Goal: Transaction & Acquisition: Purchase product/service

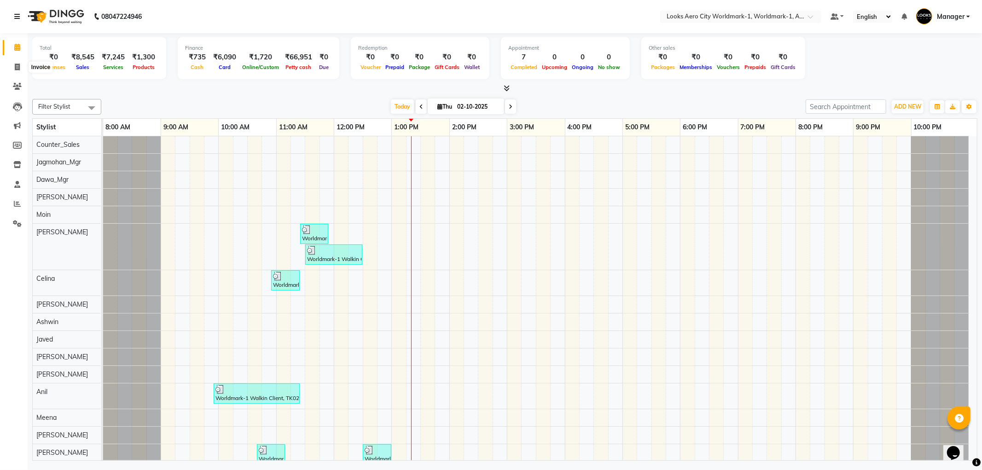
click at [17, 14] on icon at bounding box center [17, 16] width 6 height 6
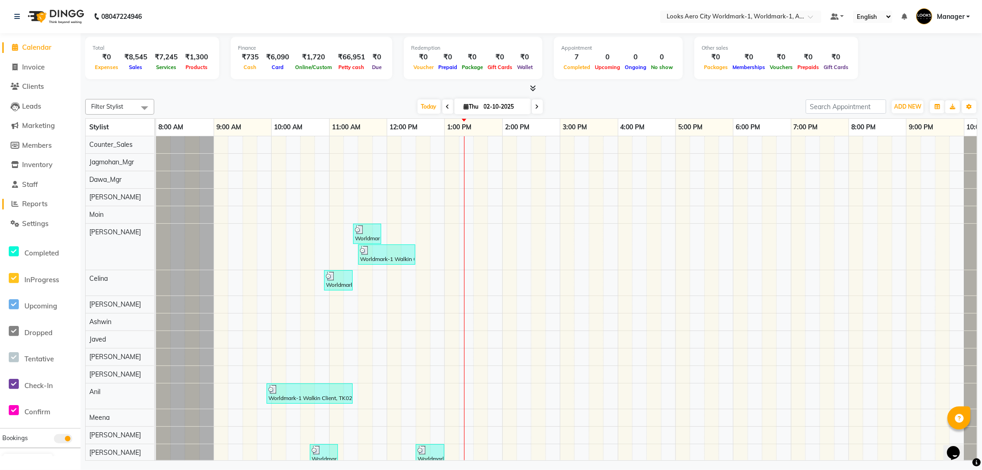
click at [46, 203] on span "Reports" at bounding box center [34, 203] width 25 height 9
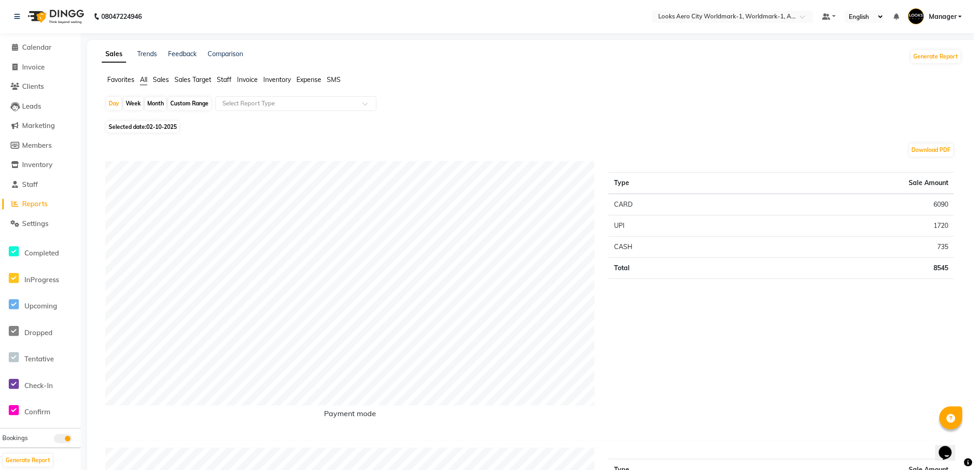
click at [222, 77] on span "Staff" at bounding box center [224, 80] width 15 height 8
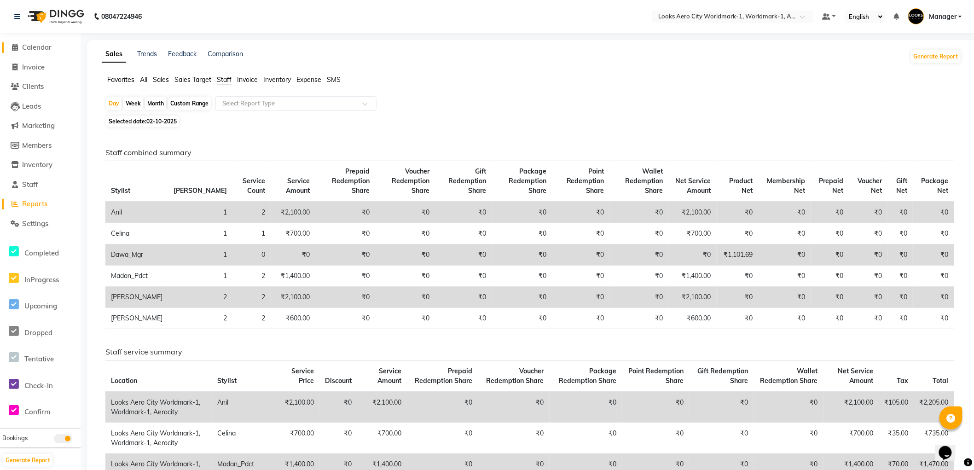
click at [44, 47] on span "Calendar" at bounding box center [36, 47] width 29 height 9
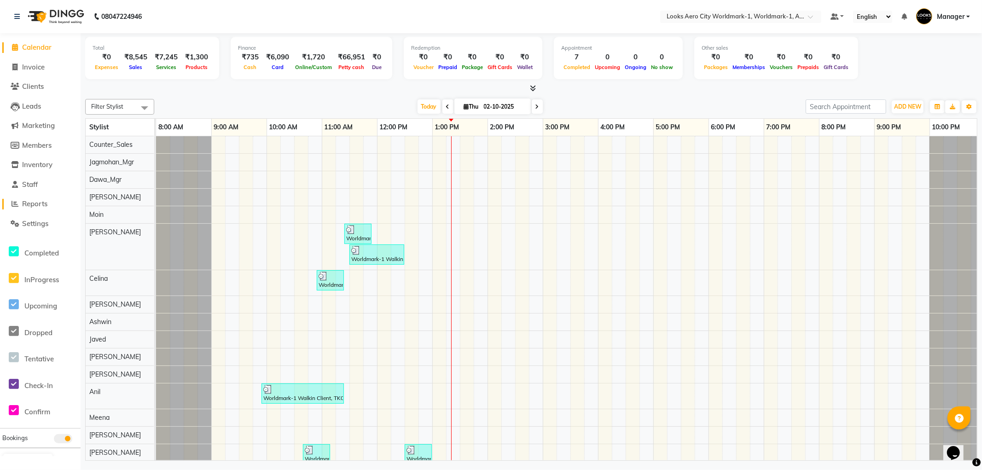
click at [39, 205] on span "Reports" at bounding box center [34, 203] width 25 height 9
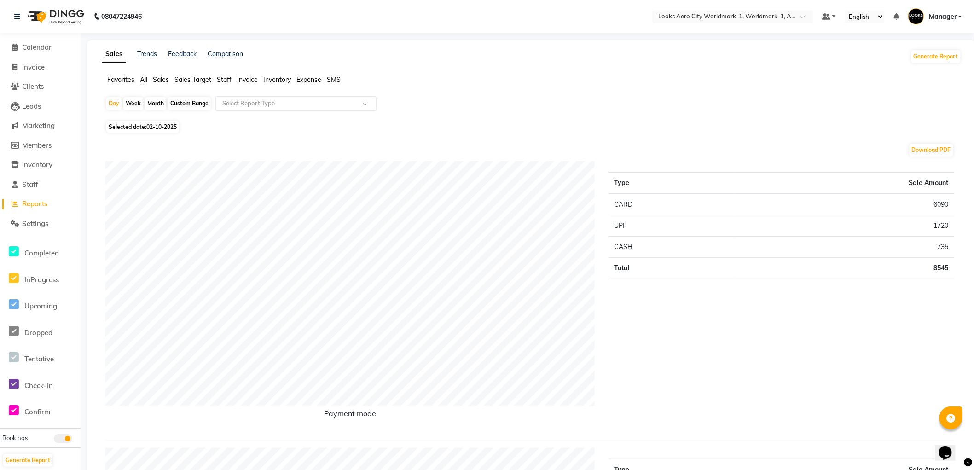
click at [234, 102] on input "text" at bounding box center [287, 103] width 133 height 9
click at [235, 119] on div "Daily Sales" at bounding box center [296, 120] width 160 height 18
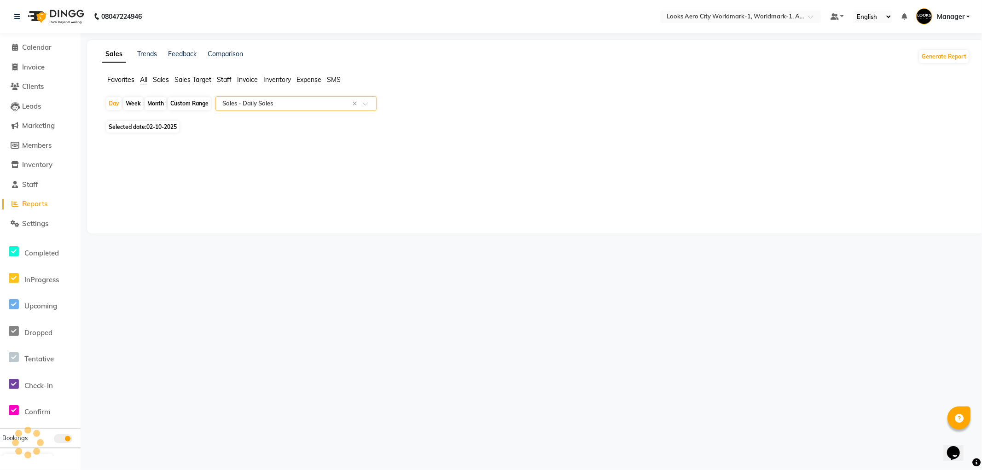
select select "full_report"
select select "csv"
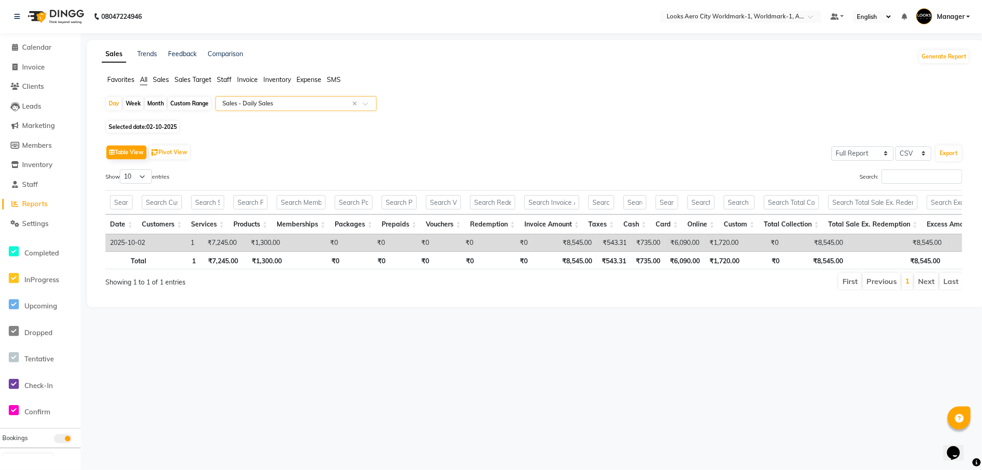
click at [255, 99] on input "text" at bounding box center [287, 103] width 133 height 9
click at [227, 80] on span "Staff" at bounding box center [224, 80] width 15 height 8
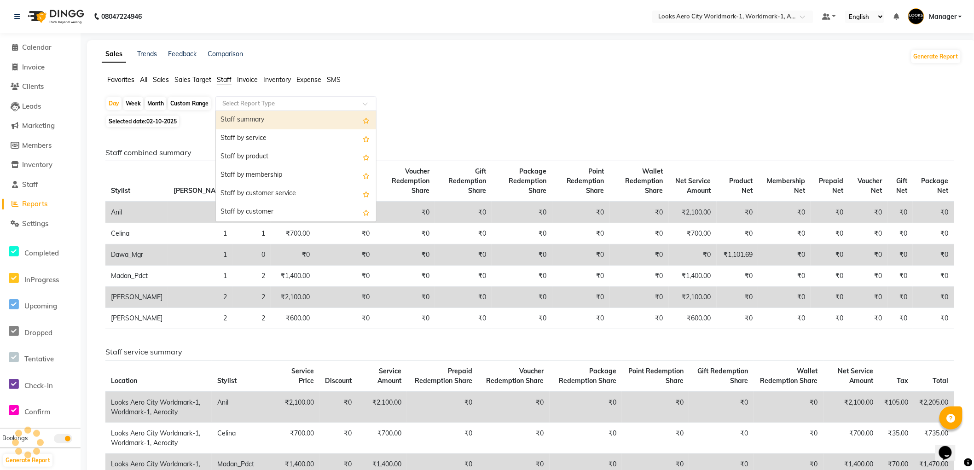
click at [254, 106] on input "text" at bounding box center [287, 103] width 133 height 9
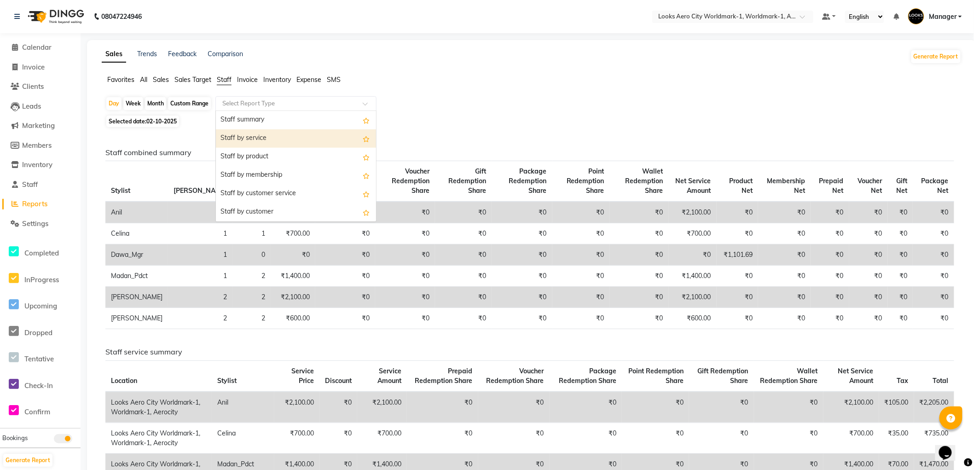
click at [246, 142] on div "Staff by service" at bounding box center [296, 138] width 160 height 18
select select "full_report"
select select "csv"
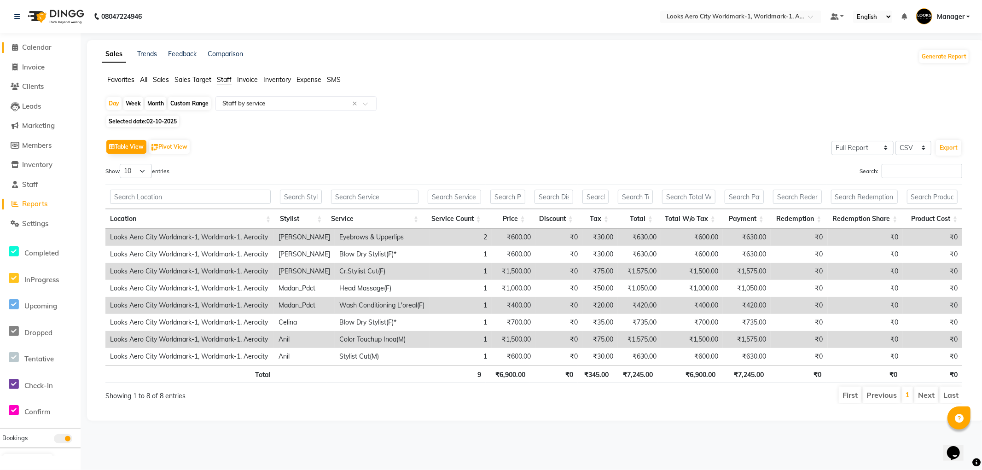
click at [31, 45] on span "Calendar" at bounding box center [36, 47] width 29 height 9
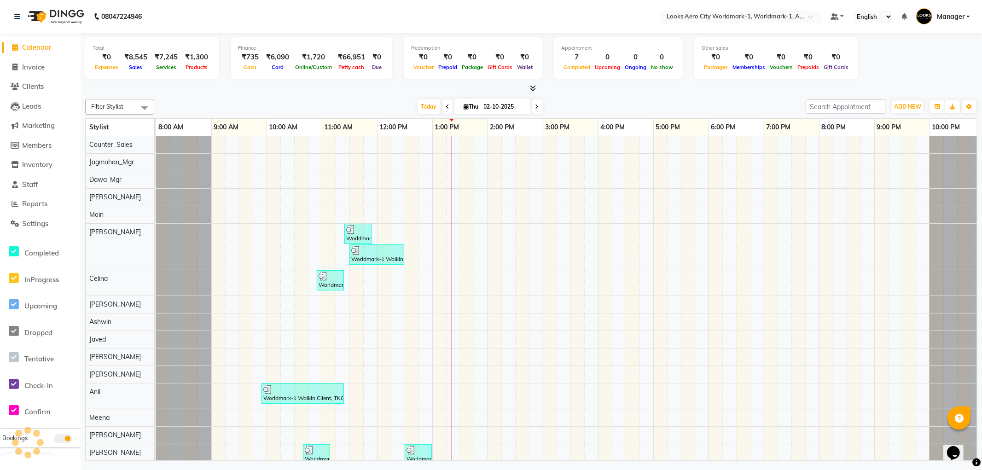
scroll to position [0, 7]
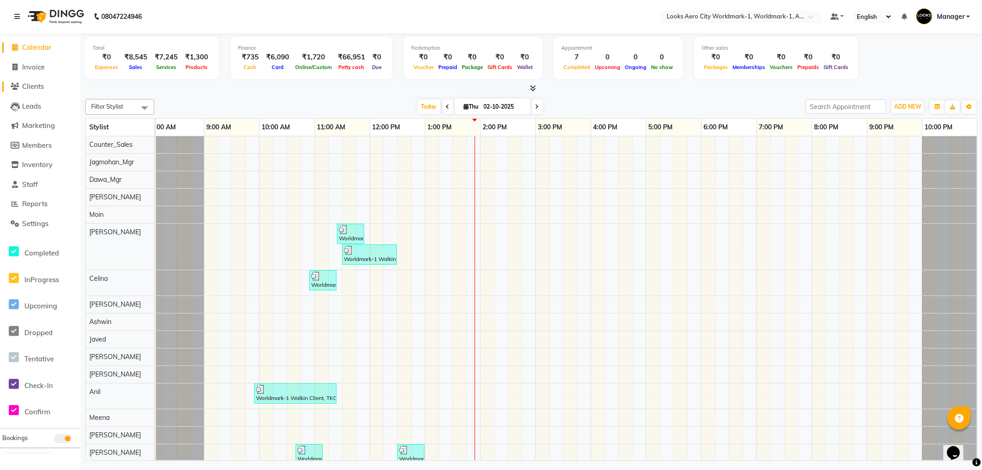
click at [32, 84] on span "Clients" at bounding box center [33, 86] width 22 height 9
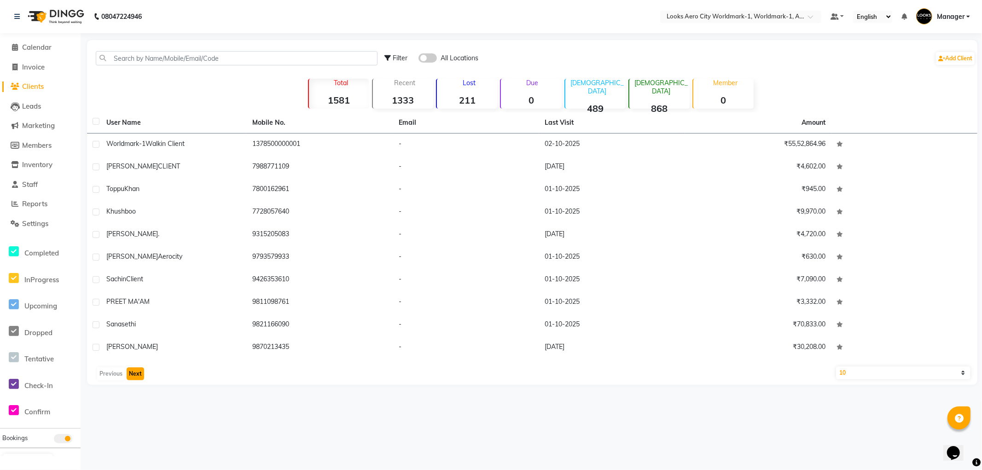
click at [134, 373] on button "Next" at bounding box center [135, 373] width 17 height 13
click at [35, 49] on span "Calendar" at bounding box center [36, 47] width 29 height 9
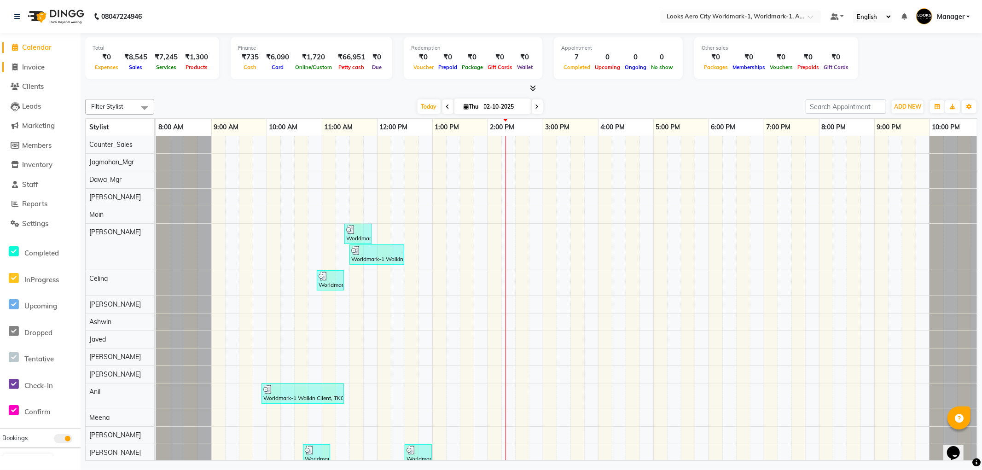
click at [32, 68] on span "Invoice" at bounding box center [33, 67] width 23 height 9
select select "service"
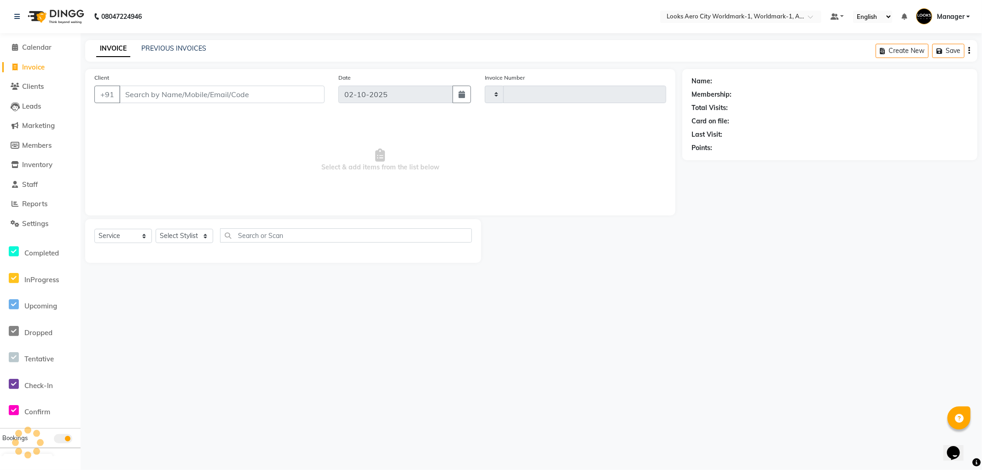
type input "8379"
select select "8573"
drag, startPoint x: 149, startPoint y: 95, endPoint x: 217, endPoint y: 17, distance: 103.8
click at [149, 95] on input "Client" at bounding box center [221, 94] width 205 height 17
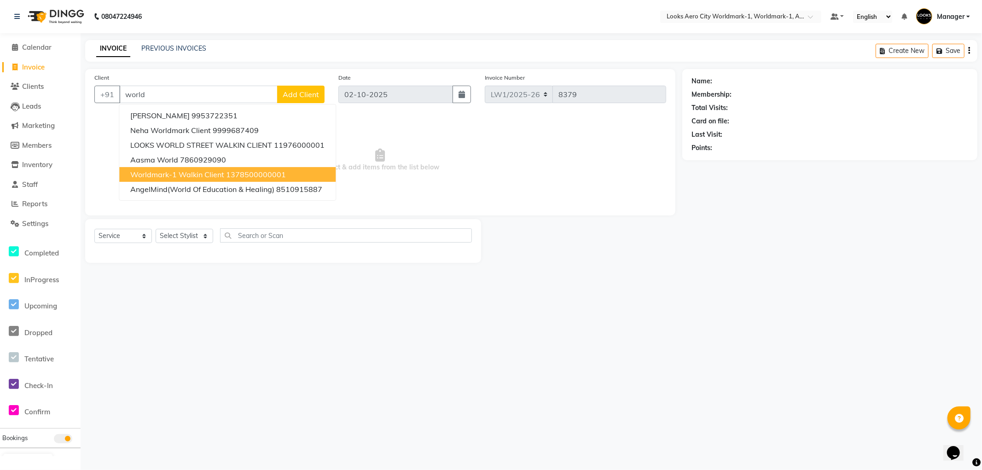
click at [236, 177] on ngb-highlight "1378500000001" at bounding box center [256, 174] width 60 height 9
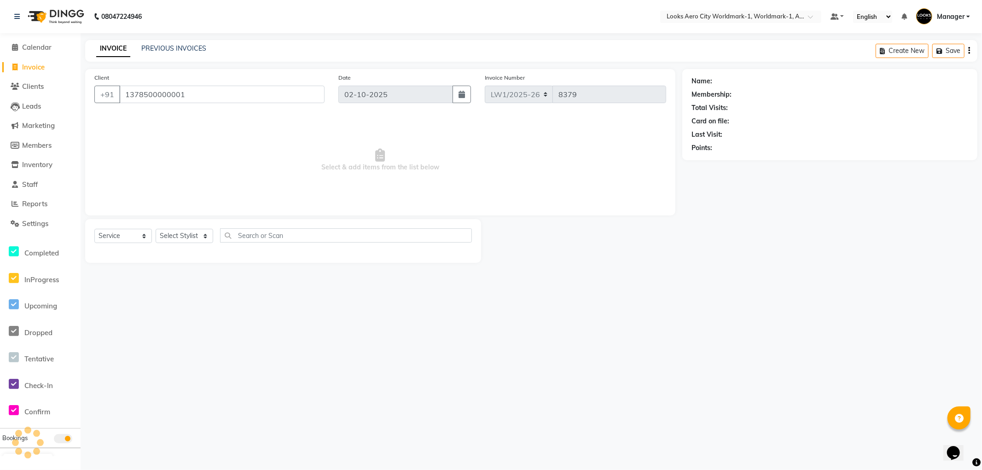
type input "1378500000001"
select select "1: Object"
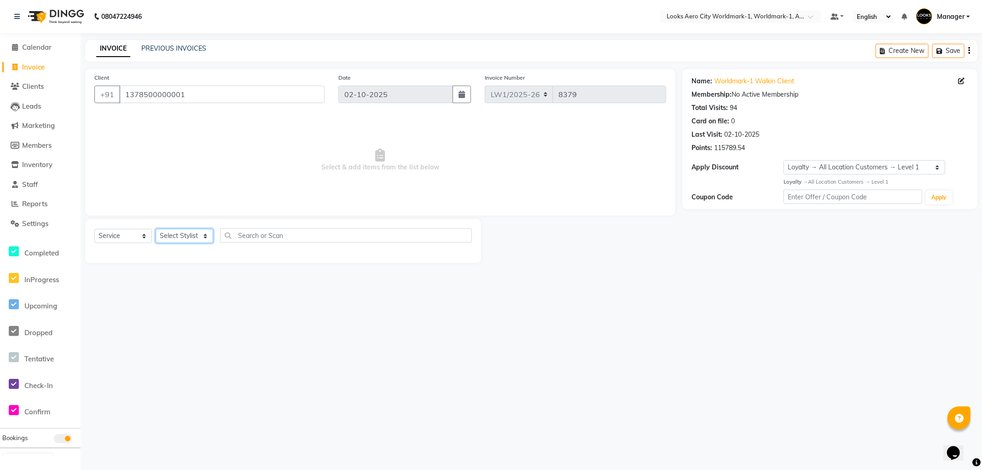
drag, startPoint x: 204, startPoint y: 238, endPoint x: 208, endPoint y: 233, distance: 6.0
click at [204, 238] on select "Select Stylist Abhishek_Nails Amita Chauhan Anil Ashwin Celina Counter_Sales Da…" at bounding box center [185, 236] width 58 height 14
select select "84538"
click at [156, 229] on select "Select Stylist [PERSON_NAME] [PERSON_NAME] [PERSON_NAME] [PERSON_NAME] Counter_…" at bounding box center [185, 236] width 58 height 14
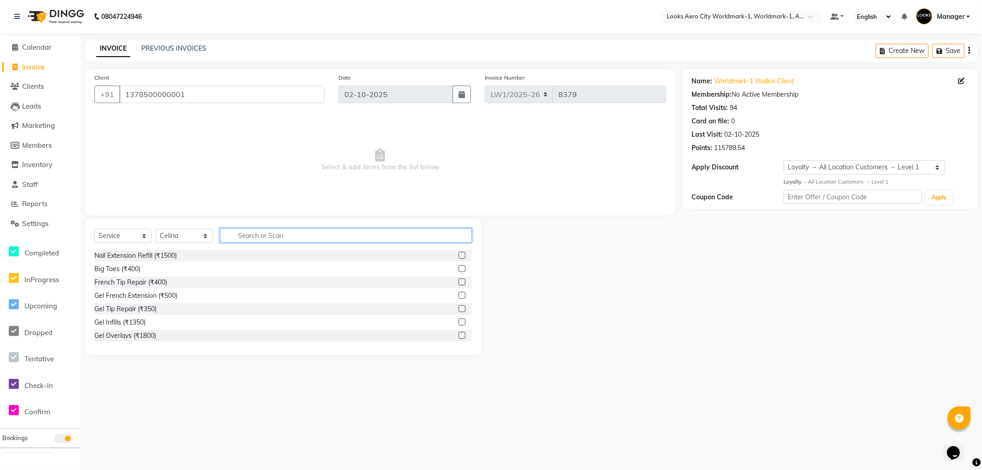
click at [252, 238] on input "text" at bounding box center [346, 235] width 252 height 14
type input "cut"
click at [459, 334] on label at bounding box center [462, 335] width 7 height 7
click at [459, 334] on input "checkbox" at bounding box center [462, 336] width 6 height 6
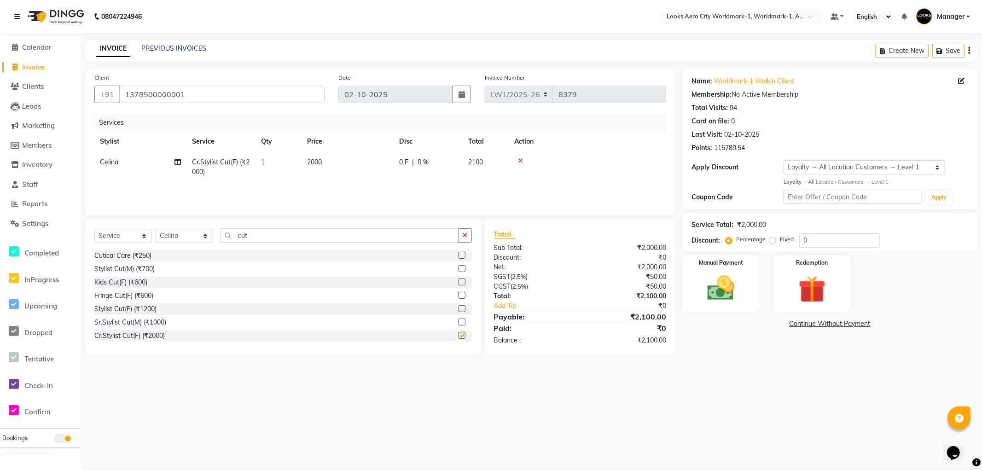
checkbox input "false"
click at [355, 171] on td "2000" at bounding box center [348, 167] width 92 height 30
select select "84538"
click at [393, 163] on input "2000" at bounding box center [390, 164] width 81 height 14
type input "2"
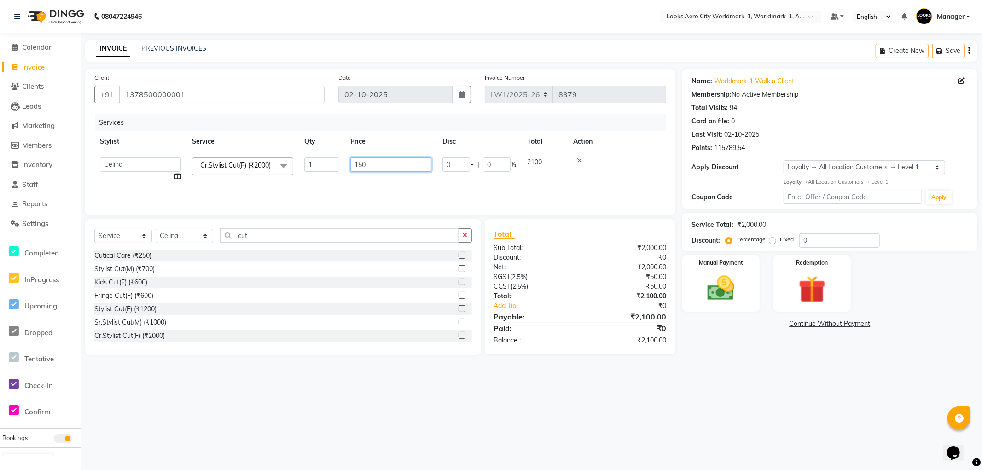
type input "1500"
click at [206, 239] on select "Select Stylist [PERSON_NAME] [PERSON_NAME] [PERSON_NAME] [PERSON_NAME] Counter_…" at bounding box center [185, 236] width 58 height 14
select select "84542"
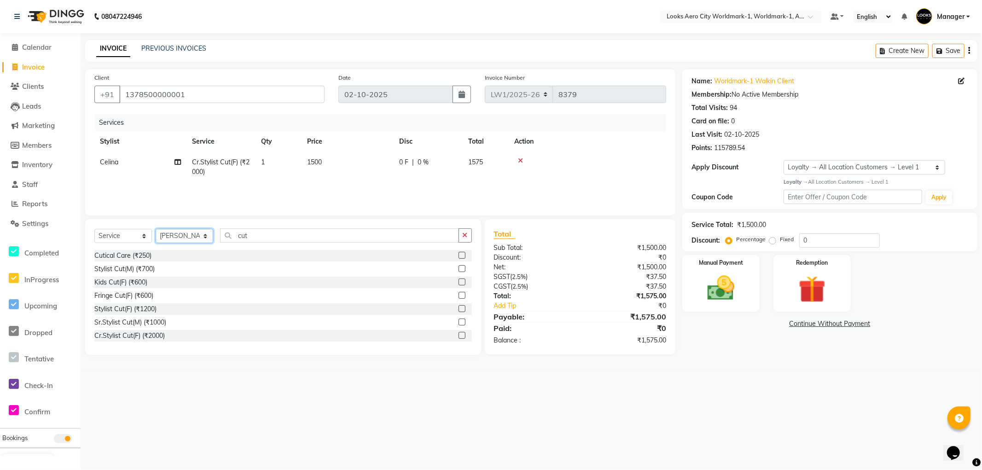
click at [156, 229] on select "Select Stylist [PERSON_NAME] [PERSON_NAME] [PERSON_NAME] [PERSON_NAME] Counter_…" at bounding box center [185, 236] width 58 height 14
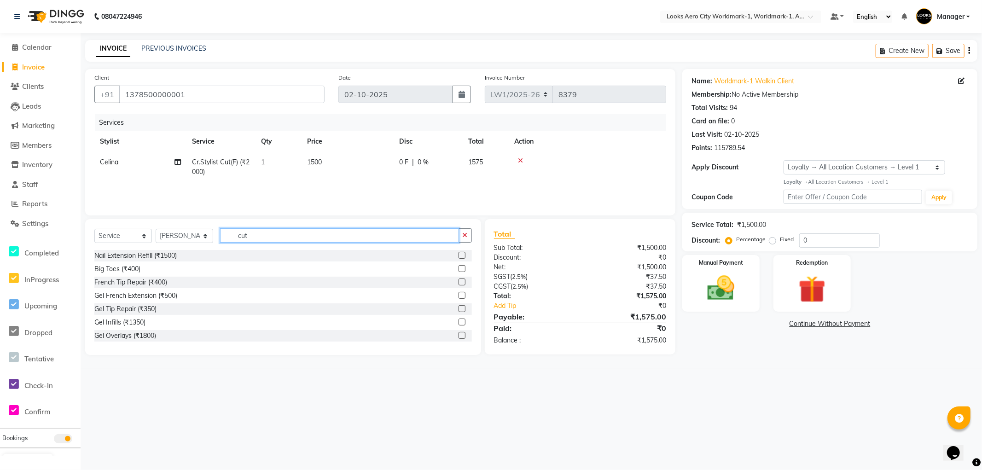
click at [268, 239] on input "cut" at bounding box center [339, 235] width 239 height 14
type input "c"
type input "cut"
click at [459, 267] on label at bounding box center [462, 268] width 7 height 7
click at [459, 267] on input "checkbox" at bounding box center [462, 269] width 6 height 6
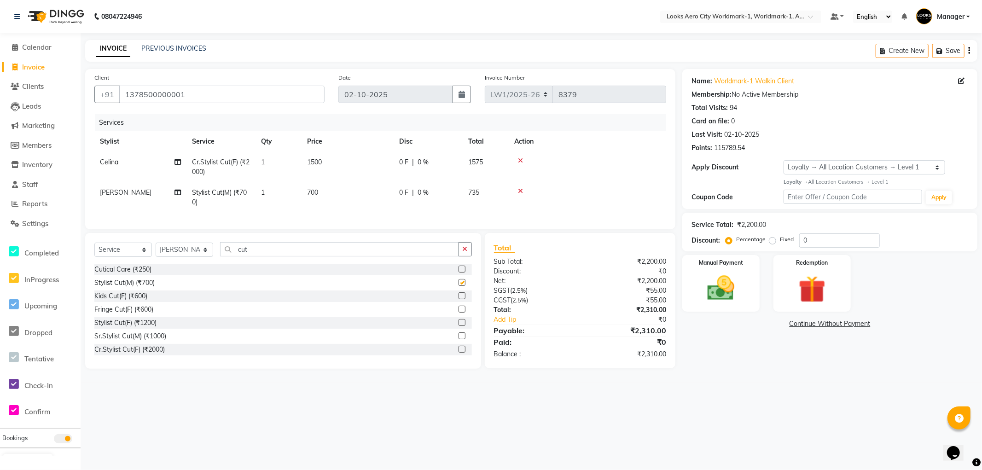
checkbox input "false"
click at [273, 256] on input "cut" at bounding box center [339, 249] width 239 height 14
type input "c"
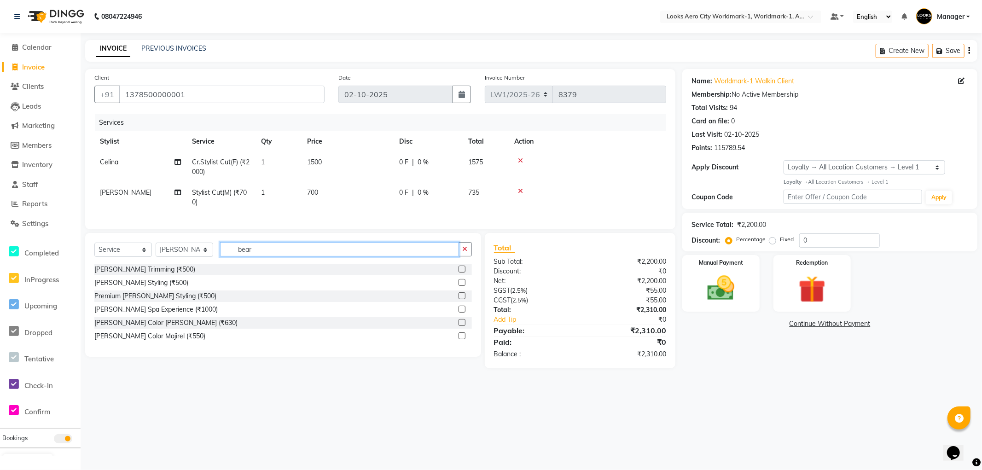
type input "bear"
click at [461, 273] on label at bounding box center [462, 269] width 7 height 7
click at [461, 273] on input "checkbox" at bounding box center [462, 270] width 6 height 6
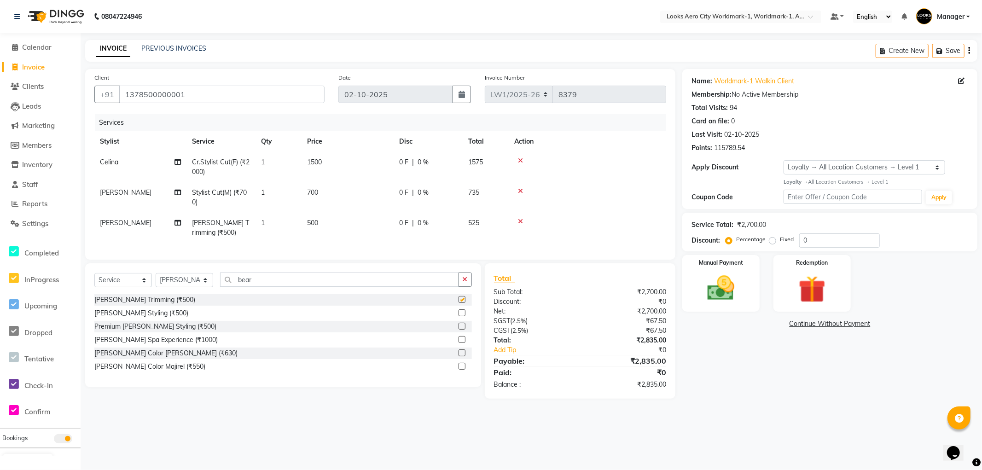
checkbox input "false"
click at [335, 215] on td "500" at bounding box center [348, 228] width 92 height 30
select select "84542"
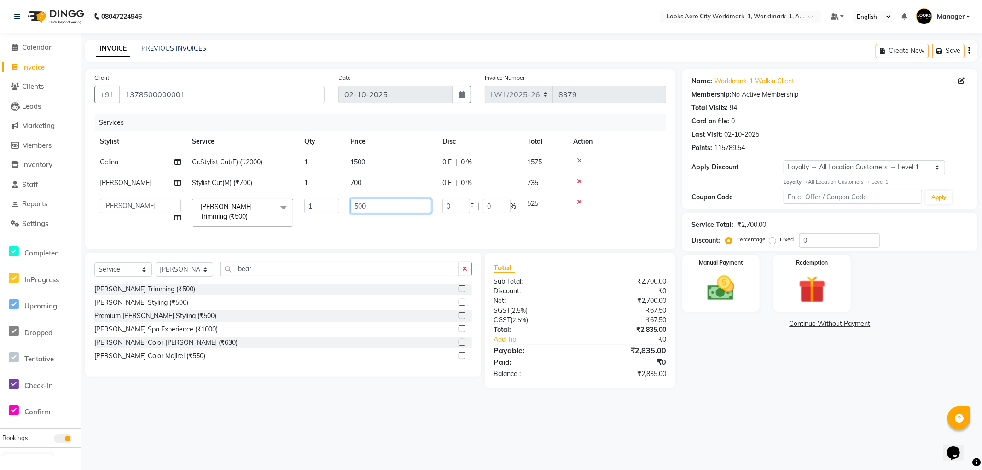
click at [384, 209] on input "500" at bounding box center [390, 206] width 81 height 14
type input "5"
type input "400"
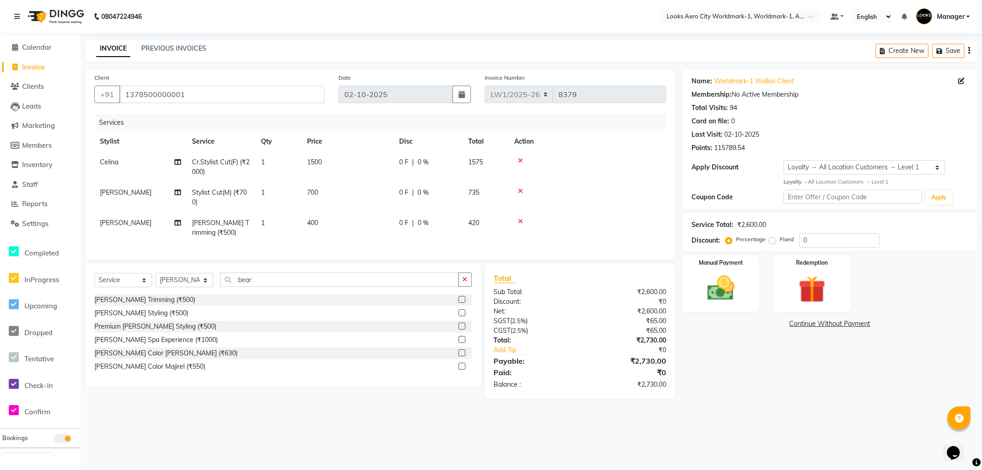
click at [384, 186] on td "700" at bounding box center [348, 197] width 92 height 30
select select "84542"
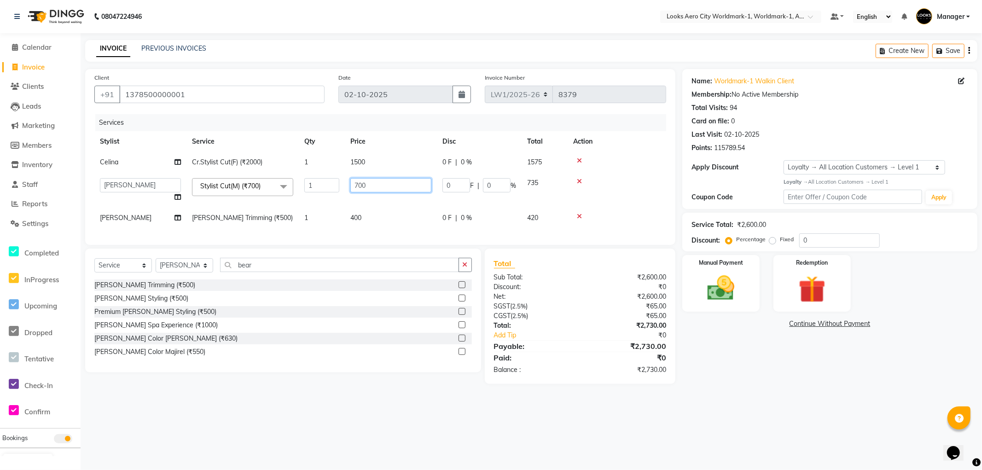
click at [389, 186] on input "700" at bounding box center [390, 185] width 81 height 14
type input "7"
type input "600"
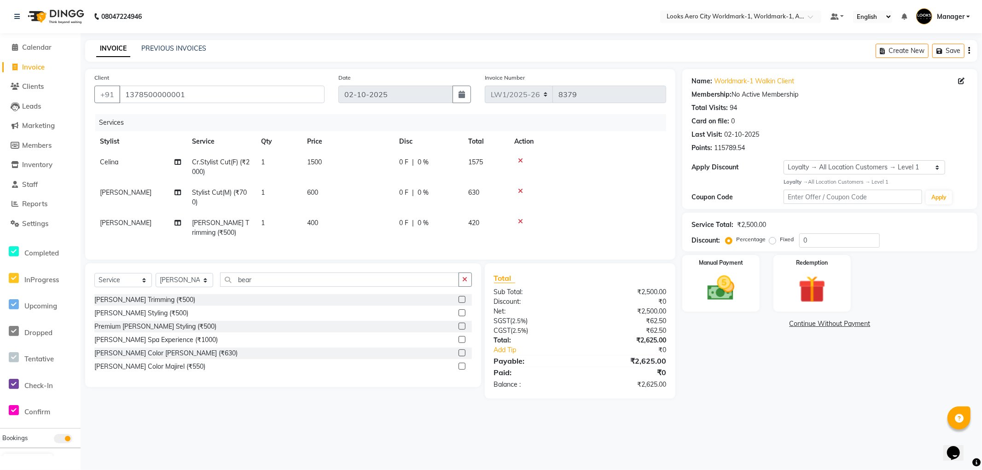
click at [285, 157] on tr "Celina Cr.Stylist Cut(F) (₹2000) 1 1500 0 F | 0 % 1575" at bounding box center [380, 167] width 572 height 30
click at [738, 297] on img at bounding box center [721, 288] width 46 height 33
click at [775, 326] on span "CASH" at bounding box center [777, 324] width 20 height 11
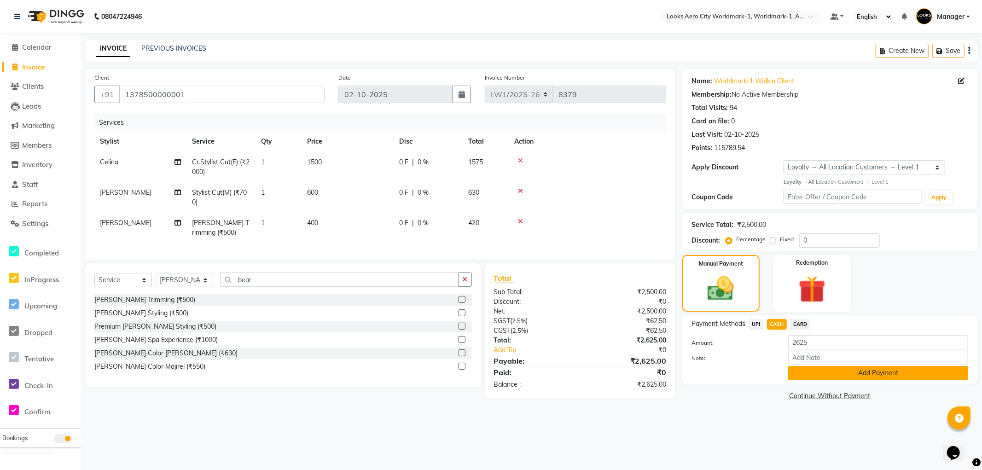
click at [820, 378] on button "Add Payment" at bounding box center [878, 373] width 180 height 14
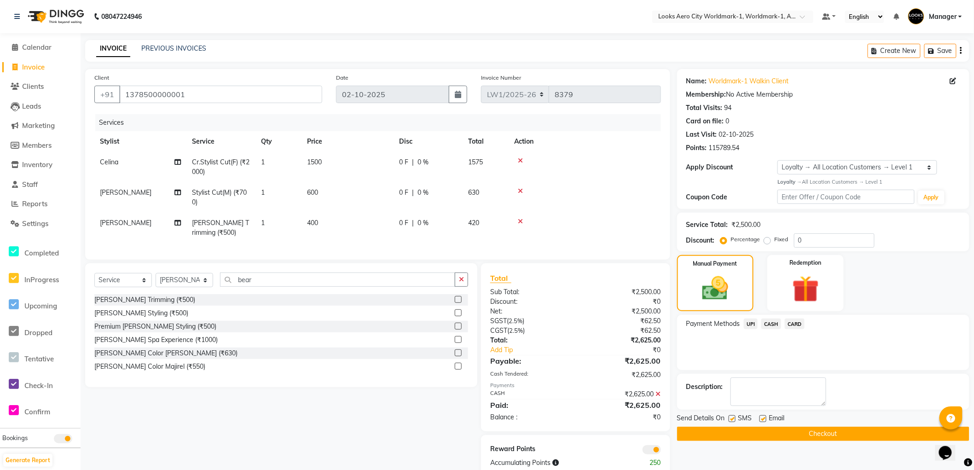
click at [649, 454] on span at bounding box center [652, 449] width 18 height 9
click at [661, 451] on input "checkbox" at bounding box center [661, 451] width 0 height 0
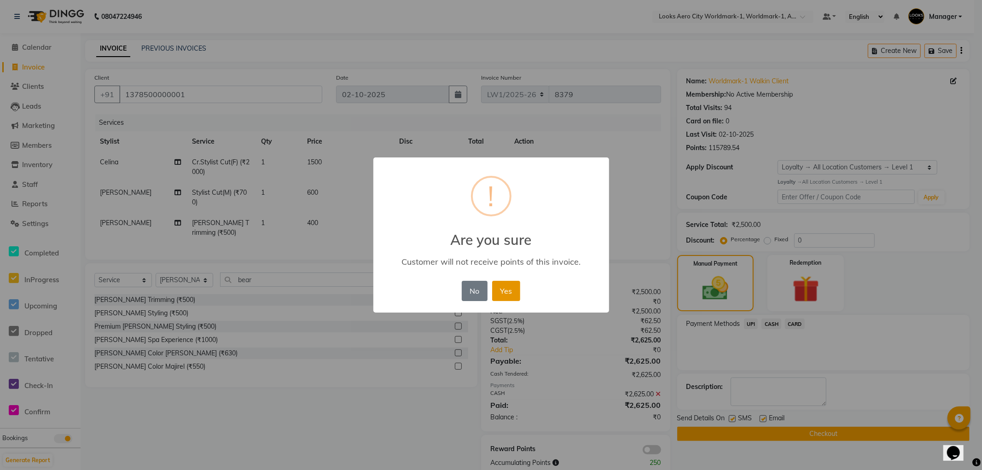
click at [504, 292] on button "Yes" at bounding box center [506, 291] width 28 height 20
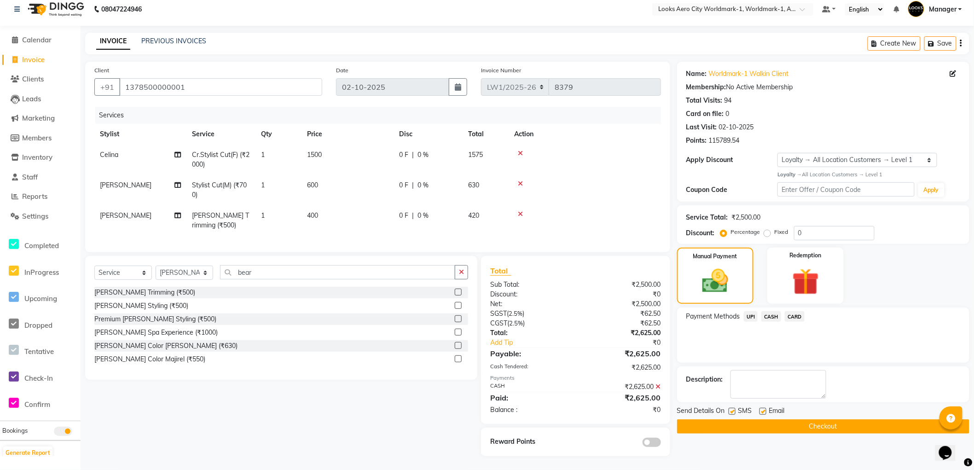
scroll to position [15, 0]
click at [786, 420] on button "Checkout" at bounding box center [823, 426] width 292 height 14
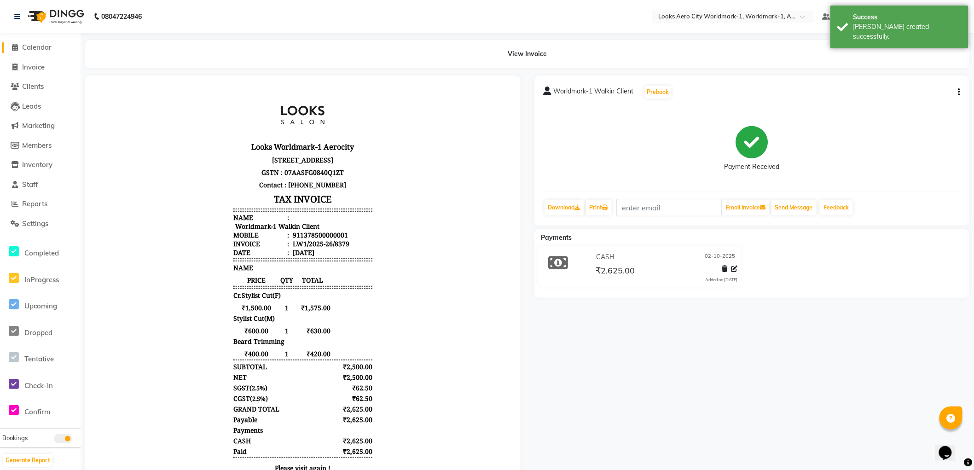
click at [39, 45] on span "Calendar" at bounding box center [36, 47] width 29 height 9
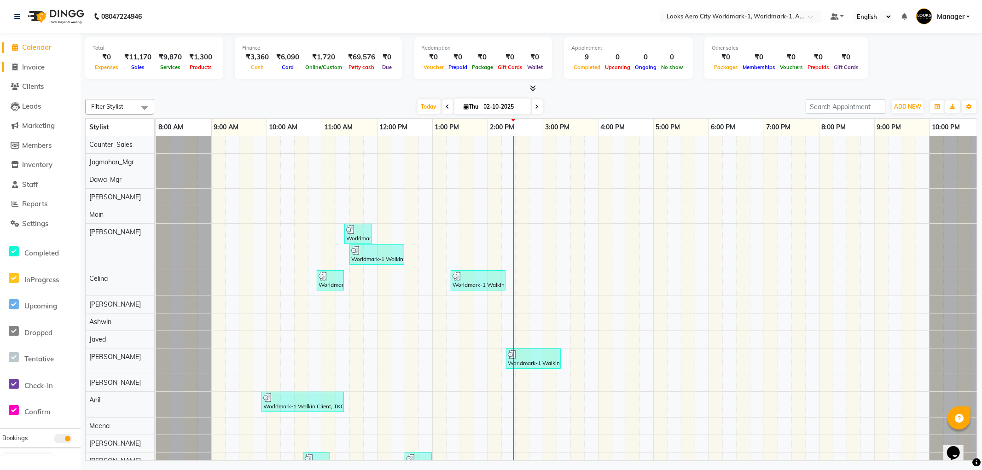
click at [33, 67] on span "Invoice" at bounding box center [33, 67] width 23 height 9
select select "service"
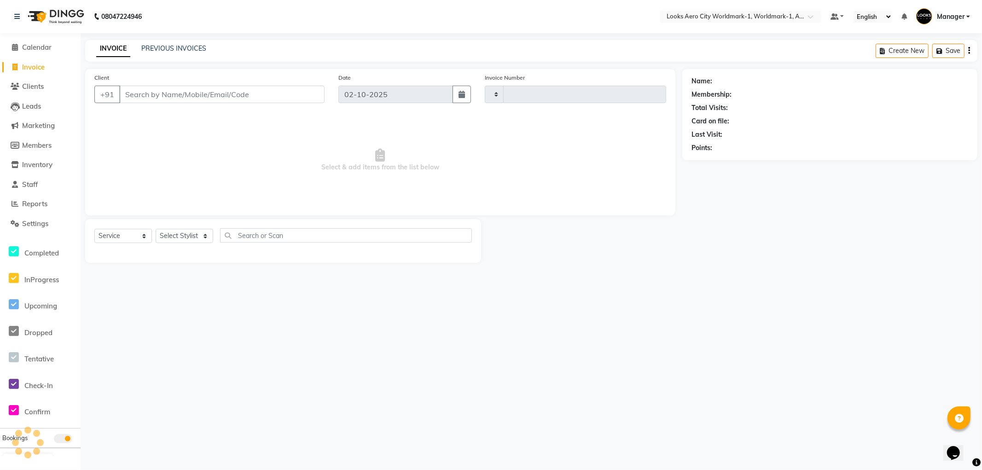
type input "8380"
select select "8573"
click at [162, 102] on input "Client" at bounding box center [221, 94] width 205 height 17
drag, startPoint x: 150, startPoint y: 87, endPoint x: 173, endPoint y: 51, distance: 43.3
click at [150, 88] on input "Client" at bounding box center [221, 94] width 205 height 17
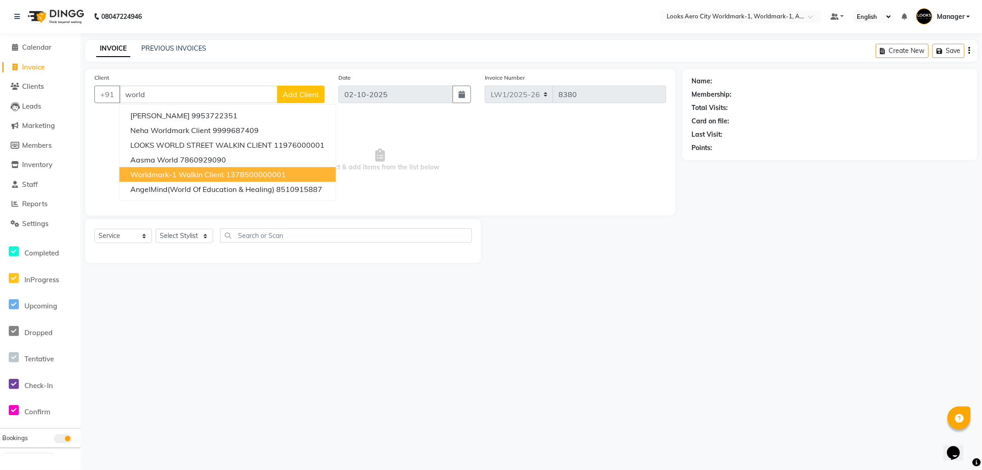
click at [179, 171] on span "Worldmark-1 Walkin Client" at bounding box center [177, 174] width 94 height 9
type input "1378500000001"
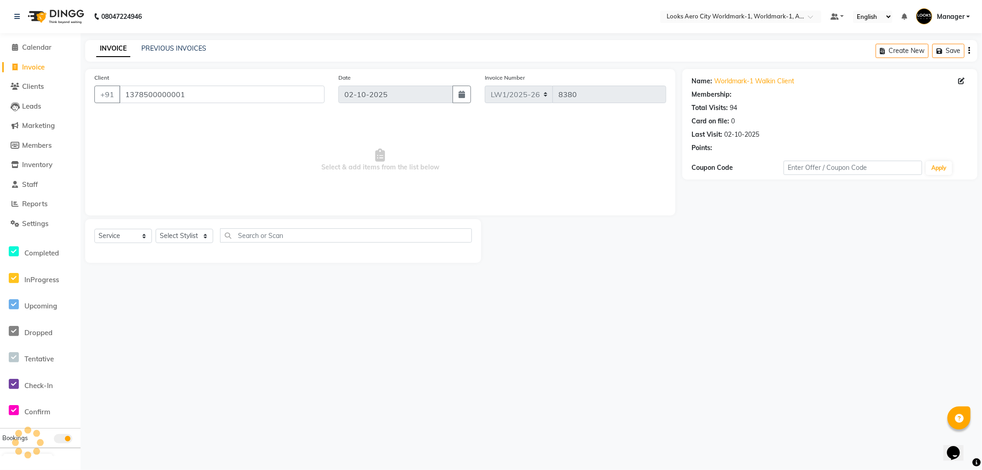
select select "1: Object"
click at [205, 229] on select "Select Stylist [PERSON_NAME] [PERSON_NAME] [PERSON_NAME] [PERSON_NAME] Counter_…" at bounding box center [185, 236] width 58 height 14
click at [203, 235] on select "Select Stylist [PERSON_NAME] [PERSON_NAME] [PERSON_NAME] [PERSON_NAME] Counter_…" at bounding box center [185, 236] width 58 height 14
click at [204, 239] on select "Select Stylist [PERSON_NAME] [PERSON_NAME] [PERSON_NAME] [PERSON_NAME] Counter_…" at bounding box center [185, 236] width 58 height 14
click at [207, 236] on select "Select Stylist [PERSON_NAME] [PERSON_NAME] [PERSON_NAME] [PERSON_NAME] Counter_…" at bounding box center [185, 236] width 58 height 14
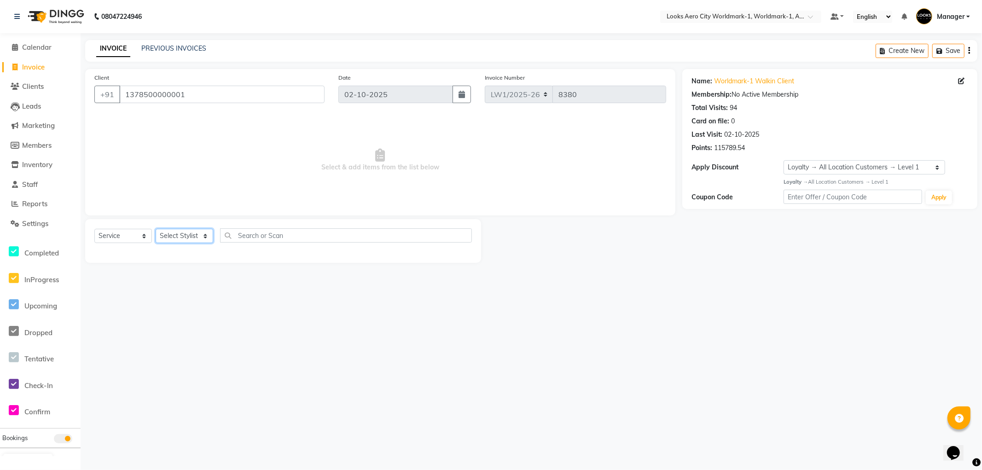
select select "84541"
click at [156, 229] on select "Select Stylist [PERSON_NAME] [PERSON_NAME] [PERSON_NAME] [PERSON_NAME] Counter_…" at bounding box center [185, 236] width 58 height 14
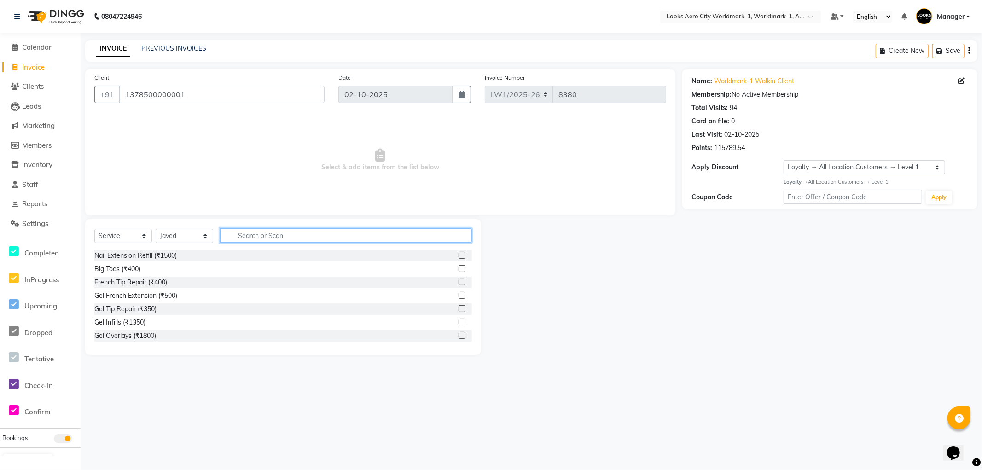
click at [238, 236] on input "text" at bounding box center [346, 235] width 252 height 14
type input "cut"
click at [459, 269] on label at bounding box center [462, 268] width 7 height 7
click at [459, 269] on input "checkbox" at bounding box center [462, 269] width 6 height 6
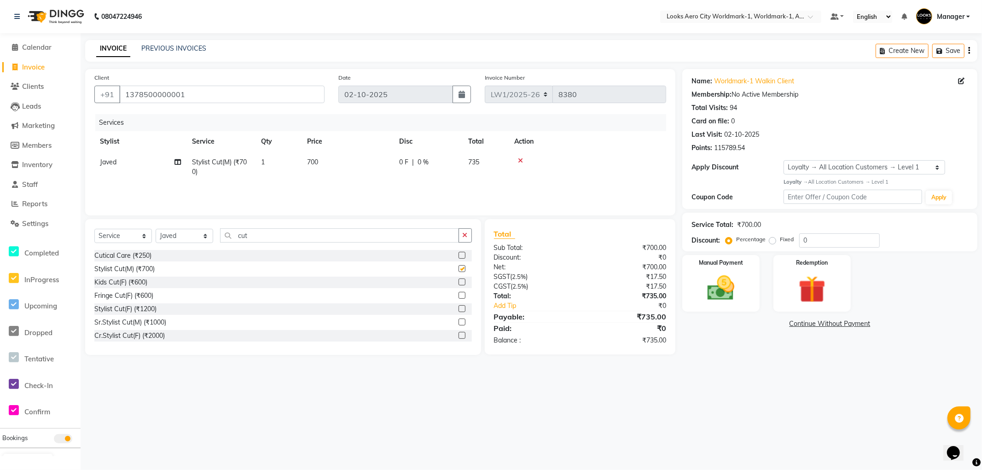
checkbox input "false"
click at [357, 155] on td "700" at bounding box center [348, 167] width 92 height 30
select select "84541"
click at [370, 166] on input "700" at bounding box center [390, 164] width 81 height 14
type input "7"
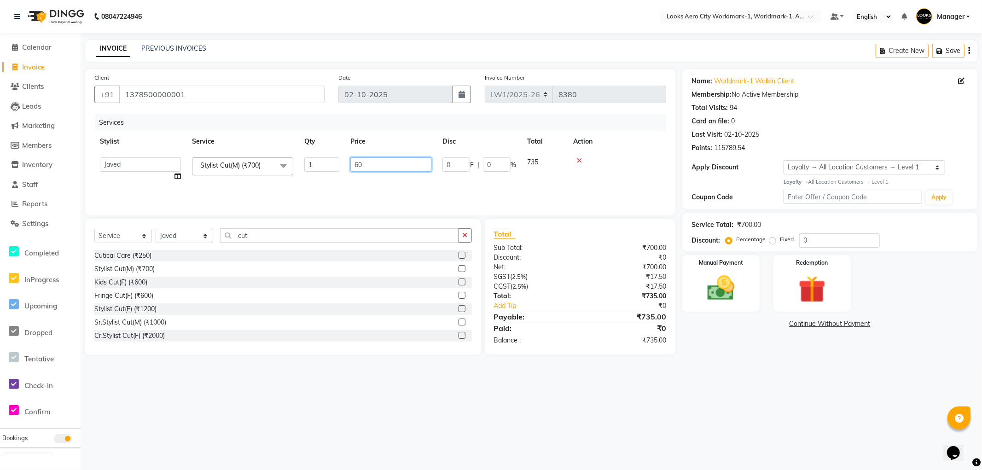
type input "600"
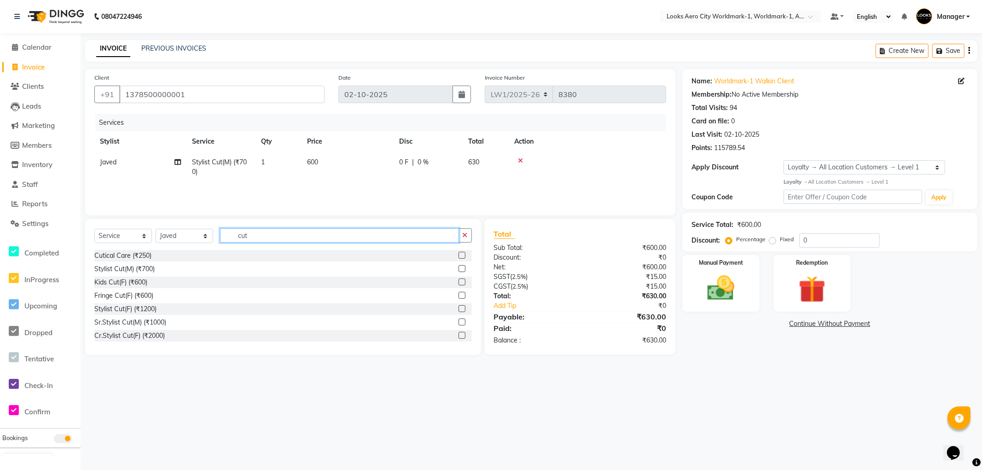
click at [256, 238] on input "cut" at bounding box center [339, 235] width 239 height 14
type input "c"
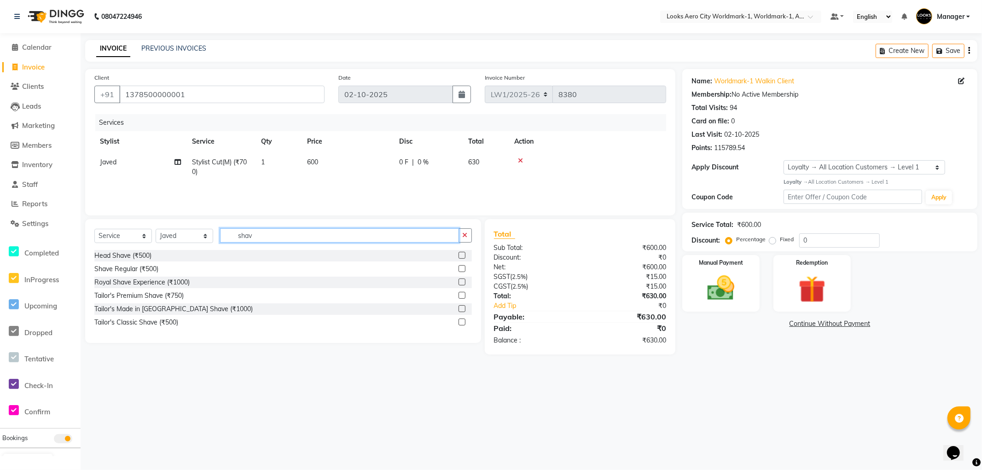
type input "shav"
click at [462, 271] on label at bounding box center [462, 268] width 7 height 7
click at [462, 271] on input "checkbox" at bounding box center [462, 269] width 6 height 6
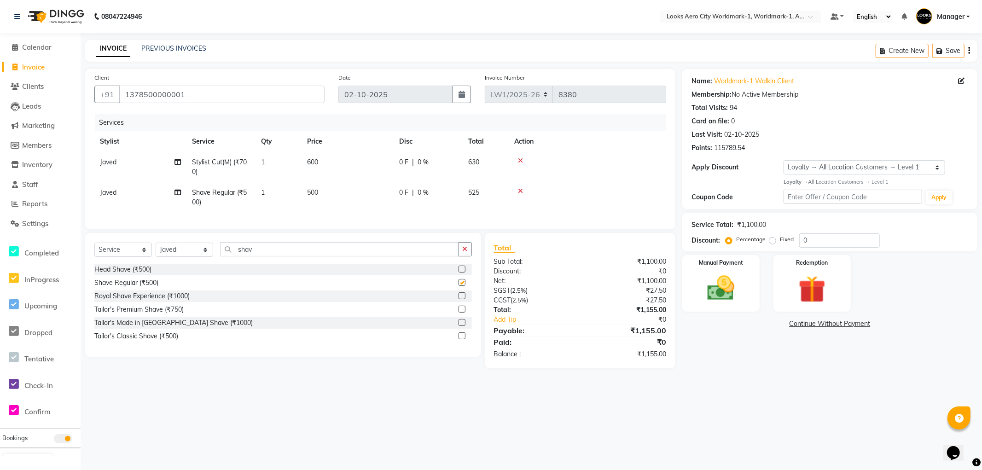
checkbox input "false"
click at [362, 192] on td "500" at bounding box center [348, 197] width 92 height 30
select select "84541"
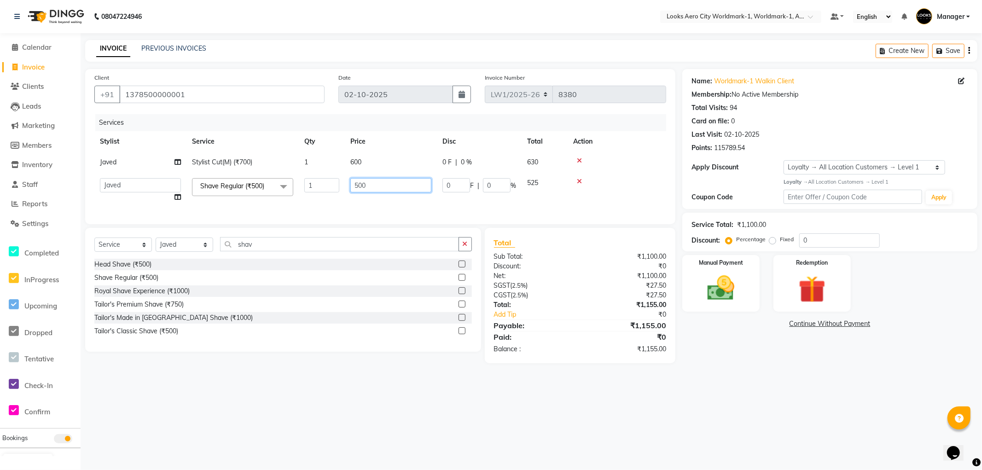
click at [391, 185] on input "500" at bounding box center [390, 185] width 81 height 14
type input "5"
type input "400"
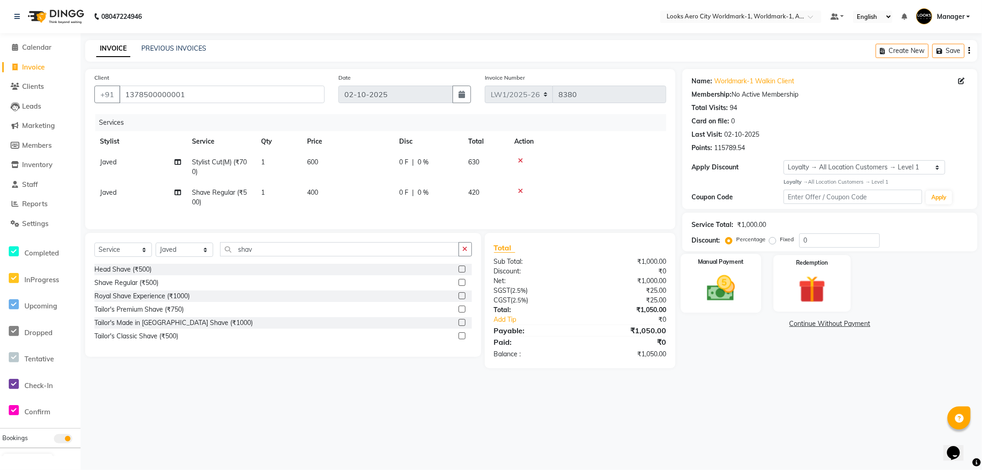
click at [713, 283] on img at bounding box center [721, 288] width 46 height 33
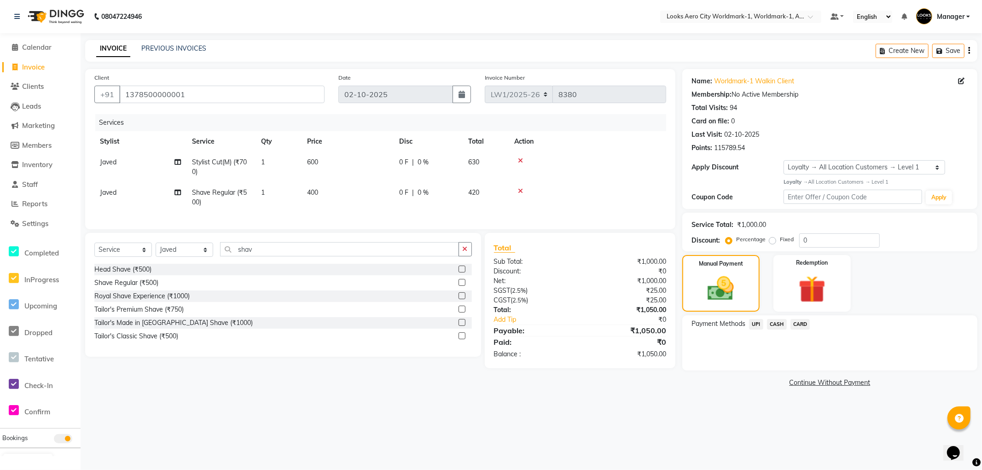
click at [774, 321] on span "CASH" at bounding box center [777, 324] width 20 height 11
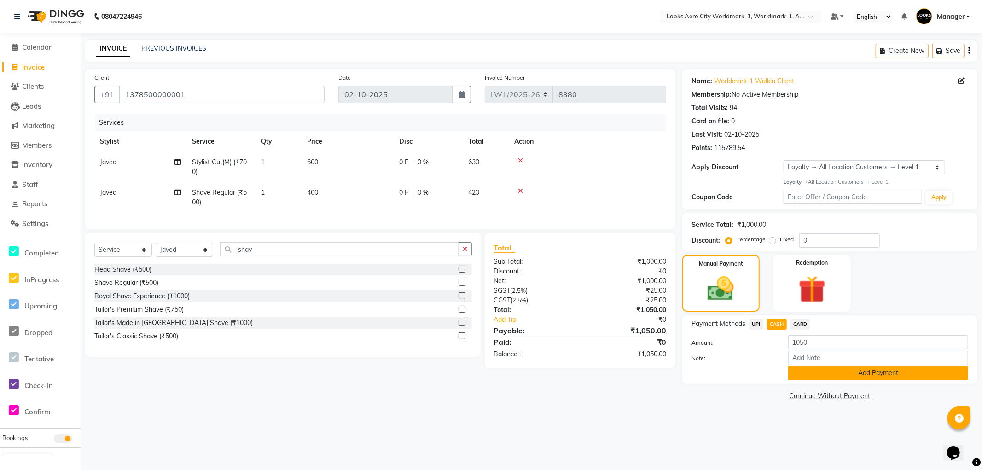
click at [807, 375] on button "Add Payment" at bounding box center [878, 373] width 180 height 14
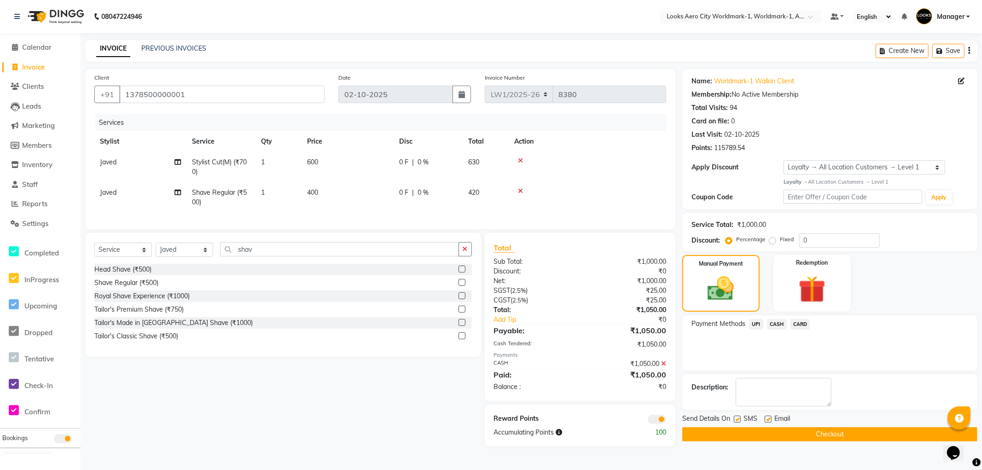
click at [652, 424] on span at bounding box center [657, 419] width 18 height 9
click at [666, 421] on input "checkbox" at bounding box center [666, 421] width 0 height 0
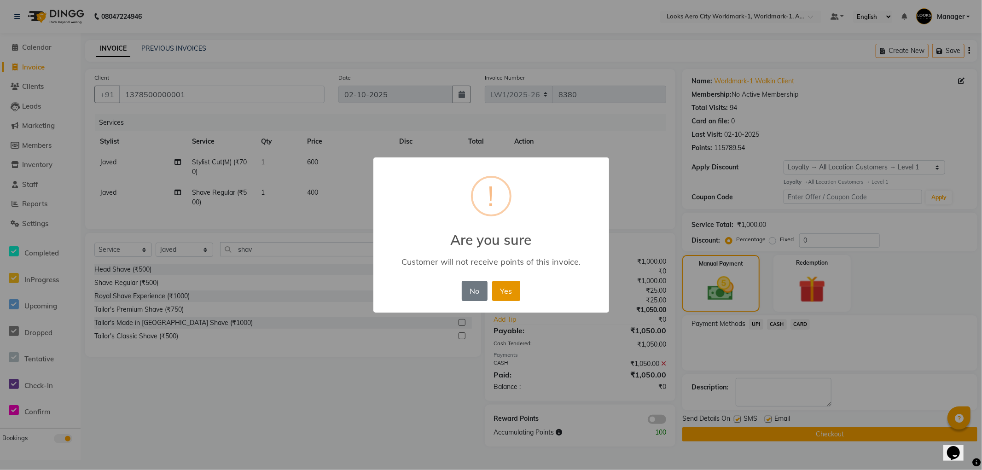
drag, startPoint x: 502, startPoint y: 289, endPoint x: 504, endPoint y: 295, distance: 6.1
click at [502, 291] on button "Yes" at bounding box center [506, 291] width 28 height 20
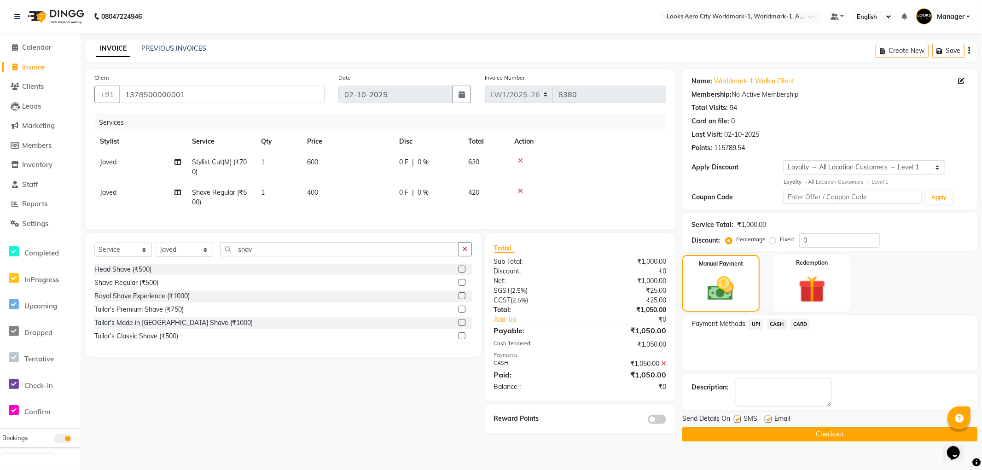
click at [823, 434] on button "Checkout" at bounding box center [829, 434] width 295 height 14
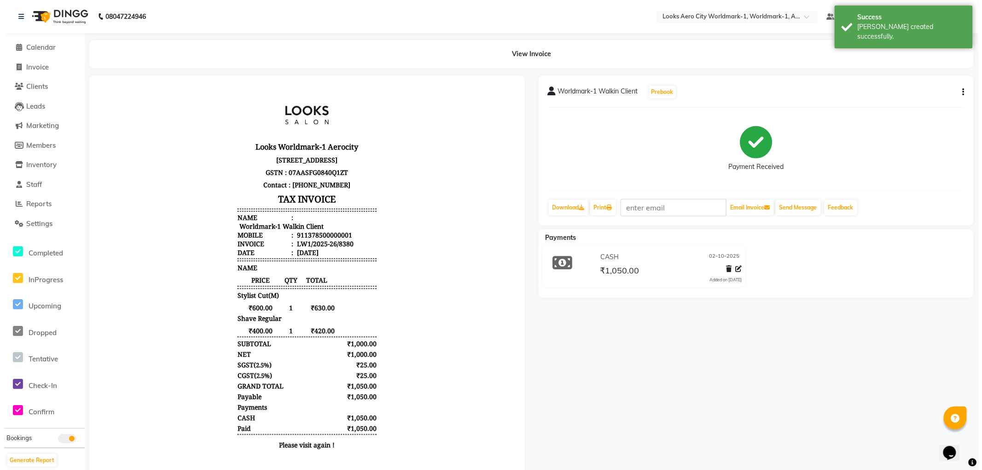
scroll to position [7, 0]
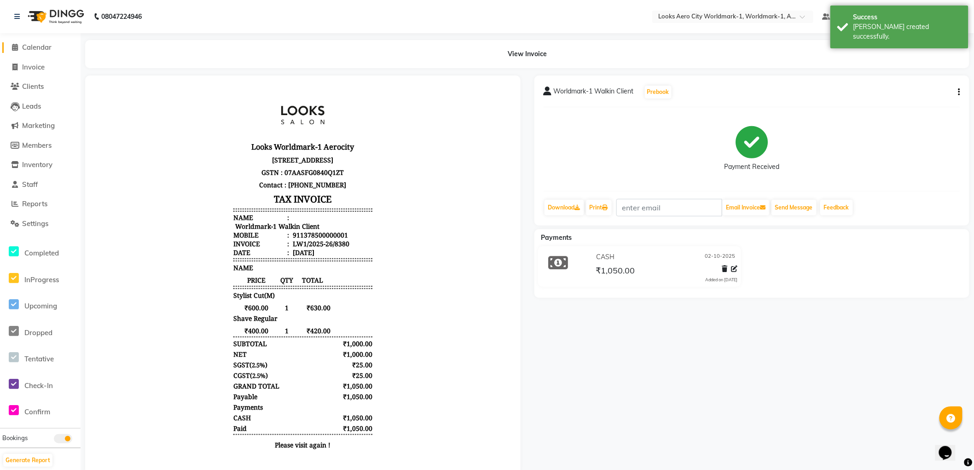
click at [30, 43] on span "Calendar" at bounding box center [36, 47] width 29 height 9
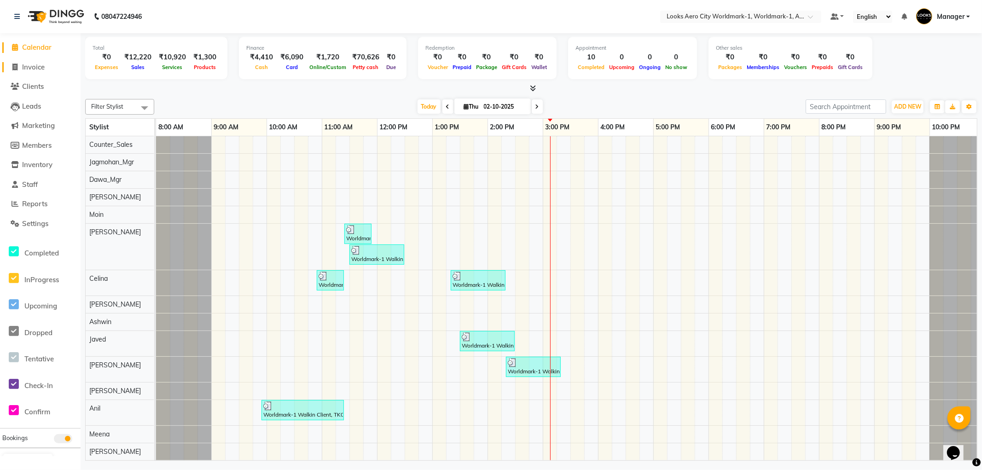
click at [41, 70] on span "Invoice" at bounding box center [33, 67] width 23 height 9
select select "service"
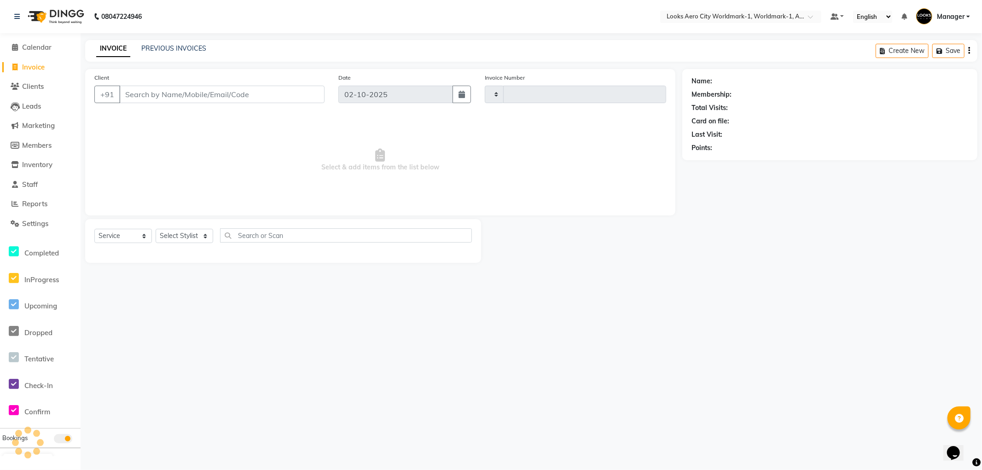
type input "8381"
select select "8573"
drag, startPoint x: 137, startPoint y: 95, endPoint x: 146, endPoint y: 93, distance: 8.9
click at [141, 94] on input "Client" at bounding box center [221, 94] width 205 height 17
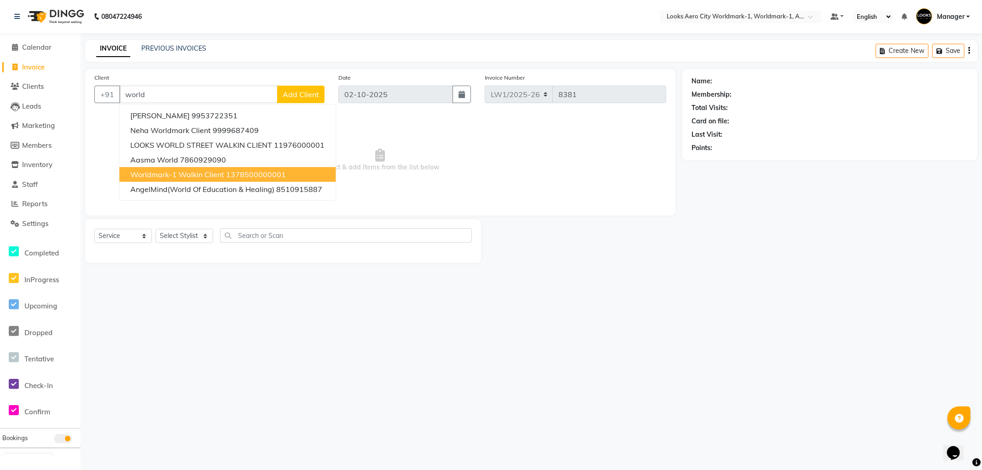
click at [164, 175] on span "Worldmark-1 Walkin Client" at bounding box center [177, 174] width 94 height 9
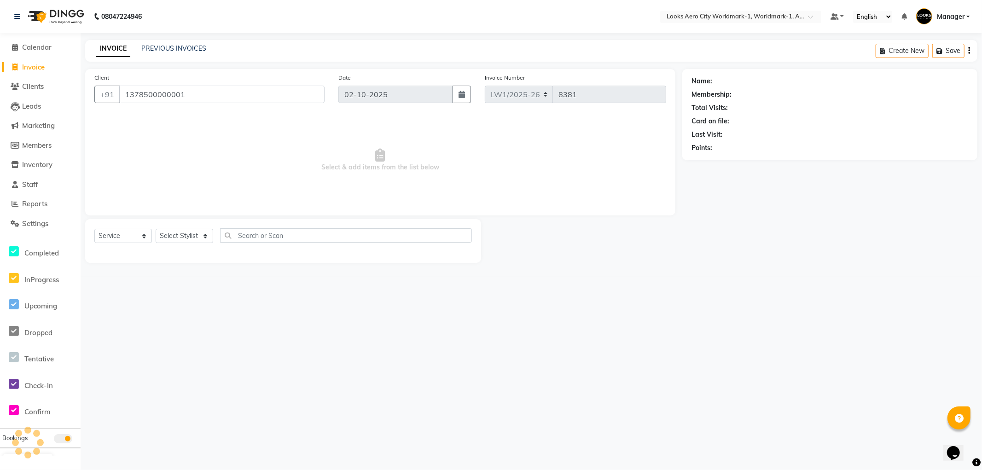
type input "1378500000001"
select select "1: Object"
click at [203, 233] on select "Select Stylist Abhishek_Nails Amita Chauhan Anil Ashwin Celina Counter_Sales Da…" at bounding box center [185, 236] width 58 height 14
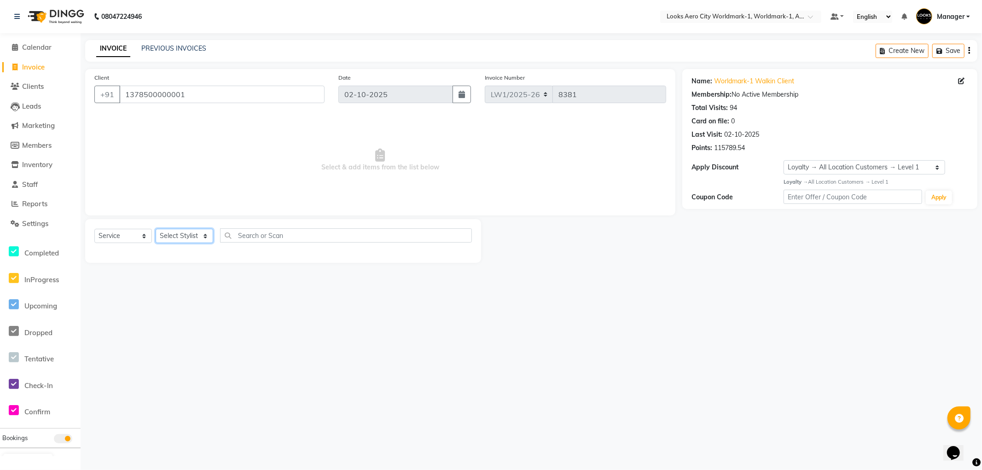
select select "84537"
click at [156, 229] on select "Select Stylist Abhishek_Nails Amita Chauhan Anil Ashwin Celina Counter_Sales Da…" at bounding box center [185, 236] width 58 height 14
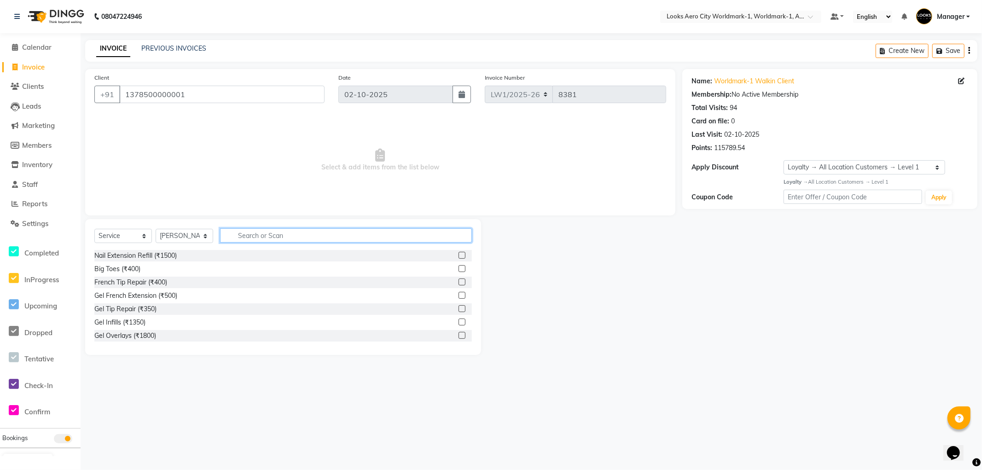
drag, startPoint x: 250, startPoint y: 236, endPoint x: 279, endPoint y: 121, distance: 118.7
click at [251, 233] on input "text" at bounding box center [346, 235] width 252 height 14
type input "cut"
click at [459, 335] on label at bounding box center [462, 335] width 7 height 7
click at [459, 335] on input "checkbox" at bounding box center [462, 336] width 6 height 6
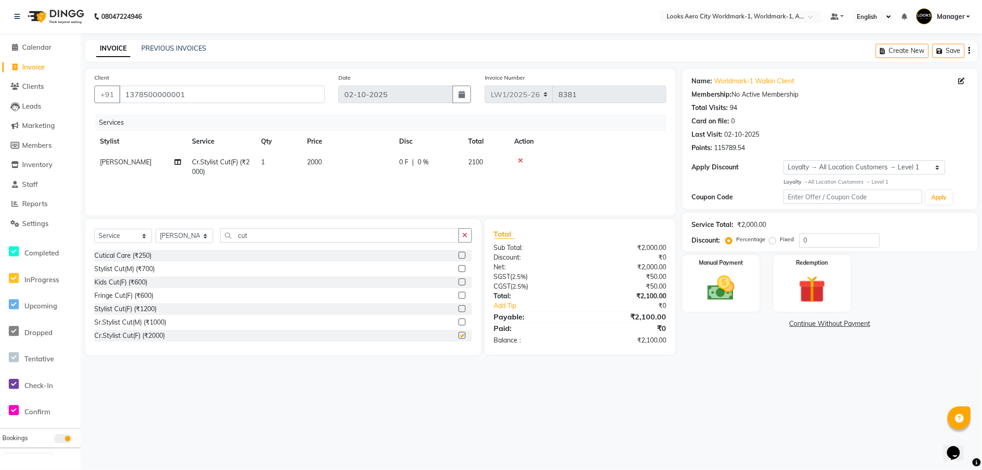
checkbox input "false"
click at [339, 169] on td "2000" at bounding box center [348, 167] width 92 height 30
select select "84537"
click at [406, 167] on input "2000" at bounding box center [390, 164] width 81 height 14
type input "2"
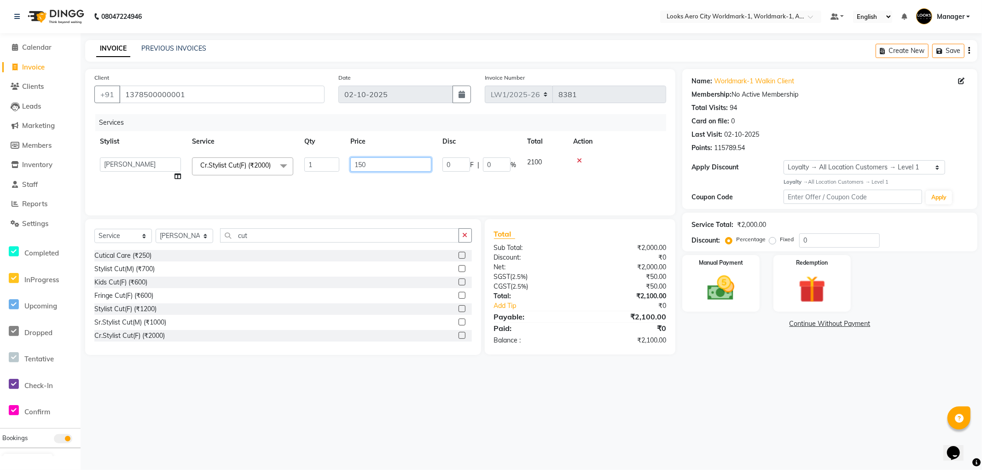
type input "1500"
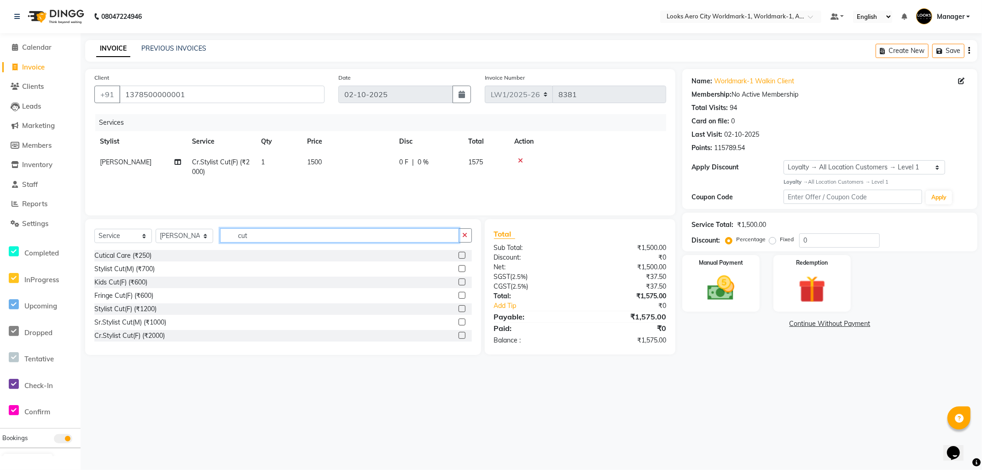
click at [253, 235] on input "cut" at bounding box center [339, 235] width 239 height 14
type input "c"
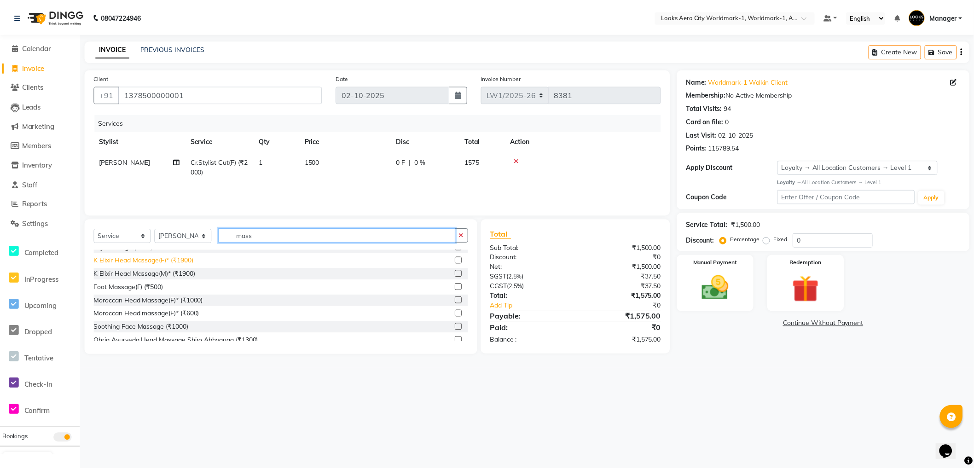
scroll to position [121, 0]
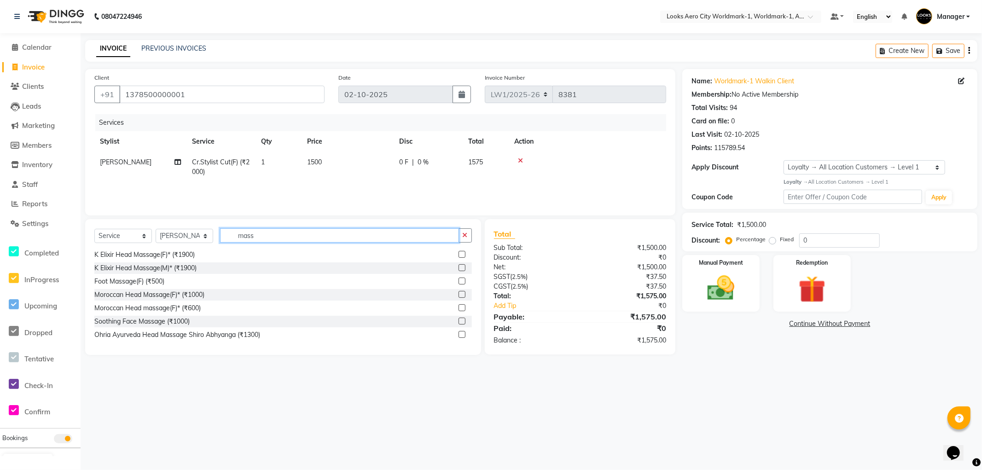
type input "mass"
drag, startPoint x: 454, startPoint y: 295, endPoint x: 443, endPoint y: 279, distance: 19.5
click at [459, 295] on label at bounding box center [462, 294] width 7 height 7
click at [459, 295] on input "checkbox" at bounding box center [462, 295] width 6 height 6
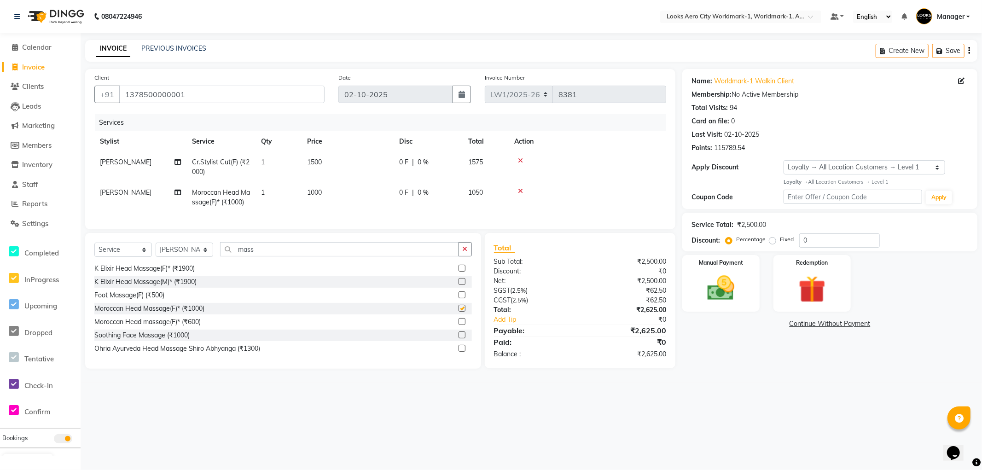
checkbox input "false"
click at [358, 197] on td "1000" at bounding box center [348, 197] width 92 height 30
select select "84537"
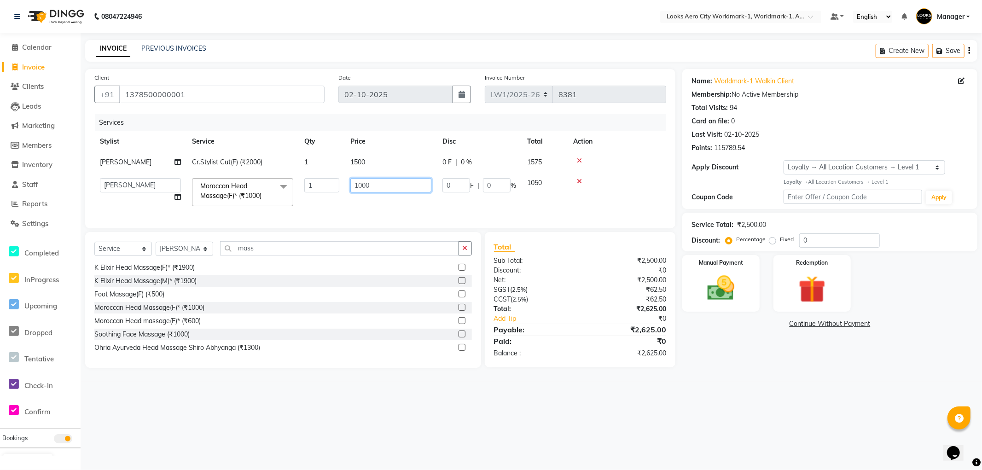
click at [379, 187] on input "1000" at bounding box center [390, 185] width 81 height 14
type input "1"
type input "2000"
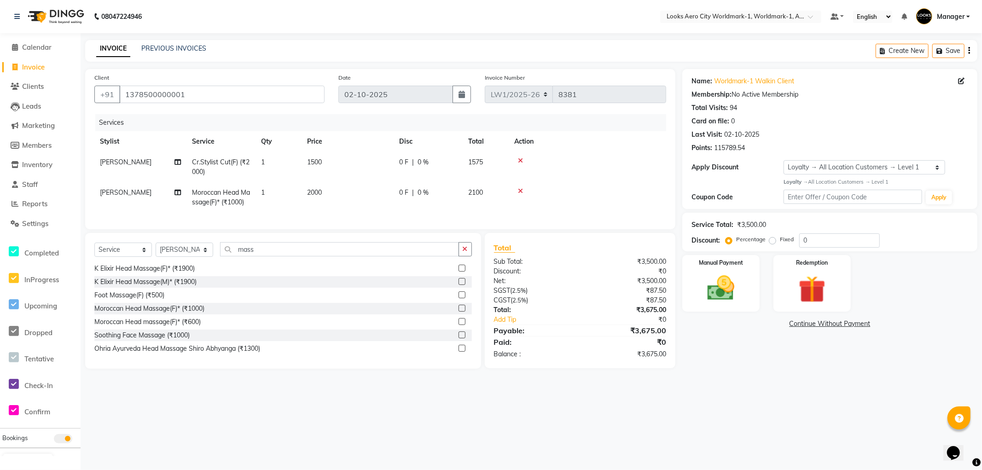
click at [285, 166] on td "1" at bounding box center [279, 167] width 46 height 30
select select "84537"
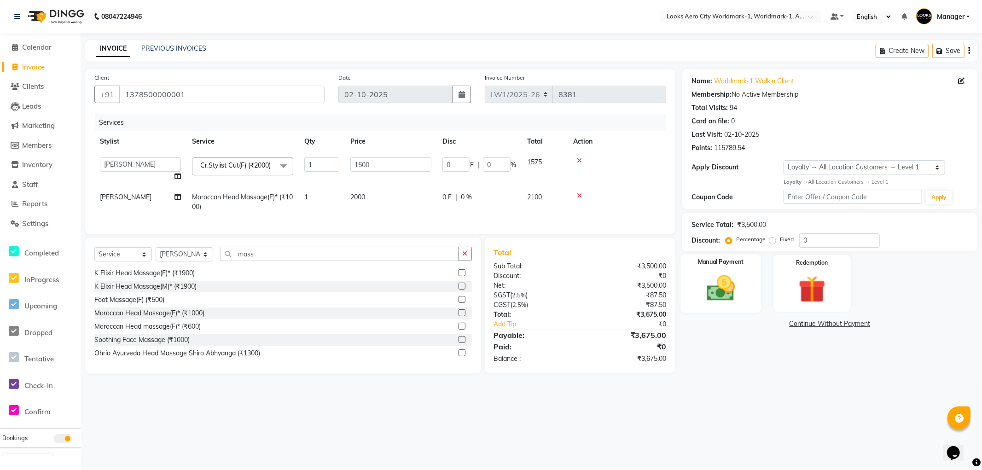
click at [706, 287] on img at bounding box center [721, 288] width 46 height 33
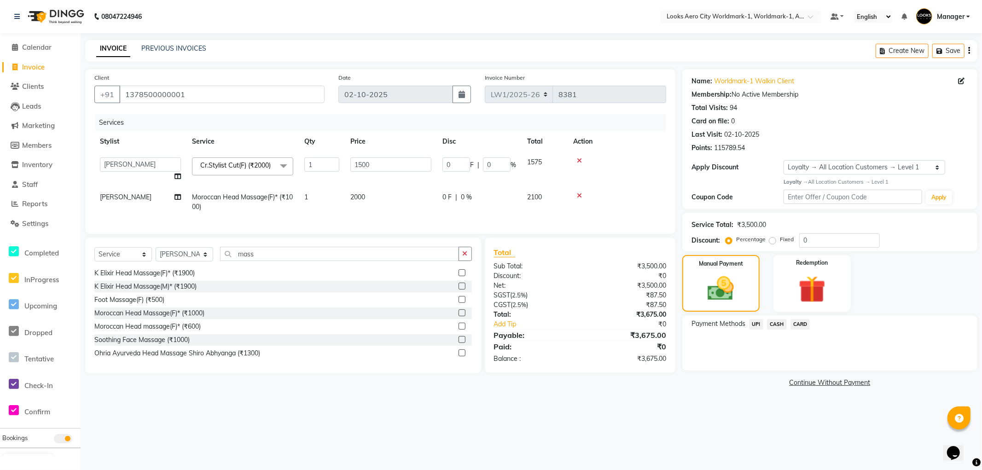
click at [777, 325] on span "CASH" at bounding box center [777, 324] width 20 height 11
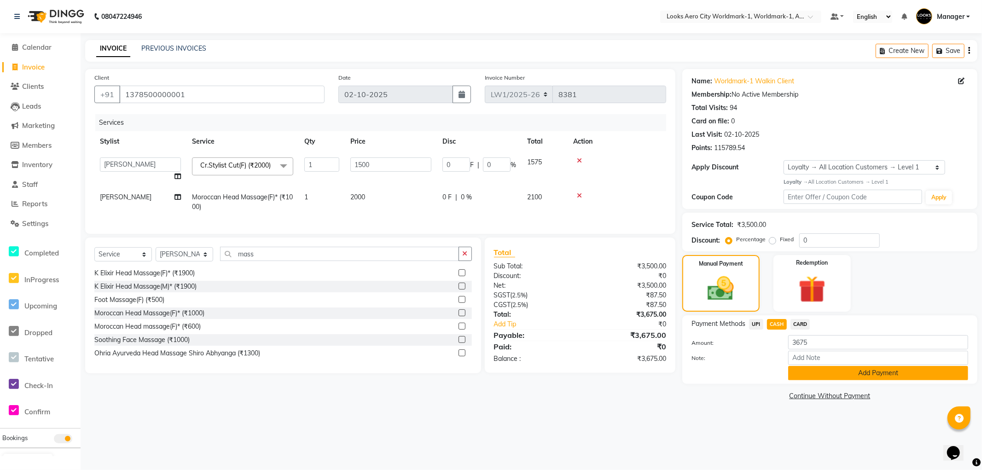
click at [837, 370] on button "Add Payment" at bounding box center [878, 373] width 180 height 14
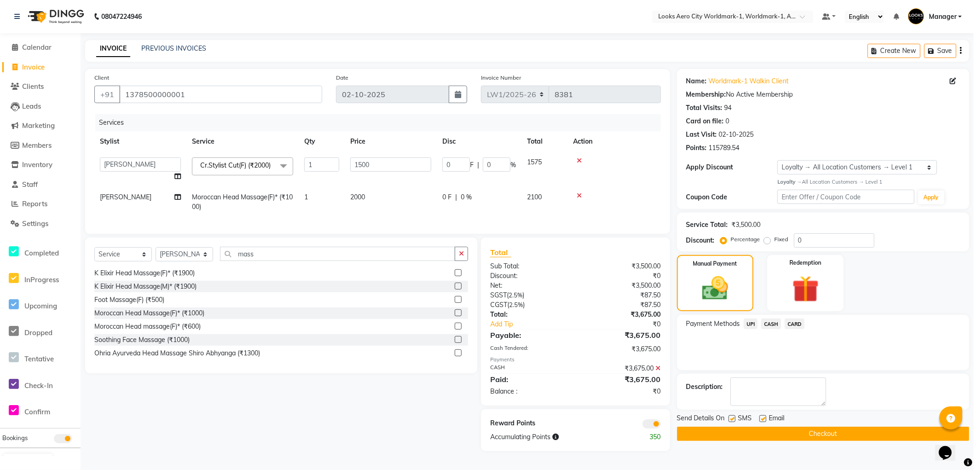
click at [647, 429] on span at bounding box center [652, 423] width 18 height 9
click at [661, 425] on input "checkbox" at bounding box center [661, 425] width 0 height 0
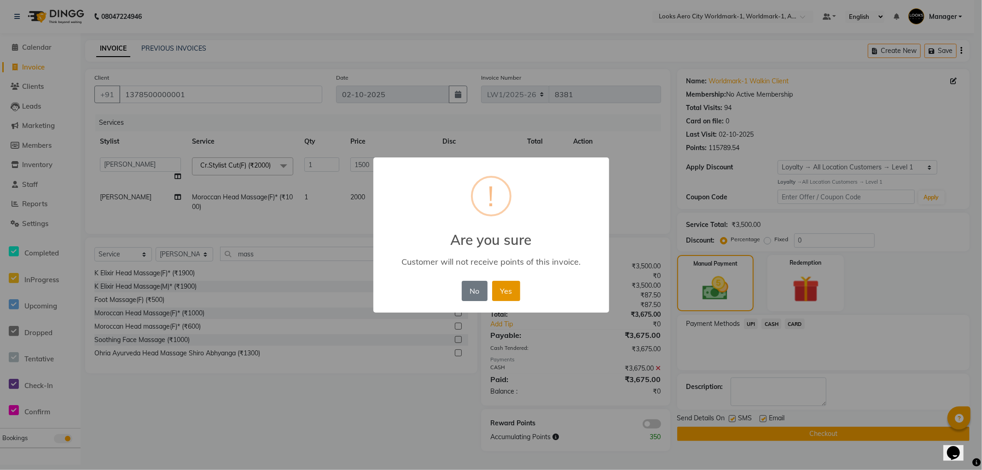
click at [502, 296] on button "Yes" at bounding box center [506, 291] width 28 height 20
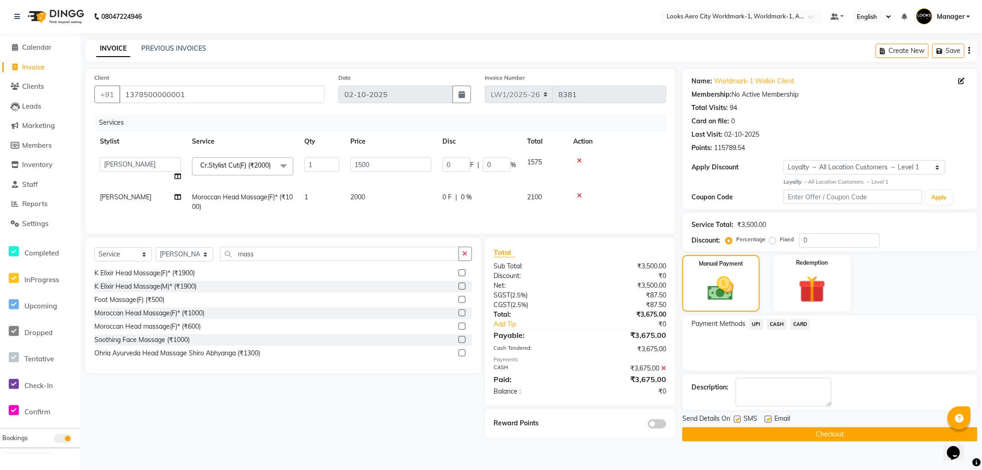
click at [716, 434] on button "Checkout" at bounding box center [829, 434] width 295 height 14
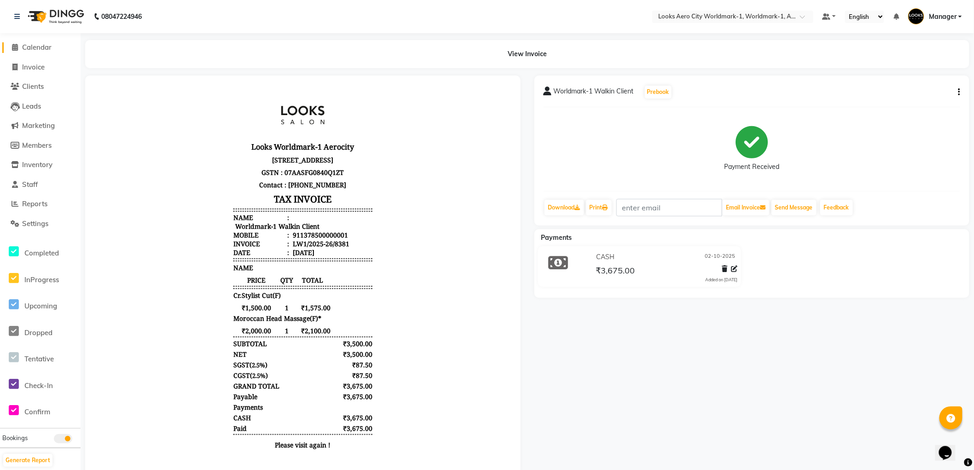
click at [37, 44] on span "Calendar" at bounding box center [36, 47] width 29 height 9
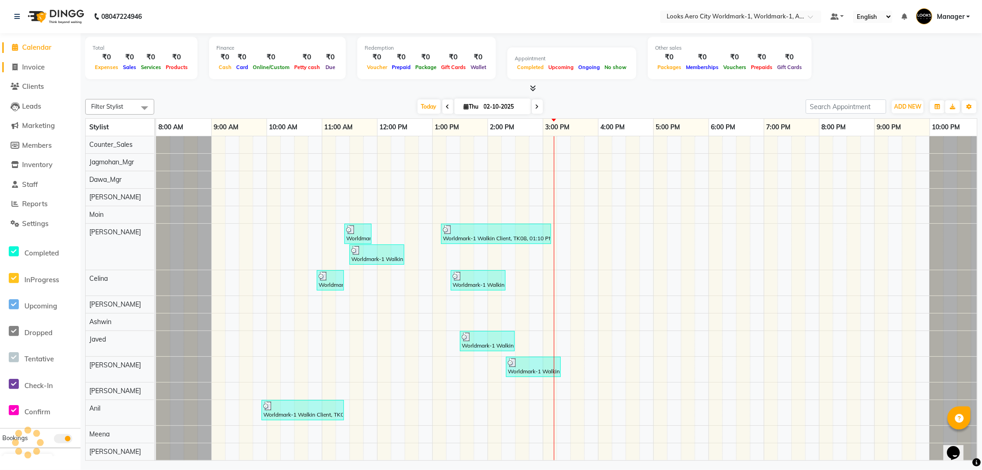
click at [36, 66] on span "Invoice" at bounding box center [33, 67] width 23 height 9
select select "service"
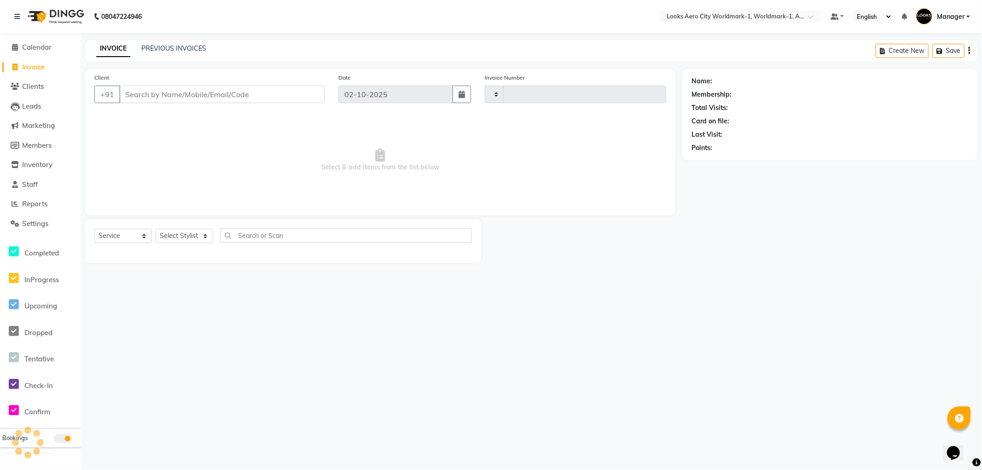
type input "8382"
select select "8573"
click at [167, 102] on input "Client" at bounding box center [221, 94] width 205 height 17
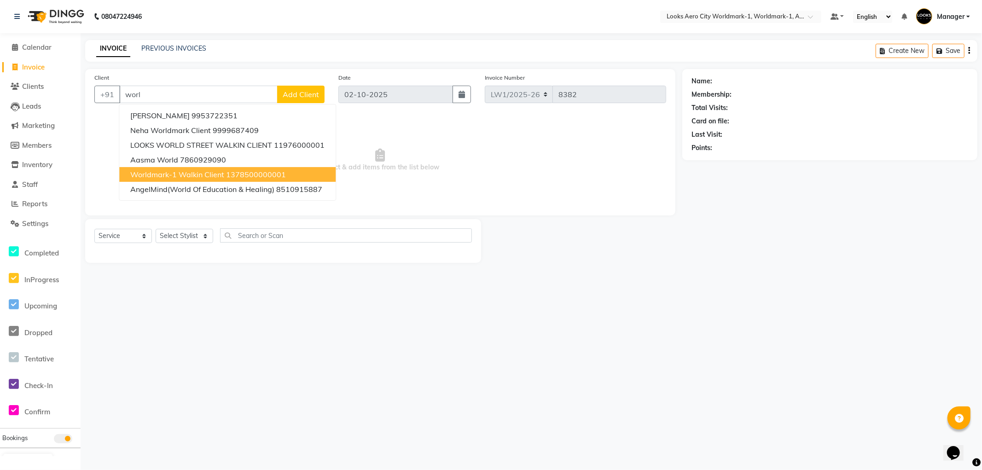
click at [170, 176] on span "Worldmark-1 Walkin Client" at bounding box center [177, 174] width 94 height 9
type input "1378500000001"
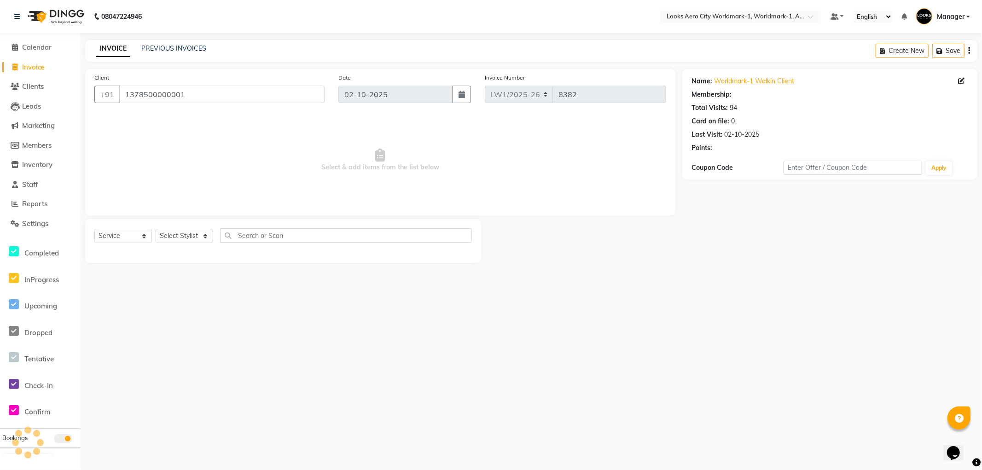
select select "1: Object"
click at [205, 236] on select "Select Stylist Abhishek_Nails Amita Chauhan Anil Ashwin Celina Counter_Sales Da…" at bounding box center [185, 236] width 58 height 14
select select "84536"
click at [156, 229] on select "Select Stylist Abhishek_Nails Amita Chauhan Anil Ashwin Celina Counter_Sales Da…" at bounding box center [185, 236] width 58 height 14
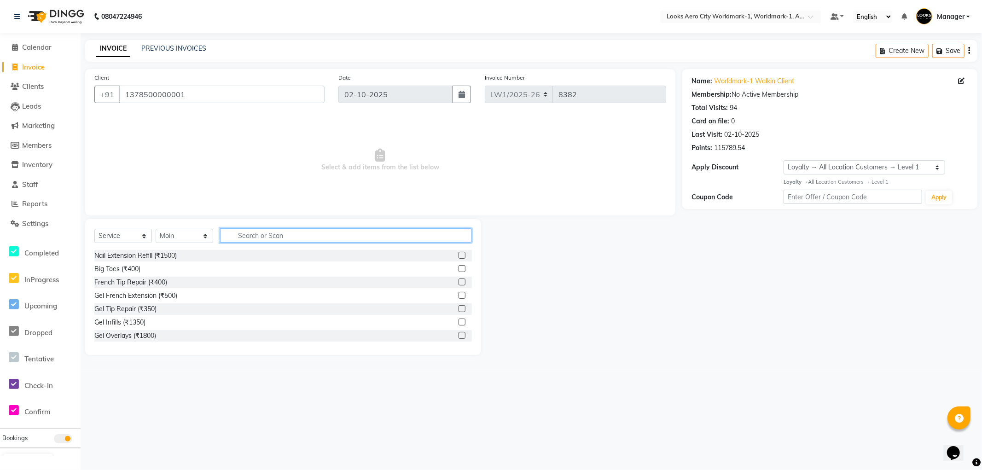
drag, startPoint x: 256, startPoint y: 240, endPoint x: 262, endPoint y: 190, distance: 50.5
click at [256, 237] on input "text" at bounding box center [346, 235] width 252 height 14
type input "col"
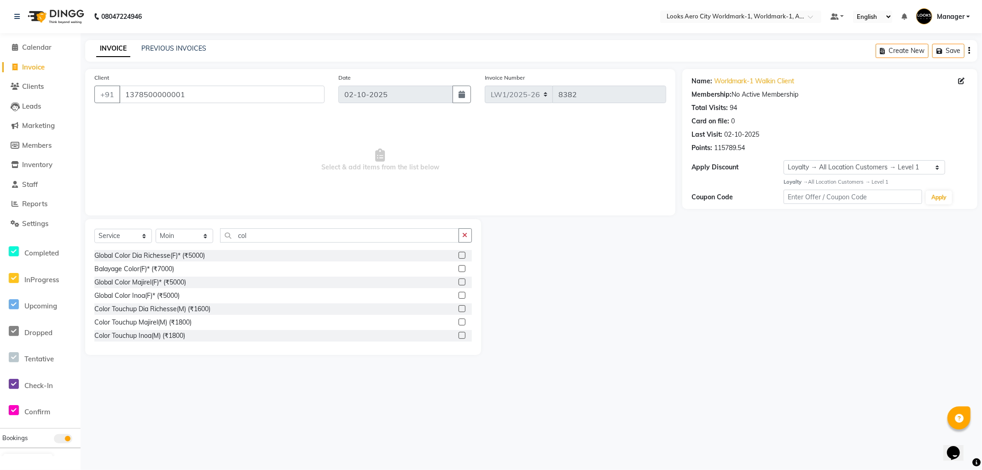
click at [459, 334] on label at bounding box center [462, 335] width 7 height 7
click at [459, 334] on input "checkbox" at bounding box center [462, 336] width 6 height 6
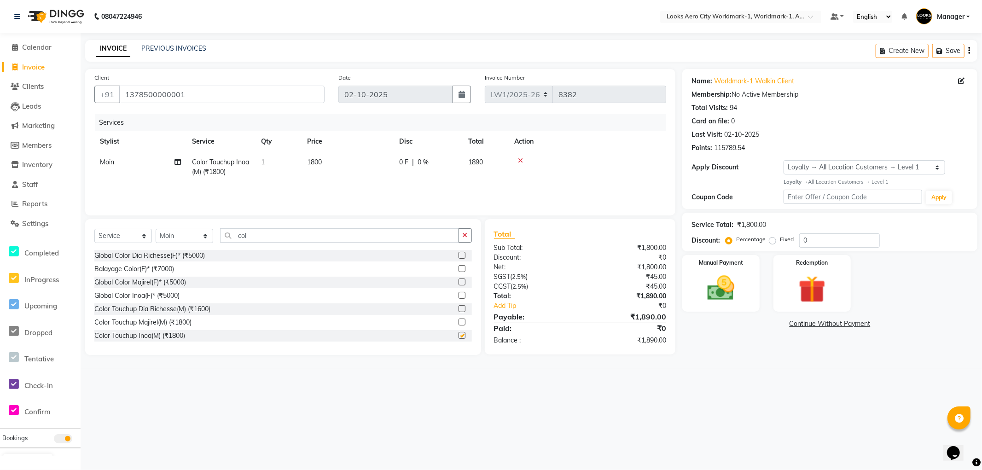
checkbox input "false"
click at [350, 161] on td "1800" at bounding box center [348, 167] width 92 height 30
select select "84536"
click at [385, 163] on input "1800" at bounding box center [390, 164] width 81 height 14
type input "1"
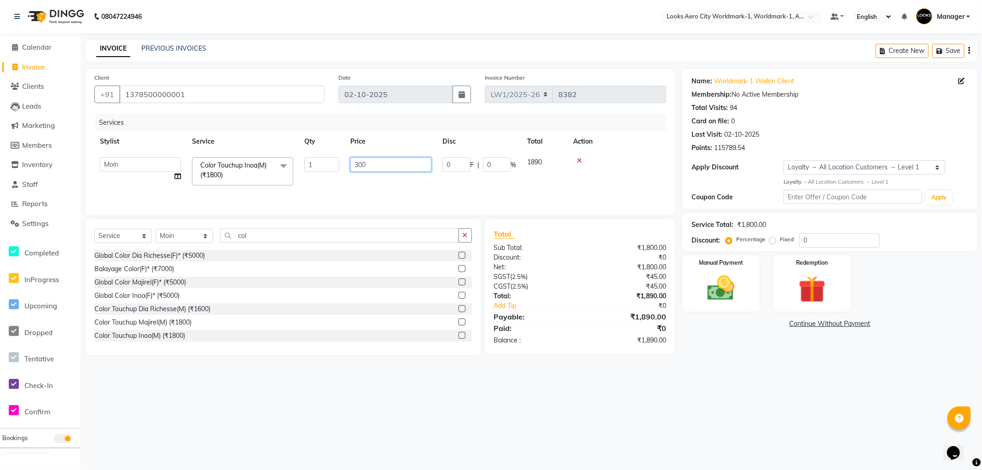
type input "3000"
click at [254, 167] on td "Color Touchup Inoa(M) (₹1800)" at bounding box center [220, 167] width 69 height 30
select select "84536"
click at [698, 292] on img at bounding box center [721, 288] width 46 height 33
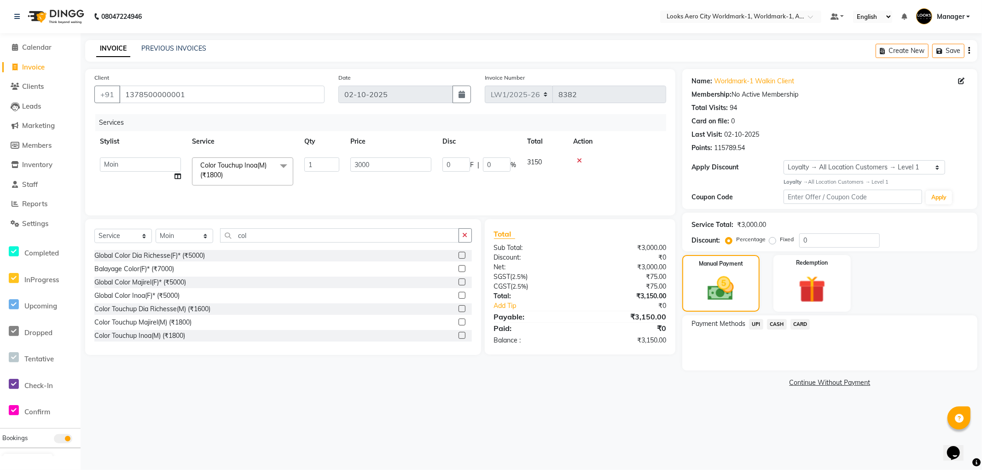
drag, startPoint x: 775, startPoint y: 325, endPoint x: 782, endPoint y: 328, distance: 7.8
click at [775, 324] on span "CASH" at bounding box center [777, 324] width 20 height 11
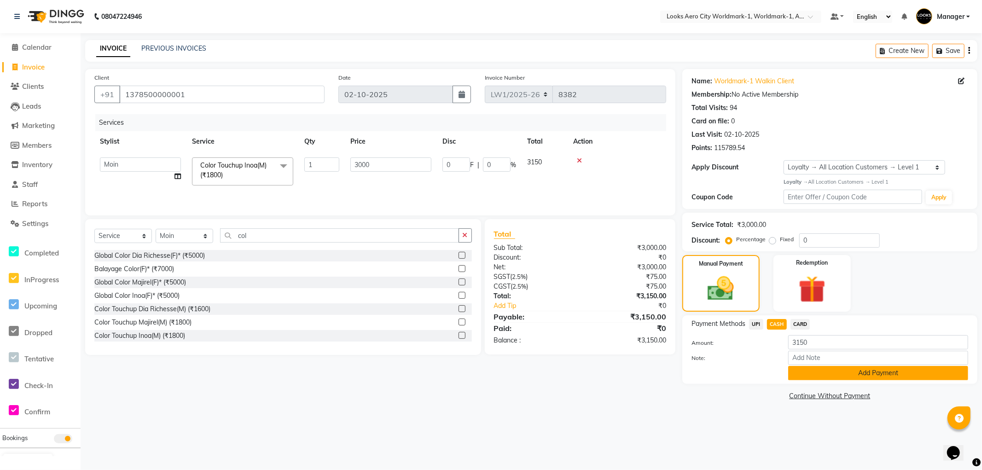
click at [814, 373] on button "Add Payment" at bounding box center [878, 373] width 180 height 14
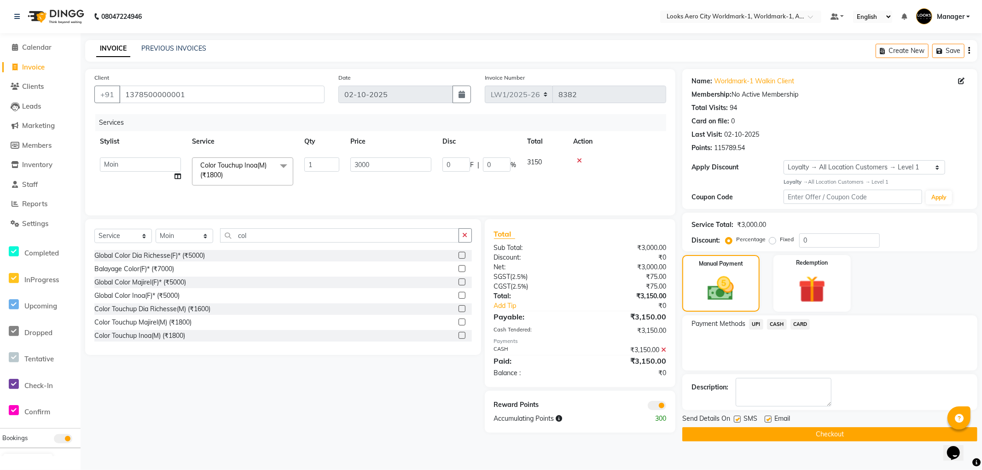
click at [657, 408] on span at bounding box center [657, 405] width 18 height 9
click at [666, 407] on input "checkbox" at bounding box center [666, 407] width 0 height 0
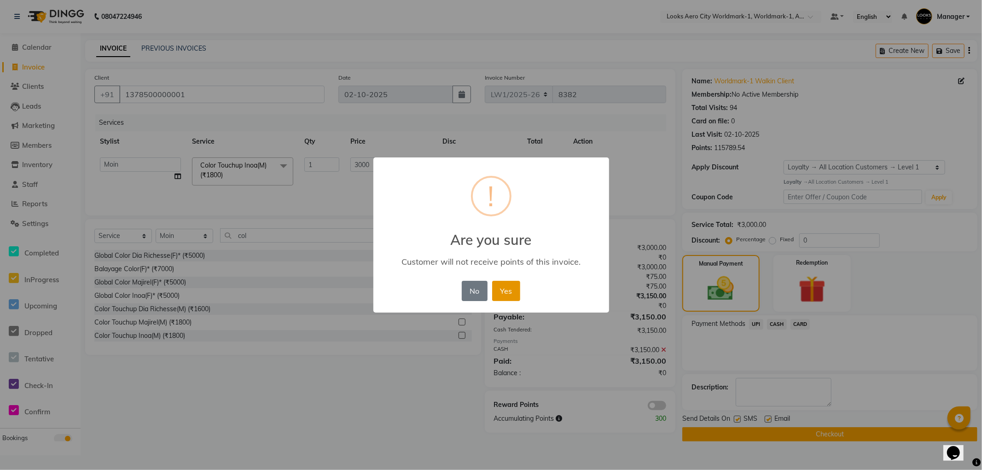
click at [498, 292] on button "Yes" at bounding box center [506, 291] width 28 height 20
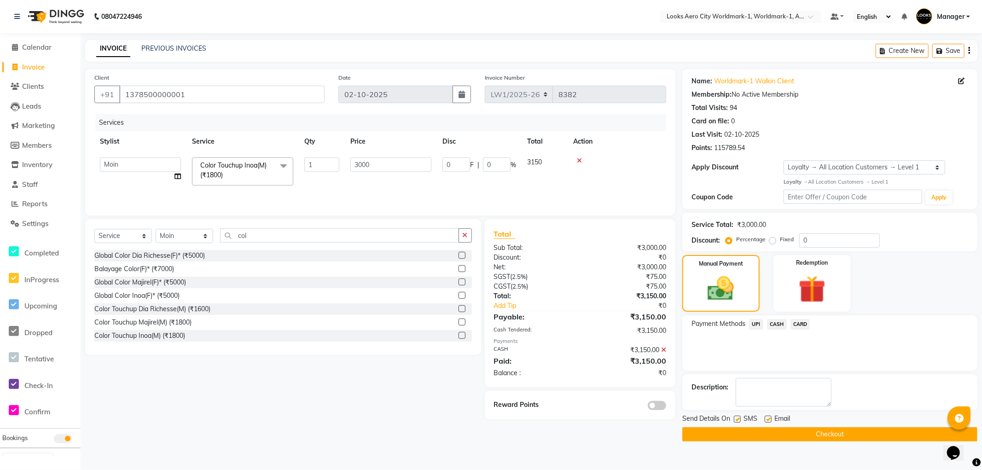
click at [744, 431] on button "Checkout" at bounding box center [829, 434] width 295 height 14
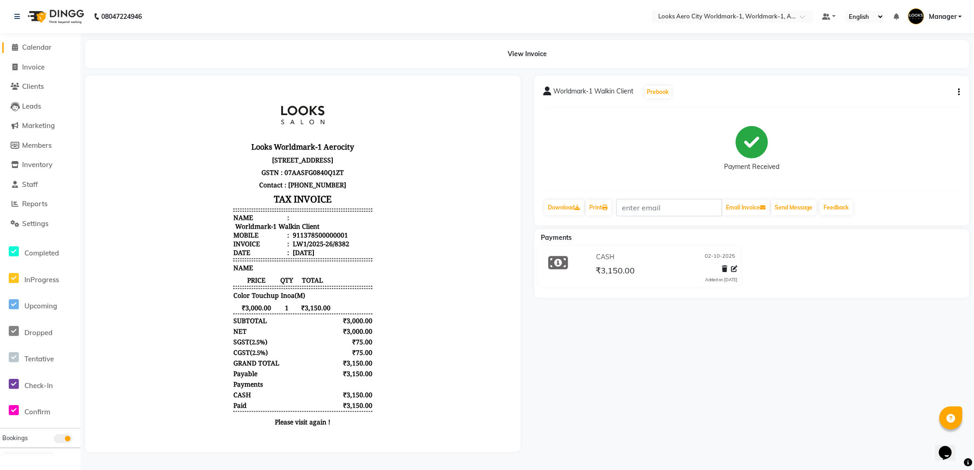
click at [42, 47] on span "Calendar" at bounding box center [36, 47] width 29 height 9
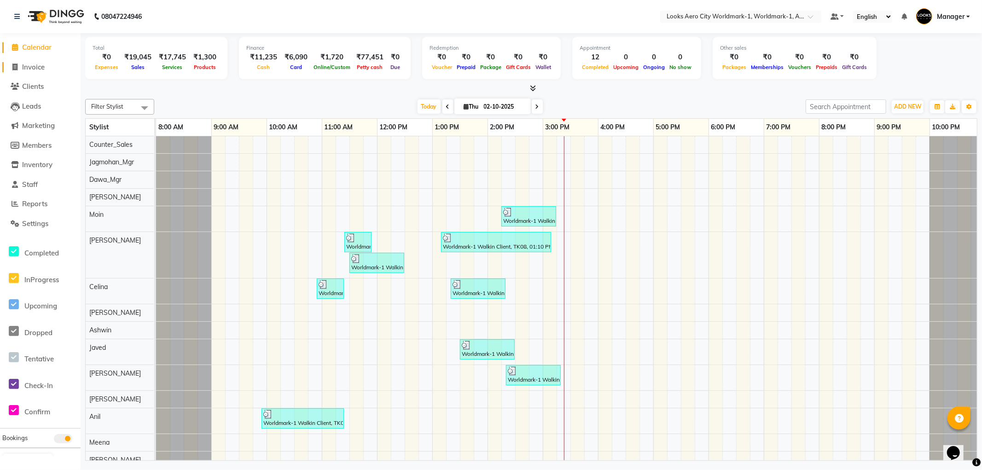
click at [40, 67] on span "Invoice" at bounding box center [33, 67] width 23 height 9
select select "service"
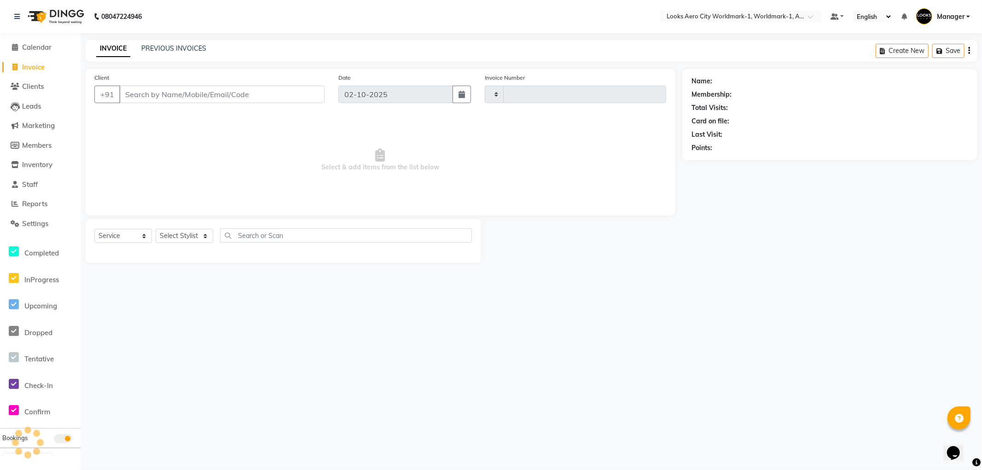
type input "8383"
select select "8573"
click at [185, 95] on input "Client" at bounding box center [221, 94] width 205 height 17
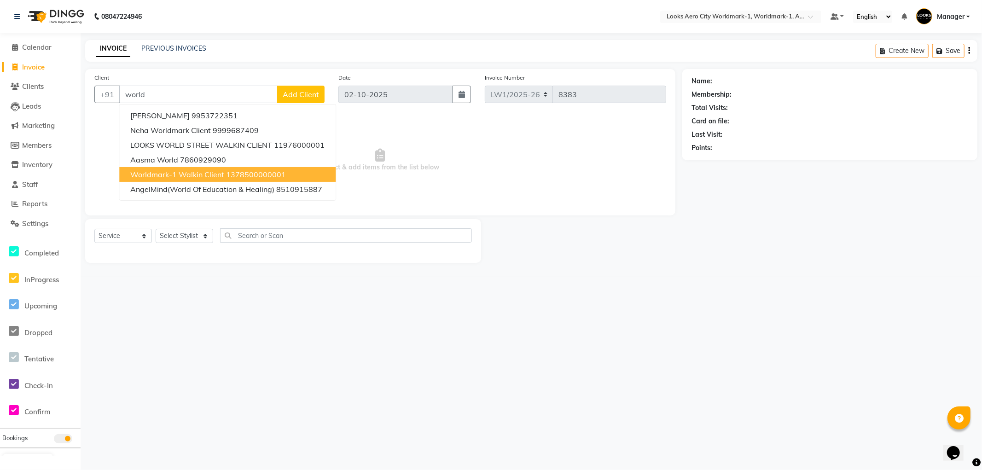
click at [205, 169] on button "Worldmark-1 Walkin Client 1378500000001" at bounding box center [227, 174] width 216 height 15
type input "1378500000001"
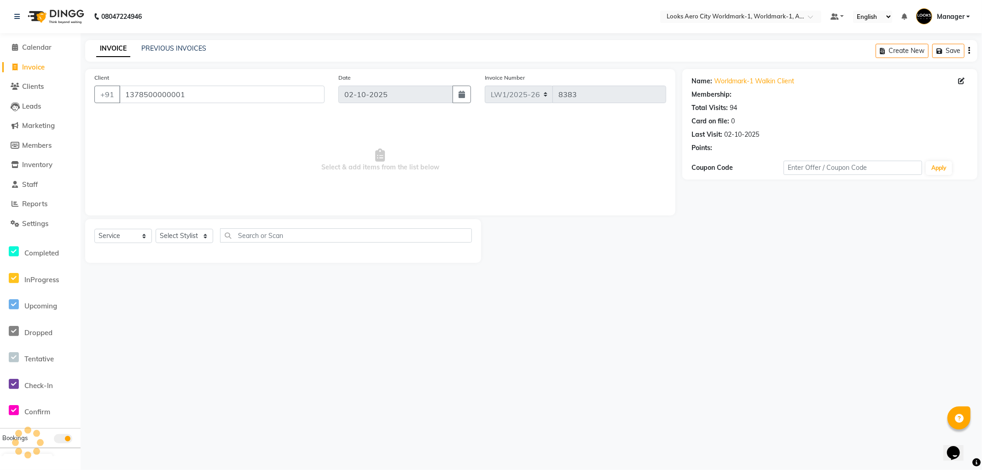
select select "1: Object"
click at [191, 235] on select "Select Stylist [PERSON_NAME] [PERSON_NAME] [PERSON_NAME] [PERSON_NAME] Counter_…" at bounding box center [185, 236] width 58 height 14
select select "84550"
click at [156, 229] on select "Select Stylist Abhishek_Nails Amita Chauhan Anil Ashwin Celina Counter_Sales Da…" at bounding box center [185, 236] width 58 height 14
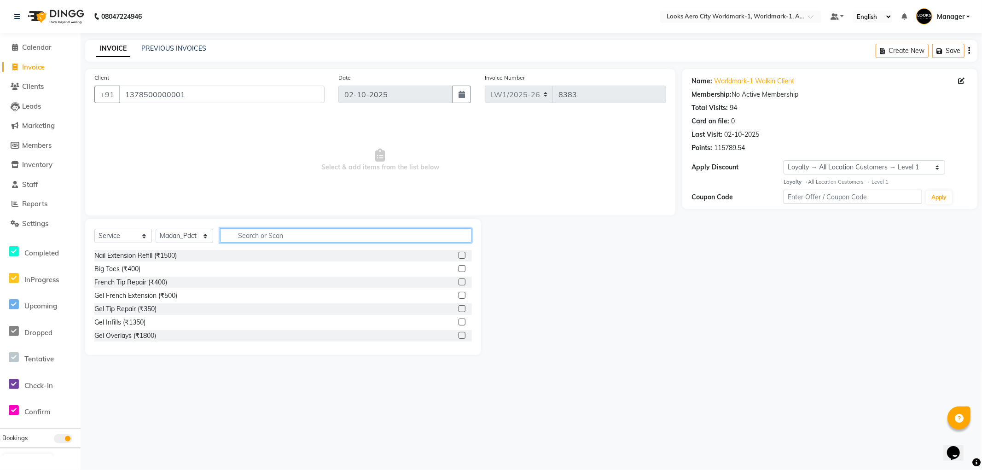
drag, startPoint x: 286, startPoint y: 240, endPoint x: 303, endPoint y: 243, distance: 16.7
click at [288, 241] on input "text" at bounding box center [346, 235] width 252 height 14
type input "head"
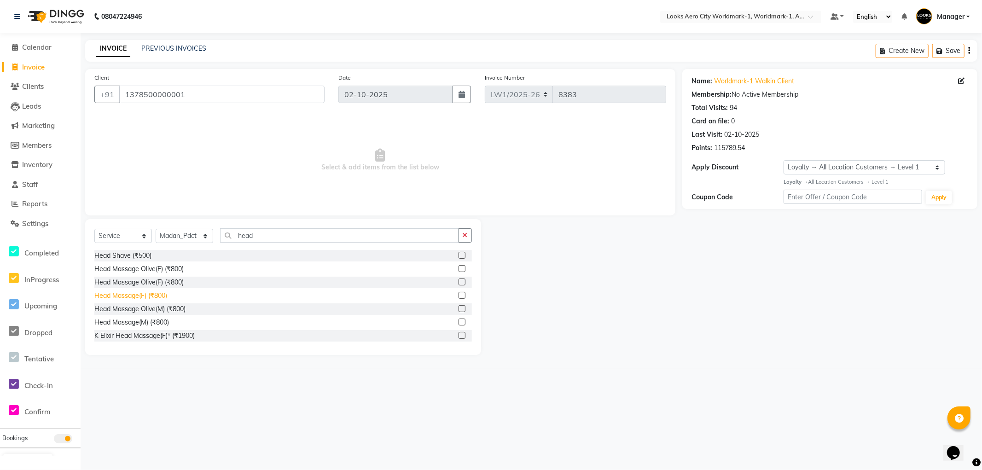
click at [141, 296] on div "Head Massage(F) (₹800)" at bounding box center [130, 296] width 73 height 10
checkbox input "false"
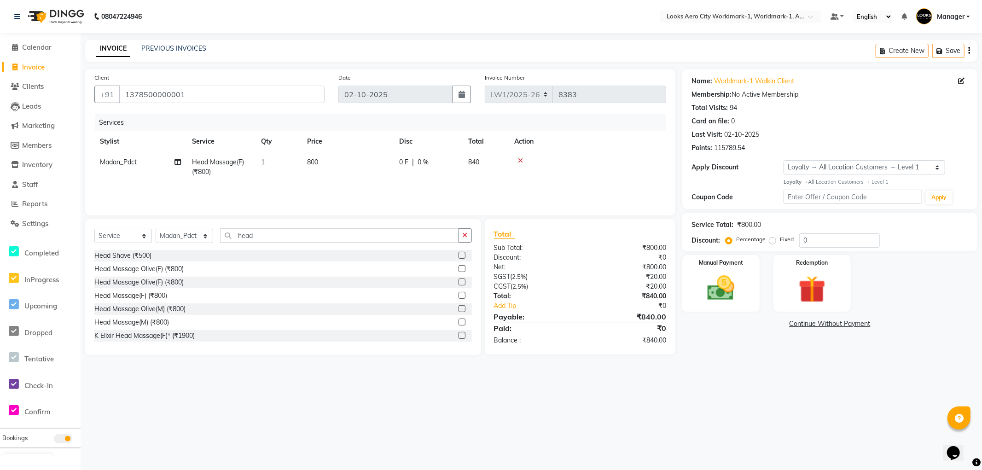
click at [349, 169] on td "800" at bounding box center [348, 167] width 92 height 30
select select "84550"
drag, startPoint x: 384, startPoint y: 164, endPoint x: 301, endPoint y: 149, distance: 84.7
click at [280, 155] on tr "Abhishek_Nails Amita Chauhan Anil Ashwin Celina Counter_Sales Dawa_Mgr Gaurav_P…" at bounding box center [380, 171] width 572 height 39
type input "1000"
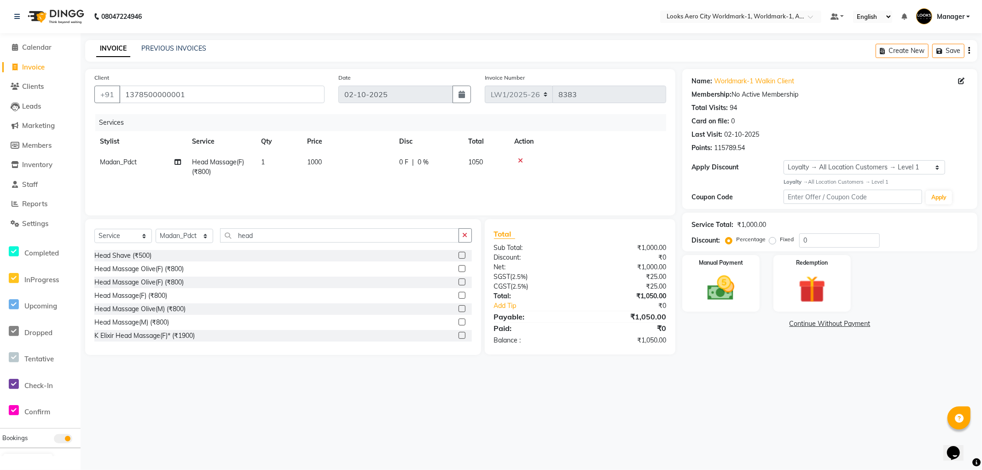
click at [744, 370] on div "08047224946 Select Location × Looks Aero City Worldmark-1, Worldmark-1, Aerocit…" at bounding box center [491, 235] width 982 height 470
click at [748, 313] on div "Name: Worldmark-1 Walkin Client Membership: No Active Membership Total Visits: …" at bounding box center [833, 212] width 302 height 286
click at [748, 309] on div "Manual Payment" at bounding box center [721, 283] width 80 height 59
click at [799, 324] on span "CARD" at bounding box center [801, 324] width 20 height 11
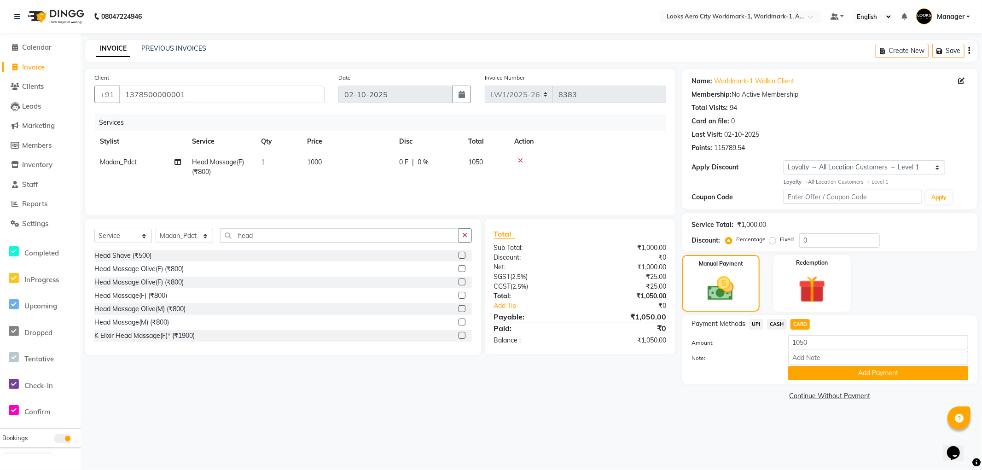
click at [795, 369] on button "Add Payment" at bounding box center [878, 373] width 180 height 14
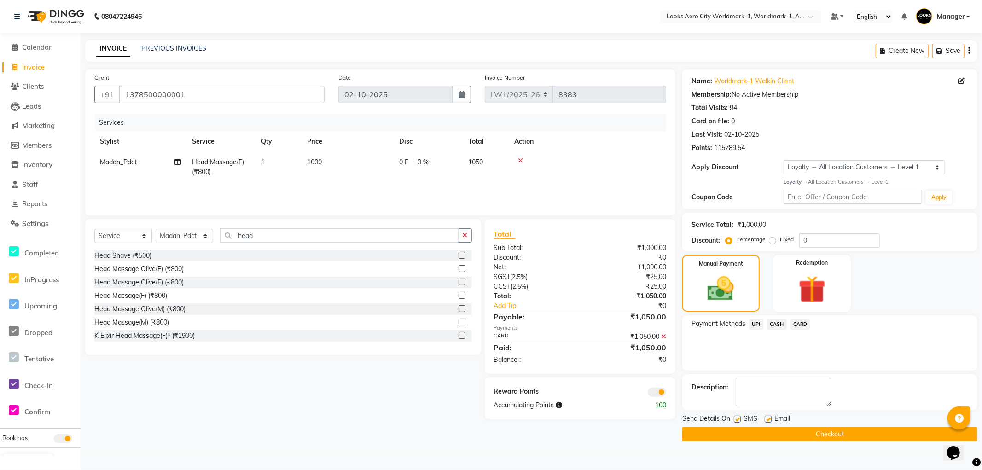
click at [659, 393] on span at bounding box center [657, 392] width 18 height 9
click at [666, 394] on input "checkbox" at bounding box center [666, 394] width 0 height 0
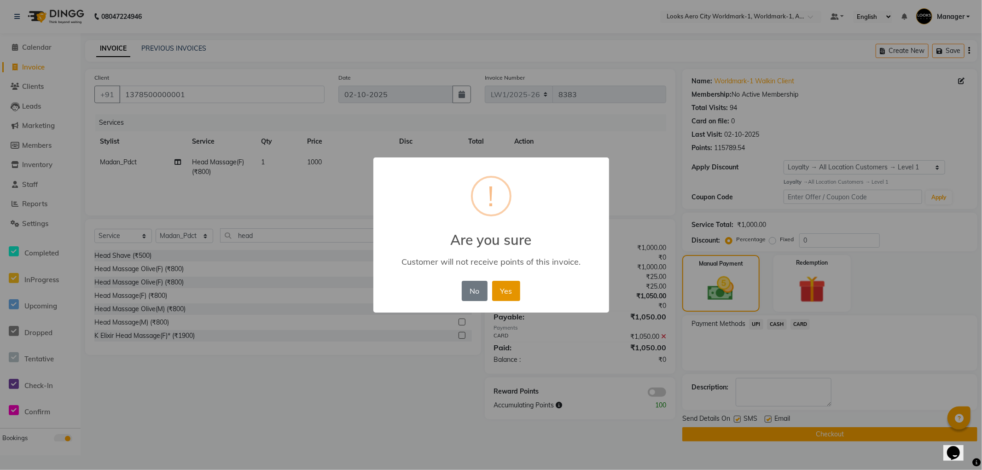
click at [516, 292] on button "Yes" at bounding box center [506, 291] width 28 height 20
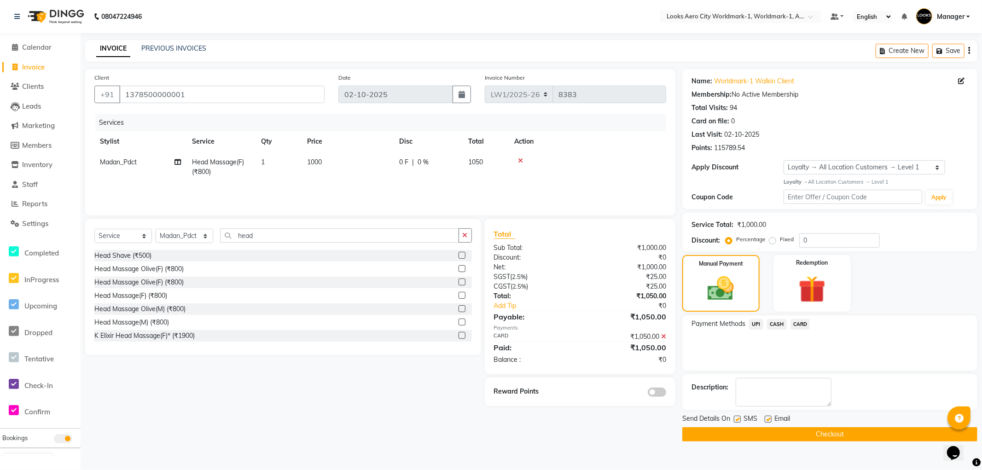
click at [693, 435] on button "Checkout" at bounding box center [829, 434] width 295 height 14
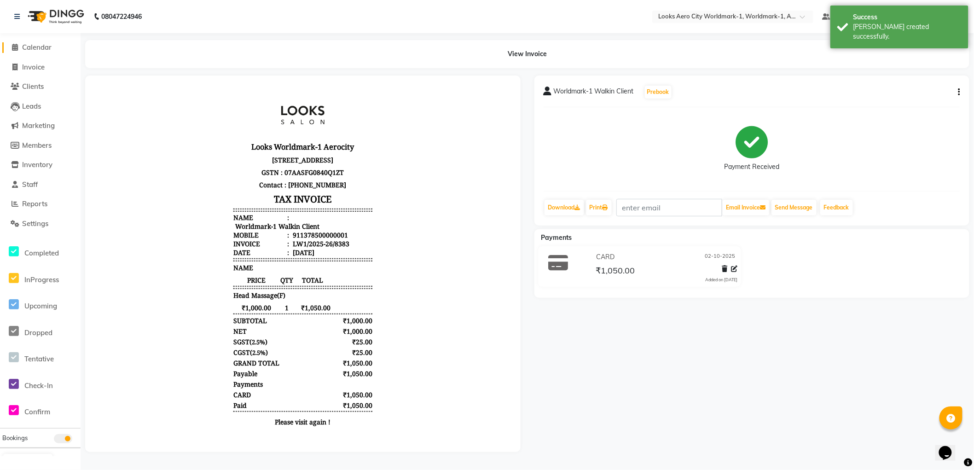
click at [42, 46] on span "Calendar" at bounding box center [36, 47] width 29 height 9
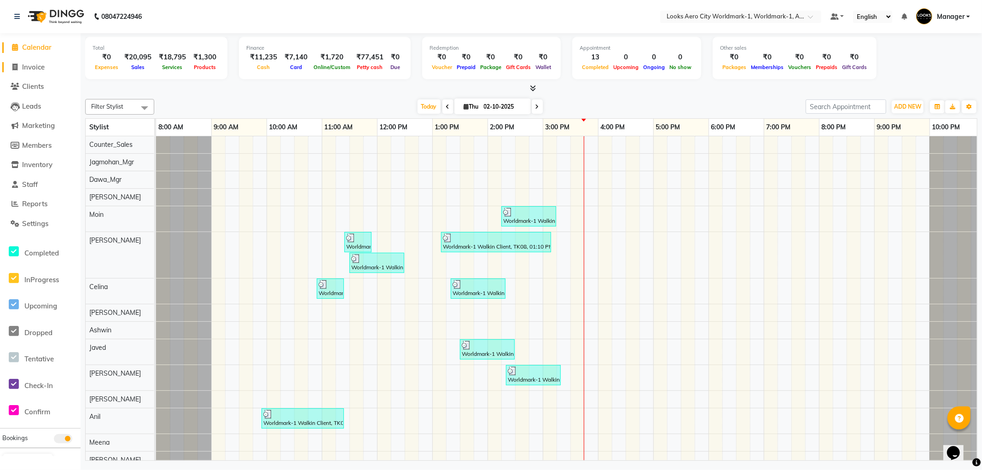
click at [33, 70] on span "Invoice" at bounding box center [33, 67] width 23 height 9
select select "service"
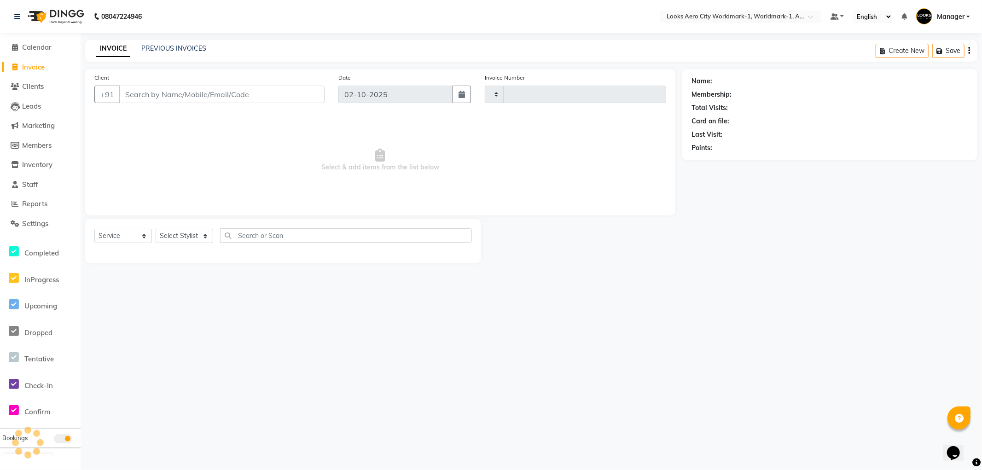
type input "8384"
select select "8573"
click at [191, 94] on input "Client" at bounding box center [221, 94] width 205 height 17
type input "w"
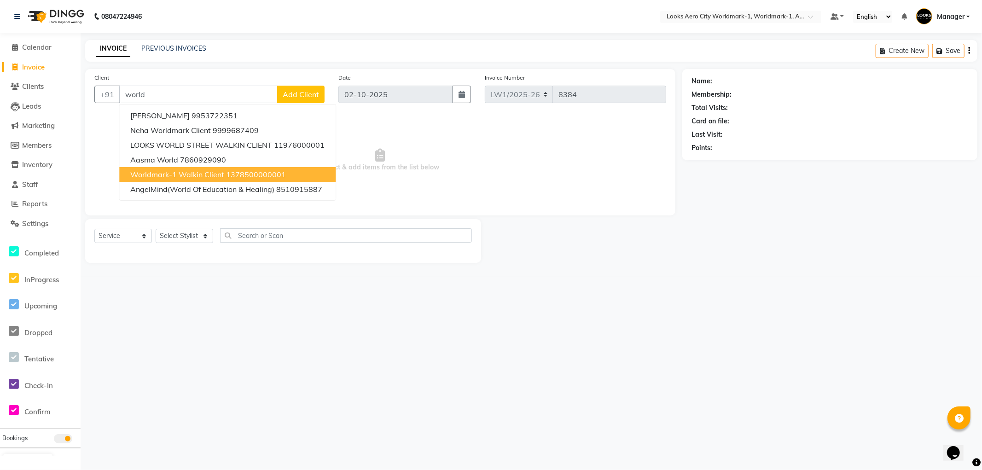
click at [194, 175] on span "Worldmark-1 Walkin Client" at bounding box center [177, 174] width 94 height 9
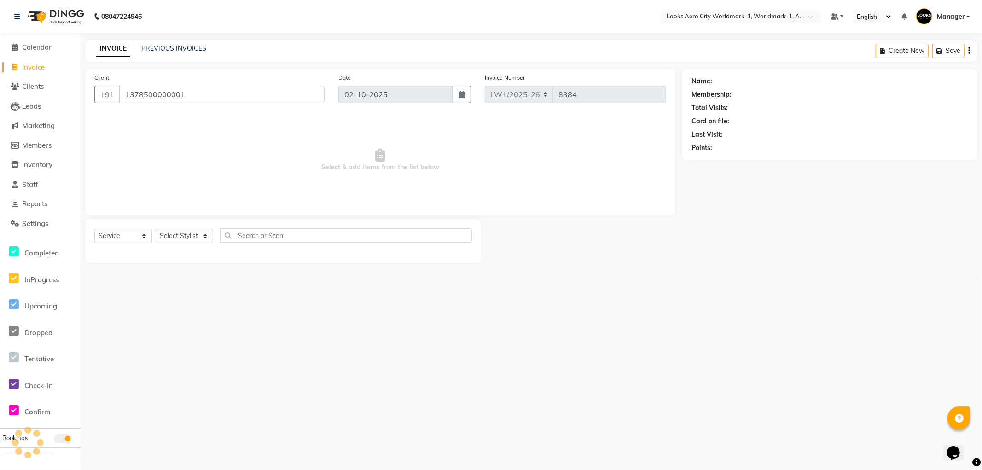
type input "1378500000001"
click at [185, 235] on select "Select Stylist Abhishek_Nails Amita Chauhan Anil Ashwin Celina Counter_Sales Da…" at bounding box center [185, 236] width 58 height 14
select select "1: Object"
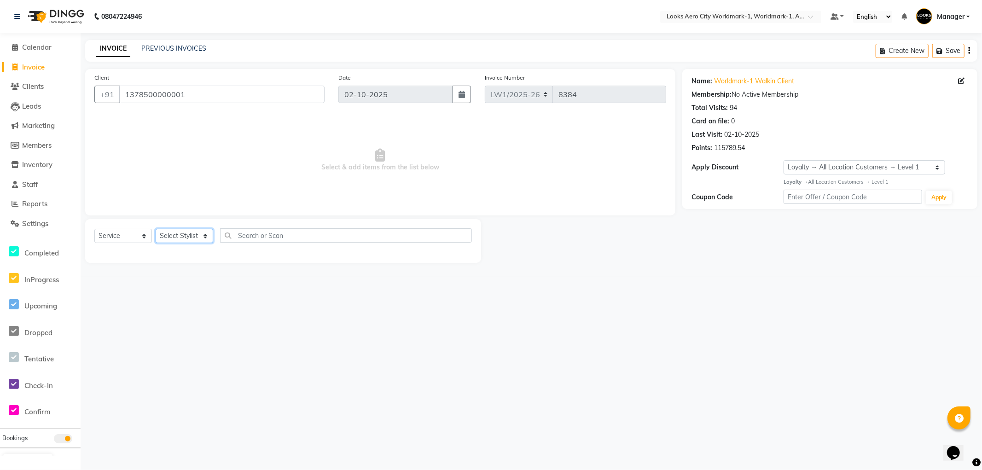
select select "84535"
click at [156, 229] on select "Select Stylist Abhishek_Nails Amita Chauhan Anil Ashwin Celina Counter_Sales Da…" at bounding box center [185, 236] width 58 height 14
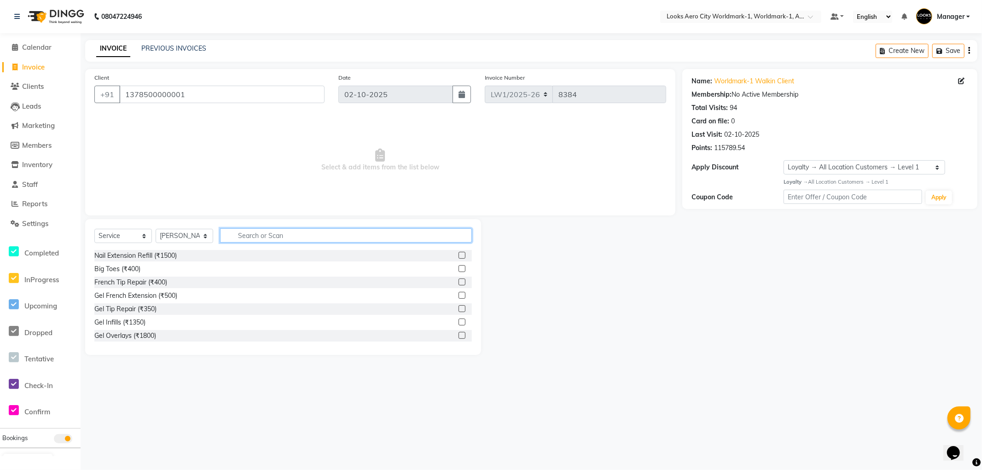
click at [268, 233] on input "text" at bounding box center [346, 235] width 252 height 14
type input "colo"
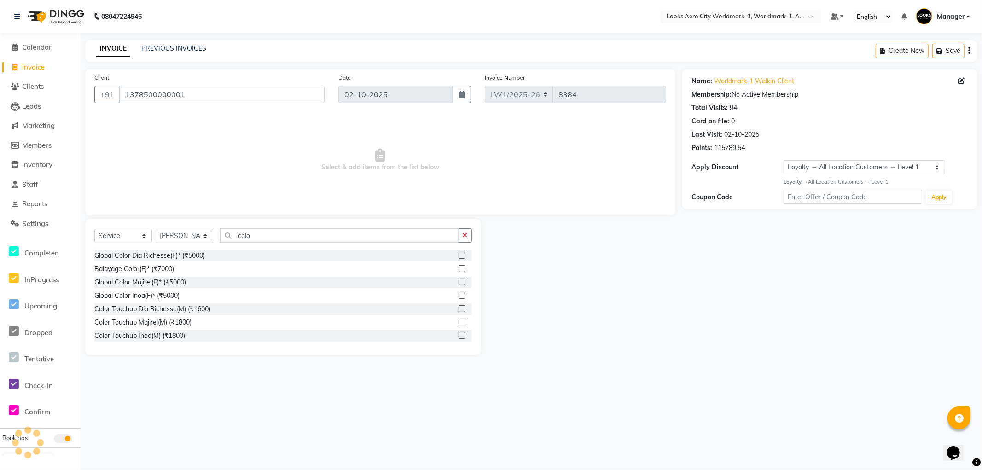
drag, startPoint x: 171, startPoint y: 293, endPoint x: 215, endPoint y: 234, distance: 73.4
click at [171, 292] on div "Global Color Inoa(F)* (₹5000)" at bounding box center [136, 296] width 85 height 10
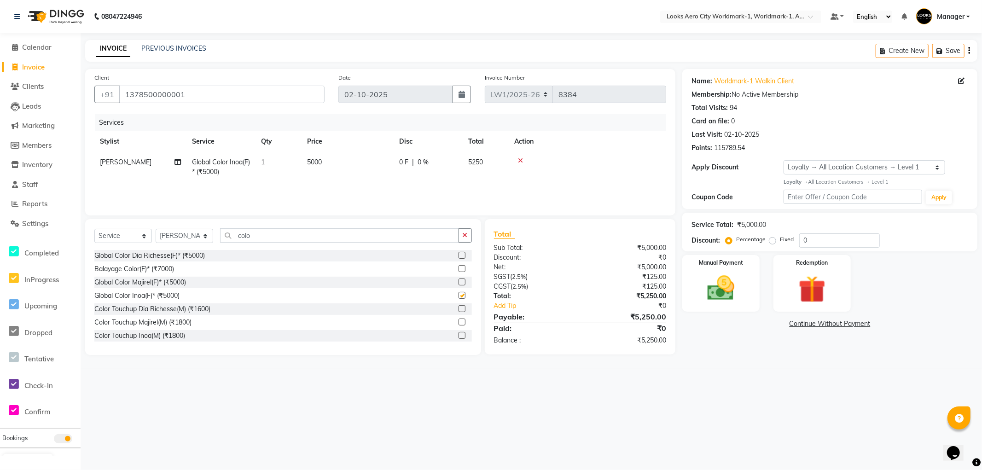
checkbox input "false"
click at [342, 165] on td "5000" at bounding box center [348, 167] width 92 height 30
select select "84535"
drag, startPoint x: 392, startPoint y: 166, endPoint x: 194, endPoint y: 157, distance: 198.2
click at [193, 158] on tr "Abhishek_Nails Amita Chauhan Anil Ashwin Celina Counter_Sales Dawa_Mgr Gaurav_P…" at bounding box center [380, 171] width 572 height 39
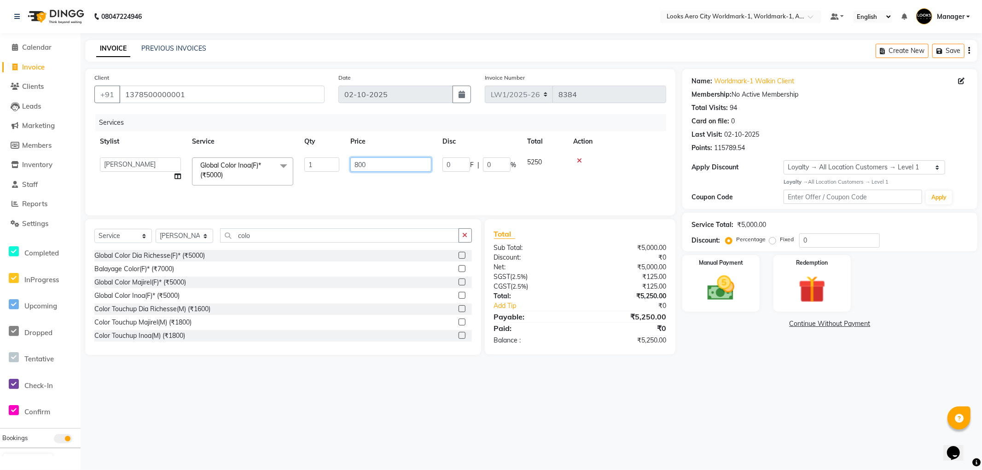
type input "8000"
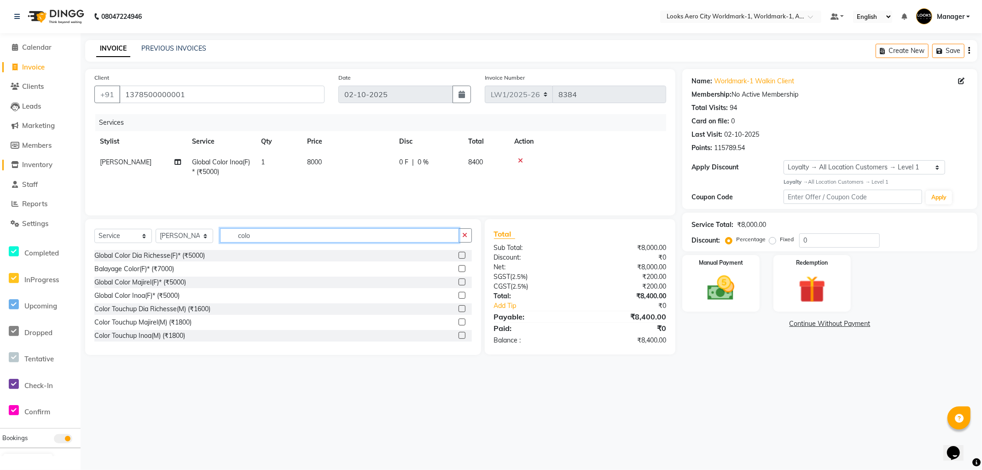
drag, startPoint x: 267, startPoint y: 237, endPoint x: 2, endPoint y: 164, distance: 274.9
click at [0, 166] on app-home "08047224946 Select Location × Looks Aero City Worldmark-1, Worldmark-1, Aerocit…" at bounding box center [491, 184] width 982 height 369
type input "wash"
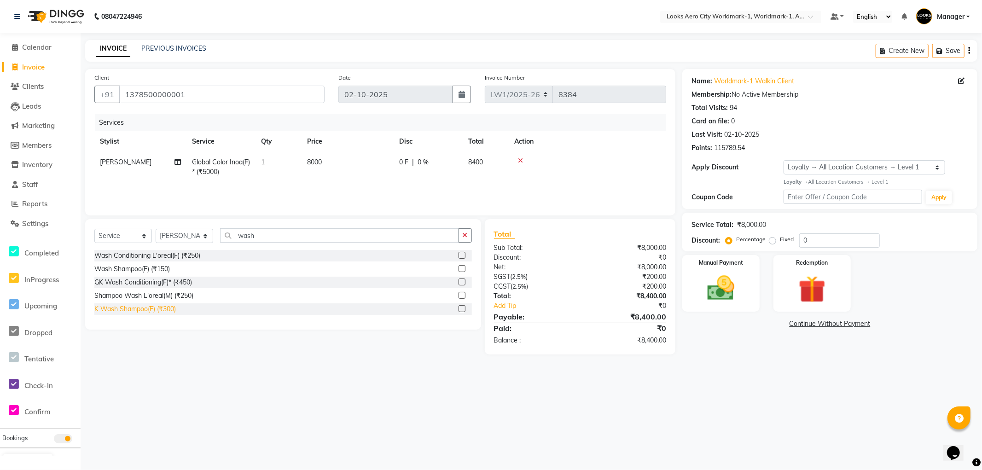
click at [144, 306] on div "K Wash Shampoo(F) (₹300)" at bounding box center [135, 309] width 82 height 10
checkbox input "false"
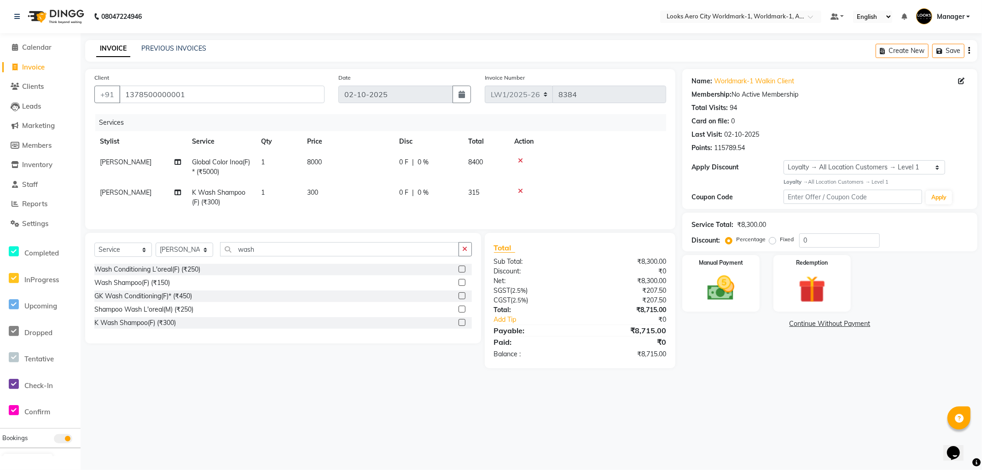
click at [335, 186] on td "300" at bounding box center [348, 197] width 92 height 30
select select "84535"
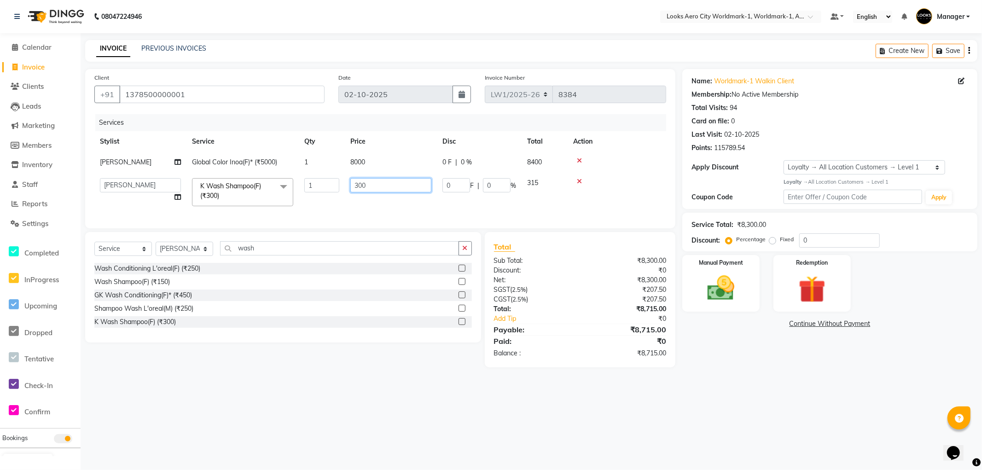
drag, startPoint x: 384, startPoint y: 186, endPoint x: 226, endPoint y: 184, distance: 158.9
click at [226, 184] on tr "Abhishek_Nails Amita Chauhan Anil Ashwin Celina Counter_Sales Dawa_Mgr Gaurav_P…" at bounding box center [380, 192] width 572 height 39
type input "1000"
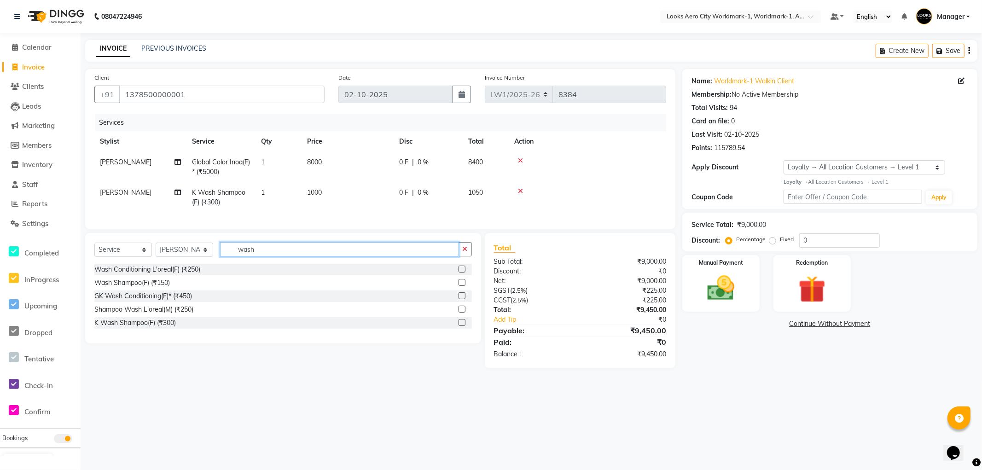
drag, startPoint x: 314, startPoint y: 256, endPoint x: 154, endPoint y: 260, distance: 159.8
click at [151, 260] on div "Select Service Product Membership Package Voucher Prepaid Gift Card Select Styl…" at bounding box center [283, 253] width 378 height 22
type input "ritu"
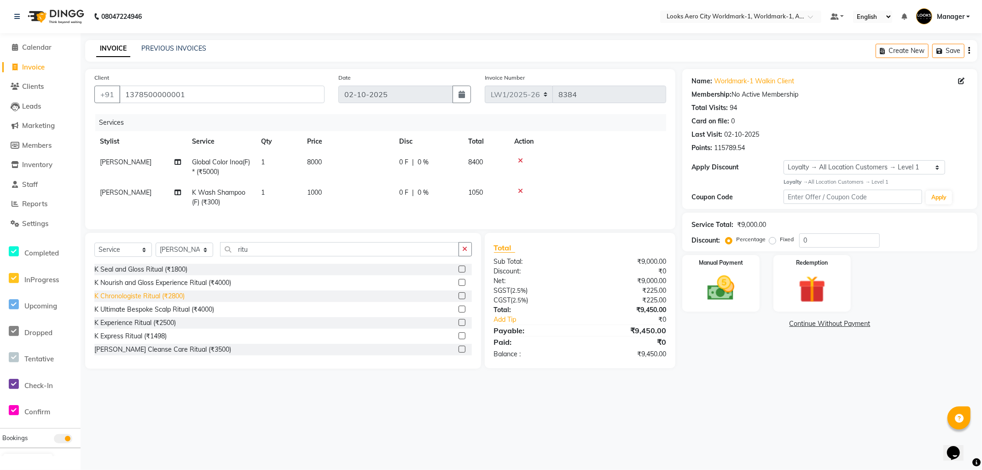
click at [148, 301] on div "K Chronologiste Ritual (₹2800)" at bounding box center [139, 296] width 90 height 10
checkbox input "false"
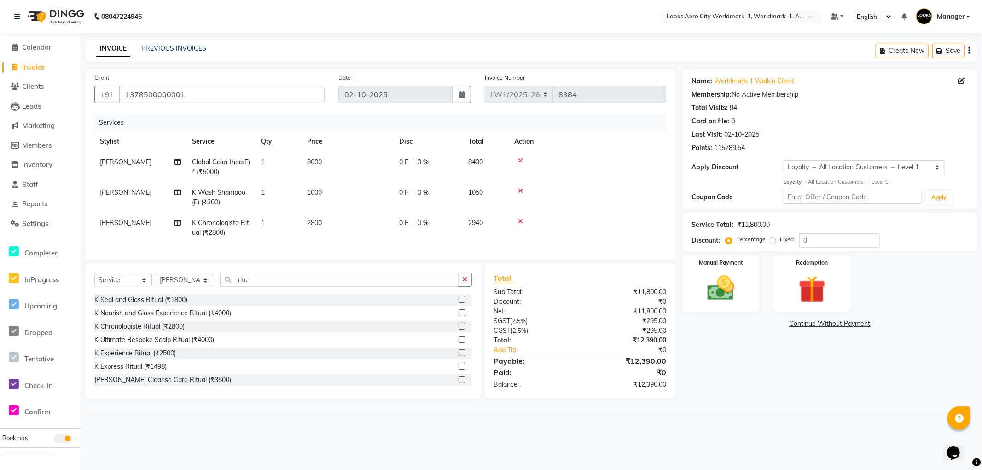
click at [341, 222] on td "2800" at bounding box center [348, 228] width 92 height 30
select select "84535"
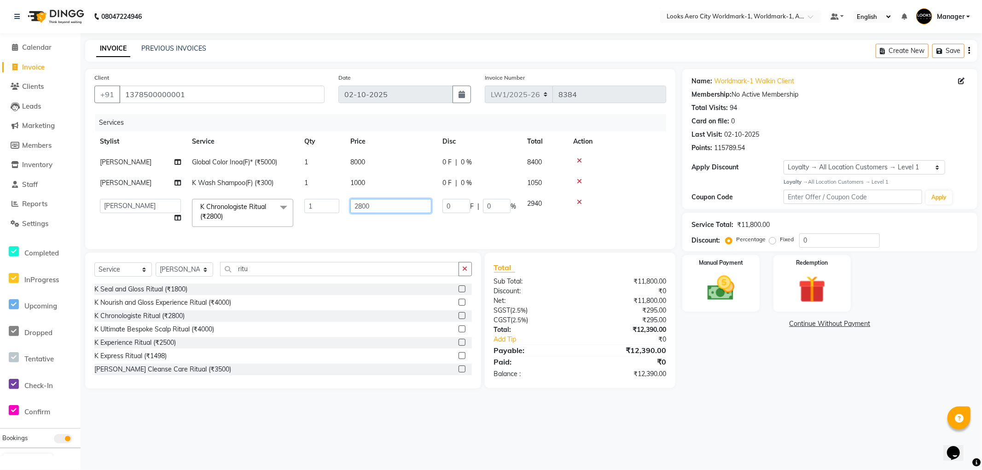
drag, startPoint x: 379, startPoint y: 208, endPoint x: 277, endPoint y: 210, distance: 102.7
click at [278, 210] on tr "Abhishek_Nails Amita Chauhan Anil Ashwin Celina Counter_Sales Dawa_Mgr Gaurav_P…" at bounding box center [380, 212] width 572 height 39
type input "5100"
click at [740, 352] on div "Name: Worldmark-1 Walkin Client Membership: No Active Membership Total Visits: …" at bounding box center [833, 229] width 302 height 320
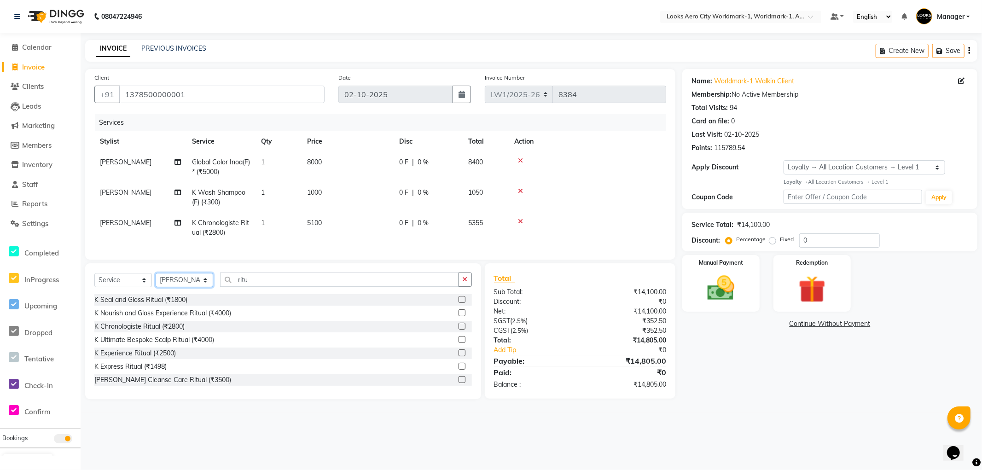
click at [181, 286] on select "Select Stylist [PERSON_NAME] [PERSON_NAME] [PERSON_NAME] [PERSON_NAME] Counter_…" at bounding box center [185, 280] width 58 height 14
select select "84547"
click at [156, 281] on select "Select Stylist [PERSON_NAME] [PERSON_NAME] [PERSON_NAME] [PERSON_NAME] Counter_…" at bounding box center [185, 280] width 58 height 14
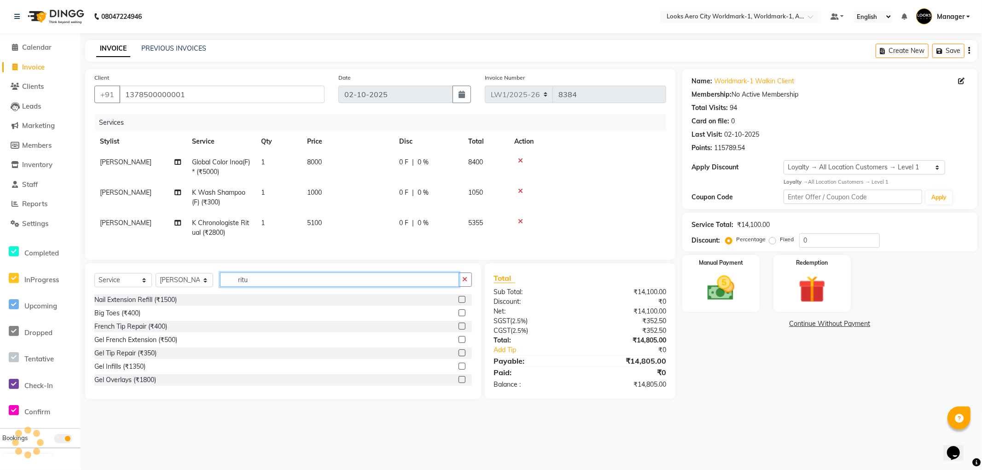
drag, startPoint x: 297, startPoint y: 289, endPoint x: 1, endPoint y: 211, distance: 305.8
click at [0, 211] on app-home "08047224946 Select Location × Looks Aero City Worldmark-1, Worldmark-1, Aerocit…" at bounding box center [491, 206] width 982 height 413
type input "eye"
drag, startPoint x: 137, startPoint y: 337, endPoint x: 224, endPoint y: 232, distance: 136.1
click at [137, 332] on div "Eyebrows (₹200)" at bounding box center [119, 327] width 50 height 10
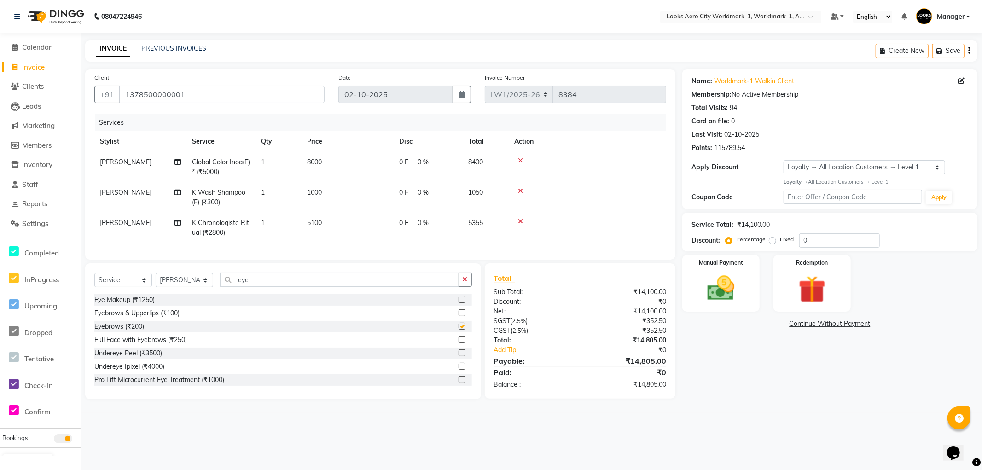
checkbox input "false"
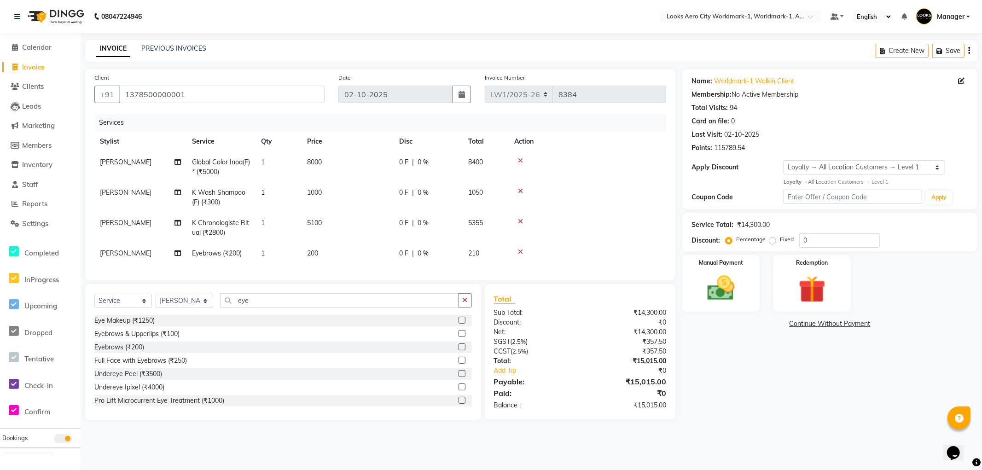
click at [335, 256] on td "200" at bounding box center [348, 253] width 92 height 21
select select "84547"
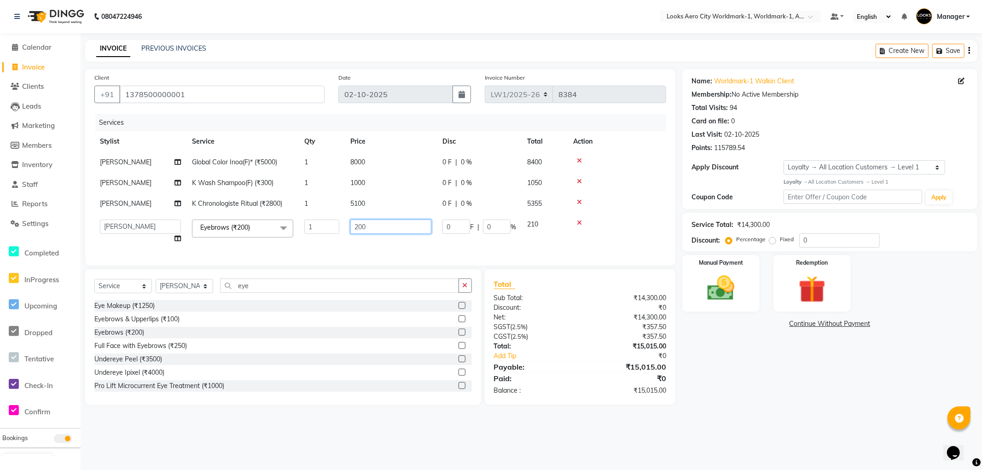
drag, startPoint x: 381, startPoint y: 227, endPoint x: 268, endPoint y: 216, distance: 113.7
click at [268, 216] on tr "Abhishek_Nails Amita Chauhan Anil Ashwin Celina Counter_Sales Dawa_Mgr Gaurav_P…" at bounding box center [380, 231] width 572 height 35
type input "100"
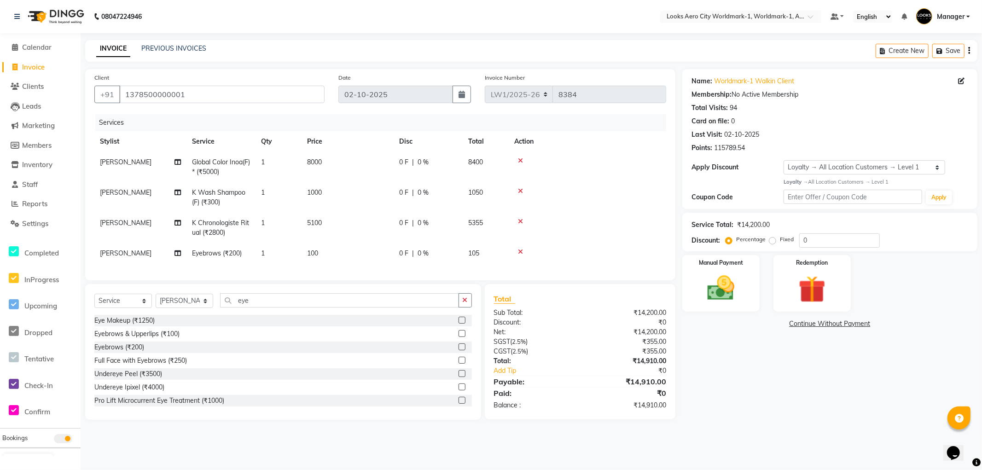
click at [753, 374] on div "Name: Worldmark-1 Walkin Client Membership: No Active Membership Total Visits: …" at bounding box center [833, 244] width 302 height 351
drag, startPoint x: 209, startPoint y: 94, endPoint x: 38, endPoint y: 76, distance: 171.7
click at [38, 76] on app-home "08047224946 Select Location × Looks Aero City Worldmark-1, Worldmark-1, Aerocit…" at bounding box center [491, 217] width 982 height 434
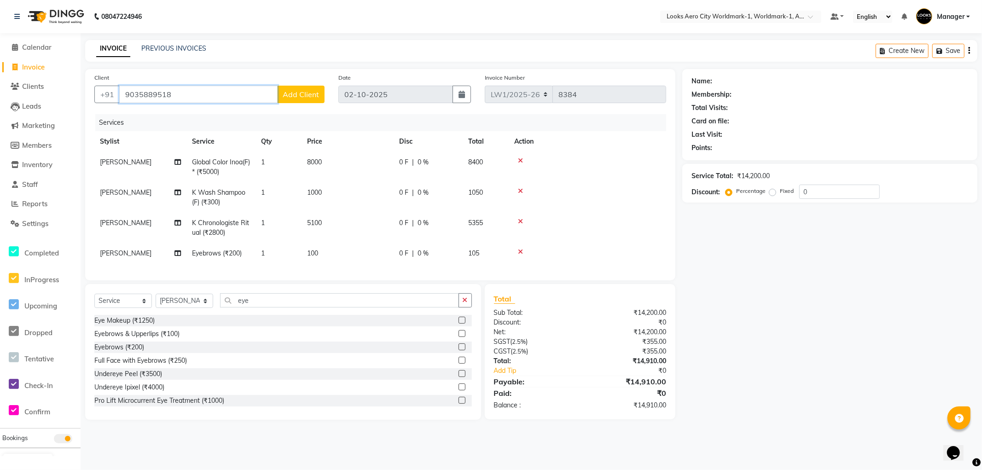
type input "9035889518"
click at [300, 92] on span "Add Client" at bounding box center [301, 94] width 36 height 9
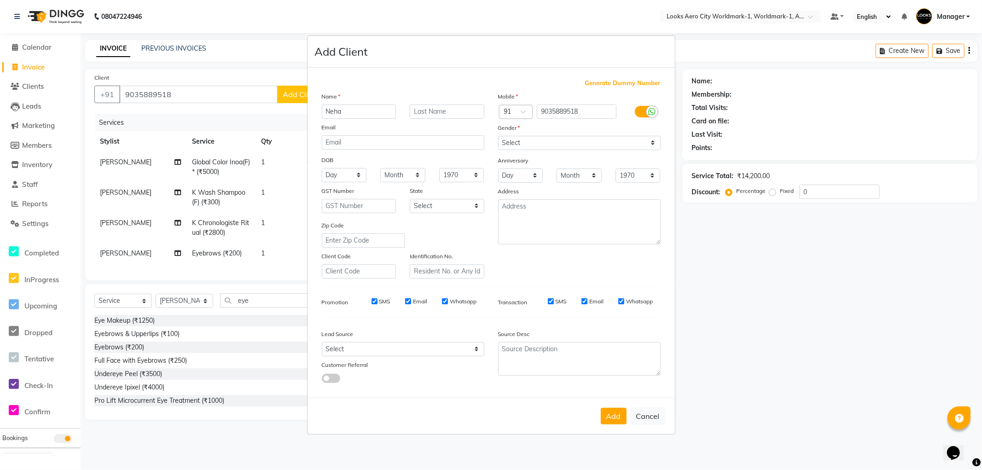
type input "Neha"
type input "Singh"
drag, startPoint x: 528, startPoint y: 143, endPoint x: 528, endPoint y: 149, distance: 6.0
click at [528, 142] on select "Select Male Female Other Prefer Not To Say" at bounding box center [579, 143] width 163 height 14
select select "female"
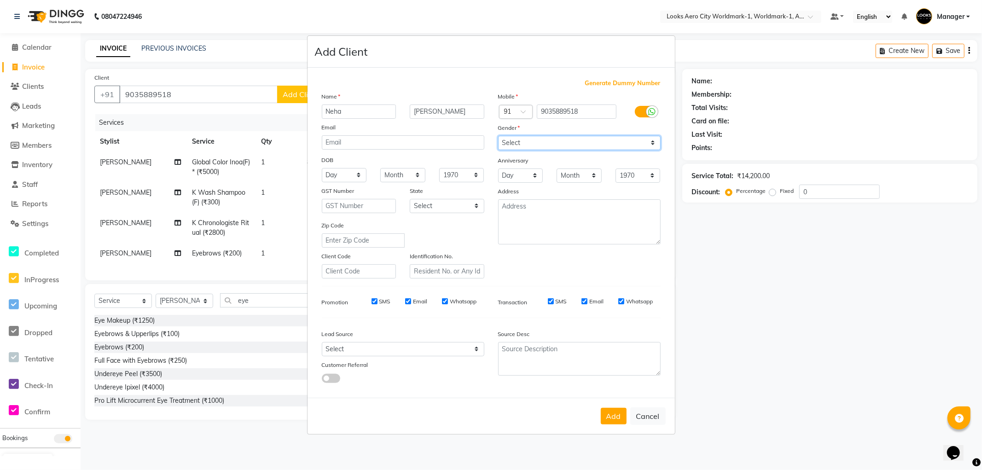
click at [498, 136] on select "Select Male Female Other Prefer Not To Say" at bounding box center [579, 143] width 163 height 14
drag, startPoint x: 454, startPoint y: 206, endPoint x: 445, endPoint y: 212, distance: 10.6
click at [453, 206] on select "Select Andaman and Nicobar Islands Andhra Pradesh Arunachal Pradesh Assam Bihar…" at bounding box center [447, 206] width 75 height 14
select select "10"
click at [410, 199] on select "Select Andaman and Nicobar Islands Andhra Pradesh Arunachal Pradesh Assam Bihar…" at bounding box center [447, 206] width 75 height 14
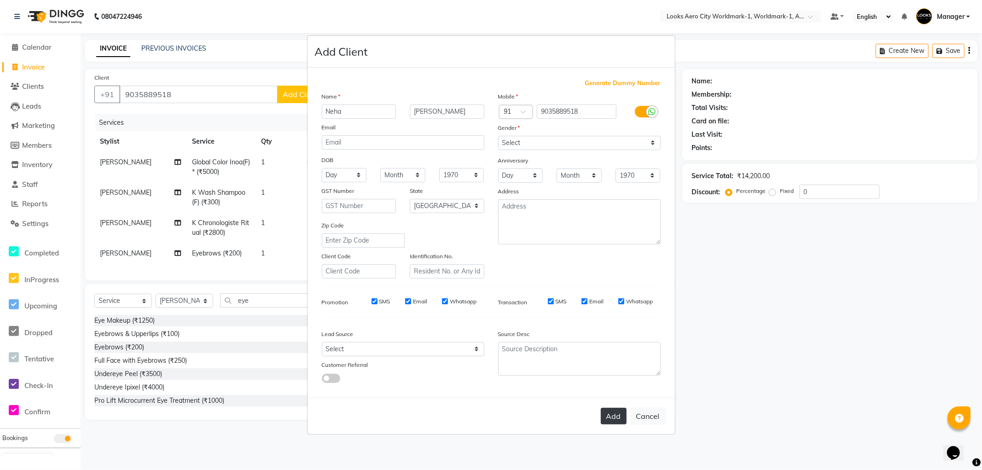
click at [613, 413] on button "Add" at bounding box center [614, 416] width 26 height 17
select select
select select "null"
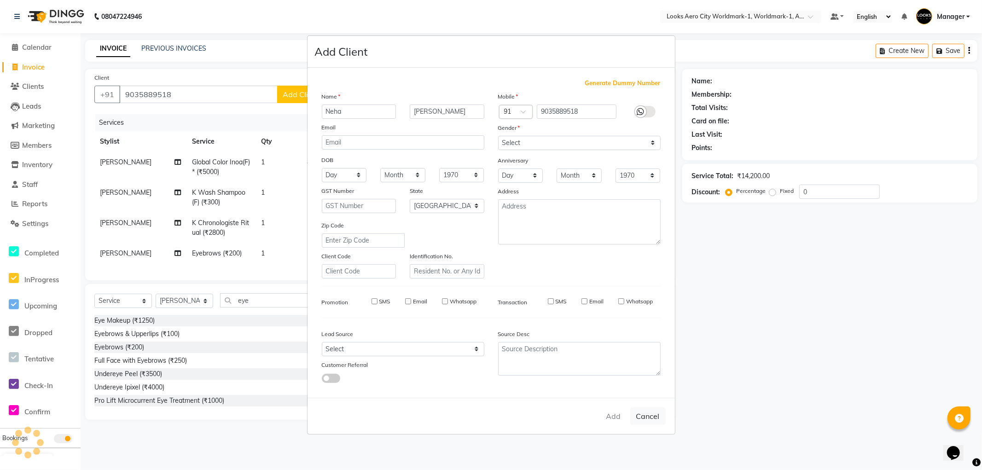
select select
checkbox input "false"
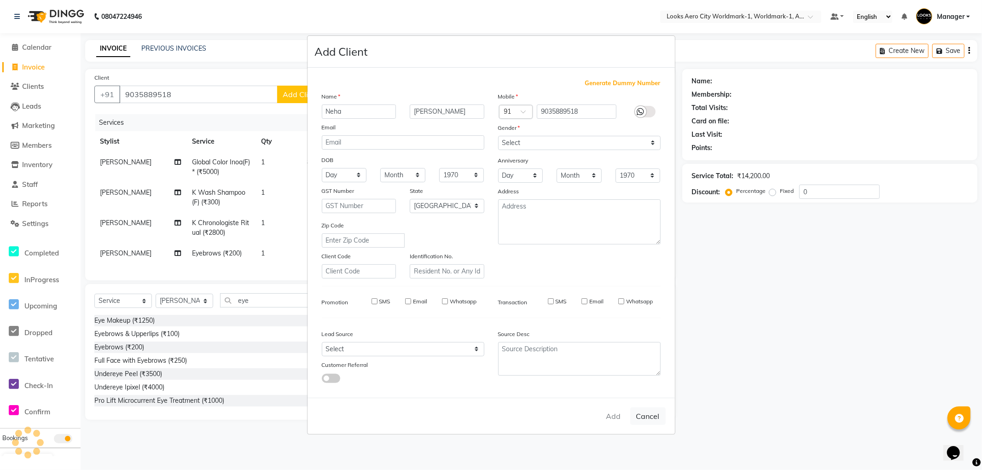
checkbox input "false"
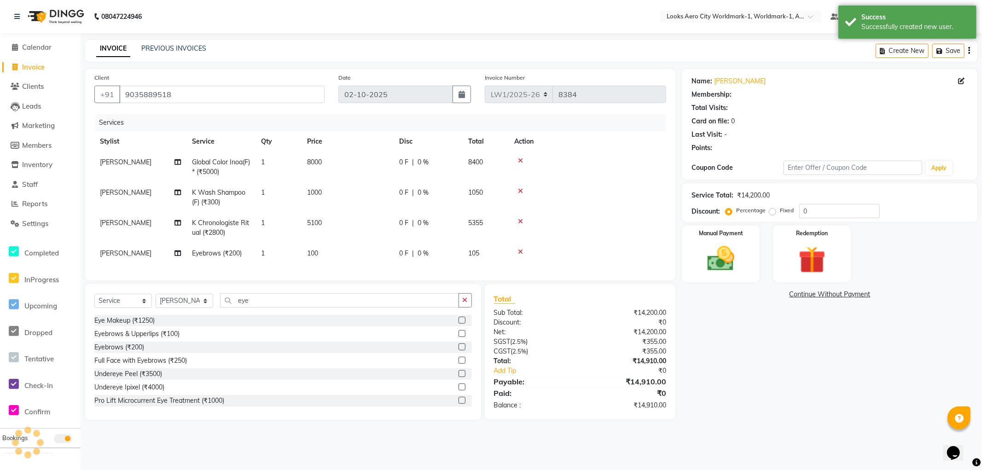
select select "1: Object"
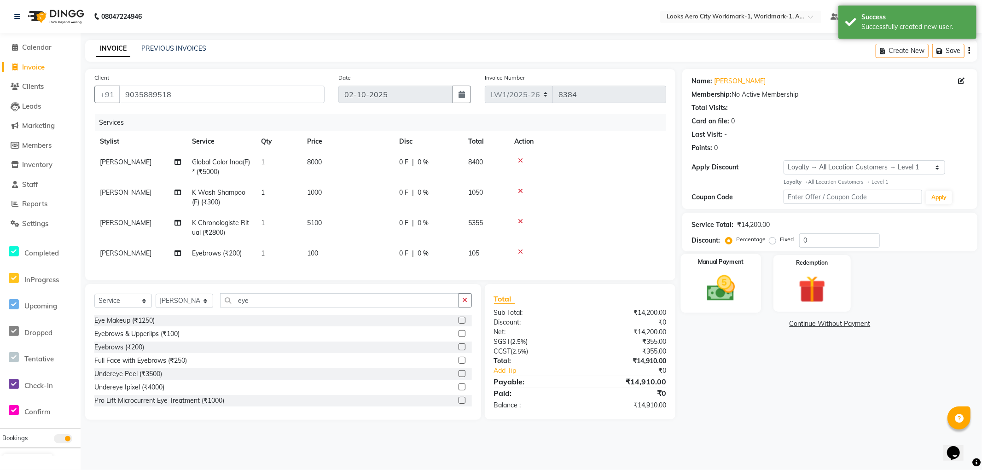
drag, startPoint x: 740, startPoint y: 306, endPoint x: 744, endPoint y: 309, distance: 5.5
click at [740, 306] on div "Manual Payment" at bounding box center [721, 283] width 80 height 59
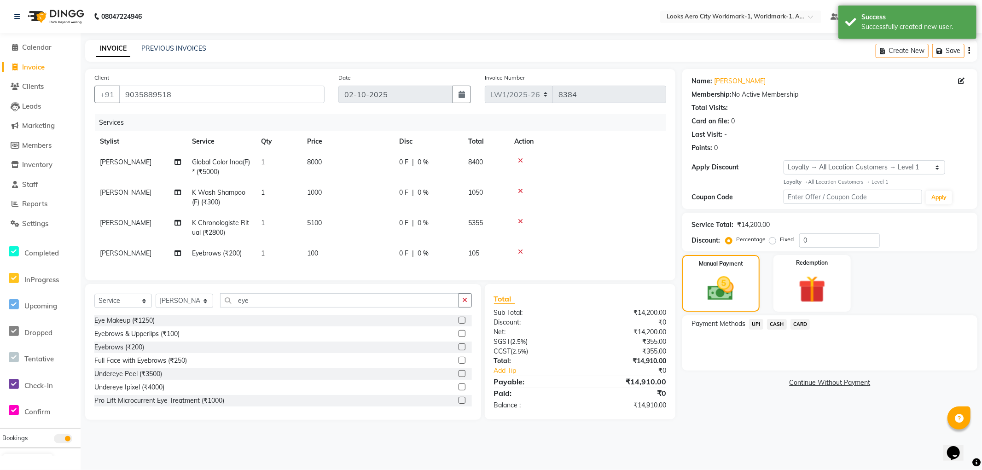
click at [802, 326] on span "CARD" at bounding box center [801, 324] width 20 height 11
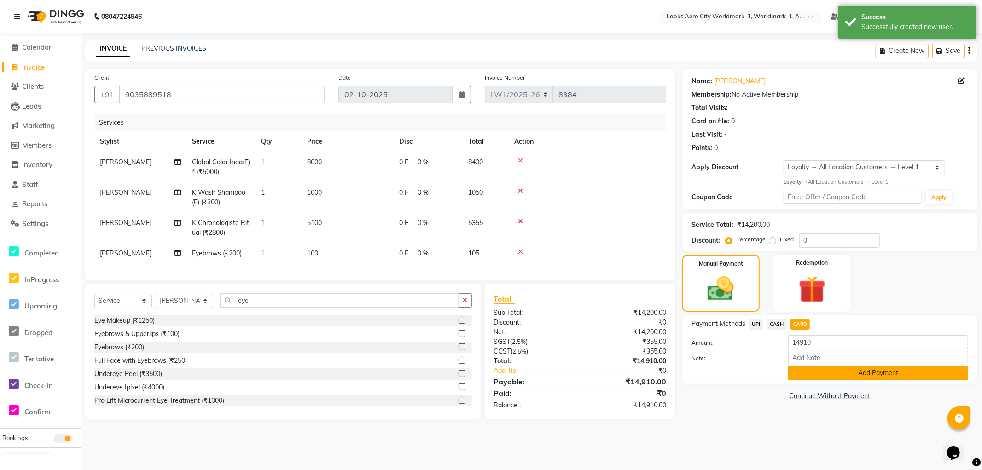
click at [805, 370] on button "Add Payment" at bounding box center [878, 373] width 180 height 14
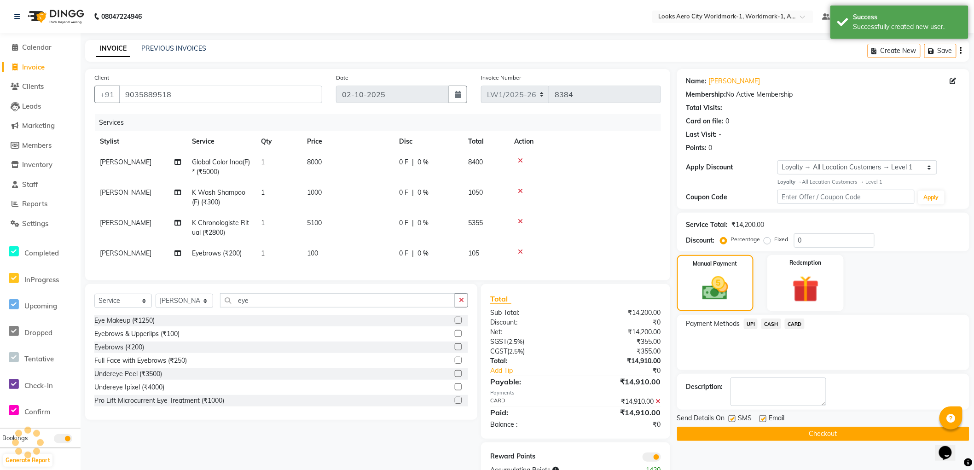
scroll to position [35, 0]
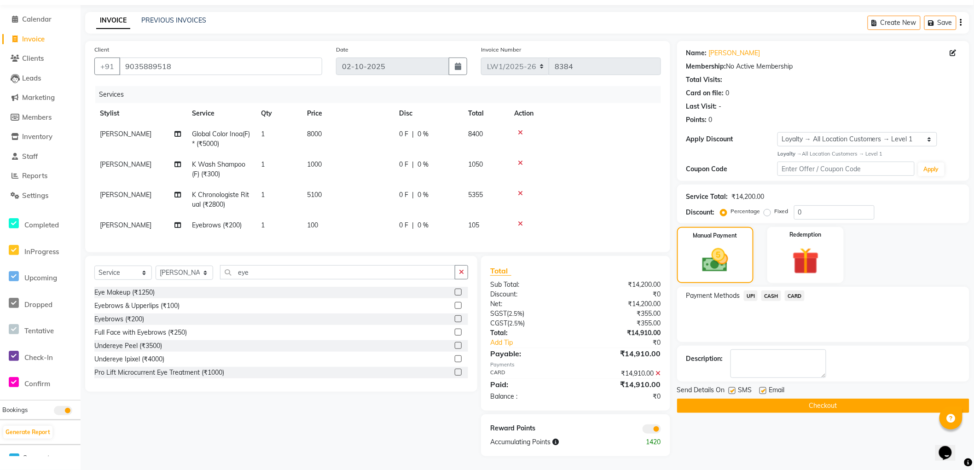
click at [692, 399] on button "Checkout" at bounding box center [823, 406] width 292 height 14
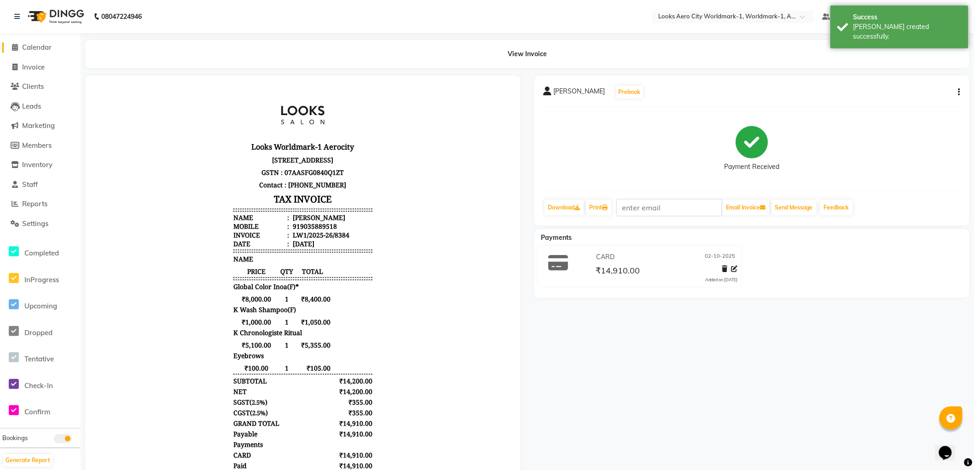
click at [38, 47] on span "Calendar" at bounding box center [36, 47] width 29 height 9
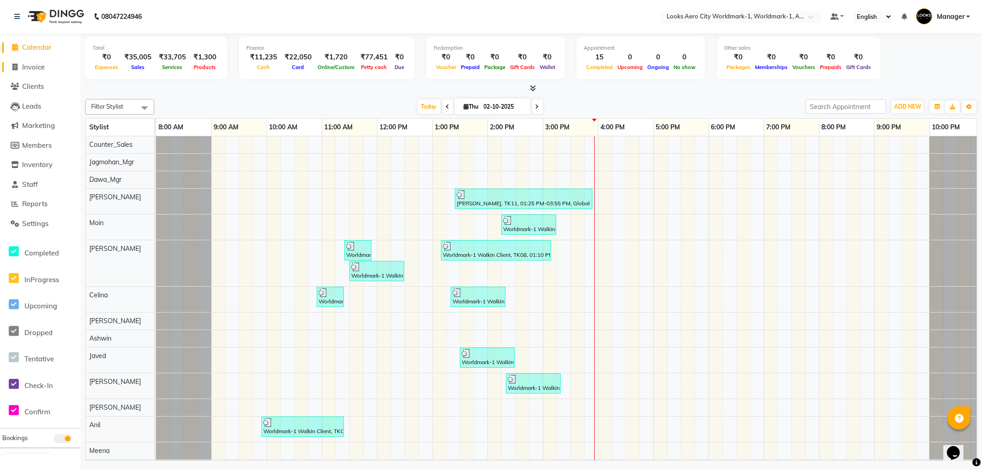
click at [39, 66] on span "Invoice" at bounding box center [33, 67] width 23 height 9
select select "service"
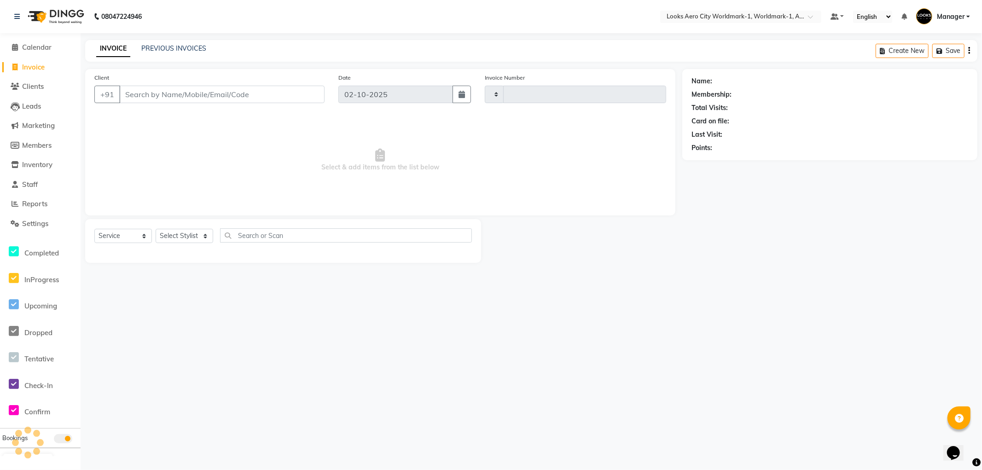
type input "8385"
select select "8573"
click at [183, 95] on input "Client" at bounding box center [221, 94] width 205 height 17
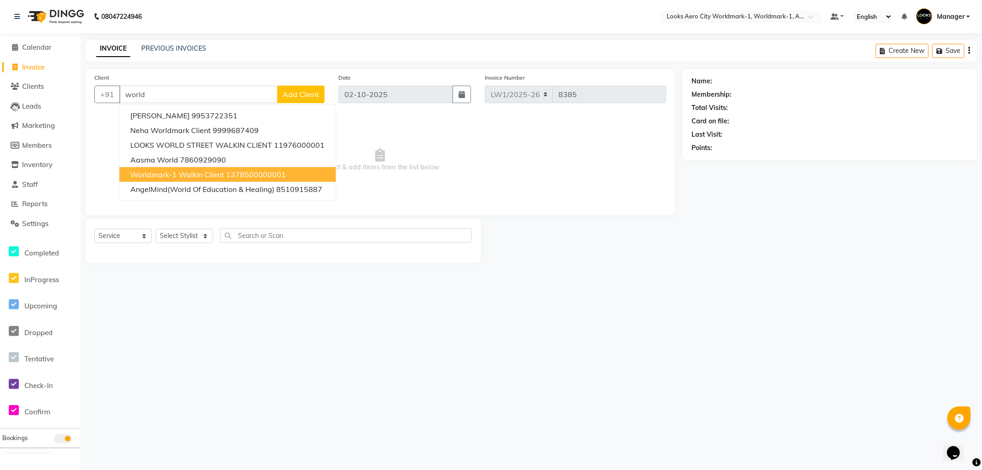
click at [241, 175] on ngb-highlight "1378500000001" at bounding box center [256, 174] width 60 height 9
type input "1378500000001"
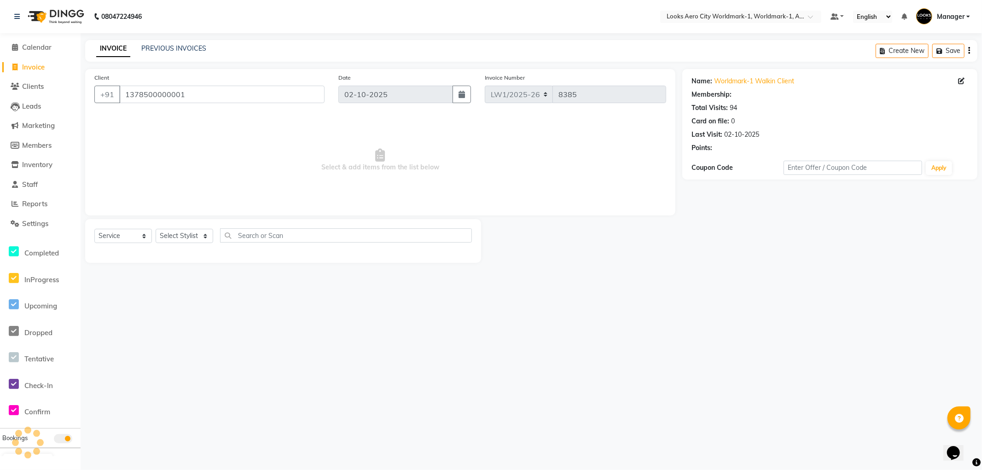
select select "1: Object"
click at [183, 235] on select "Select Stylist [PERSON_NAME] [PERSON_NAME] [PERSON_NAME] [PERSON_NAME] Counter_…" at bounding box center [185, 236] width 58 height 14
select select "84554"
click at [156, 229] on select "Select Stylist [PERSON_NAME] [PERSON_NAME] [PERSON_NAME] [PERSON_NAME] Counter_…" at bounding box center [185, 236] width 58 height 14
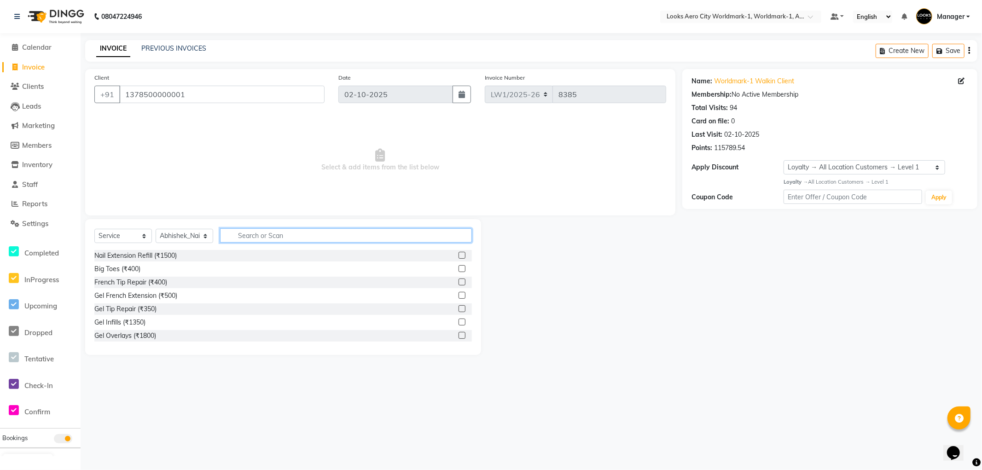
click at [273, 235] on input "text" at bounding box center [346, 235] width 252 height 14
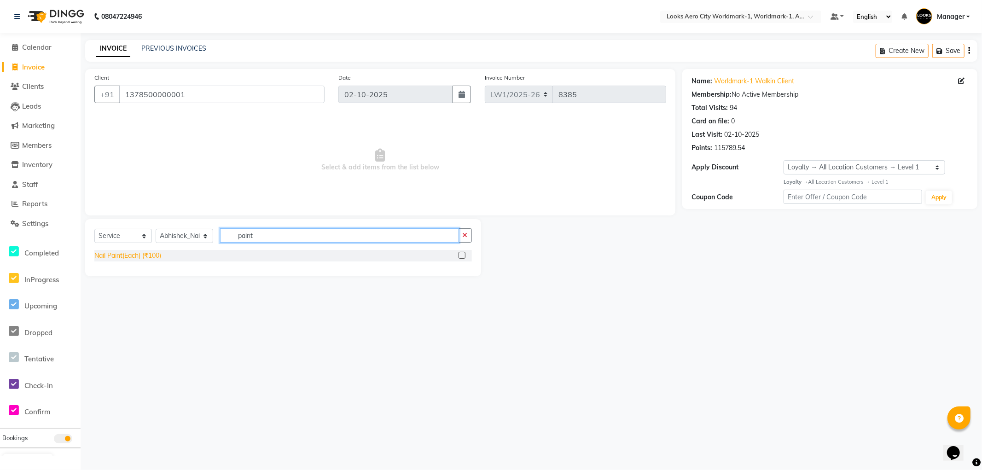
type input "paint"
click at [152, 255] on div "Nail Paint(Each) (₹100)" at bounding box center [127, 256] width 67 height 10
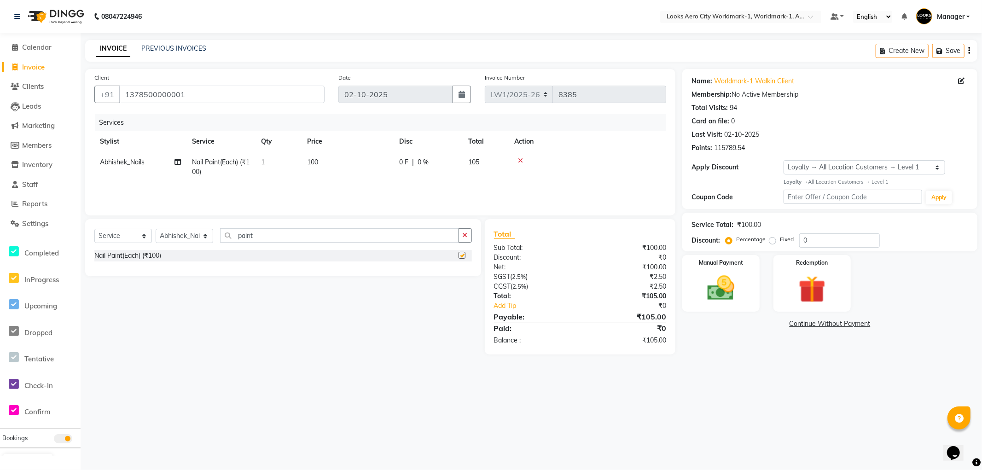
checkbox input "false"
click at [328, 161] on td "100" at bounding box center [348, 167] width 92 height 30
drag, startPoint x: 372, startPoint y: 162, endPoint x: 269, endPoint y: 160, distance: 102.2
click at [269, 160] on tr "Abhishek_Nails Amita Chauhan Anil Ashwin Celina Counter_Sales Dawa_Mgr Gaurav_P…" at bounding box center [380, 169] width 572 height 35
type input "450"
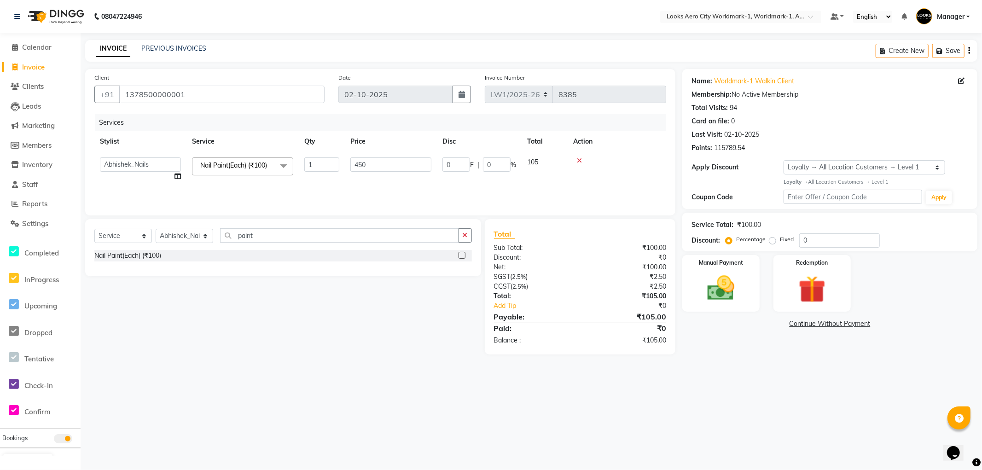
drag, startPoint x: 762, startPoint y: 401, endPoint x: 746, endPoint y: 396, distance: 16.3
click at [758, 400] on div "08047224946 Select Location × Looks Aero City Worldmark-1, Worldmark-1, Aerocit…" at bounding box center [491, 235] width 982 height 470
click at [745, 309] on div "Manual Payment" at bounding box center [721, 283] width 80 height 59
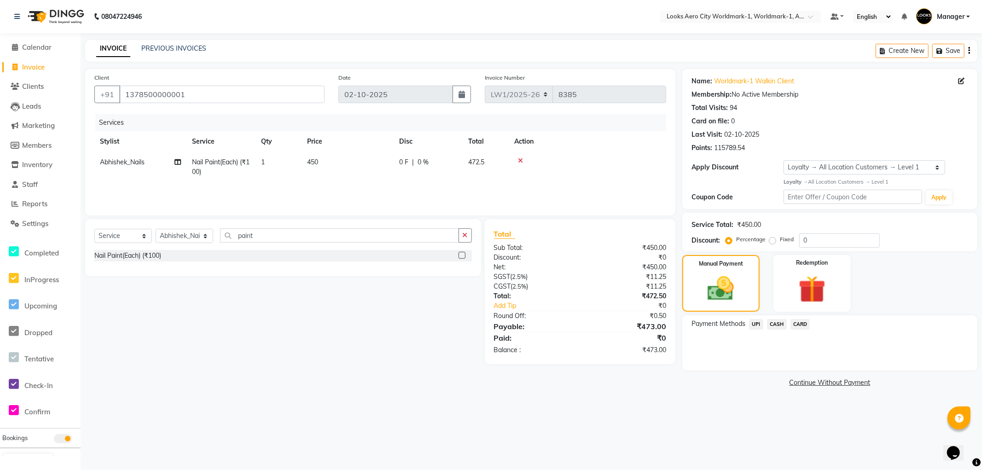
click at [754, 325] on span "UPI" at bounding box center [756, 324] width 14 height 11
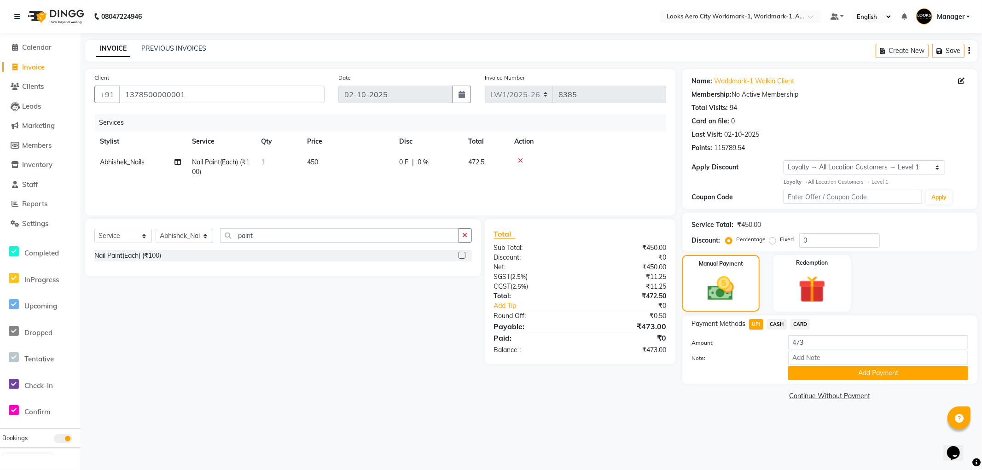
click at [809, 371] on button "Add Payment" at bounding box center [878, 373] width 180 height 14
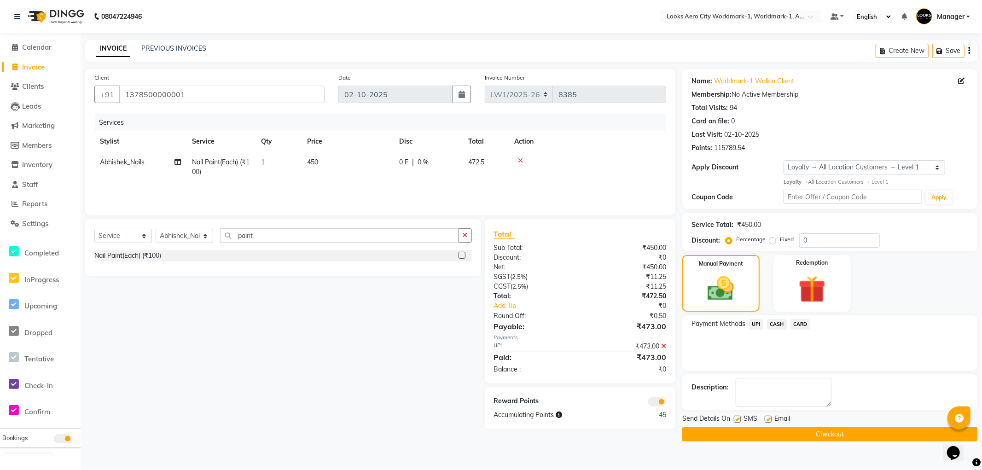
click at [698, 430] on button "Checkout" at bounding box center [829, 434] width 295 height 14
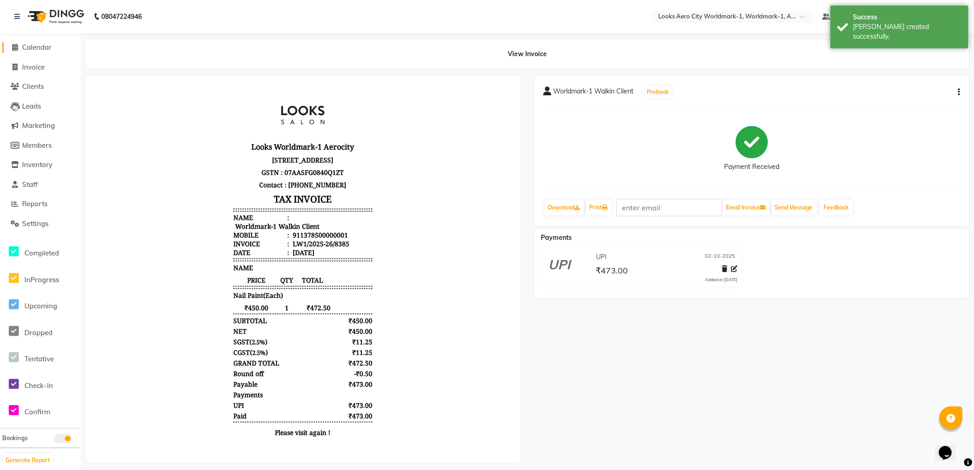
click at [38, 47] on span "Calendar" at bounding box center [36, 47] width 29 height 9
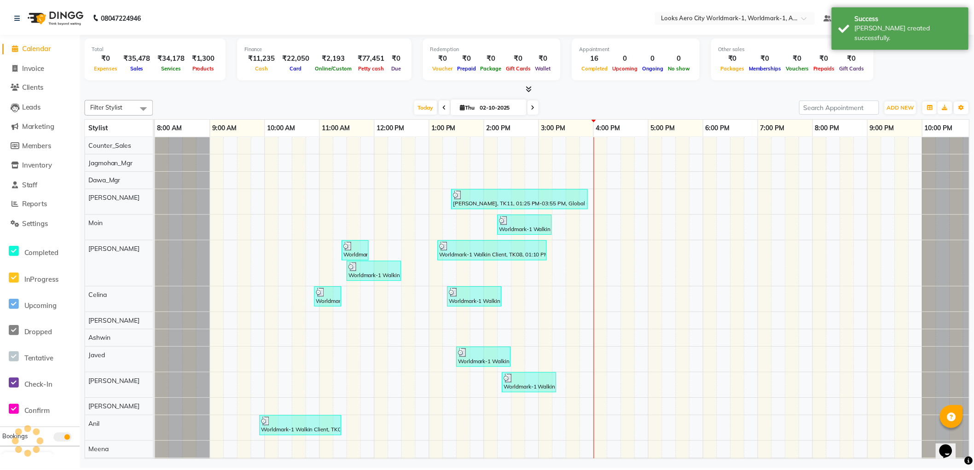
scroll to position [0, 7]
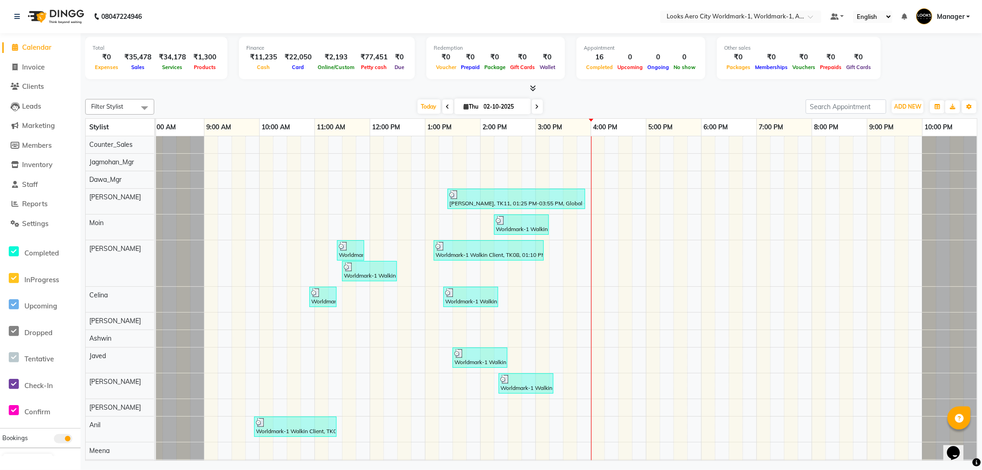
click at [39, 45] on span "Calendar" at bounding box center [36, 47] width 29 height 9
click at [325, 18] on nav "08047224946 Select Location × Looks Aero City Worldmark-1, Worldmark-1, Aerocit…" at bounding box center [491, 16] width 982 height 33
drag, startPoint x: 26, startPoint y: 64, endPoint x: 74, endPoint y: 67, distance: 48.4
click at [25, 64] on span "Invoice" at bounding box center [33, 67] width 23 height 9
select select "service"
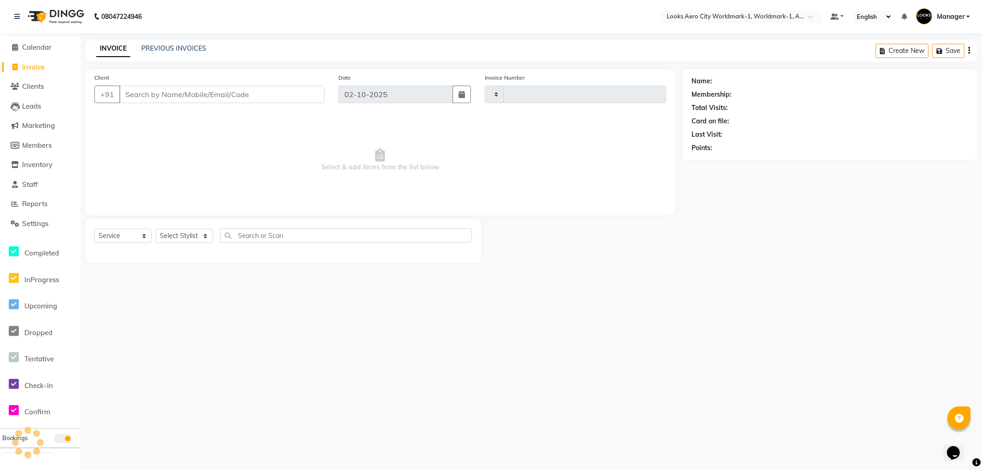
type input "8386"
select select "8573"
click at [171, 92] on input "Client" at bounding box center [221, 94] width 205 height 17
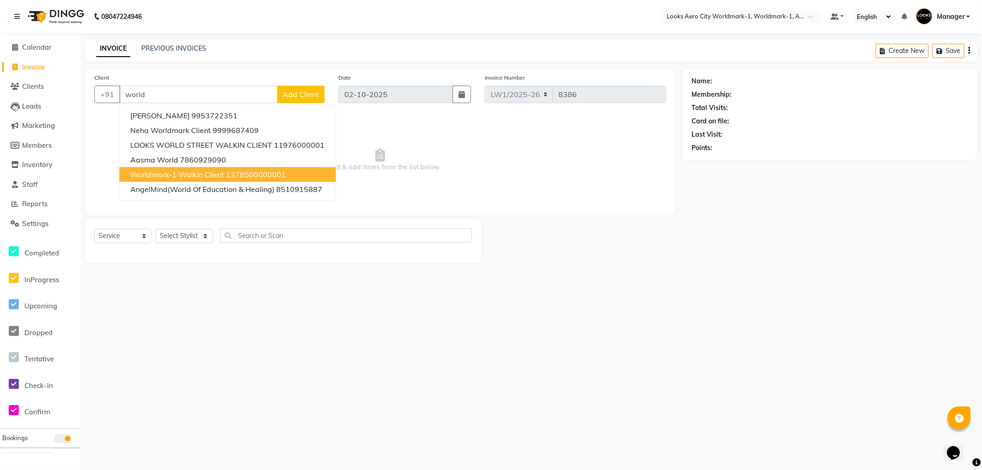
click at [207, 175] on span "Worldmark-1 Walkin Client" at bounding box center [177, 174] width 94 height 9
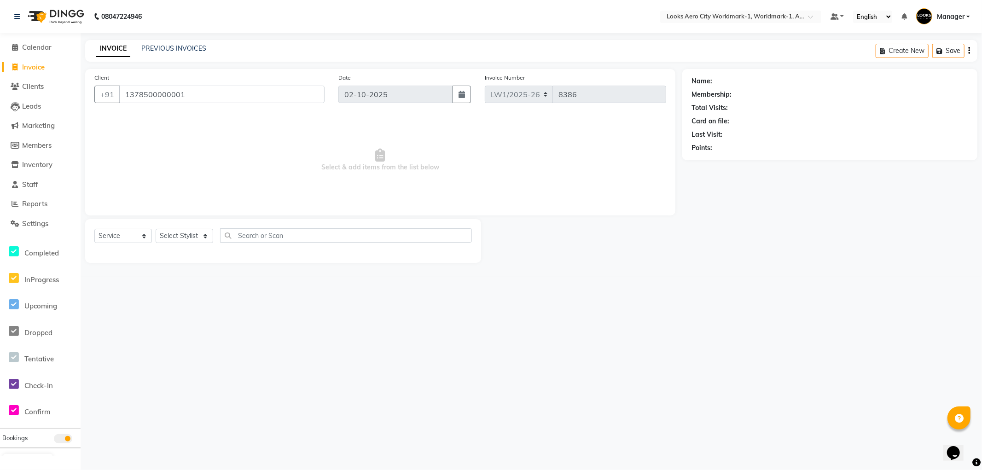
type input "1378500000001"
select select "1: Object"
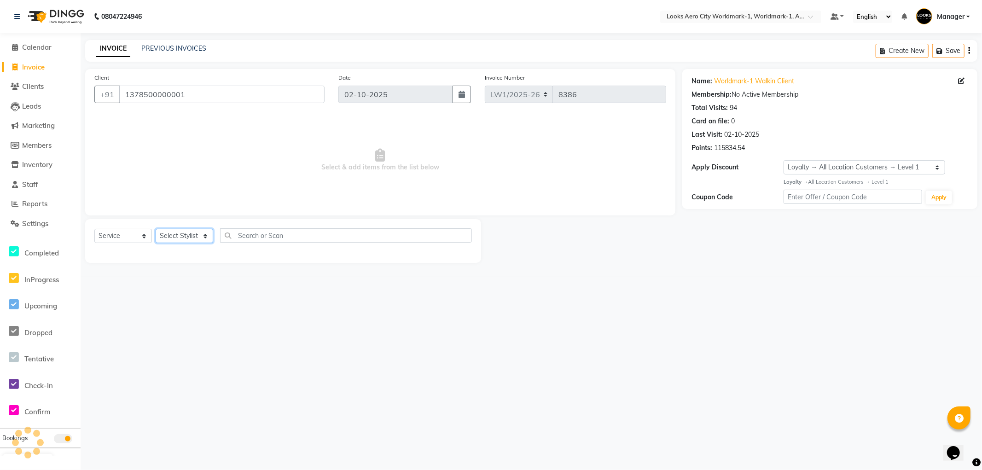
click at [195, 235] on select "Select Stylist [PERSON_NAME] [PERSON_NAME] [PERSON_NAME] [PERSON_NAME] Counter_…" at bounding box center [185, 236] width 58 height 14
select select "84552"
click at [156, 229] on select "Select Stylist Abhishek_Nails Amita Chauhan Anil Ashwin Celina Counter_Sales Da…" at bounding box center [185, 236] width 58 height 14
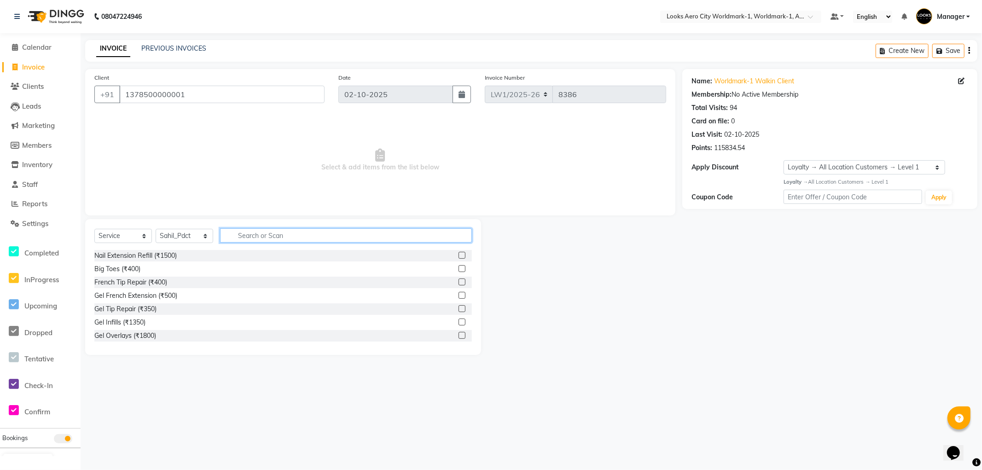
click at [269, 235] on input "text" at bounding box center [346, 235] width 252 height 14
type input "pedi"
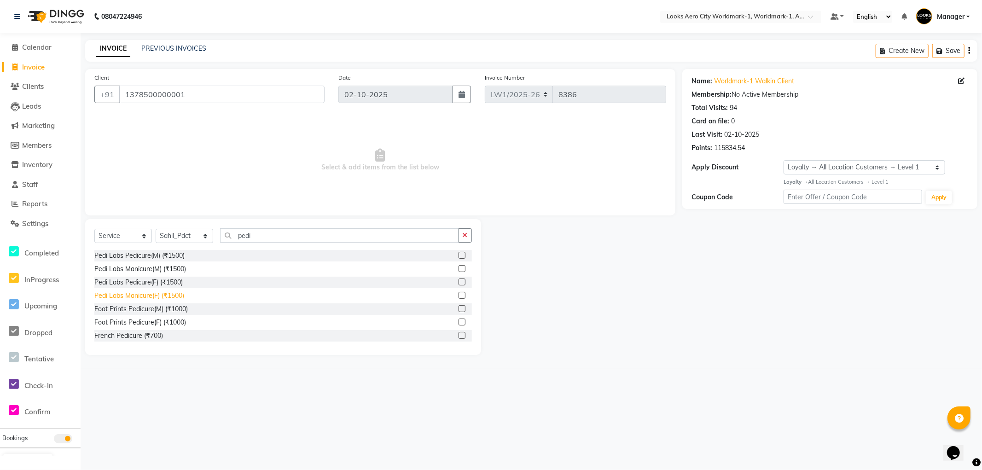
click at [169, 297] on div "Pedi Labs Manicure(F) (₹1500)" at bounding box center [139, 296] width 90 height 10
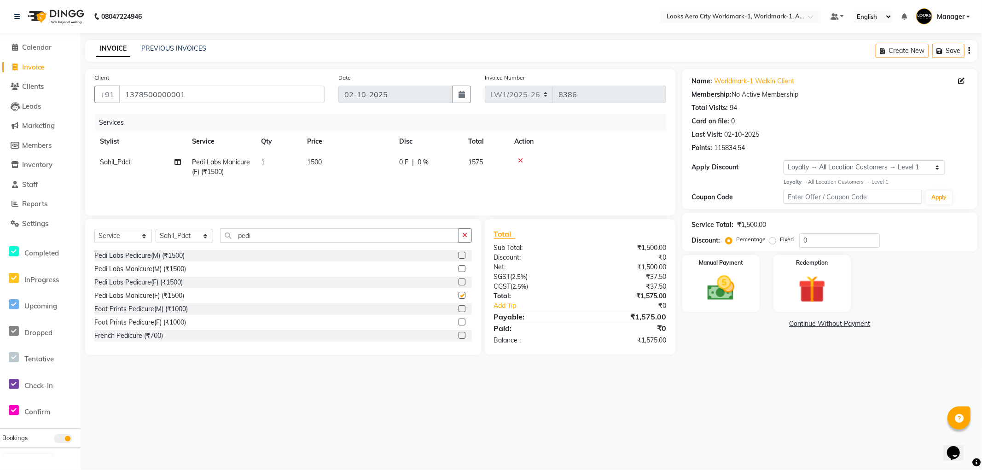
checkbox input "false"
click at [783, 416] on div "08047224946 Select Location × Looks Aero City Worldmark-1, Worldmark-1, Aerocit…" at bounding box center [491, 235] width 982 height 470
click at [742, 304] on div "Manual Payment" at bounding box center [721, 283] width 80 height 59
click at [798, 323] on span "CARD" at bounding box center [801, 324] width 20 height 11
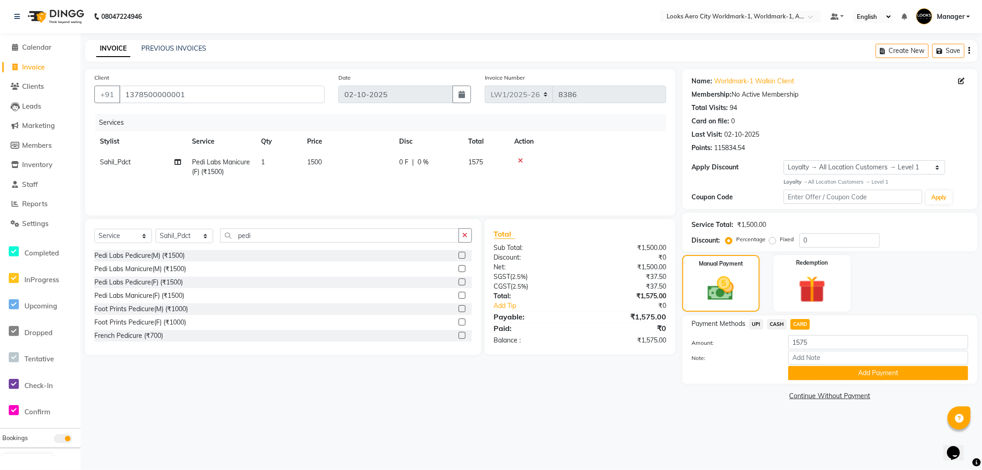
click at [806, 370] on button "Add Payment" at bounding box center [878, 373] width 180 height 14
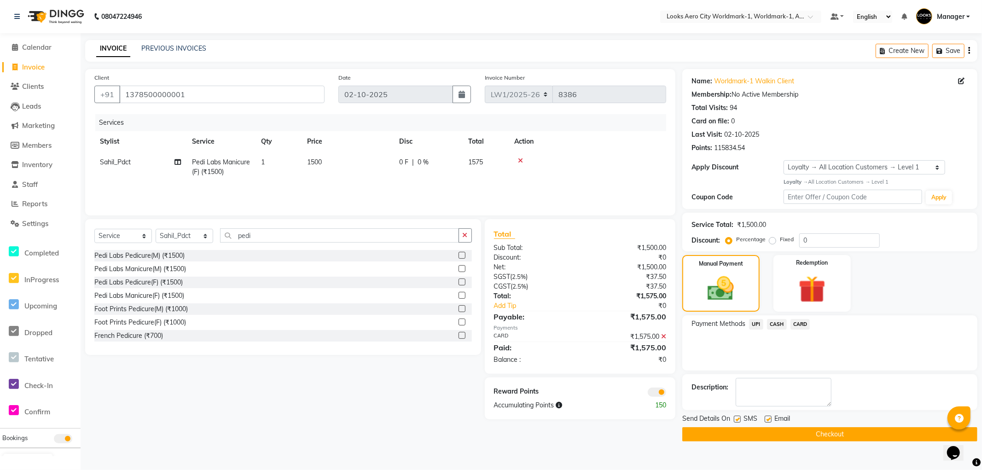
click at [650, 388] on span at bounding box center [657, 392] width 18 height 9
click at [666, 394] on input "checkbox" at bounding box center [666, 394] width 0 height 0
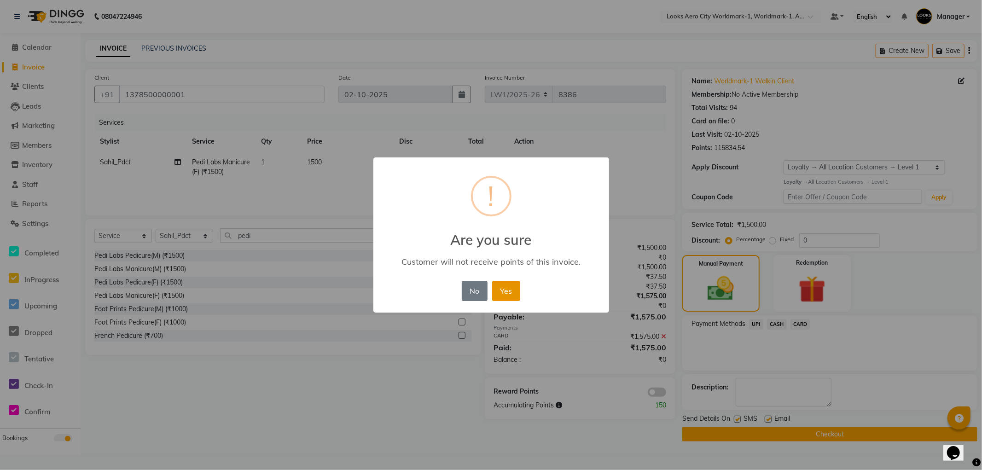
click at [515, 289] on button "Yes" at bounding box center [506, 291] width 28 height 20
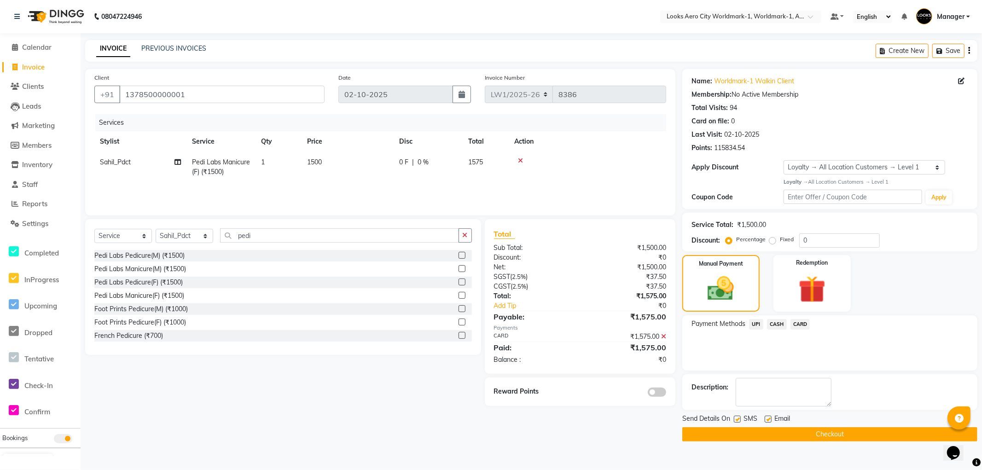
drag, startPoint x: 717, startPoint y: 435, endPoint x: 642, endPoint y: 416, distance: 77.5
click at [716, 434] on button "Checkout" at bounding box center [829, 434] width 295 height 14
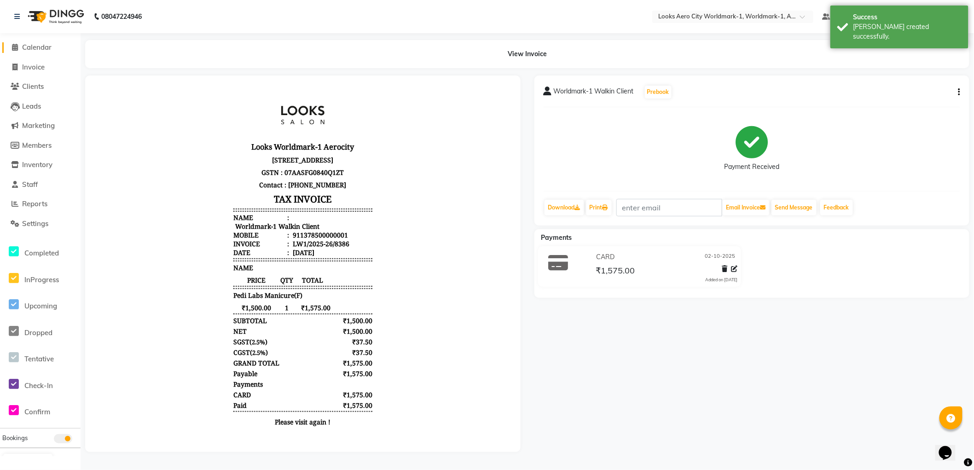
click at [40, 48] on span "Calendar" at bounding box center [36, 47] width 29 height 9
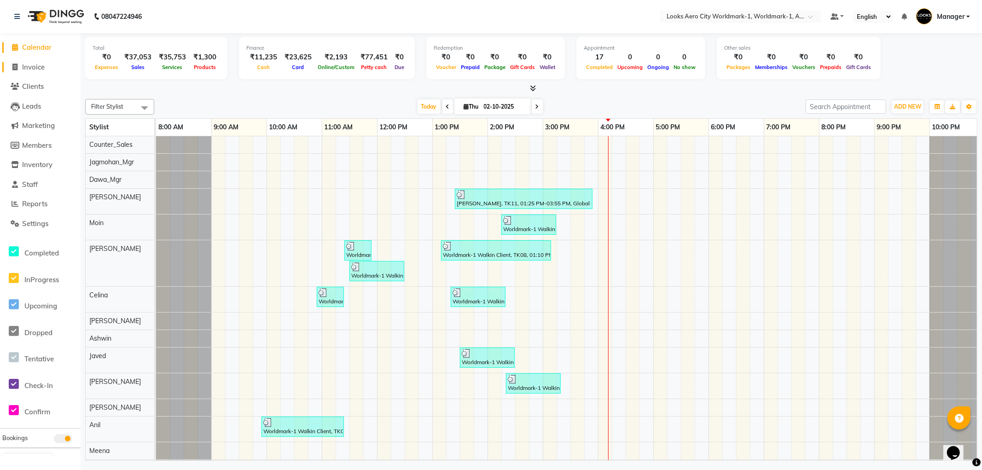
click at [36, 68] on span "Invoice" at bounding box center [33, 67] width 23 height 9
select select "service"
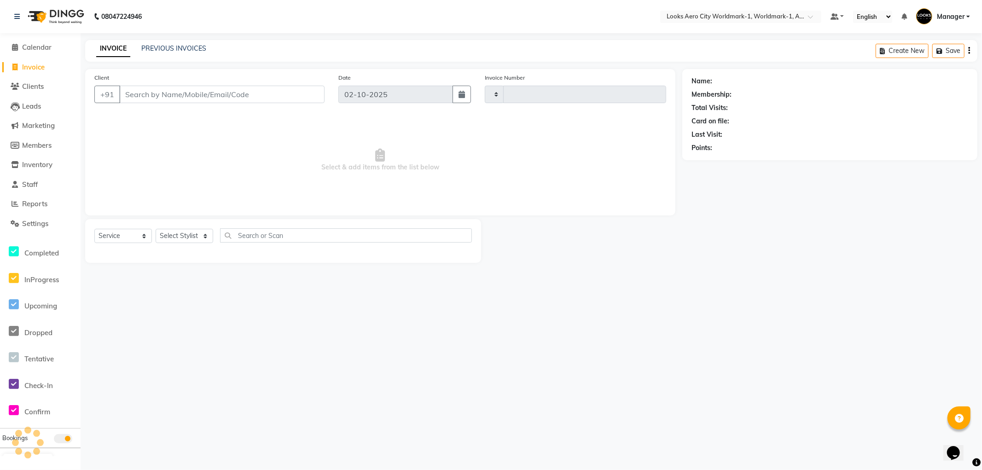
type input "8387"
select select "8573"
click at [166, 95] on input "Client" at bounding box center [221, 94] width 205 height 17
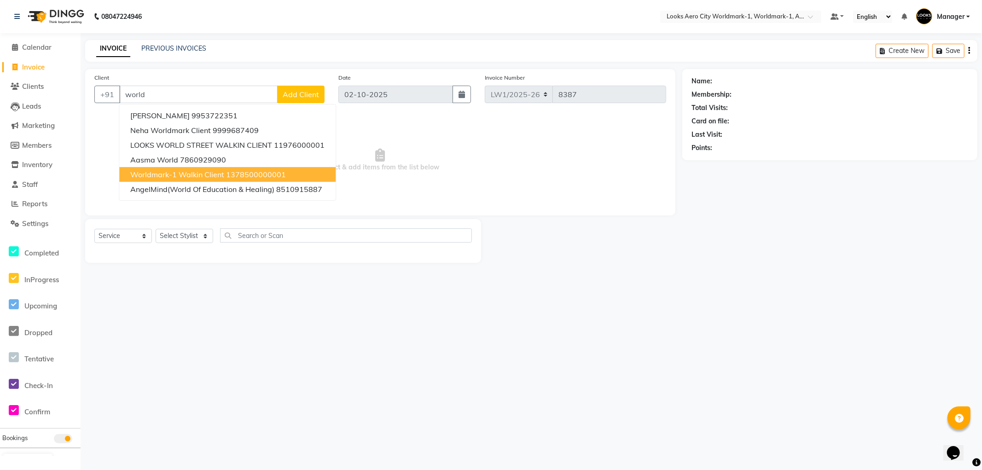
drag, startPoint x: 191, startPoint y: 169, endPoint x: 188, endPoint y: 186, distance: 16.9
click at [191, 170] on span "Worldmark-1 Walkin Client" at bounding box center [177, 174] width 94 height 9
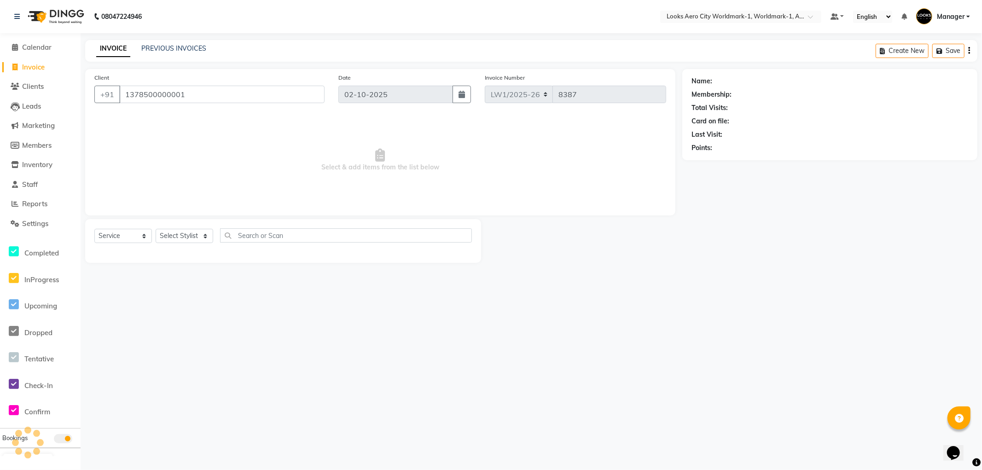
type input "1378500000001"
click at [182, 232] on select "Select Stylist [PERSON_NAME] [PERSON_NAME] [PERSON_NAME] [PERSON_NAME] Counter_…" at bounding box center [185, 236] width 58 height 14
select select "1: Object"
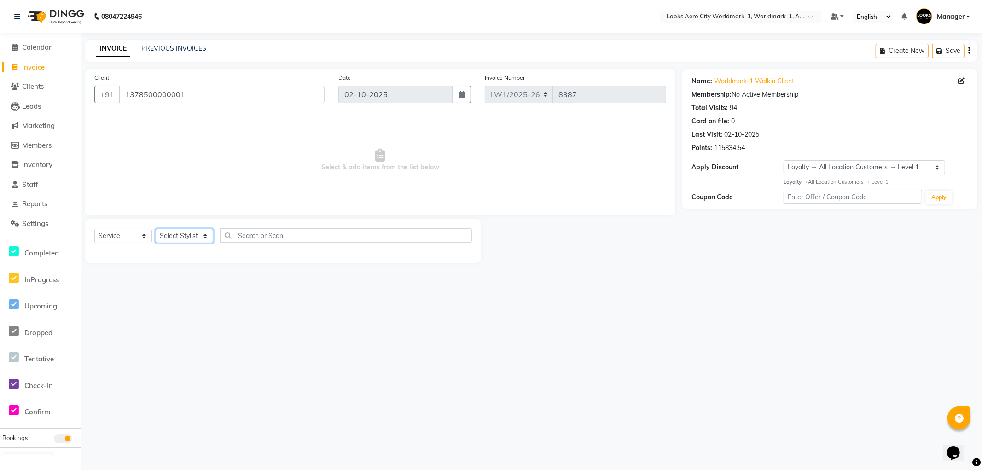
select select "84553"
click at [156, 229] on select "Select Stylist [PERSON_NAME] [PERSON_NAME] [PERSON_NAME] [PERSON_NAME] Counter_…" at bounding box center [185, 236] width 58 height 14
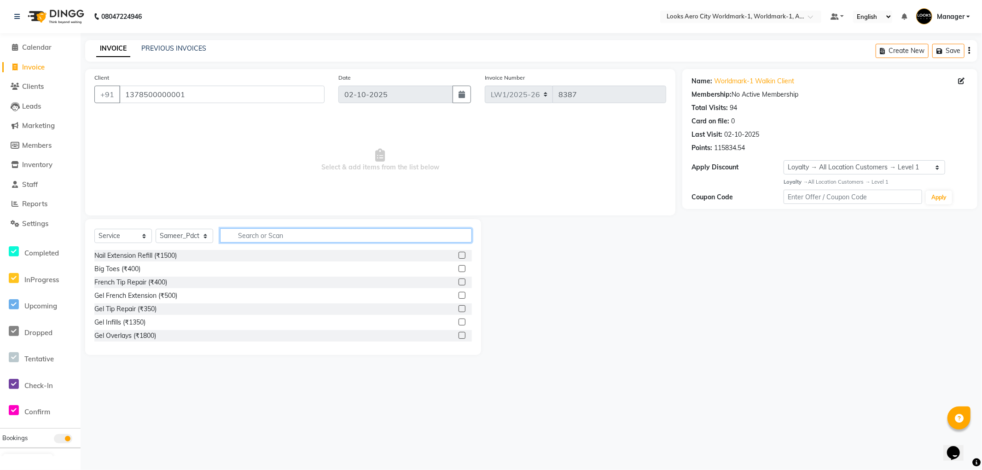
drag, startPoint x: 261, startPoint y: 229, endPoint x: 258, endPoint y: 236, distance: 7.7
click at [258, 236] on input "text" at bounding box center [346, 235] width 252 height 14
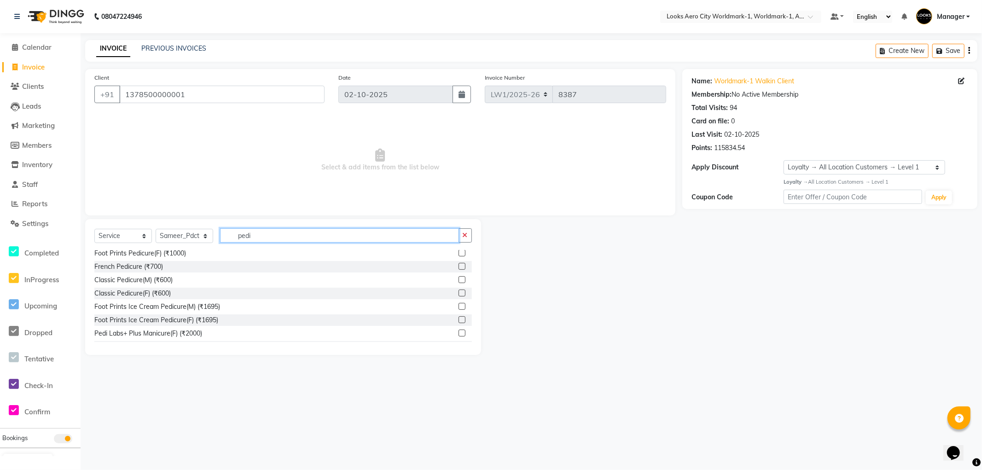
scroll to position [134, 0]
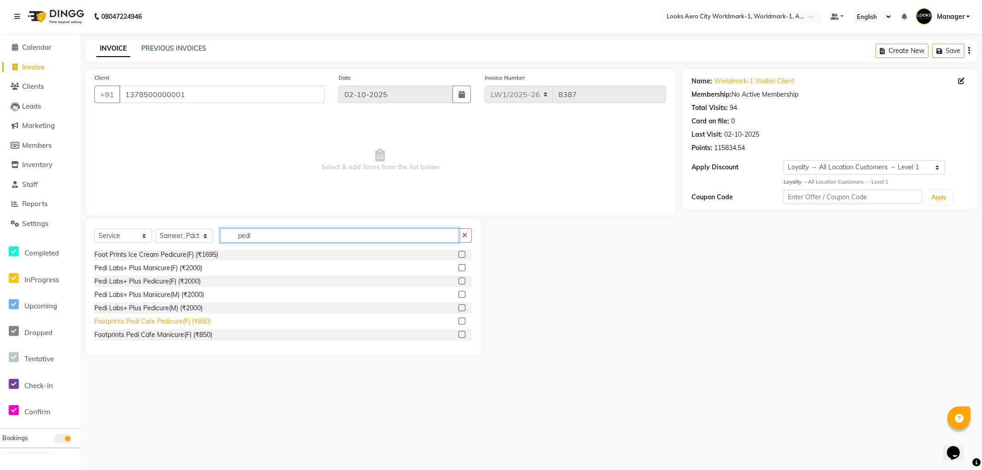
type input "pedi"
click at [160, 320] on div "Footprints Pedi Cafe Pedicure(F) (₹850)" at bounding box center [152, 322] width 116 height 10
checkbox input "false"
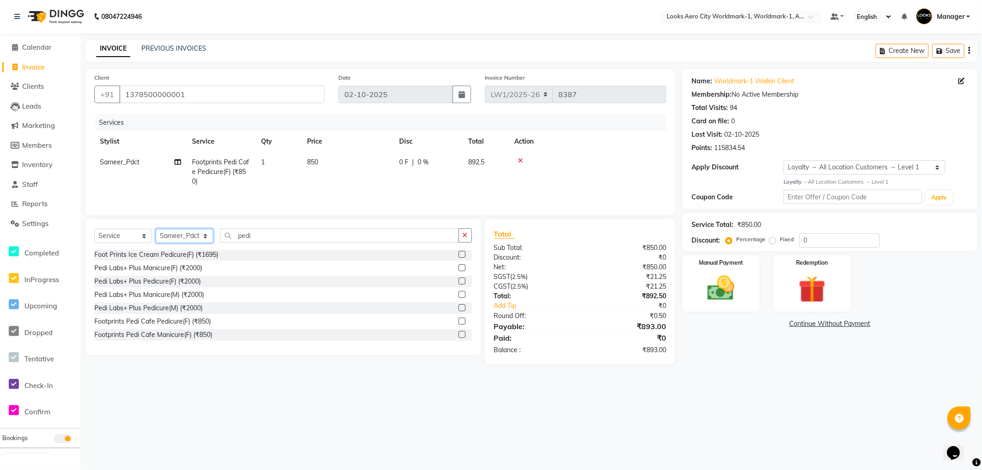
drag, startPoint x: 192, startPoint y: 239, endPoint x: 186, endPoint y: 232, distance: 8.6
click at [192, 239] on select "Select Stylist [PERSON_NAME] [PERSON_NAME] [PERSON_NAME] [PERSON_NAME] Counter_…" at bounding box center [185, 236] width 58 height 14
select select "84541"
click at [156, 230] on select "Select Stylist [PERSON_NAME] [PERSON_NAME] [PERSON_NAME] [PERSON_NAME] Counter_…" at bounding box center [185, 236] width 58 height 14
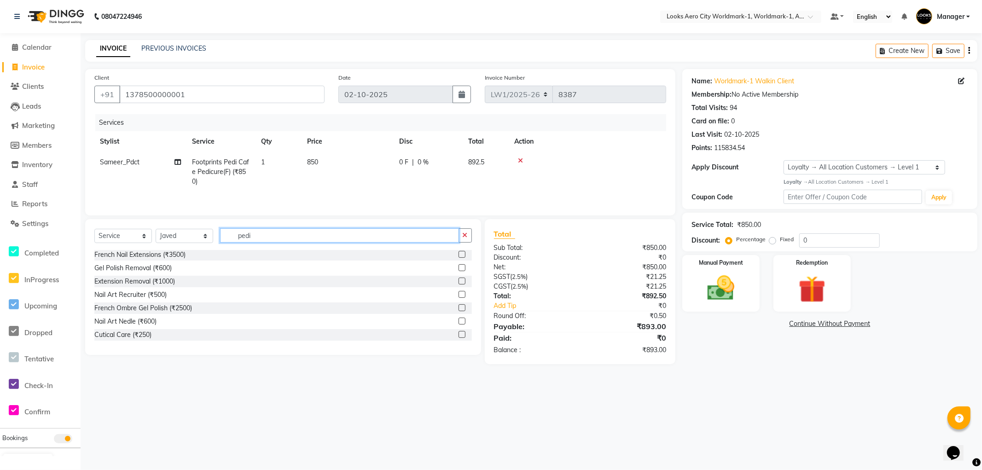
drag, startPoint x: 282, startPoint y: 237, endPoint x: 90, endPoint y: 228, distance: 192.7
click at [85, 226] on div "Select Service Product Membership Package Voucher Prepaid Gift Card Select Styl…" at bounding box center [283, 287] width 396 height 136
type input "cut"
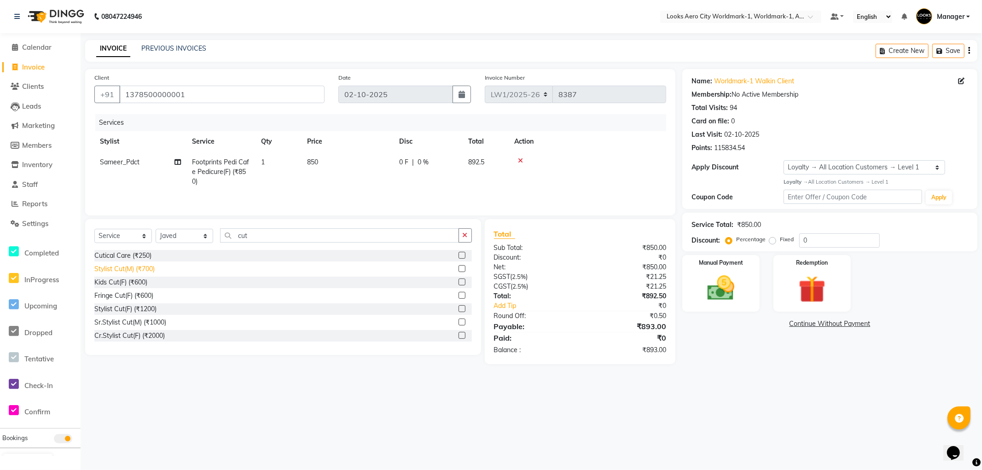
click at [140, 268] on div "Stylist Cut(M) (₹700)" at bounding box center [124, 269] width 60 height 10
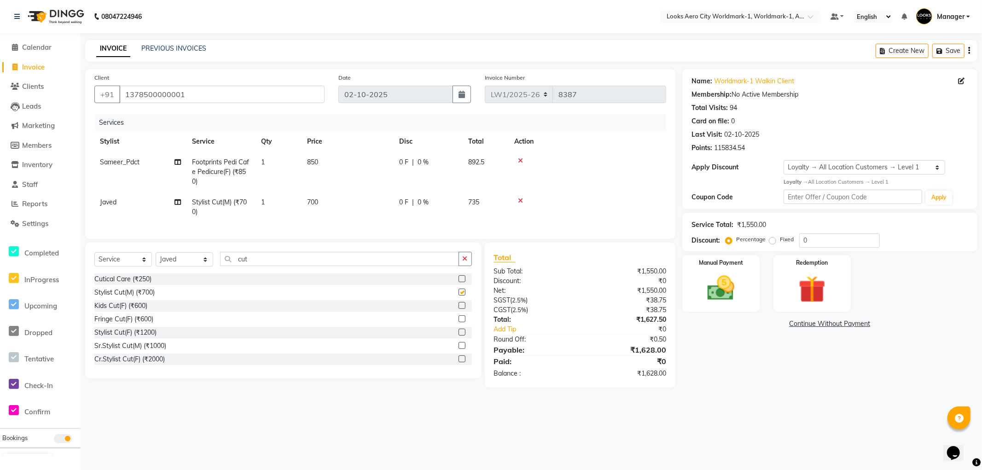
checkbox input "false"
click at [344, 196] on td "700" at bounding box center [348, 207] width 92 height 30
select select "84541"
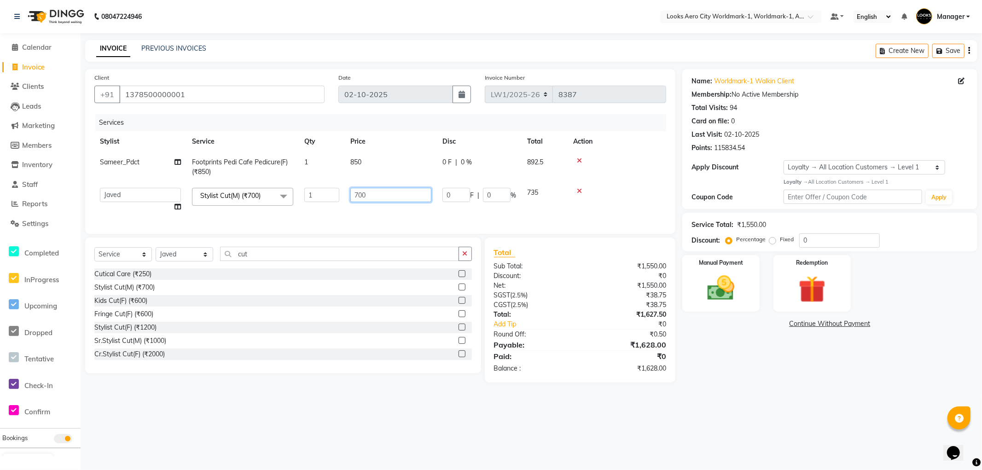
drag, startPoint x: 364, startPoint y: 192, endPoint x: 304, endPoint y: 192, distance: 59.9
click at [304, 192] on tr "Abhishek_Nails Amita Chauhan Anil Ashwin Celina Counter_Sales Dawa_Mgr Gaurav_P…" at bounding box center [380, 199] width 572 height 35
type input "600"
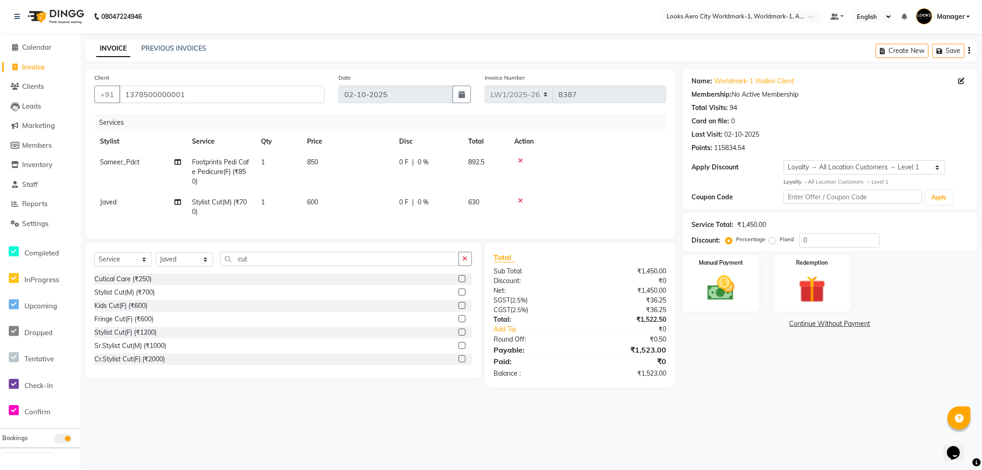
click at [811, 457] on div "08047224946 Select Location × Looks Aero City Worldmark-1, Worldmark-1, Aerocit…" at bounding box center [491, 235] width 982 height 470
click at [729, 380] on div "Name: Worldmark-1 Walkin Client Membership: No Active Membership Total Visits: …" at bounding box center [833, 228] width 302 height 319
click at [227, 93] on input "1378500000001" at bounding box center [221, 94] width 205 height 17
drag, startPoint x: 212, startPoint y: 93, endPoint x: 235, endPoint y: 76, distance: 28.6
click at [89, 86] on div "Client +91 1378500000001" at bounding box center [209, 92] width 244 height 38
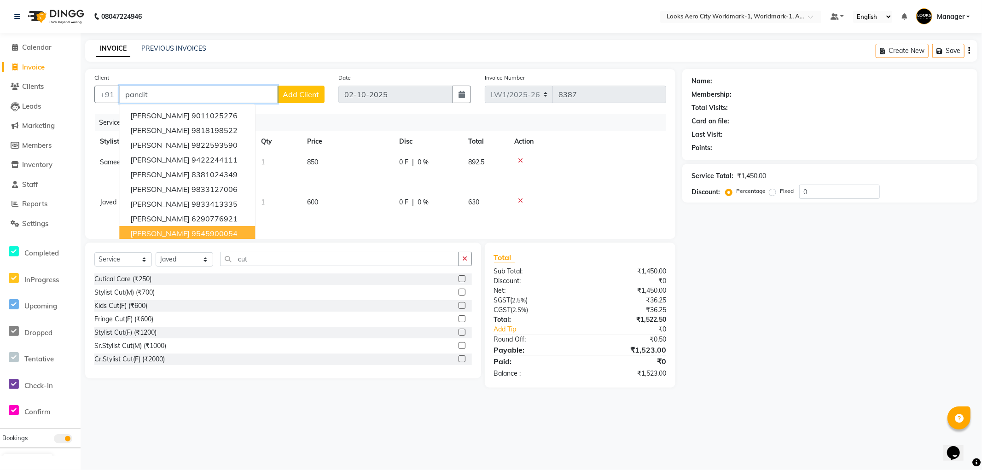
type input "pandit"
click at [341, 166] on td "850" at bounding box center [348, 172] width 92 height 40
select select "84553"
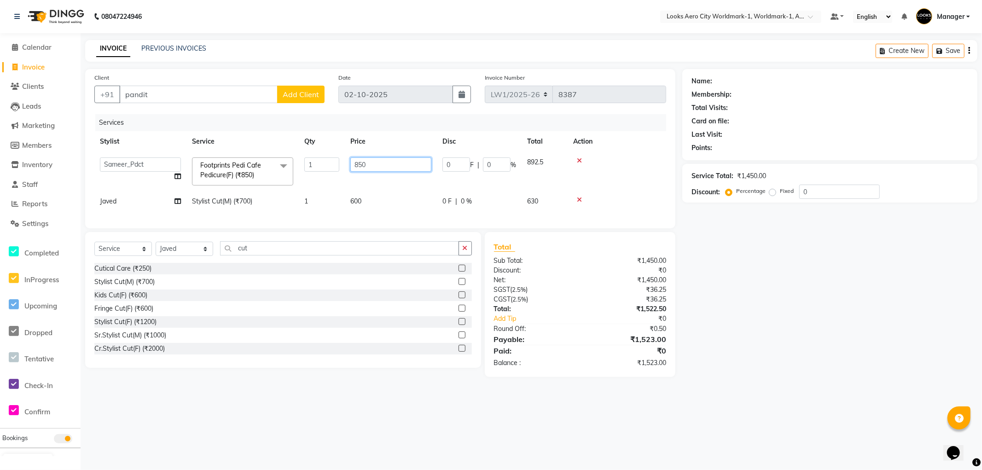
click at [390, 168] on input "850" at bounding box center [390, 164] width 81 height 14
type input "8"
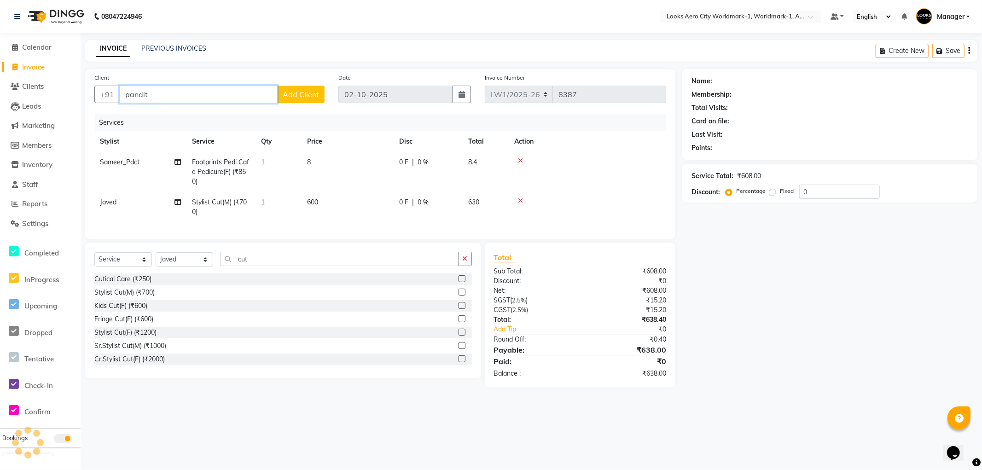
drag, startPoint x: 200, startPoint y: 91, endPoint x: 86, endPoint y: 91, distance: 114.2
click at [86, 91] on div "Client +91 pandit Add Client Date 02-10-2025 Invoice Number LW1/2025-26 V/2025 …" at bounding box center [380, 154] width 590 height 170
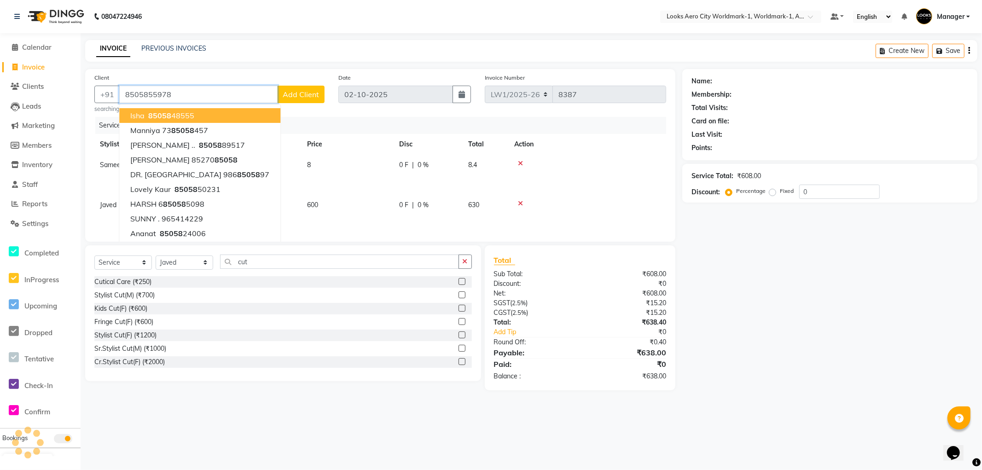
type input "8505855978"
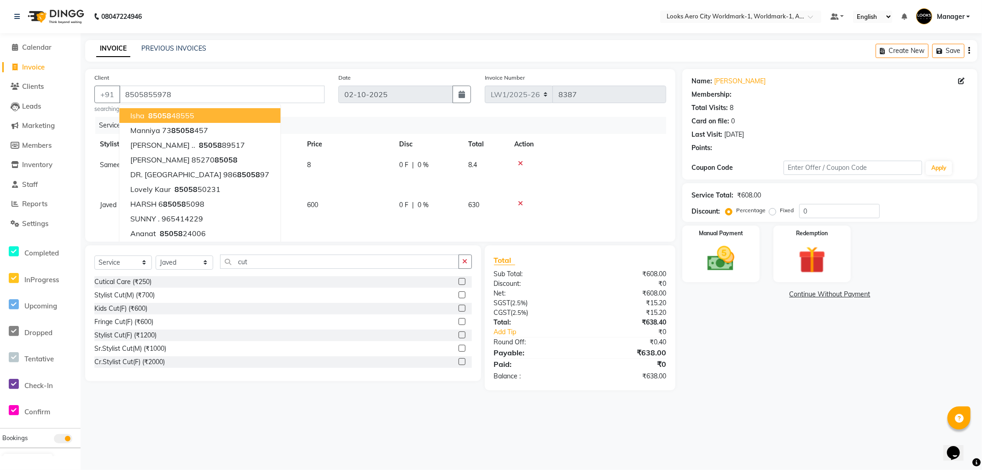
select select "1: Object"
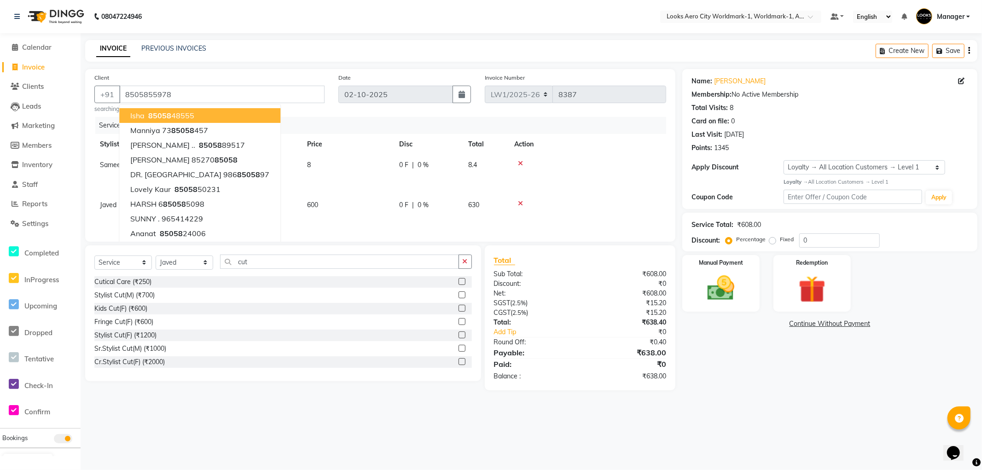
click at [455, 10] on nav "08047224946 Select Location × Looks Aero City Worldmark-1, Worldmark-1, Aerocit…" at bounding box center [491, 16] width 982 height 33
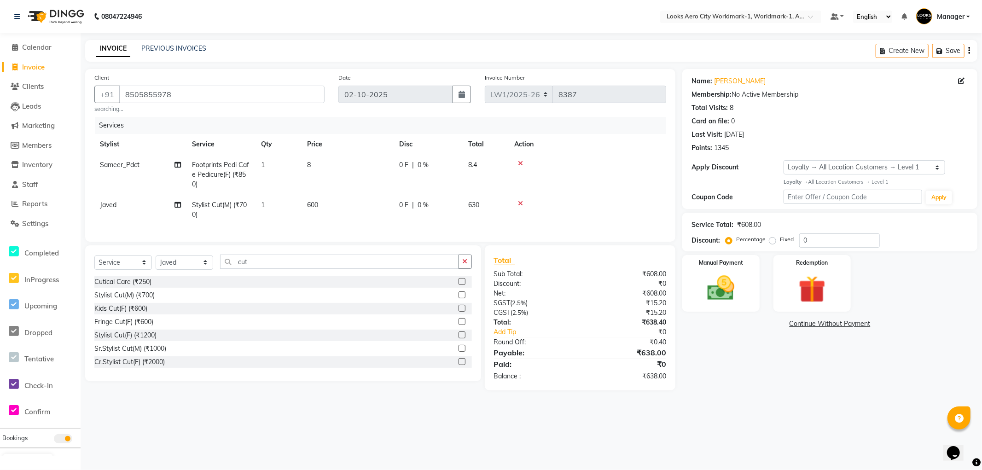
click at [332, 169] on td "8" at bounding box center [348, 175] width 92 height 40
select select "84553"
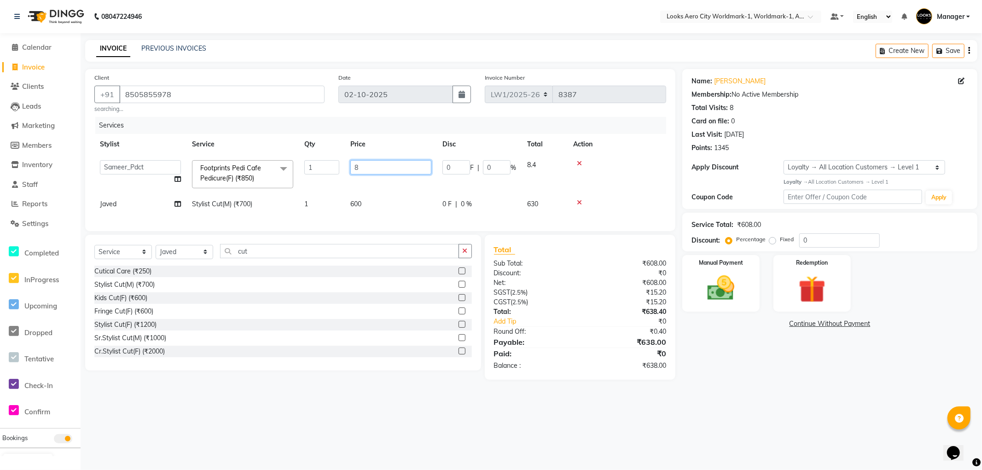
click at [376, 160] on input "8" at bounding box center [390, 167] width 81 height 14
type input "847.5"
click at [731, 408] on div "08047224946 Select Location × Looks Aero City Worldmark-1, Worldmark-1, Aerocit…" at bounding box center [491, 235] width 982 height 470
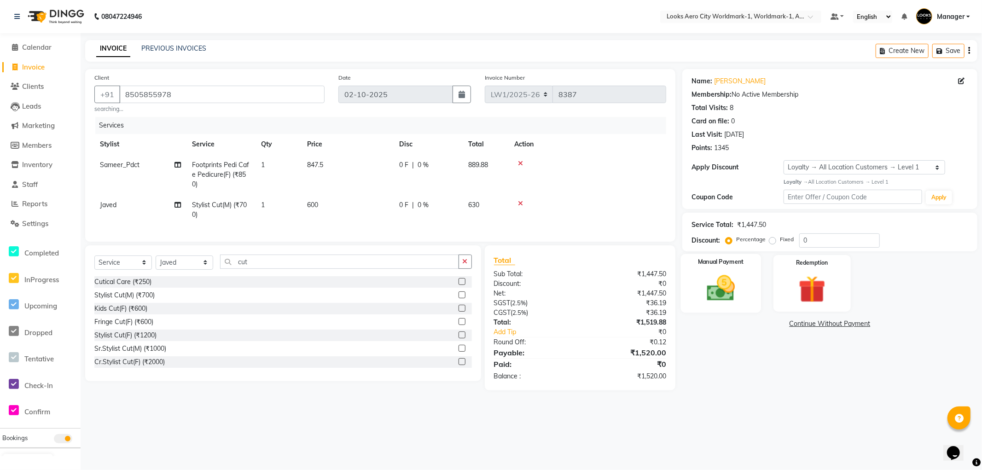
click at [747, 306] on div "Manual Payment" at bounding box center [721, 283] width 80 height 59
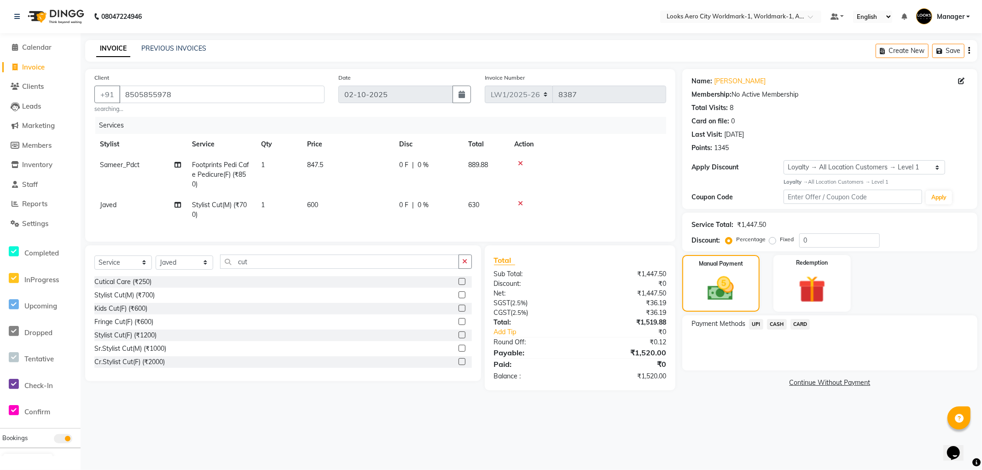
click at [756, 325] on span "UPI" at bounding box center [756, 324] width 14 height 11
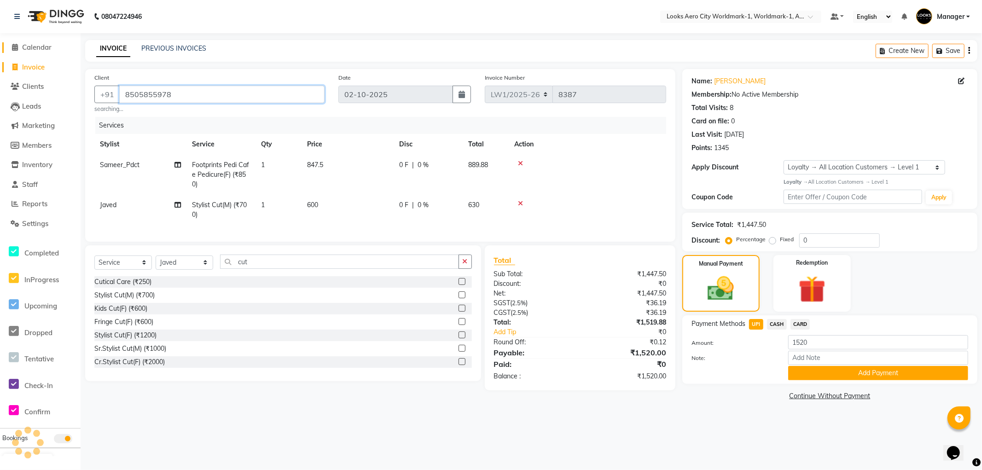
drag, startPoint x: 203, startPoint y: 94, endPoint x: 21, endPoint y: 47, distance: 188.0
click at [1, 54] on app-home "08047224946 Select Location × Looks Aero City Worldmark-1, Worldmark-1, Aerocit…" at bounding box center [491, 208] width 982 height 417
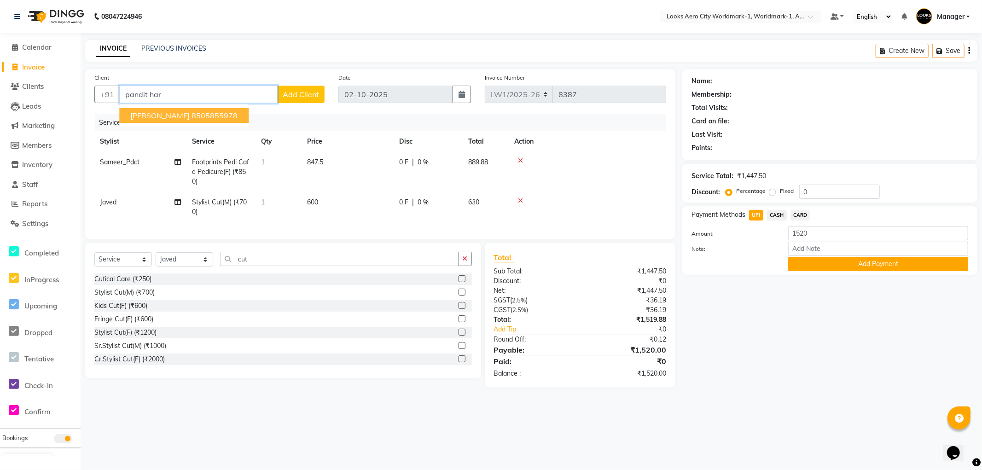
drag, startPoint x: 224, startPoint y: 101, endPoint x: 0, endPoint y: 65, distance: 226.6
click at [0, 65] on app-home "08047224946 Select Location × Looks Aero City Worldmark-1, Worldmark-1, Aerocit…" at bounding box center [491, 201] width 982 height 402
paste input "8505855978"
type input "8505855978"
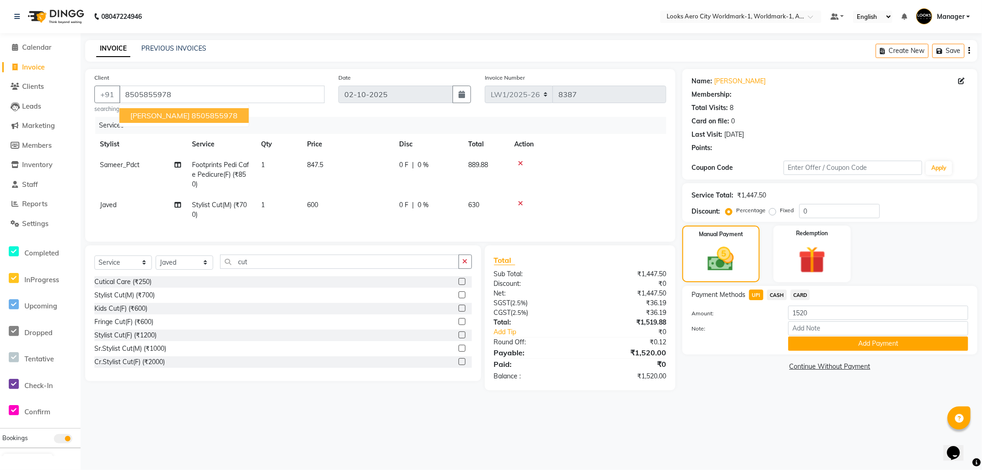
select select "1: Object"
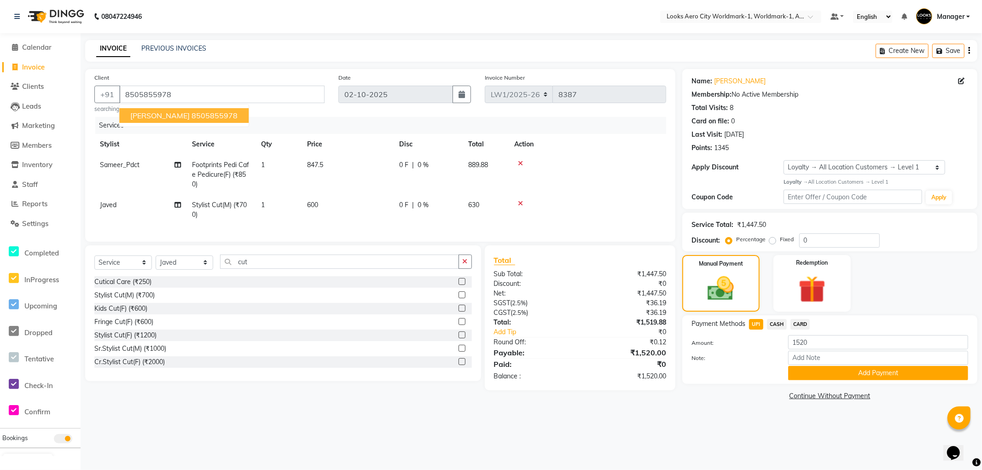
click at [763, 435] on div "08047224946 Select Location × Looks Aero City Worldmark-1, Worldmark-1, Aerocit…" at bounding box center [491, 235] width 982 height 470
click at [809, 370] on button "Add Payment" at bounding box center [878, 373] width 180 height 14
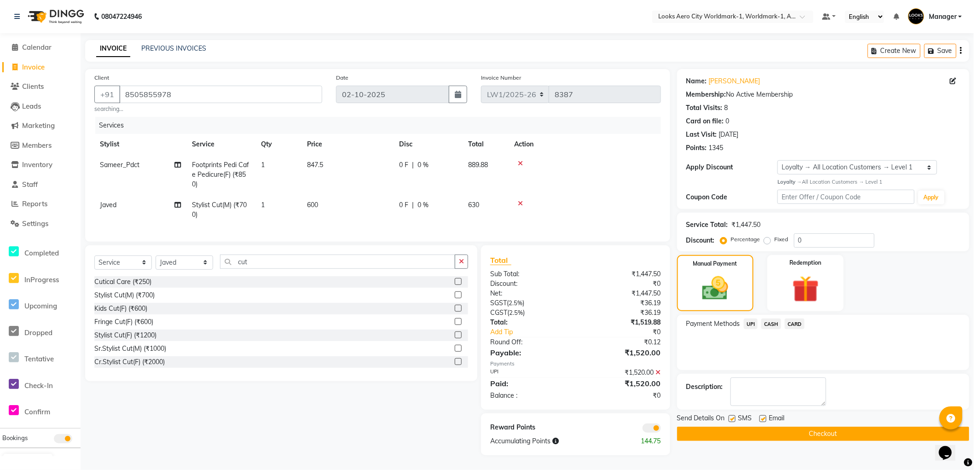
click at [711, 434] on button "Checkout" at bounding box center [823, 434] width 292 height 14
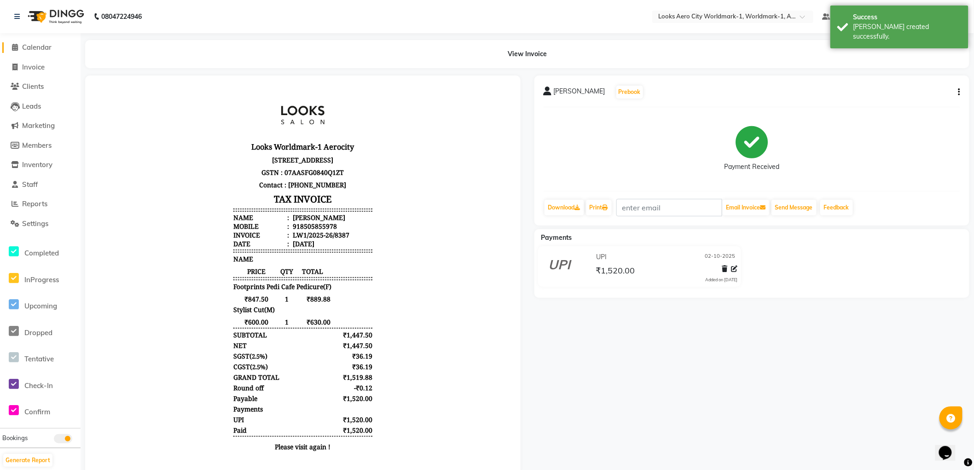
click at [42, 47] on span "Calendar" at bounding box center [36, 47] width 29 height 9
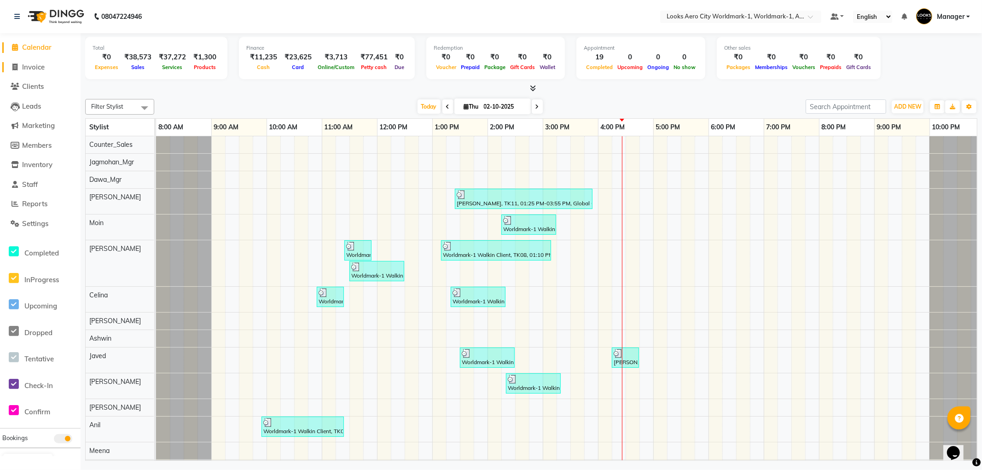
drag, startPoint x: 36, startPoint y: 68, endPoint x: 65, endPoint y: 52, distance: 33.6
click at [35, 68] on span "Invoice" at bounding box center [33, 67] width 23 height 9
select select "service"
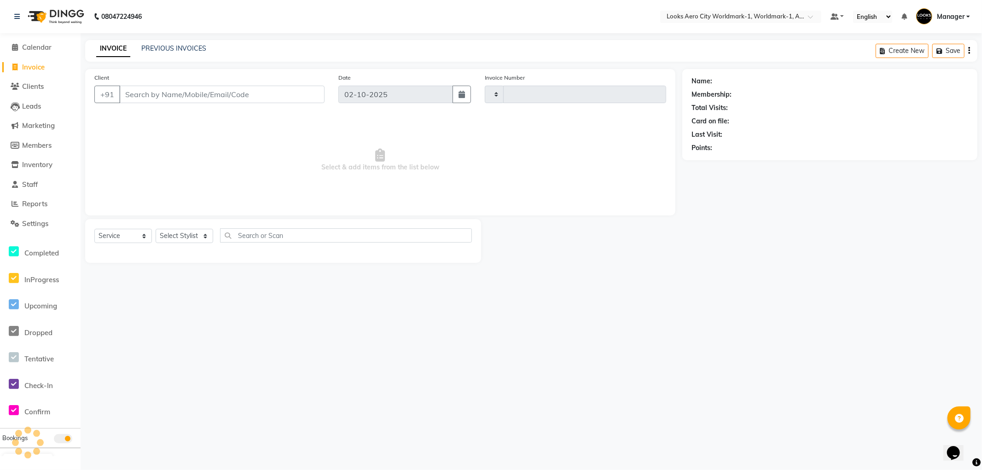
type input "8388"
select select "8573"
click at [173, 94] on input "Client" at bounding box center [221, 94] width 205 height 17
type input "9986200244"
click at [301, 97] on span "Add Client" at bounding box center [301, 94] width 36 height 9
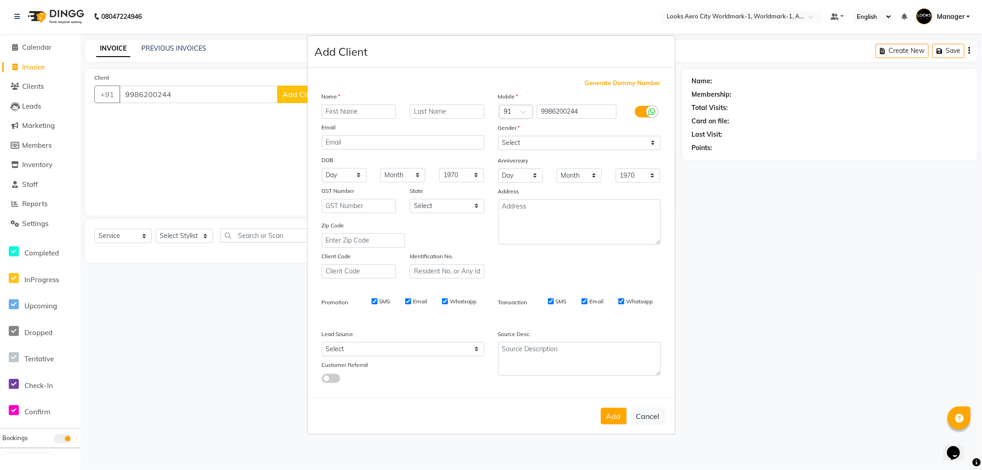
drag, startPoint x: 367, startPoint y: 111, endPoint x: 464, endPoint y: 41, distance: 119.9
click at [367, 111] on input "text" at bounding box center [359, 112] width 75 height 14
type input "anu"
click at [442, 109] on input "text" at bounding box center [447, 112] width 75 height 14
type input "client"
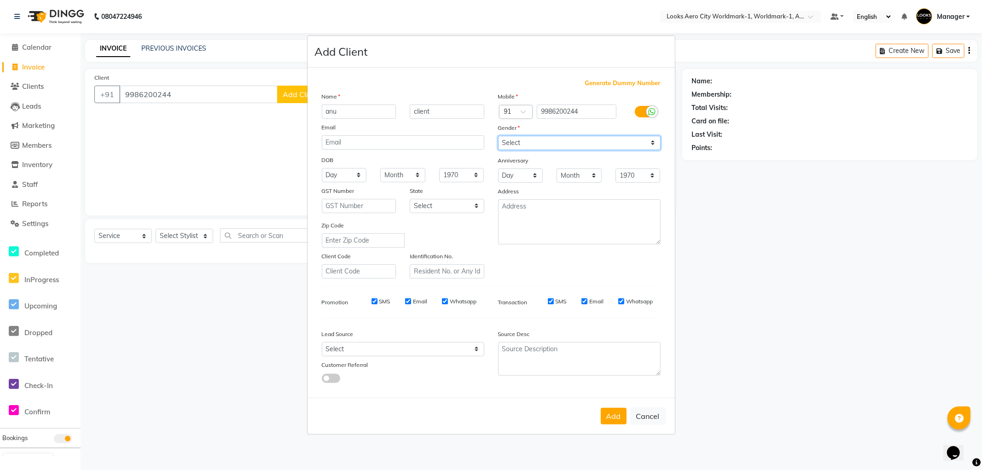
click at [543, 145] on select "Select Male Female Other Prefer Not To Say" at bounding box center [579, 143] width 163 height 14
select select "female"
click at [498, 136] on select "Select Male Female Other Prefer Not To Say" at bounding box center [579, 143] width 163 height 14
click at [540, 212] on textarea at bounding box center [579, 221] width 163 height 45
type textarea "Aerocity"
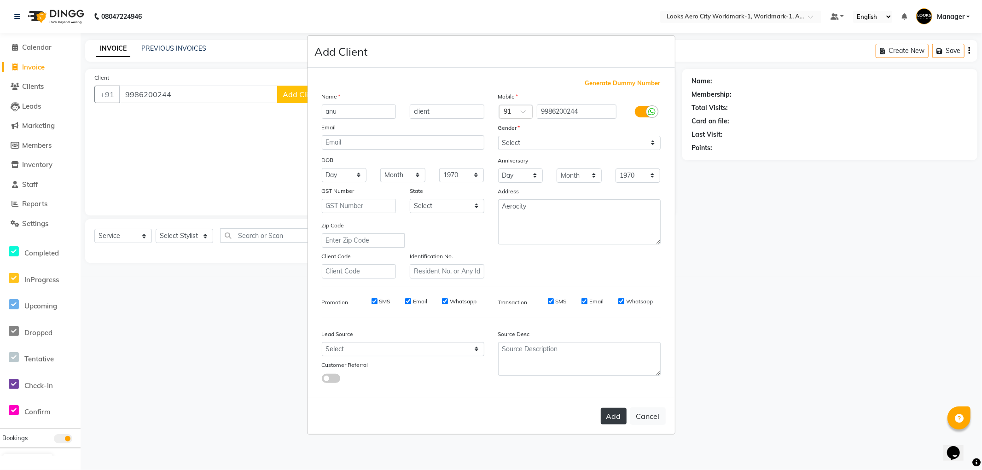
click at [615, 408] on button "Add" at bounding box center [614, 416] width 26 height 17
select select
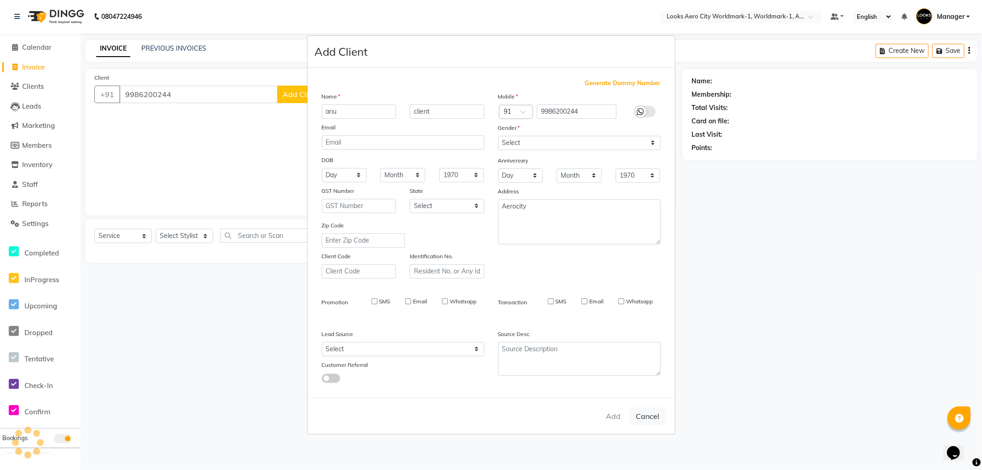
select select
checkbox input "false"
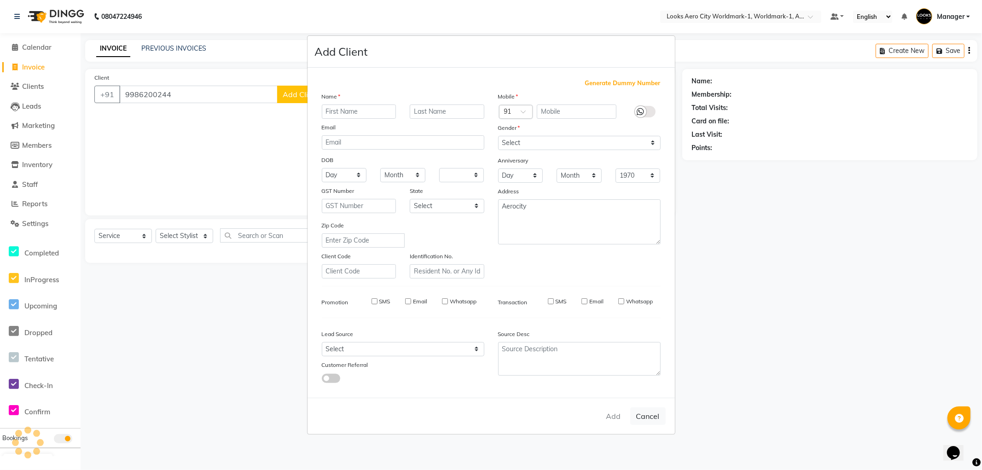
checkbox input "false"
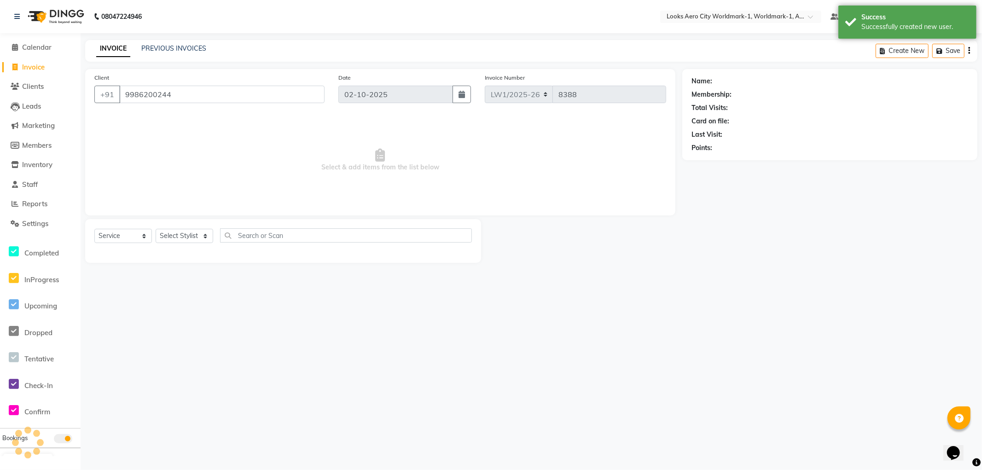
select select "1: Object"
click at [210, 238] on select "Select Stylist [PERSON_NAME] [PERSON_NAME] [PERSON_NAME] [PERSON_NAME] Counter_…" at bounding box center [185, 236] width 58 height 14
select select "84553"
click at [156, 229] on select "Select Stylist [PERSON_NAME] [PERSON_NAME] [PERSON_NAME] [PERSON_NAME] Counter_…" at bounding box center [185, 236] width 58 height 14
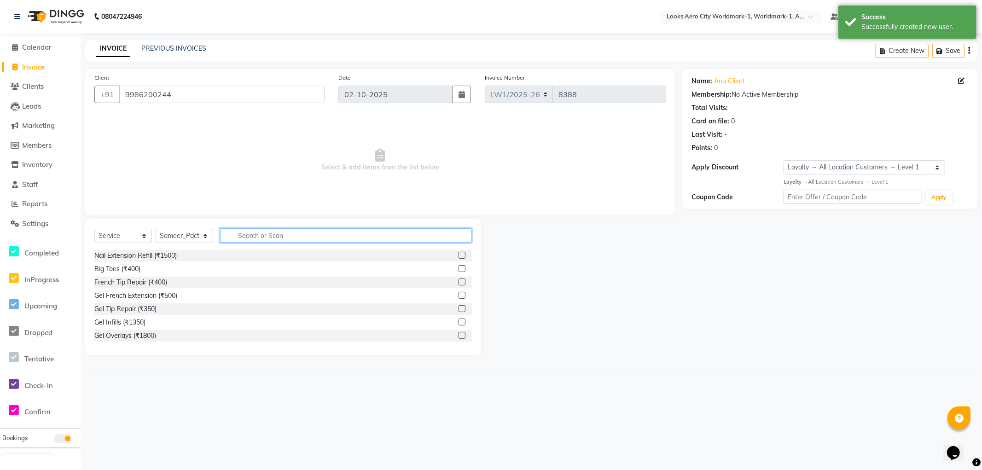
drag, startPoint x: 229, startPoint y: 237, endPoint x: 269, endPoint y: 210, distance: 48.1
click at [231, 237] on input "text" at bounding box center [346, 235] width 252 height 14
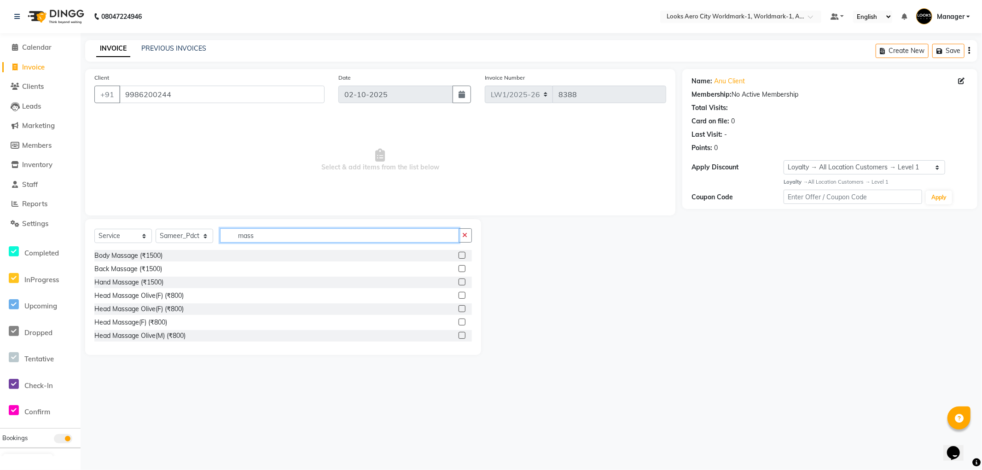
type input "mass"
drag, startPoint x: 455, startPoint y: 324, endPoint x: 448, endPoint y: 306, distance: 19.1
click at [459, 324] on label at bounding box center [462, 322] width 7 height 7
click at [459, 324] on input "checkbox" at bounding box center [462, 323] width 6 height 6
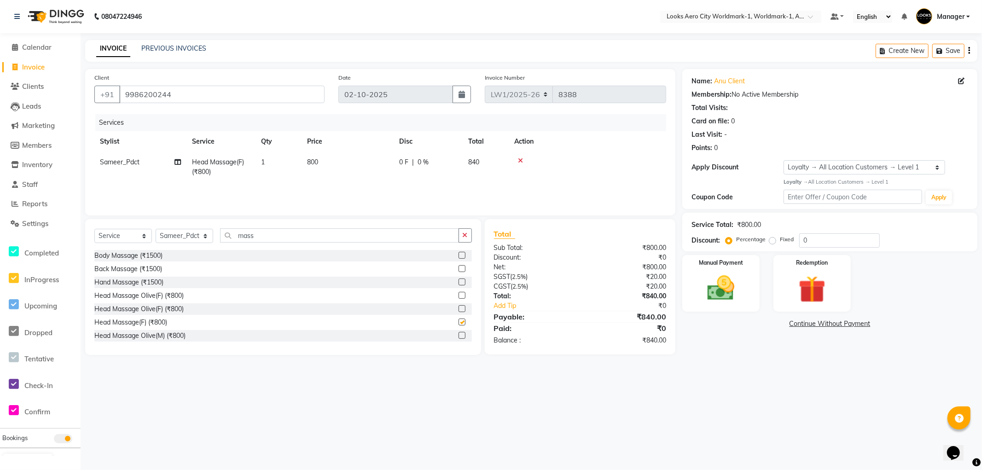
checkbox input "false"
click at [355, 166] on td "800" at bounding box center [348, 167] width 92 height 30
select select "84553"
click at [384, 159] on input "800" at bounding box center [390, 164] width 81 height 14
type input "8"
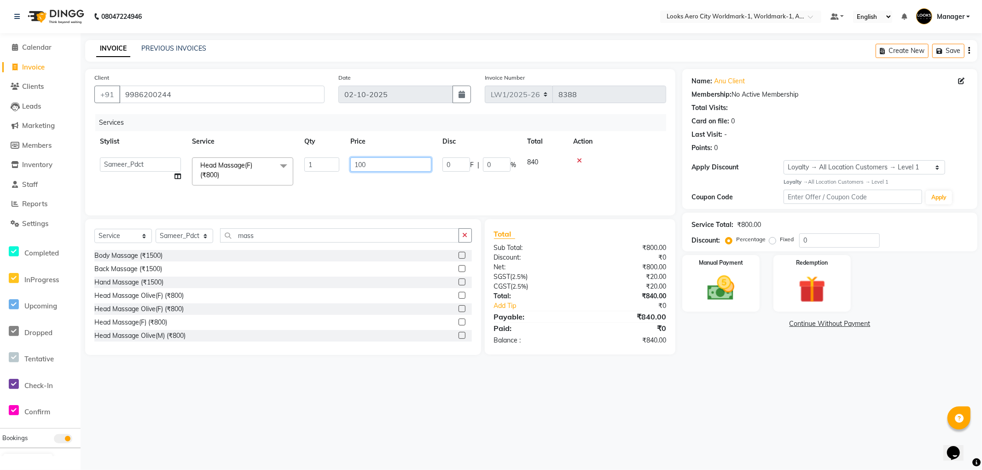
type input "1000"
click at [278, 240] on input "mass" at bounding box center [339, 235] width 239 height 14
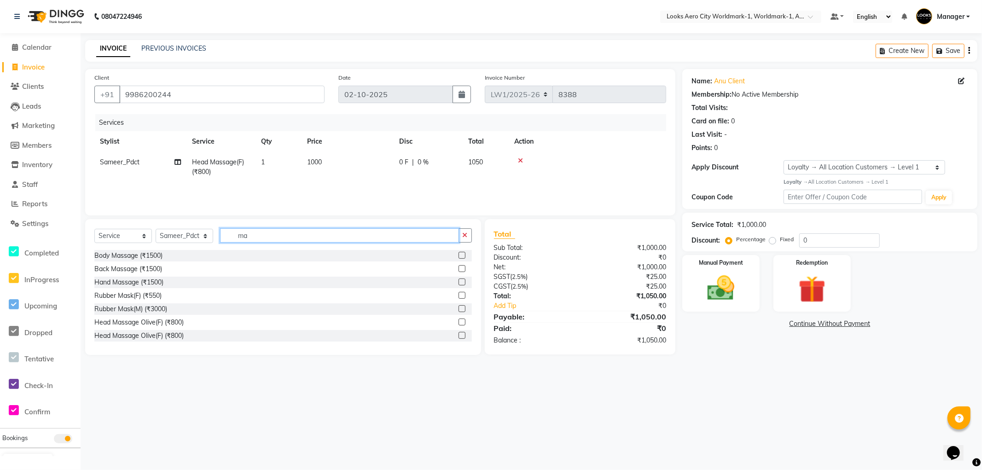
type input "m"
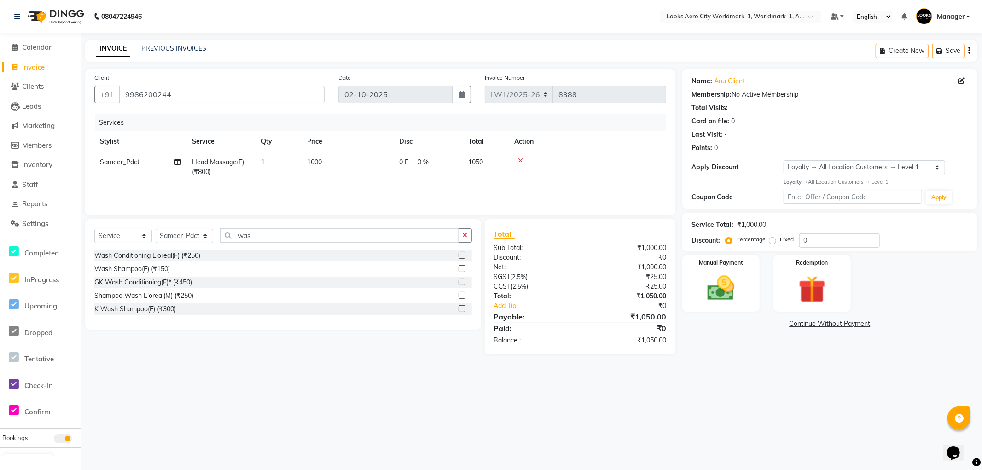
click at [461, 256] on label at bounding box center [462, 255] width 7 height 7
click at [461, 256] on input "checkbox" at bounding box center [462, 256] width 6 height 6
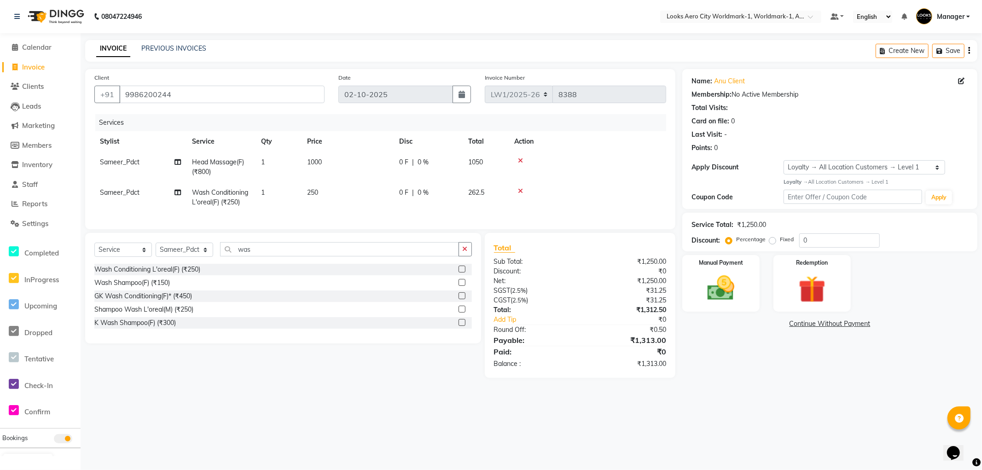
click at [342, 209] on td "250" at bounding box center [348, 197] width 92 height 30
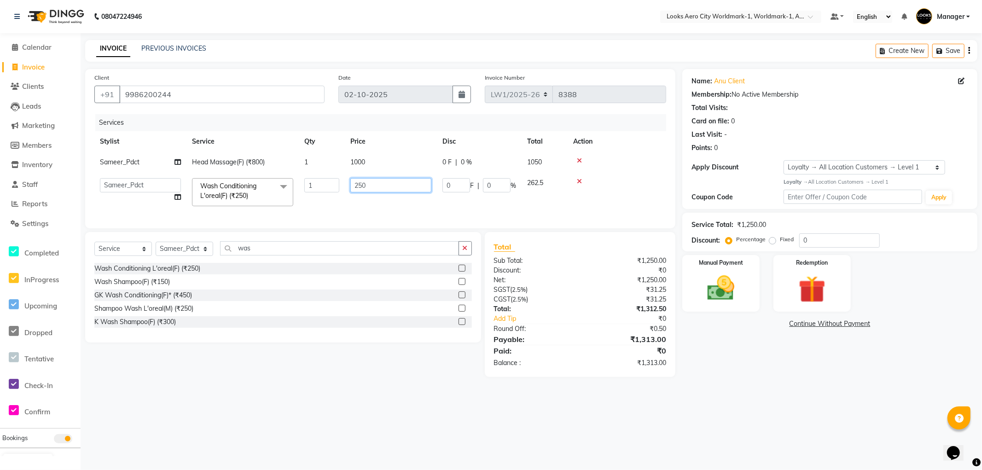
click at [378, 182] on input "250" at bounding box center [390, 185] width 81 height 14
click at [208, 255] on select "Select Stylist [PERSON_NAME] [PERSON_NAME] [PERSON_NAME] [PERSON_NAME] Counter_…" at bounding box center [185, 249] width 58 height 14
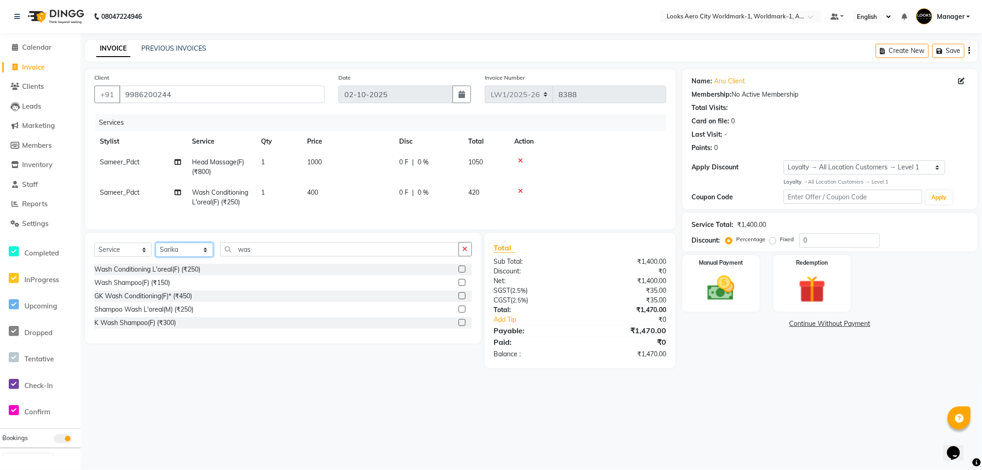
click at [156, 250] on select "Select Stylist [PERSON_NAME] [PERSON_NAME] [PERSON_NAME] [PERSON_NAME] Counter_…" at bounding box center [185, 250] width 58 height 14
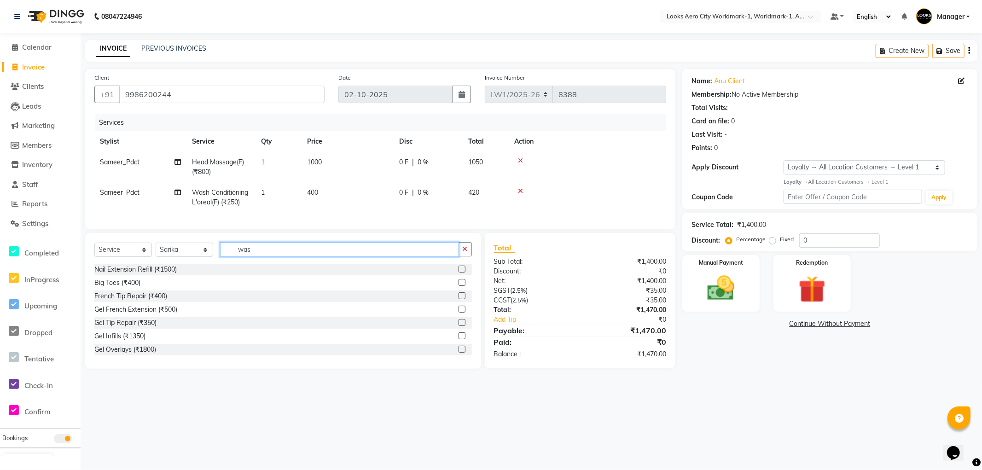
click at [264, 250] on input "was" at bounding box center [339, 249] width 239 height 14
click at [459, 286] on label at bounding box center [462, 282] width 7 height 7
click at [459, 286] on input "checkbox" at bounding box center [462, 283] width 6 height 6
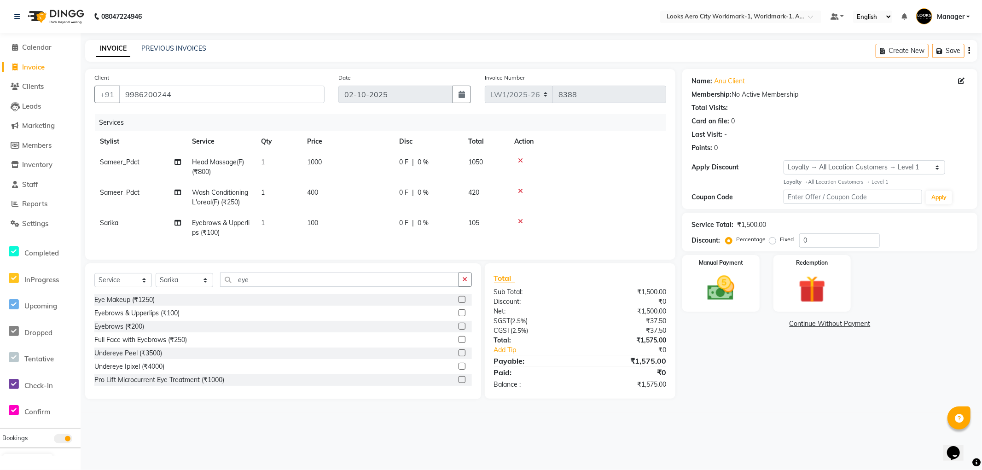
click at [352, 227] on td "100" at bounding box center [348, 228] width 92 height 30
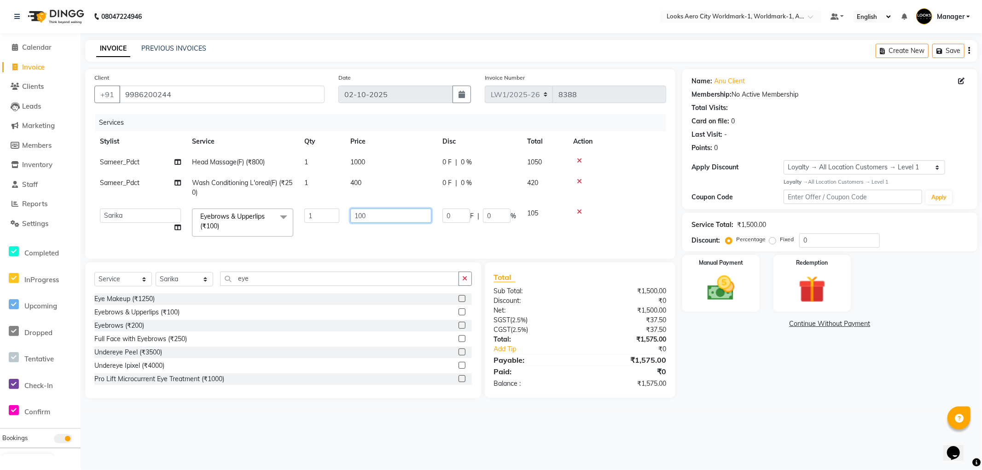
click at [387, 214] on input "100" at bounding box center [390, 216] width 81 height 14
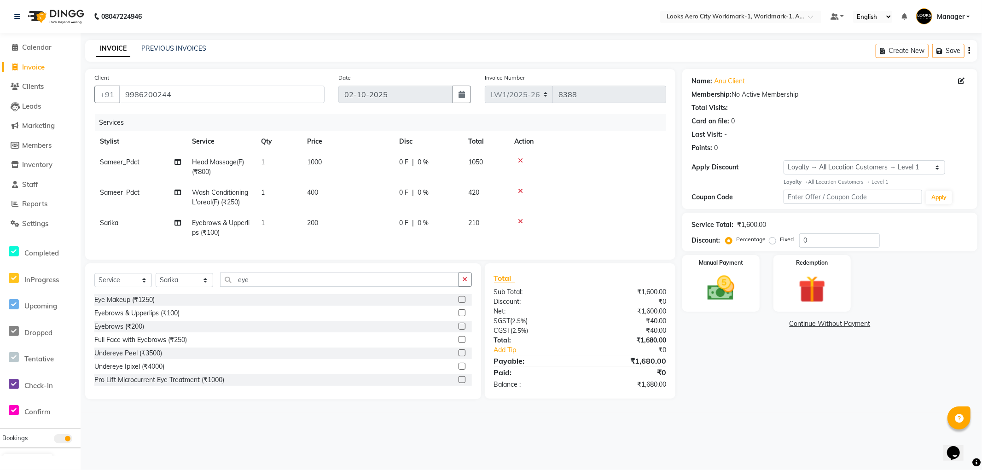
drag, startPoint x: 320, startPoint y: 217, endPoint x: 766, endPoint y: 243, distance: 446.0
click at [333, 195] on td "400" at bounding box center [348, 197] width 92 height 30
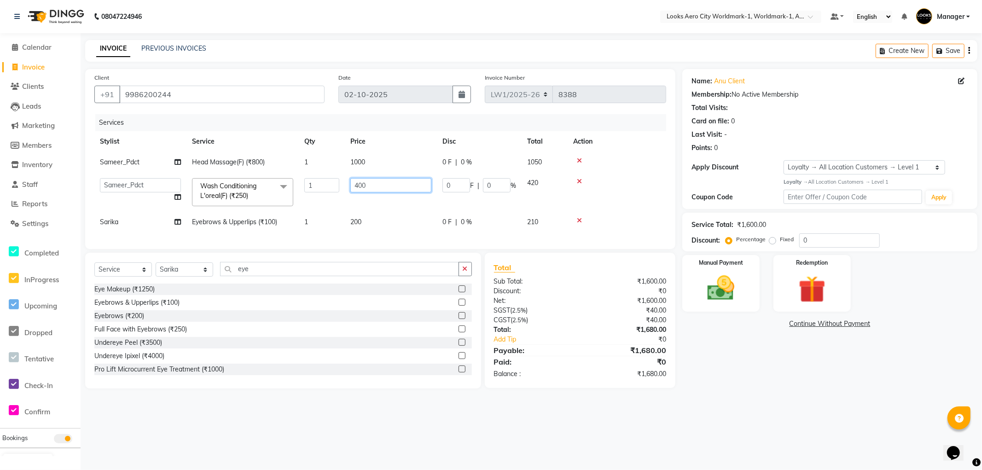
click at [390, 192] on input "400" at bounding box center [390, 185] width 81 height 14
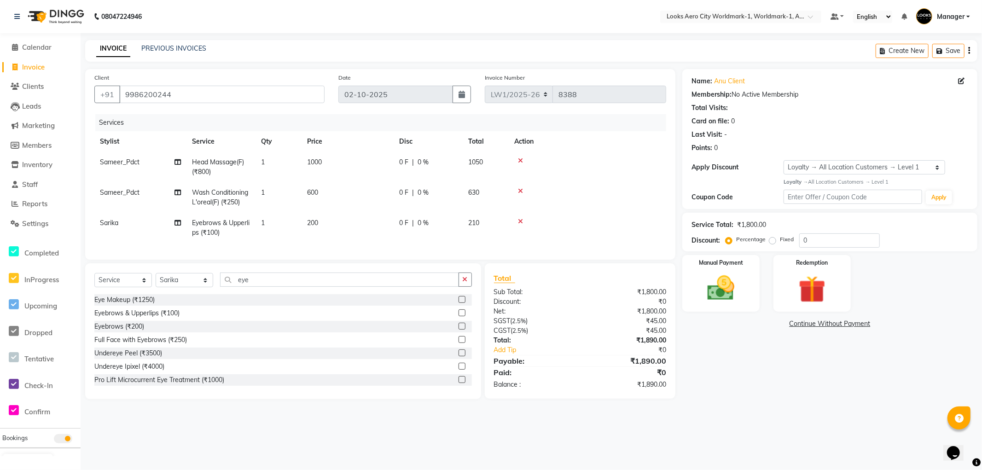
click at [229, 177] on td "Head Massage(F) (₹800)" at bounding box center [220, 167] width 69 height 30
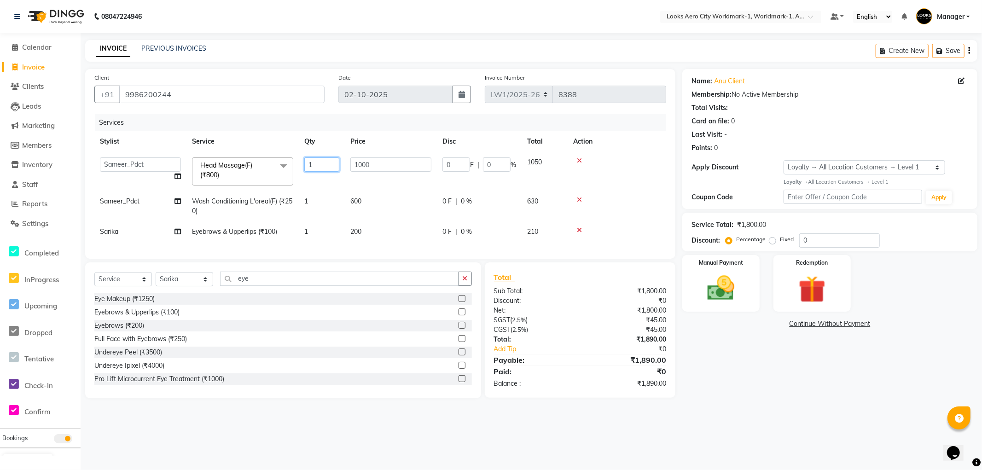
click at [317, 163] on input "1" at bounding box center [321, 164] width 35 height 14
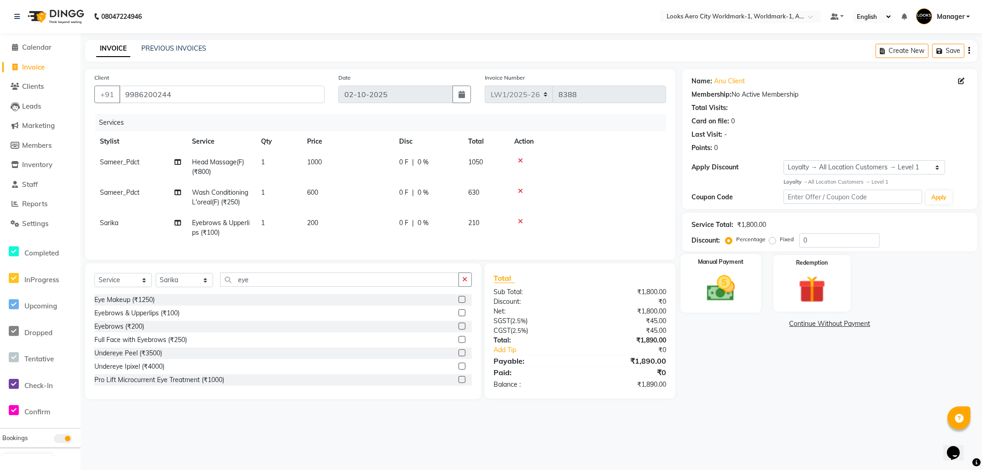
click at [710, 300] on img at bounding box center [721, 288] width 46 height 33
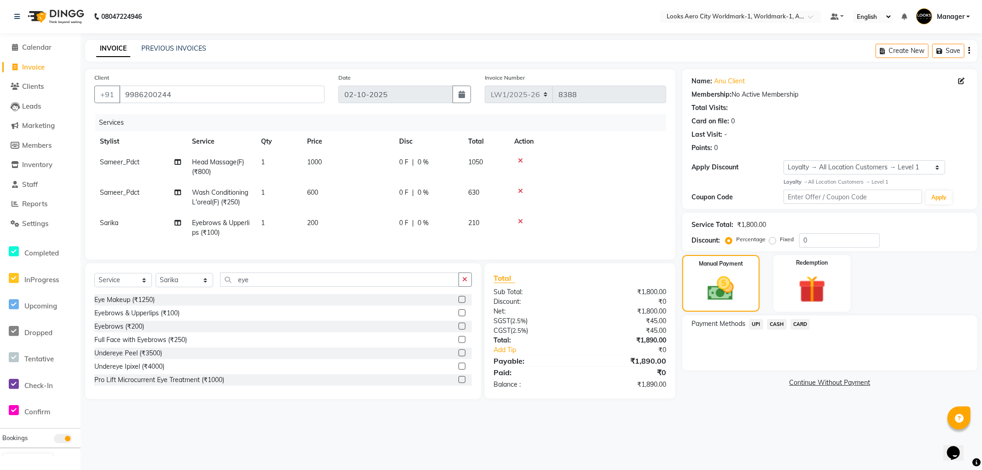
click at [753, 323] on span "UPI" at bounding box center [756, 324] width 14 height 11
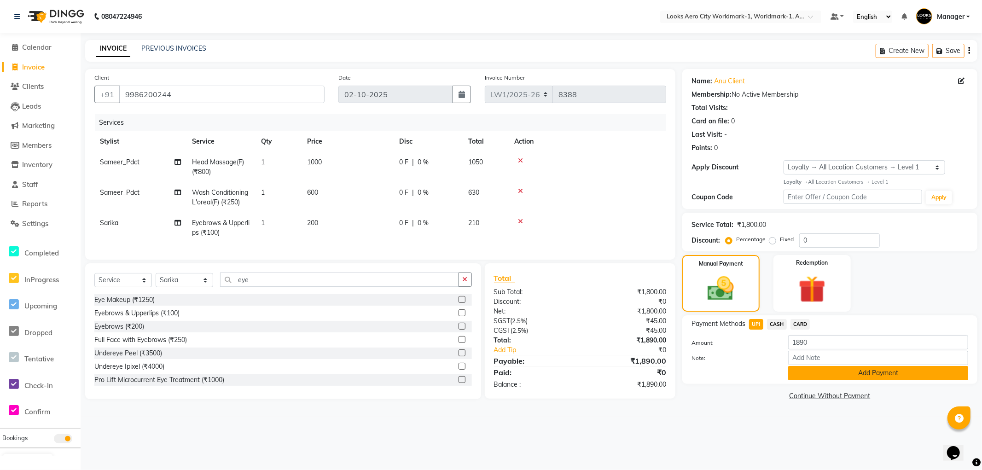
click at [806, 373] on button "Add Payment" at bounding box center [878, 373] width 180 height 14
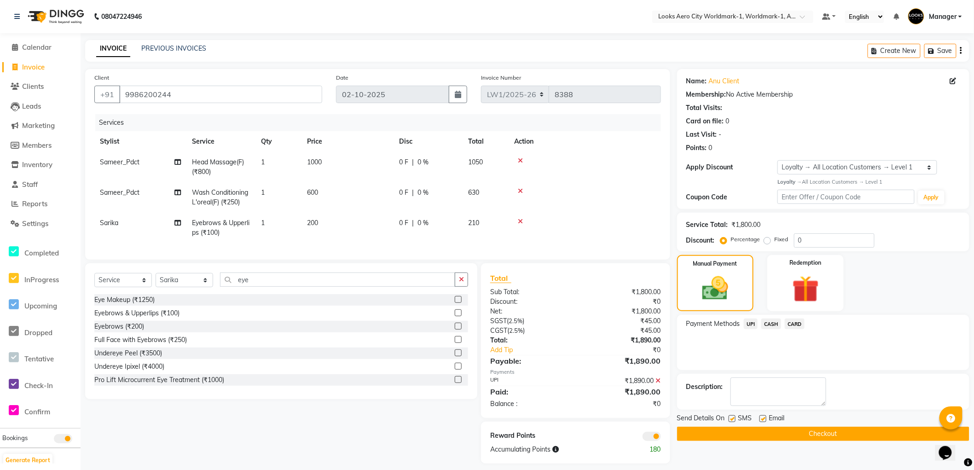
click at [780, 435] on button "Checkout" at bounding box center [823, 434] width 292 height 14
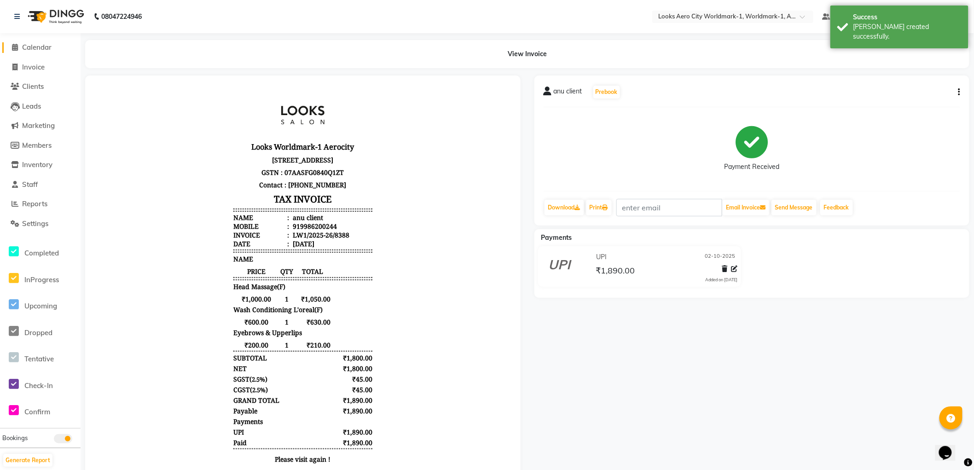
click at [37, 47] on span "Calendar" at bounding box center [36, 47] width 29 height 9
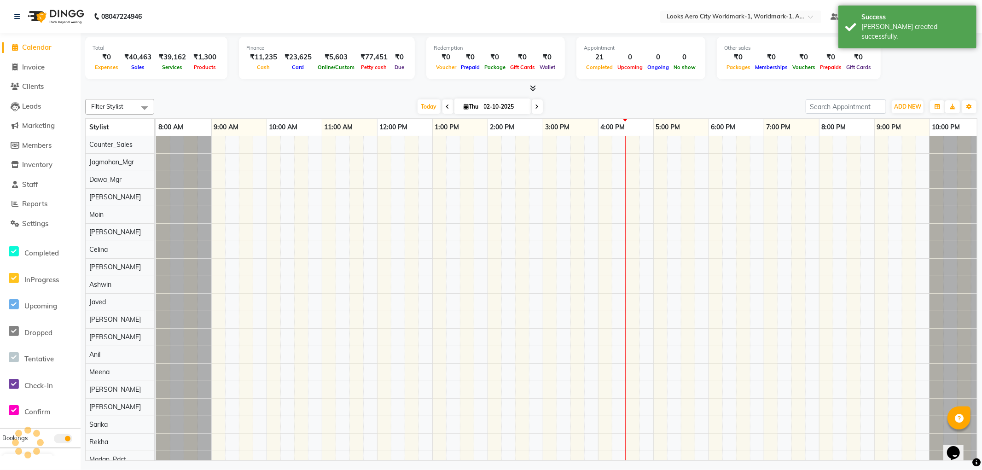
scroll to position [0, 7]
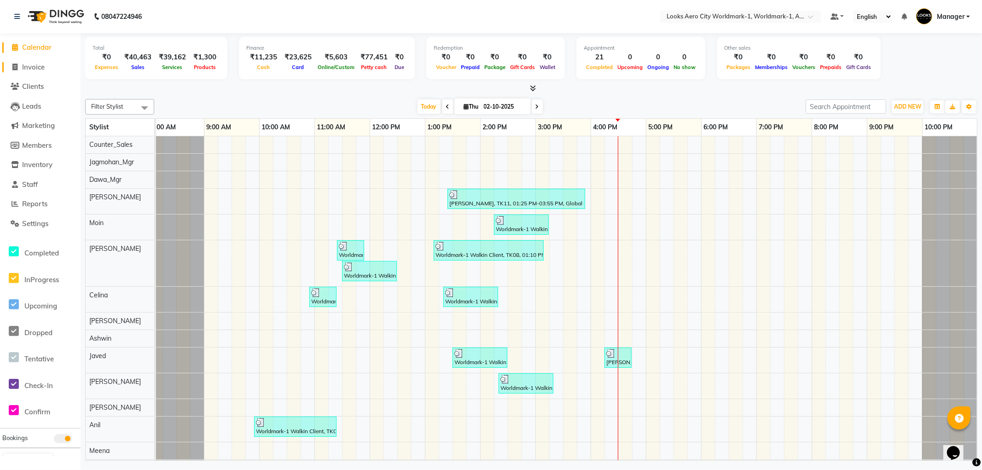
click at [38, 68] on span "Invoice" at bounding box center [33, 67] width 23 height 9
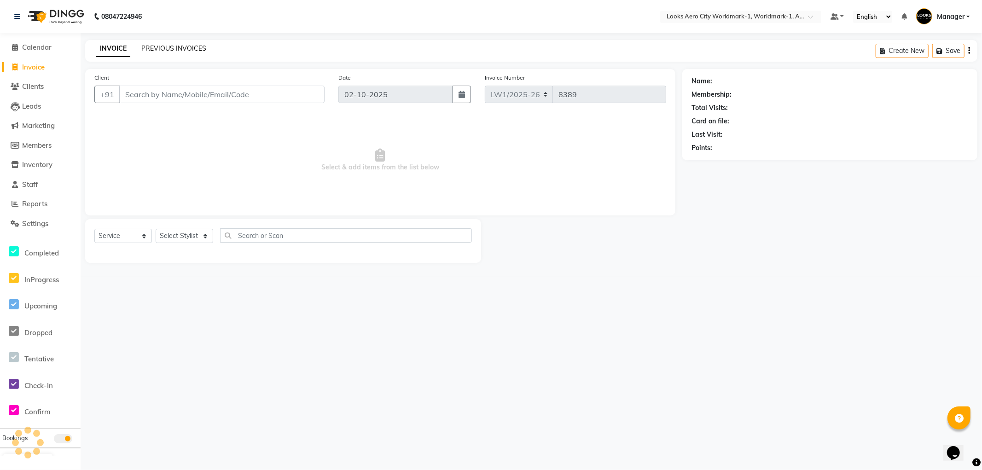
click at [180, 49] on link "PREVIOUS INVOICES" at bounding box center [173, 48] width 65 height 8
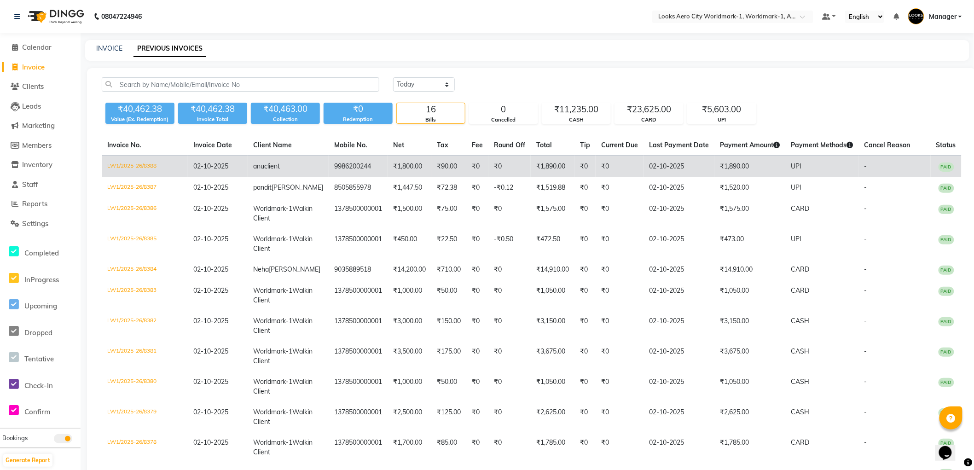
click at [388, 169] on td "₹1,800.00" at bounding box center [410, 167] width 44 height 22
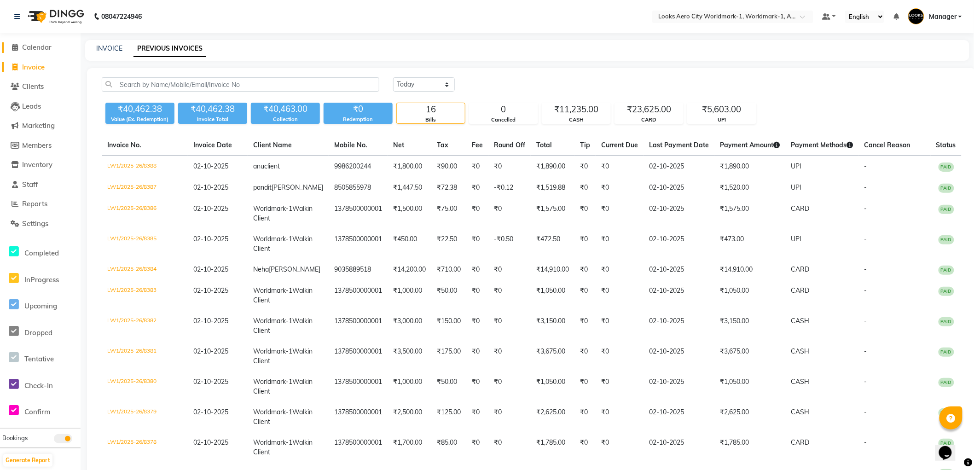
click at [41, 47] on span "Calendar" at bounding box center [36, 47] width 29 height 9
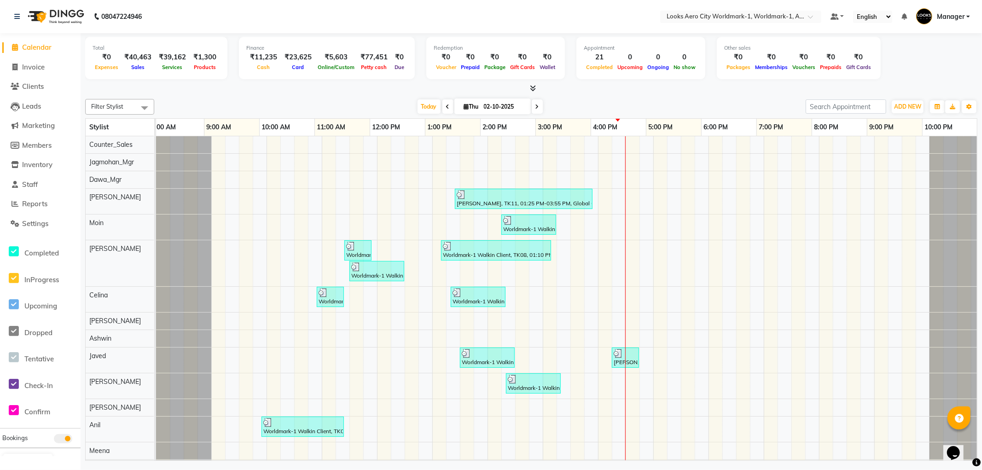
scroll to position [0, 7]
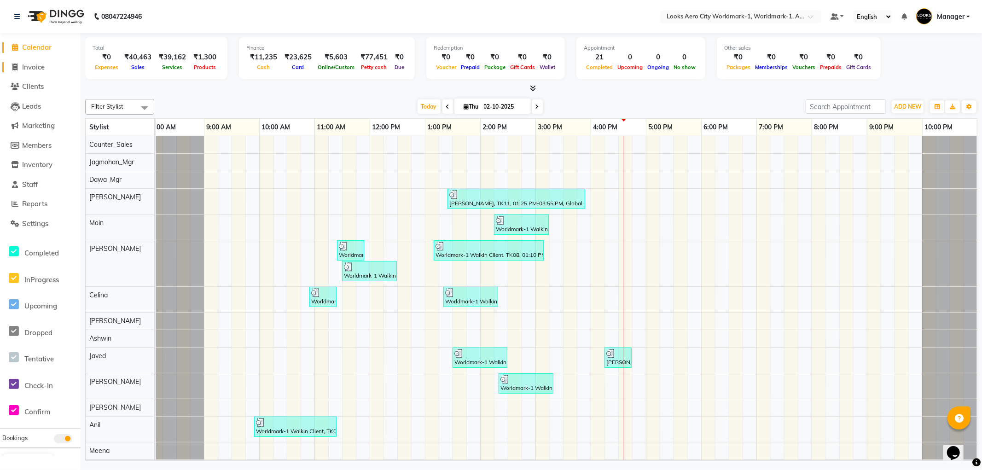
click at [28, 67] on span "Invoice" at bounding box center [33, 67] width 23 height 9
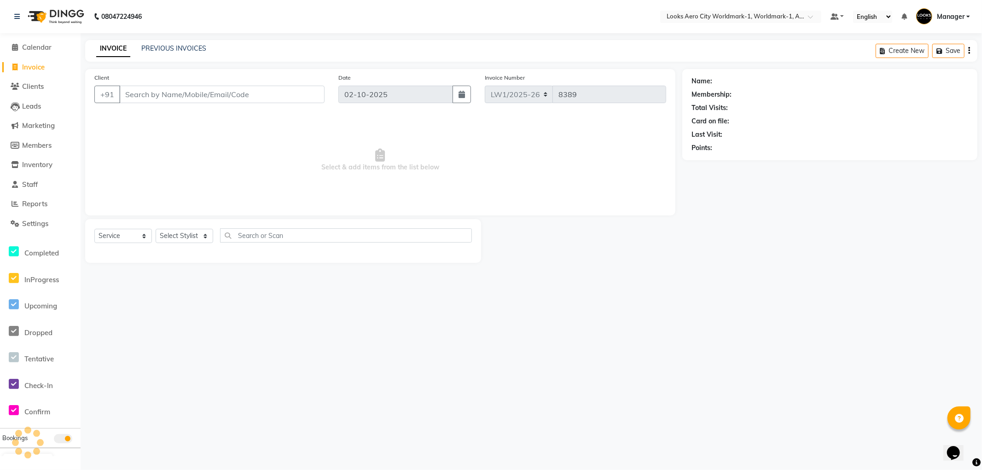
drag, startPoint x: 165, startPoint y: 96, endPoint x: 244, endPoint y: 6, distance: 120.1
click at [166, 94] on input "Client" at bounding box center [221, 94] width 205 height 17
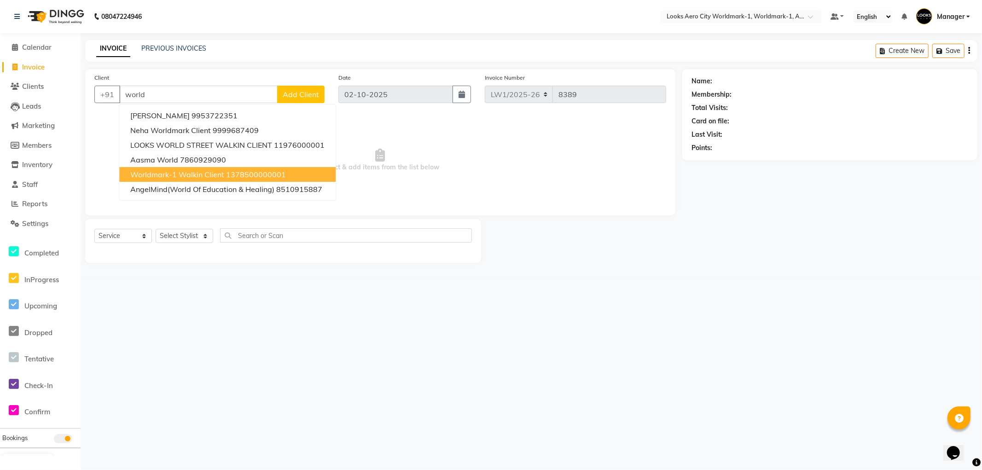
click at [183, 175] on span "Worldmark-1 Walkin Client" at bounding box center [177, 174] width 94 height 9
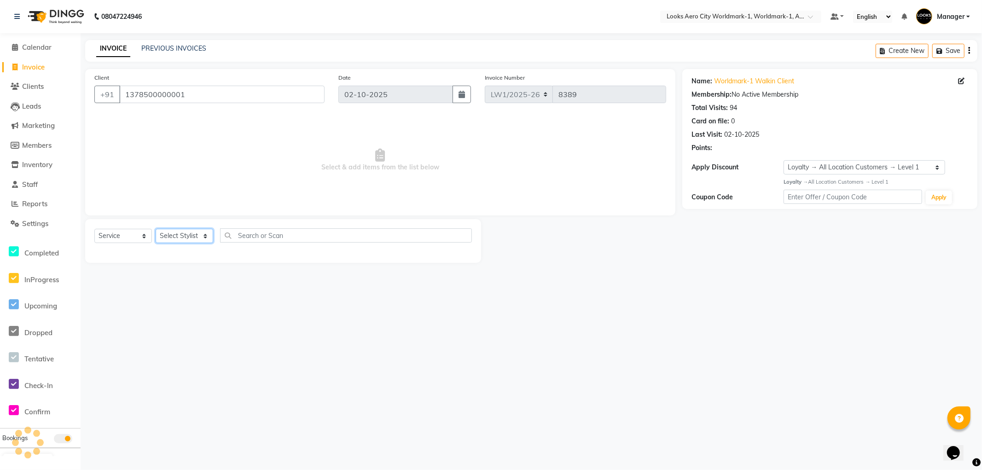
click at [210, 236] on select "Select Stylist [PERSON_NAME] [PERSON_NAME] [PERSON_NAME] [PERSON_NAME] Counter_…" at bounding box center [185, 236] width 58 height 14
click at [156, 229] on select "Select Stylist [PERSON_NAME] [PERSON_NAME] [PERSON_NAME] [PERSON_NAME] Counter_…" at bounding box center [185, 236] width 58 height 14
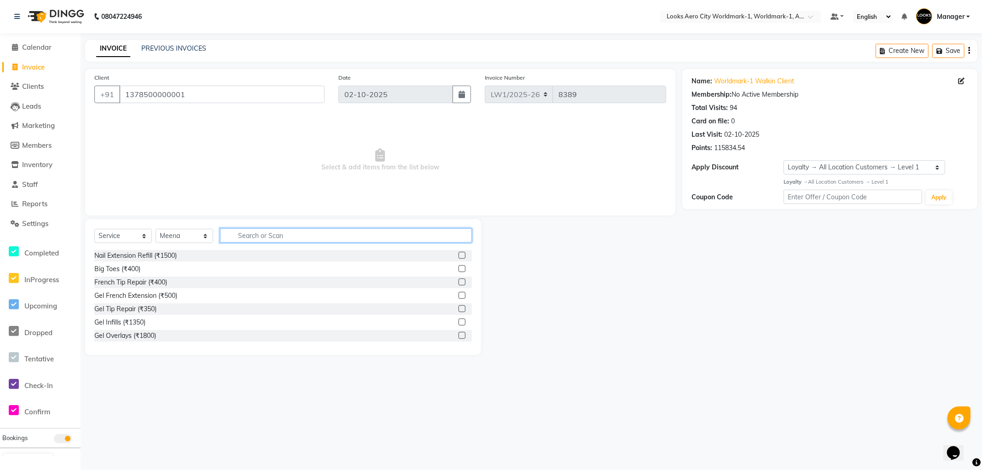
drag, startPoint x: 247, startPoint y: 235, endPoint x: 268, endPoint y: 143, distance: 94.8
click at [249, 232] on input "text" at bounding box center [346, 235] width 252 height 14
click at [459, 254] on label at bounding box center [462, 255] width 7 height 7
click at [459, 254] on input "checkbox" at bounding box center [462, 256] width 6 height 6
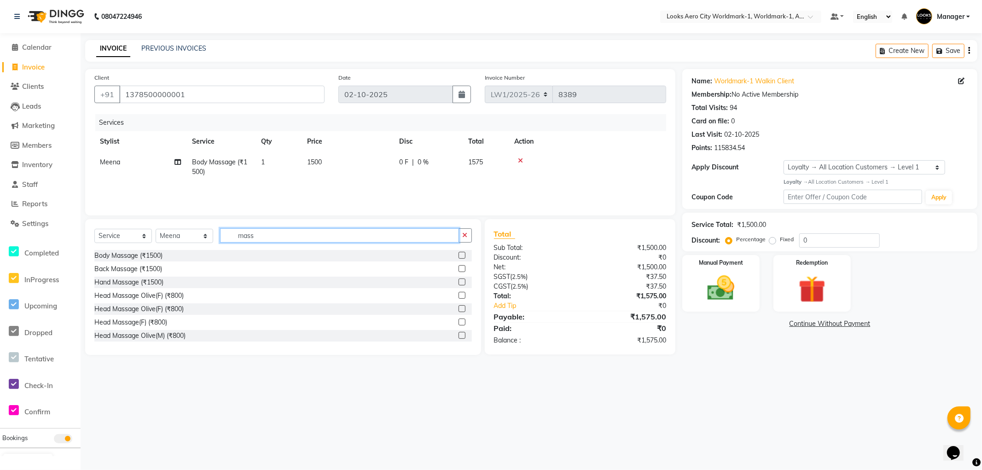
click at [273, 236] on input "mass" at bounding box center [339, 235] width 239 height 14
click at [459, 296] on label at bounding box center [462, 295] width 7 height 7
click at [459, 296] on input "checkbox" at bounding box center [462, 296] width 6 height 6
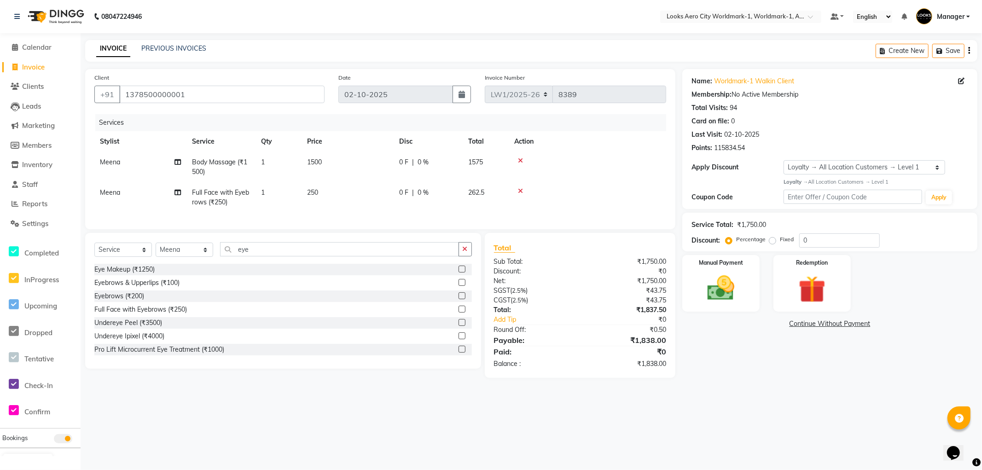
click at [346, 195] on td "250" at bounding box center [348, 197] width 92 height 30
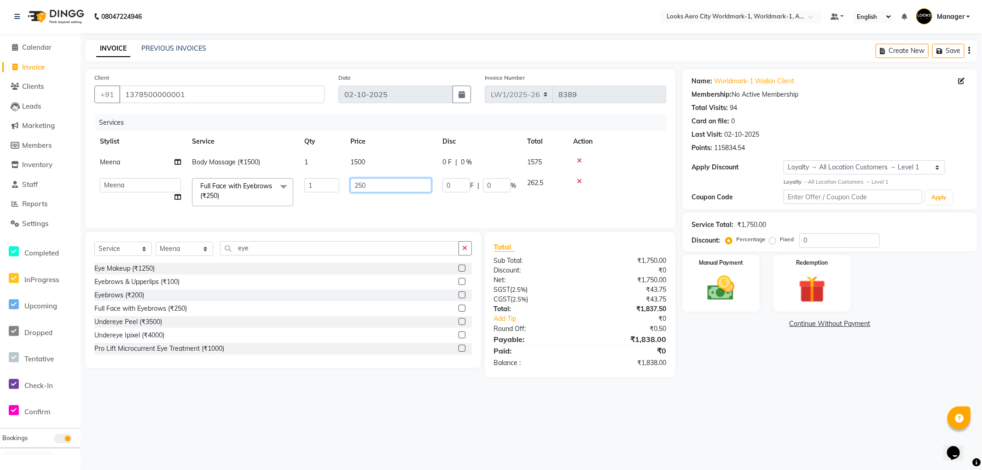
click at [385, 186] on input "250" at bounding box center [390, 185] width 81 height 14
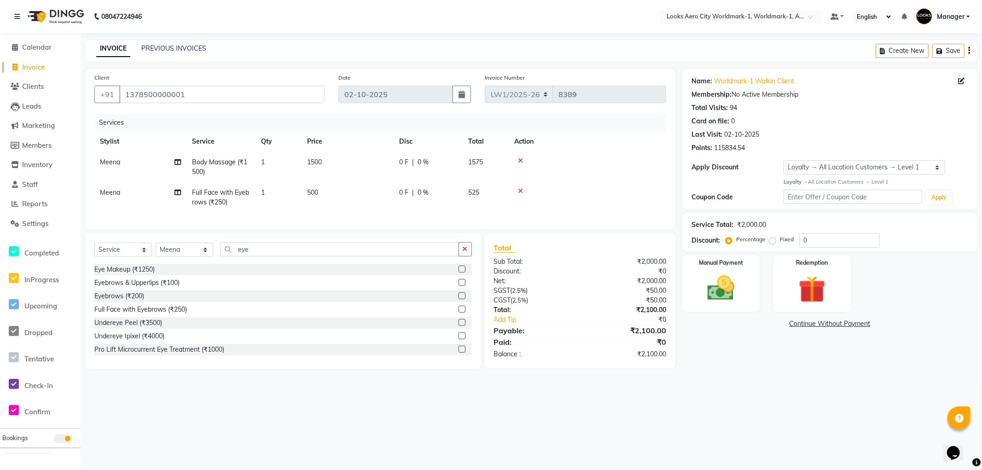
click at [347, 166] on td "1500" at bounding box center [348, 167] width 92 height 30
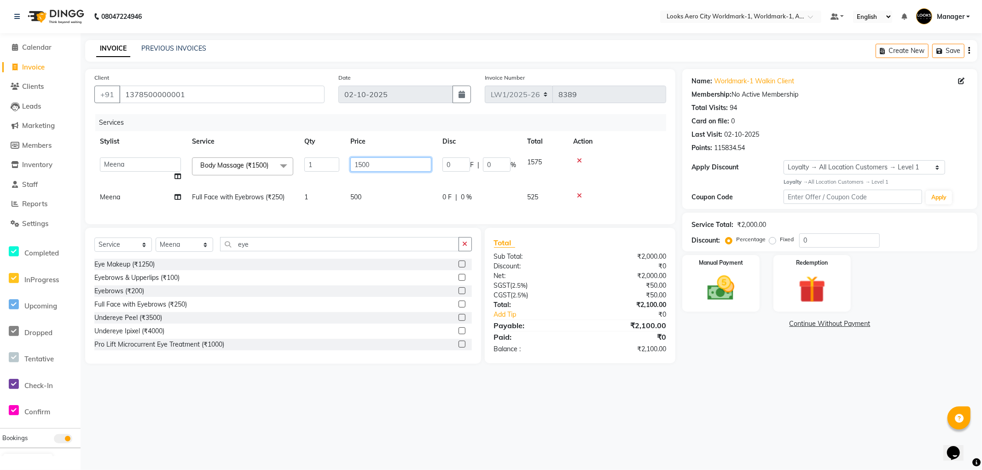
click at [386, 162] on input "1500" at bounding box center [390, 164] width 81 height 14
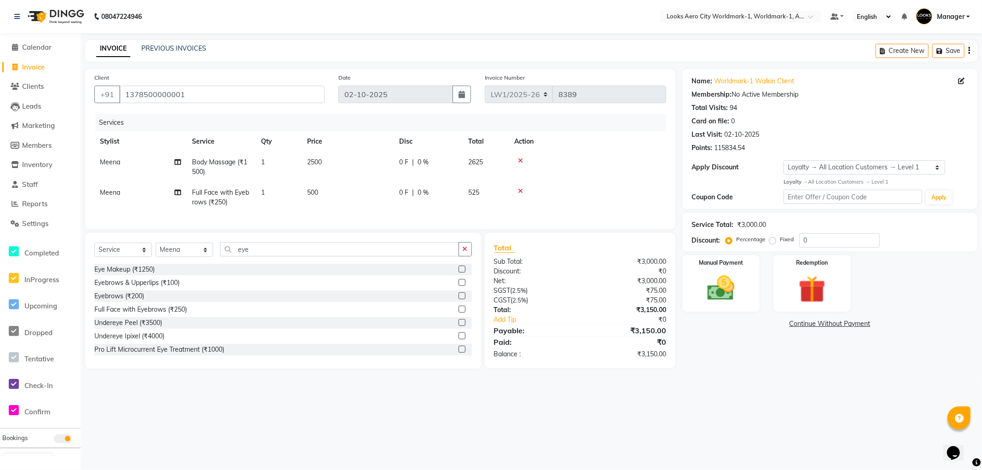
click at [374, 199] on td "500" at bounding box center [348, 197] width 92 height 30
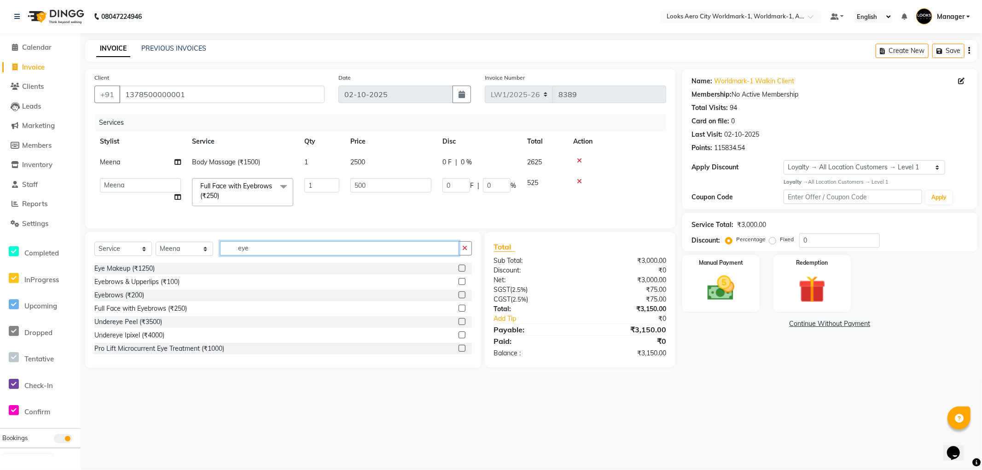
click at [268, 255] on input "eye" at bounding box center [339, 248] width 239 height 14
click at [459, 298] on label at bounding box center [462, 294] width 7 height 7
click at [459, 298] on input "checkbox" at bounding box center [462, 295] width 6 height 6
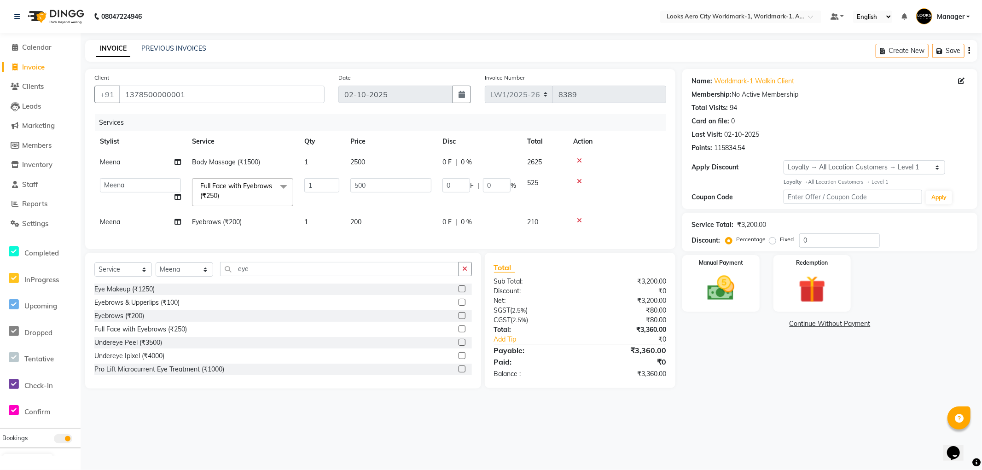
click at [377, 222] on td "200" at bounding box center [391, 222] width 92 height 21
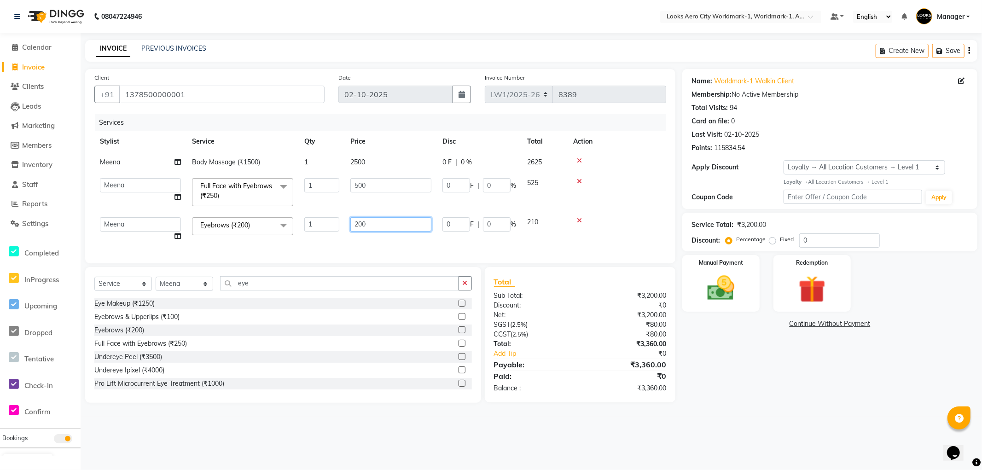
click at [386, 221] on input "200" at bounding box center [390, 224] width 81 height 14
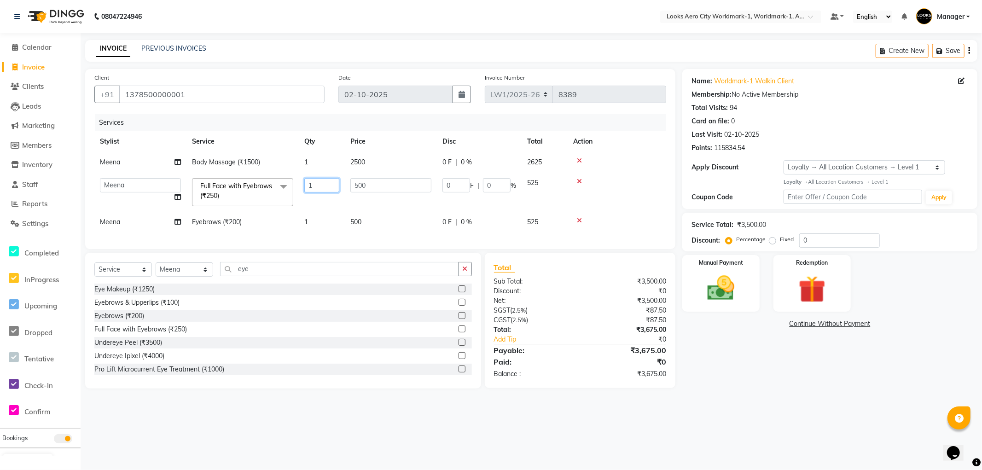
click at [326, 183] on input "1" at bounding box center [321, 185] width 35 height 14
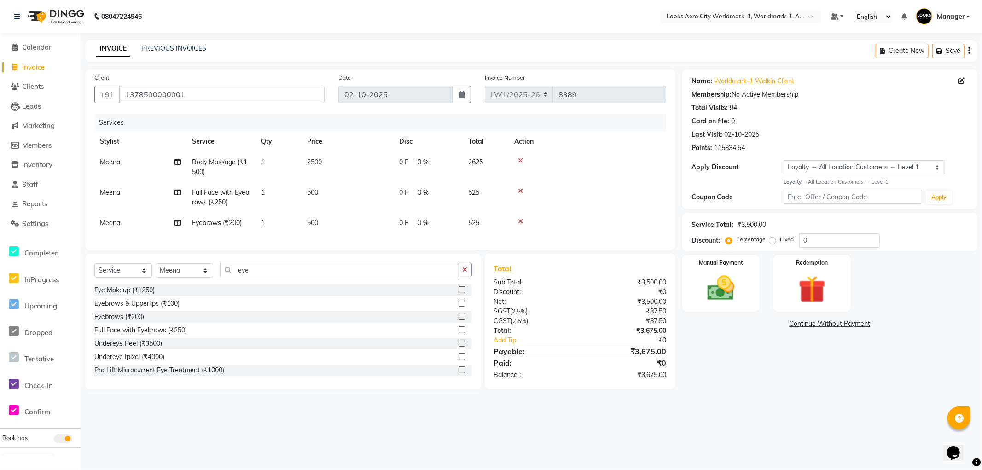
click at [282, 222] on tr "Meena Eyebrows (₹200) 1 500 0 F | 0 % 525" at bounding box center [380, 223] width 572 height 21
click at [321, 222] on td "500" at bounding box center [348, 223] width 92 height 21
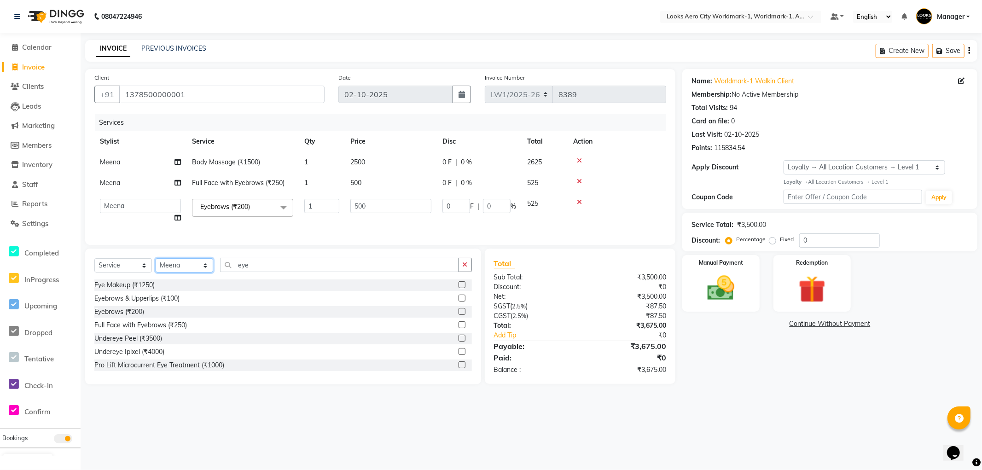
click at [205, 273] on select "Select Stylist [PERSON_NAME] [PERSON_NAME] [PERSON_NAME] [PERSON_NAME] Counter_…" at bounding box center [185, 265] width 58 height 14
click at [156, 266] on select "Select Stylist [PERSON_NAME] [PERSON_NAME] [PERSON_NAME] [PERSON_NAME] Counter_…" at bounding box center [185, 265] width 58 height 14
click at [259, 267] on input "eye" at bounding box center [339, 265] width 239 height 14
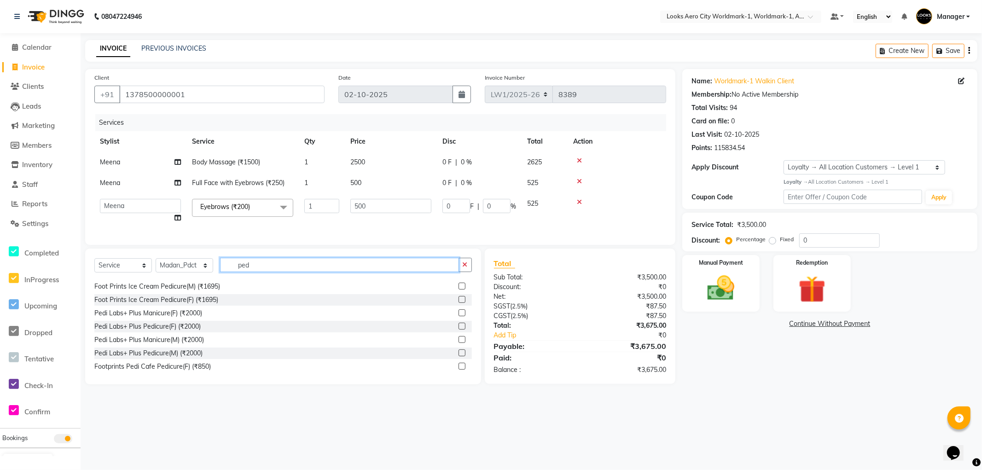
scroll to position [134, 0]
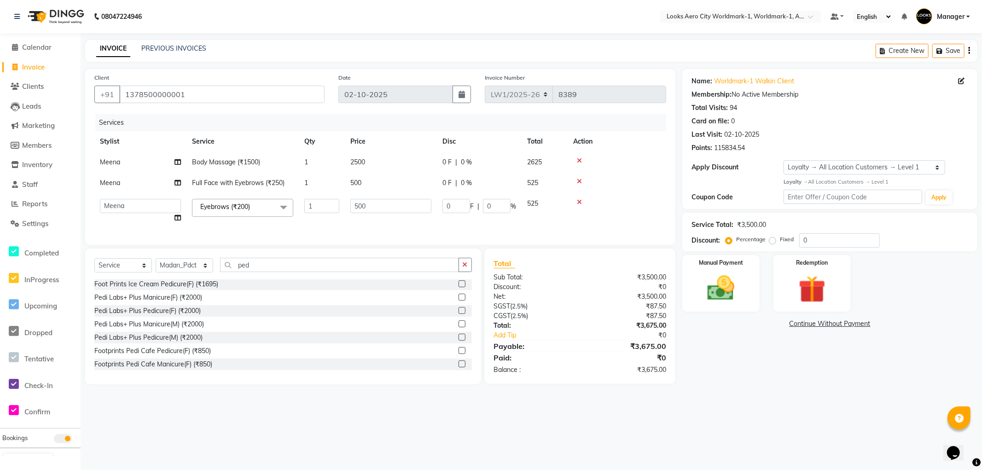
click at [459, 314] on label at bounding box center [462, 310] width 7 height 7
click at [459, 314] on input "checkbox" at bounding box center [462, 311] width 6 height 6
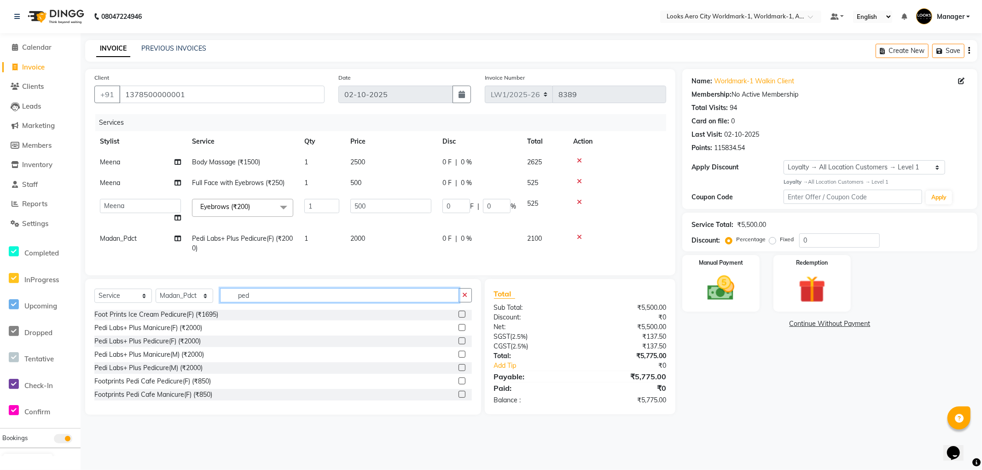
drag, startPoint x: 278, startPoint y: 299, endPoint x: 278, endPoint y: 309, distance: 10.1
click at [278, 303] on input "ped" at bounding box center [339, 295] width 239 height 14
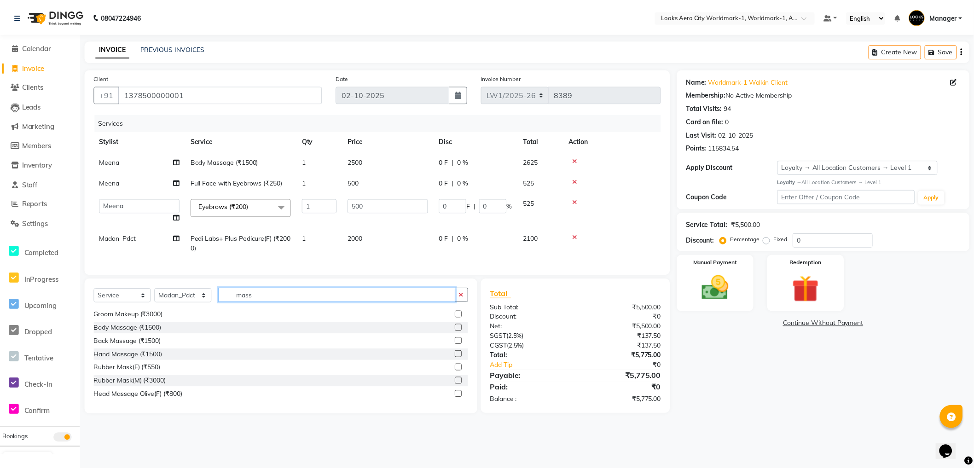
scroll to position [0, 0]
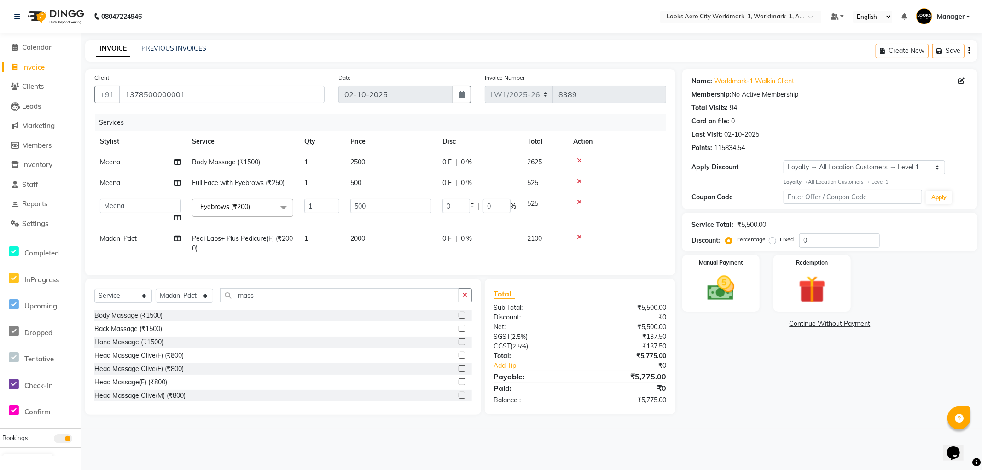
click at [459, 385] on label at bounding box center [462, 381] width 7 height 7
click at [459, 385] on input "checkbox" at bounding box center [462, 382] width 6 height 6
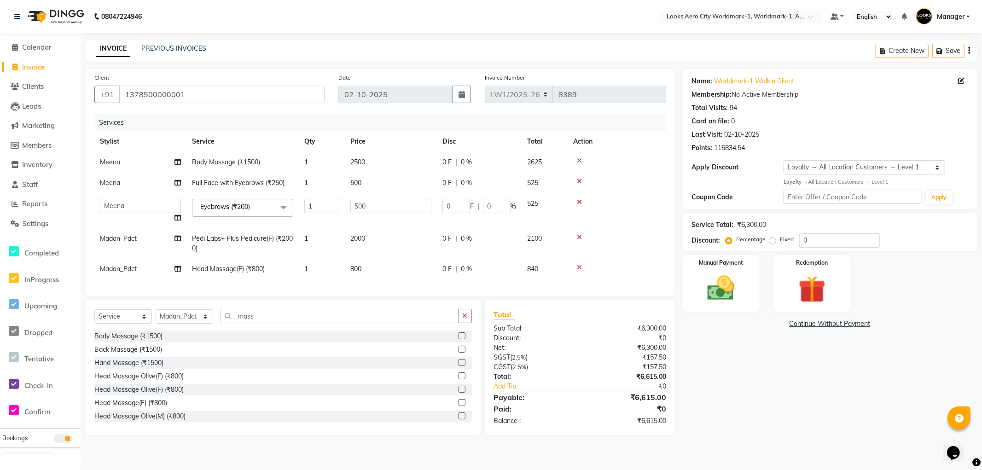
click at [387, 266] on td "800" at bounding box center [391, 269] width 92 height 21
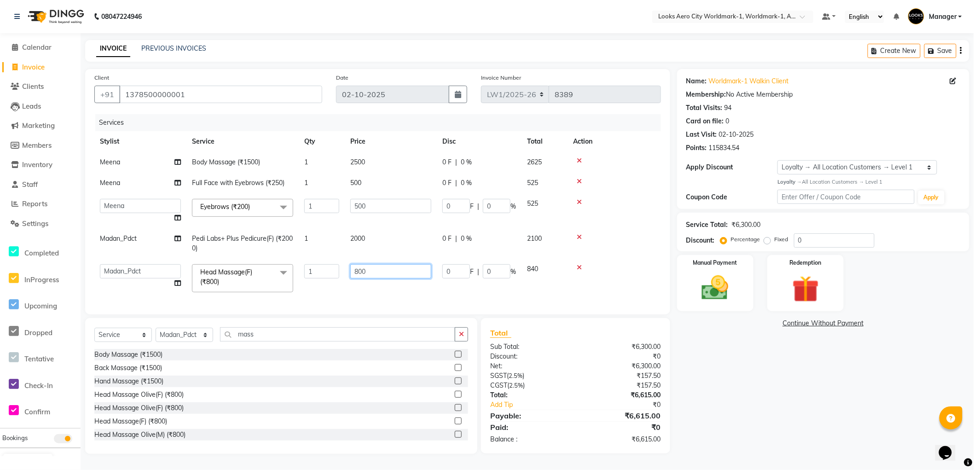
click at [402, 265] on input "800" at bounding box center [390, 271] width 81 height 14
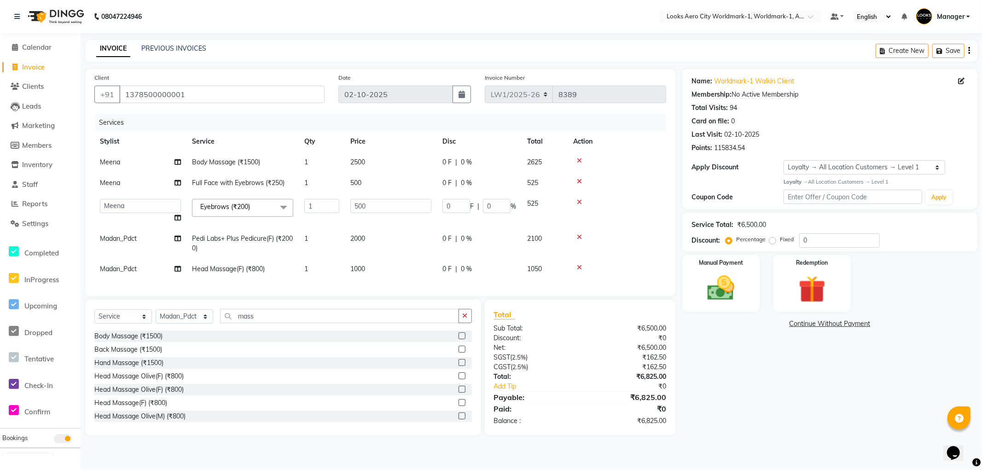
click at [324, 280] on div "Services Stylist Service Qty Price Disc Total Action Meena Body Massage (₹1500)…" at bounding box center [380, 200] width 572 height 173
click at [811, 238] on input "0" at bounding box center [839, 240] width 81 height 14
click at [413, 200] on input "500" at bounding box center [390, 206] width 81 height 14
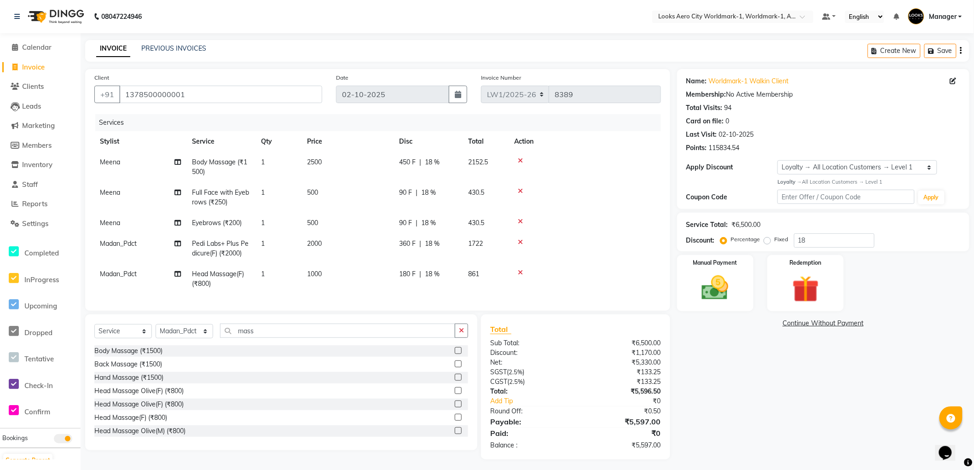
click at [331, 164] on tr "Meena Body Massage (₹1500) 1 2500 450 F | 18 % 2152.5" at bounding box center [377, 167] width 567 height 30
click at [727, 284] on img at bounding box center [716, 288] width 46 height 32
click at [795, 324] on span "CARD" at bounding box center [795, 324] width 20 height 11
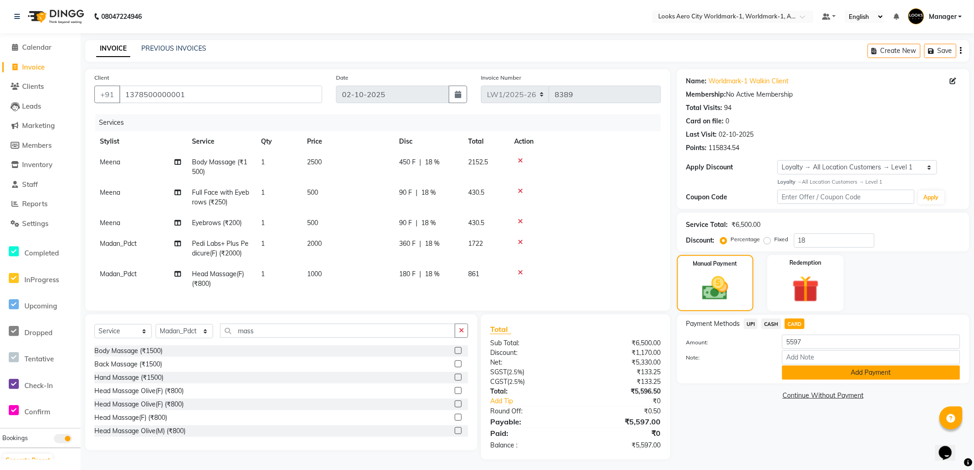
click at [817, 378] on button "Add Payment" at bounding box center [871, 373] width 178 height 14
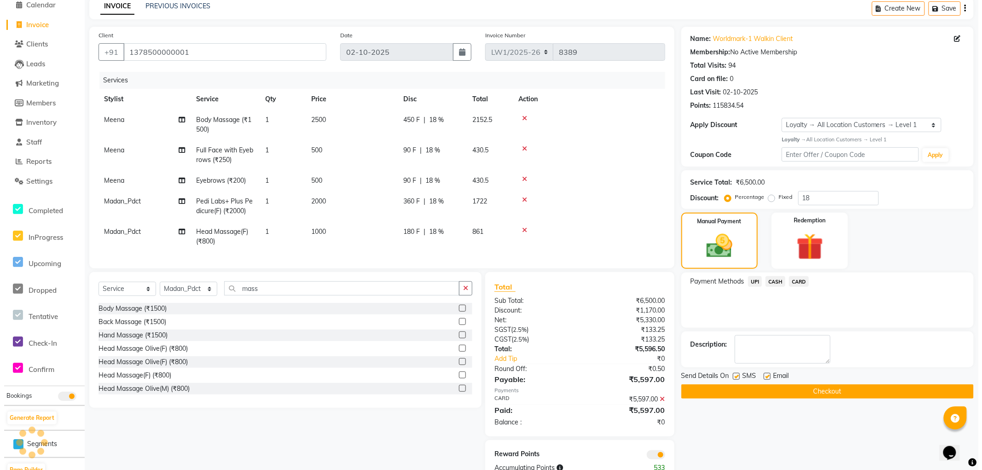
scroll to position [76, 0]
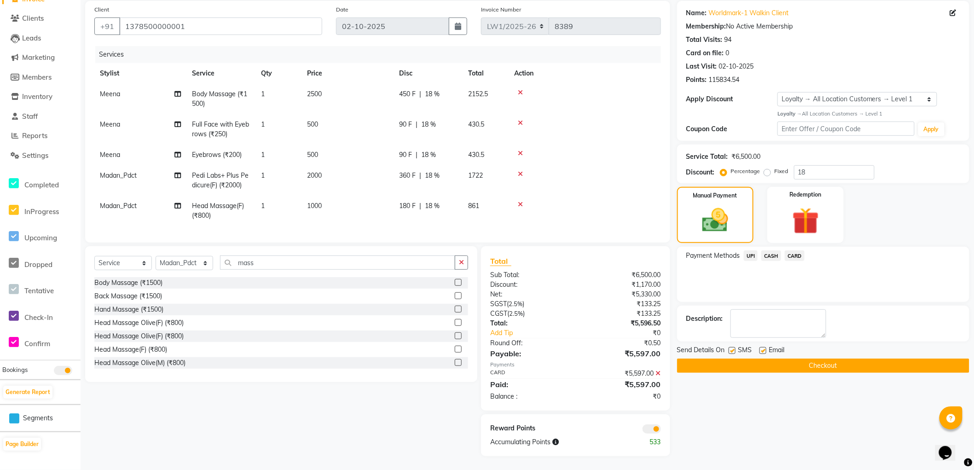
click at [648, 430] on span at bounding box center [652, 429] width 18 height 9
click at [661, 431] on input "checkbox" at bounding box center [661, 431] width 0 height 0
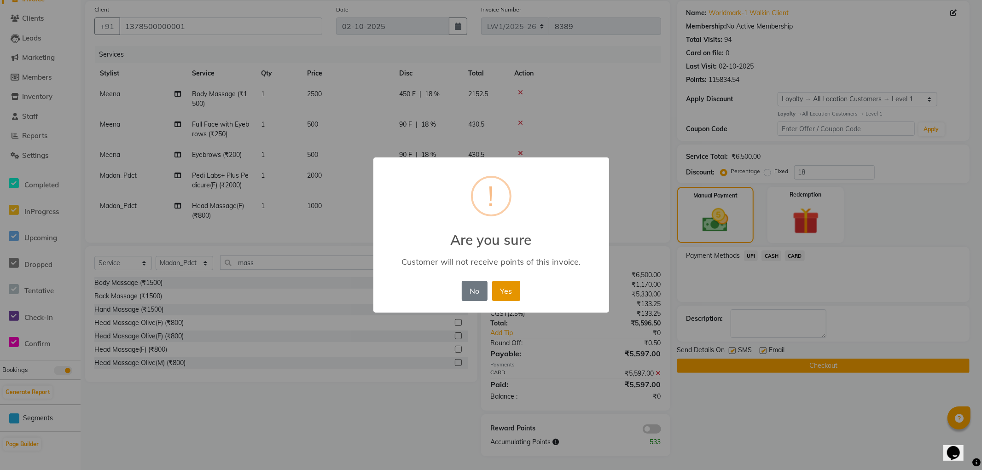
click at [508, 286] on button "Yes" at bounding box center [506, 291] width 28 height 20
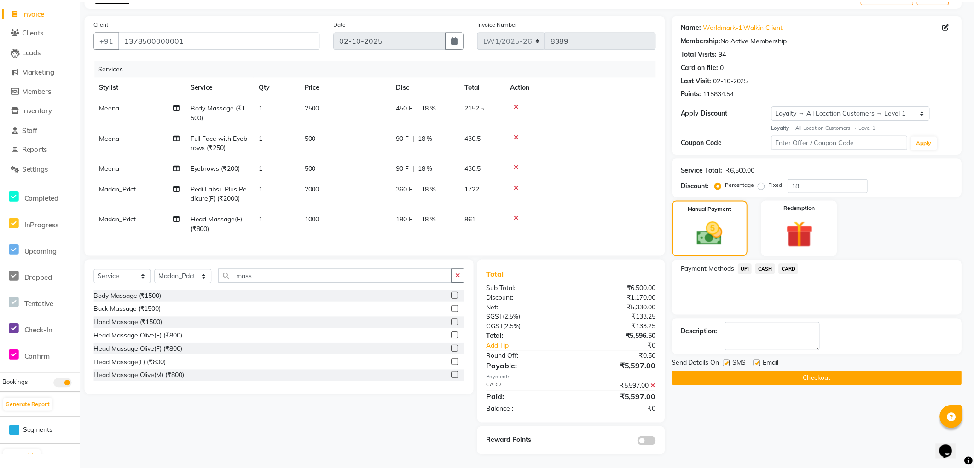
scroll to position [62, 0]
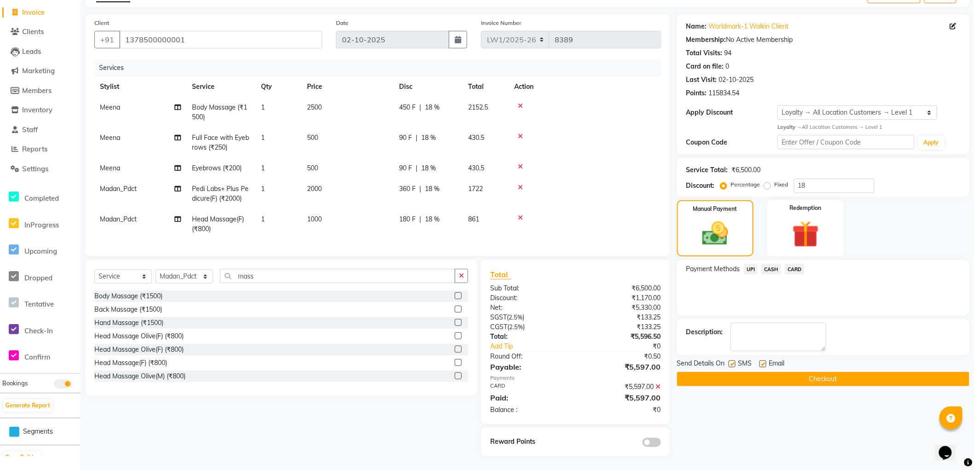
click at [806, 372] on button "Checkout" at bounding box center [823, 379] width 292 height 14
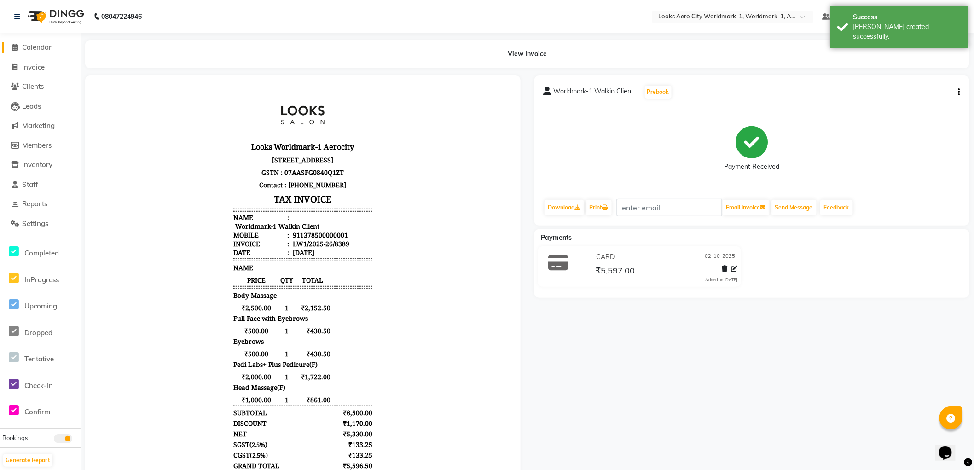
click at [46, 45] on span "Calendar" at bounding box center [36, 47] width 29 height 9
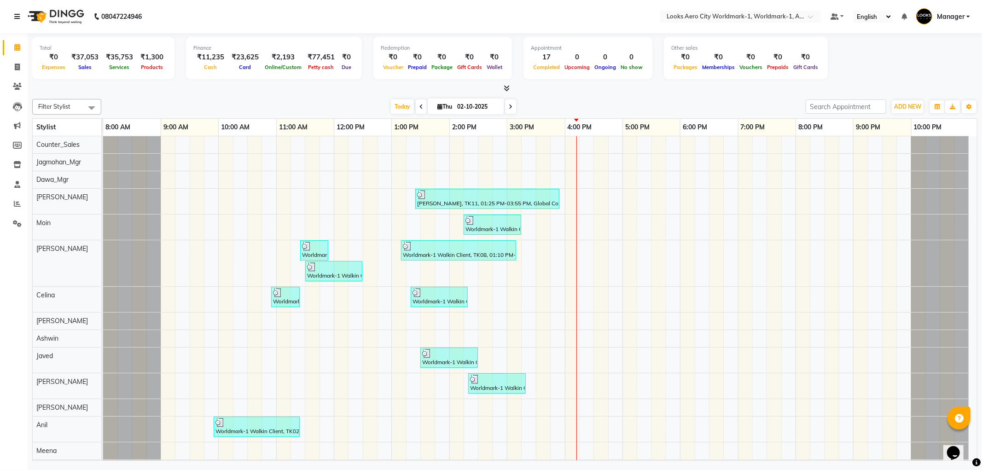
click at [18, 14] on icon at bounding box center [17, 16] width 6 height 6
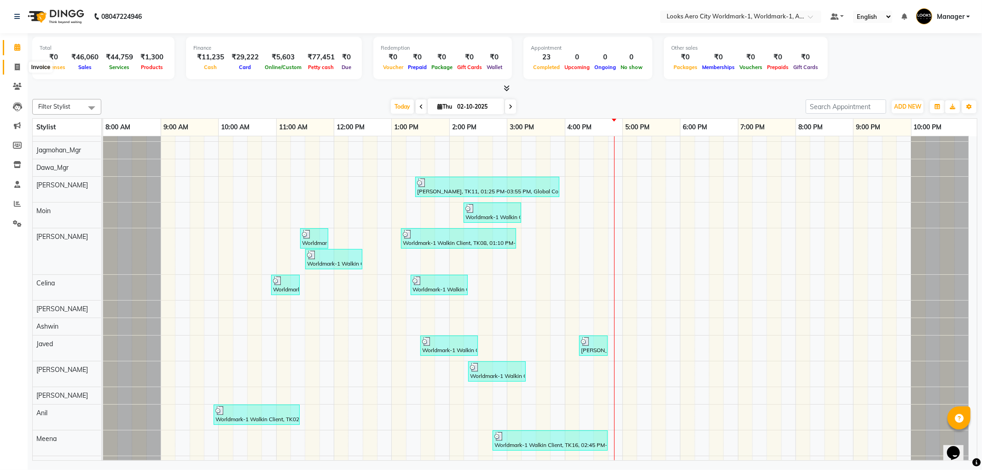
click at [15, 66] on icon at bounding box center [17, 67] width 5 height 7
select select "service"
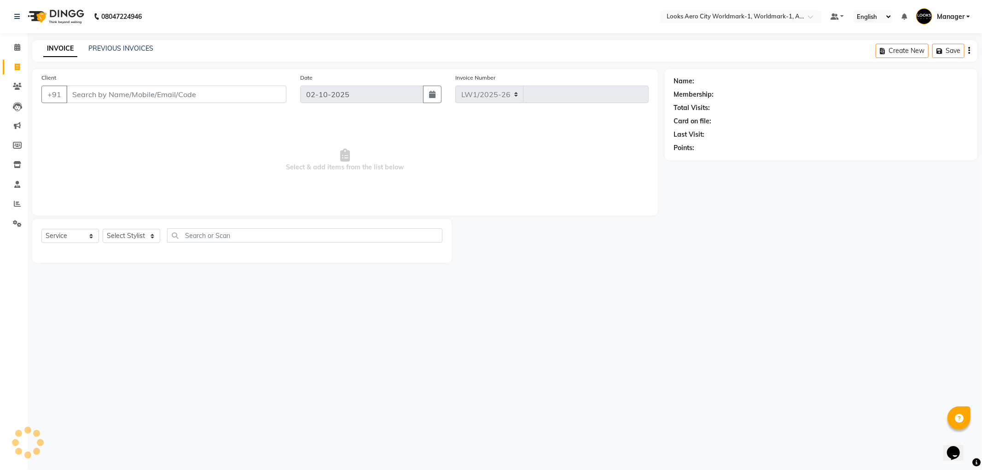
select select "8573"
type input "8390"
drag, startPoint x: 104, startPoint y: 90, endPoint x: 219, endPoint y: 53, distance: 121.3
click at [104, 90] on input "Client" at bounding box center [176, 94] width 220 height 17
type input "9930215750"
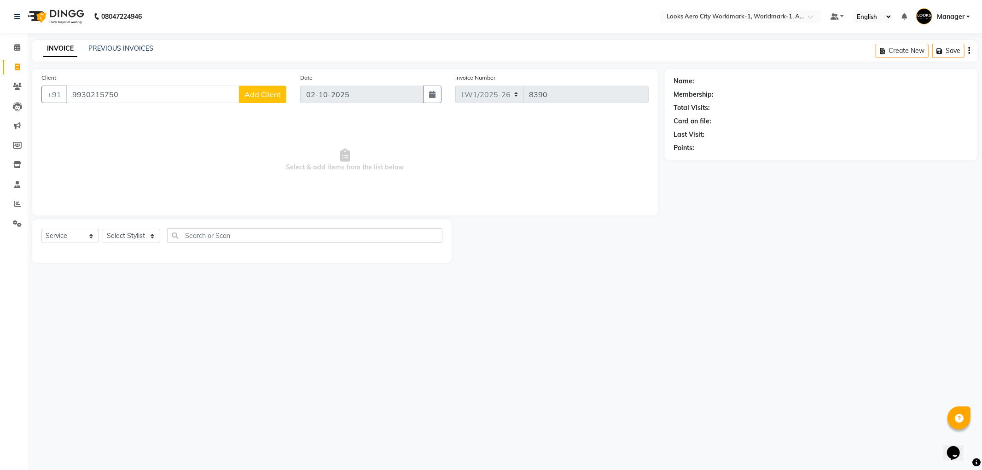
click at [263, 90] on span "Add Client" at bounding box center [263, 94] width 36 height 9
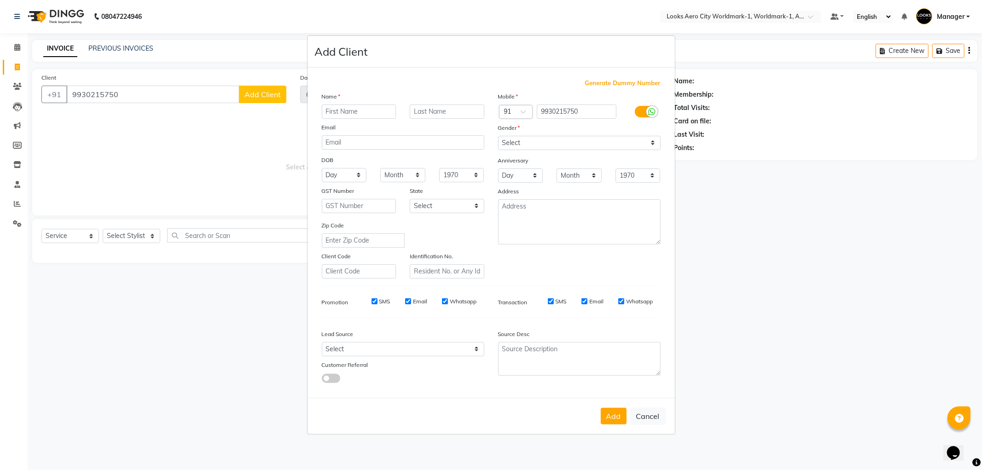
drag, startPoint x: 351, startPoint y: 111, endPoint x: 432, endPoint y: 12, distance: 127.6
click at [352, 110] on input "text" at bounding box center [359, 112] width 75 height 14
type input "hitesha"
click at [458, 114] on input "text" at bounding box center [447, 112] width 75 height 14
type input "client"
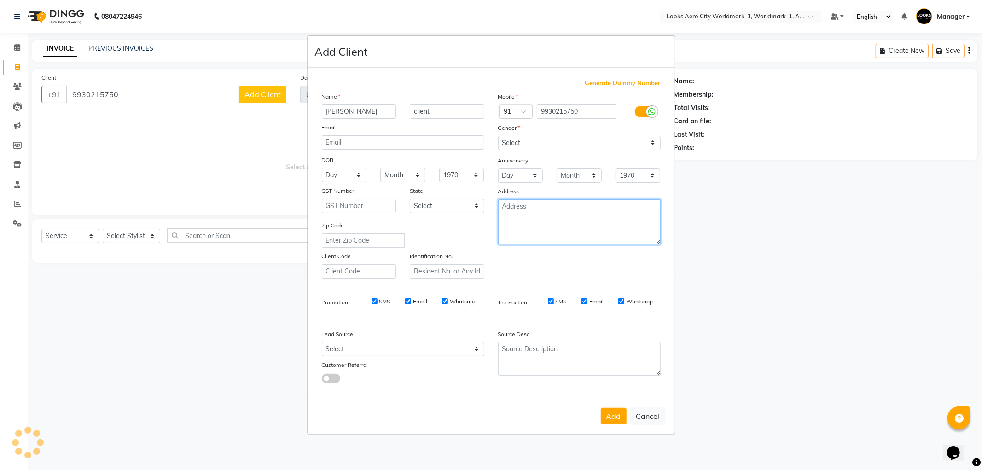
click at [523, 205] on textarea at bounding box center [579, 221] width 163 height 45
type textarea "Aerocity"
click at [613, 418] on button "Add" at bounding box center [614, 416] width 26 height 17
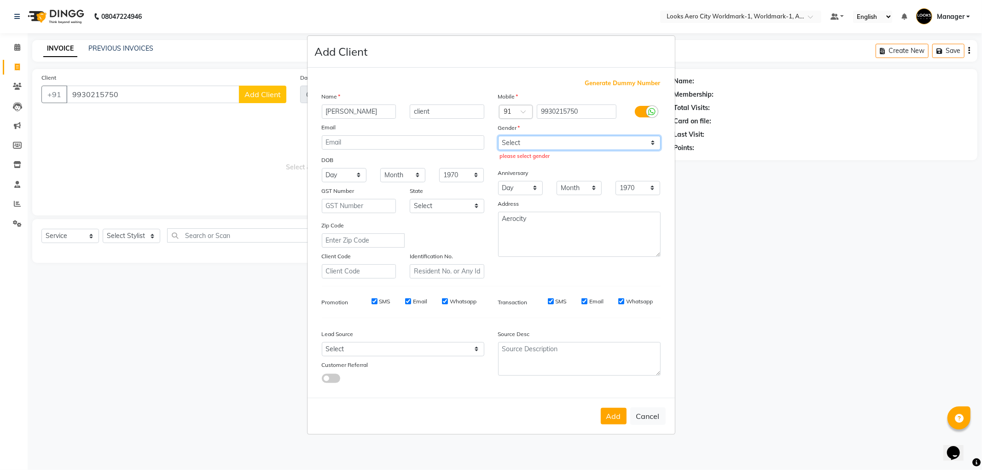
click at [534, 143] on select "Select [DEMOGRAPHIC_DATA] [DEMOGRAPHIC_DATA] Other Prefer Not To Say" at bounding box center [579, 143] width 163 height 14
select select "[DEMOGRAPHIC_DATA]"
click at [498, 136] on select "Select [DEMOGRAPHIC_DATA] [DEMOGRAPHIC_DATA] Other Prefer Not To Say" at bounding box center [579, 143] width 163 height 14
click at [608, 417] on button "Add" at bounding box center [614, 416] width 26 height 17
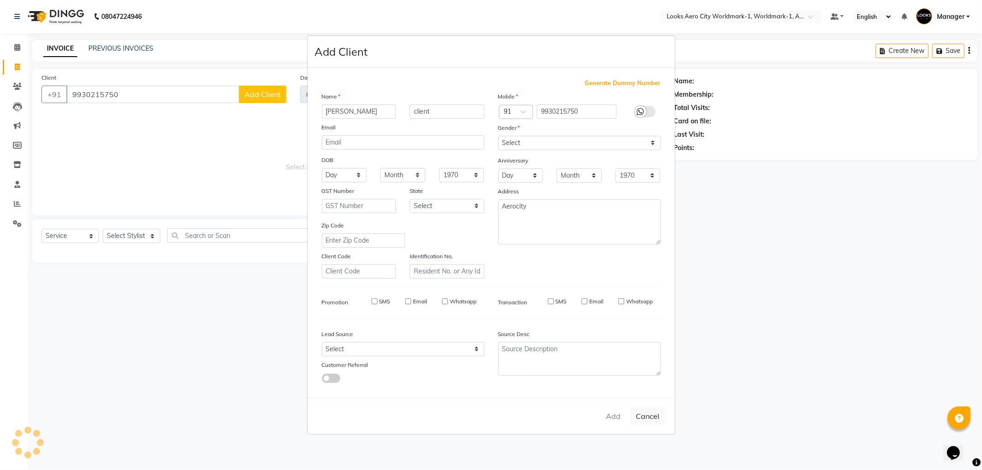
select select
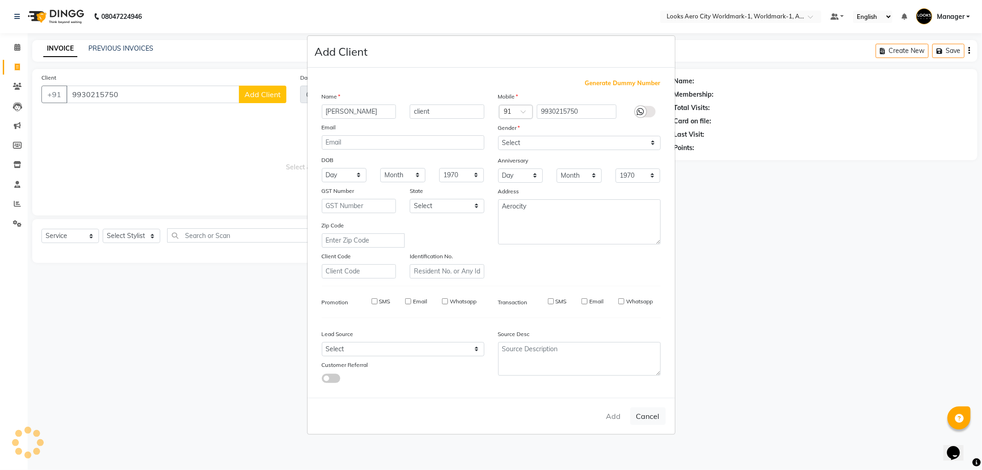
select select
checkbox input "false"
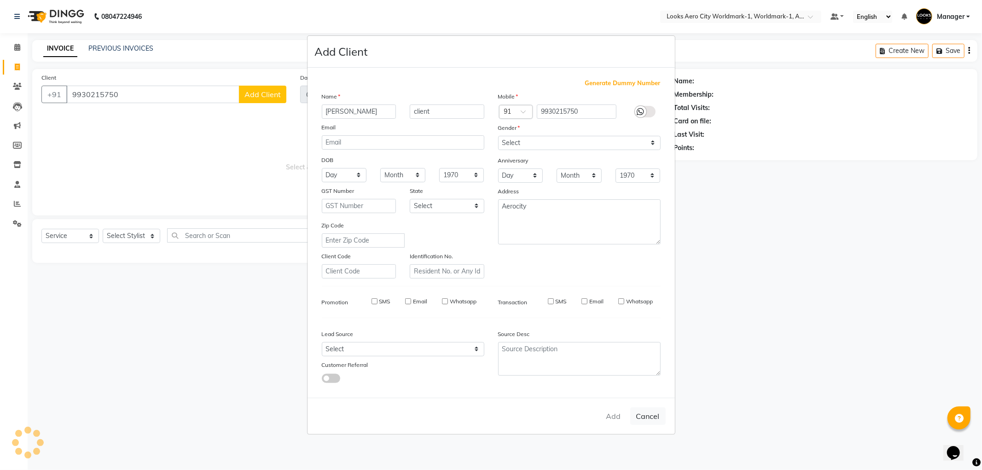
checkbox input "false"
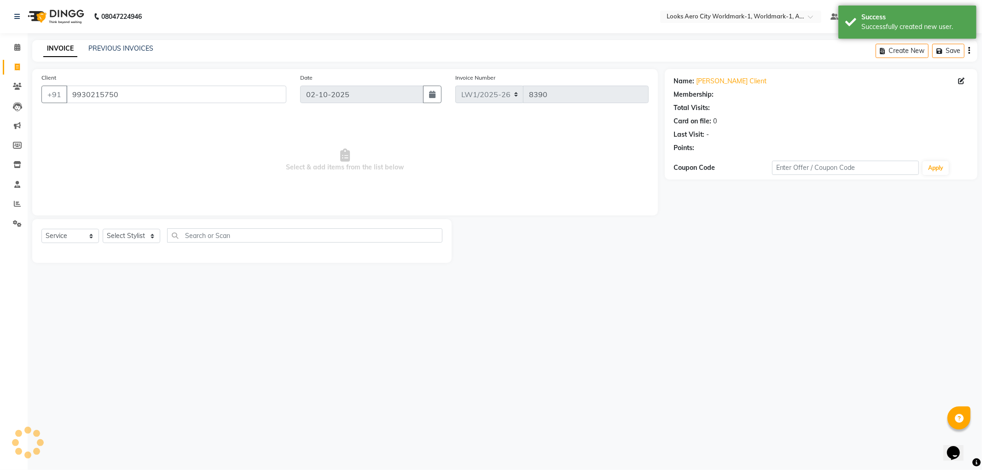
select select "1: Object"
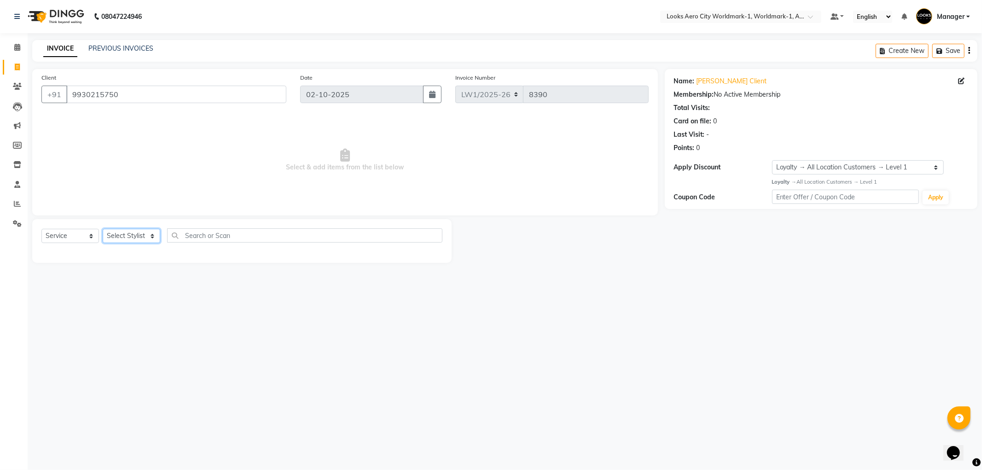
click at [153, 239] on select "Select Stylist [PERSON_NAME] [PERSON_NAME] [PERSON_NAME] [PERSON_NAME] Counter_…" at bounding box center [132, 236] width 58 height 14
select select "84536"
click at [103, 229] on select "Select Stylist [PERSON_NAME] [PERSON_NAME] [PERSON_NAME] [PERSON_NAME] Counter_…" at bounding box center [132, 236] width 58 height 14
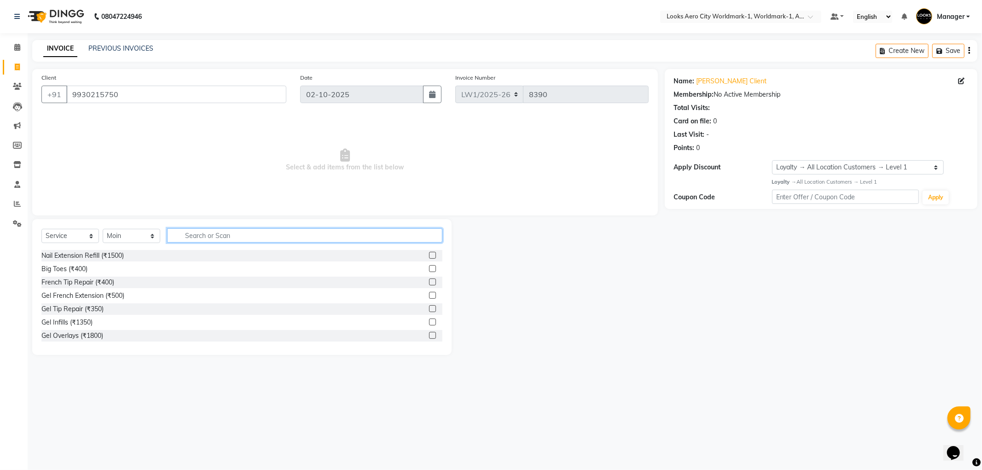
click at [197, 239] on input "text" at bounding box center [304, 235] width 275 height 14
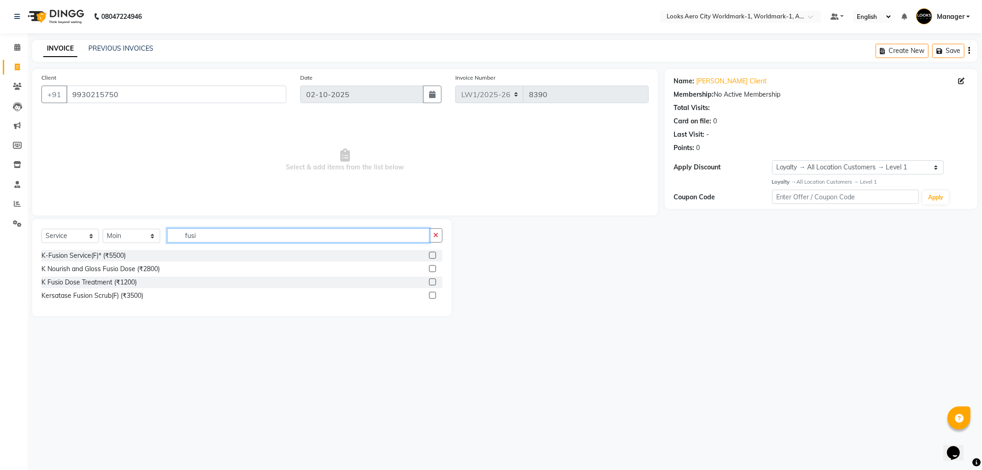
type input "fusi"
drag, startPoint x: 434, startPoint y: 283, endPoint x: 425, endPoint y: 280, distance: 9.3
click at [434, 283] on label at bounding box center [432, 282] width 7 height 7
click at [434, 283] on input "checkbox" at bounding box center [432, 283] width 6 height 6
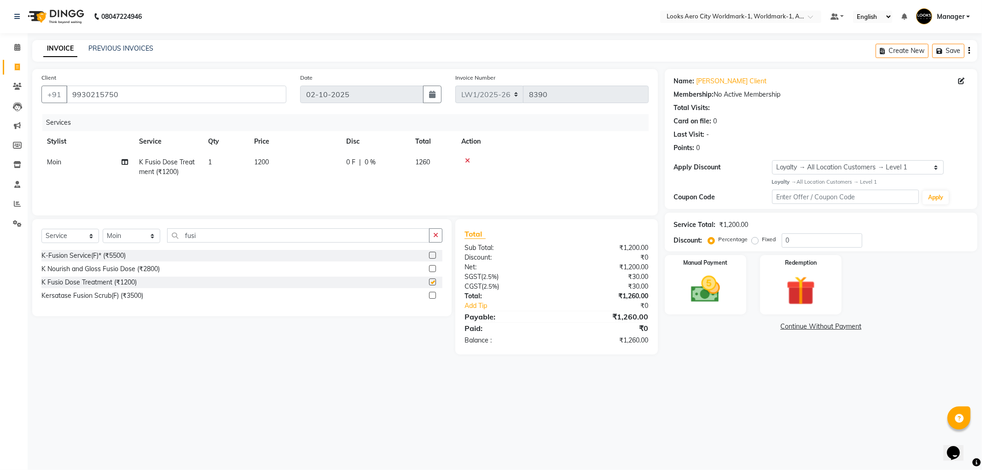
checkbox input "false"
click at [302, 163] on td "1200" at bounding box center [295, 167] width 92 height 30
select select "84536"
drag, startPoint x: 337, startPoint y: 163, endPoint x: 341, endPoint y: 166, distance: 5.0
click at [340, 166] on input "1200" at bounding box center [337, 164] width 81 height 14
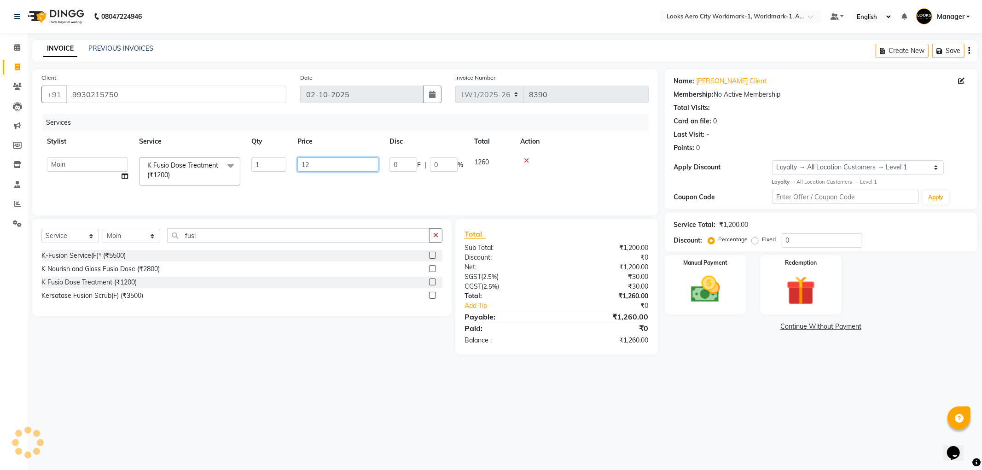
type input "1"
type input "2500"
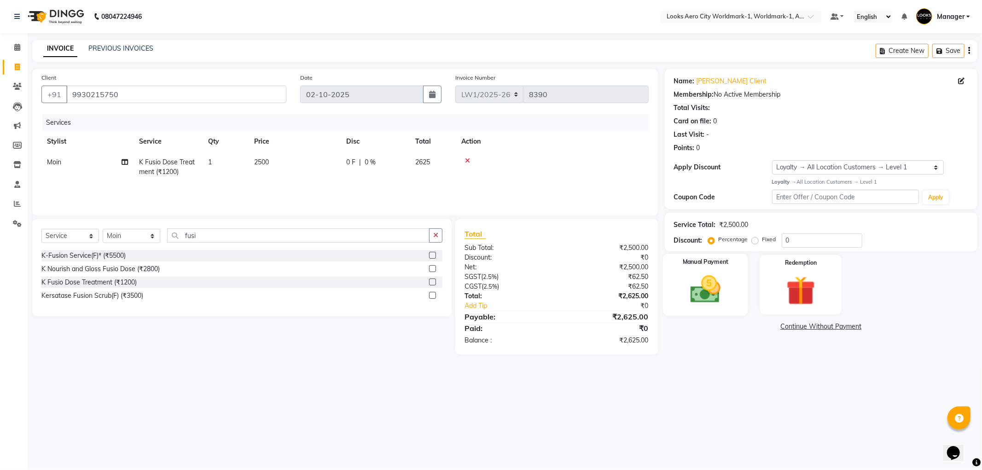
click at [710, 282] on img at bounding box center [705, 289] width 49 height 35
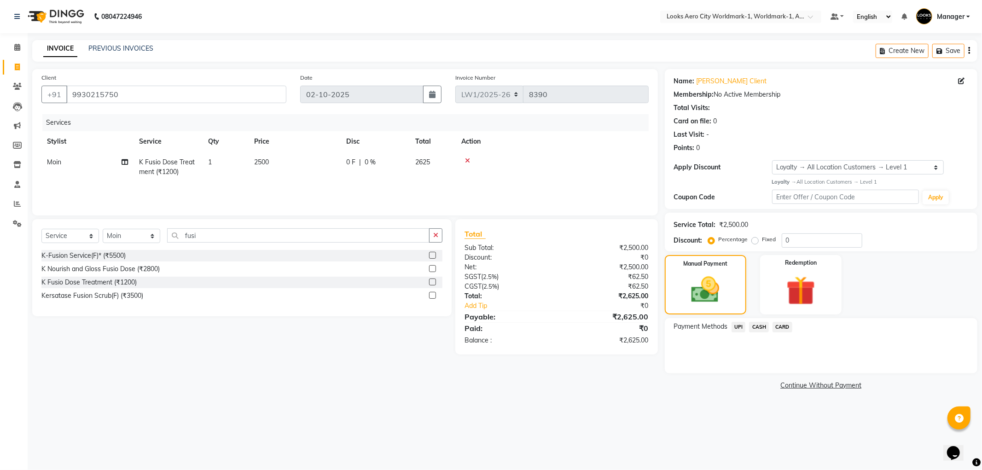
click at [753, 327] on span "CASH" at bounding box center [759, 327] width 20 height 11
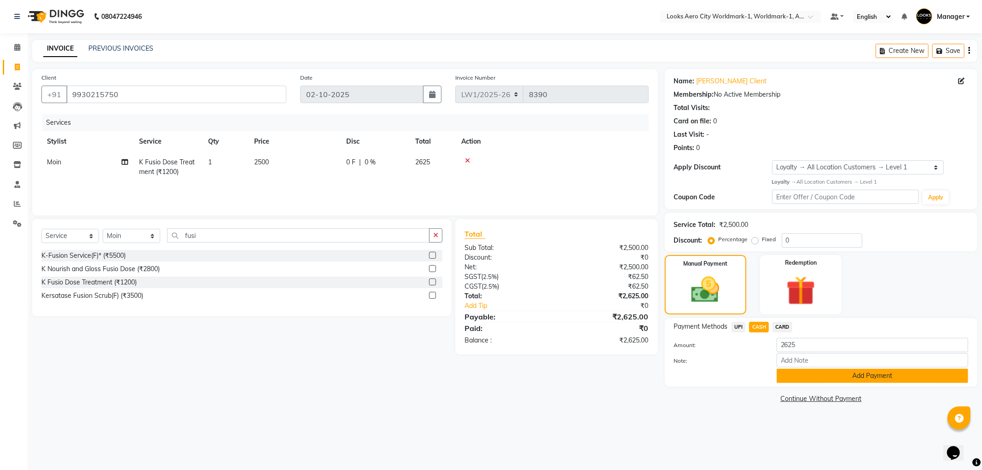
click at [817, 375] on button "Add Payment" at bounding box center [873, 376] width 192 height 14
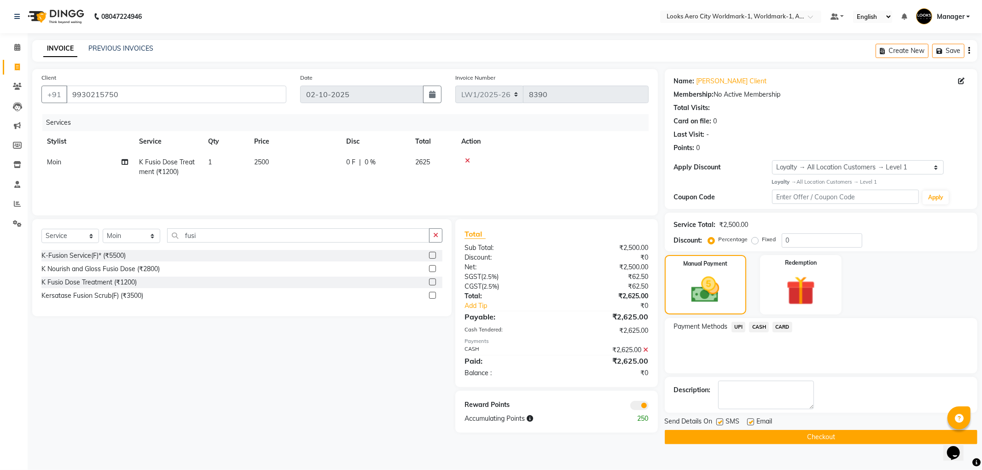
click at [635, 408] on span at bounding box center [639, 405] width 18 height 9
click at [649, 407] on input "checkbox" at bounding box center [649, 407] width 0 height 0
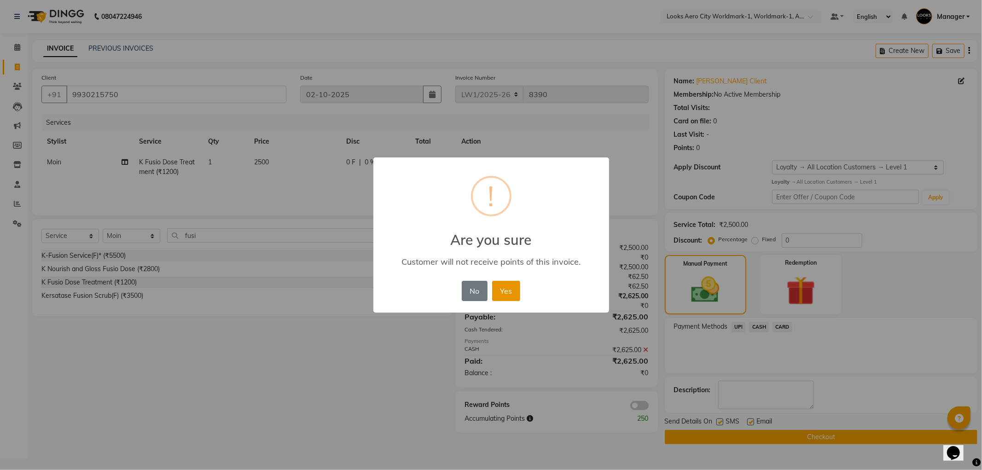
click at [499, 291] on button "Yes" at bounding box center [506, 291] width 28 height 20
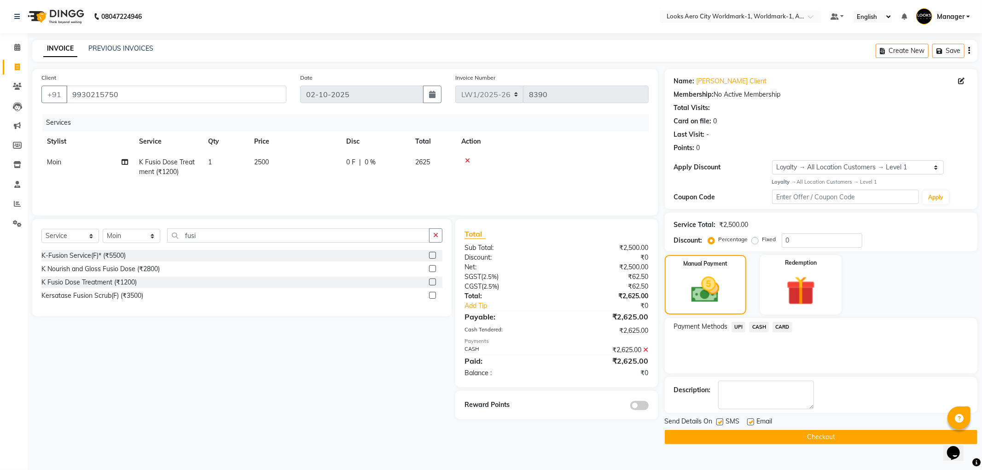
click at [795, 434] on button "Checkout" at bounding box center [821, 437] width 313 height 14
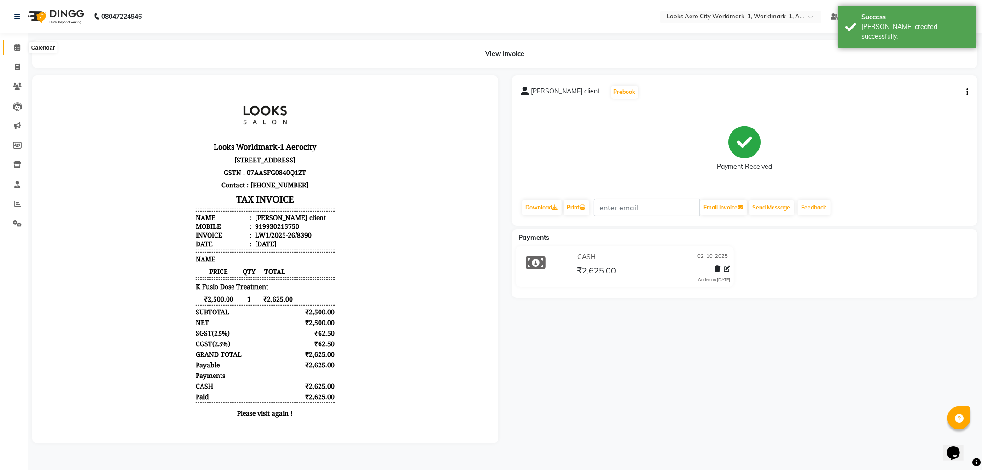
click at [14, 51] on icon at bounding box center [17, 47] width 6 height 7
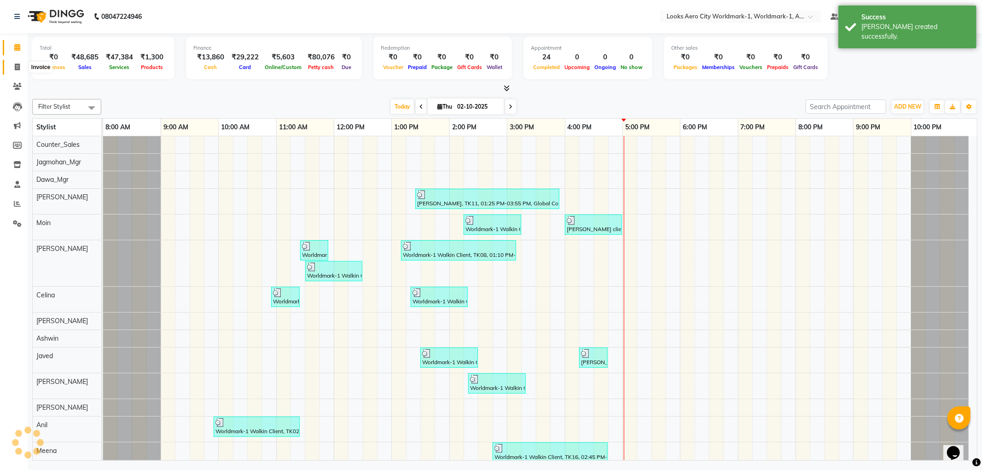
click at [17, 70] on icon at bounding box center [17, 67] width 5 height 7
select select "service"
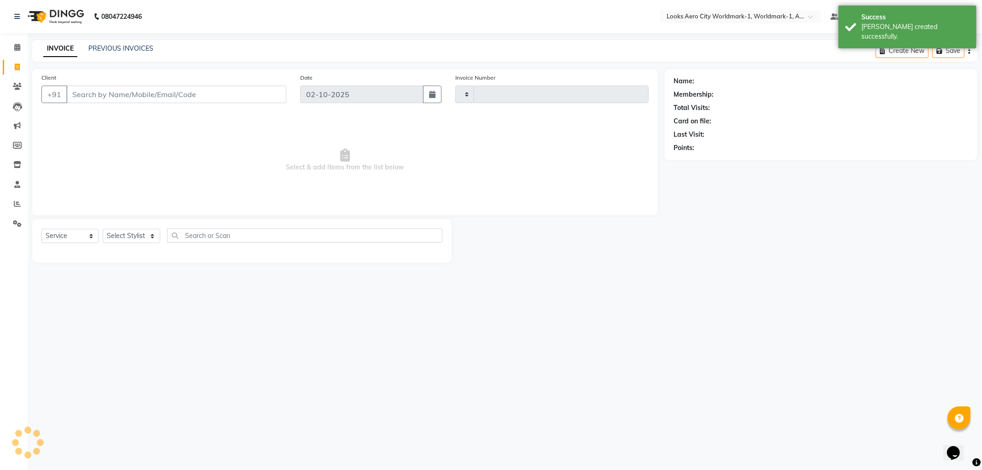
type input "8391"
select select "8573"
click at [118, 94] on input "Client" at bounding box center [176, 94] width 220 height 17
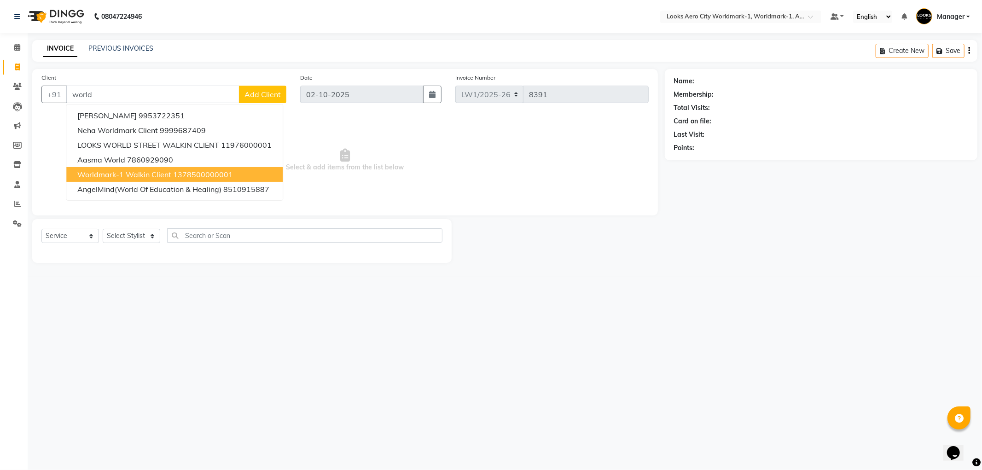
click at [128, 176] on span "Worldmark-1 Walkin Client" at bounding box center [124, 174] width 94 height 9
type input "1378500000001"
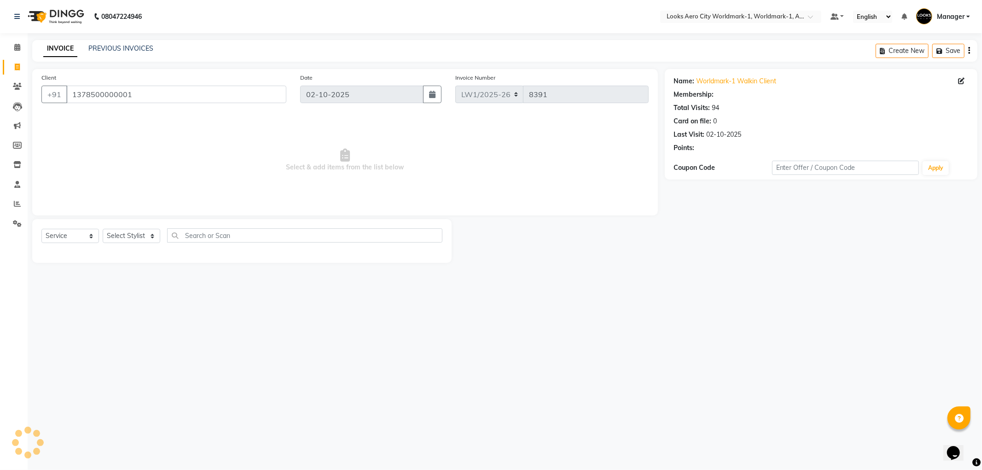
select select "1: Object"
click at [150, 237] on select "Select Stylist Abhishek_Nails Amita Chauhan Anil Ashwin Celina Counter_Sales Da…" at bounding box center [132, 236] width 58 height 14
select select "84553"
click at [103, 229] on select "Select Stylist Abhishek_Nails Amita Chauhan Anil Ashwin Celina Counter_Sales Da…" at bounding box center [132, 236] width 58 height 14
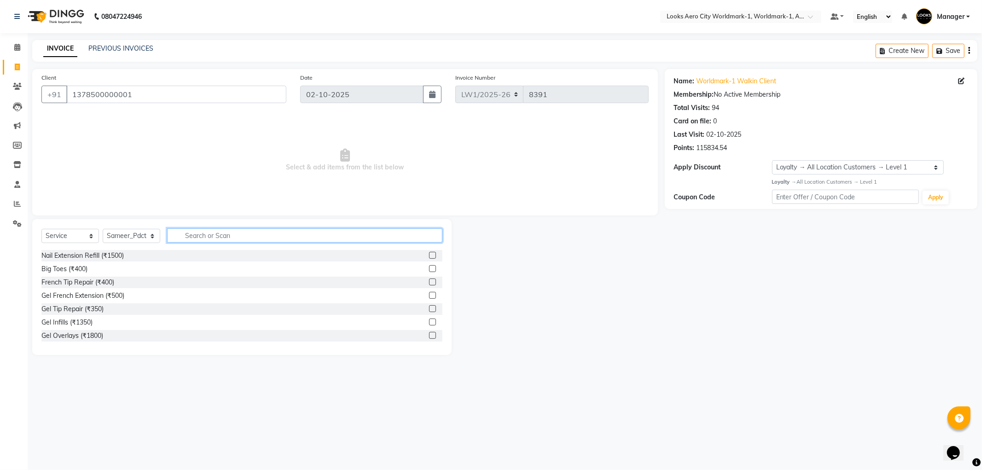
click at [217, 237] on input "text" at bounding box center [304, 235] width 275 height 14
type input "mass"
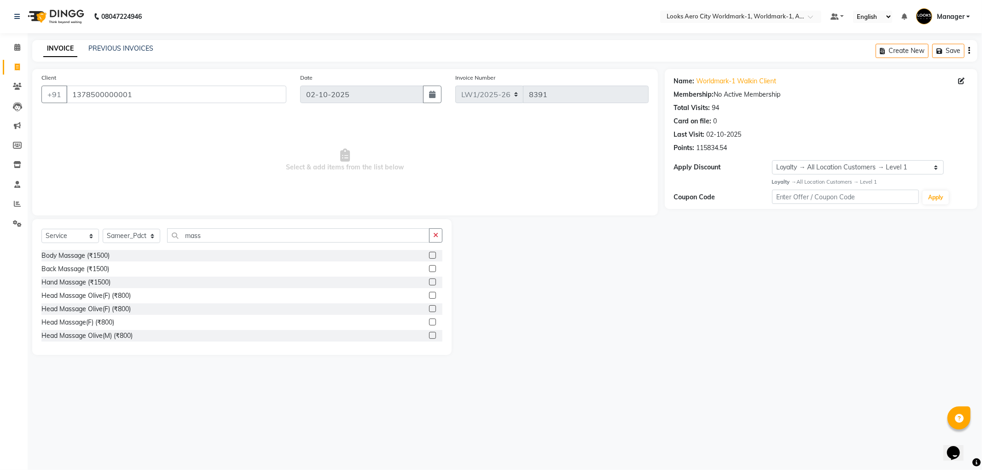
click at [429, 320] on label at bounding box center [432, 322] width 7 height 7
click at [429, 320] on input "checkbox" at bounding box center [432, 323] width 6 height 6
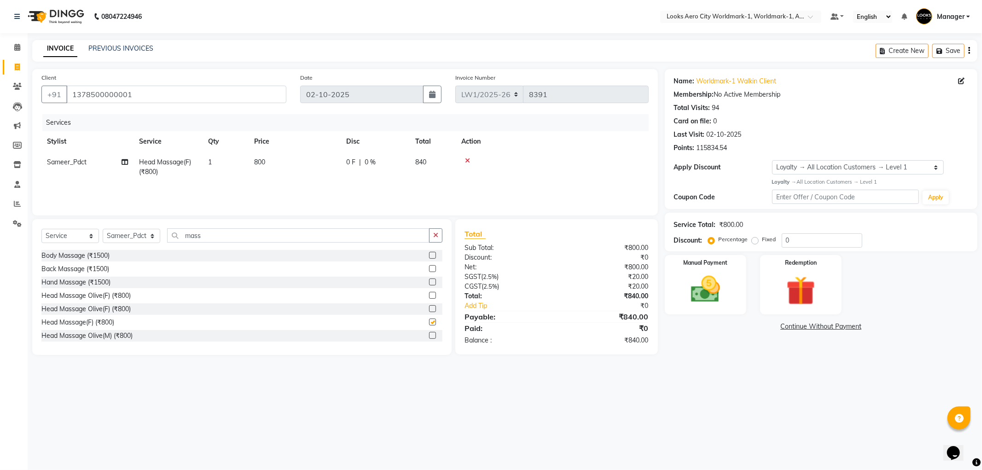
checkbox input "false"
click at [302, 159] on td "800" at bounding box center [295, 167] width 92 height 30
select select "84553"
click at [324, 172] on td "800" at bounding box center [338, 171] width 92 height 39
click at [320, 154] on td "800" at bounding box center [338, 171] width 92 height 39
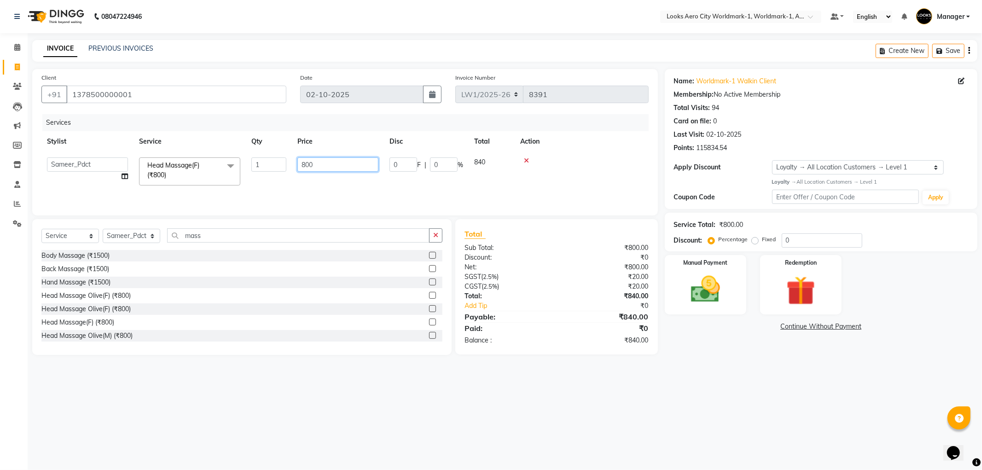
click at [323, 170] on input "800" at bounding box center [337, 164] width 81 height 14
type input "8"
type input "100"
click at [152, 238] on select "Select Stylist Abhishek_Nails Amita Chauhan Anil Ashwin Celina Counter_Sales Da…" at bounding box center [132, 236] width 58 height 14
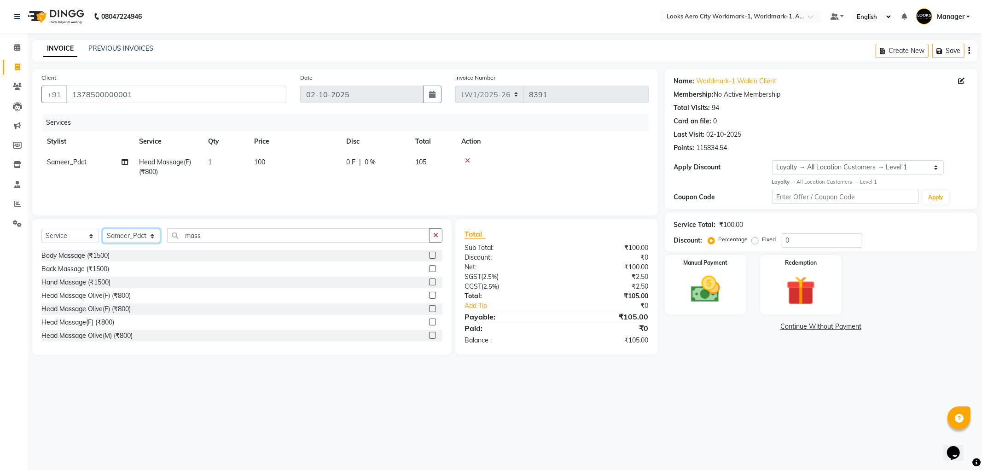
select select "84547"
click at [103, 229] on select "Select Stylist Abhishek_Nails Amita Chauhan Anil Ashwin Celina Counter_Sales Da…" at bounding box center [132, 236] width 58 height 14
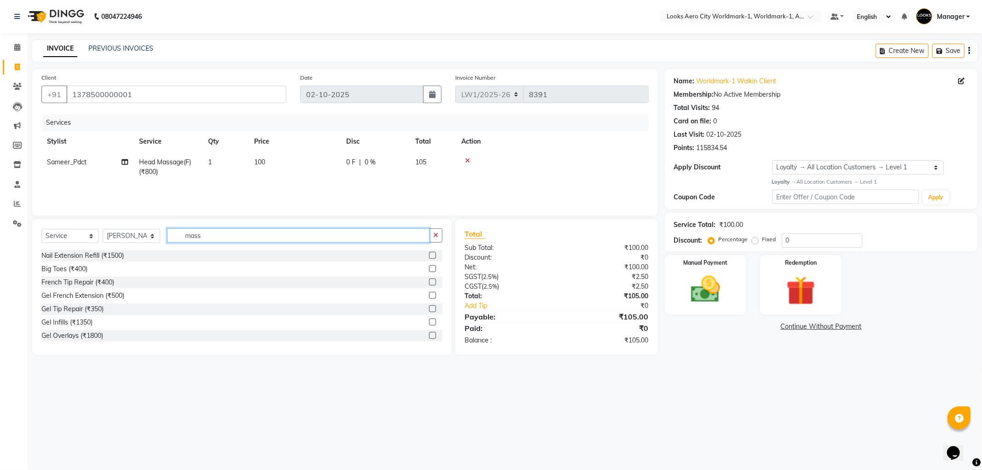
click at [206, 233] on input "mass" at bounding box center [298, 235] width 262 height 14
type input "m"
type input "eye"
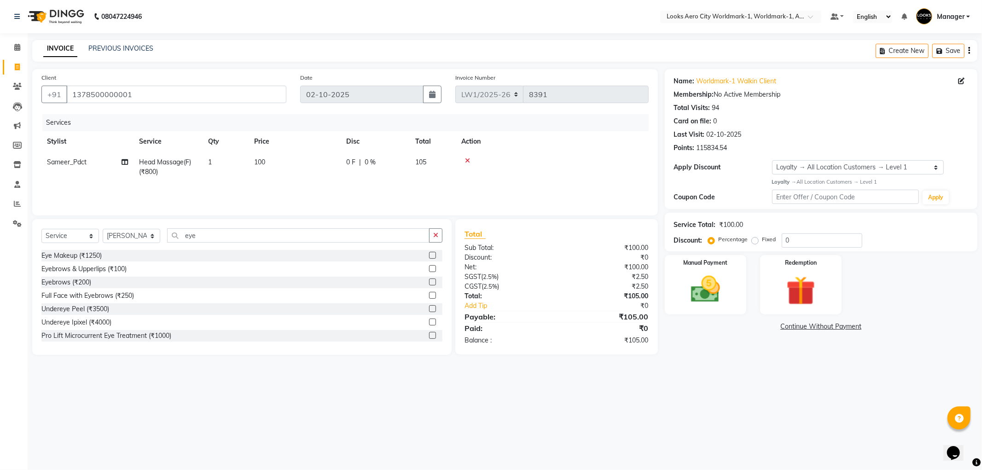
click at [429, 267] on label at bounding box center [432, 268] width 7 height 7
click at [429, 267] on input "checkbox" at bounding box center [432, 269] width 6 height 6
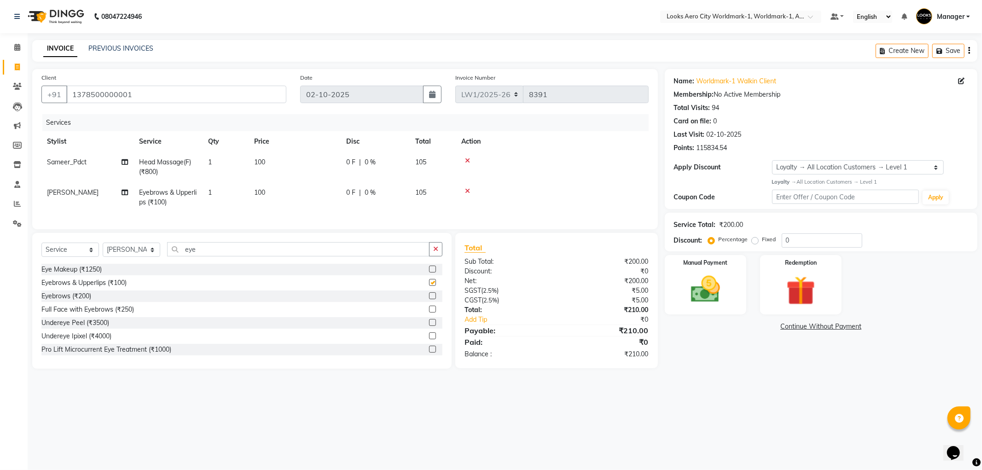
checkbox input "false"
click at [311, 201] on td "100" at bounding box center [295, 197] width 92 height 30
select select "84547"
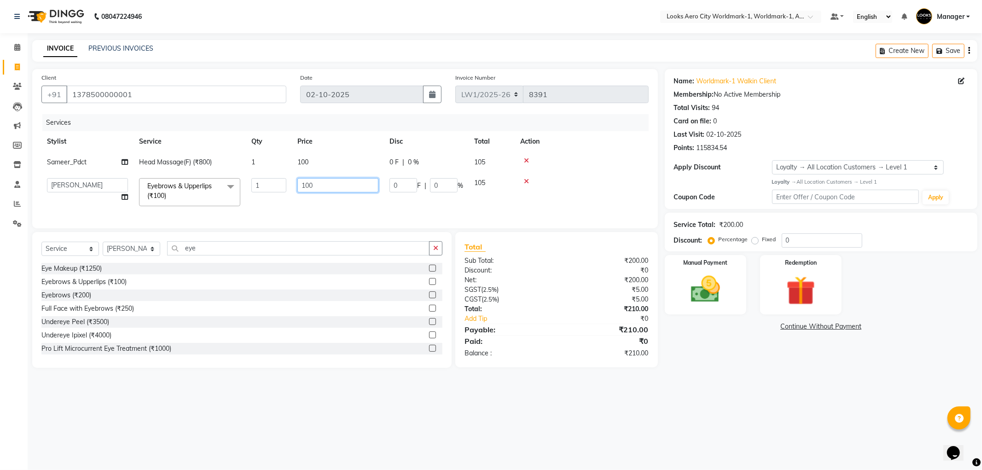
click at [353, 189] on input "100" at bounding box center [337, 185] width 81 height 14
type input "1"
type input "200"
click at [331, 157] on td "100" at bounding box center [338, 162] width 92 height 21
select select "84553"
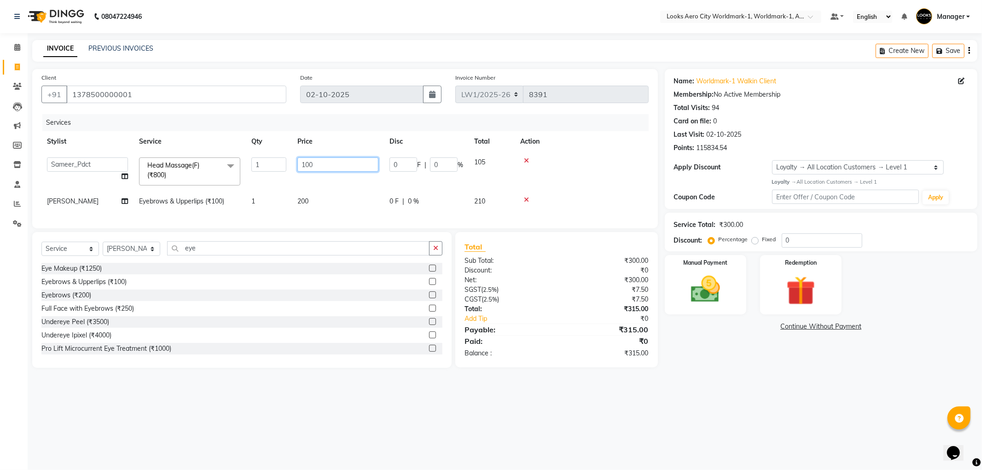
click at [335, 168] on input "100" at bounding box center [337, 164] width 81 height 14
type input "1"
type input "1000"
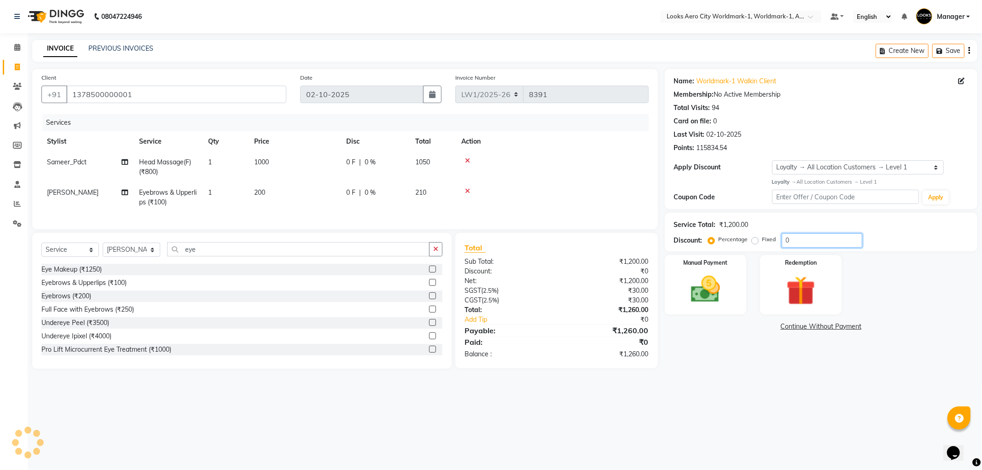
click at [807, 240] on input "0" at bounding box center [822, 240] width 81 height 14
type input "18"
click at [306, 171] on td "1000" at bounding box center [295, 167] width 92 height 30
select select "84553"
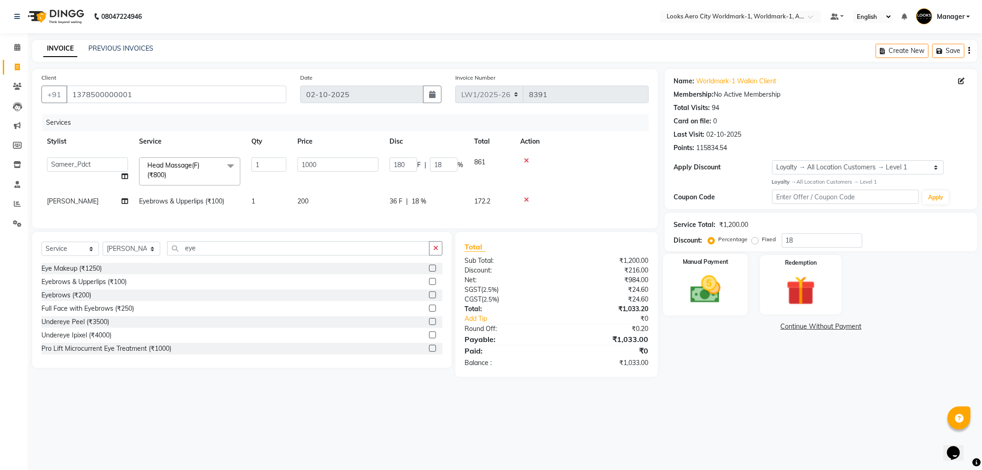
click at [703, 305] on img at bounding box center [705, 289] width 49 height 35
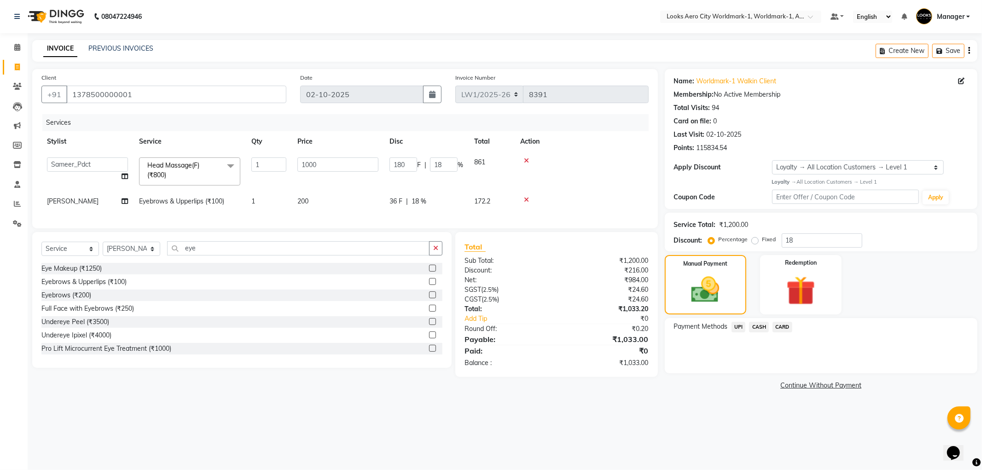
click at [775, 327] on span "CARD" at bounding box center [783, 327] width 20 height 11
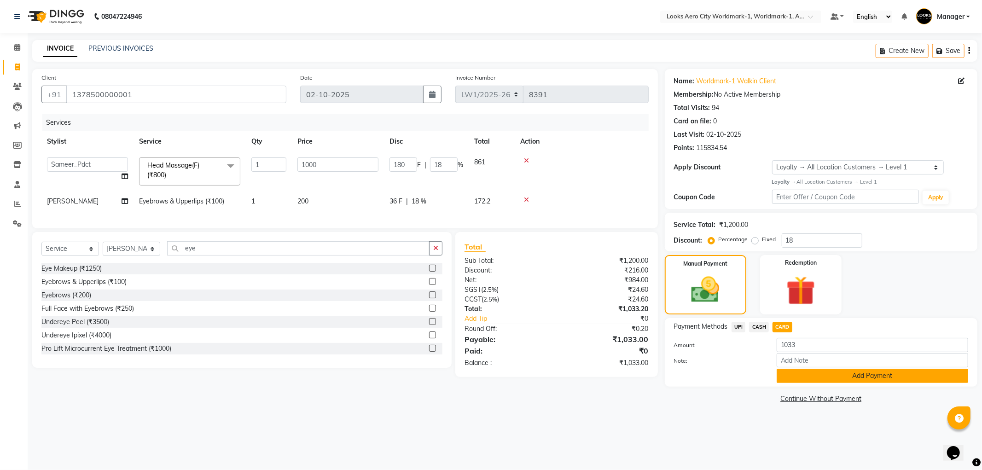
click at [782, 374] on button "Add Payment" at bounding box center [873, 376] width 192 height 14
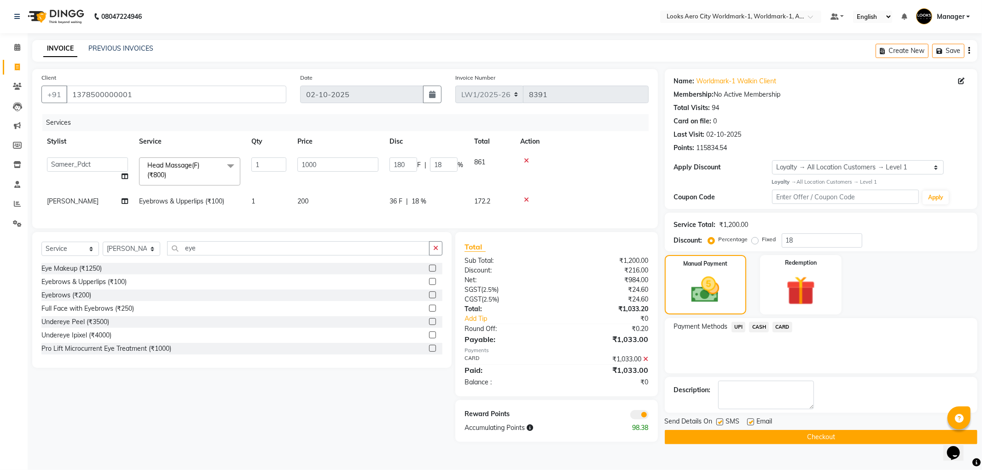
click at [635, 419] on span at bounding box center [639, 414] width 18 height 9
click at [649, 416] on input "checkbox" at bounding box center [649, 416] width 0 height 0
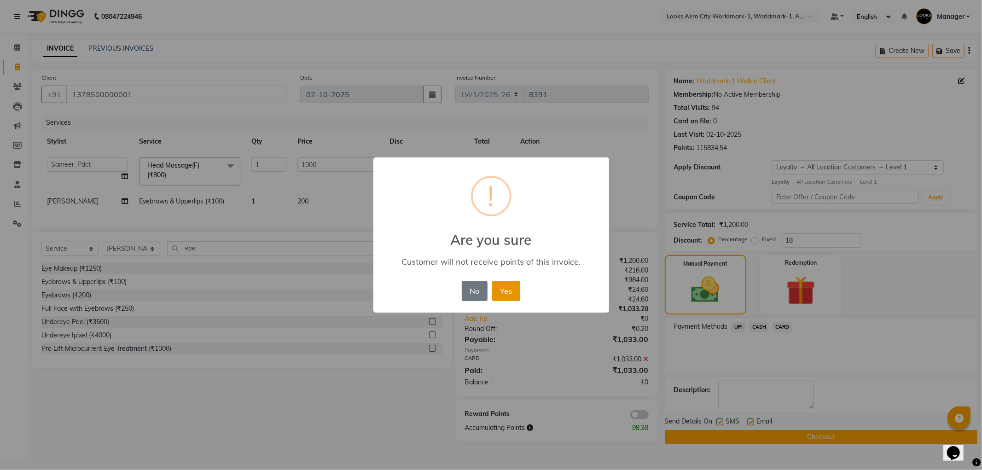
click at [510, 296] on button "Yes" at bounding box center [506, 291] width 28 height 20
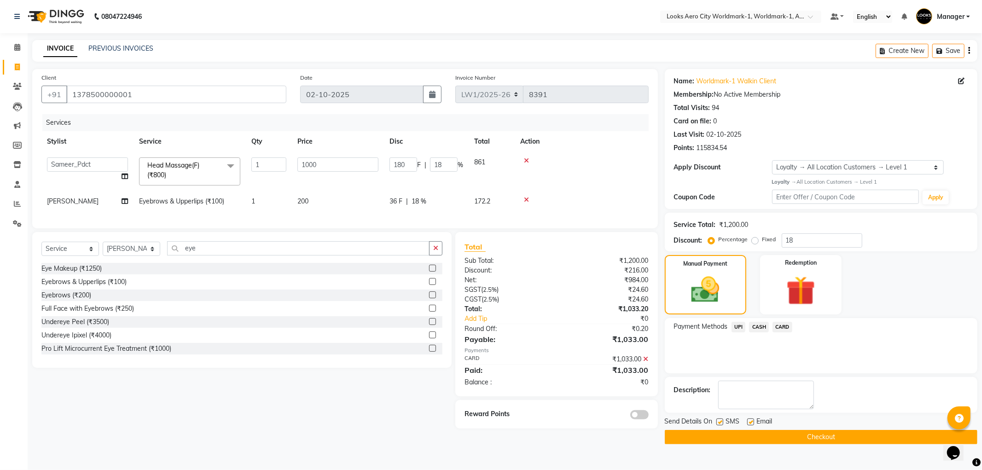
click at [827, 436] on button "Checkout" at bounding box center [821, 437] width 313 height 14
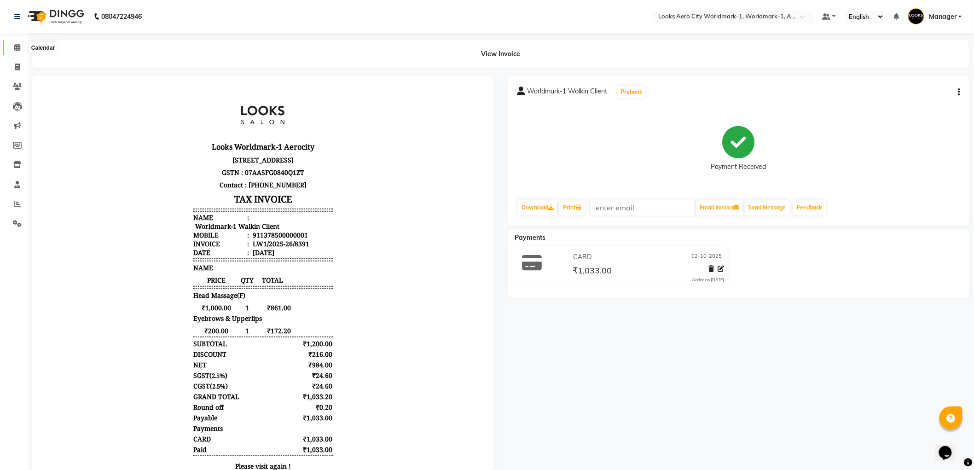
click at [15, 47] on icon at bounding box center [17, 47] width 6 height 7
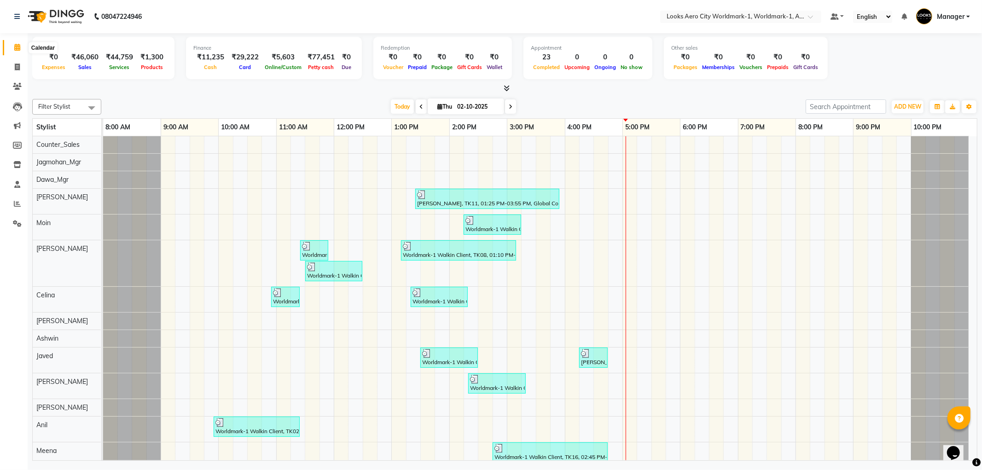
click at [21, 48] on span at bounding box center [17, 47] width 16 height 11
click at [21, 12] on link at bounding box center [18, 17] width 9 height 26
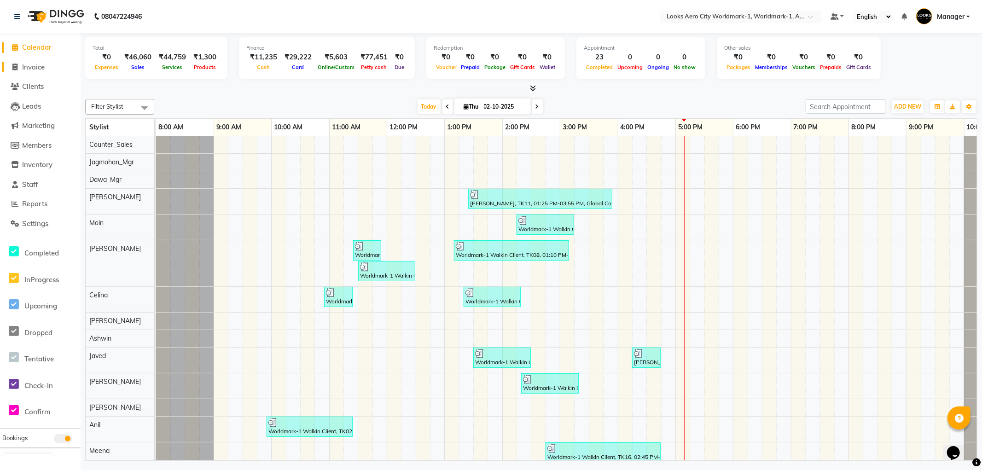
click at [35, 66] on span "Invoice" at bounding box center [33, 67] width 23 height 9
select select "service"
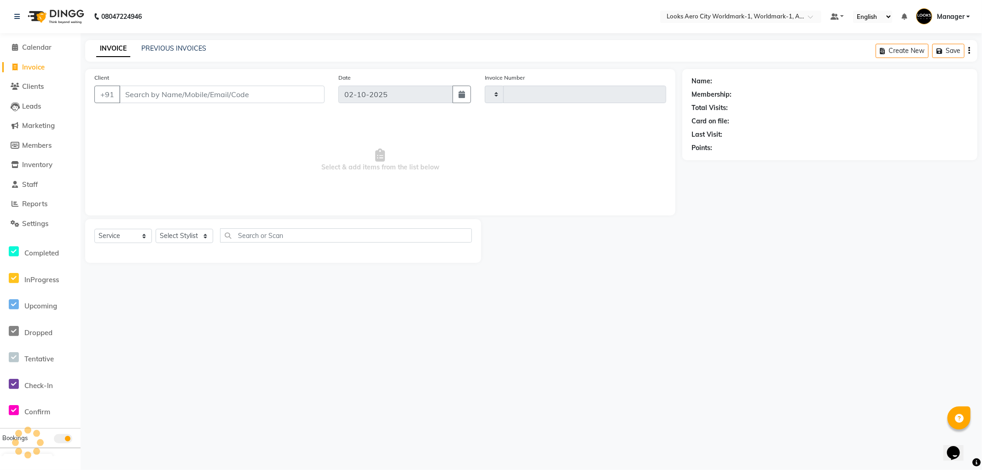
type input "8392"
select select "8573"
click at [190, 93] on input "Client" at bounding box center [221, 94] width 205 height 17
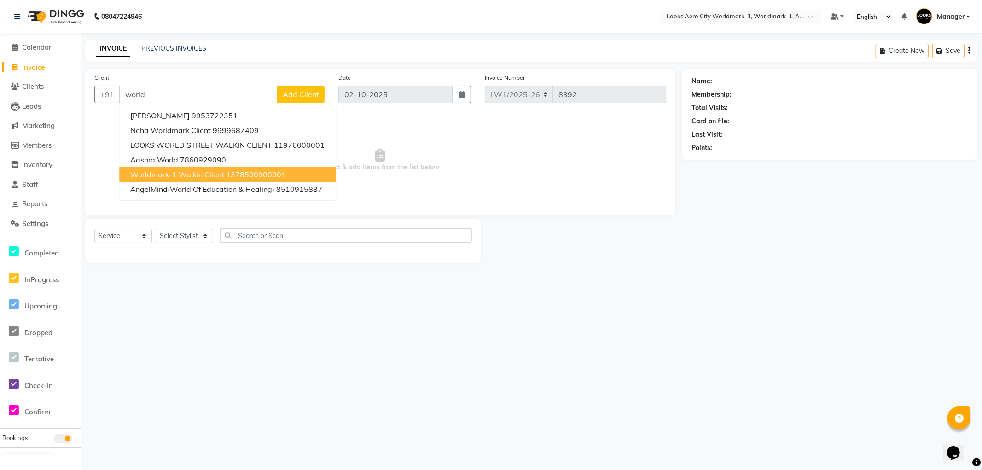
drag, startPoint x: 218, startPoint y: 175, endPoint x: 210, endPoint y: 213, distance: 38.2
click at [217, 175] on span "Worldmark-1 Walkin Client" at bounding box center [177, 174] width 94 height 9
type input "1378500000001"
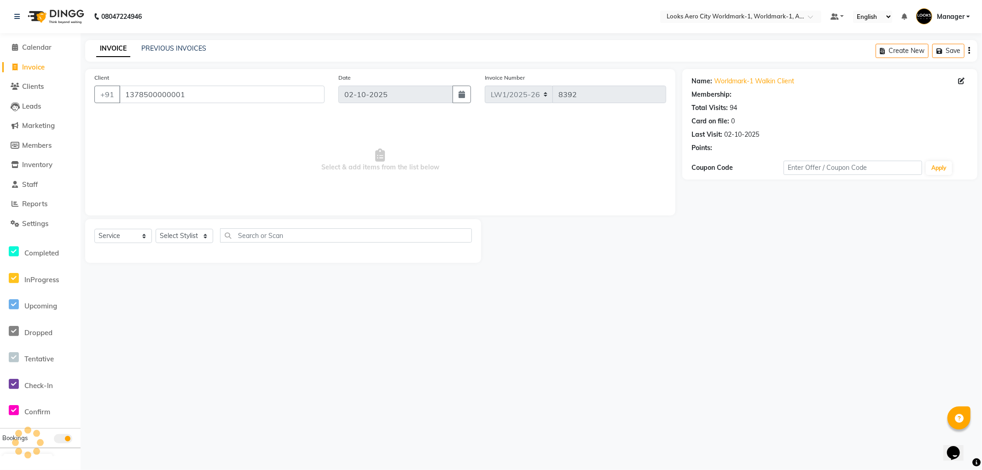
select select "1: Object"
click at [189, 237] on select "Select Stylist [PERSON_NAME] [PERSON_NAME] [PERSON_NAME] [PERSON_NAME] Counter_…" at bounding box center [185, 236] width 58 height 14
select select "84541"
click at [156, 229] on select "Select Stylist [PERSON_NAME] [PERSON_NAME] [PERSON_NAME] [PERSON_NAME] Counter_…" at bounding box center [185, 236] width 58 height 14
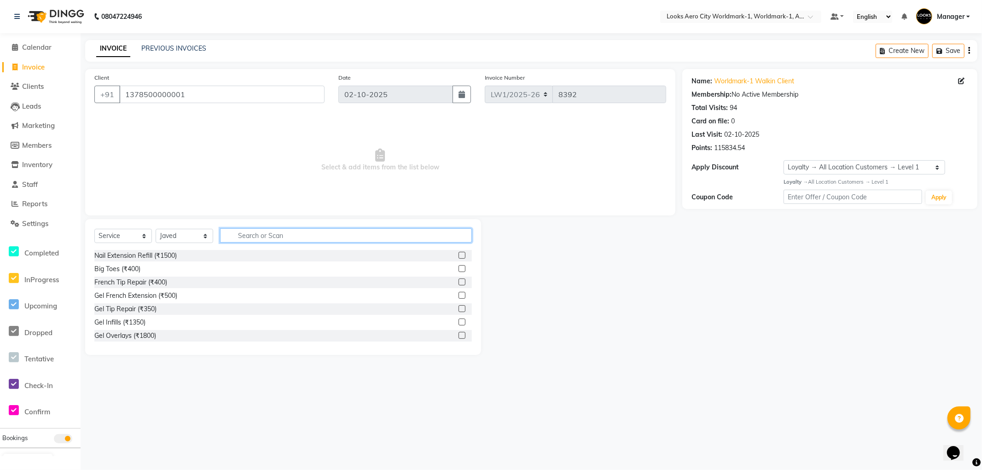
click at [277, 234] on input "text" at bounding box center [346, 235] width 252 height 14
type input "cut"
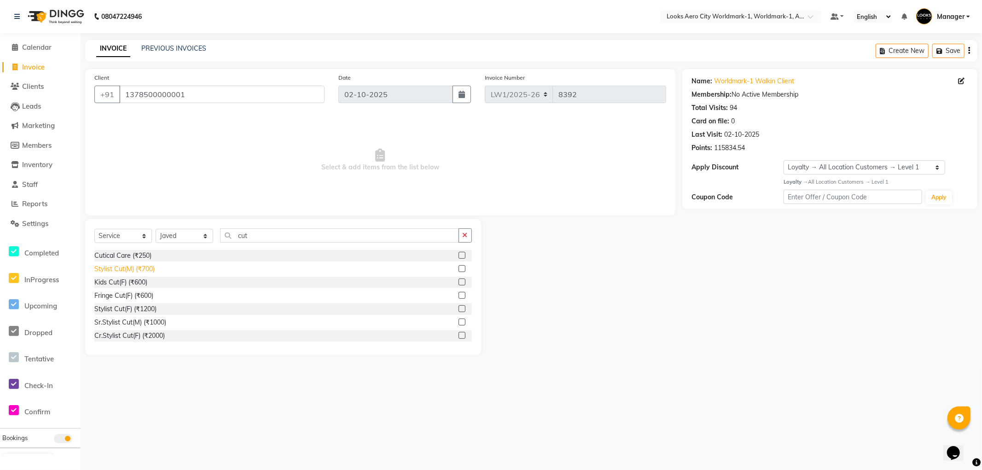
click at [132, 271] on div "Stylist Cut(M) (₹700)" at bounding box center [124, 269] width 60 height 10
checkbox input "false"
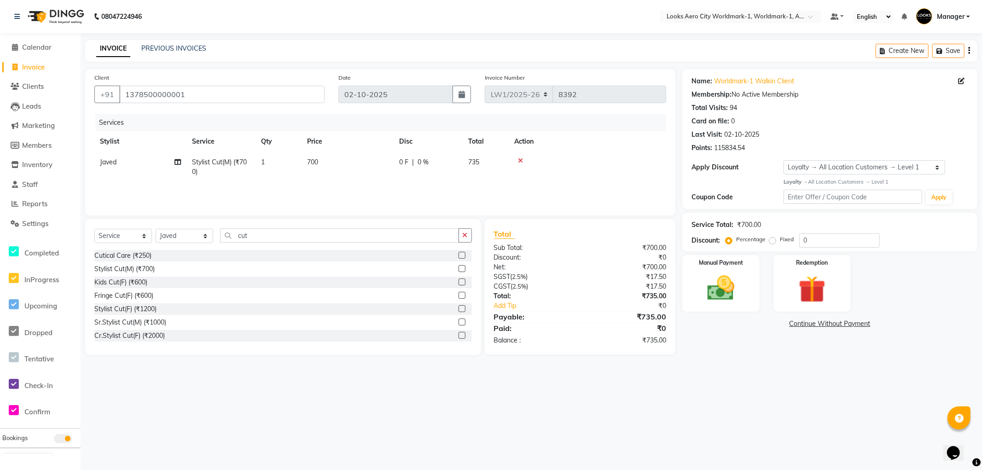
click at [337, 158] on td "700" at bounding box center [348, 167] width 92 height 30
select select "84541"
drag, startPoint x: 379, startPoint y: 164, endPoint x: 320, endPoint y: 175, distance: 60.0
click at [320, 175] on tr "Abhishek_Nails Amita Chauhan Anil Ashwin Celina Counter_Sales Dawa_Mgr Gaurav_P…" at bounding box center [380, 169] width 572 height 35
type input "600"
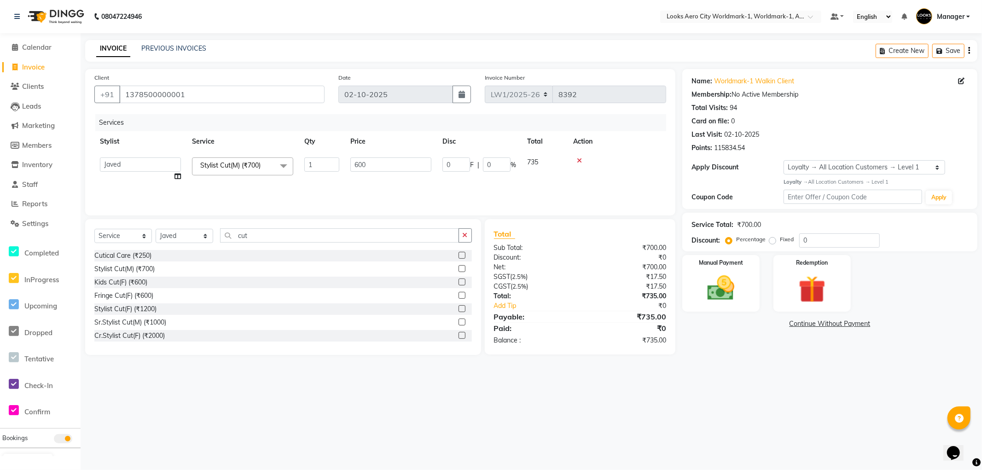
click at [740, 393] on div "08047224946 Select Location × Looks Aero City Worldmark-1, Worldmark-1, Aerocit…" at bounding box center [491, 235] width 982 height 470
click at [747, 306] on div "Manual Payment" at bounding box center [721, 283] width 80 height 59
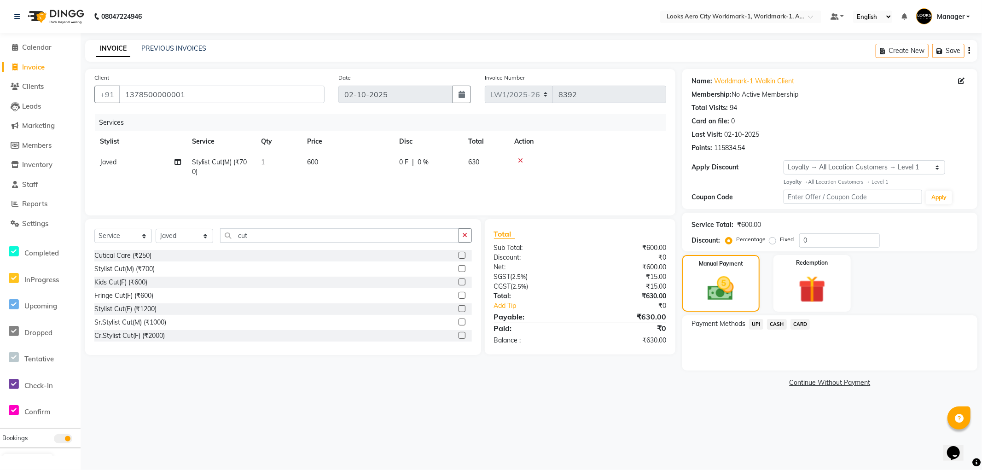
click at [803, 325] on span "CARD" at bounding box center [801, 324] width 20 height 11
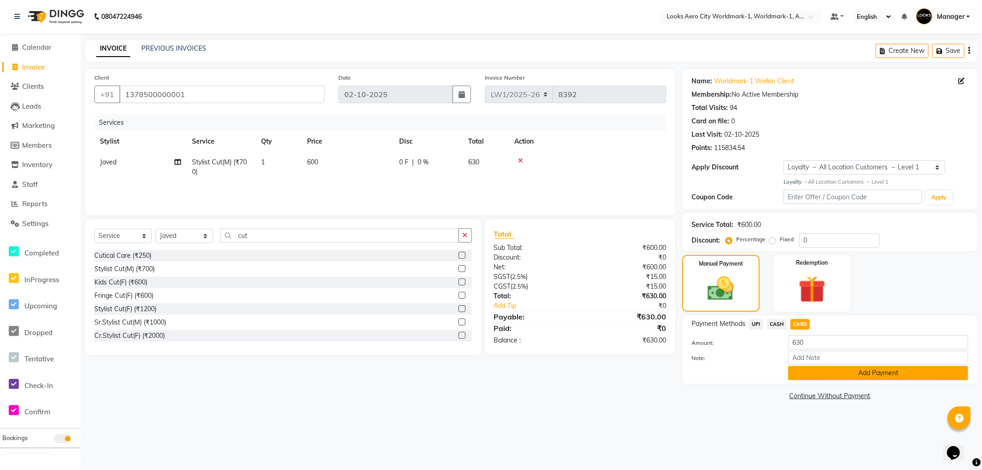
click at [802, 372] on button "Add Payment" at bounding box center [878, 373] width 180 height 14
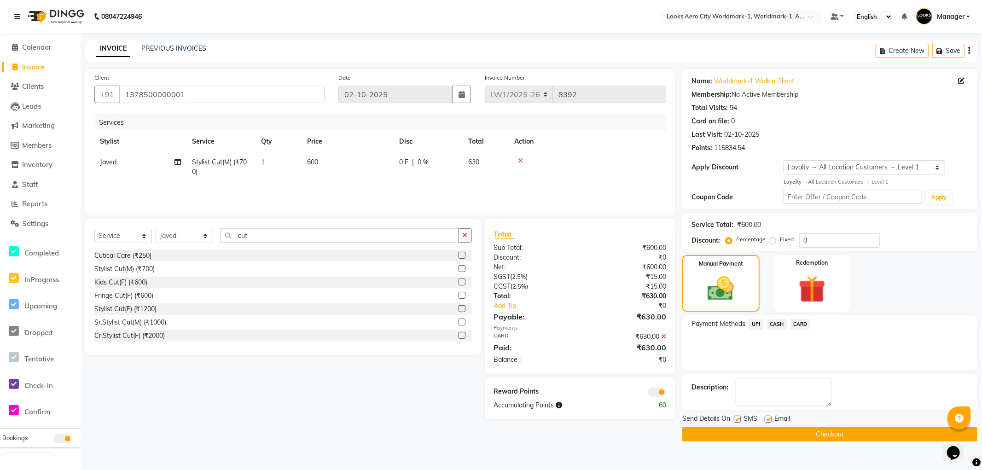
click at [657, 390] on span at bounding box center [657, 392] width 18 height 9
click at [666, 394] on input "checkbox" at bounding box center [666, 394] width 0 height 0
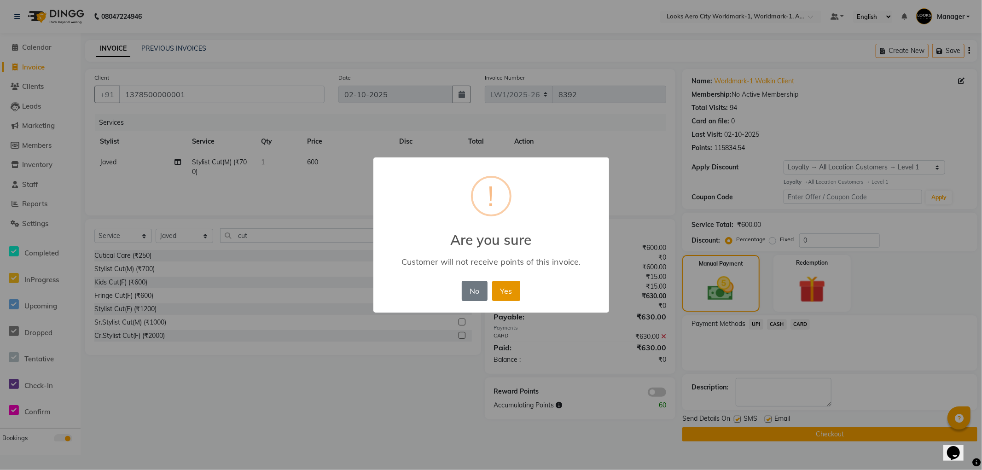
click at [501, 285] on button "Yes" at bounding box center [506, 291] width 28 height 20
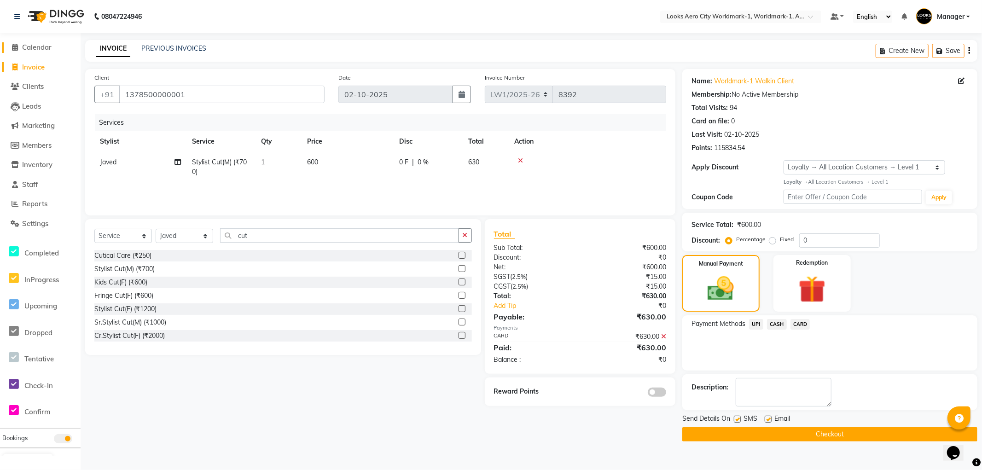
click at [31, 45] on span "Calendar" at bounding box center [36, 47] width 29 height 9
click at [805, 440] on button "Checkout" at bounding box center [829, 434] width 295 height 14
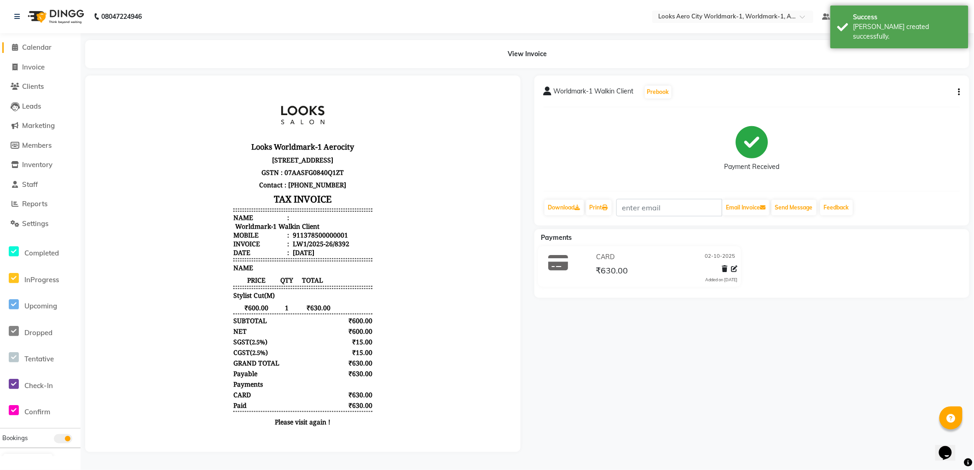
click at [41, 50] on span "Calendar" at bounding box center [36, 47] width 29 height 9
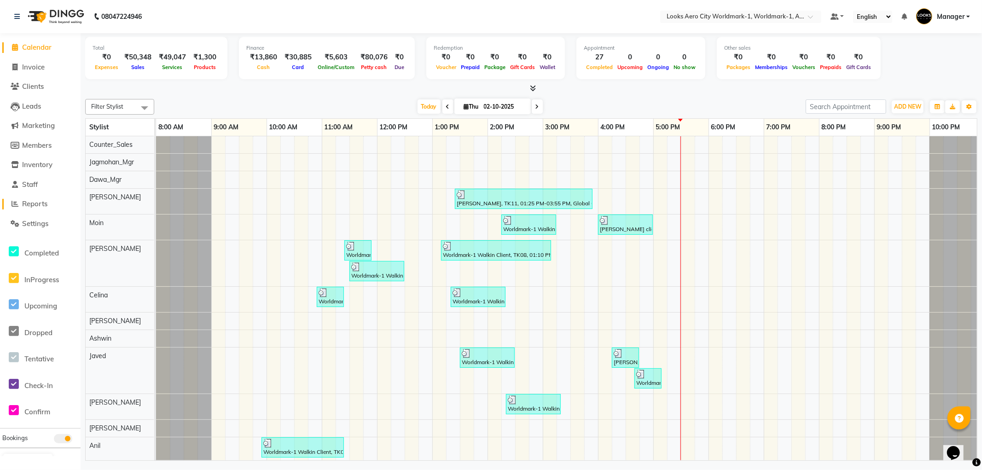
click at [34, 205] on span "Reports" at bounding box center [34, 203] width 25 height 9
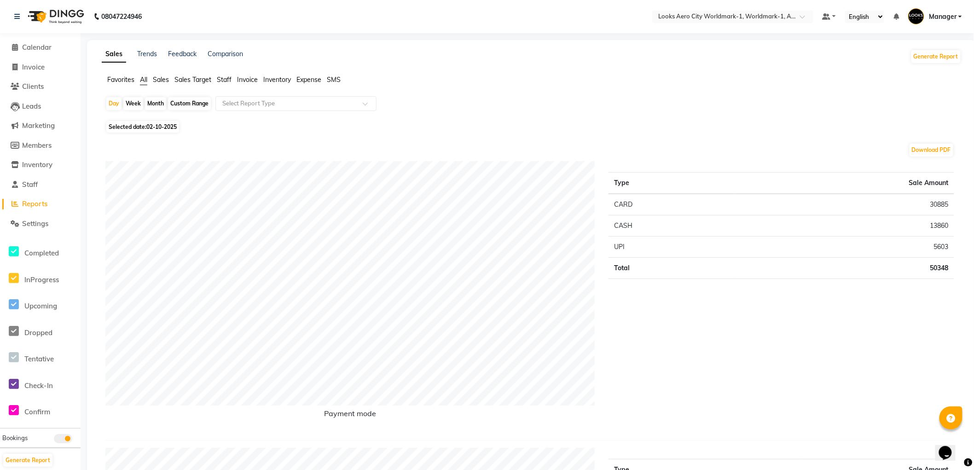
click at [223, 81] on span "Staff" at bounding box center [224, 80] width 15 height 8
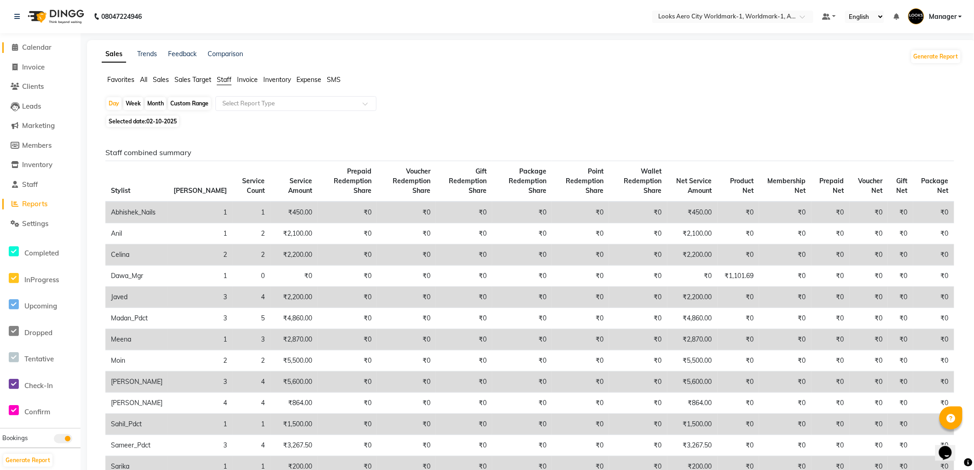
click at [31, 46] on span "Calendar" at bounding box center [36, 47] width 29 height 9
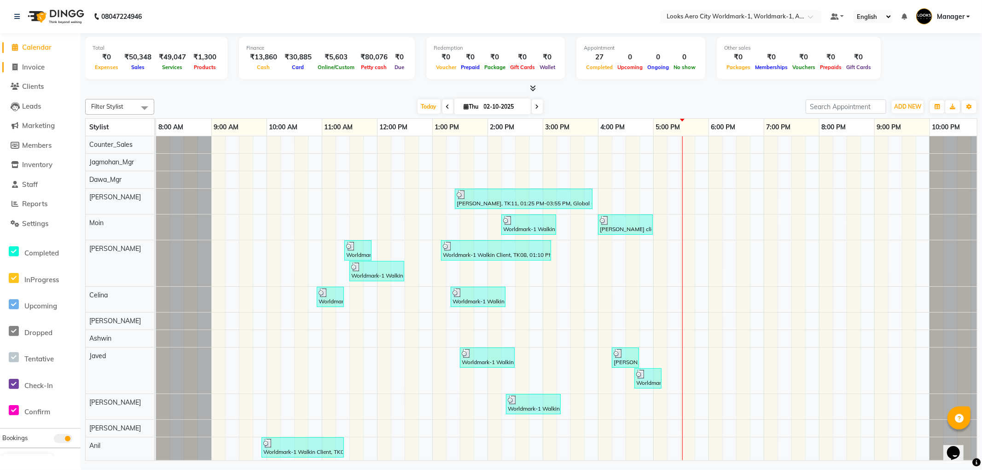
click at [36, 67] on span "Invoice" at bounding box center [33, 67] width 23 height 9
select select "service"
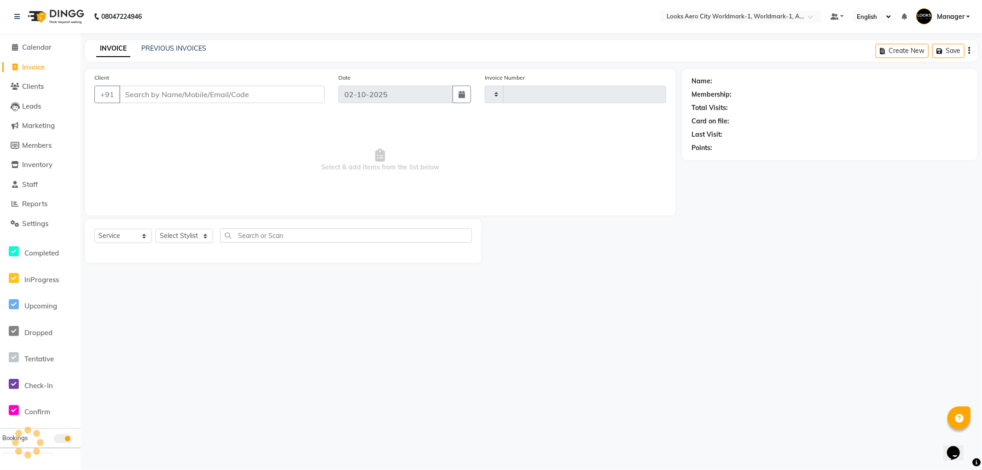
type input "8393"
select select "8573"
click at [142, 93] on input "Client" at bounding box center [221, 94] width 205 height 17
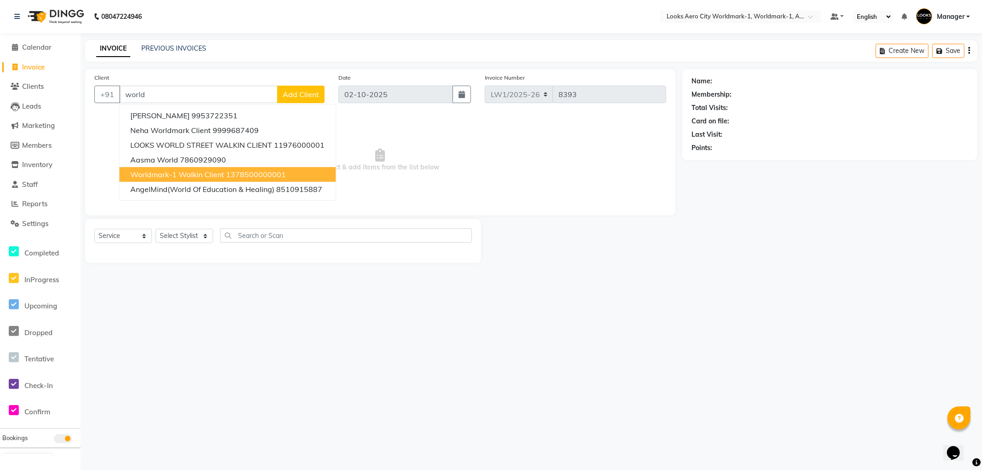
click at [217, 170] on span "Worldmark-1 Walkin Client" at bounding box center [177, 174] width 94 height 9
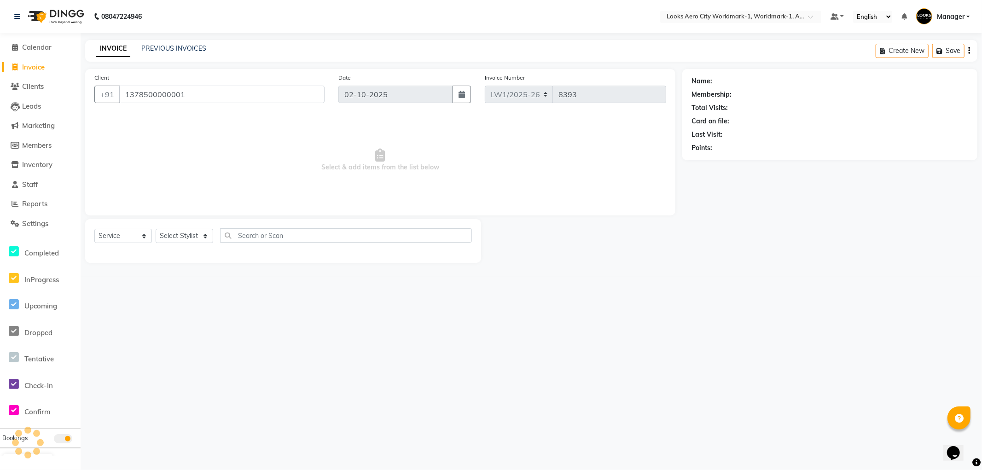
type input "1378500000001"
select select "1: Object"
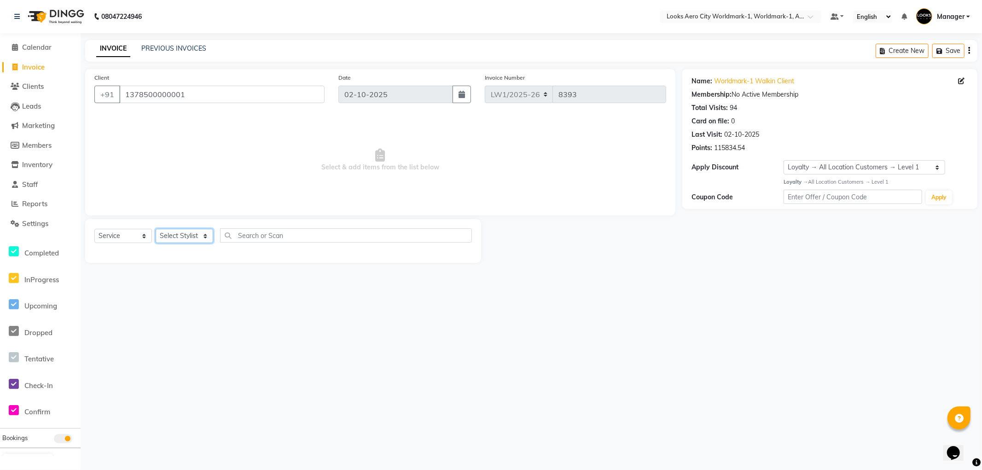
click at [173, 233] on select "Select Stylist Abhishek_Nails Amita Chauhan Anil Ashwin Celina Counter_Sales Da…" at bounding box center [185, 236] width 58 height 14
select select "84535"
click at [156, 229] on select "Select Stylist Abhishek_Nails Amita Chauhan Anil Ashwin Celina Counter_Sales Da…" at bounding box center [185, 236] width 58 height 14
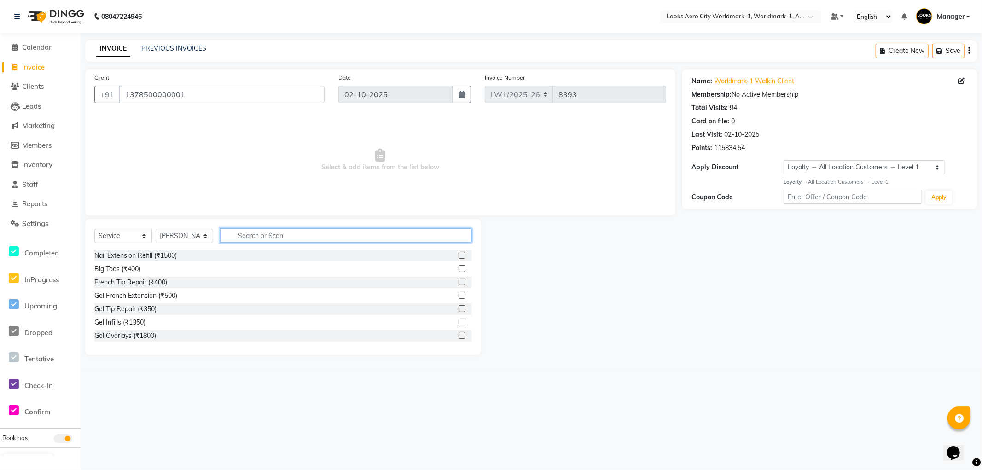
click at [270, 233] on input "text" at bounding box center [346, 235] width 252 height 14
type input "ritu"
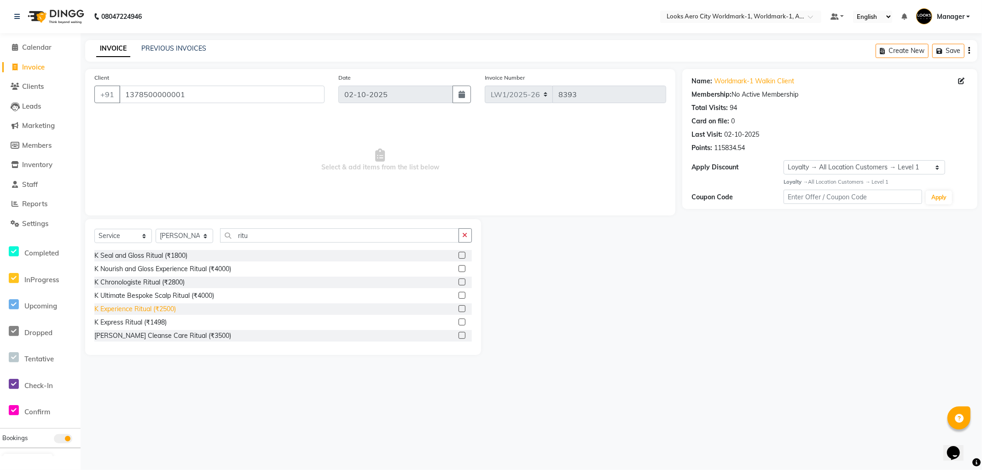
click at [153, 311] on div "K Experience Ritual (₹2500)" at bounding box center [135, 309] width 82 height 10
checkbox input "false"
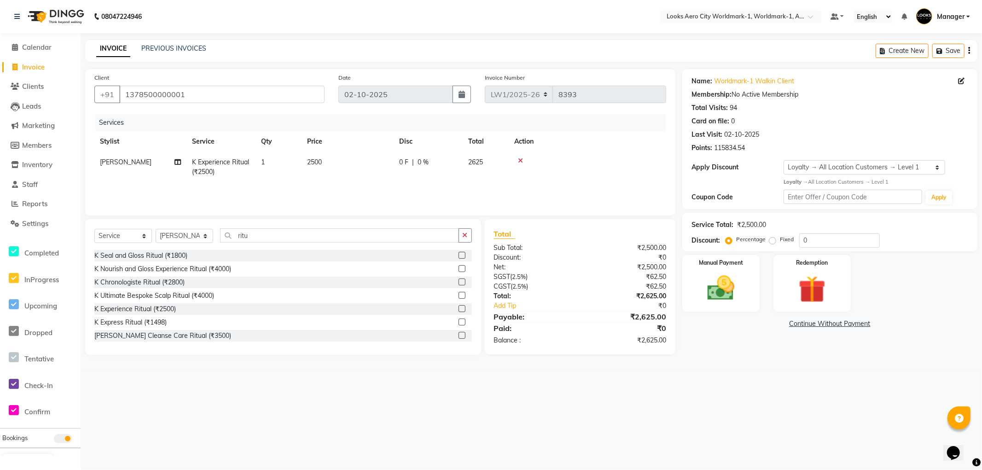
click at [344, 167] on td "2500" at bounding box center [348, 167] width 92 height 30
select select "84535"
drag, startPoint x: 398, startPoint y: 162, endPoint x: 332, endPoint y: 162, distance: 66.8
click at [332, 162] on tr "Abhishek_Nails Amita Chauhan Anil Ashwin Celina Counter_Sales Dawa_Mgr Gaurav_P…" at bounding box center [380, 171] width 572 height 39
type input "3600"
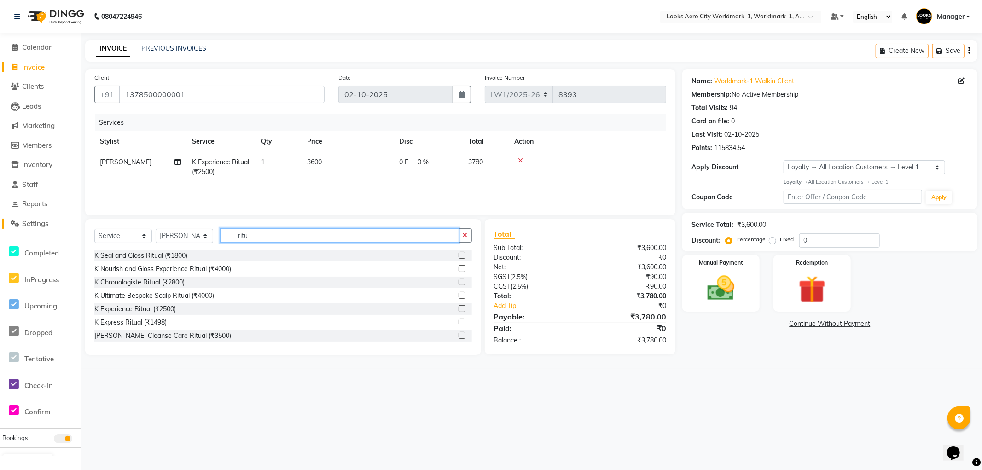
drag, startPoint x: 271, startPoint y: 233, endPoint x: 94, endPoint y: 212, distance: 178.1
click at [65, 220] on app-home "08047224946 Select Location × Looks Aero City Worldmark-1, Worldmark-1, Aerocit…" at bounding box center [491, 184] width 982 height 369
type input "cut"
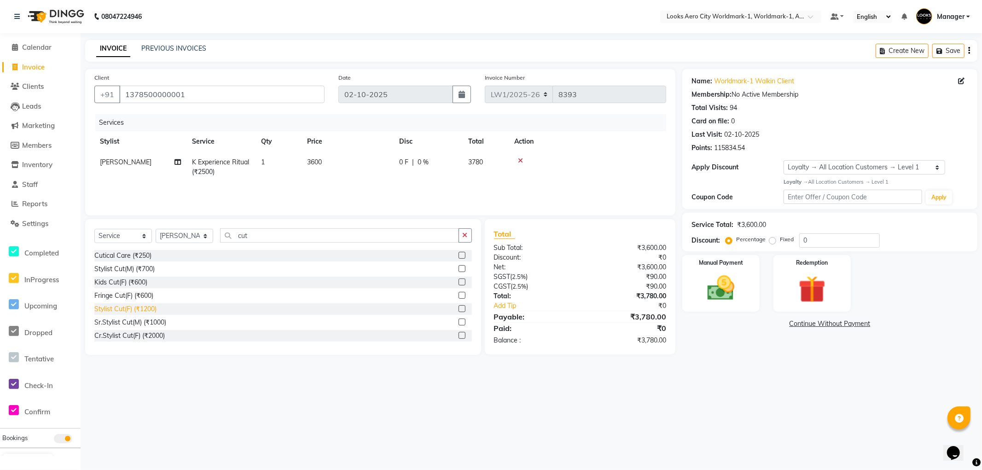
click at [151, 310] on div "Stylist Cut(F) (₹1200)" at bounding box center [125, 309] width 62 height 10
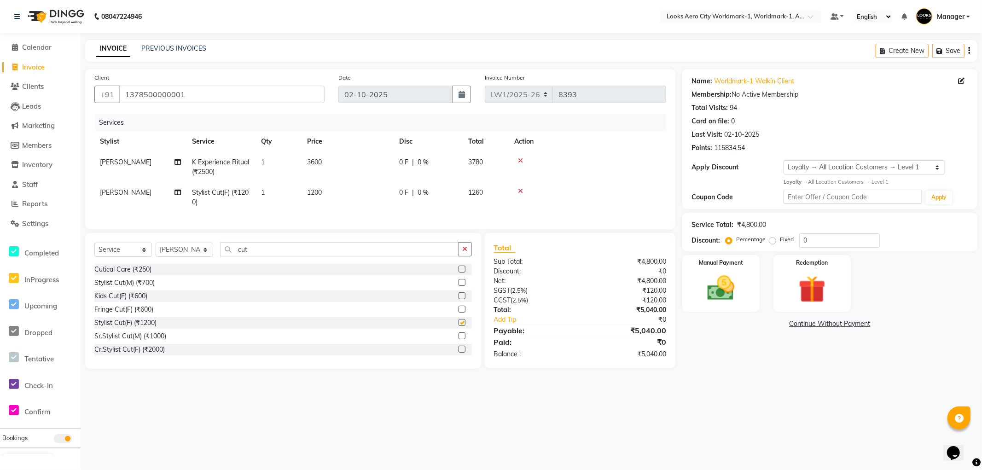
checkbox input "false"
drag, startPoint x: 334, startPoint y: 194, endPoint x: 353, endPoint y: 194, distance: 19.3
click at [334, 194] on td "1200" at bounding box center [348, 197] width 92 height 30
select select "84535"
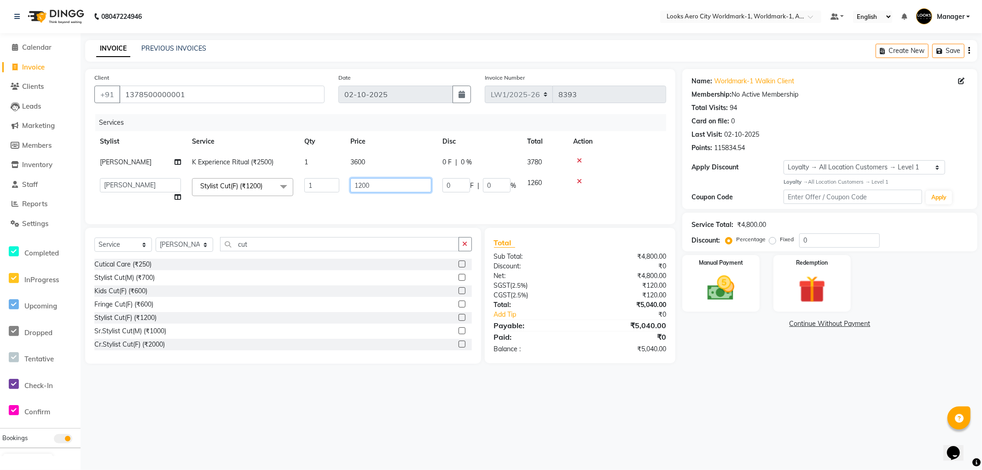
drag, startPoint x: 388, startPoint y: 186, endPoint x: 245, endPoint y: 159, distance: 145.1
click at [233, 163] on tbody "Suryansh K Experience Ritual (₹2500) 1 3600 0 F | 0 % 3780 Abhishek_Nails Amita…" at bounding box center [380, 180] width 572 height 56
type input "850"
click at [169, 251] on select "Select Stylist [PERSON_NAME] [PERSON_NAME] [PERSON_NAME] [PERSON_NAME] Counter_…" at bounding box center [185, 245] width 58 height 14
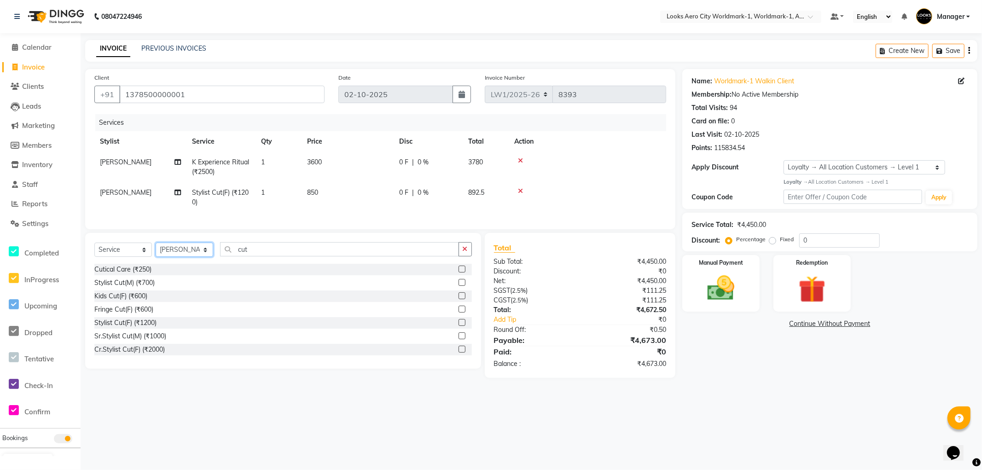
select select "84548"
click at [156, 250] on select "Select Stylist Abhishek_Nails Amita Chauhan Anil Ashwin Celina Counter_Sales Da…" at bounding box center [185, 250] width 58 height 14
drag, startPoint x: 265, startPoint y: 260, endPoint x: 1, endPoint y: 198, distance: 270.6
click at [0, 198] on app-home "08047224946 Select Location × Looks Aero City Worldmark-1, Worldmark-1, Aerocit…" at bounding box center [491, 196] width 982 height 392
type input "eye"
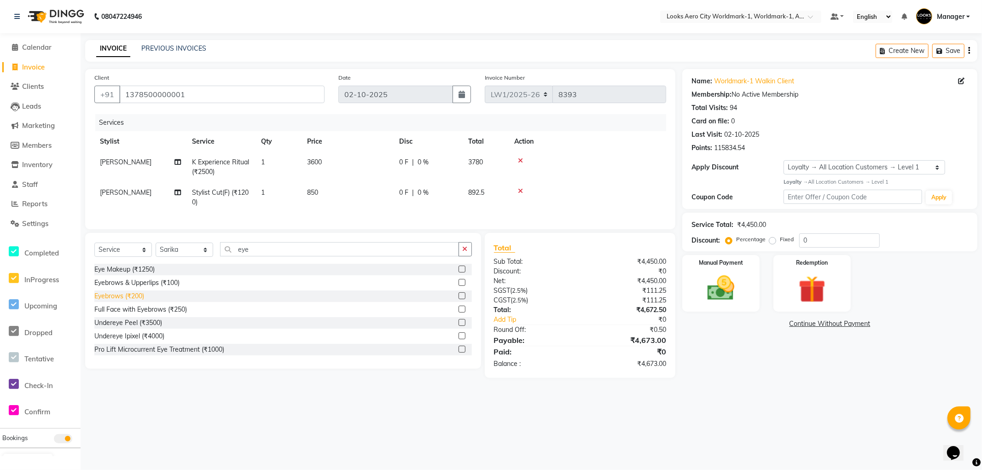
click at [126, 301] on div "Eyebrows (₹200)" at bounding box center [119, 296] width 50 height 10
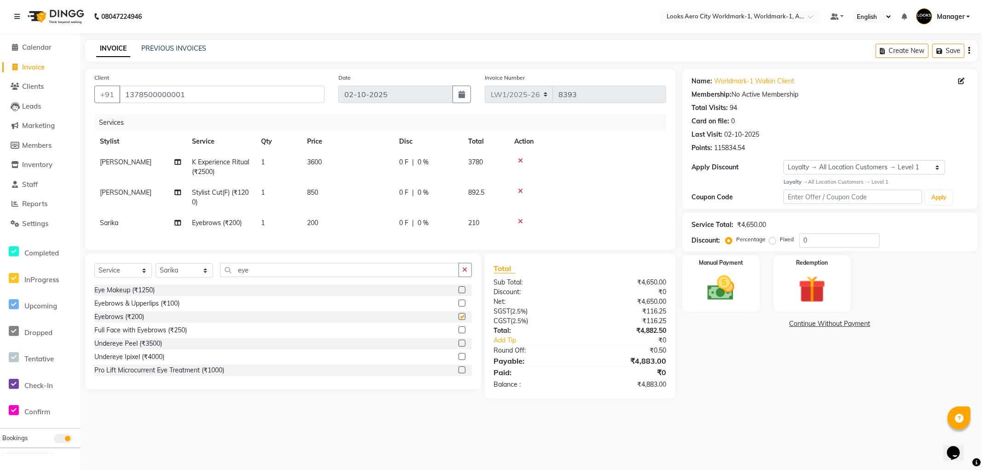
checkbox input "false"
click at [347, 227] on td "200" at bounding box center [348, 223] width 92 height 21
select select "84548"
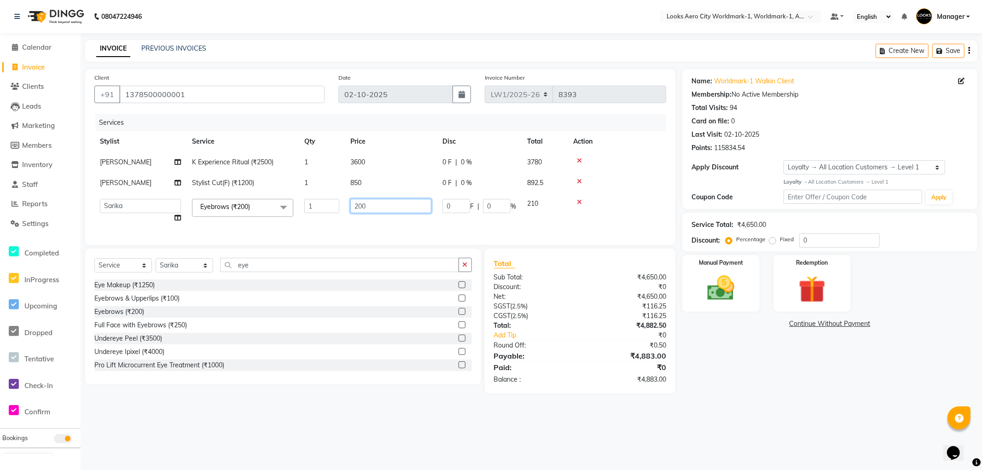
drag, startPoint x: 334, startPoint y: 205, endPoint x: 267, endPoint y: 195, distance: 67.6
click at [259, 197] on tr "Abhishek_Nails Amita Chauhan Anil Ashwin Celina Counter_Sales Dawa_Mgr Gaurav_P…" at bounding box center [380, 210] width 572 height 35
type input "800"
click at [700, 378] on div "Name: Worldmark-1 Walkin Client Membership: No Active Membership Total Visits: …" at bounding box center [833, 231] width 302 height 325
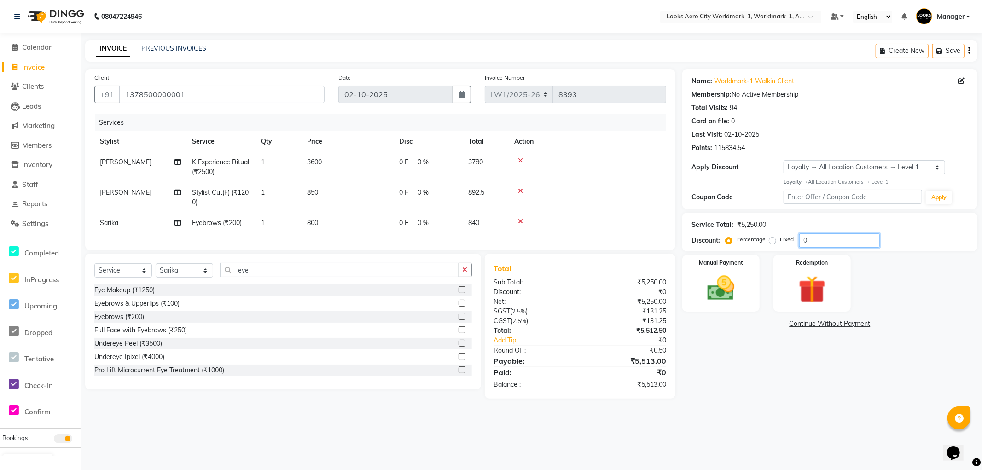
drag, startPoint x: 818, startPoint y: 236, endPoint x: 746, endPoint y: 238, distance: 72.3
click at [746, 238] on div "Percentage Fixed 0" at bounding box center [804, 240] width 152 height 14
type input "18"
click at [783, 381] on div "Name: Worldmark-1 Walkin Client Membership: No Active Membership Total Visits: …" at bounding box center [833, 234] width 302 height 330
drag, startPoint x: 443, startPoint y: 226, endPoint x: 452, endPoint y: 226, distance: 9.7
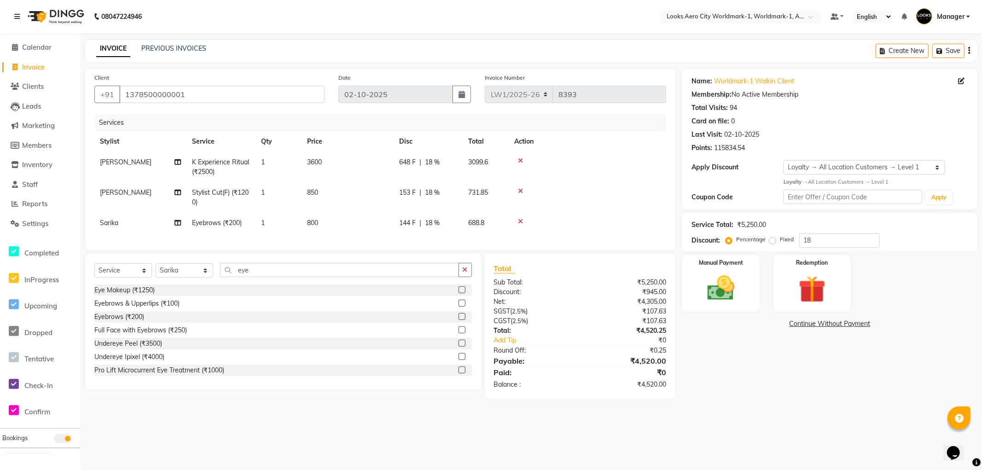
click at [443, 226] on div "144 F | 18 %" at bounding box center [428, 223] width 58 height 10
select select "84548"
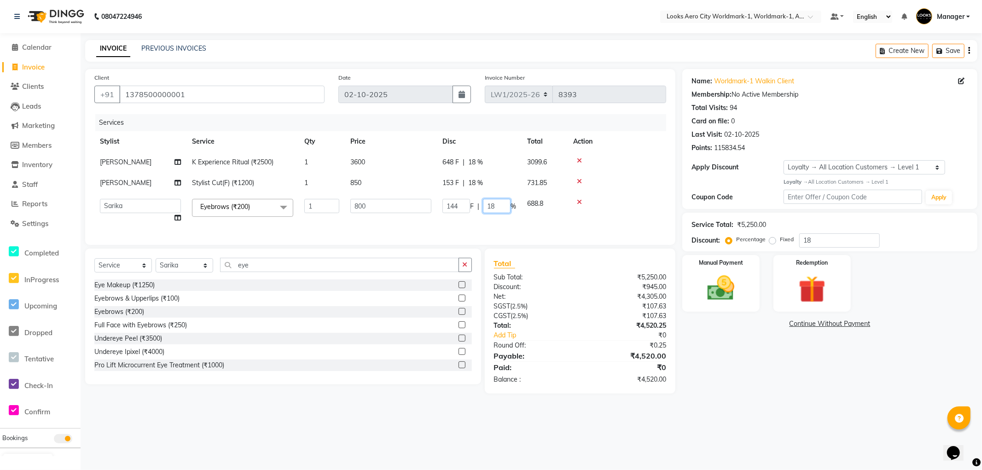
drag, startPoint x: 501, startPoint y: 204, endPoint x: 454, endPoint y: 205, distance: 46.5
click at [454, 205] on div "144 F | 18 %" at bounding box center [480, 206] width 74 height 14
type input "0"
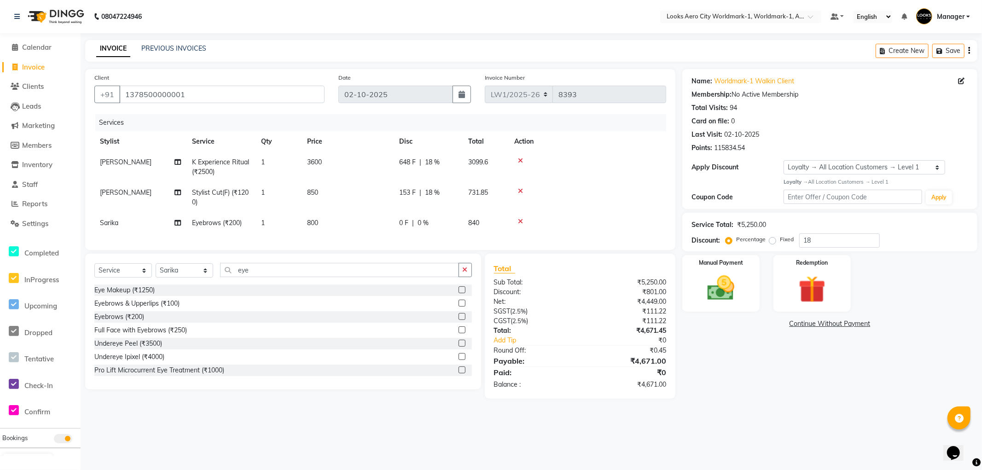
click at [733, 371] on div "Name: Worldmark-1 Walkin Client Membership: No Active Membership Total Visits: …" at bounding box center [833, 234] width 302 height 330
click at [751, 300] on div "Manual Payment" at bounding box center [721, 283] width 80 height 59
click at [799, 324] on span "CARD" at bounding box center [801, 324] width 20 height 11
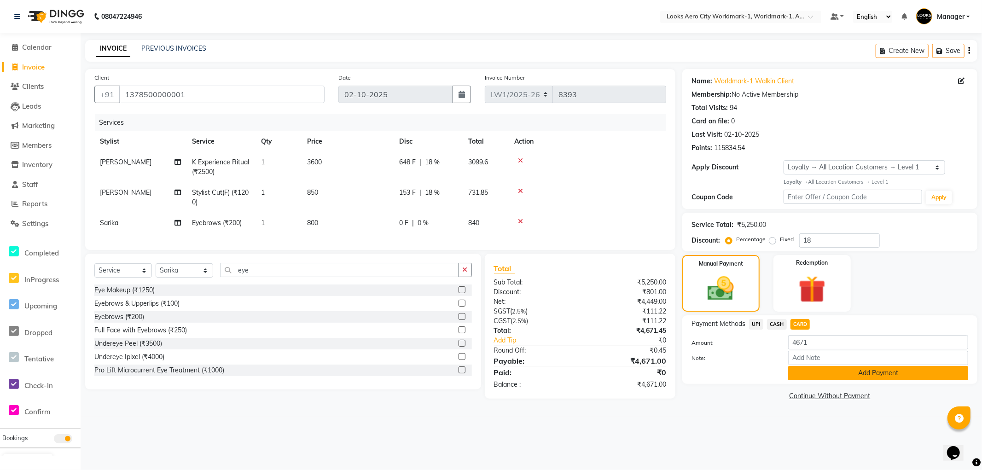
click at [799, 375] on button "Add Payment" at bounding box center [878, 373] width 180 height 14
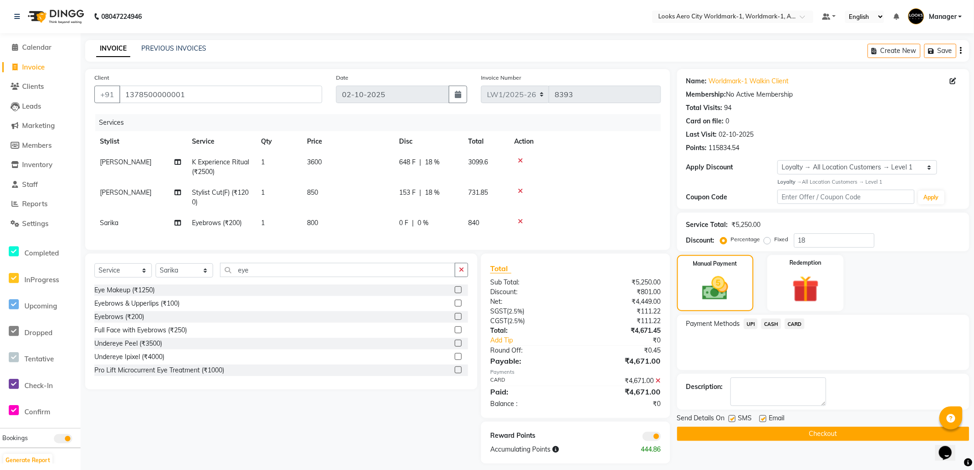
click at [653, 441] on span at bounding box center [652, 436] width 18 height 9
click at [661, 438] on input "checkbox" at bounding box center [661, 438] width 0 height 0
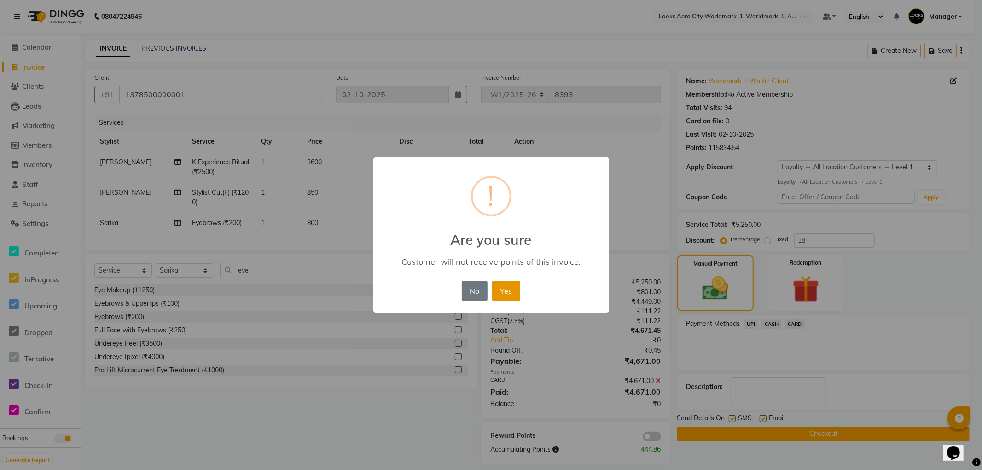
click at [506, 293] on button "Yes" at bounding box center [506, 291] width 28 height 20
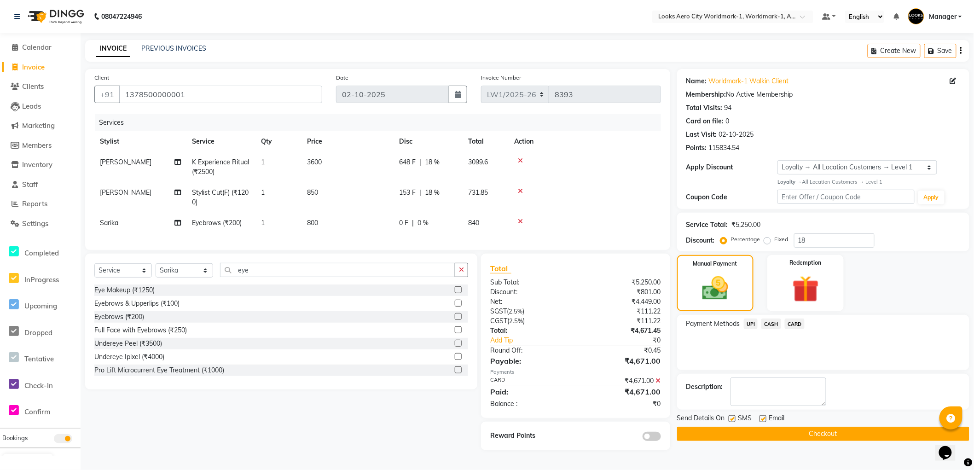
drag, startPoint x: 694, startPoint y: 434, endPoint x: 679, endPoint y: 430, distance: 16.2
click at [694, 434] on button "Checkout" at bounding box center [823, 434] width 292 height 14
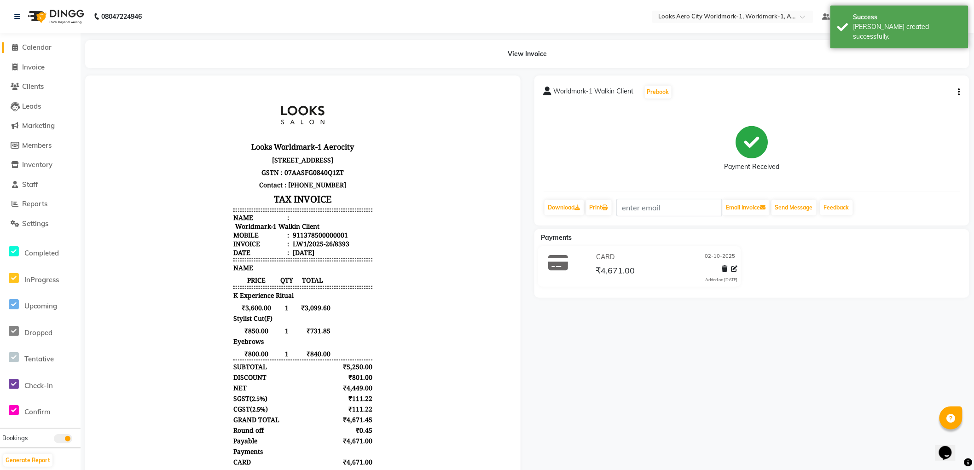
click at [39, 47] on span "Calendar" at bounding box center [36, 47] width 29 height 9
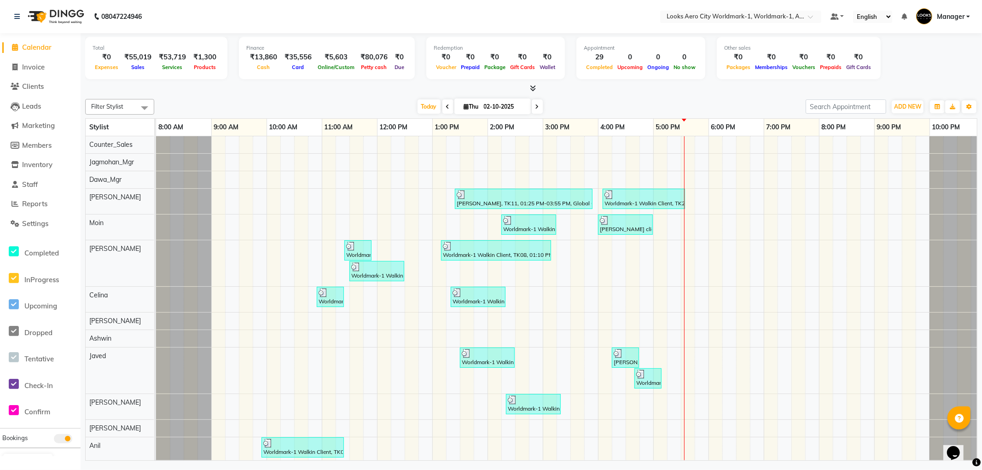
click at [37, 47] on span "Calendar" at bounding box center [36, 47] width 29 height 9
click at [241, 16] on nav "08047224946 Select Location × Looks Aero City Worldmark-1, Worldmark-1, Aerocit…" at bounding box center [491, 16] width 982 height 33
click at [35, 69] on span "Invoice" at bounding box center [33, 67] width 23 height 9
select select "service"
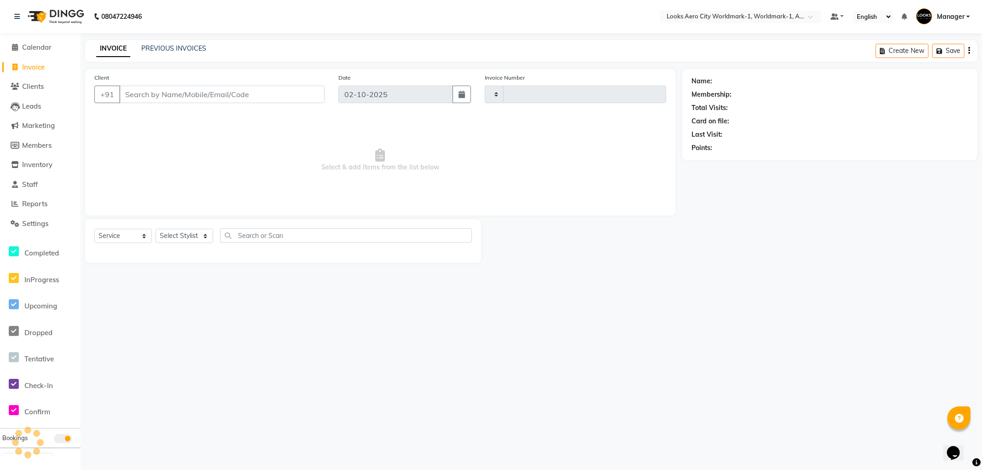
type input "8394"
select select "8573"
click at [194, 95] on input "Client" at bounding box center [221, 94] width 205 height 17
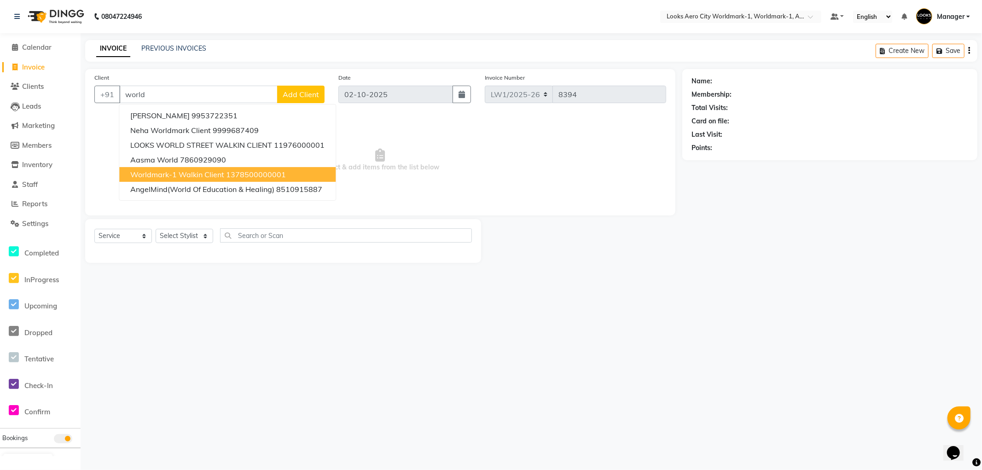
drag, startPoint x: 261, startPoint y: 173, endPoint x: 238, endPoint y: 185, distance: 25.5
click at [260, 173] on ngb-highlight "1378500000001" at bounding box center [256, 174] width 60 height 9
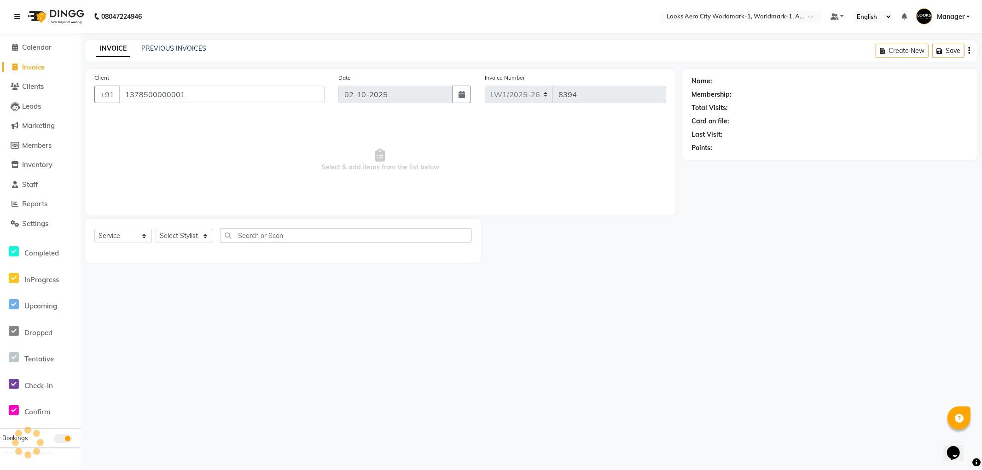
type input "1378500000001"
click at [186, 233] on select "Select Stylist [PERSON_NAME] [PERSON_NAME] [PERSON_NAME] [PERSON_NAME] Counter_…" at bounding box center [185, 236] width 58 height 14
select select "1: Object"
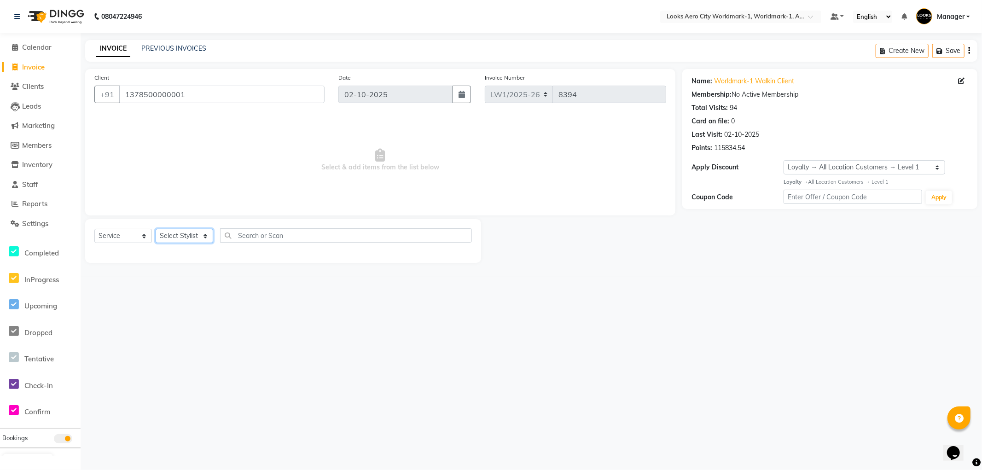
select select "84548"
click at [156, 229] on select "Select Stylist [PERSON_NAME] [PERSON_NAME] [PERSON_NAME] [PERSON_NAME] Counter_…" at bounding box center [185, 236] width 58 height 14
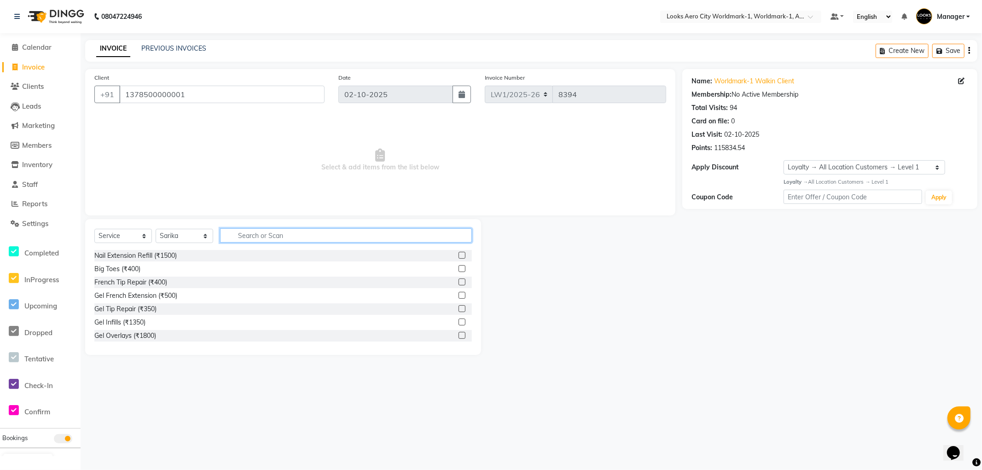
drag, startPoint x: 275, startPoint y: 235, endPoint x: 271, endPoint y: 237, distance: 5.1
click at [274, 236] on input "text" at bounding box center [346, 235] width 252 height 14
type input "upp"
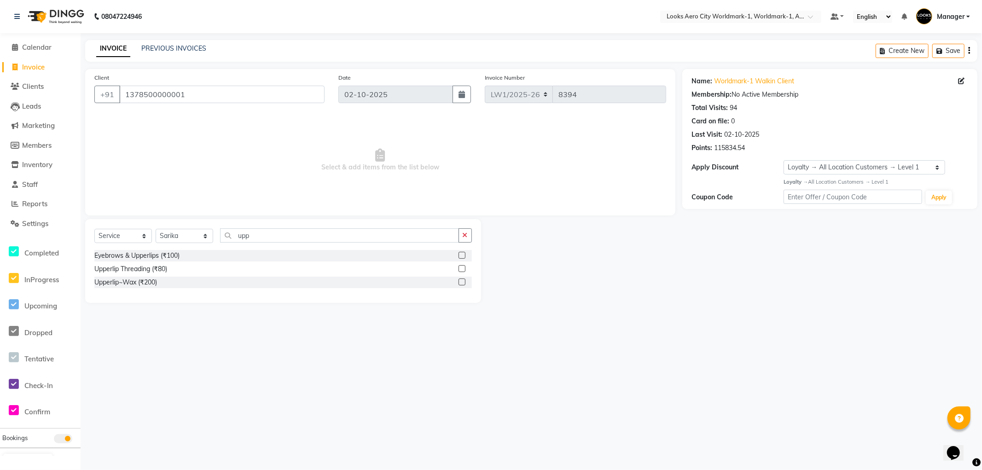
drag, startPoint x: 131, startPoint y: 268, endPoint x: 338, endPoint y: 226, distance: 211.5
click at [131, 268] on div "Upperlip Threading (₹80)" at bounding box center [130, 269] width 73 height 10
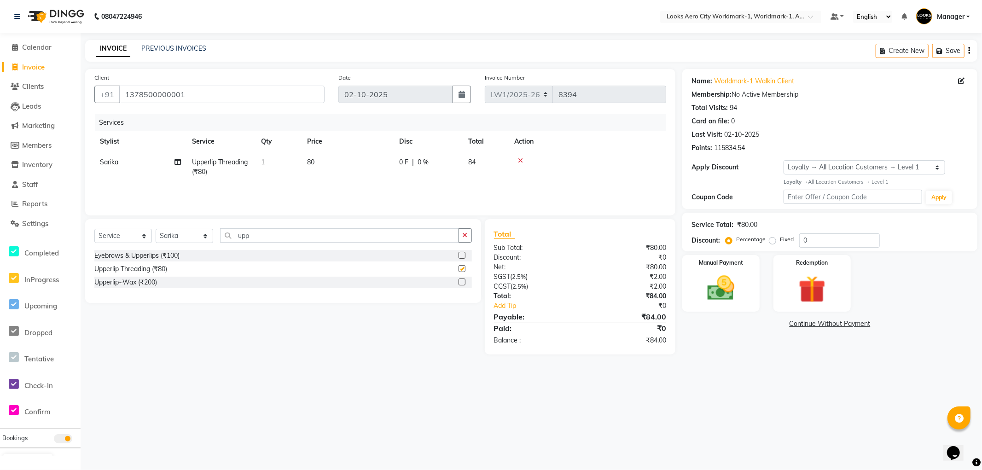
checkbox input "false"
click at [329, 164] on td "80" at bounding box center [348, 167] width 92 height 30
select select "84548"
drag, startPoint x: 377, startPoint y: 160, endPoint x: 303, endPoint y: 161, distance: 74.1
click at [303, 161] on tr "Abhishek_Nails Amita Chauhan Anil Ashwin Celina Counter_Sales Dawa_Mgr Gaurav_P…" at bounding box center [380, 171] width 572 height 39
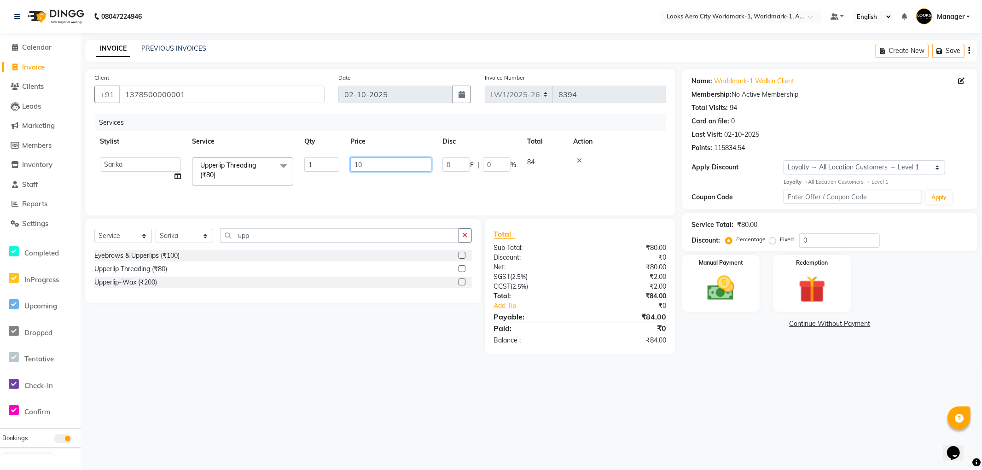
type input "100"
click at [701, 446] on div "08047224946 Select Location × Looks Aero City Worldmark-1, Worldmark-1, Aerocit…" at bounding box center [491, 235] width 982 height 470
click at [750, 305] on div "Manual Payment" at bounding box center [721, 283] width 80 height 59
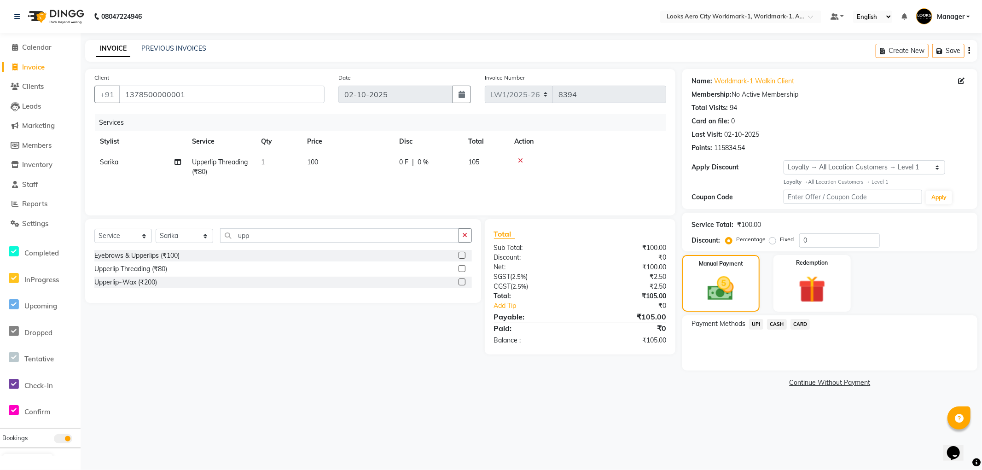
click at [756, 325] on span "UPI" at bounding box center [756, 324] width 14 height 11
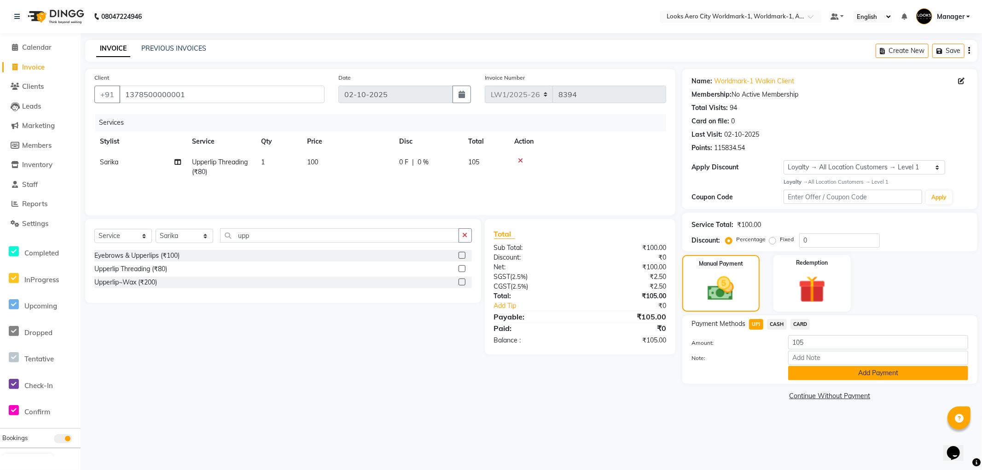
click at [808, 377] on button "Add Payment" at bounding box center [878, 373] width 180 height 14
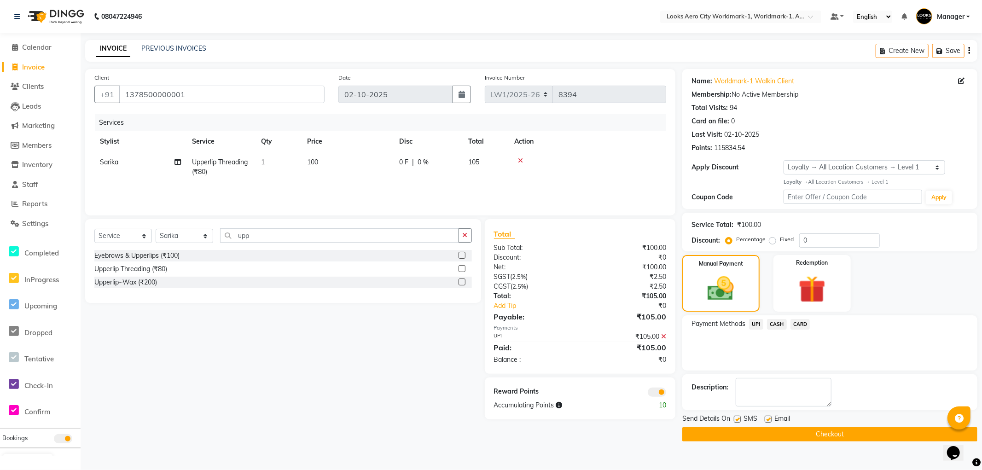
drag, startPoint x: 731, startPoint y: 430, endPoint x: 724, endPoint y: 428, distance: 7.0
click at [729, 429] on button "Checkout" at bounding box center [829, 434] width 295 height 14
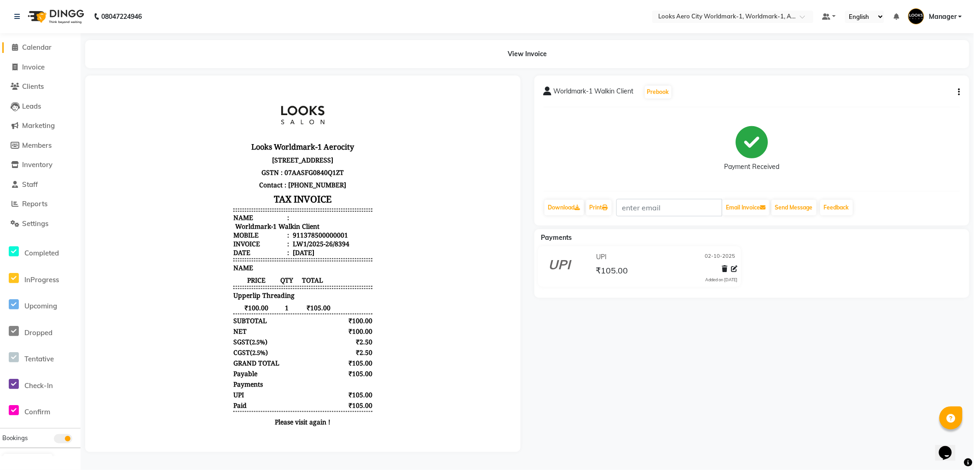
click at [38, 50] on span "Calendar" at bounding box center [36, 47] width 29 height 9
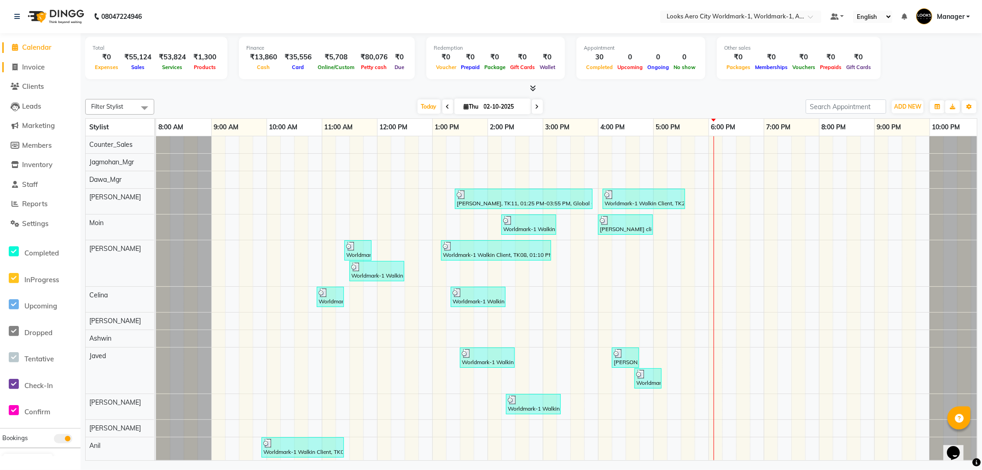
click at [36, 69] on span "Invoice" at bounding box center [33, 67] width 23 height 9
select select "service"
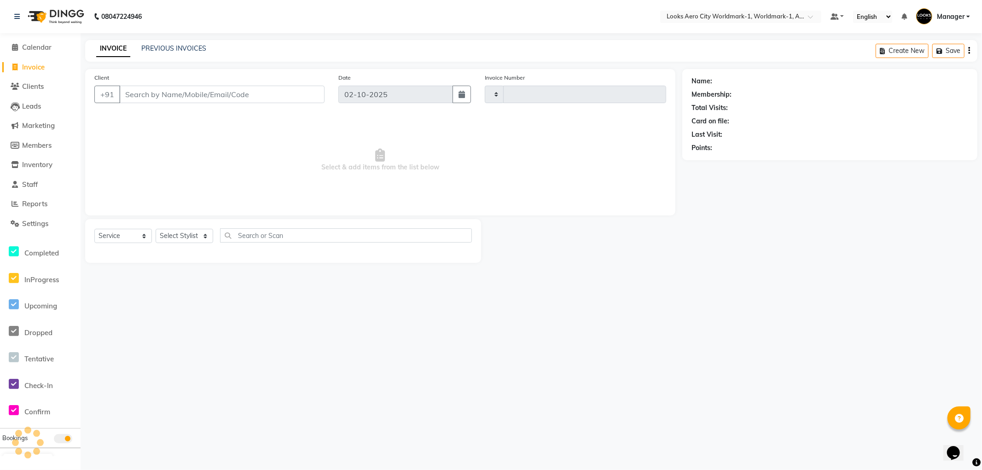
type input "8395"
select select "8573"
click at [163, 93] on input "Client" at bounding box center [221, 94] width 205 height 17
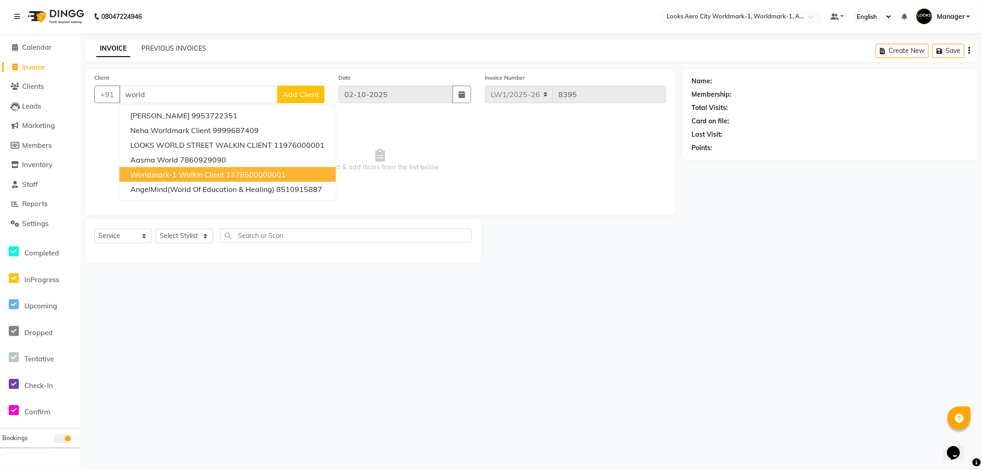
drag, startPoint x: 200, startPoint y: 176, endPoint x: 192, endPoint y: 181, distance: 9.6
click at [199, 176] on span "Worldmark-1 Walkin Client" at bounding box center [177, 174] width 94 height 9
type input "1378500000001"
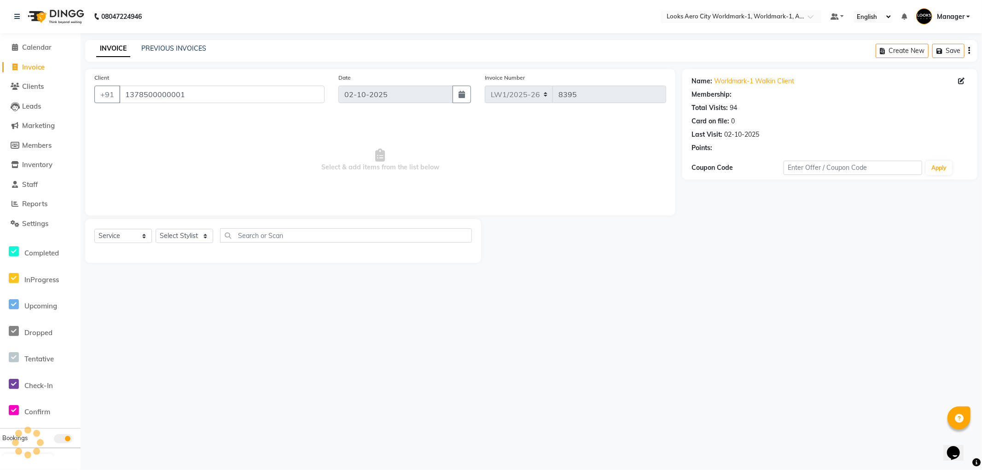
select select "1: Object"
click at [185, 236] on select "Select Stylist [PERSON_NAME] [PERSON_NAME] [PERSON_NAME] [PERSON_NAME] Counter_…" at bounding box center [185, 236] width 58 height 14
select select "84537"
click at [156, 229] on select "Select Stylist [PERSON_NAME] [PERSON_NAME] [PERSON_NAME] [PERSON_NAME] Counter_…" at bounding box center [185, 236] width 58 height 14
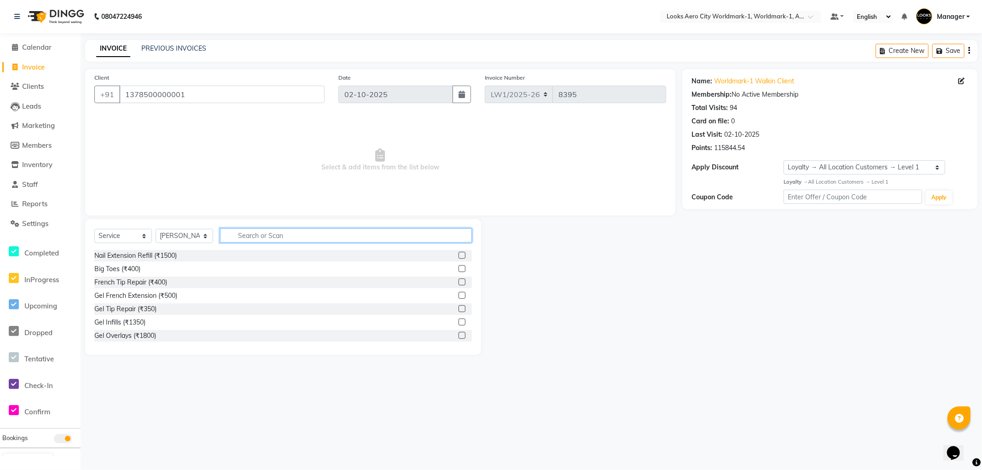
click at [277, 234] on input "text" at bounding box center [346, 235] width 252 height 14
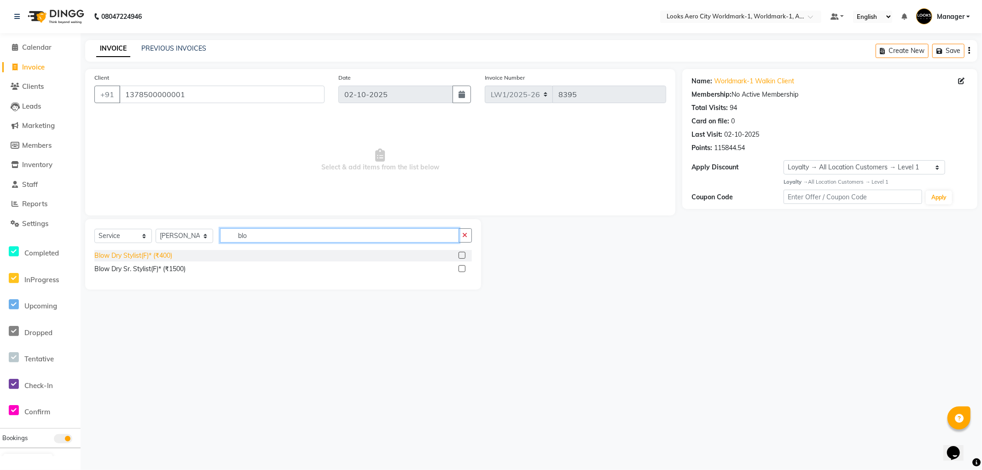
type input "blo"
click at [146, 255] on div "Blow Dry Stylist(F)* (₹400)" at bounding box center [133, 256] width 78 height 10
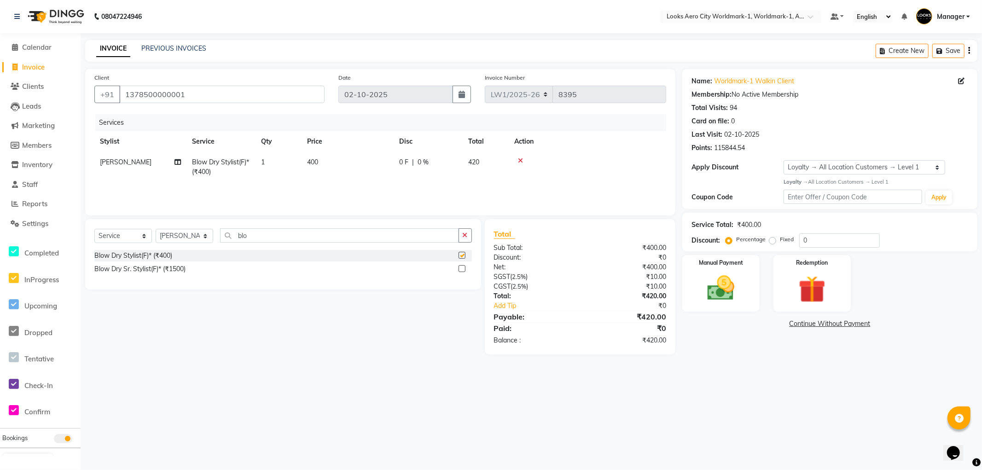
checkbox input "false"
click at [331, 163] on td "400" at bounding box center [348, 167] width 92 height 30
select select "84537"
drag, startPoint x: 379, startPoint y: 164, endPoint x: 302, endPoint y: 158, distance: 77.6
click at [302, 158] on tr "Abhishek_Nails Amita Chauhan Anil Ashwin Celina Counter_Sales Dawa_Mgr Gaurav_P…" at bounding box center [380, 171] width 572 height 39
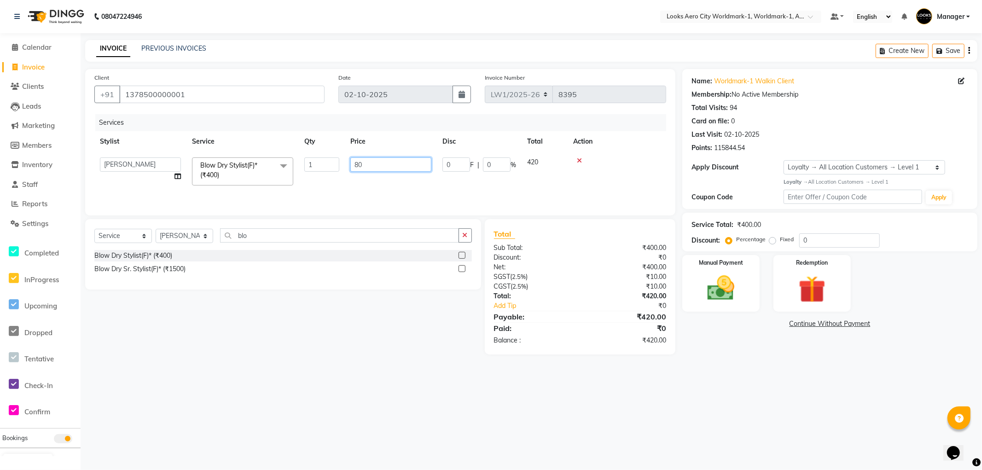
type input "800"
drag, startPoint x: 738, startPoint y: 342, endPoint x: 738, endPoint y: 349, distance: 6.9
click at [740, 347] on div "Name: Worldmark-1 Walkin Client Membership: No Active Membership Total Visits: …" at bounding box center [833, 211] width 302 height 285
click at [735, 310] on div "Manual Payment" at bounding box center [721, 283] width 80 height 59
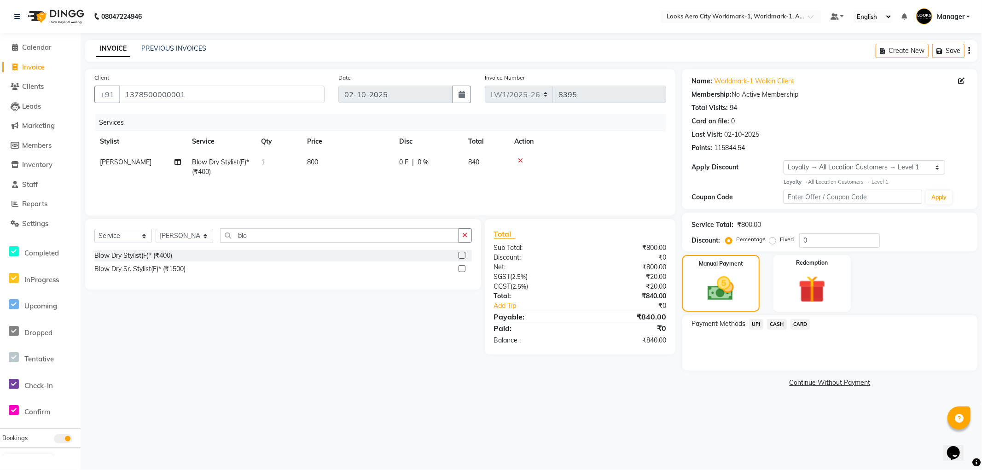
click at [756, 324] on span "UPI" at bounding box center [756, 324] width 14 height 11
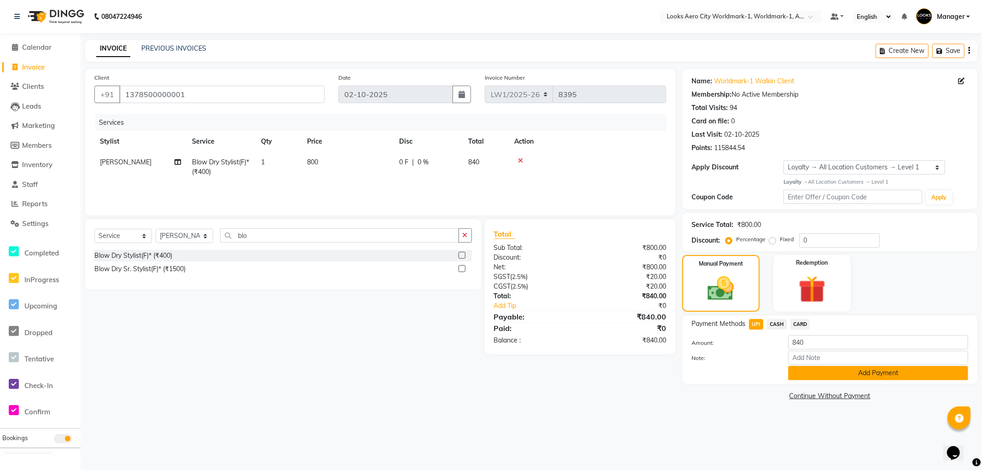
click at [796, 378] on button "Add Payment" at bounding box center [878, 373] width 180 height 14
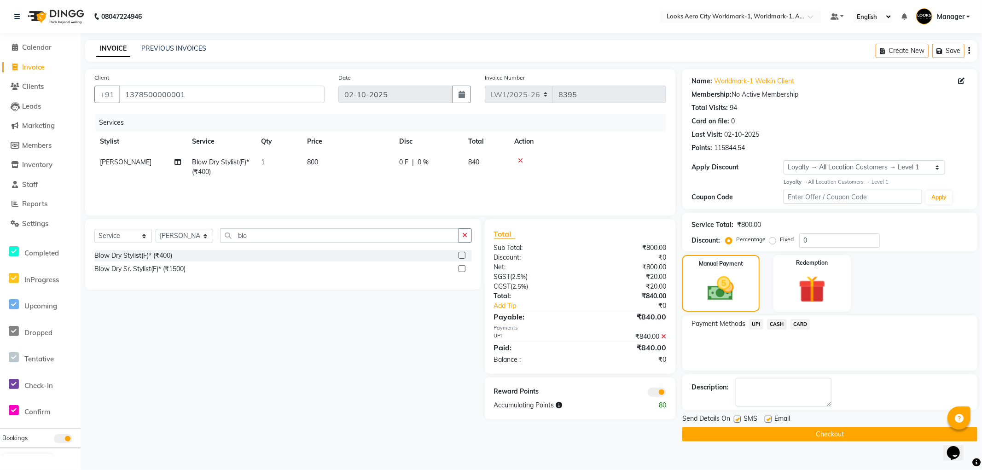
click at [655, 395] on span at bounding box center [657, 392] width 18 height 9
click at [666, 394] on input "checkbox" at bounding box center [666, 394] width 0 height 0
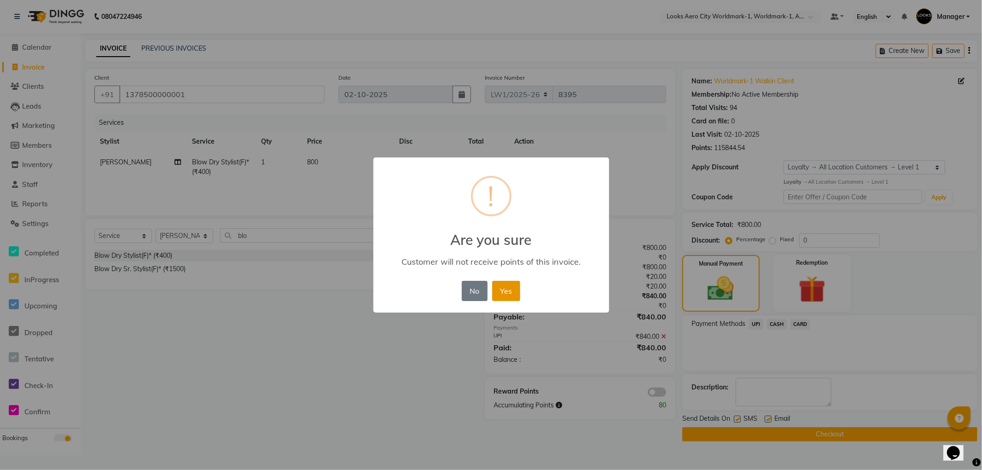
click at [514, 297] on button "Yes" at bounding box center [506, 291] width 28 height 20
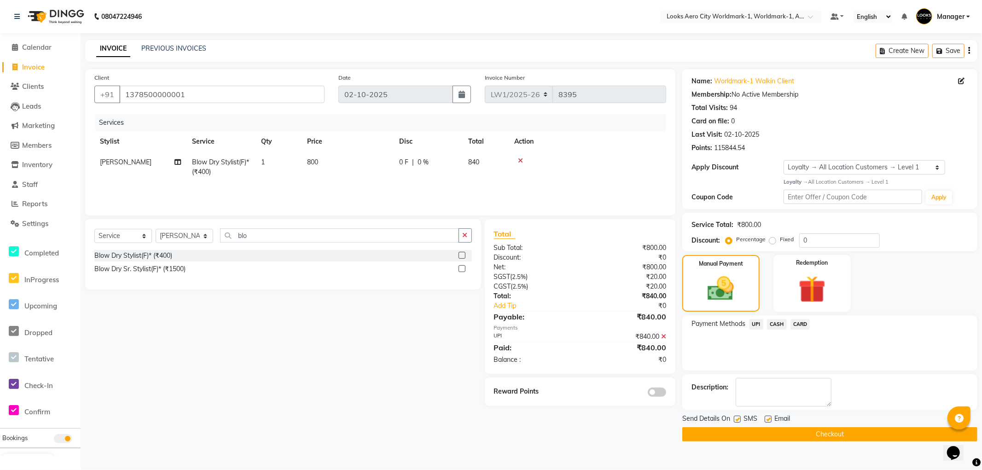
click at [705, 438] on button "Checkout" at bounding box center [829, 434] width 295 height 14
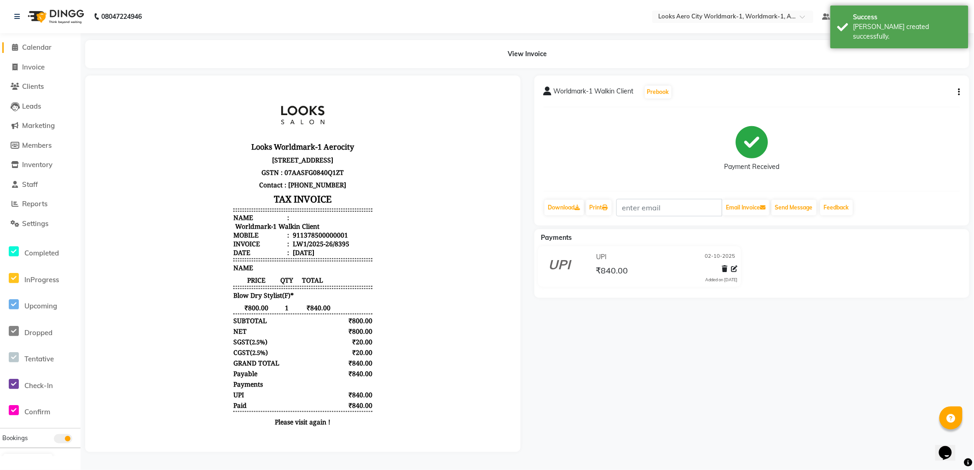
click at [34, 43] on span "Calendar" at bounding box center [36, 47] width 29 height 9
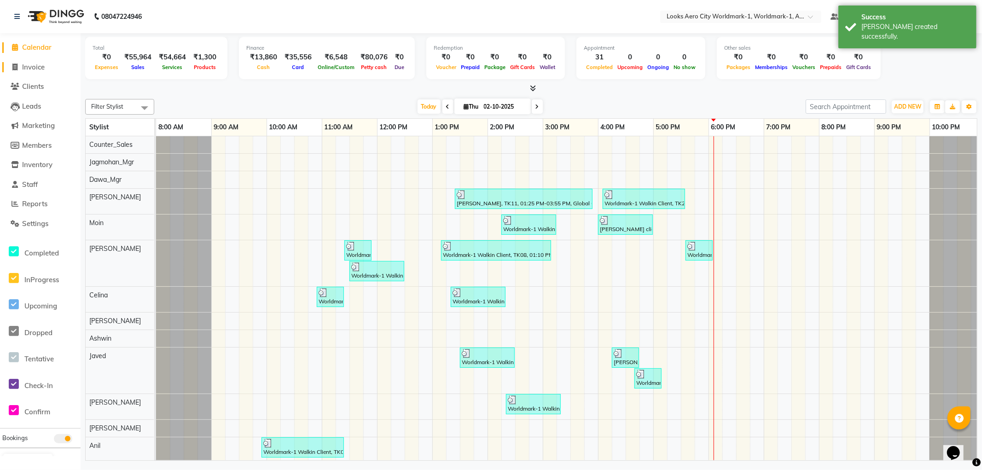
click at [34, 65] on span "Invoice" at bounding box center [33, 67] width 23 height 9
select select "service"
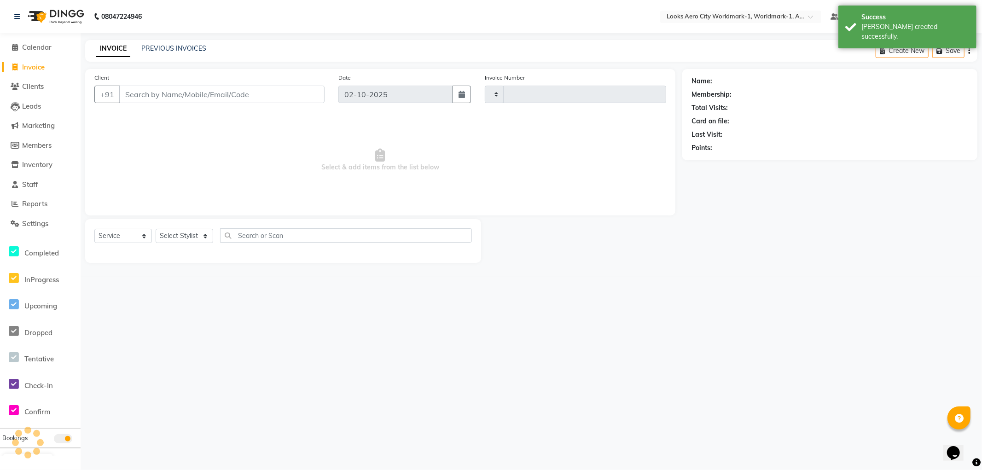
type input "8396"
select select "8573"
click at [191, 94] on input "Client" at bounding box center [221, 94] width 205 height 17
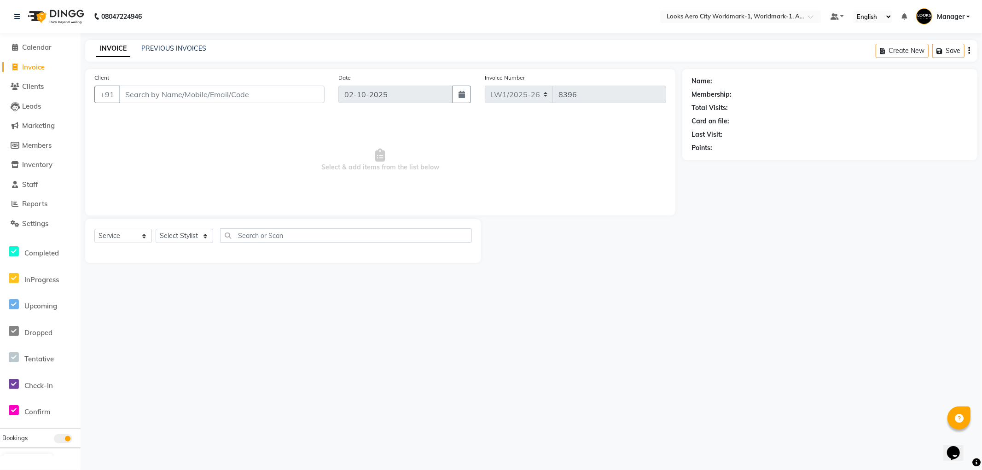
click at [261, 99] on input "Client" at bounding box center [221, 94] width 205 height 17
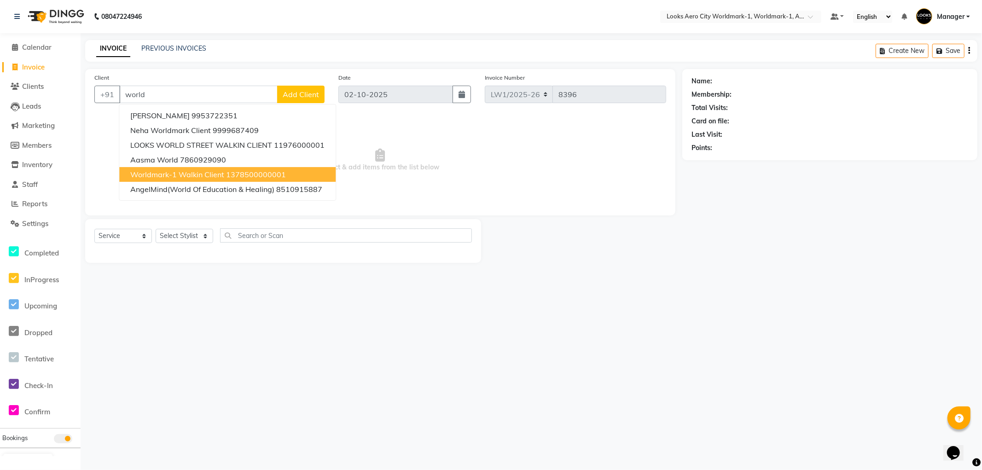
click at [236, 167] on button "Worldmark-1 Walkin Client 1378500000001" at bounding box center [227, 174] width 216 height 15
type input "1378500000001"
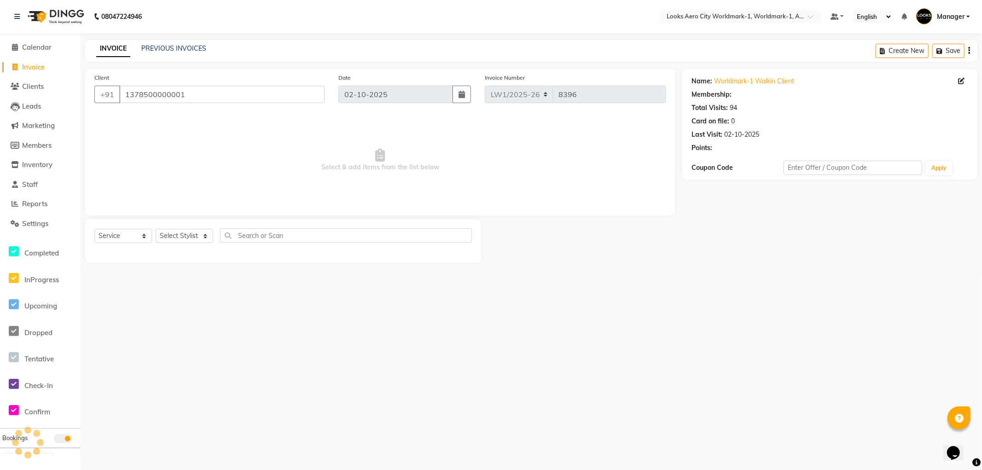
select select "1: Object"
drag, startPoint x: 184, startPoint y: 235, endPoint x: 184, endPoint y: 229, distance: 5.5
click at [184, 235] on select "Select Stylist [PERSON_NAME] [PERSON_NAME] [PERSON_NAME] [PERSON_NAME] Counter_…" at bounding box center [185, 236] width 58 height 14
select select "84553"
click at [156, 229] on select "Select Stylist [PERSON_NAME] [PERSON_NAME] [PERSON_NAME] [PERSON_NAME] Counter_…" at bounding box center [185, 236] width 58 height 14
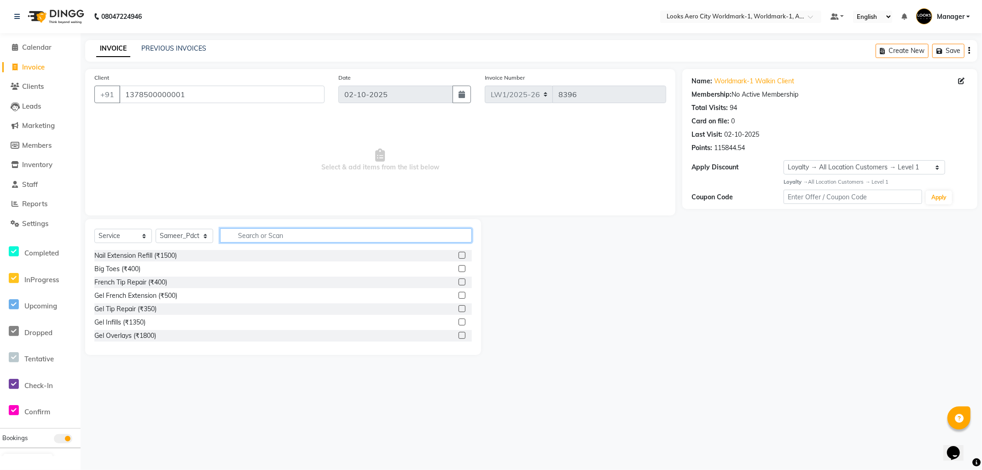
click at [273, 236] on input "text" at bounding box center [346, 235] width 252 height 14
type input "cut"
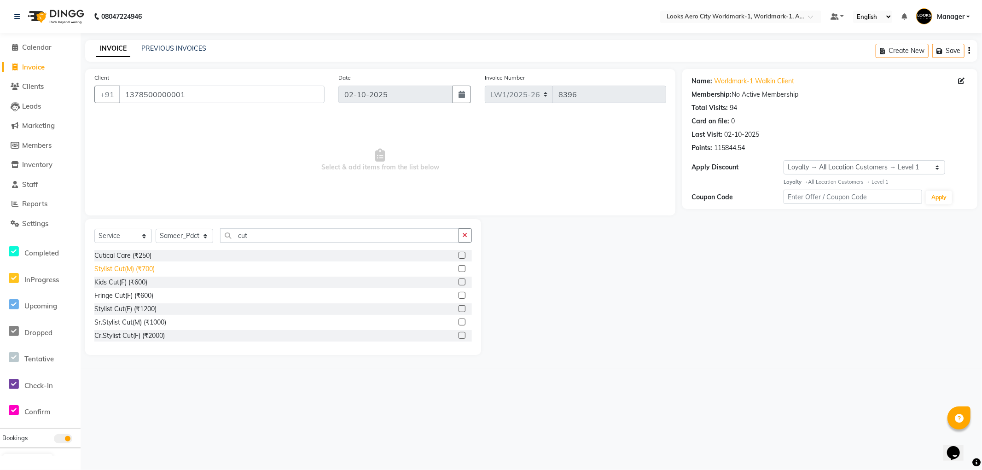
click at [138, 268] on div "Stylist Cut(M) (₹700)" at bounding box center [124, 269] width 60 height 10
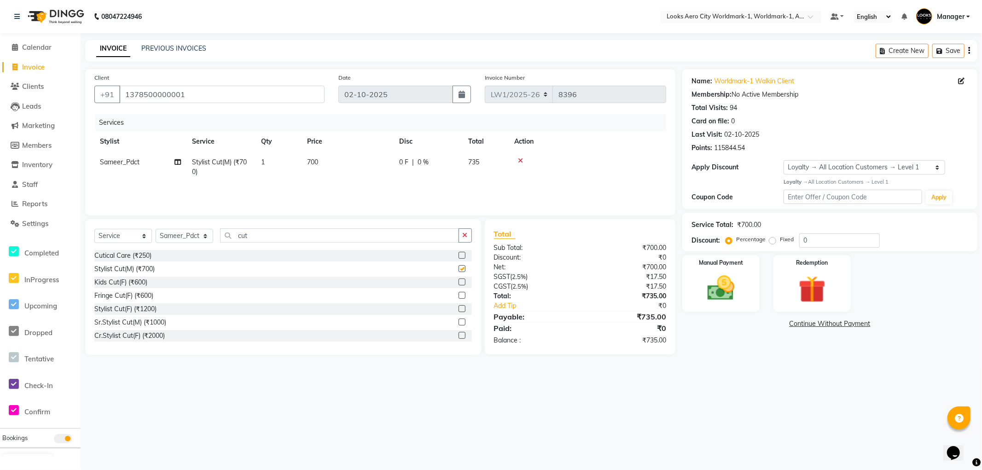
checkbox input "false"
click at [326, 159] on td "700" at bounding box center [348, 167] width 92 height 30
select select "84553"
drag, startPoint x: 390, startPoint y: 161, endPoint x: 290, endPoint y: 165, distance: 100.4
click at [290, 165] on tr "Abhishek_Nails [PERSON_NAME] [PERSON_NAME] [PERSON_NAME] [PERSON_NAME] Counter_…" at bounding box center [380, 169] width 572 height 35
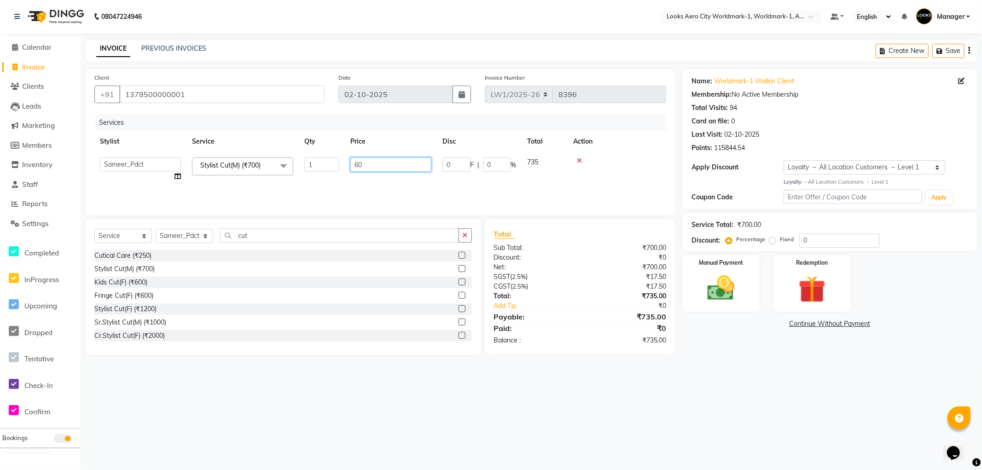
type input "600"
click at [734, 354] on div "Name: Worldmark-1 Walkin Client Membership: No Active Membership Total Visits: …" at bounding box center [833, 212] width 302 height 286
click at [728, 307] on div "Manual Payment" at bounding box center [721, 283] width 80 height 59
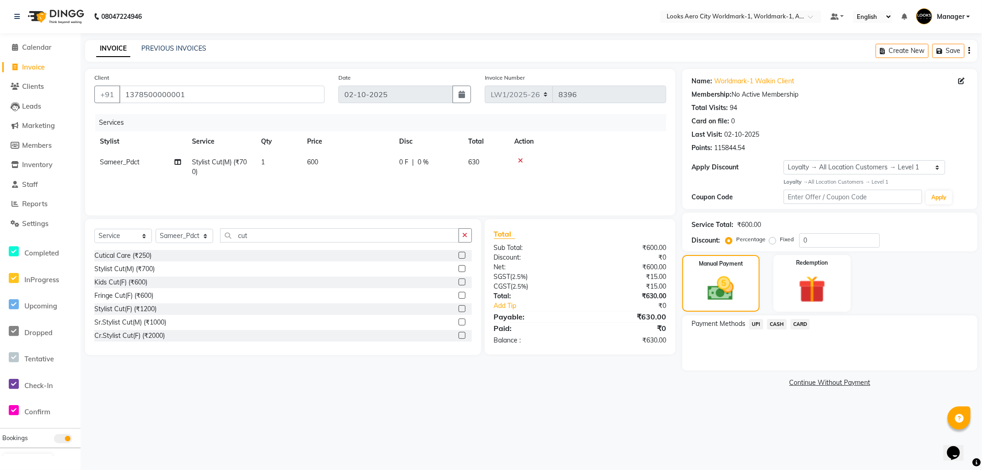
drag, startPoint x: 755, startPoint y: 323, endPoint x: 762, endPoint y: 334, distance: 13.4
click at [755, 324] on span "UPI" at bounding box center [756, 324] width 14 height 11
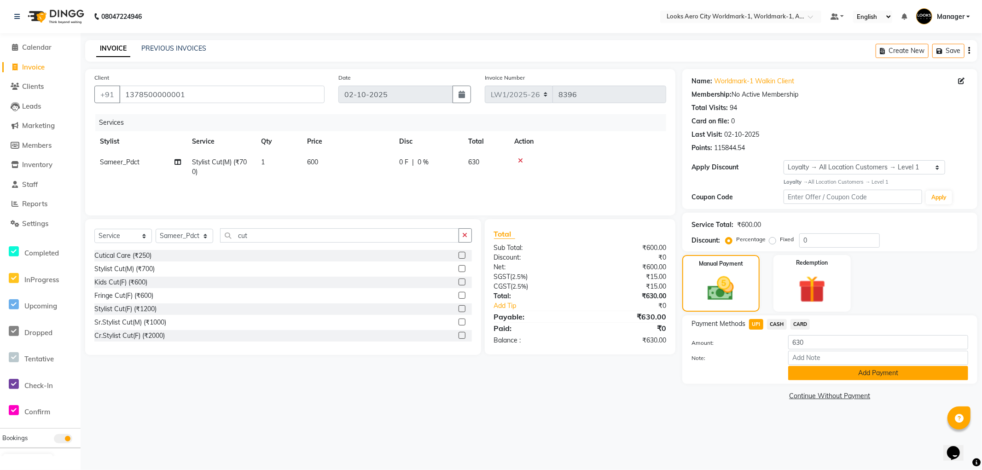
click at [798, 376] on button "Add Payment" at bounding box center [878, 373] width 180 height 14
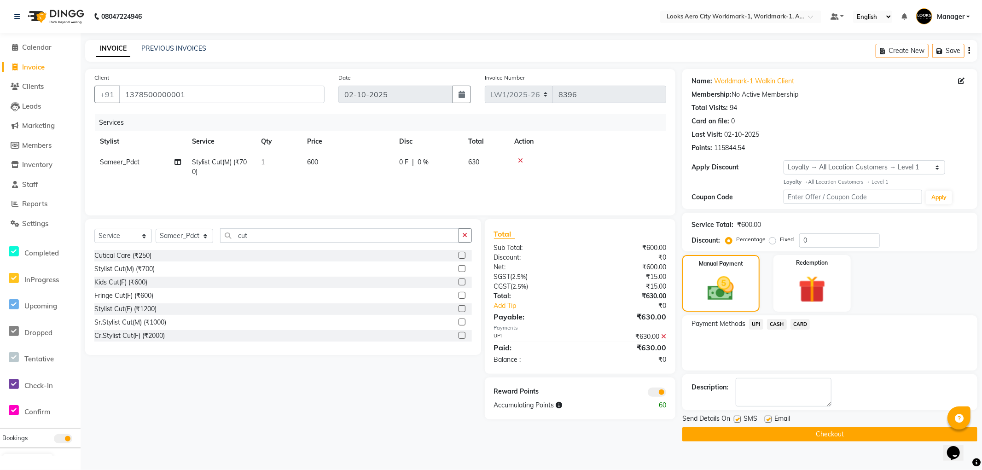
click at [698, 429] on button "Checkout" at bounding box center [829, 434] width 295 height 14
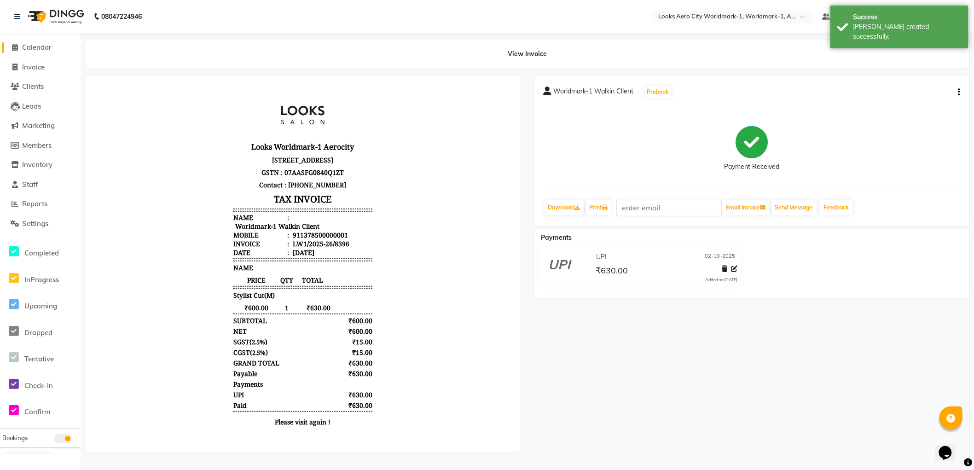
click at [39, 47] on span "Calendar" at bounding box center [36, 47] width 29 height 9
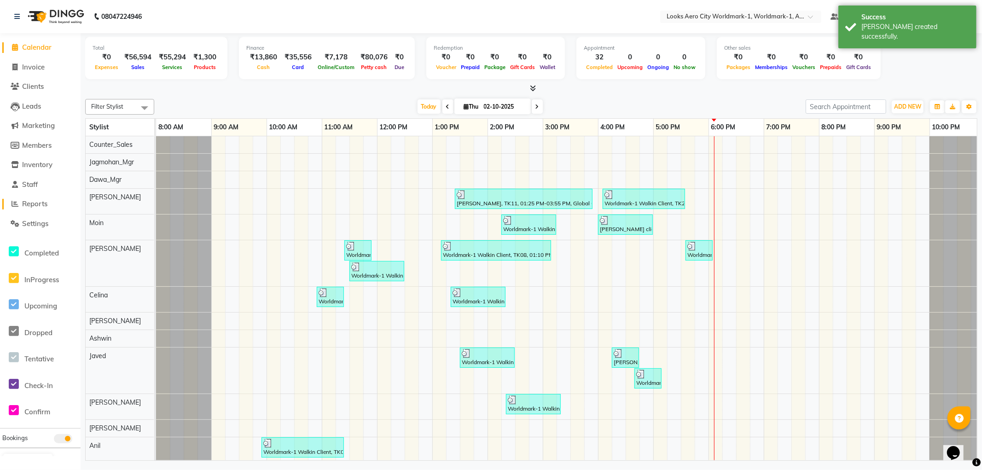
click at [35, 204] on span "Reports" at bounding box center [34, 203] width 25 height 9
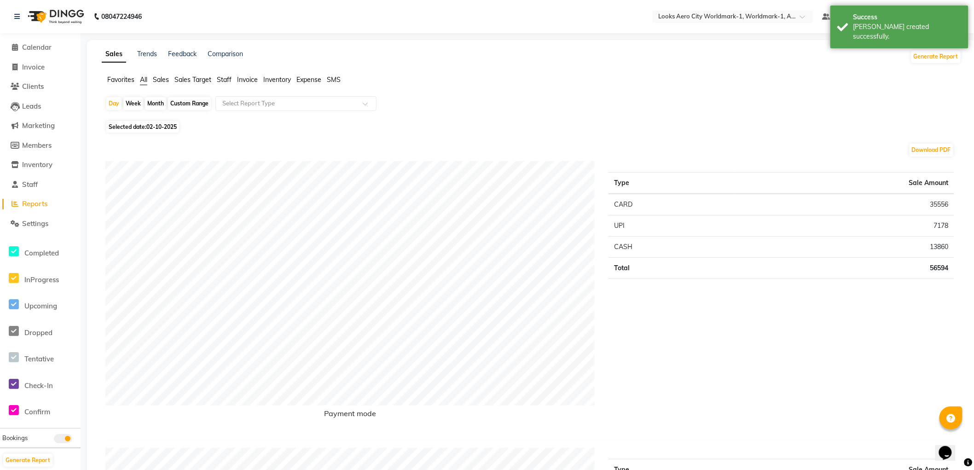
click at [225, 80] on span "Staff" at bounding box center [224, 80] width 15 height 8
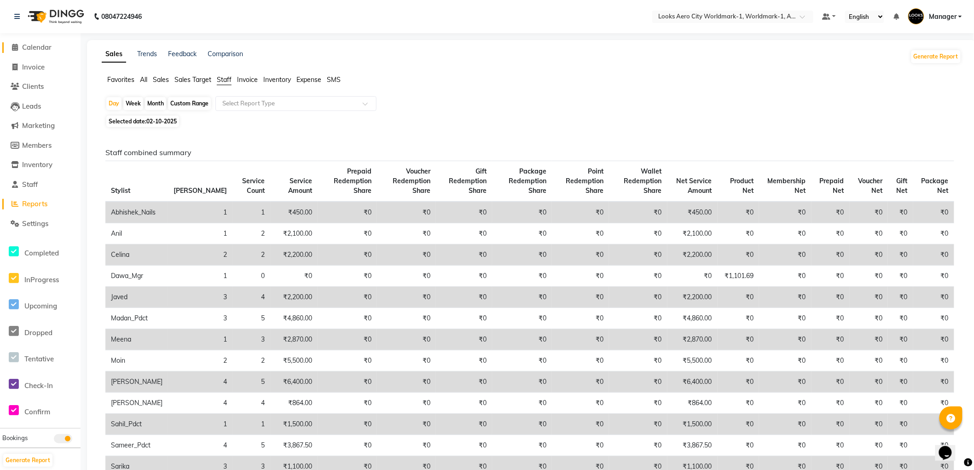
click at [42, 47] on span "Calendar" at bounding box center [36, 47] width 29 height 9
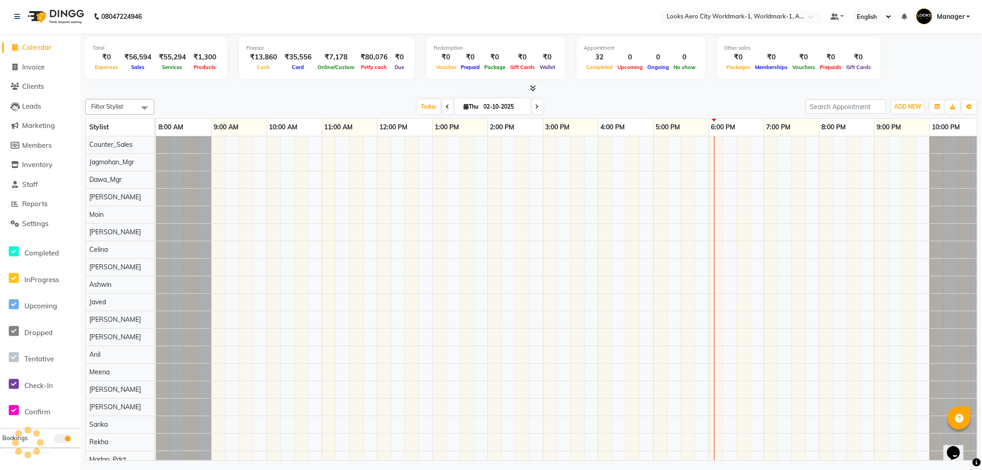
scroll to position [0, 7]
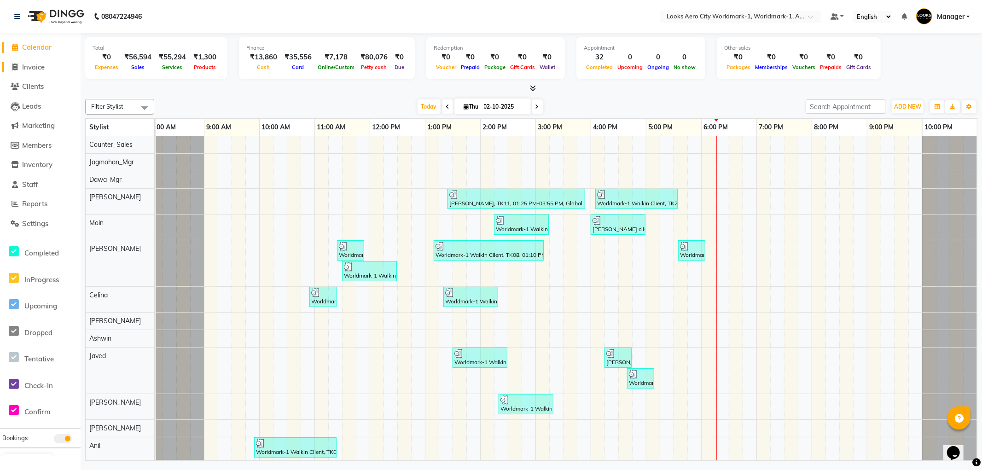
click at [34, 66] on span "Invoice" at bounding box center [33, 67] width 23 height 9
select select "service"
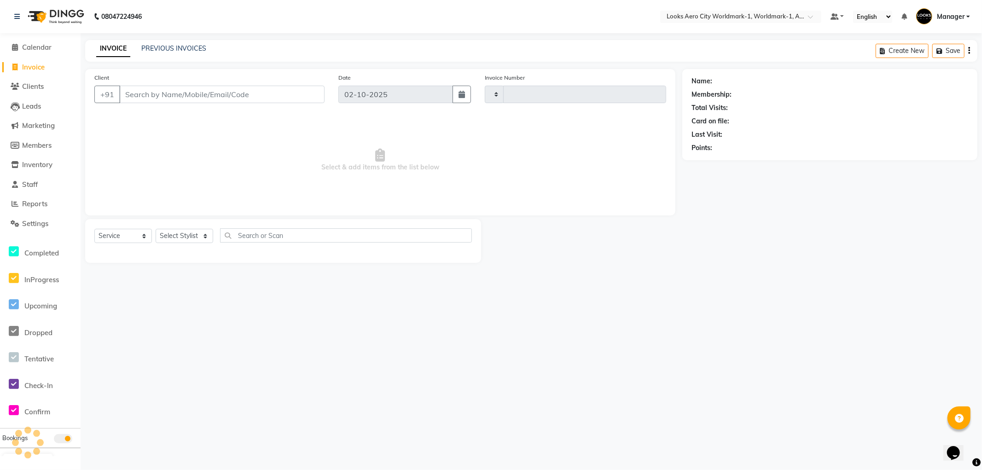
type input "8397"
select select "8573"
click at [199, 93] on input "Client" at bounding box center [221, 94] width 205 height 17
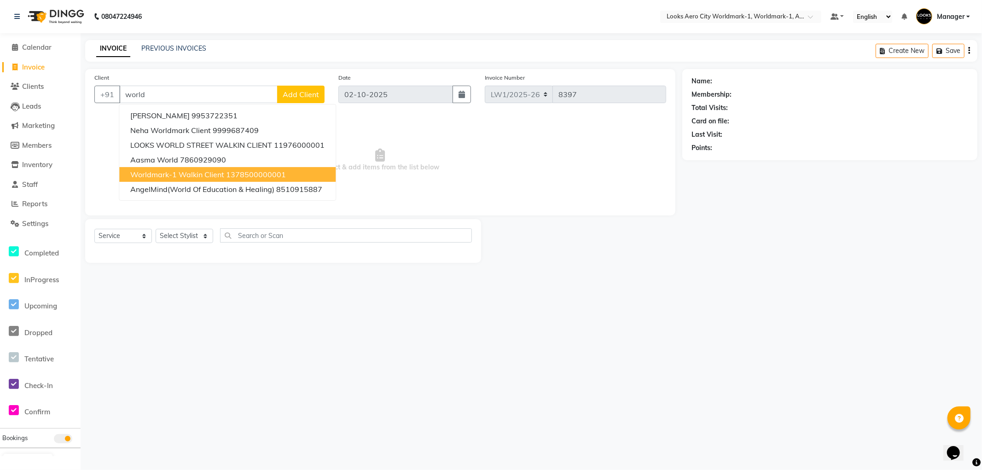
click at [202, 168] on button "Worldmark-1 Walkin Client 1378500000001" at bounding box center [227, 174] width 216 height 15
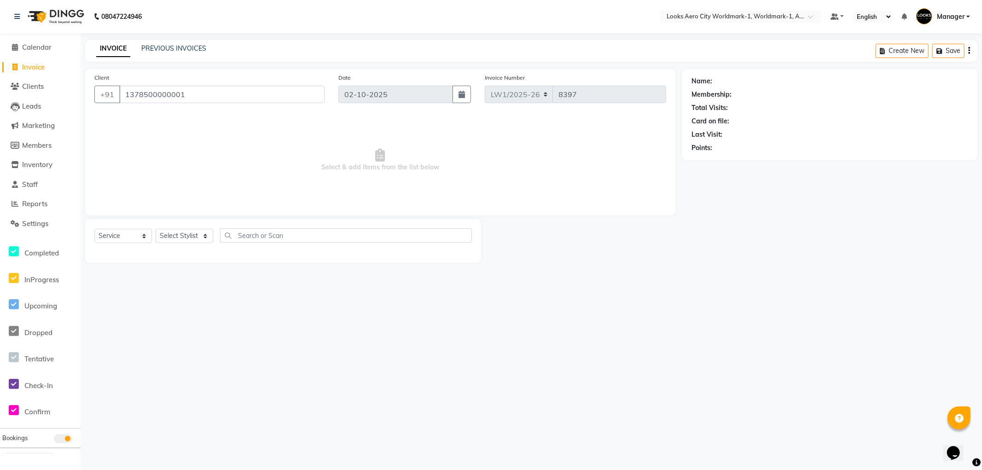
type input "1378500000001"
select select "1: Object"
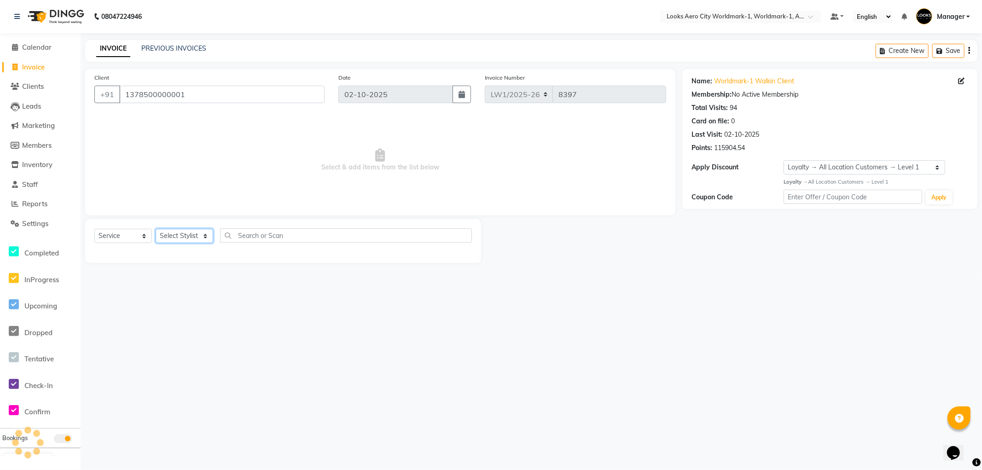
click at [198, 232] on select "Select Stylist [PERSON_NAME] [PERSON_NAME] [PERSON_NAME] [PERSON_NAME] Counter_…" at bounding box center [185, 236] width 58 height 14
select select "84538"
click at [156, 229] on select "Select Stylist [PERSON_NAME] [PERSON_NAME] [PERSON_NAME] [PERSON_NAME] Counter_…" at bounding box center [185, 236] width 58 height 14
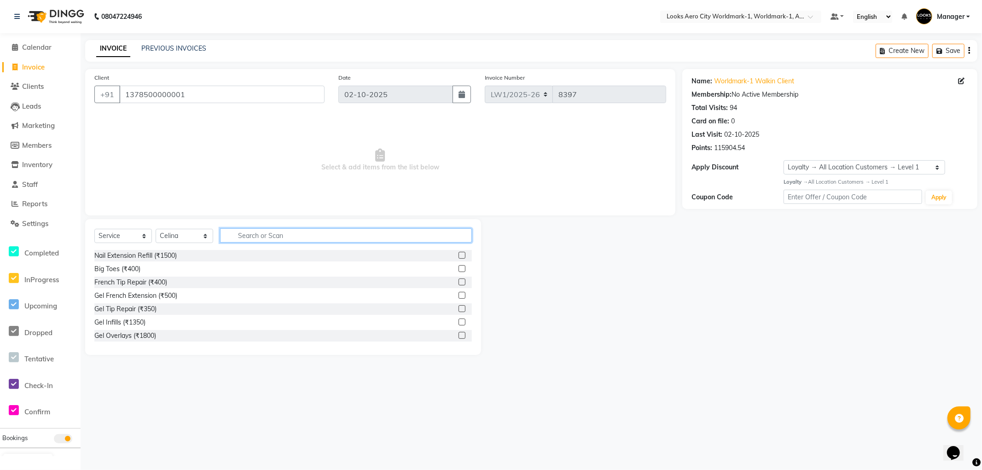
click at [278, 237] on input "text" at bounding box center [346, 235] width 252 height 14
type input "ritu"
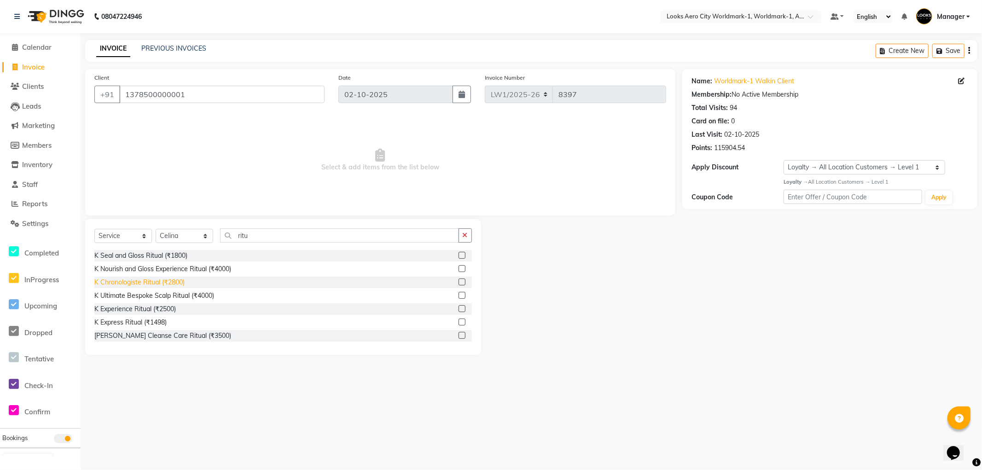
click at [144, 283] on div "K Chronologiste Ritual (₹2800)" at bounding box center [139, 283] width 90 height 10
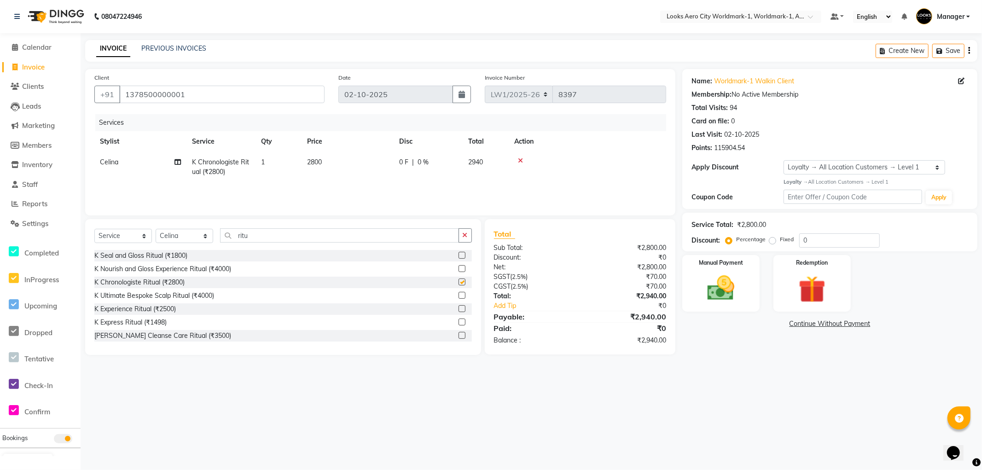
checkbox input "false"
click at [344, 163] on td "2800" at bounding box center [348, 167] width 92 height 30
select select "84538"
drag, startPoint x: 387, startPoint y: 162, endPoint x: 270, endPoint y: 169, distance: 117.2
click at [270, 169] on tr "Abhishek_Nails Amita Chauhan Anil Ashwin Celina Counter_Sales Dawa_Mgr Gaurav_P…" at bounding box center [380, 171] width 572 height 39
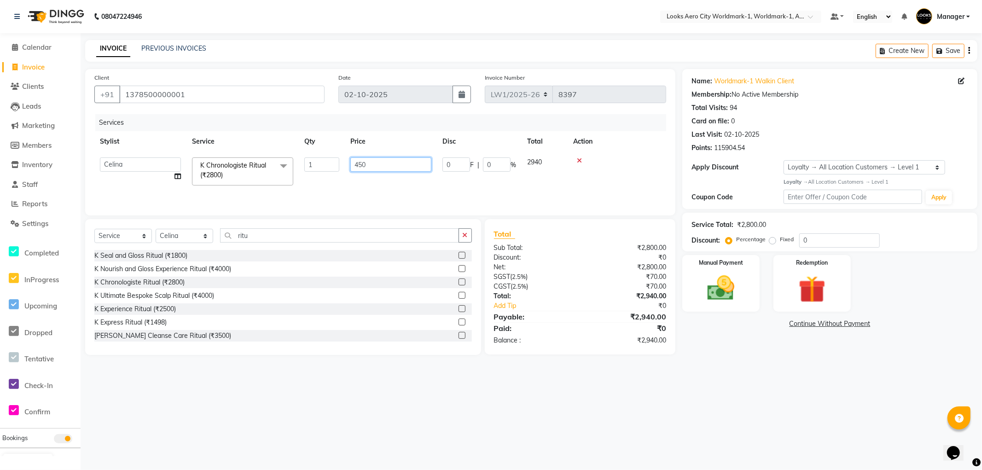
type input "4500"
click at [173, 234] on select "Select Stylist [PERSON_NAME] [PERSON_NAME] [PERSON_NAME] [PERSON_NAME] Counter_…" at bounding box center [185, 236] width 58 height 14
select select "84544"
click at [156, 229] on select "Select Stylist [PERSON_NAME] [PERSON_NAME] [PERSON_NAME] [PERSON_NAME] Counter_…" at bounding box center [185, 236] width 58 height 14
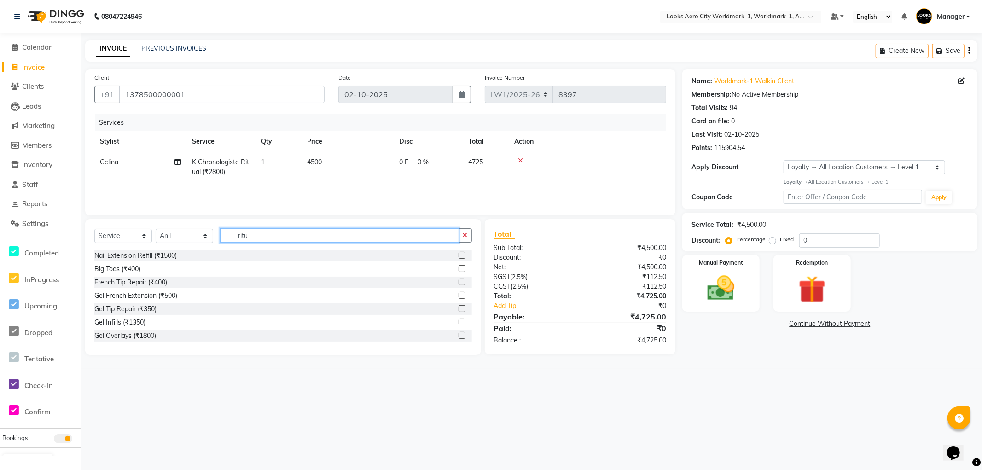
drag, startPoint x: 300, startPoint y: 239, endPoint x: 0, endPoint y: 100, distance: 330.3
click at [0, 100] on app-home "08047224946 Select Location × Looks Aero City Worldmark-1, Worldmark-1, Aerocit…" at bounding box center [491, 184] width 982 height 369
type input "colo"
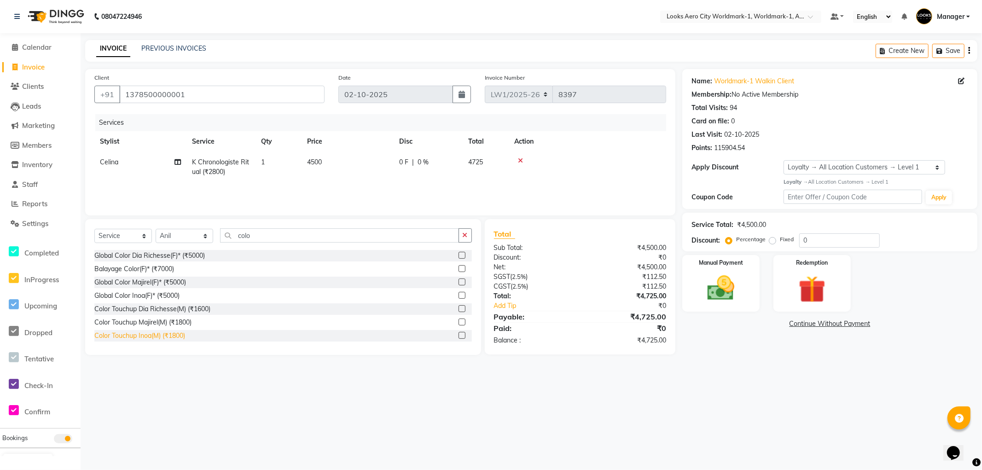
click at [180, 336] on div "Color Touchup Inoa(M) (₹1800)" at bounding box center [139, 336] width 91 height 10
checkbox input "false"
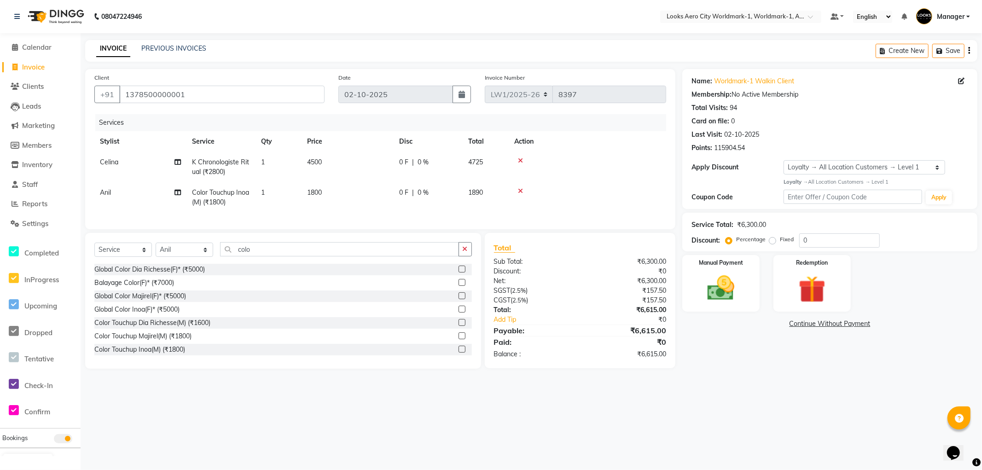
click at [338, 192] on td "1800" at bounding box center [348, 197] width 92 height 30
select select "84544"
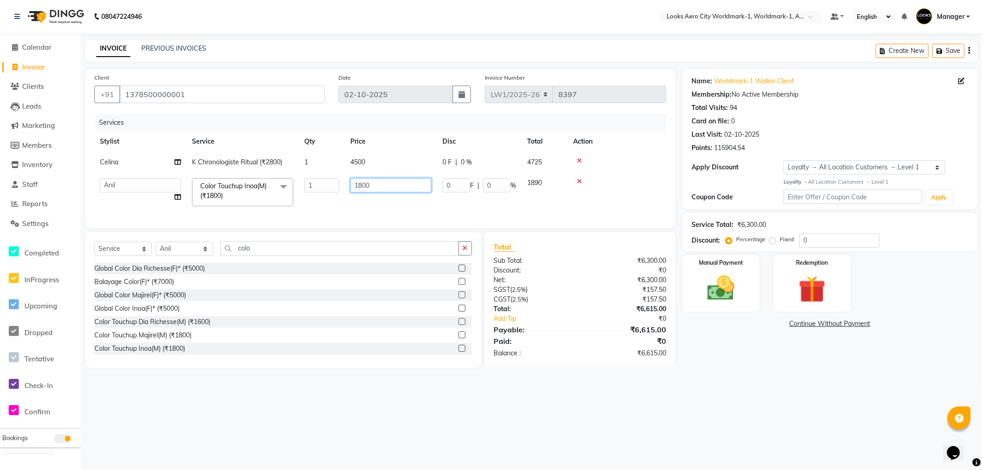
drag, startPoint x: 392, startPoint y: 189, endPoint x: 270, endPoint y: 185, distance: 122.6
click at [270, 185] on tr "Abhishek_Nails Amita Chauhan Anil Ashwin Celina Counter_Sales Dawa_Mgr Gaurav_P…" at bounding box center [380, 192] width 572 height 39
type input "1500"
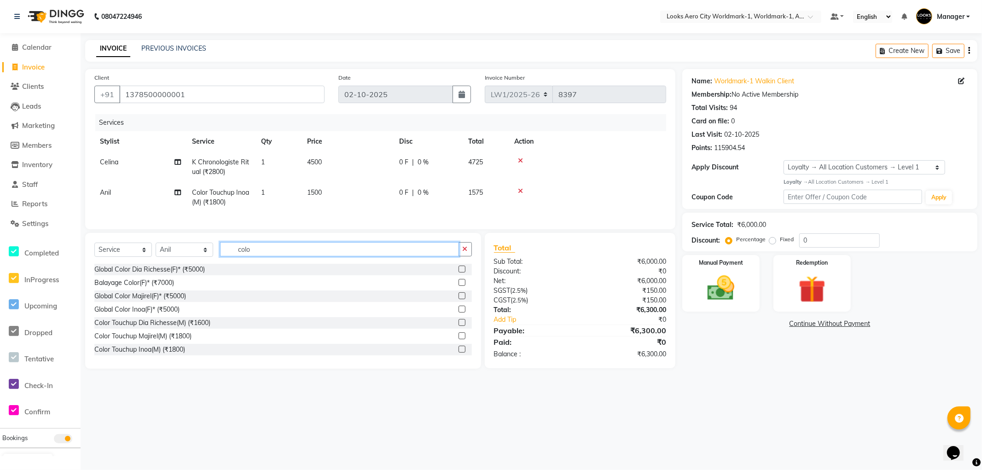
drag, startPoint x: 267, startPoint y: 255, endPoint x: 0, endPoint y: 167, distance: 281.3
click at [0, 167] on app-home "08047224946 Select Location × Looks Aero City Worldmark-1, Worldmark-1, Aerocit…" at bounding box center [491, 191] width 982 height 383
type input "bea"
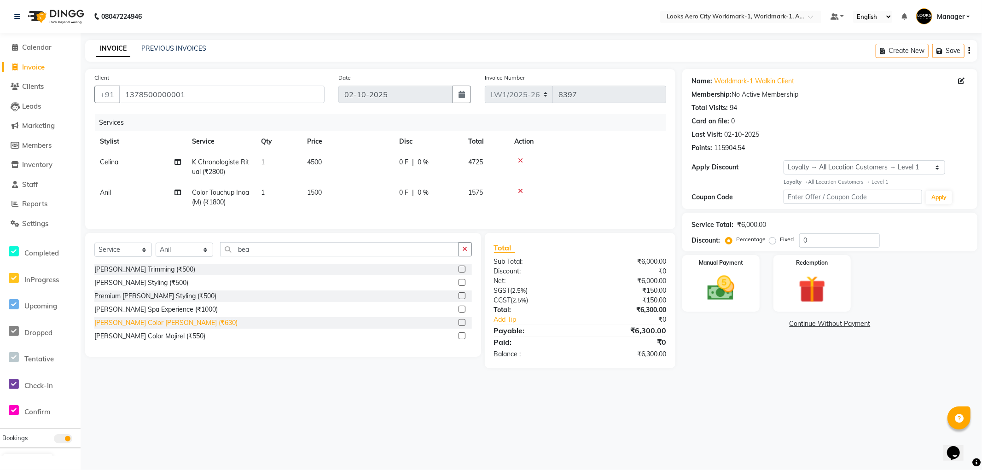
click at [158, 328] on div "Beard Color Inoa (₹630)" at bounding box center [165, 323] width 143 height 10
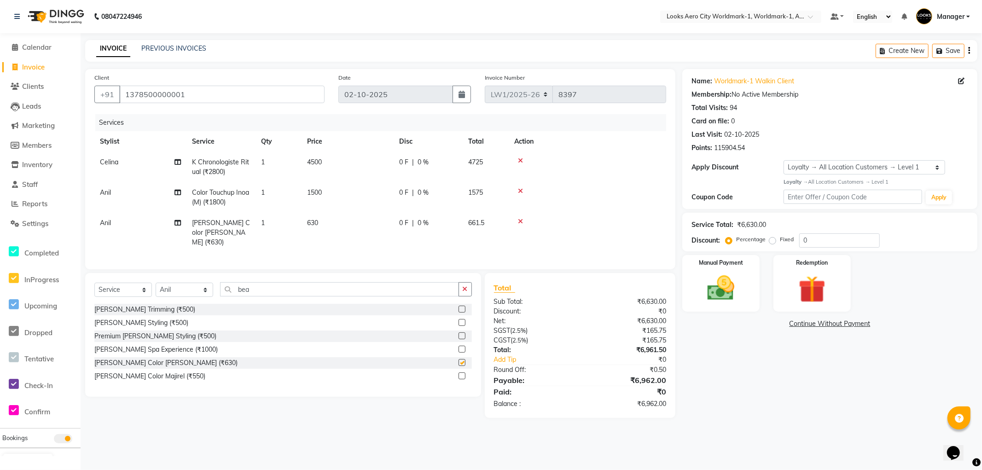
checkbox input "false"
click at [357, 219] on td "630" at bounding box center [348, 233] width 92 height 40
select select "84544"
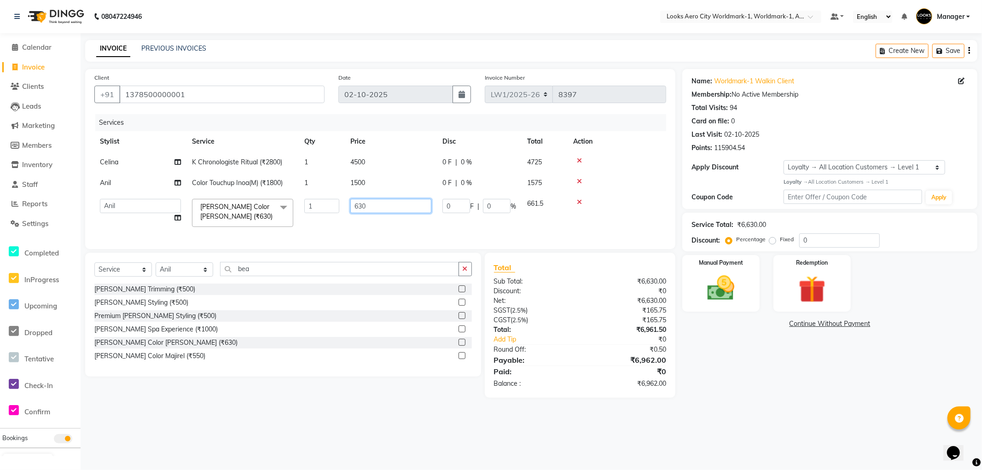
drag, startPoint x: 382, startPoint y: 203, endPoint x: 291, endPoint y: 203, distance: 90.7
click at [291, 203] on tr "Abhishek_Nails Amita Chauhan Anil Ashwin Celina Counter_Sales Dawa_Mgr Gaurav_P…" at bounding box center [380, 212] width 572 height 39
type input "600"
click at [781, 412] on main "INVOICE PREVIOUS INVOICES Create New Save Client +91 1378500000001 Date 02-10-2…" at bounding box center [532, 226] width 902 height 372
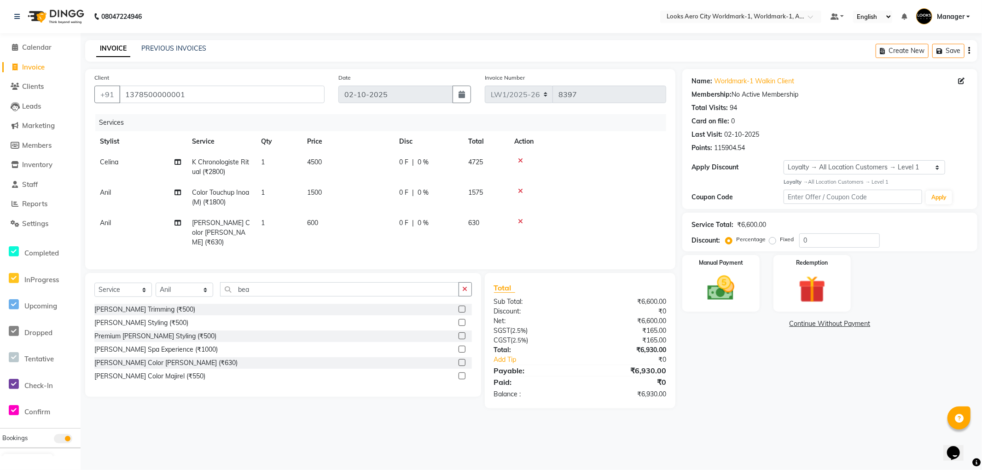
click at [520, 188] on icon at bounding box center [520, 191] width 5 height 6
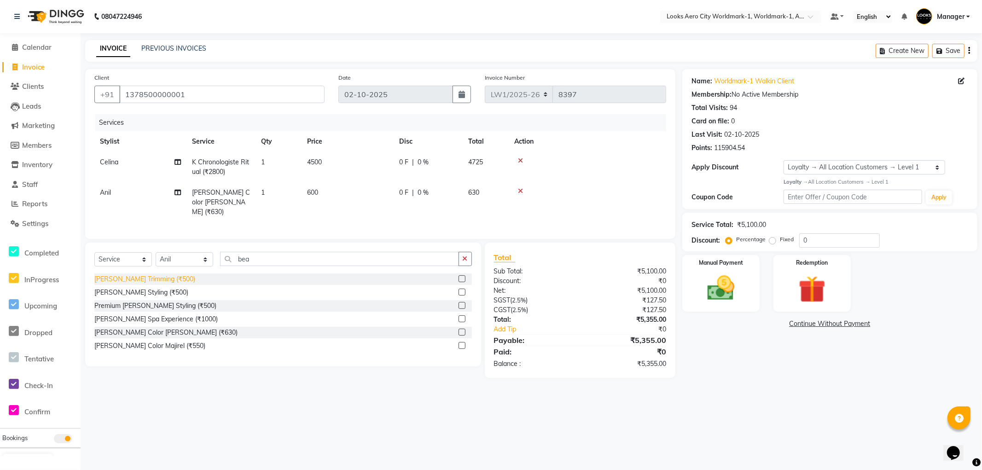
click at [135, 279] on div "Beard Trimming (₹500)" at bounding box center [144, 279] width 101 height 10
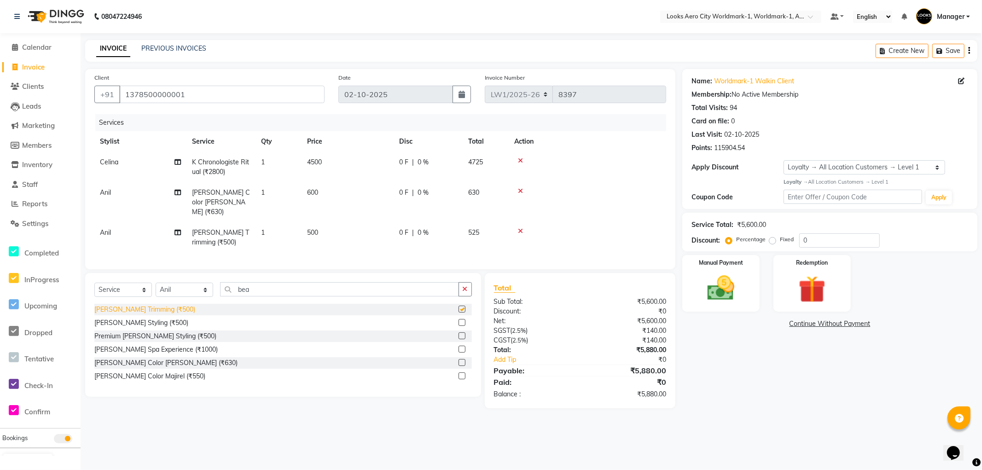
checkbox input "false"
click at [347, 231] on td "500" at bounding box center [348, 237] width 92 height 30
select select "84544"
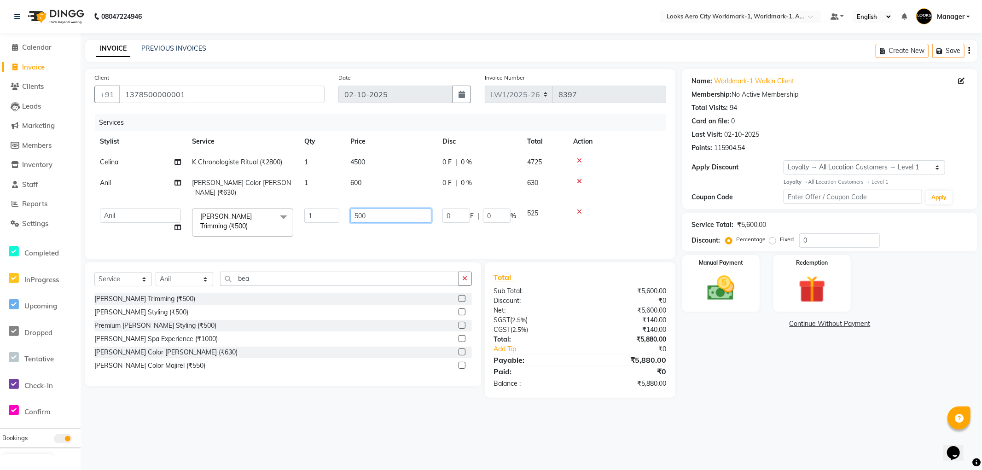
drag, startPoint x: 379, startPoint y: 206, endPoint x: 261, endPoint y: 186, distance: 120.0
click at [261, 186] on tbody "Celina K Chronologiste Ritual (₹2800) 1 4500 0 F | 0 % 4725 Anil Beard Color In…" at bounding box center [380, 197] width 572 height 90
type input "400"
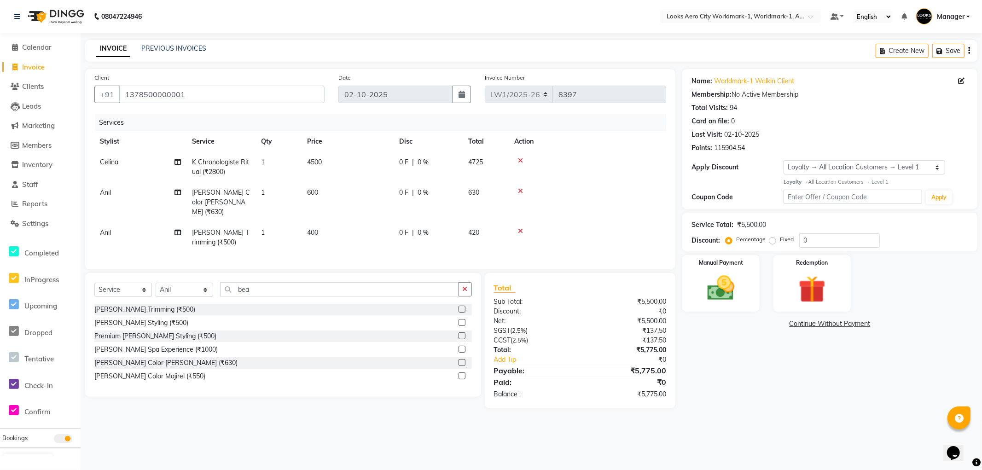
click at [756, 378] on div "Name: Worldmark-1 Walkin Client Membership: No Active Membership Total Visits: …" at bounding box center [833, 238] width 302 height 339
click at [751, 310] on div "Manual Payment" at bounding box center [721, 283] width 80 height 59
click at [793, 324] on span "CARD" at bounding box center [801, 324] width 20 height 11
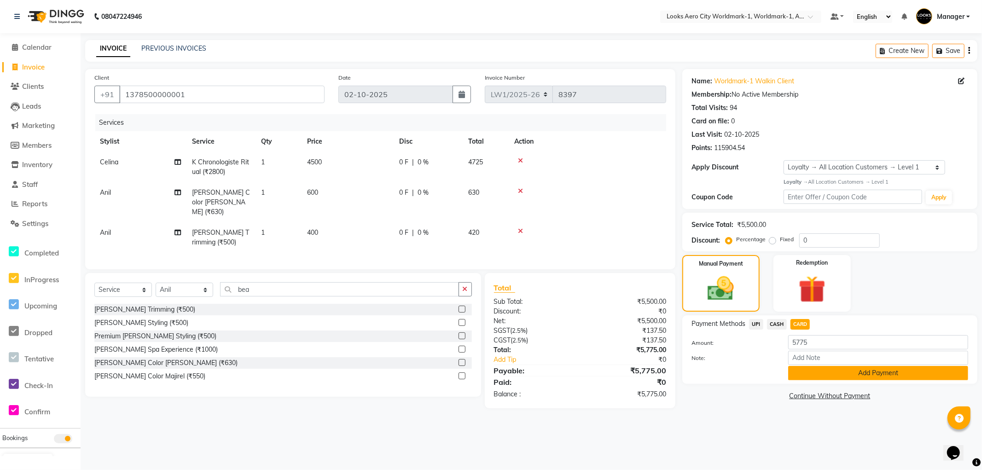
click at [812, 374] on button "Add Payment" at bounding box center [878, 373] width 180 height 14
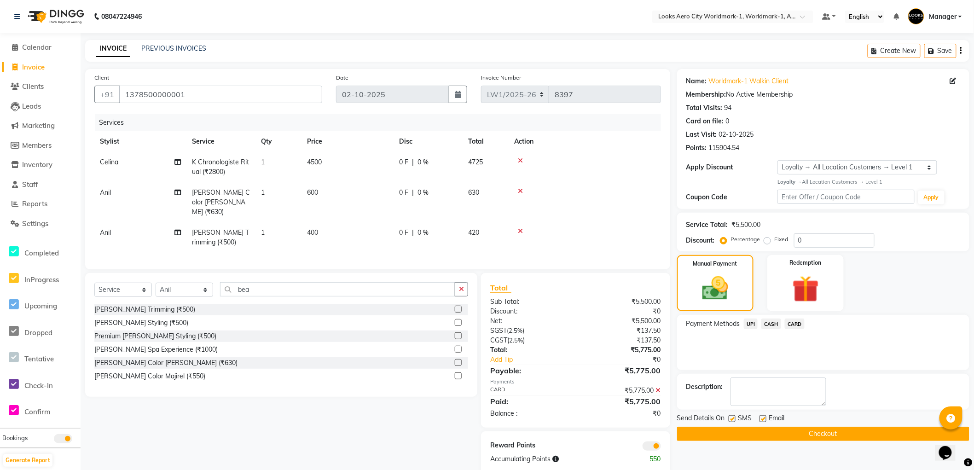
click at [650, 442] on span at bounding box center [652, 446] width 18 height 9
click at [661, 448] on input "checkbox" at bounding box center [661, 448] width 0 height 0
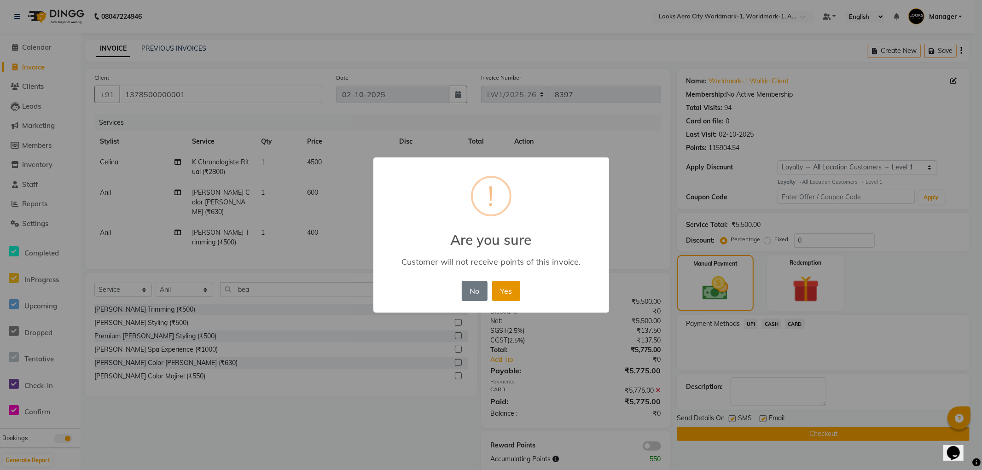
click at [504, 292] on button "Yes" at bounding box center [506, 291] width 28 height 20
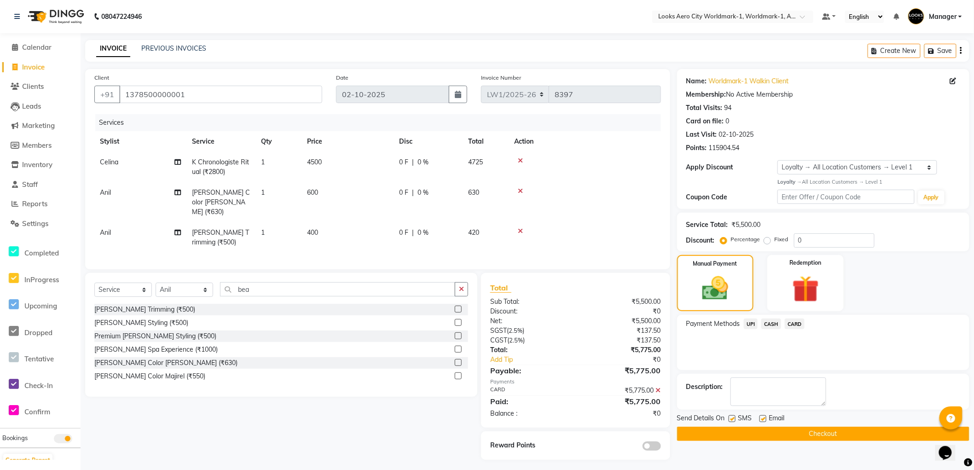
click at [686, 431] on button "Checkout" at bounding box center [823, 434] width 292 height 14
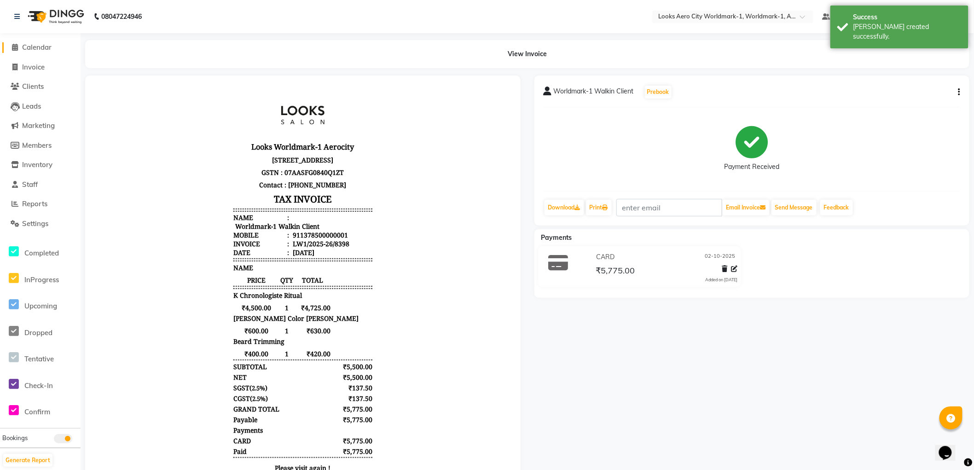
click at [39, 47] on span "Calendar" at bounding box center [36, 47] width 29 height 9
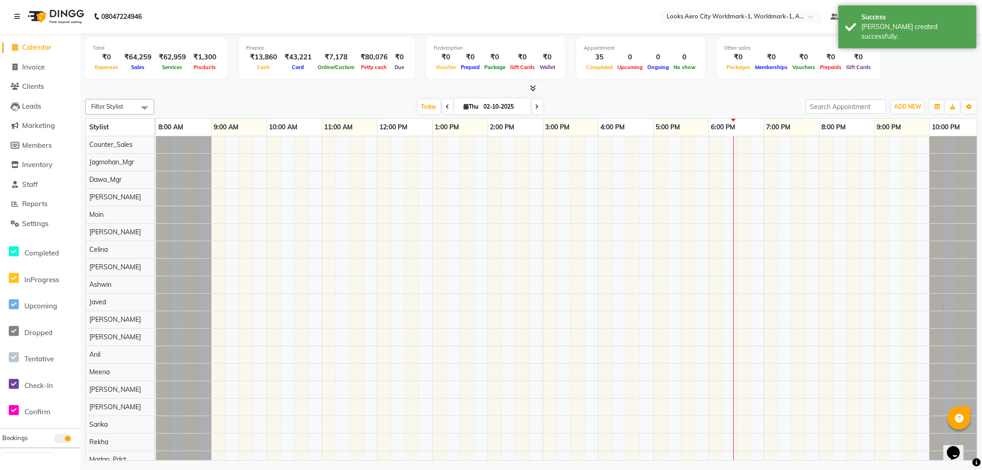
scroll to position [0, 7]
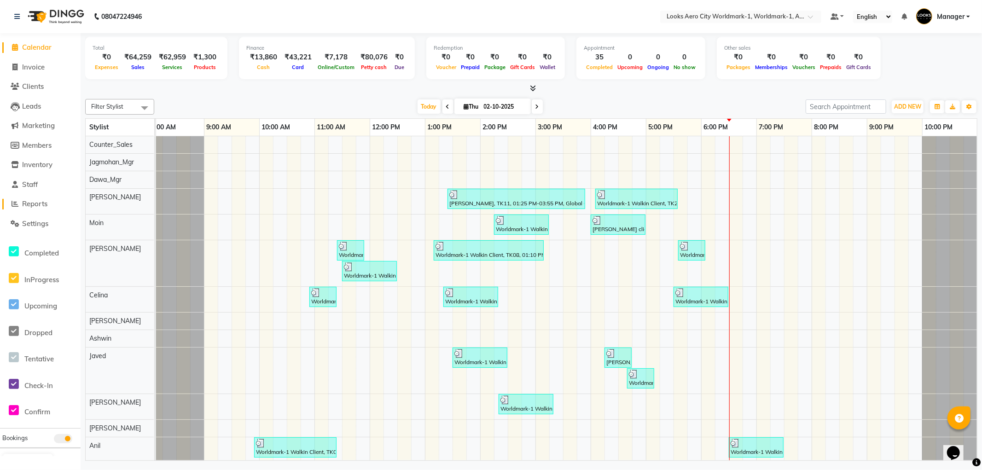
click at [39, 205] on span "Reports" at bounding box center [34, 203] width 25 height 9
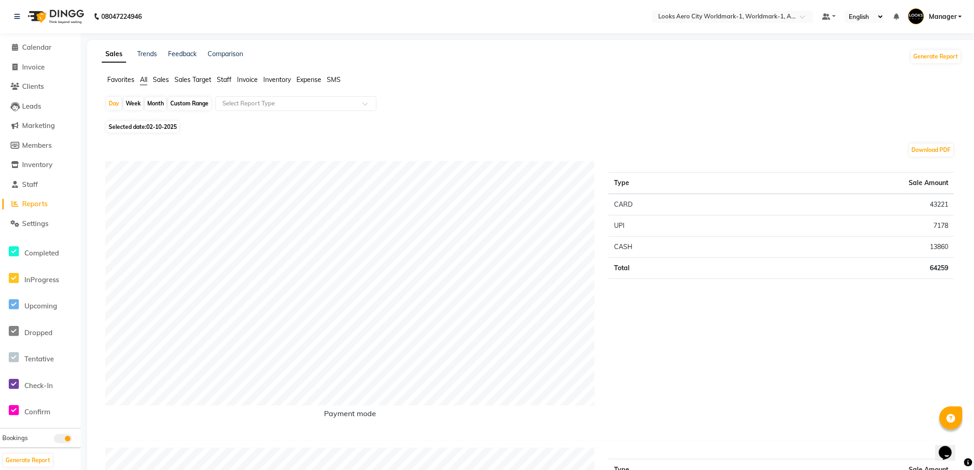
click at [221, 78] on span "Staff" at bounding box center [224, 80] width 15 height 8
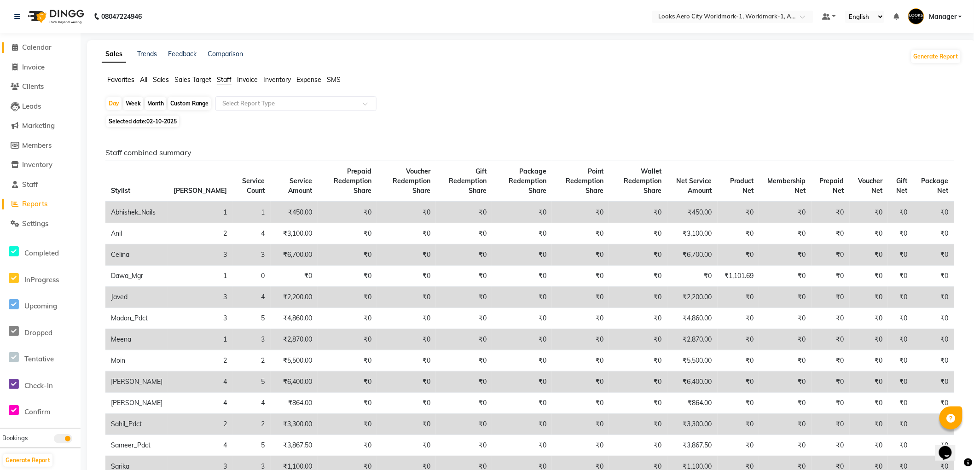
drag, startPoint x: 43, startPoint y: 45, endPoint x: 81, endPoint y: 8, distance: 53.4
click at [42, 45] on span "Calendar" at bounding box center [36, 47] width 29 height 9
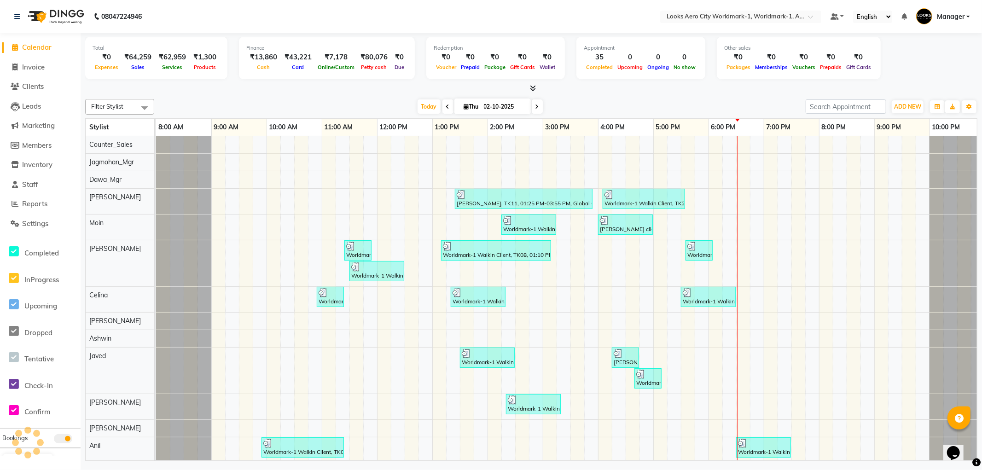
scroll to position [0, 7]
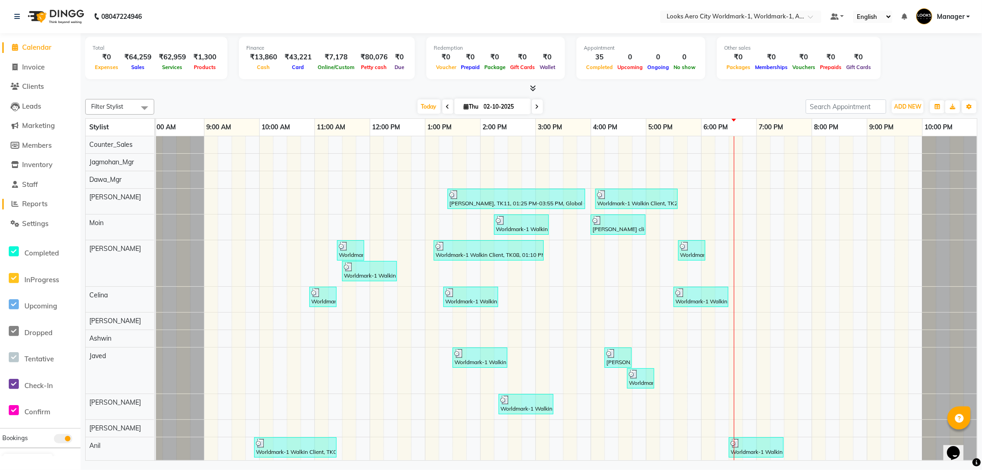
click at [41, 208] on span "Reports" at bounding box center [34, 203] width 25 height 9
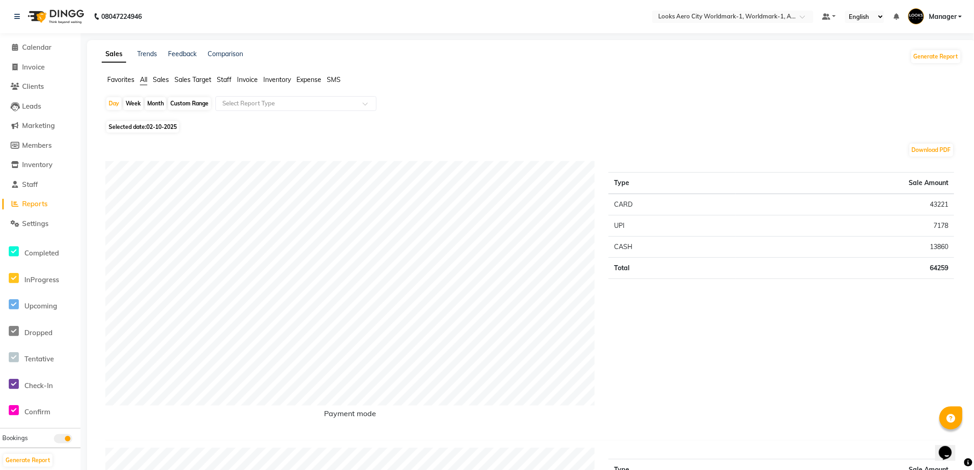
click at [224, 82] on span "Staff" at bounding box center [224, 80] width 15 height 8
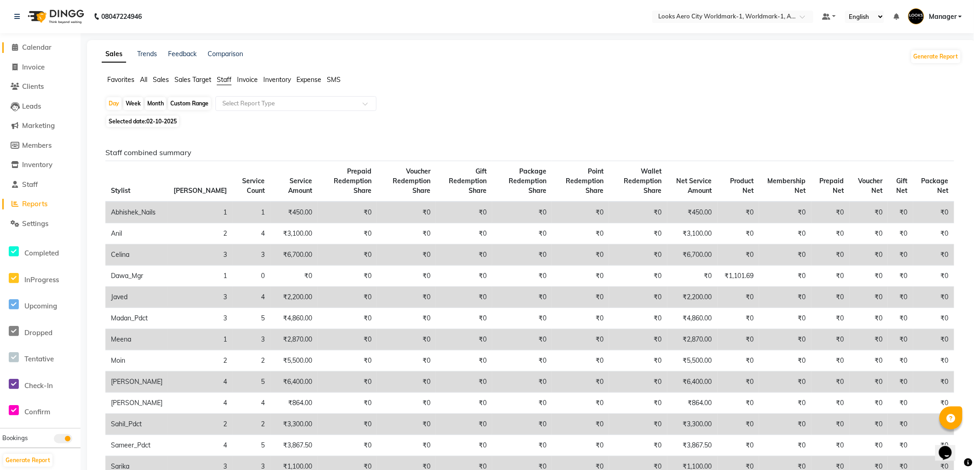
click at [39, 51] on span "Calendar" at bounding box center [36, 47] width 29 height 9
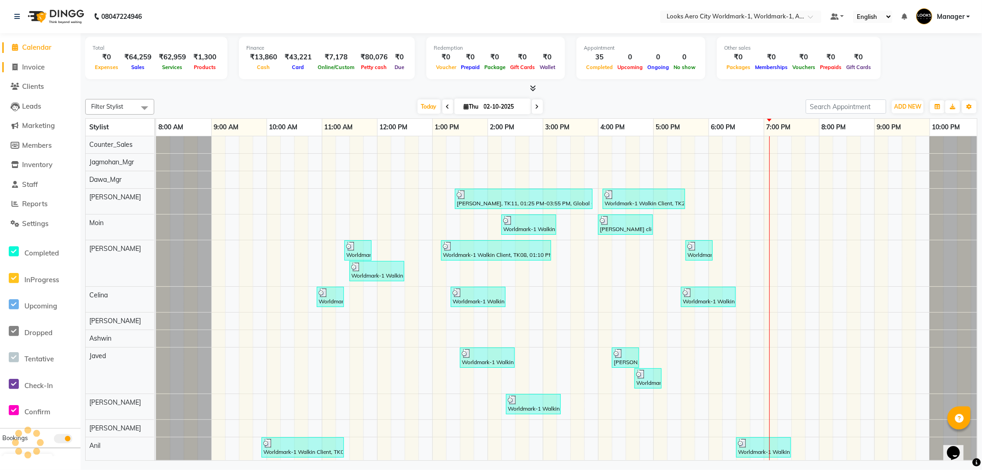
click at [36, 68] on span "Invoice" at bounding box center [33, 67] width 23 height 9
select select "service"
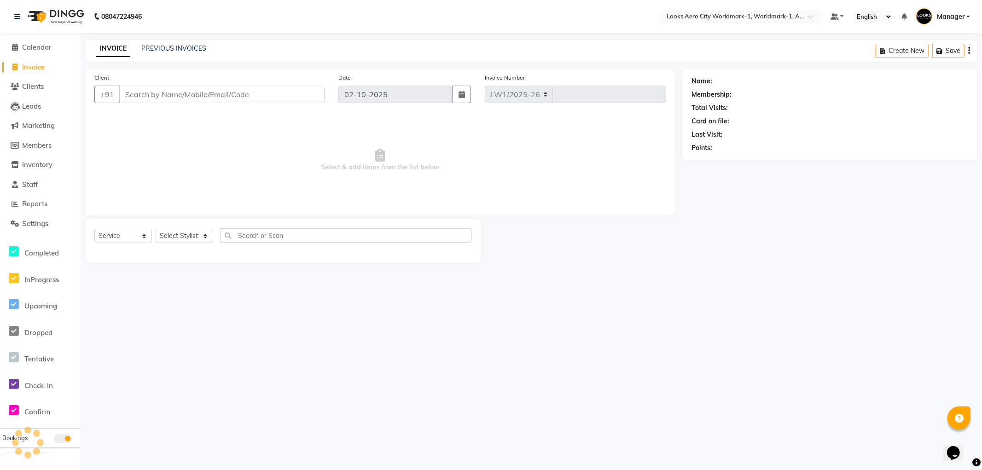
select select "8573"
type input "8399"
click at [167, 95] on input "Client" at bounding box center [221, 94] width 205 height 17
type input "9354195287"
click at [295, 93] on span "Add Client" at bounding box center [301, 94] width 36 height 9
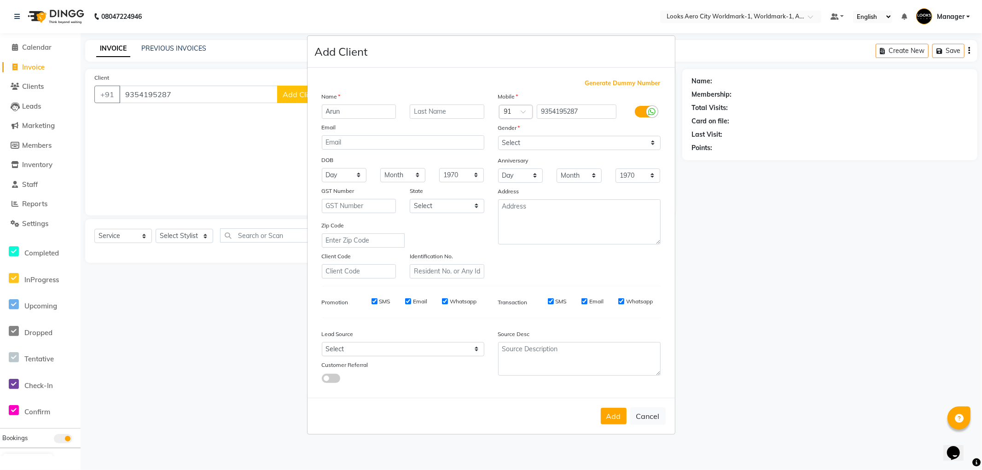
type input "Arun"
type input "Client"
click at [452, 209] on select "Select Andaman and Nicobar Islands Andhra Pradesh Arunachal Pradesh Assam Bihar…" at bounding box center [447, 206] width 75 height 14
select select "10"
click at [410, 199] on select "Select Andaman and Nicobar Islands Andhra Pradesh Arunachal Pradesh Assam Bihar…" at bounding box center [447, 206] width 75 height 14
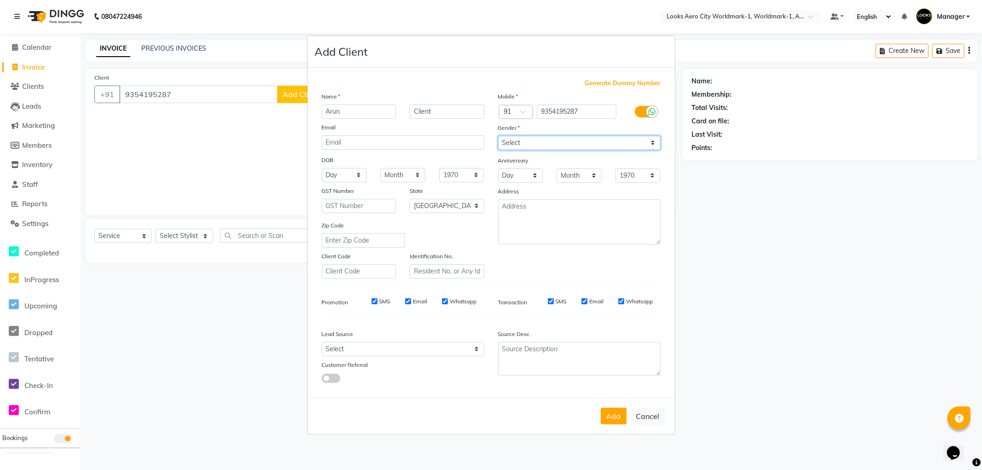
click at [526, 140] on select "Select Male Female Other Prefer Not To Say" at bounding box center [579, 143] width 163 height 14
select select "male"
click at [498, 136] on select "Select Male Female Other Prefer Not To Say" at bounding box center [579, 143] width 163 height 14
click at [615, 417] on button "Add" at bounding box center [614, 416] width 26 height 17
select select
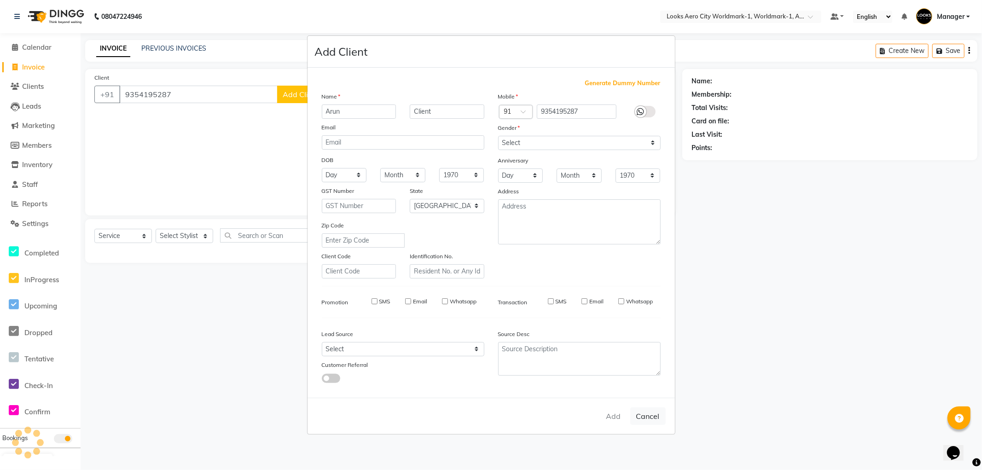
select select
select select "null"
select select
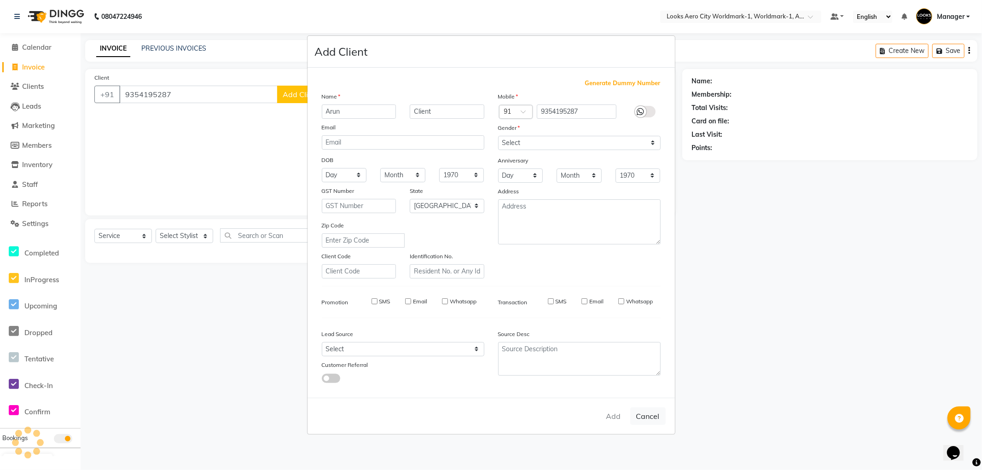
select select
checkbox input "false"
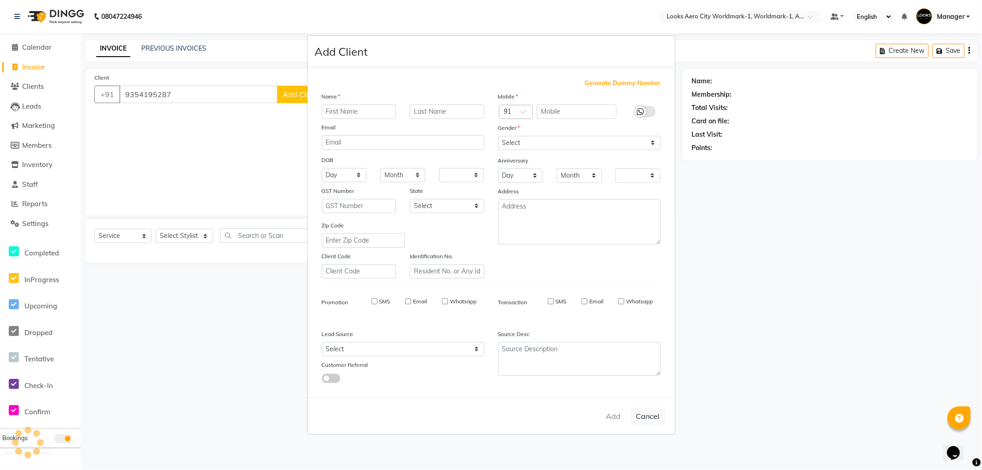
checkbox input "false"
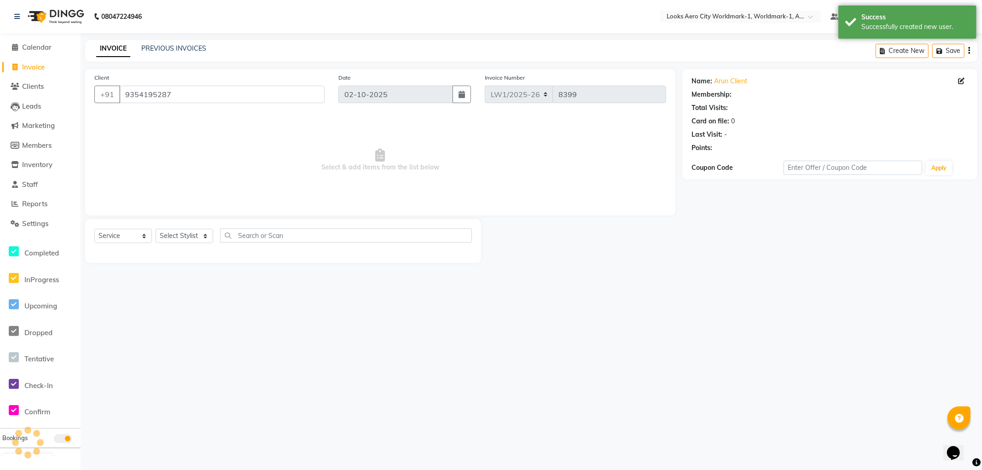
select select "1: Object"
click at [196, 234] on select "Select Stylist [PERSON_NAME] [PERSON_NAME] [PERSON_NAME] [PERSON_NAME] Counter_…" at bounding box center [185, 236] width 58 height 14
select select "84541"
click at [156, 229] on select "Select Stylist [PERSON_NAME] [PERSON_NAME] [PERSON_NAME] [PERSON_NAME] Counter_…" at bounding box center [185, 236] width 58 height 14
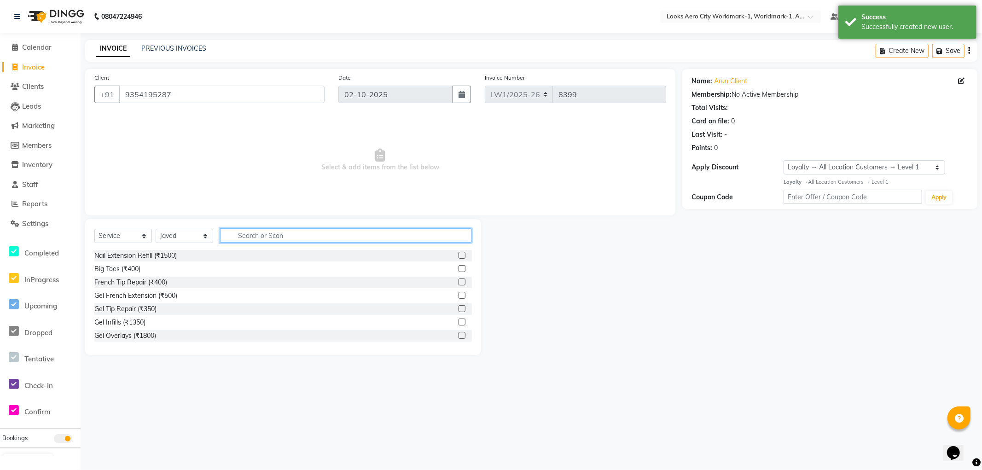
click at [277, 233] on input "text" at bounding box center [346, 235] width 252 height 14
type input "colo"
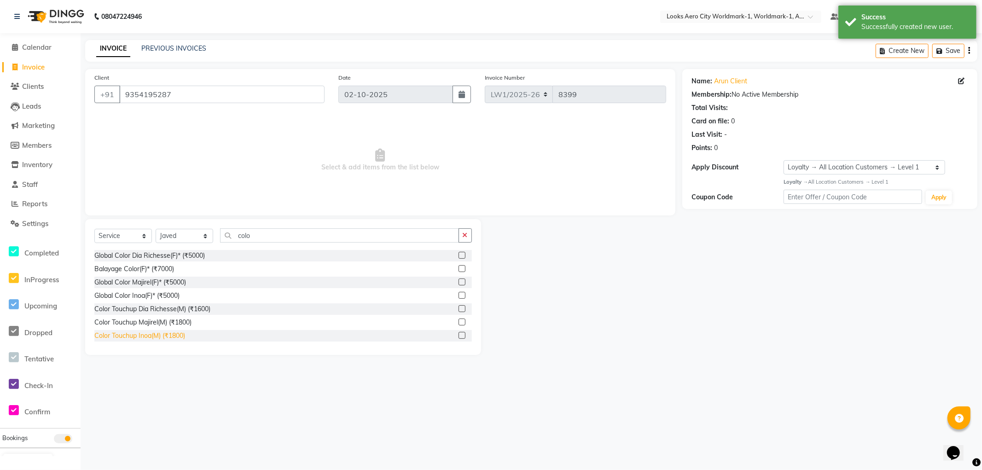
click at [169, 337] on div "Color Touchup Inoa(M) (₹1800)" at bounding box center [139, 336] width 91 height 10
checkbox input "false"
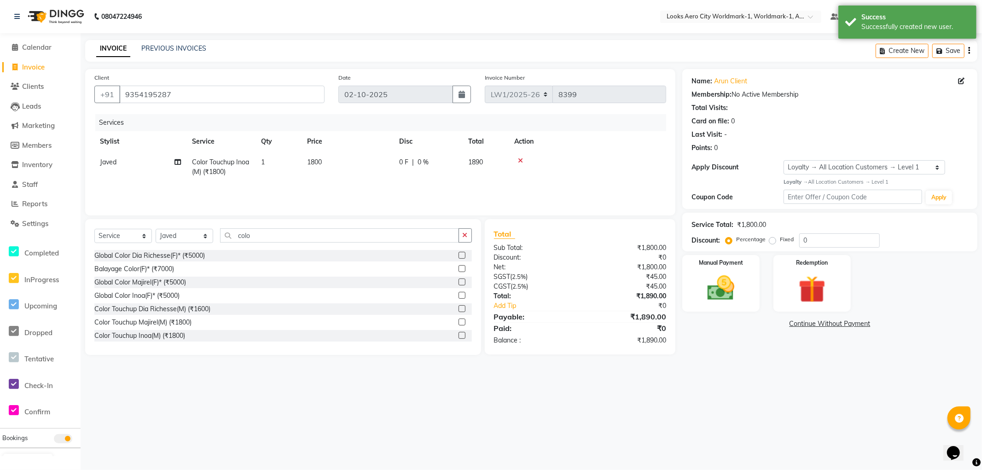
click at [340, 157] on td "1800" at bounding box center [348, 167] width 92 height 30
select select "84541"
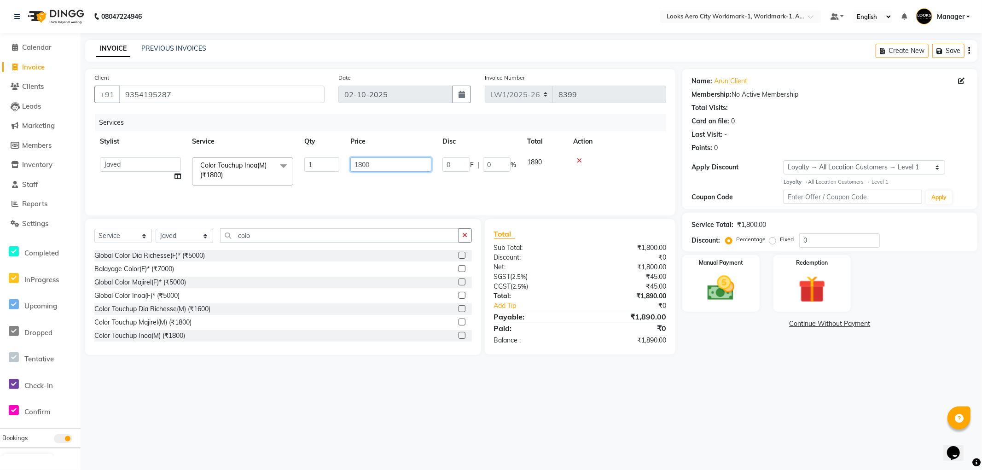
drag, startPoint x: 380, startPoint y: 164, endPoint x: 294, endPoint y: 164, distance: 86.1
click at [294, 164] on tr "Abhishek_Nails Amita Chauhan Anil Ashwin Celina Counter_Sales Dawa_Mgr Gaurav_P…" at bounding box center [380, 171] width 572 height 39
type input "2000"
click at [840, 419] on div "08047224946 Select Location × Looks Aero City Worldmark-1, Worldmark-1, Aerocit…" at bounding box center [491, 235] width 982 height 470
click at [735, 309] on div "Manual Payment" at bounding box center [721, 283] width 80 height 59
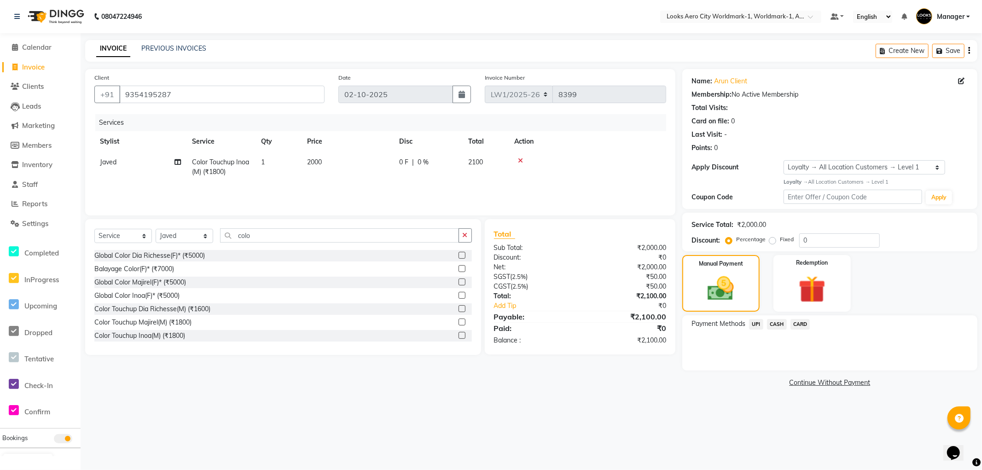
click at [757, 326] on span "UPI" at bounding box center [756, 324] width 14 height 11
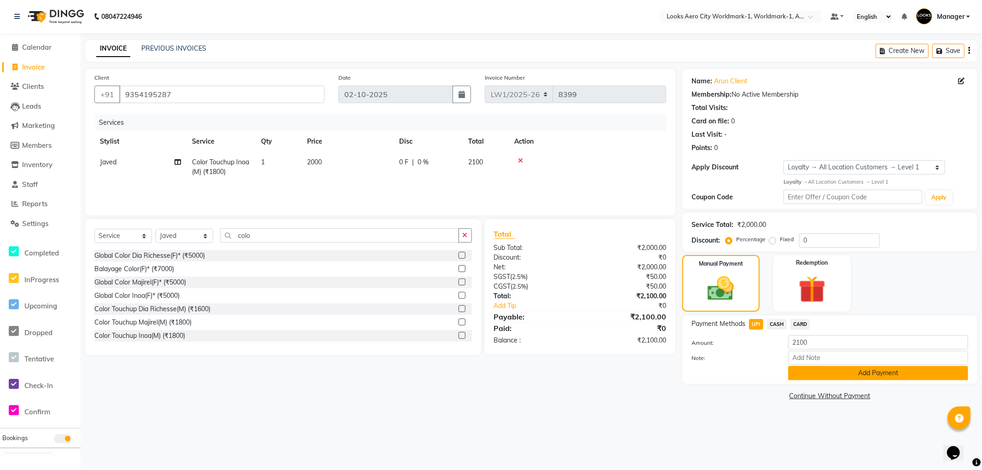
click at [806, 370] on button "Add Payment" at bounding box center [878, 373] width 180 height 14
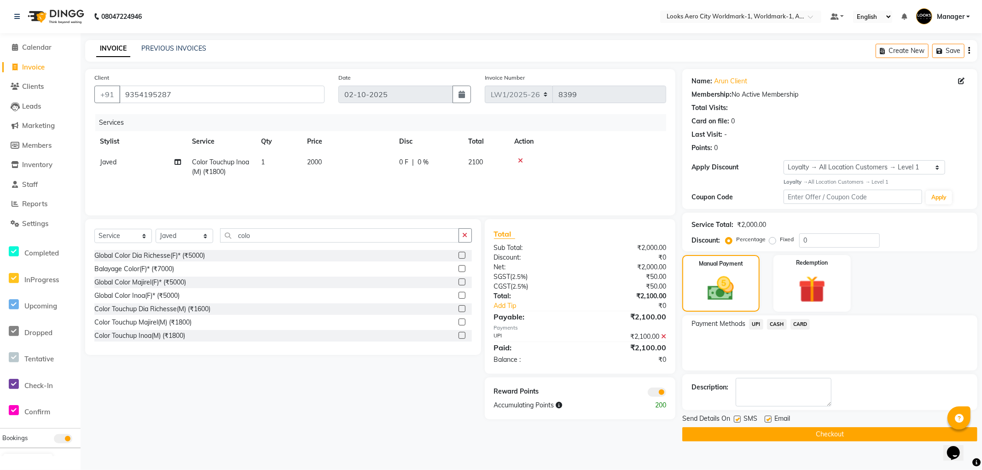
click at [687, 433] on button "Checkout" at bounding box center [829, 434] width 295 height 14
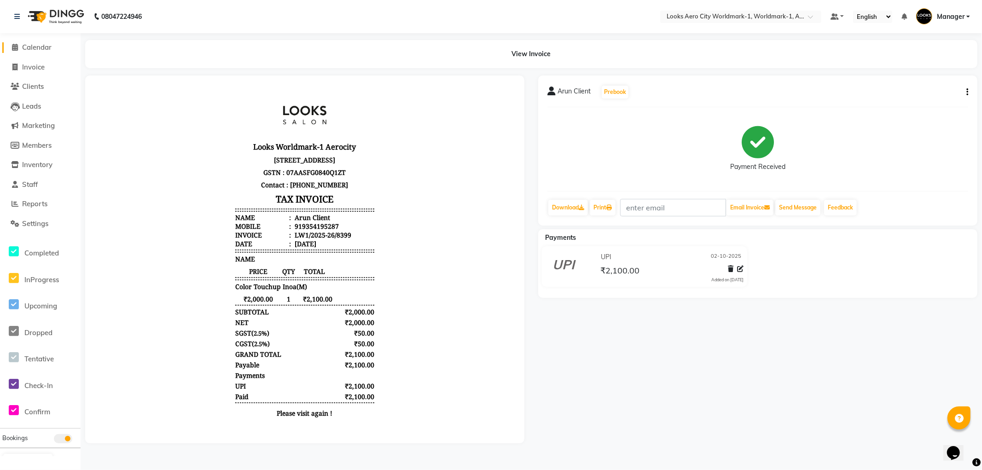
click at [40, 47] on span "Calendar" at bounding box center [36, 47] width 29 height 9
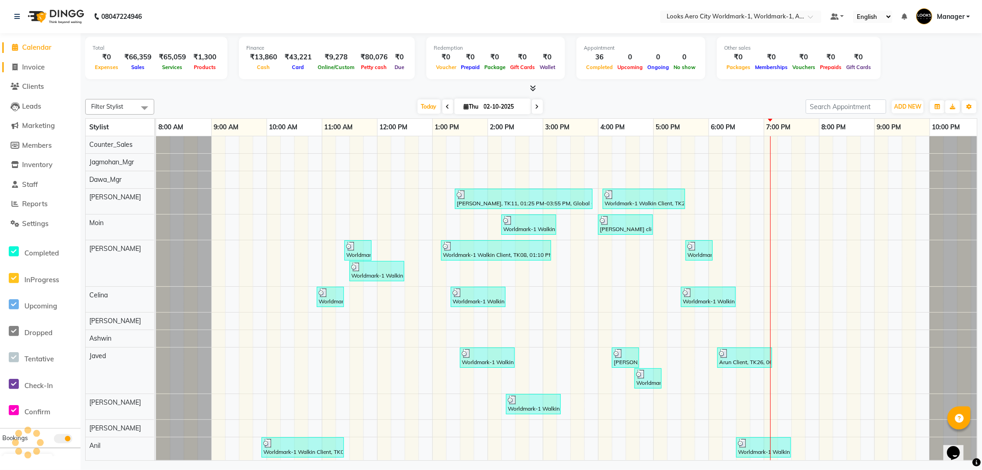
scroll to position [0, 7]
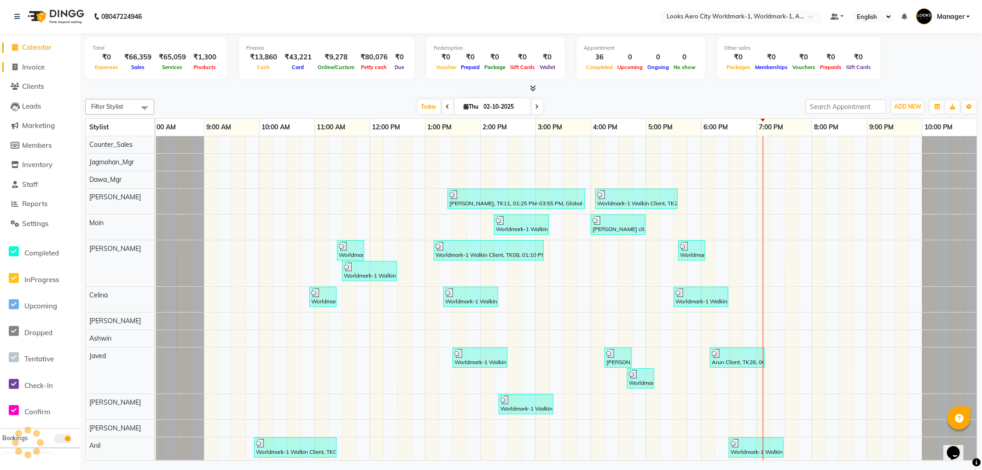
click at [33, 66] on span "Invoice" at bounding box center [33, 67] width 23 height 9
select select "service"
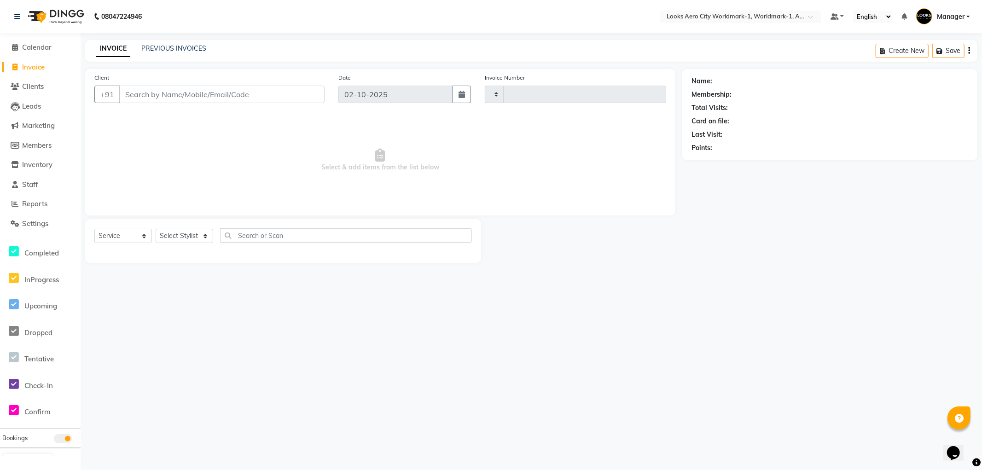
type input "8400"
select select "8573"
click at [205, 93] on input "Client" at bounding box center [221, 94] width 205 height 17
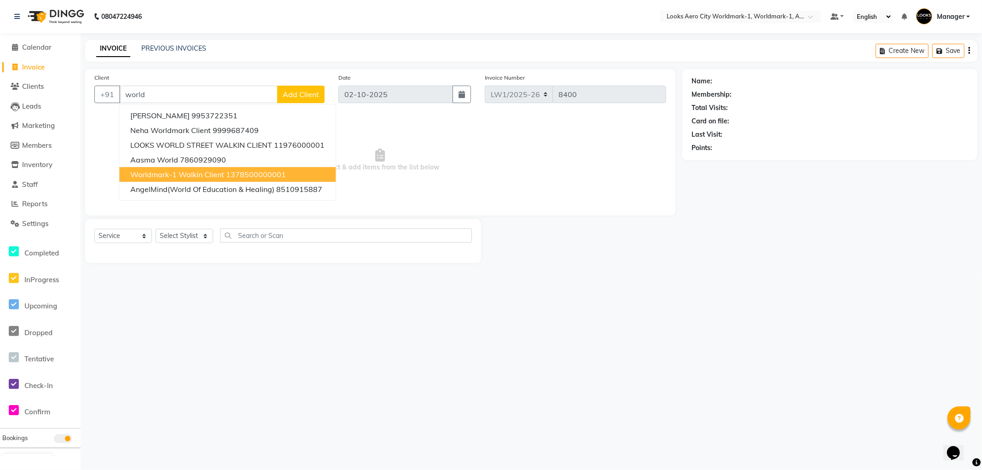
click at [185, 171] on span "Worldmark-1 Walkin Client" at bounding box center [177, 174] width 94 height 9
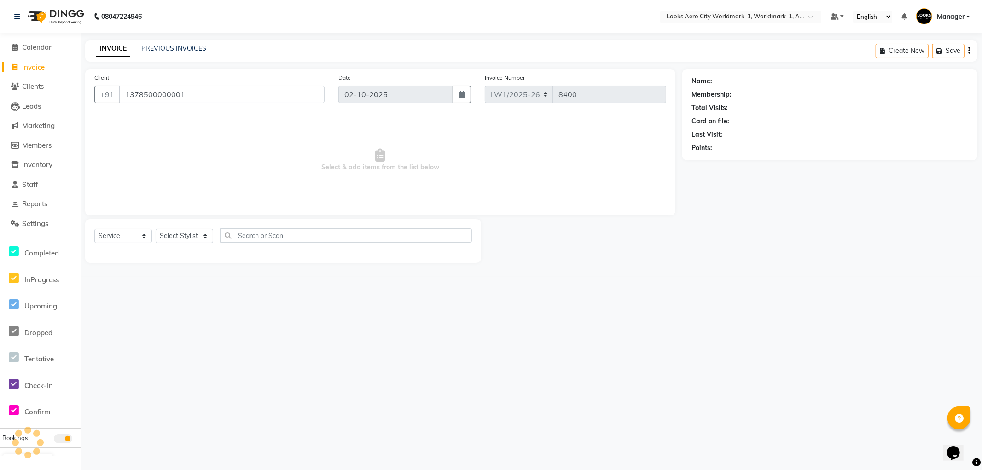
type input "1378500000001"
click at [181, 238] on select "Select Stylist [PERSON_NAME] [PERSON_NAME] [PERSON_NAME] [PERSON_NAME] Counter_…" at bounding box center [185, 236] width 58 height 14
select select "1: Object"
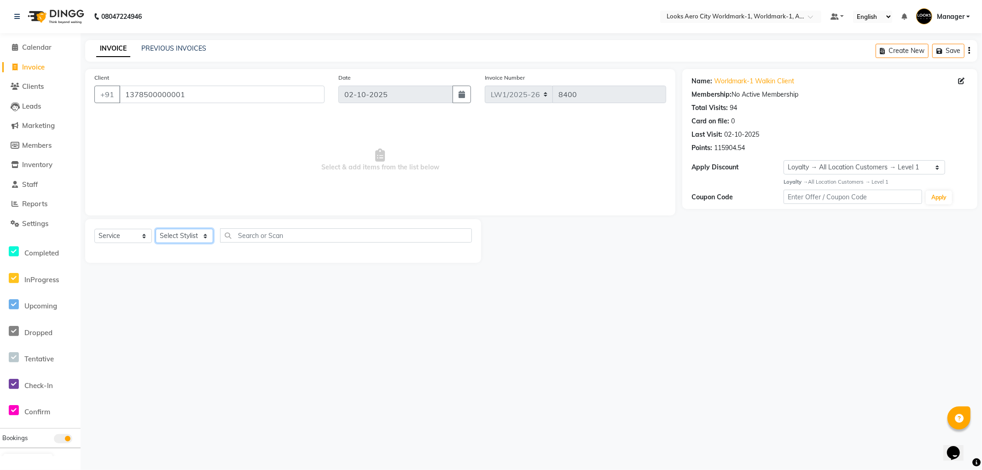
select select "84537"
click at [156, 229] on select "Select Stylist [PERSON_NAME] [PERSON_NAME] [PERSON_NAME] [PERSON_NAME] Counter_…" at bounding box center [185, 236] width 58 height 14
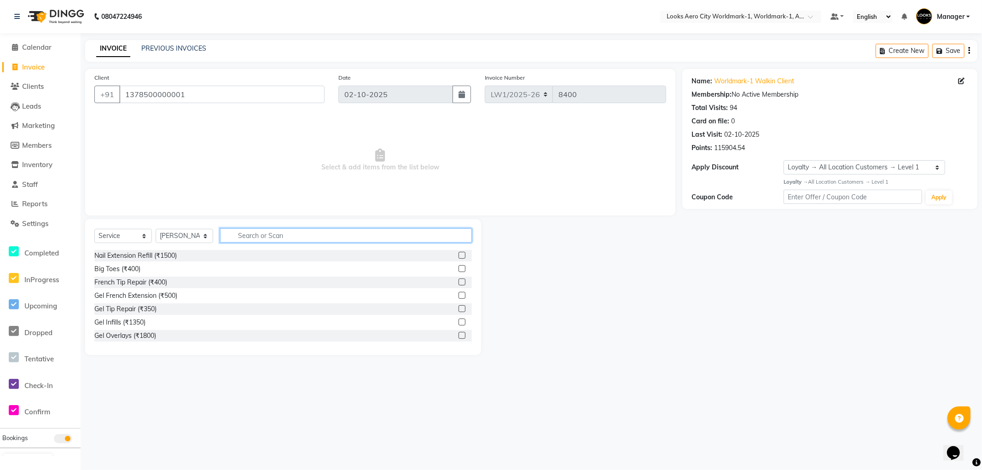
click at [277, 236] on input "text" at bounding box center [346, 235] width 252 height 14
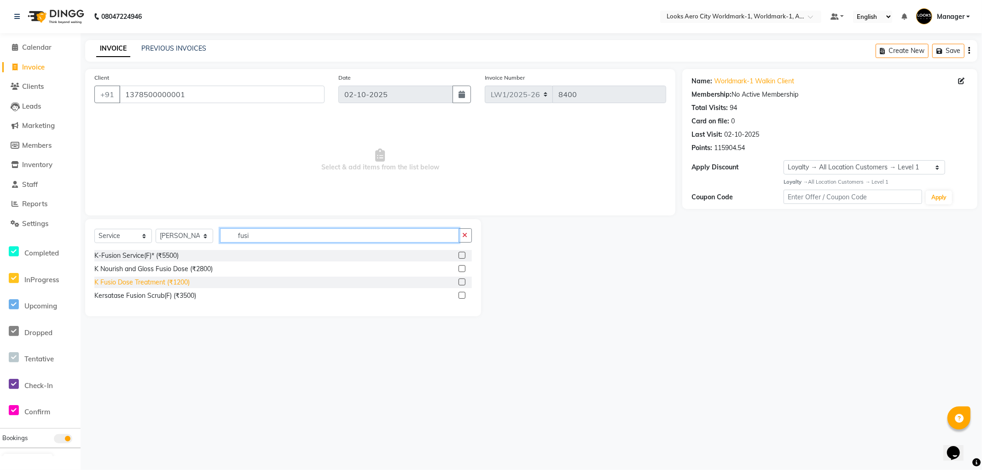
type input "fusi"
click at [163, 282] on div "K Fusio Dose Treatment (₹1200)" at bounding box center [141, 283] width 95 height 10
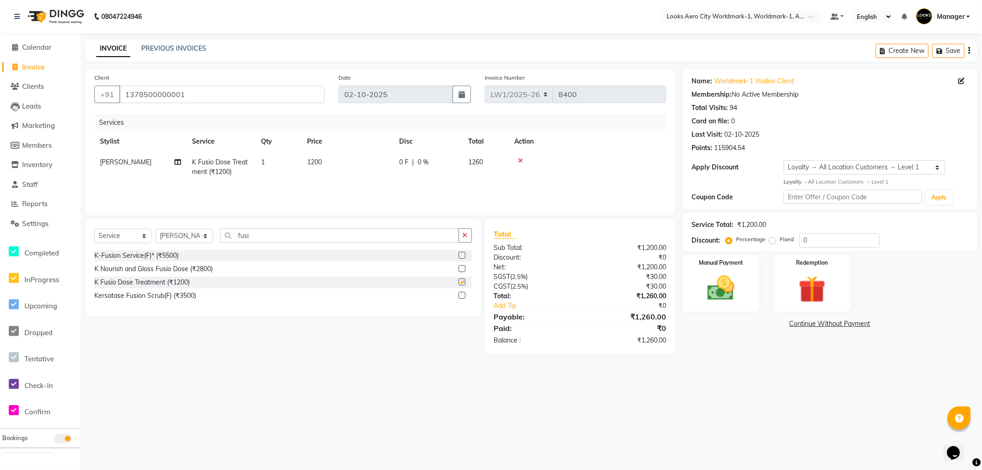
checkbox input "false"
click at [182, 237] on select "Select Stylist [PERSON_NAME] [PERSON_NAME] [PERSON_NAME] [PERSON_NAME] Counter_…" at bounding box center [185, 236] width 58 height 14
select select "84536"
click at [156, 229] on select "Select Stylist [PERSON_NAME] [PERSON_NAME] [PERSON_NAME] [PERSON_NAME] Counter_…" at bounding box center [185, 236] width 58 height 14
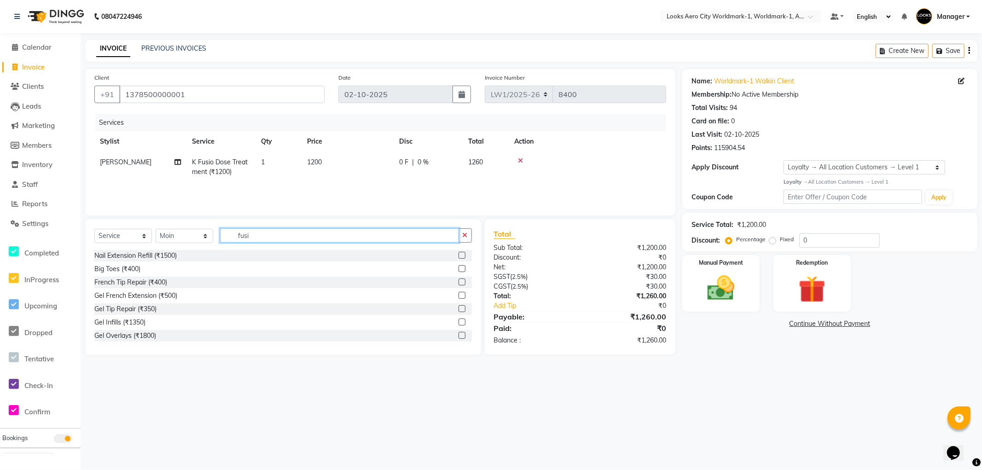
drag, startPoint x: 266, startPoint y: 237, endPoint x: 0, endPoint y: 143, distance: 282.2
click at [0, 143] on app-home "08047224946 Select Location × Looks Aero City Worldmark-1, Worldmark-1, Aerocit…" at bounding box center [491, 184] width 982 height 369
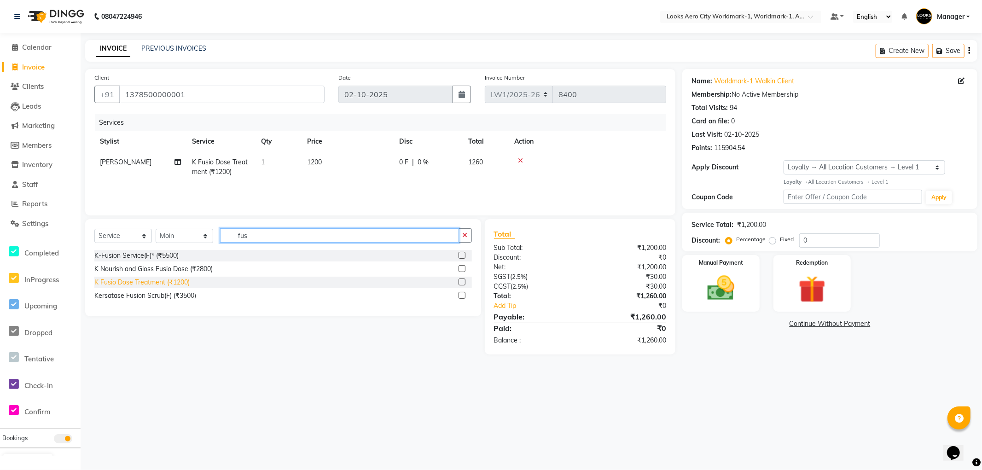
type input "fus"
click at [141, 281] on div "K Fusio Dose Treatment (₹1200)" at bounding box center [141, 283] width 95 height 10
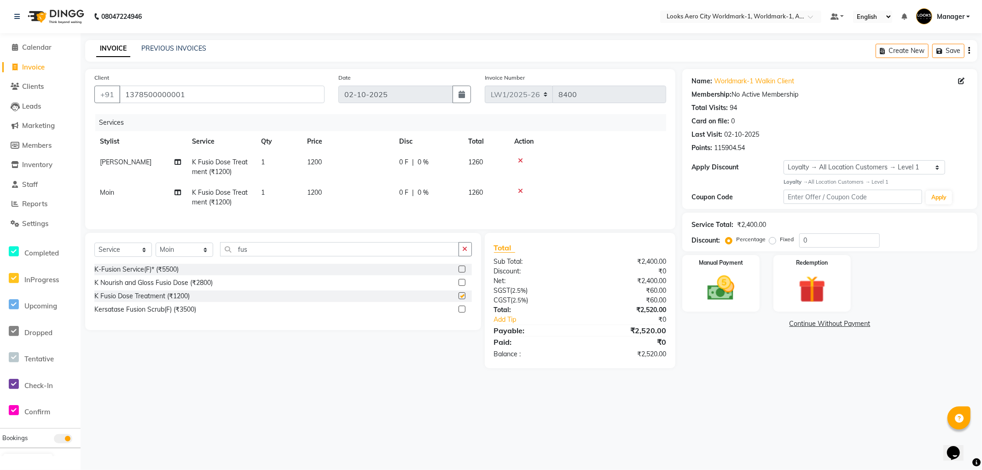
checkbox input "false"
click at [341, 160] on td "1200" at bounding box center [348, 167] width 92 height 30
select select "84537"
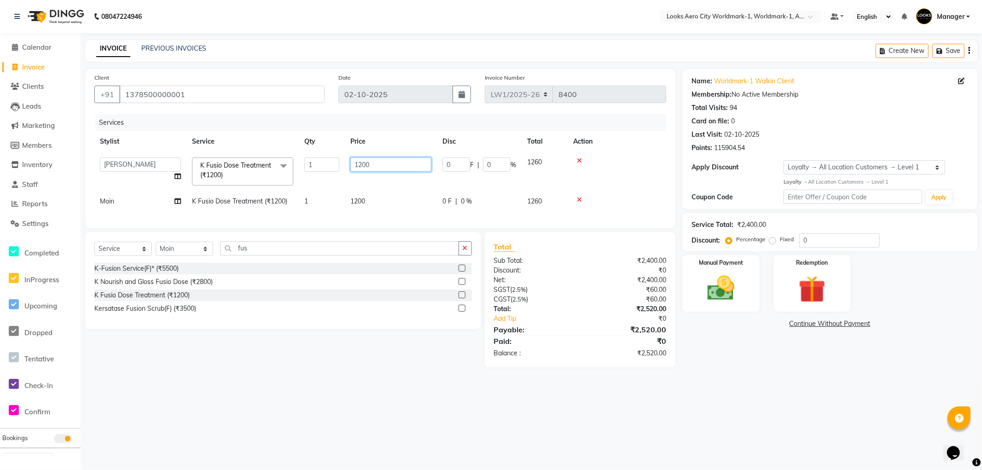
drag, startPoint x: 402, startPoint y: 163, endPoint x: 243, endPoint y: 156, distance: 159.0
click at [243, 156] on tr "Abhishek_Nails [PERSON_NAME] [PERSON_NAME] [PERSON_NAME] [PERSON_NAME] Counter_…" at bounding box center [380, 171] width 572 height 39
type input "2000"
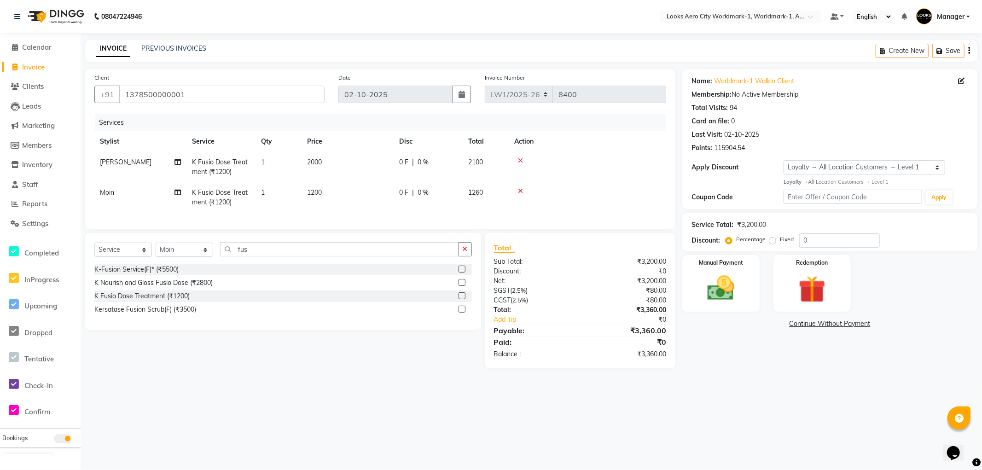
click at [385, 209] on td "1200" at bounding box center [348, 197] width 92 height 30
select select "84536"
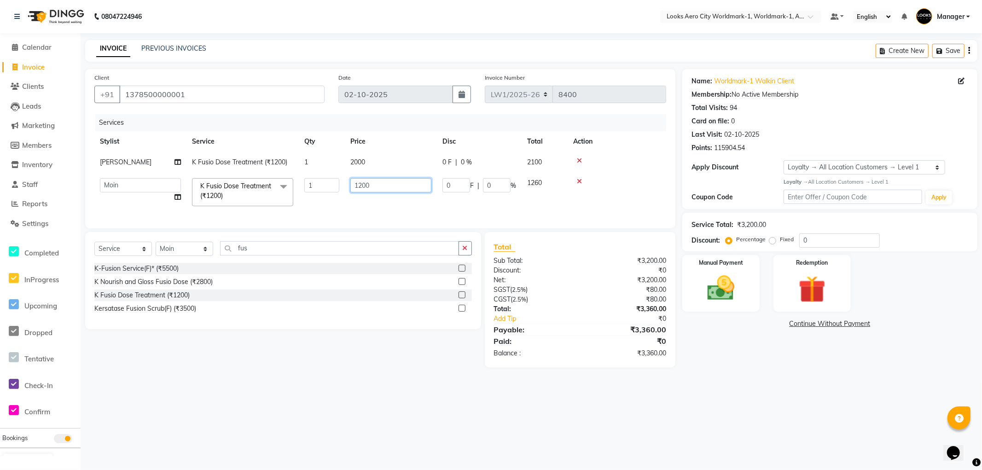
drag, startPoint x: 396, startPoint y: 183, endPoint x: 12, endPoint y: 70, distance: 400.6
click at [8, 72] on app-home "08047224946 Select Location × Looks Aero City Worldmark-1, Worldmark-1, Aerocit…" at bounding box center [491, 190] width 982 height 381
type input "2000"
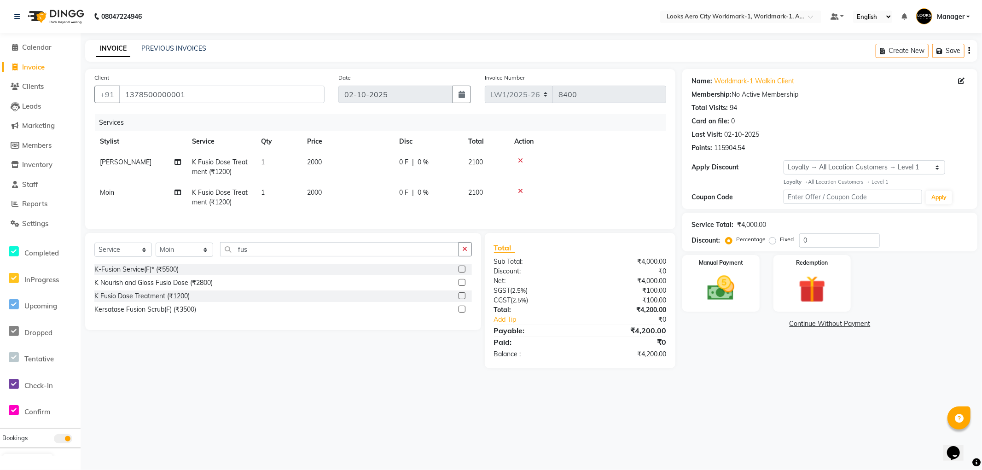
drag, startPoint x: 641, startPoint y: 391, endPoint x: 337, endPoint y: 333, distance: 310.4
click at [641, 391] on div "08047224946 Select Location × Looks Aero City Worldmark-1, Worldmark-1, Aerocit…" at bounding box center [491, 235] width 982 height 470
click at [175, 257] on select "Select Stylist [PERSON_NAME] [PERSON_NAME] [PERSON_NAME] [PERSON_NAME] Counter_…" at bounding box center [185, 250] width 58 height 14
select select "84547"
click at [156, 250] on select "Select Stylist [PERSON_NAME] [PERSON_NAME] [PERSON_NAME] [PERSON_NAME] Counter_…" at bounding box center [185, 250] width 58 height 14
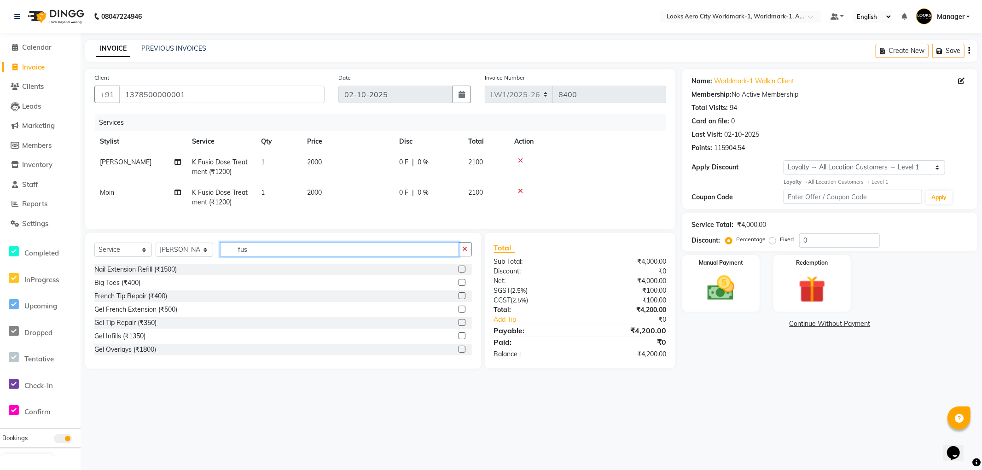
drag, startPoint x: 285, startPoint y: 257, endPoint x: 8, endPoint y: 110, distance: 313.9
click at [0, 115] on app-home "08047224946 Select Location × Looks Aero City Worldmark-1, Worldmark-1, Aerocit…" at bounding box center [491, 191] width 982 height 383
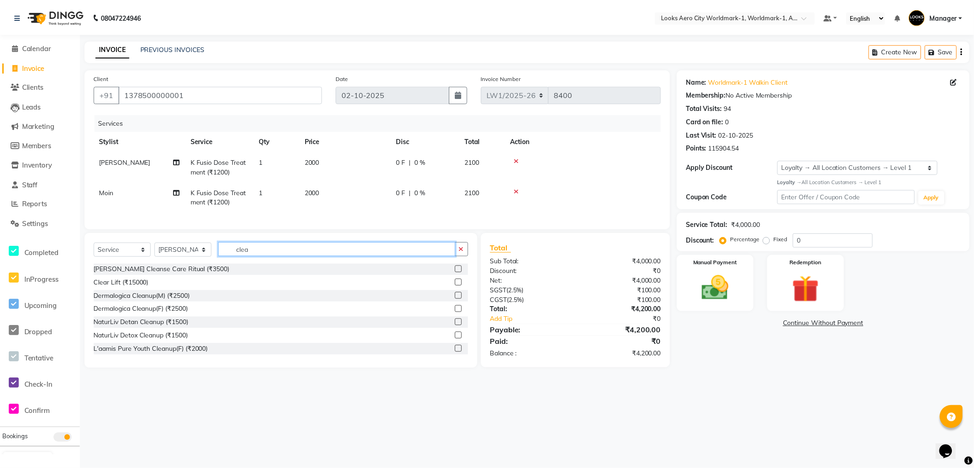
scroll to position [81, 0]
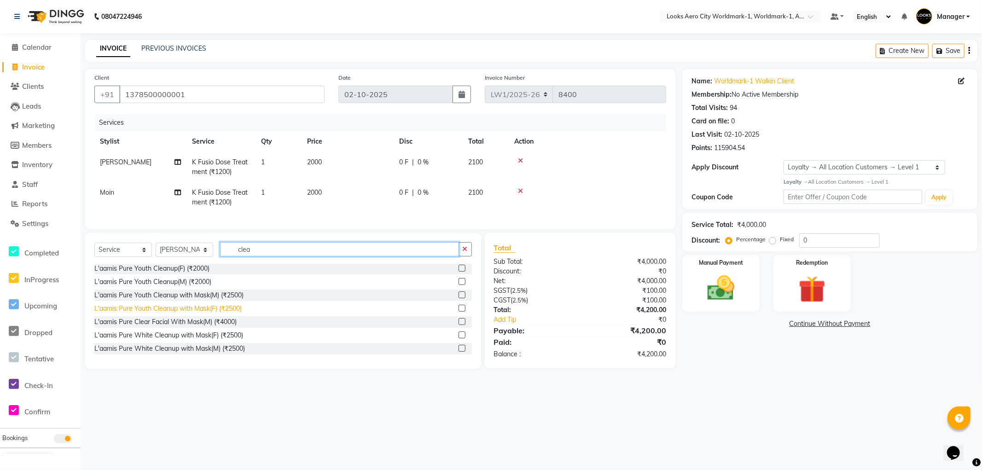
type input "clea"
drag, startPoint x: 204, startPoint y: 315, endPoint x: 205, endPoint y: 291, distance: 24.0
click at [204, 314] on div "L'aamis Pure Youth Cleanup with Mask(F) (₹2500)" at bounding box center [167, 309] width 147 height 10
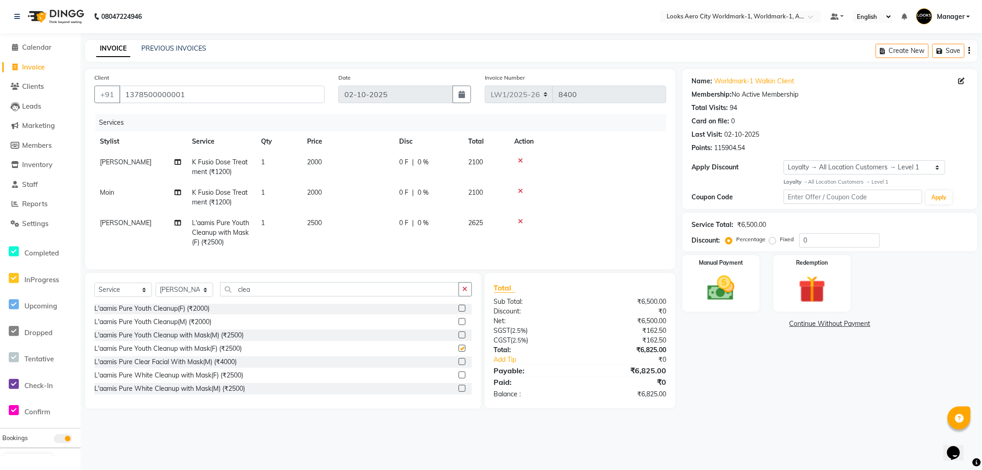
checkbox input "false"
click at [754, 361] on div "Name: Worldmark-1 Walkin Client Membership: No Active Membership Total Visits: …" at bounding box center [833, 239] width 302 height 340
drag, startPoint x: 196, startPoint y: 95, endPoint x: 36, endPoint y: 88, distance: 159.9
click at [36, 88] on app-home "08047224946 Select Location × Looks Aero City Worldmark-1, Worldmark-1, Aerocit…" at bounding box center [491, 211] width 982 height 423
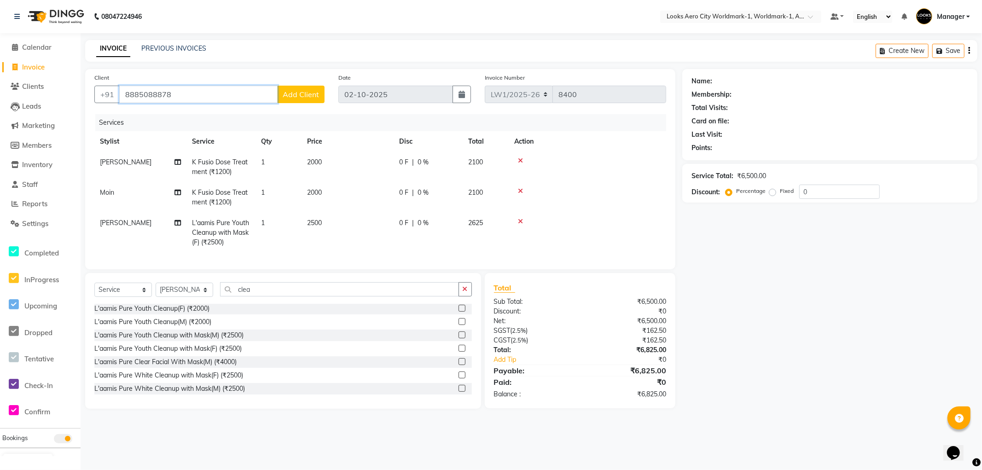
type input "8885088878"
click at [314, 94] on span "Add Client" at bounding box center [301, 94] width 36 height 9
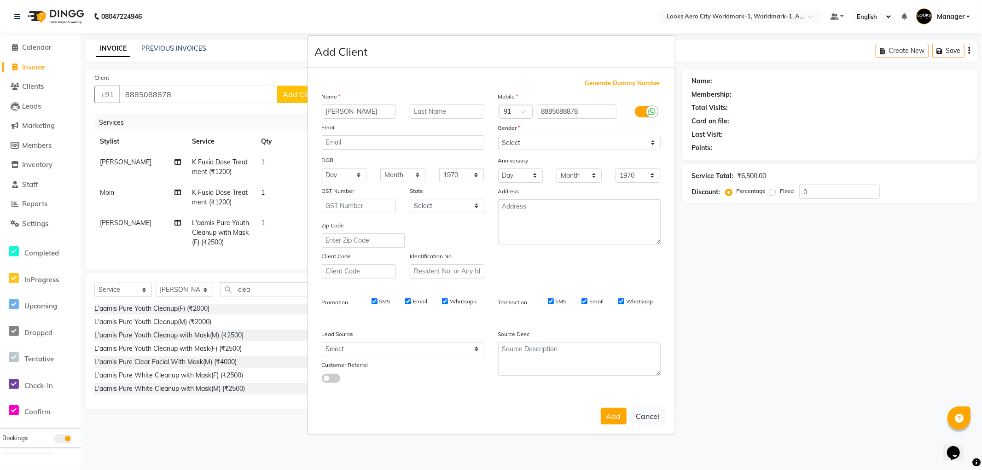
type input "Komal"
type input "Client"
click at [556, 143] on select "Select Male Female Other Prefer Not To Say" at bounding box center [579, 143] width 163 height 14
select select "female"
click at [498, 136] on select "Select Male Female Other Prefer Not To Say" at bounding box center [579, 143] width 163 height 14
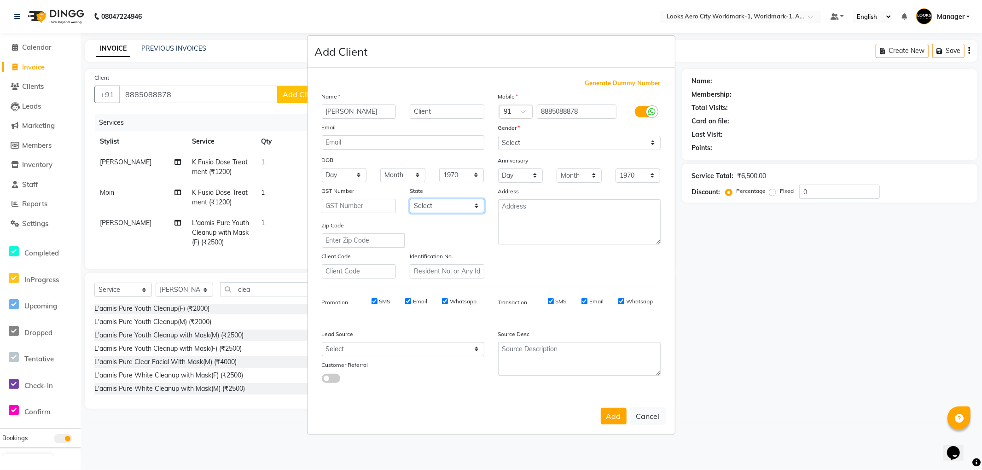
click at [436, 203] on select "Select Andaman and Nicobar Islands Andhra Pradesh Arunachal Pradesh Assam Bihar…" at bounding box center [447, 206] width 75 height 14
select select "10"
click at [410, 199] on select "Select Andaman and Nicobar Islands Andhra Pradesh Arunachal Pradesh Assam Bihar…" at bounding box center [447, 206] width 75 height 14
click at [612, 413] on button "Add" at bounding box center [614, 416] width 26 height 17
select select
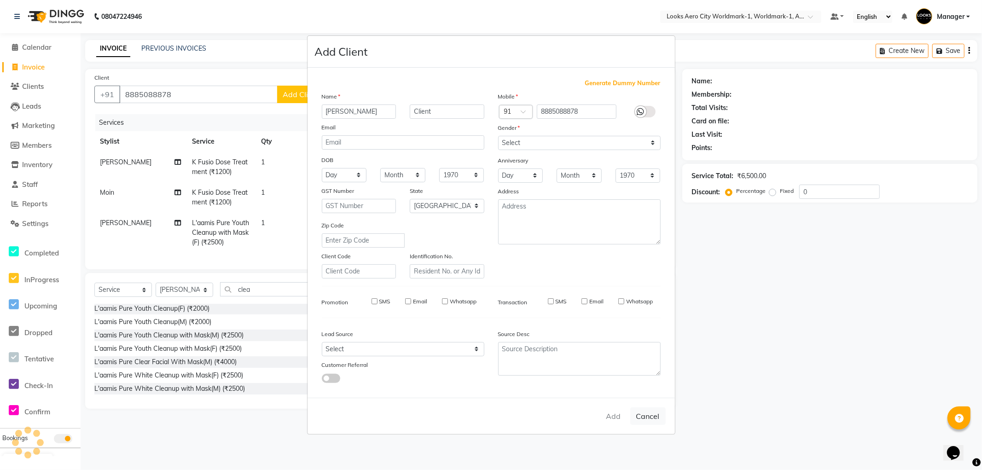
select select
select select "null"
select select
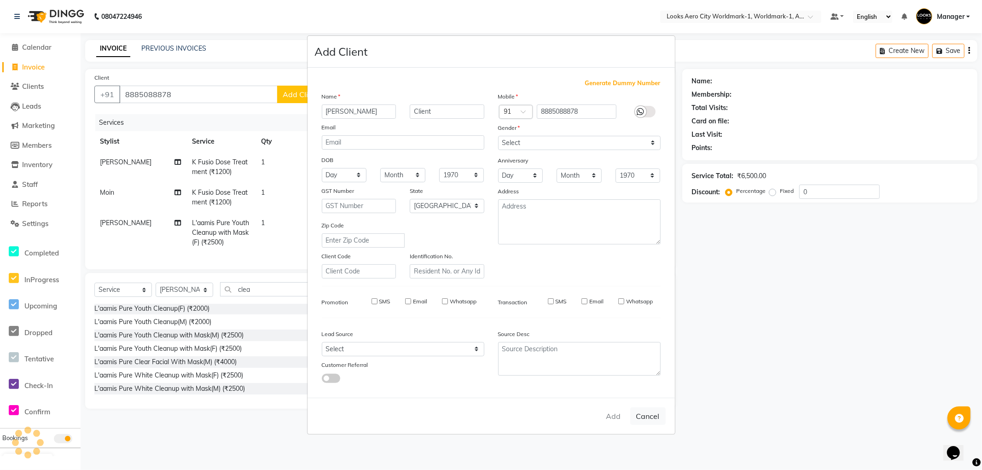
select select
checkbox input "false"
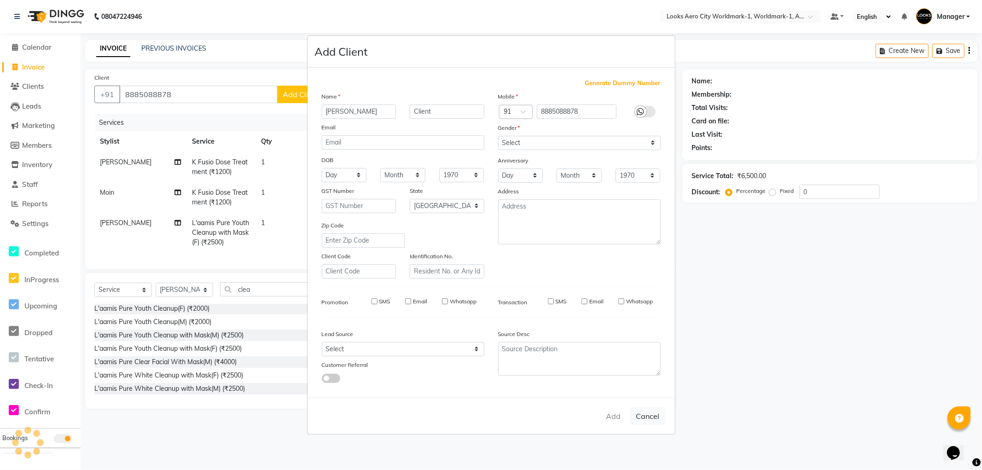
checkbox input "false"
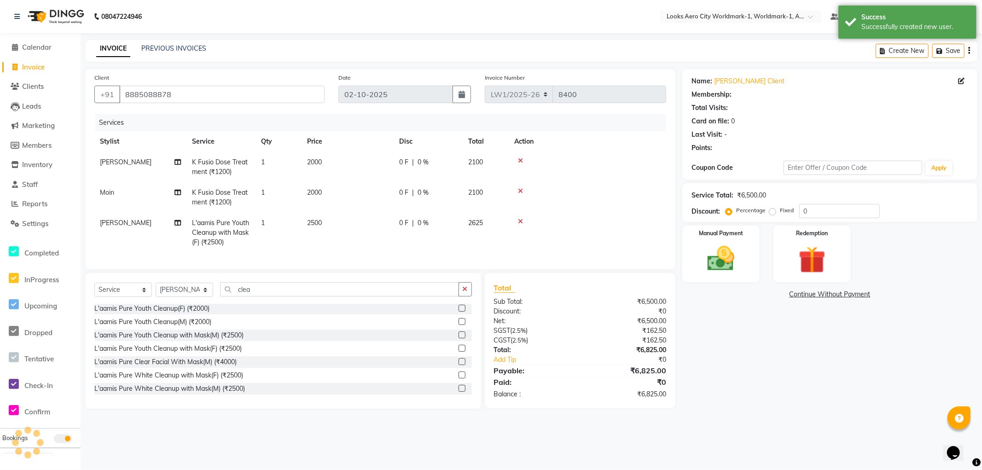
select select "1: Object"
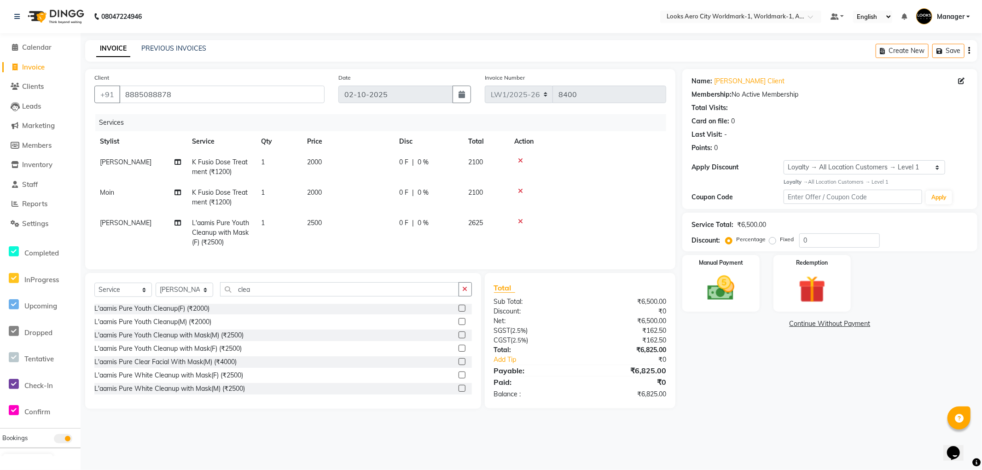
click at [766, 369] on div "Name: Komal Client Membership: No Active Membership Total Visits: Card on file:…" at bounding box center [833, 239] width 302 height 340
click at [336, 192] on td "2000" at bounding box center [348, 197] width 92 height 30
select select "84536"
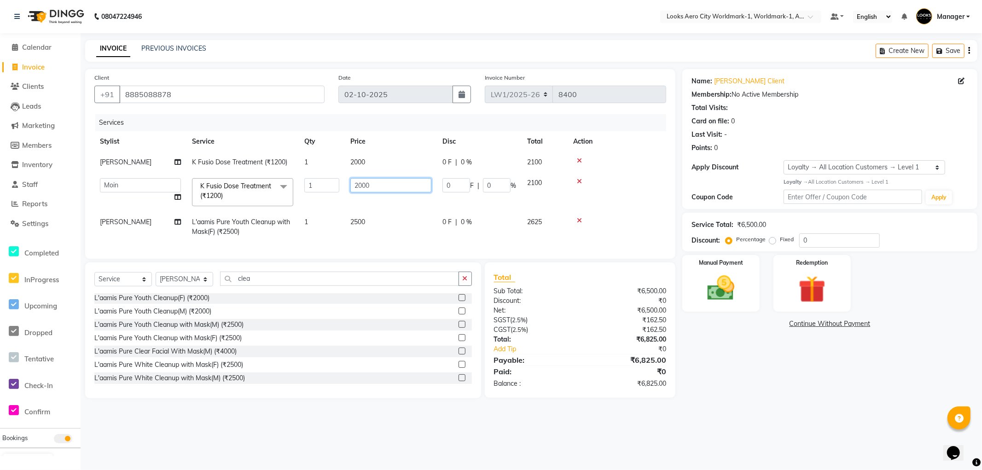
click at [381, 188] on input "2000" at bounding box center [390, 185] width 81 height 14
type input "2001"
click at [752, 408] on main "INVOICE PREVIOUS INVOICES Create New Save Client +91 8885088878 Date 02-10-2025…" at bounding box center [532, 226] width 902 height 372
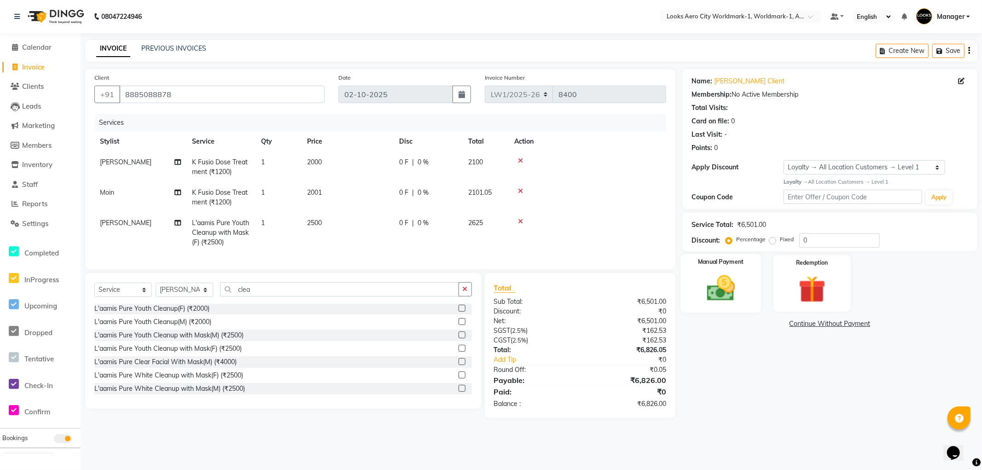
click at [742, 306] on div "Manual Payment" at bounding box center [721, 283] width 80 height 59
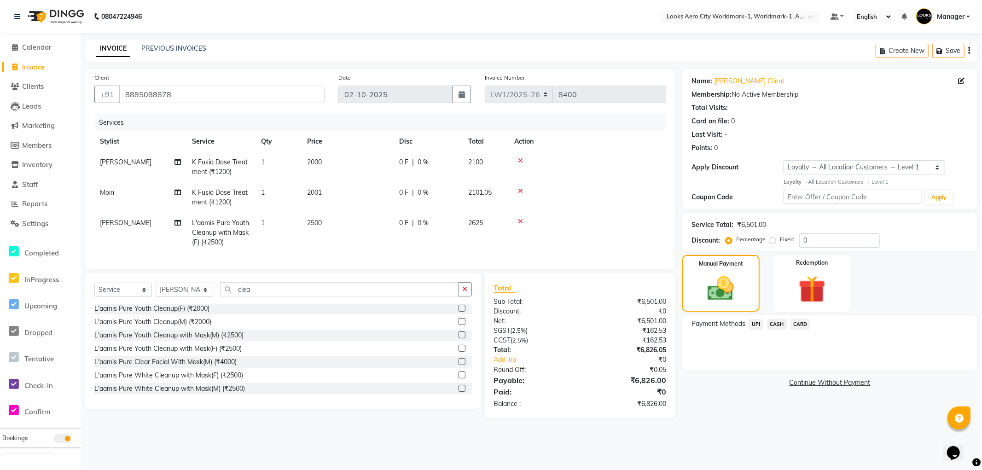
click at [756, 325] on span "UPI" at bounding box center [756, 324] width 14 height 11
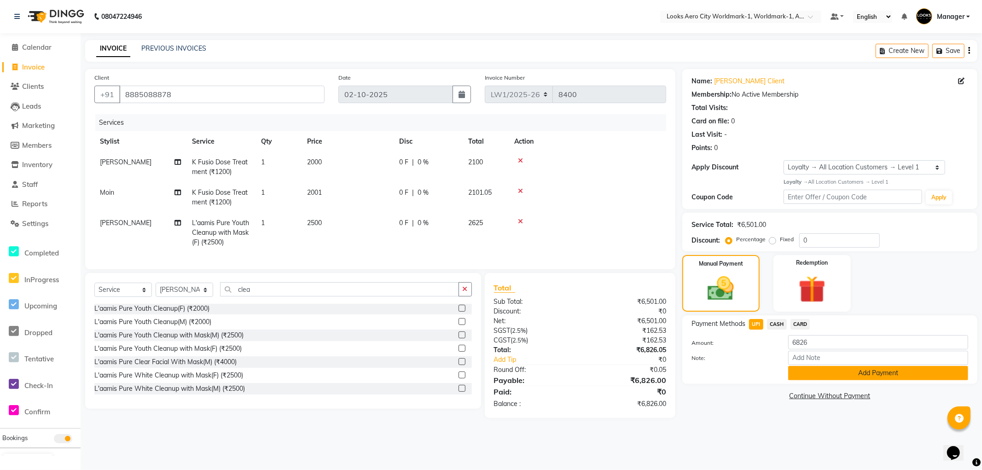
click at [809, 371] on button "Add Payment" at bounding box center [878, 373] width 180 height 14
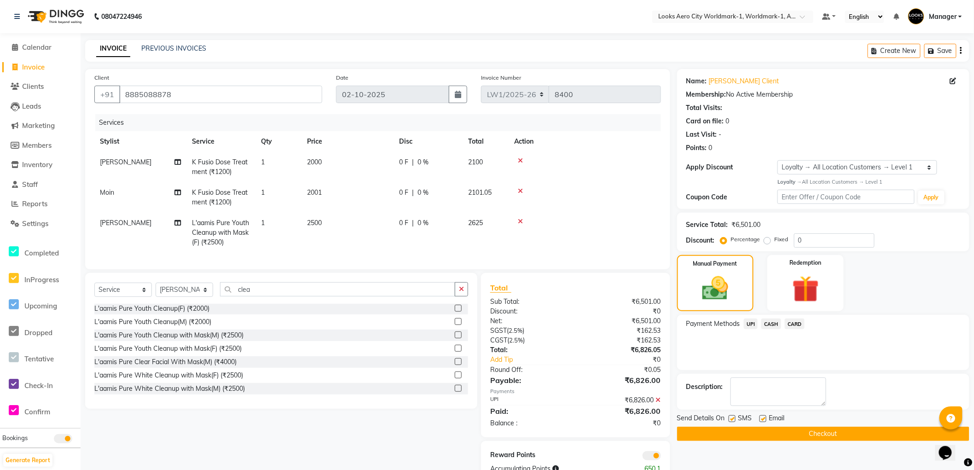
click at [687, 435] on button "Checkout" at bounding box center [823, 434] width 292 height 14
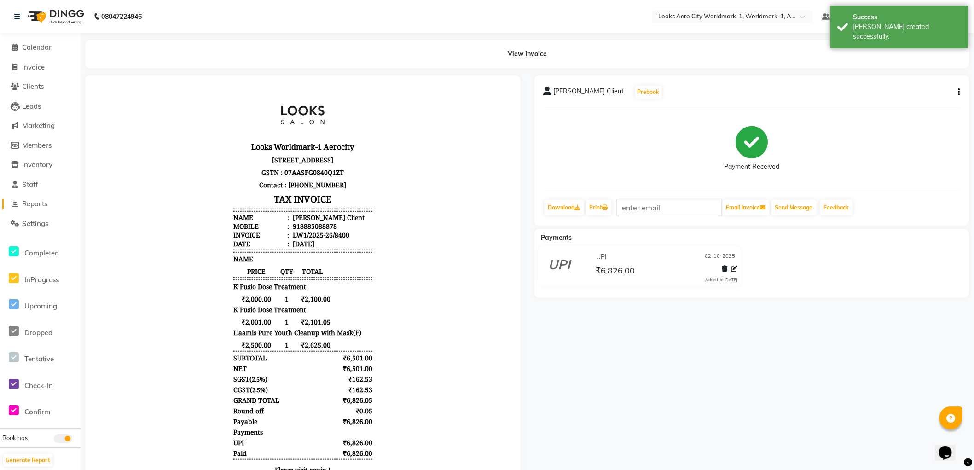
click at [37, 201] on span "Reports" at bounding box center [34, 203] width 25 height 9
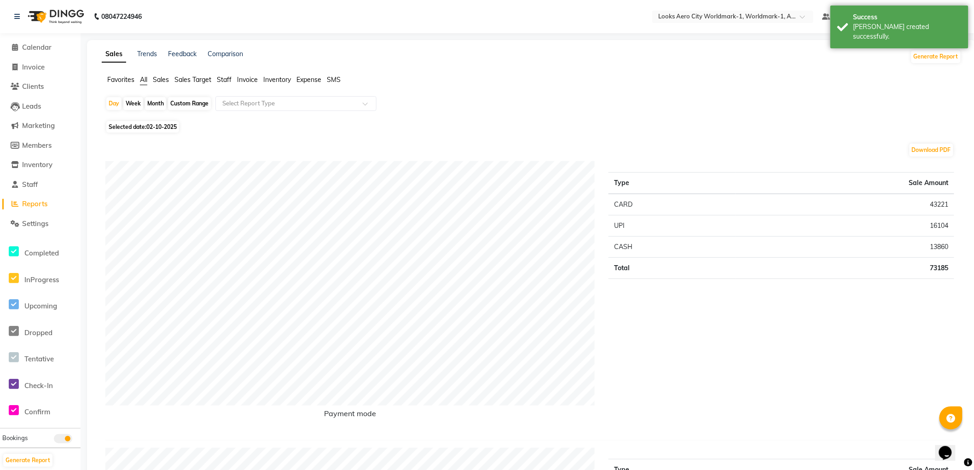
click at [222, 77] on span "Staff" at bounding box center [224, 80] width 15 height 8
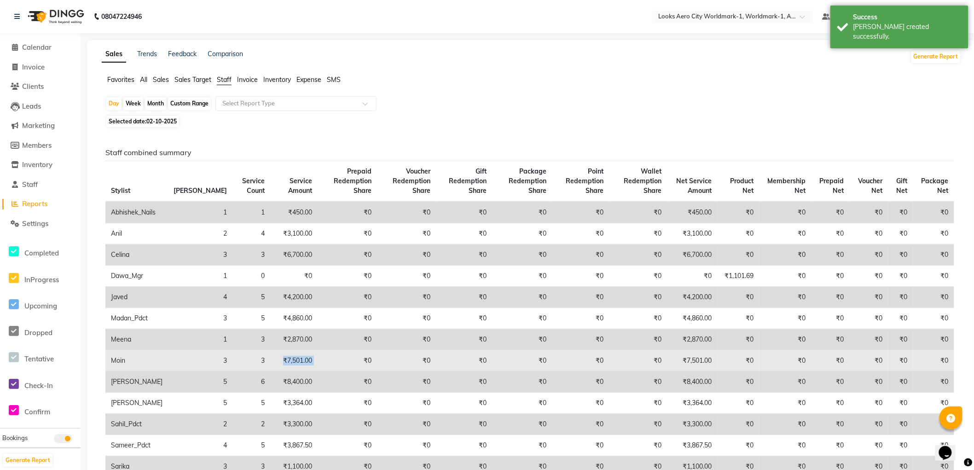
drag, startPoint x: 300, startPoint y: 358, endPoint x: 232, endPoint y: 358, distance: 67.7
click at [232, 358] on tr "Moin 3 3 ₹7,501.00 ₹0 ₹0 ₹0 ₹0 ₹0 ₹0 ₹7,501.00 ₹0 ₹0 ₹0 ₹0 ₹0 ₹0" at bounding box center [529, 360] width 849 height 21
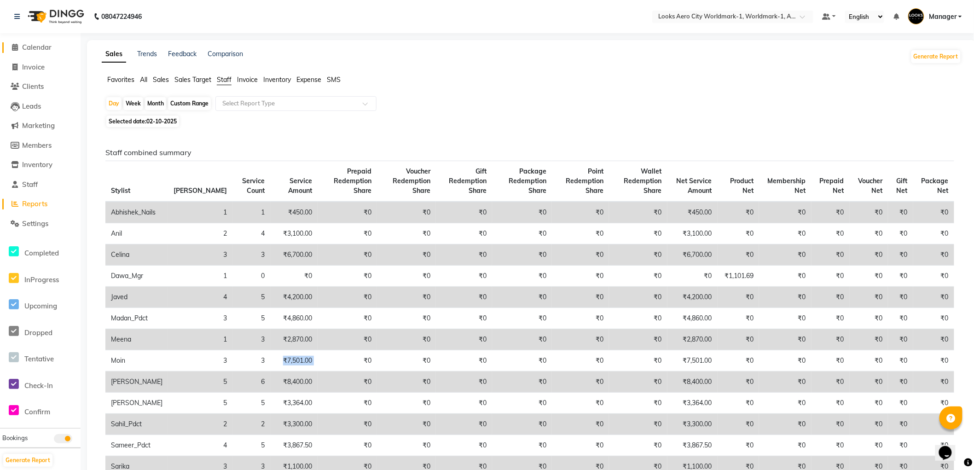
click at [41, 46] on span "Calendar" at bounding box center [36, 47] width 29 height 9
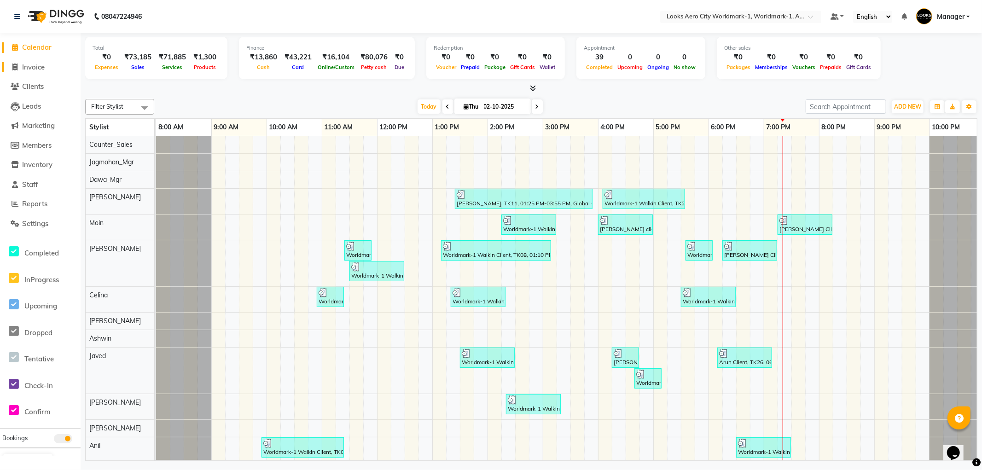
click at [36, 67] on span "Invoice" at bounding box center [33, 67] width 23 height 9
select select "service"
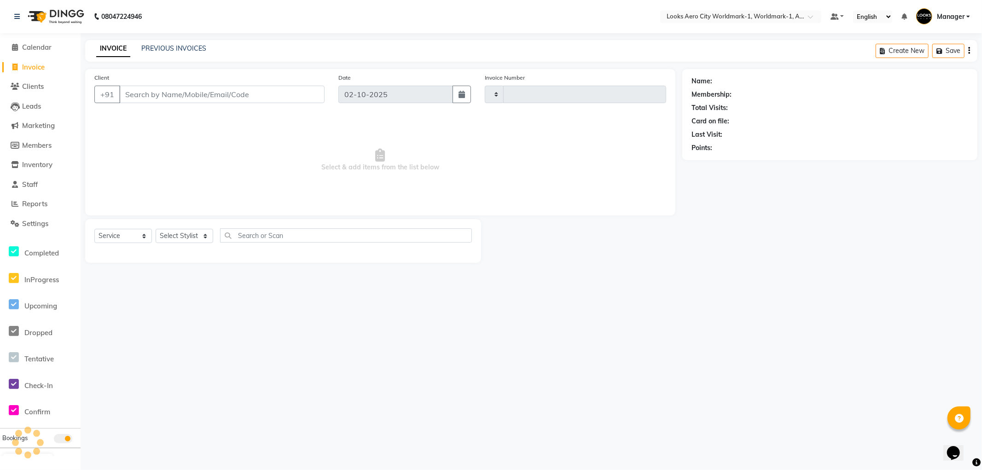
type input "8401"
select select "8573"
click at [167, 94] on input "Client" at bounding box center [221, 94] width 205 height 17
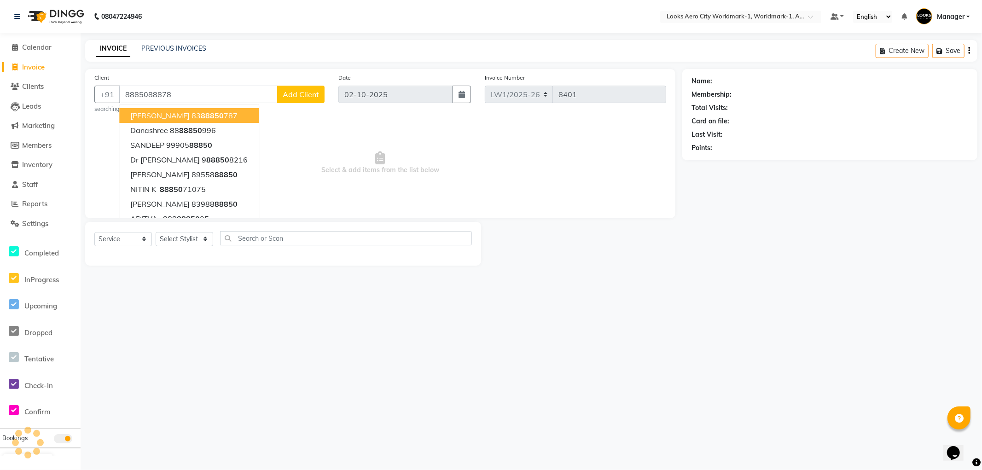
type input "8885088878"
select select "1: Object"
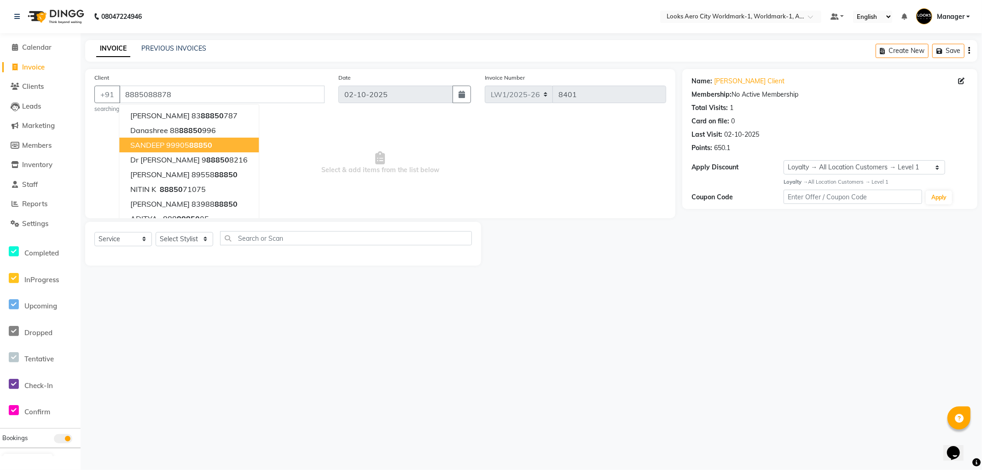
drag, startPoint x: 600, startPoint y: 335, endPoint x: 366, endPoint y: 292, distance: 238.3
click at [590, 336] on div "08047224946 Select Location × Looks Aero City Worldmark-1, Worldmark-1, Aerocit…" at bounding box center [491, 235] width 982 height 470
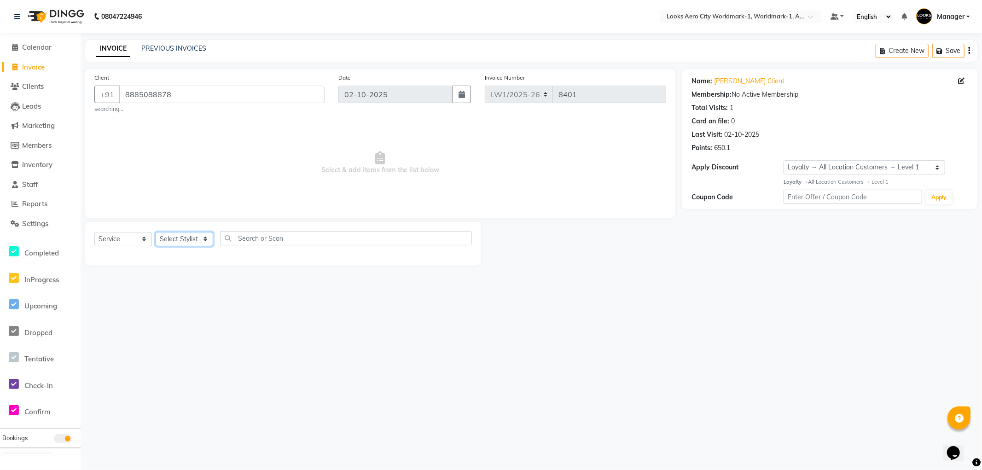
click at [188, 237] on select "Select Stylist [PERSON_NAME] [PERSON_NAME] [PERSON_NAME] [PERSON_NAME] Counter_…" at bounding box center [185, 239] width 58 height 14
select select "84547"
click at [156, 232] on select "Select Stylist [PERSON_NAME] [PERSON_NAME] [PERSON_NAME] [PERSON_NAME] Counter_…" at bounding box center [185, 239] width 58 height 14
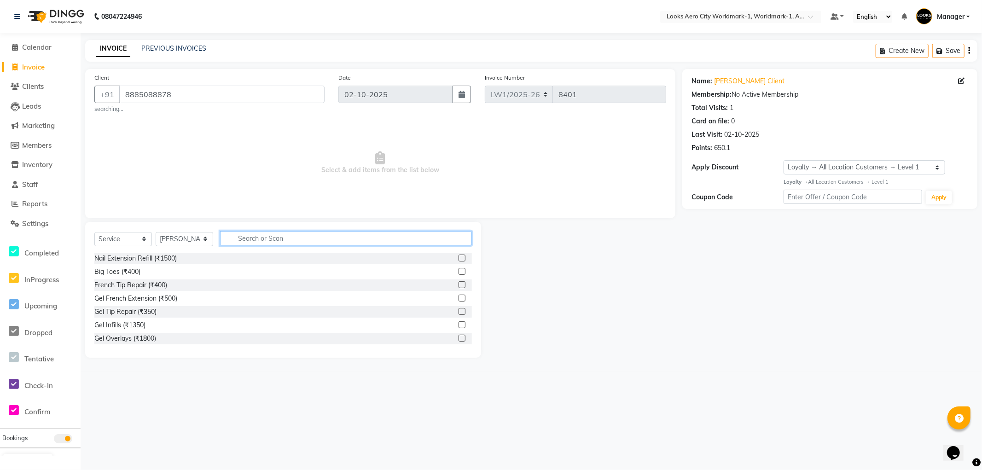
click at [273, 235] on input "text" at bounding box center [346, 238] width 252 height 14
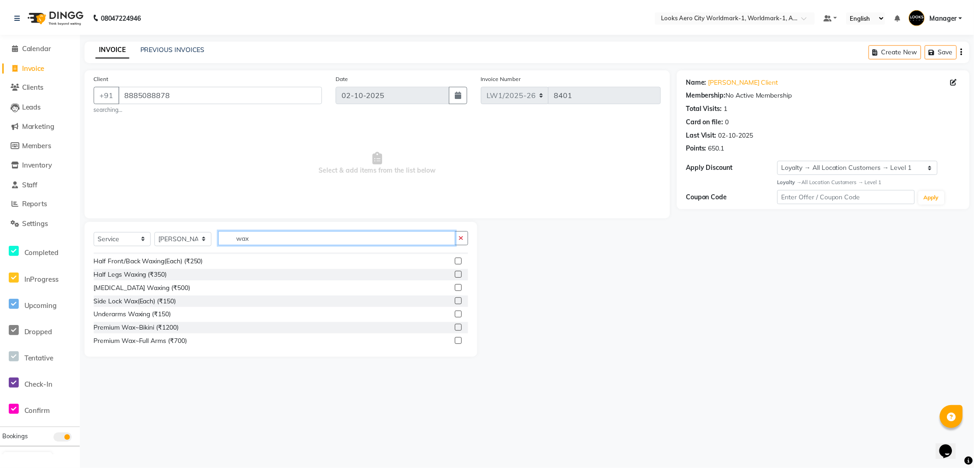
scroll to position [153, 0]
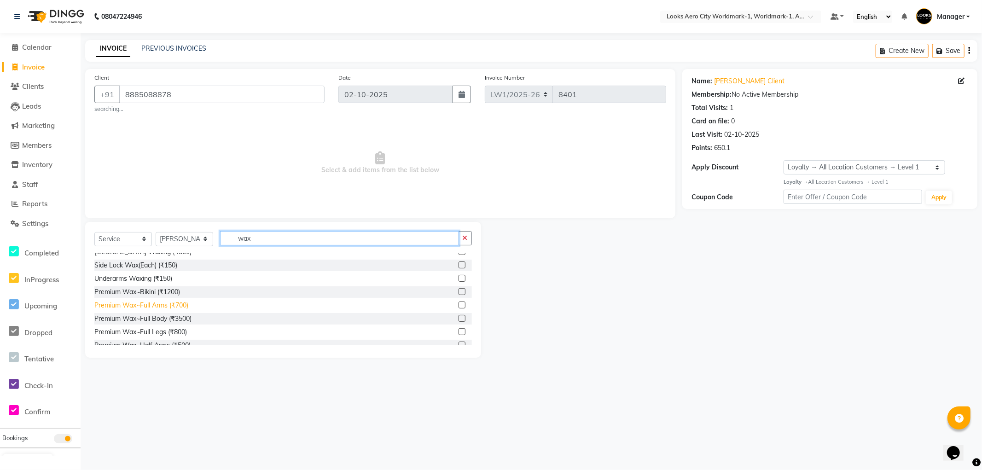
type input "wax"
drag, startPoint x: 169, startPoint y: 306, endPoint x: 217, endPoint y: 212, distance: 105.6
click at [169, 305] on div "Premium Wax~Full Arms (₹700)" at bounding box center [141, 306] width 94 height 10
checkbox input "false"
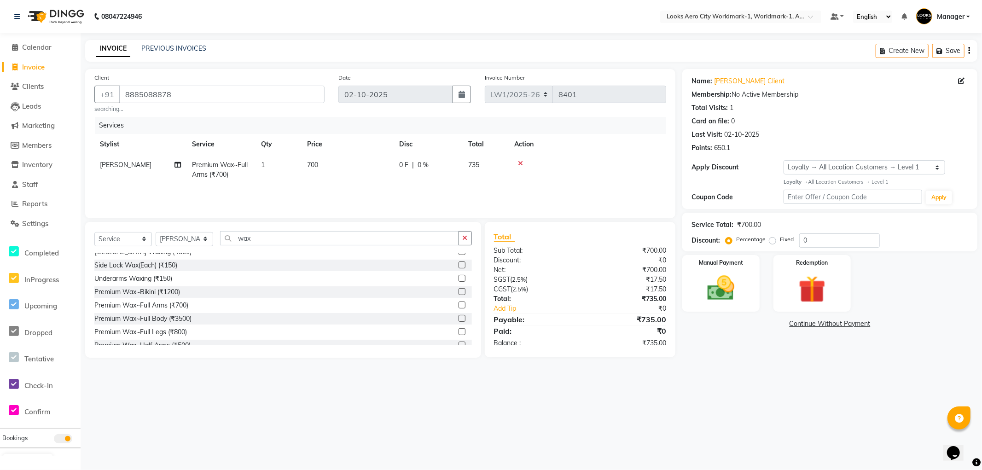
click at [335, 168] on td "700" at bounding box center [348, 170] width 92 height 30
select select "84547"
drag, startPoint x: 372, startPoint y: 163, endPoint x: 292, endPoint y: 162, distance: 79.2
click at [292, 162] on tr "Abhishek_Nails Amita Chauhan Anil Ashwin Celina Counter_Sales Dawa_Mgr Gaurav_P…" at bounding box center [380, 174] width 572 height 39
type input "905"
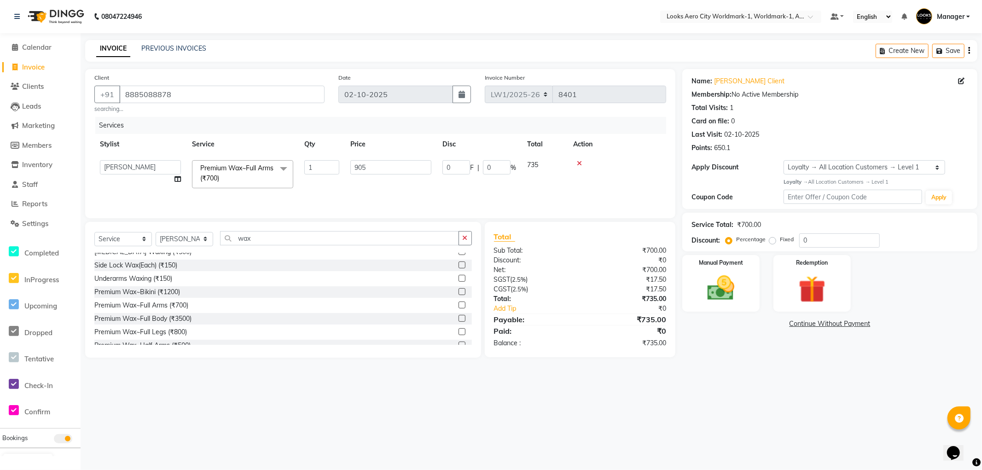
click at [802, 415] on div "08047224946 Select Location × Looks Aero City Worldmark-1, Worldmark-1, Aerocit…" at bounding box center [491, 235] width 982 height 470
click at [740, 304] on div "Manual Payment" at bounding box center [721, 283] width 80 height 59
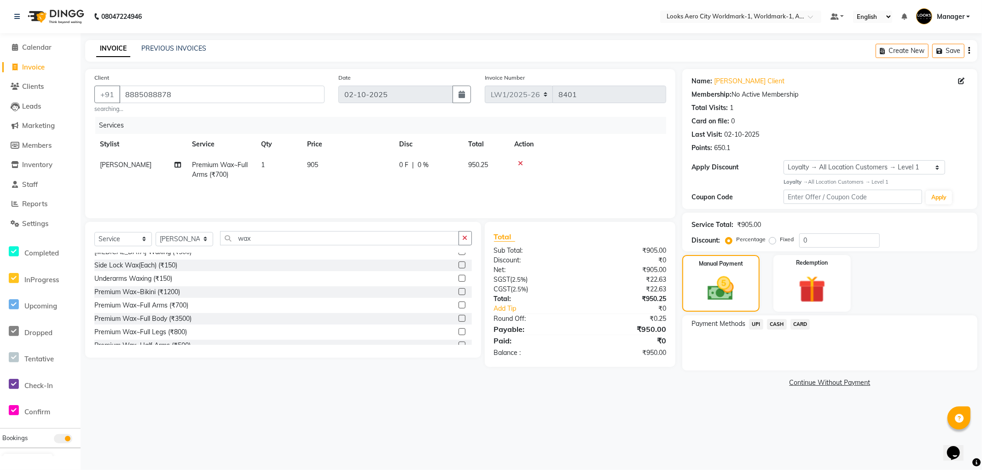
click at [775, 325] on span "CASH" at bounding box center [777, 324] width 20 height 11
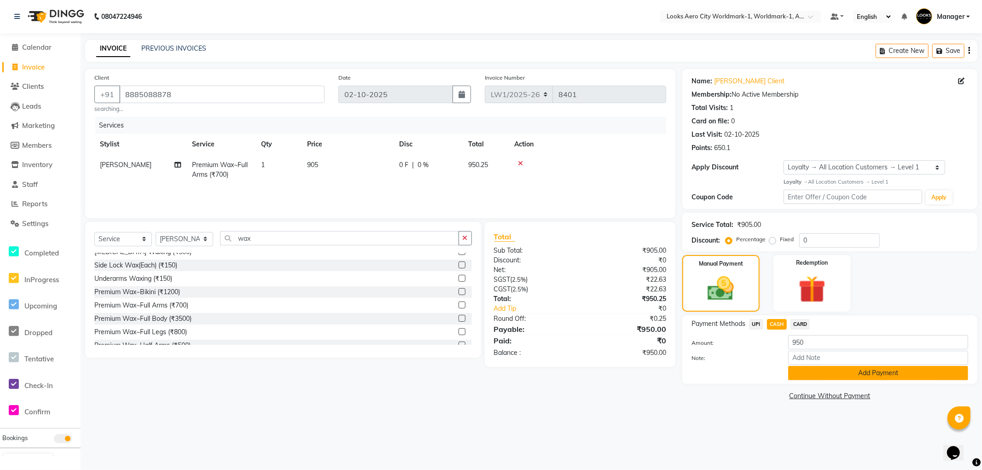
click at [823, 372] on button "Add Payment" at bounding box center [878, 373] width 180 height 14
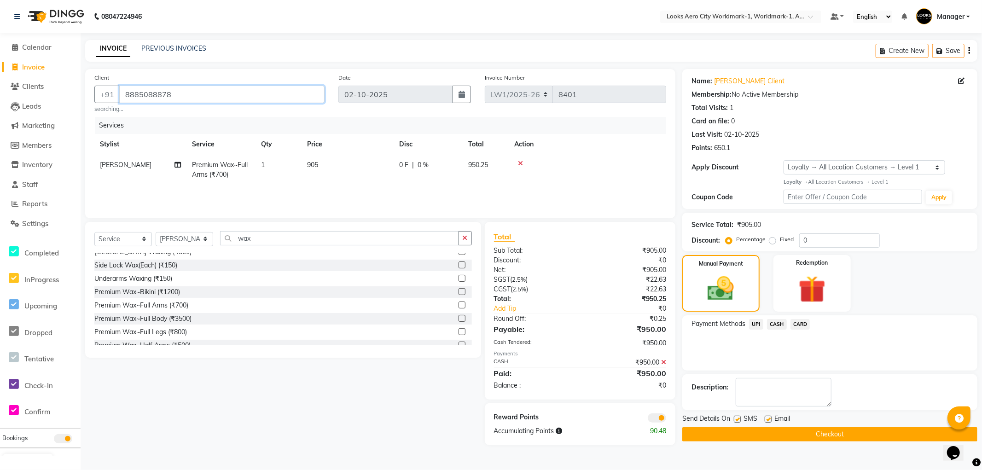
drag, startPoint x: 190, startPoint y: 91, endPoint x: 0, endPoint y: -25, distance: 222.6
click at [0, 0] on html "08047224946 Select Location × Looks Aero City Worldmark-1, Worldmark-1, Aerocit…" at bounding box center [491, 235] width 982 height 470
click at [716, 433] on button "Checkout" at bounding box center [829, 434] width 295 height 14
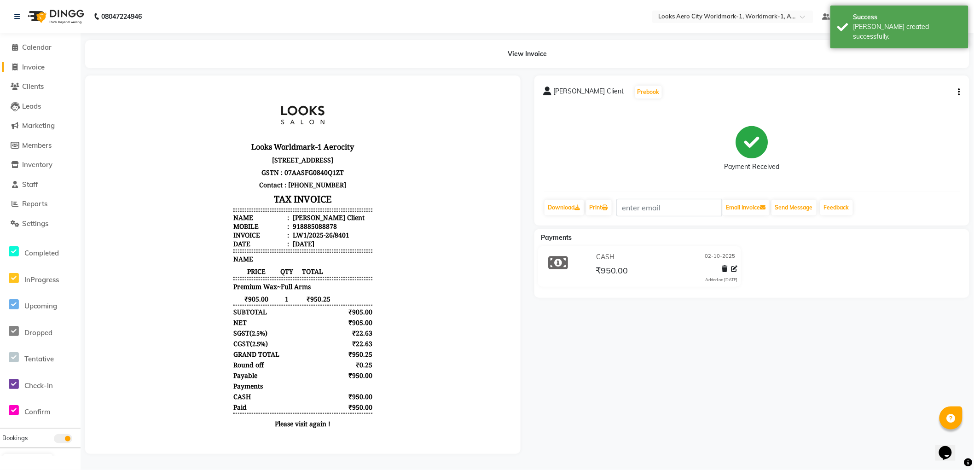
click at [35, 65] on span "Invoice" at bounding box center [33, 67] width 23 height 9
select select "service"
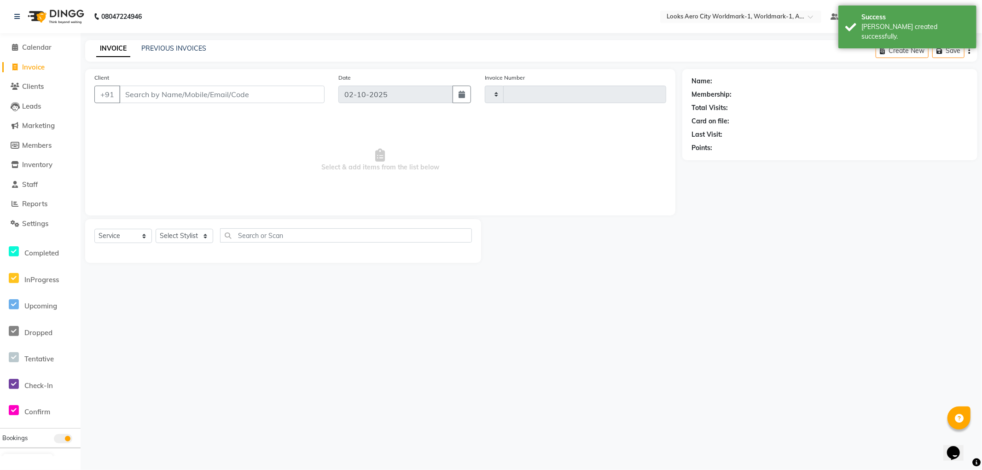
type input "8402"
select select "8573"
click at [34, 84] on span "Clients" at bounding box center [33, 86] width 22 height 9
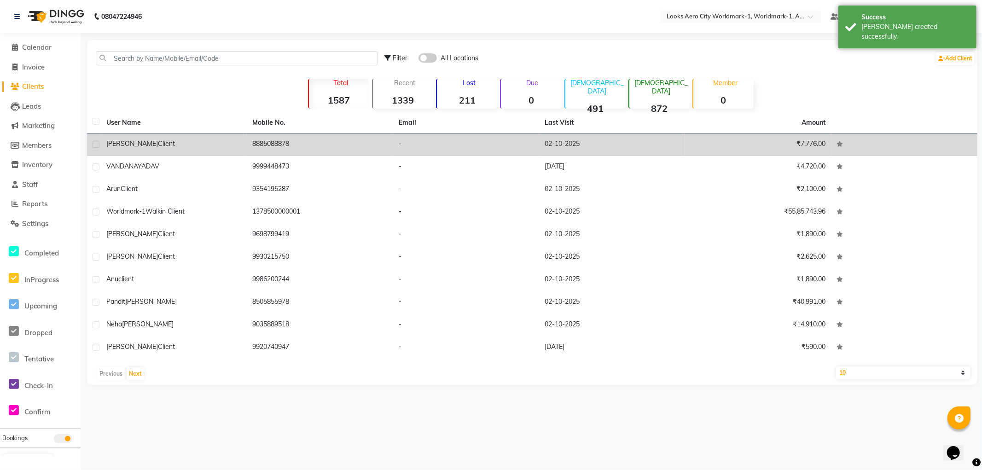
click at [152, 144] on div "Komal Client" at bounding box center [173, 144] width 135 height 10
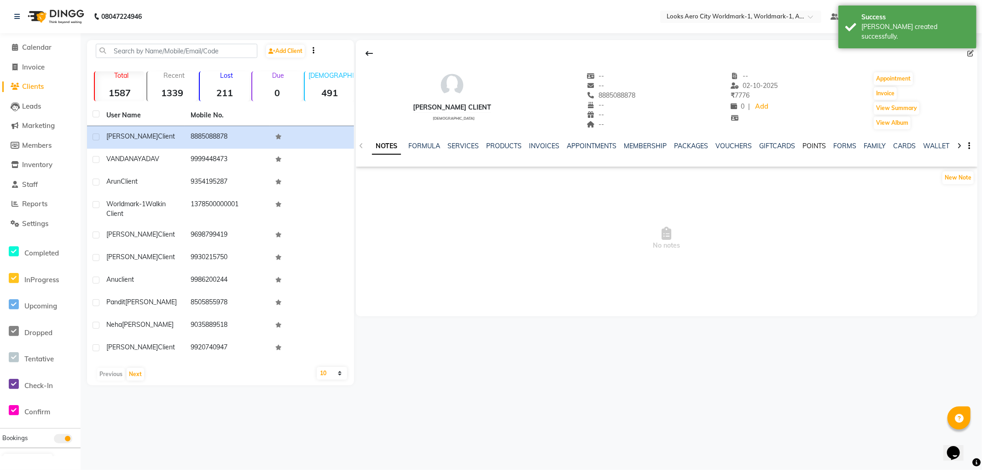
click at [807, 144] on link "POINTS" at bounding box center [814, 146] width 23 height 8
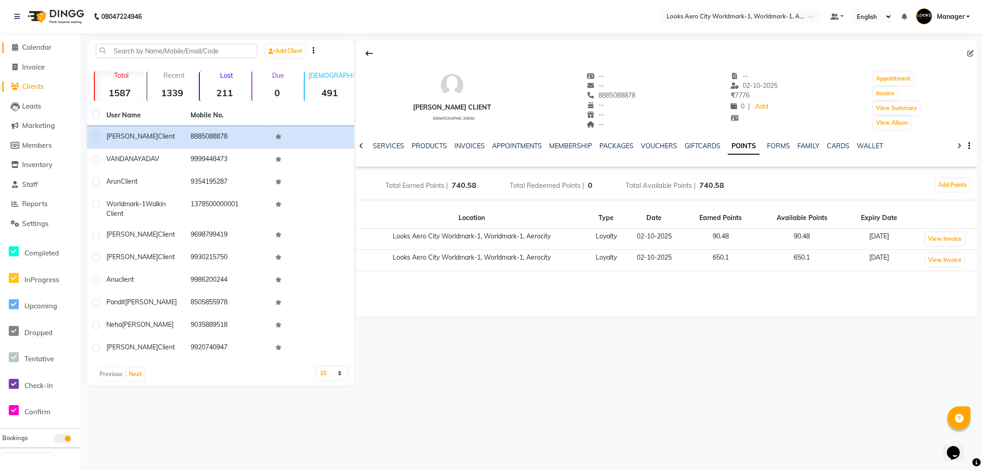
drag, startPoint x: 36, startPoint y: 47, endPoint x: 73, endPoint y: 71, distance: 43.9
click at [35, 47] on span "Calendar" at bounding box center [36, 47] width 29 height 9
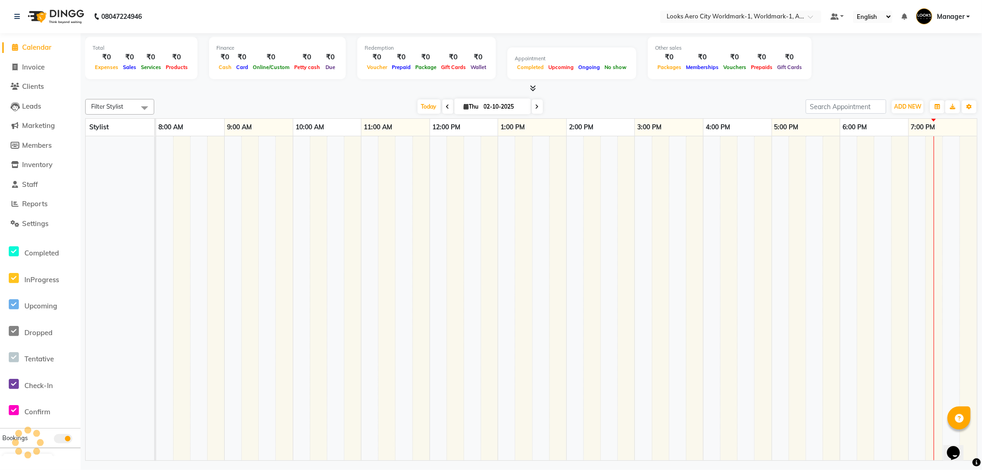
scroll to position [0, 7]
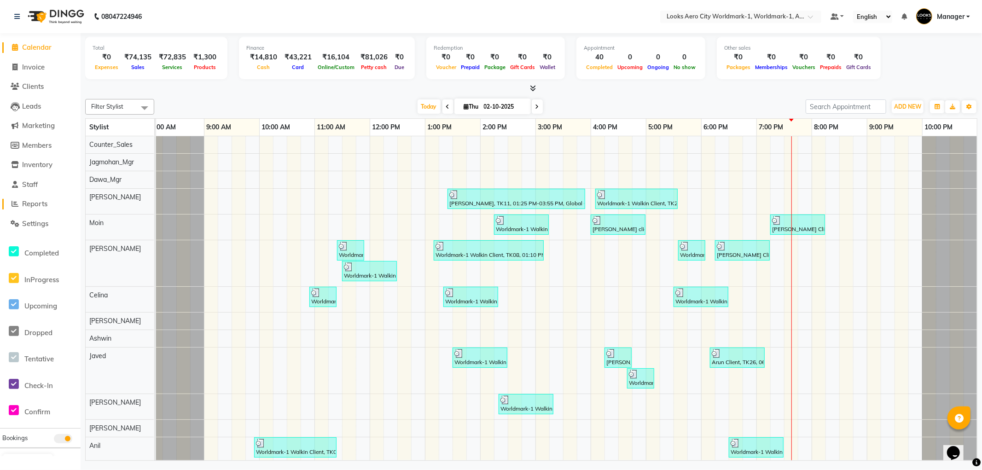
click at [37, 203] on span "Reports" at bounding box center [34, 203] width 25 height 9
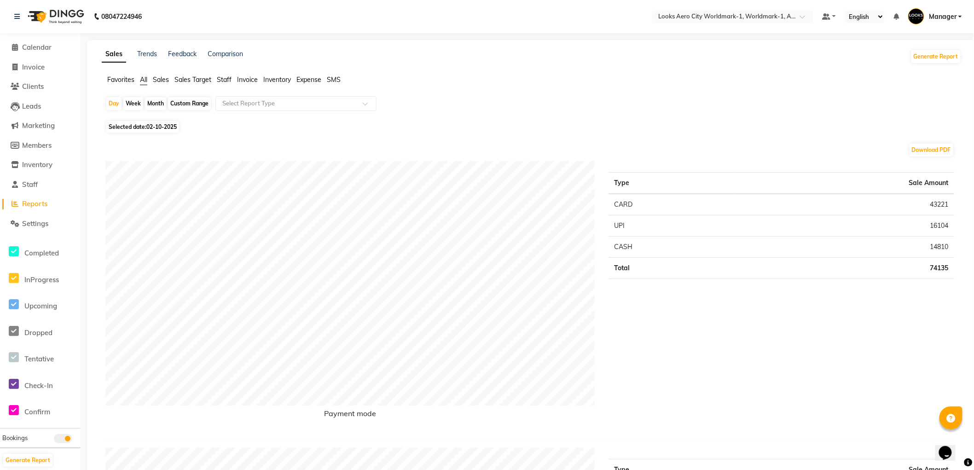
click at [223, 78] on span "Staff" at bounding box center [224, 80] width 15 height 8
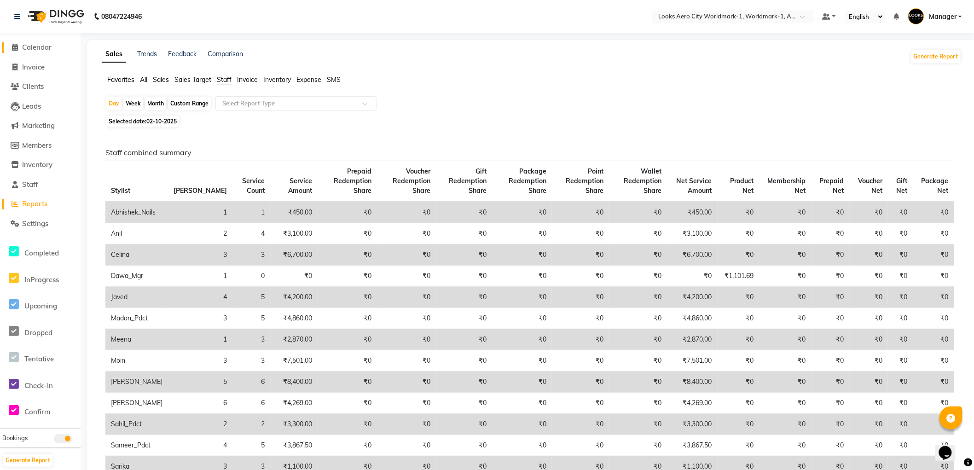
click at [40, 45] on span "Calendar" at bounding box center [36, 47] width 29 height 9
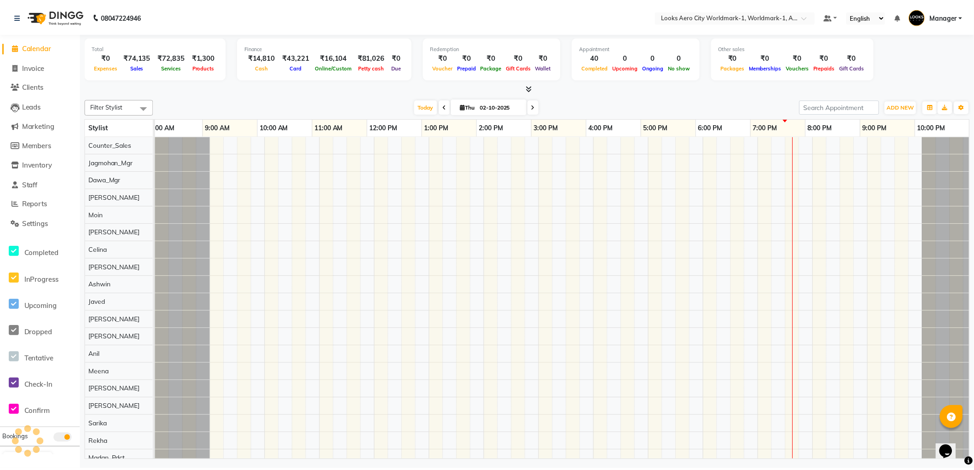
scroll to position [0, 7]
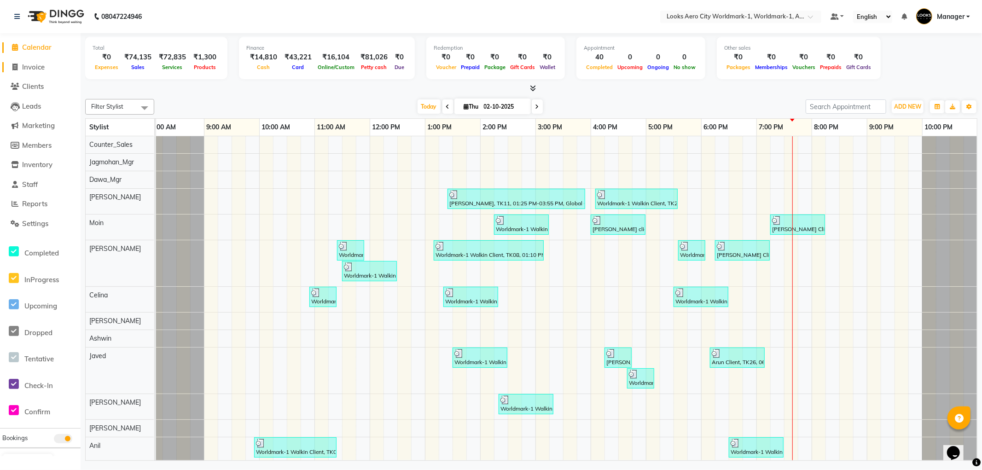
click at [36, 70] on span "Invoice" at bounding box center [33, 67] width 23 height 9
select select "service"
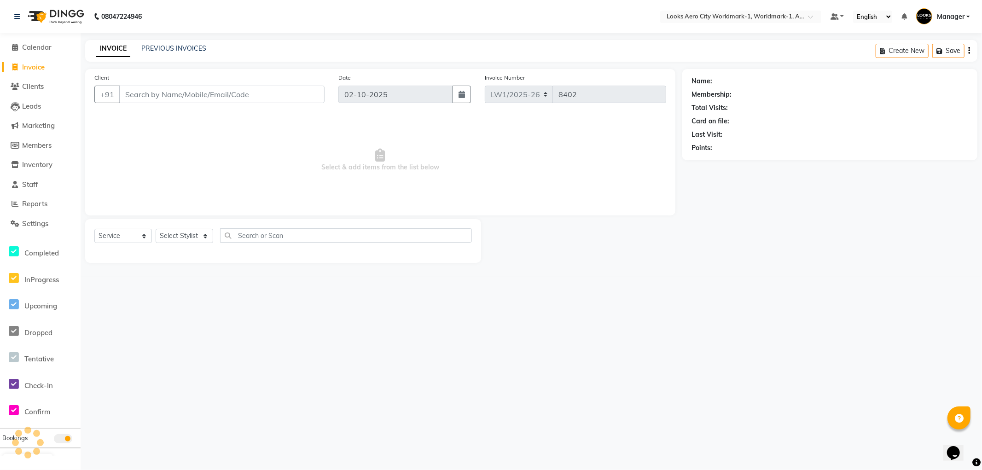
click at [145, 91] on input "Client" at bounding box center [221, 94] width 205 height 17
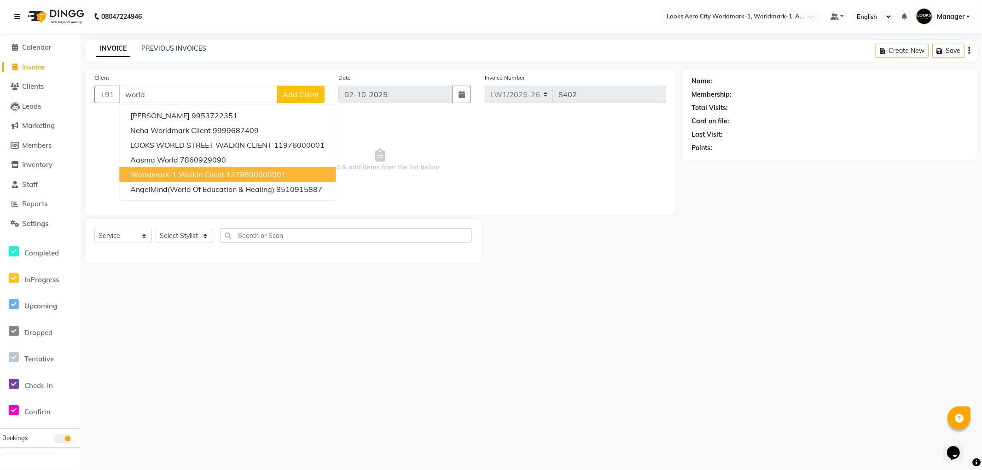
click at [192, 177] on span "Worldmark-1 Walkin Client" at bounding box center [177, 174] width 94 height 9
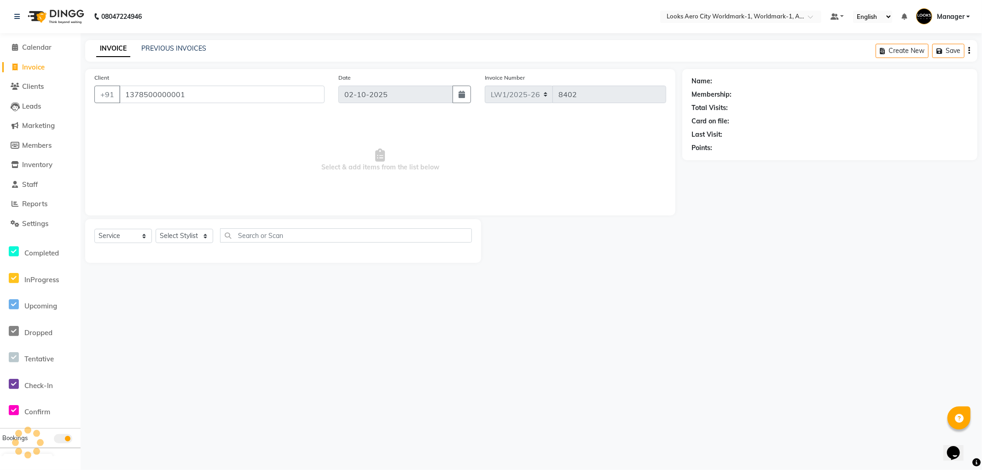
type input "1378500000001"
click at [185, 233] on select "Select Stylist [PERSON_NAME] [PERSON_NAME] [PERSON_NAME] [PERSON_NAME] Counter_…" at bounding box center [185, 236] width 58 height 14
select select "1: Object"
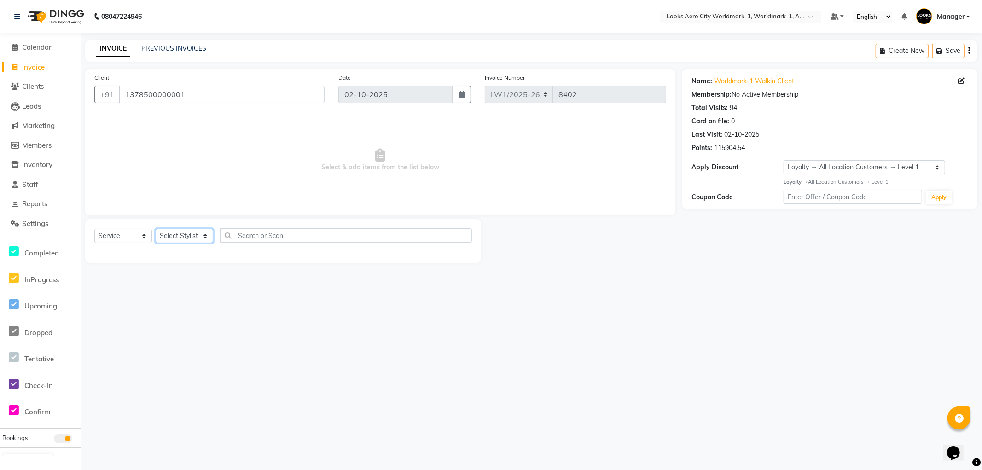
select select "84542"
click at [156, 229] on select "Select Stylist [PERSON_NAME] [PERSON_NAME] [PERSON_NAME] [PERSON_NAME] Counter_…" at bounding box center [185, 236] width 58 height 14
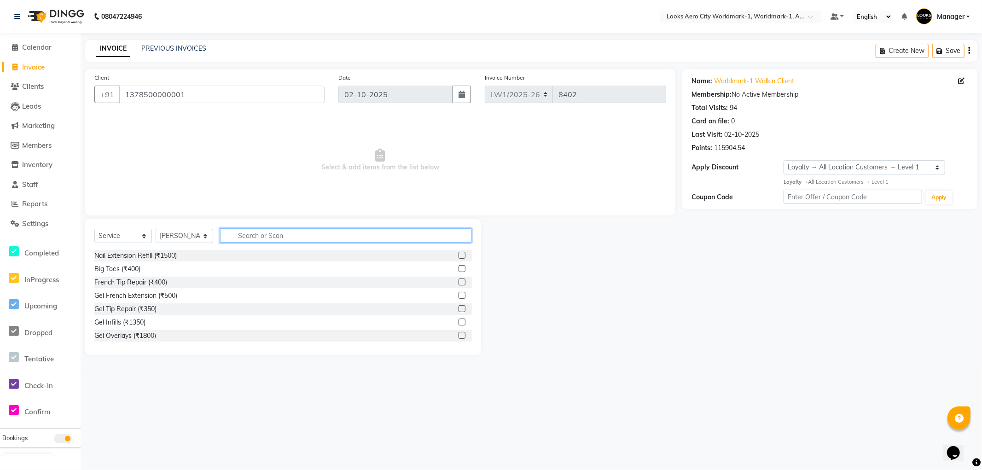
click at [281, 235] on input "text" at bounding box center [346, 235] width 252 height 14
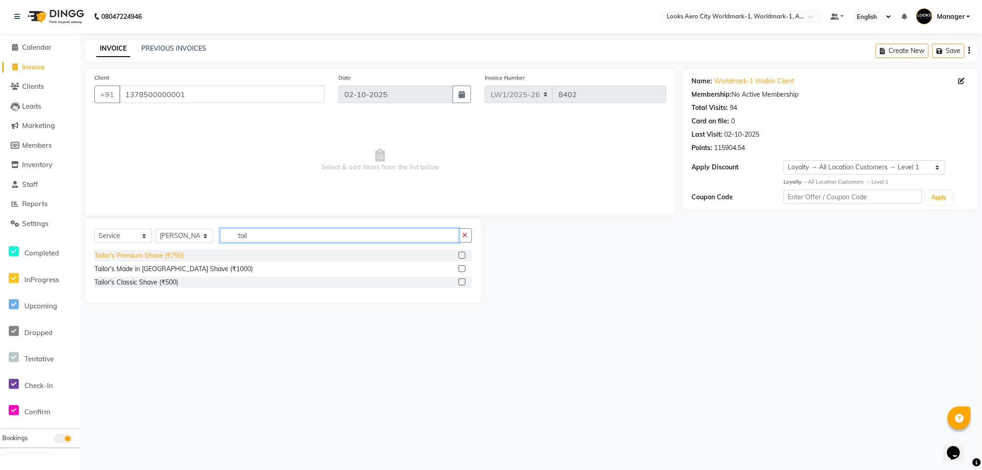
type input "tail"
click at [159, 254] on div "Tailor's Premium Shave (₹750)" at bounding box center [138, 256] width 89 height 10
checkbox input "false"
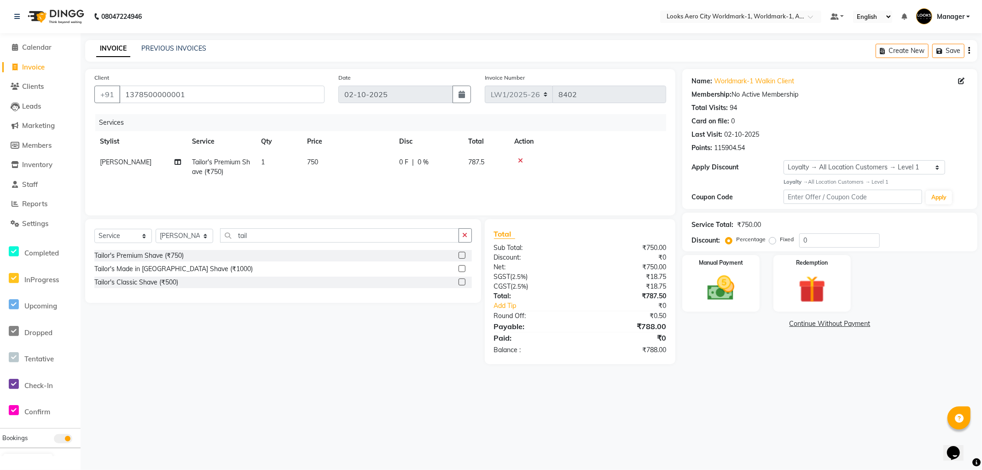
drag, startPoint x: 332, startPoint y: 168, endPoint x: 346, endPoint y: 166, distance: 13.5
click at [333, 168] on td "750" at bounding box center [348, 167] width 92 height 30
select select "84542"
drag, startPoint x: 406, startPoint y: 166, endPoint x: 303, endPoint y: 166, distance: 103.1
click at [303, 166] on tr "Abhishek_Nails Amita Chauhan Anil Ashwin Celina Counter_Sales Dawa_Mgr Gaurav_P…" at bounding box center [380, 171] width 572 height 39
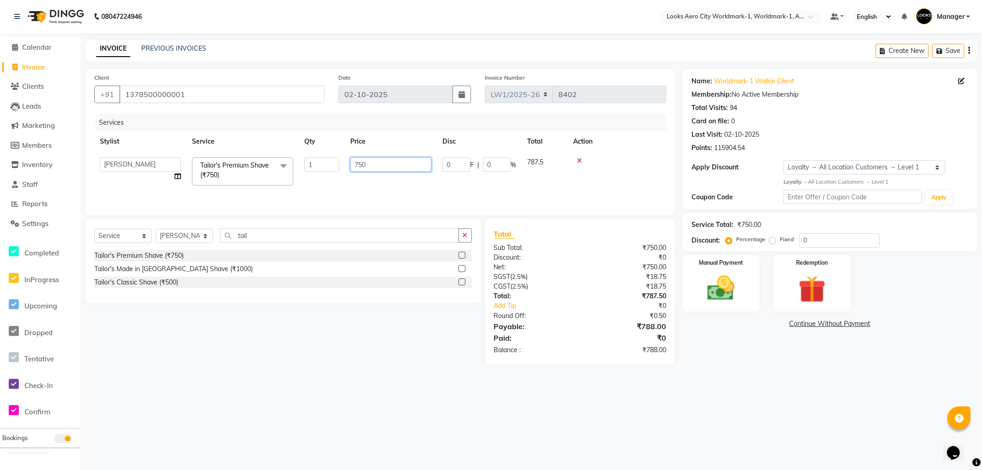
type input "3"
type input "600"
click at [733, 353] on div "Name: Worldmark-1 Walkin Client Membership: No Active Membership Total Visits: …" at bounding box center [833, 216] width 302 height 295
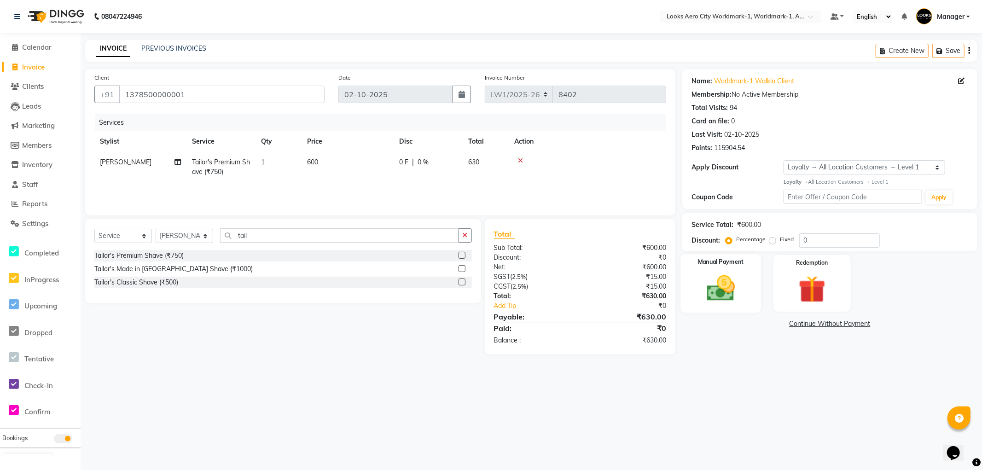
click at [742, 308] on div "Manual Payment" at bounding box center [721, 283] width 80 height 59
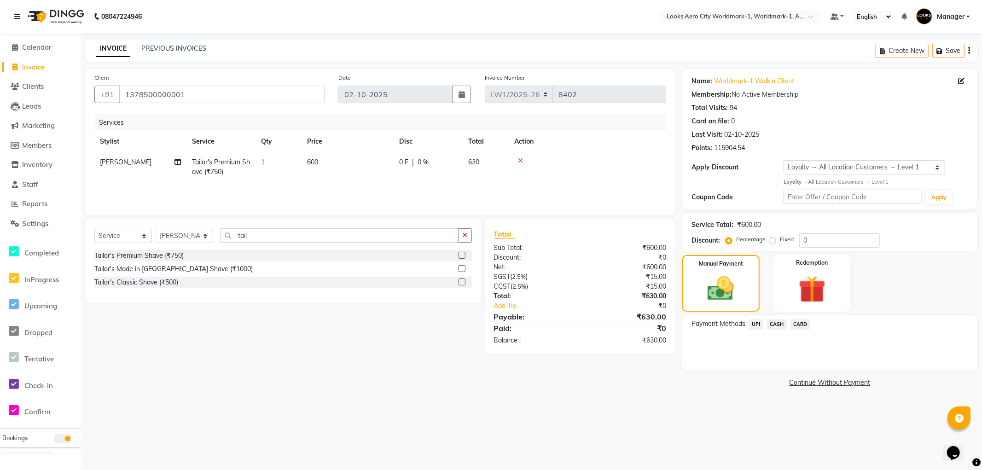
click at [755, 323] on span "UPI" at bounding box center [756, 324] width 14 height 11
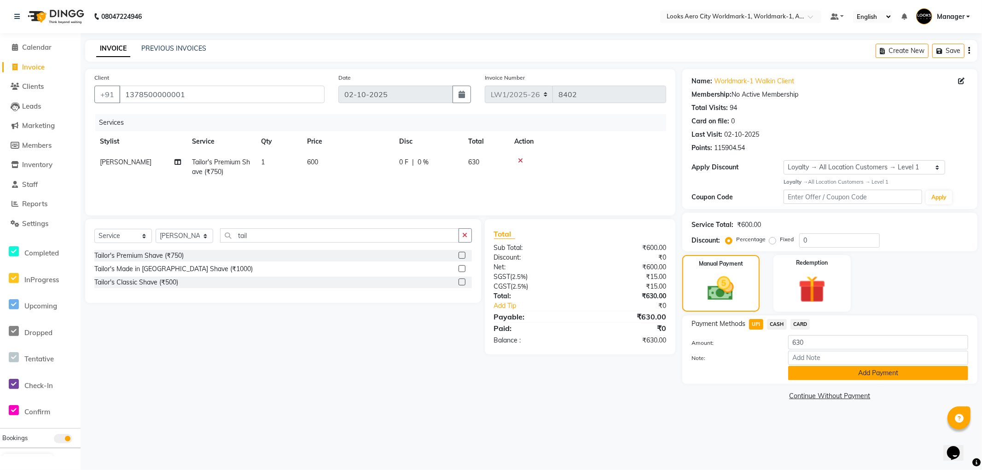
click at [802, 372] on button "Add Payment" at bounding box center [878, 373] width 180 height 14
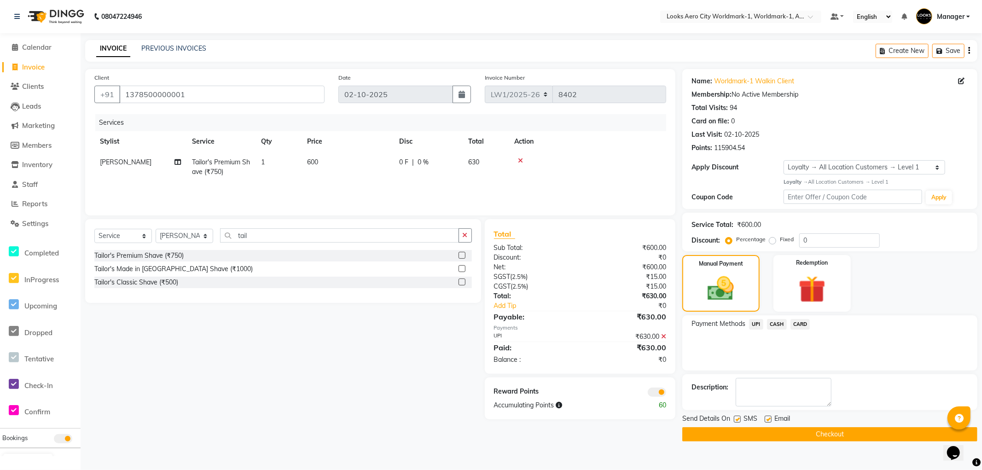
click at [693, 429] on button "Checkout" at bounding box center [829, 434] width 295 height 14
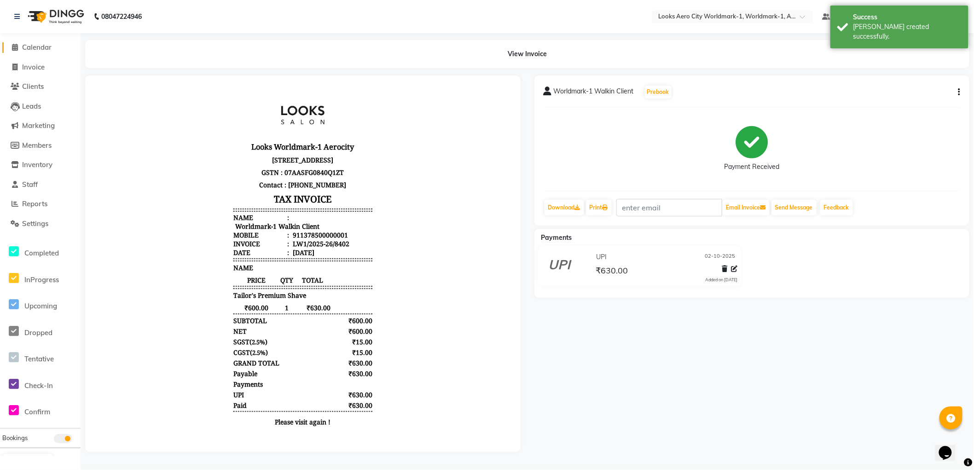
click at [38, 46] on span "Calendar" at bounding box center [36, 47] width 29 height 9
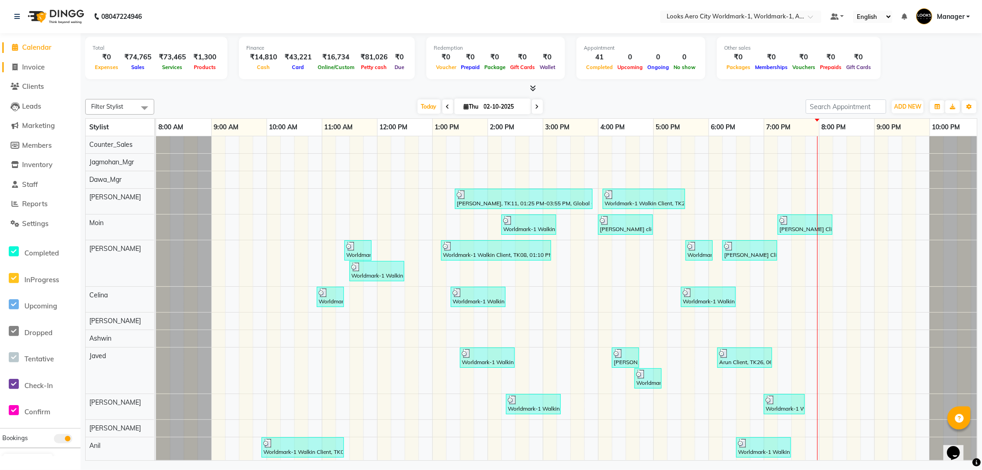
click at [35, 65] on span "Invoice" at bounding box center [33, 67] width 23 height 9
select select "service"
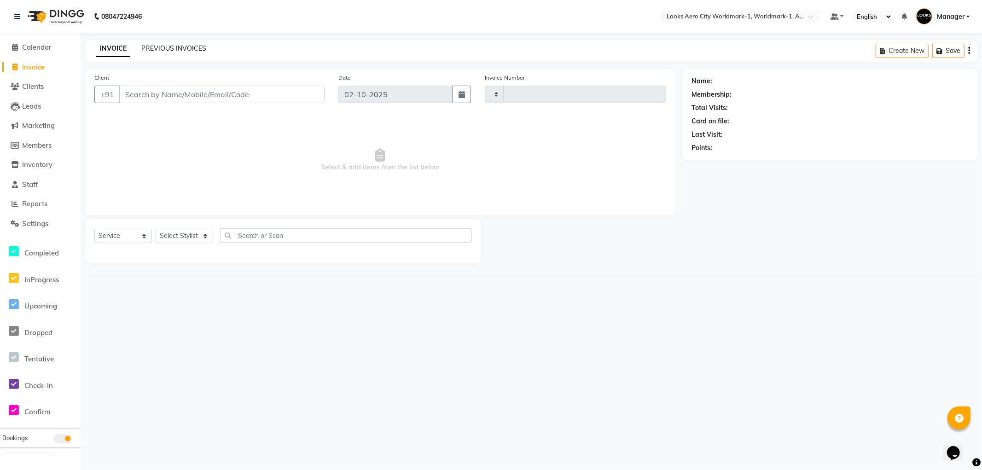
type input "8403"
select select "8573"
click at [195, 47] on link "PREVIOUS INVOICES" at bounding box center [173, 48] width 65 height 8
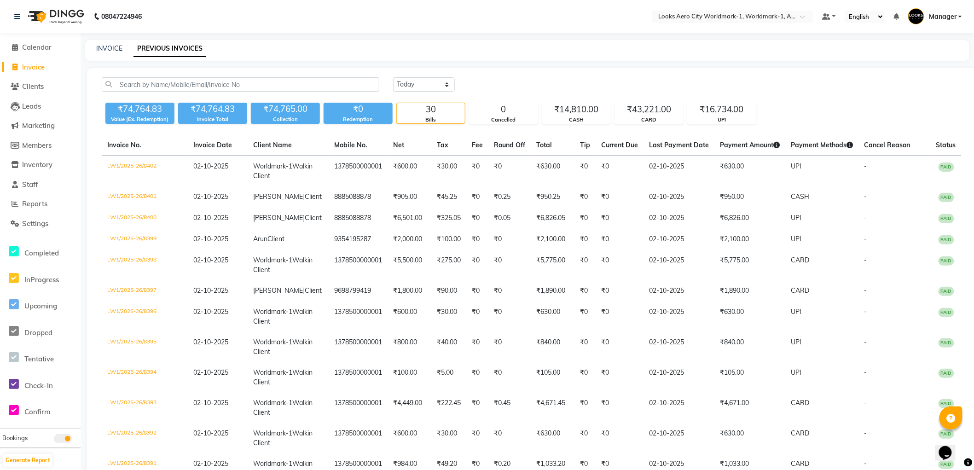
click at [33, 67] on span "Invoice" at bounding box center [33, 67] width 23 height 9
select select "service"
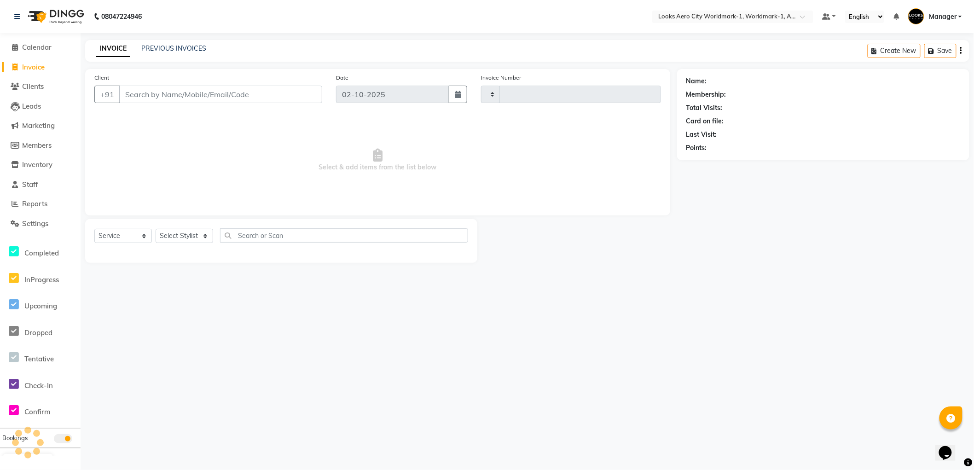
type input "8403"
select select "8573"
click at [146, 88] on input "Client" at bounding box center [221, 94] width 205 height 17
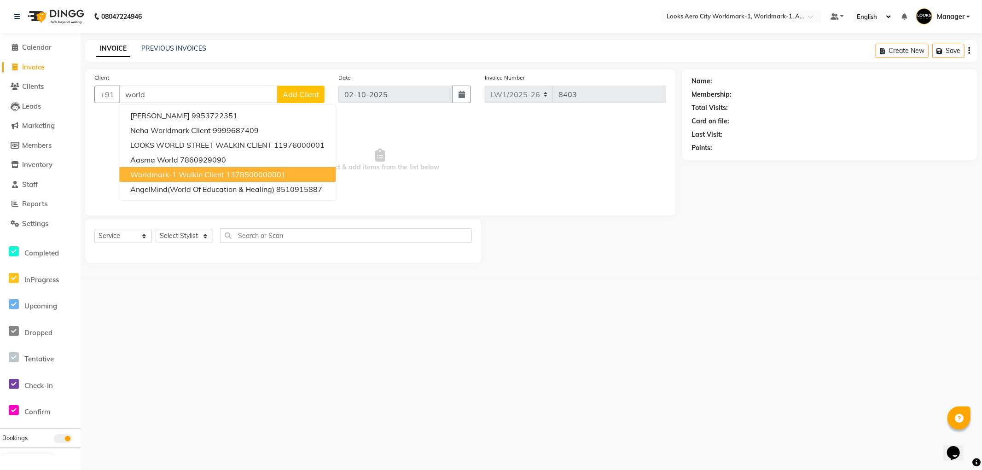
click at [181, 173] on span "Worldmark-1 Walkin Client" at bounding box center [177, 174] width 94 height 9
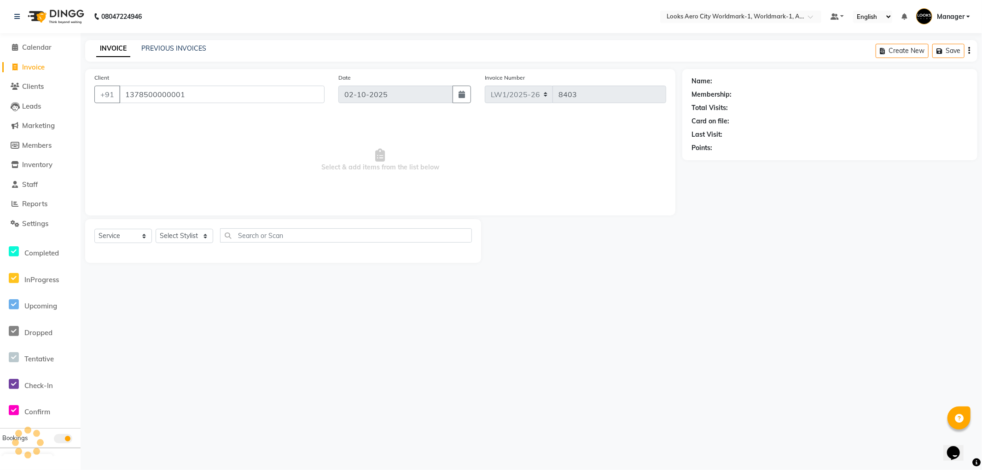
type input "1378500000001"
click at [183, 237] on select "Select Stylist [PERSON_NAME] [PERSON_NAME] [PERSON_NAME] [PERSON_NAME] Counter_…" at bounding box center [185, 236] width 58 height 14
select select "1: Object"
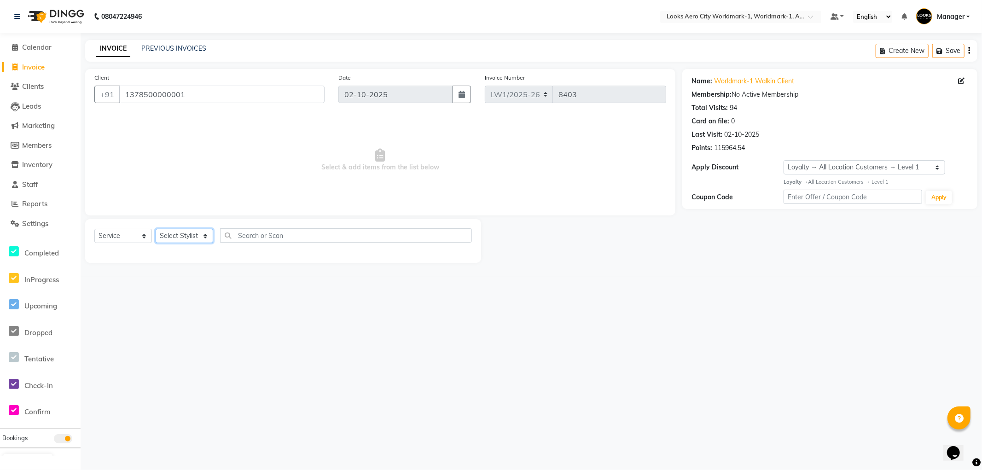
select select "84542"
click at [156, 229] on select "Select Stylist [PERSON_NAME] [PERSON_NAME] [PERSON_NAME] [PERSON_NAME] Counter_…" at bounding box center [185, 236] width 58 height 14
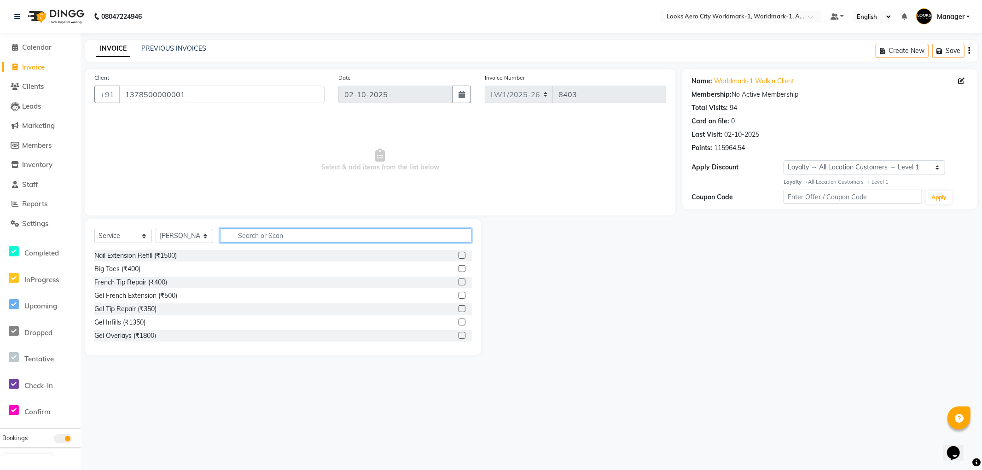
click at [274, 234] on input "text" at bounding box center [346, 235] width 252 height 14
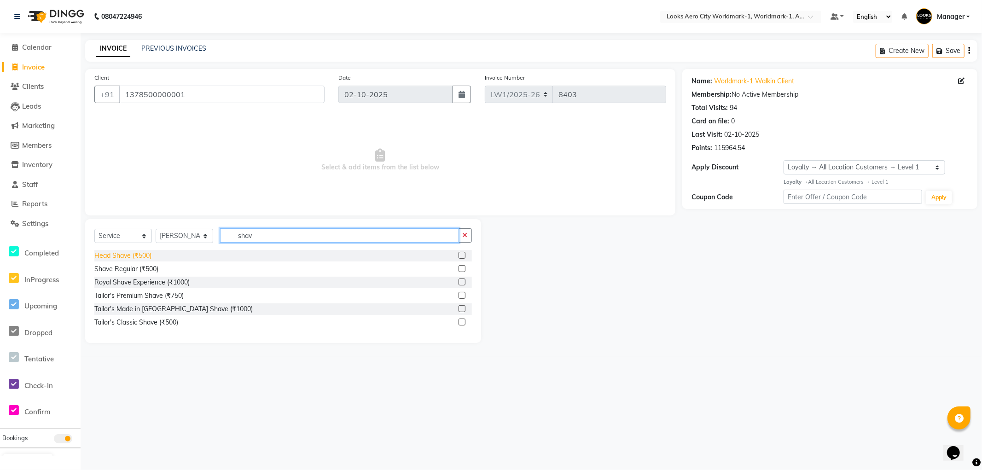
type input "shav"
click at [122, 268] on div "Shave Regular (₹500)" at bounding box center [126, 269] width 64 height 10
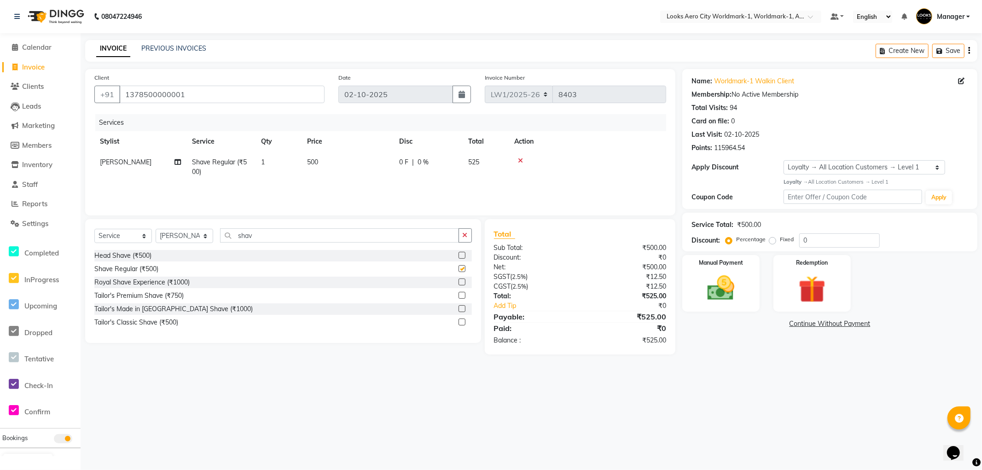
checkbox input "false"
click at [329, 170] on td "500" at bounding box center [348, 167] width 92 height 30
select select "84542"
drag, startPoint x: 385, startPoint y: 159, endPoint x: 323, endPoint y: 164, distance: 62.3
click at [323, 164] on tr "Abhishek_Nails Amita Chauhan Anil Ashwin Celina Counter_Sales Dawa_Mgr Gaurav_P…" at bounding box center [380, 169] width 572 height 35
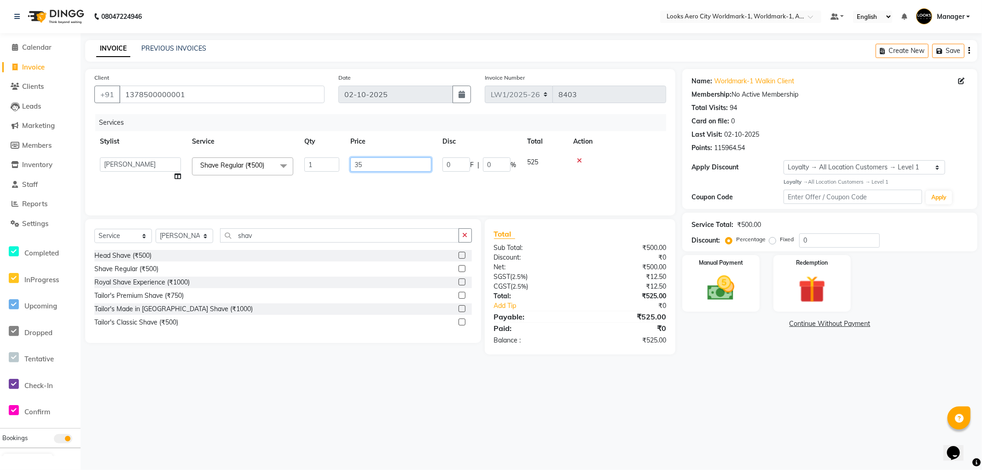
type input "350"
click at [696, 368] on main "INVOICE PREVIOUS INVOICES Create New Save Client +91 1378500000001 Date 02-10-2…" at bounding box center [532, 204] width 902 height 328
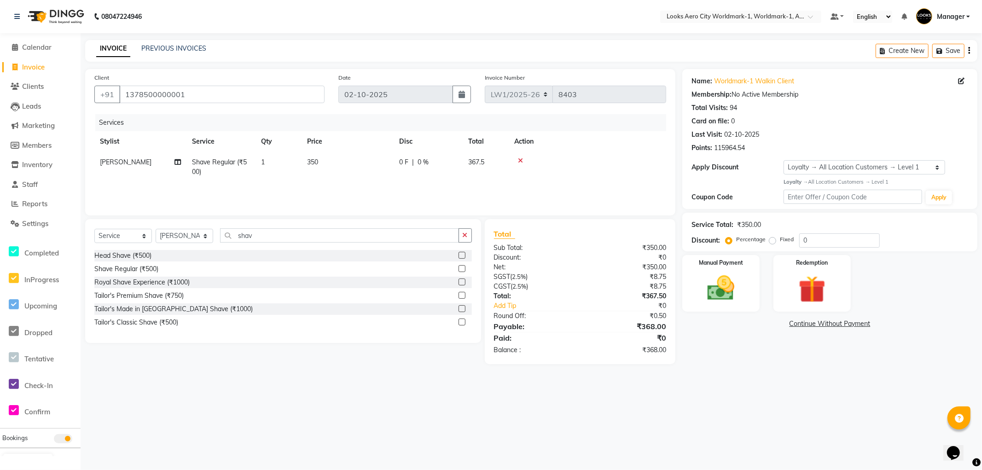
click at [337, 164] on td "350" at bounding box center [348, 167] width 92 height 30
select select "84542"
click at [386, 162] on input "350" at bounding box center [390, 164] width 81 height 14
type input "351"
click at [734, 383] on div "08047224946 Select Location × Looks Aero City Worldmark-1, Worldmark-1, Aerocit…" at bounding box center [491, 235] width 982 height 470
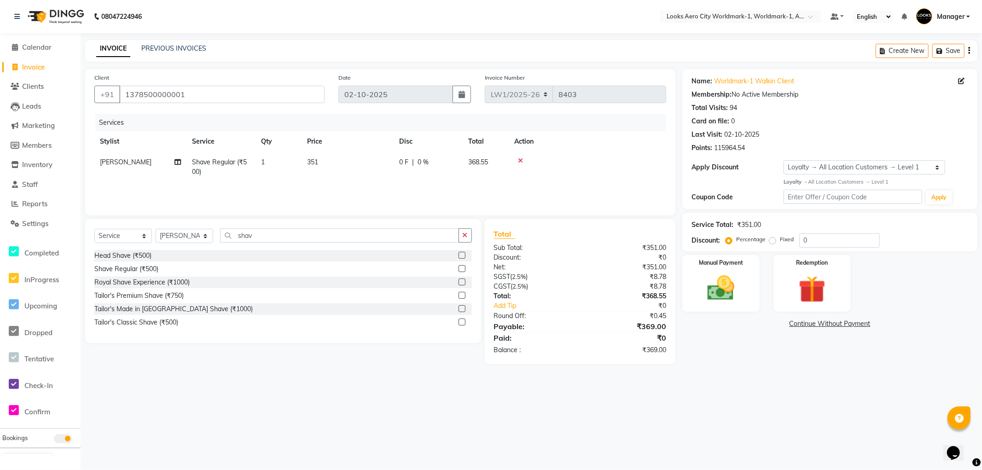
click at [347, 169] on td "351" at bounding box center [348, 167] width 92 height 30
select select "84542"
click at [389, 163] on input "351" at bounding box center [390, 164] width 81 height 14
type input "350"
click at [743, 401] on div "08047224946 Select Location × Looks Aero City Worldmark-1, Worldmark-1, Aerocit…" at bounding box center [491, 235] width 982 height 470
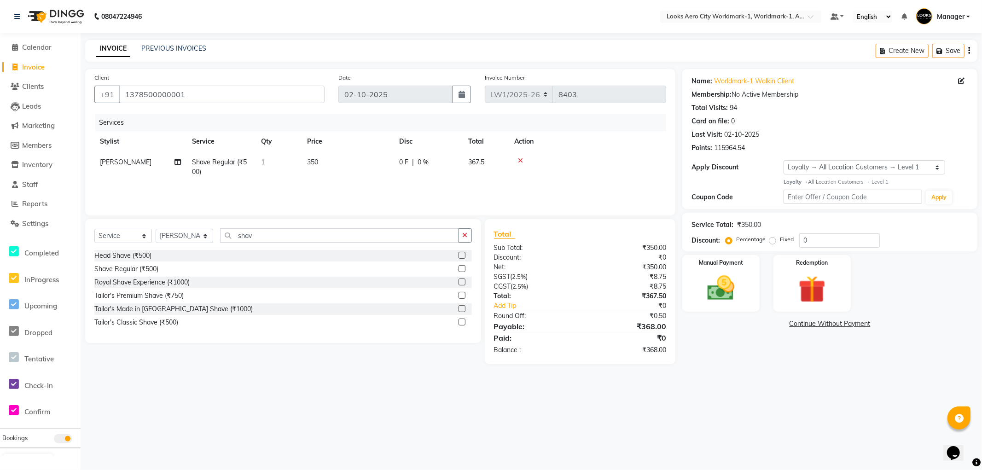
click at [347, 163] on td "350" at bounding box center [348, 167] width 92 height 30
select select "84542"
click at [381, 162] on input "350" at bounding box center [390, 164] width 81 height 14
type input "349"
click at [755, 413] on div "08047224946 Select Location × Looks Aero City Worldmark-1, Worldmark-1, Aerocit…" at bounding box center [491, 235] width 982 height 470
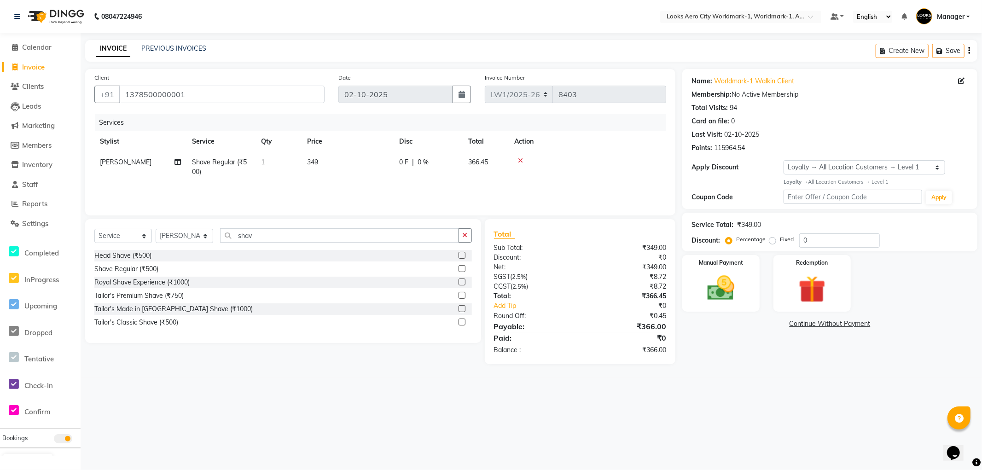
click at [344, 163] on td "349" at bounding box center [348, 167] width 92 height 30
select select "84542"
click at [391, 164] on input "349" at bounding box center [390, 164] width 81 height 14
type input "349.5"
click at [757, 366] on main "INVOICE PREVIOUS INVOICES Create New Save Client +91 1378500000001 Date 02-10-2…" at bounding box center [532, 209] width 902 height 338
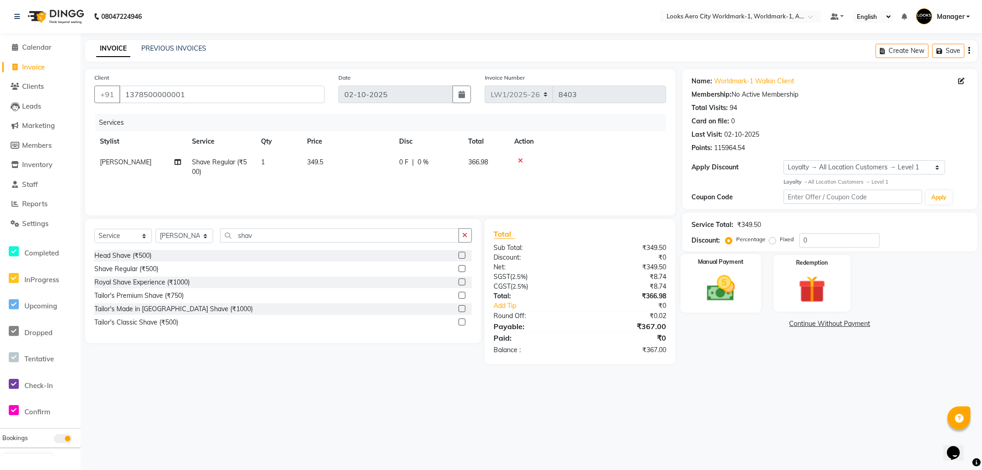
click at [737, 309] on div "Manual Payment" at bounding box center [721, 283] width 80 height 59
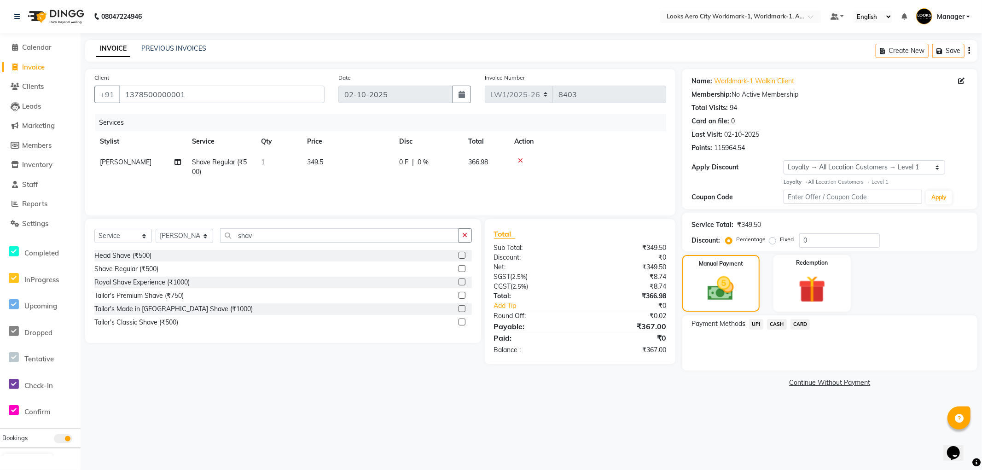
click at [757, 324] on span "UPI" at bounding box center [756, 324] width 14 height 11
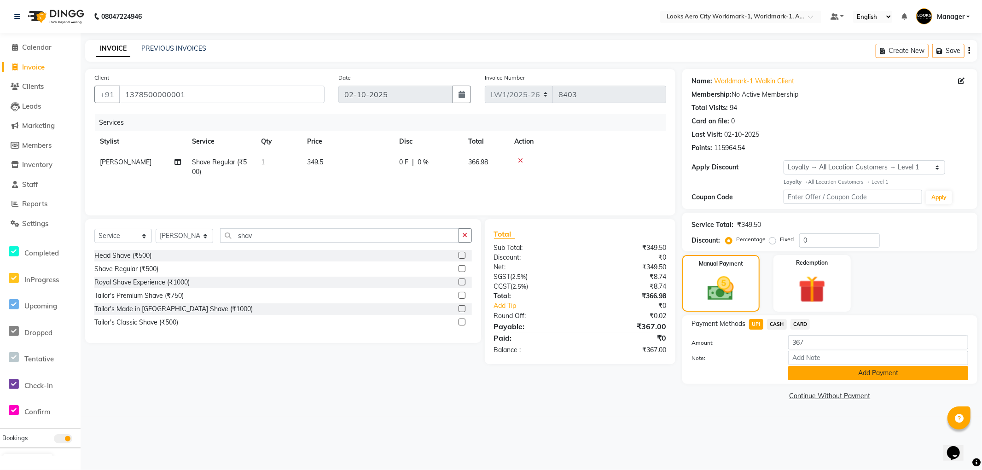
click at [807, 374] on button "Add Payment" at bounding box center [878, 373] width 180 height 14
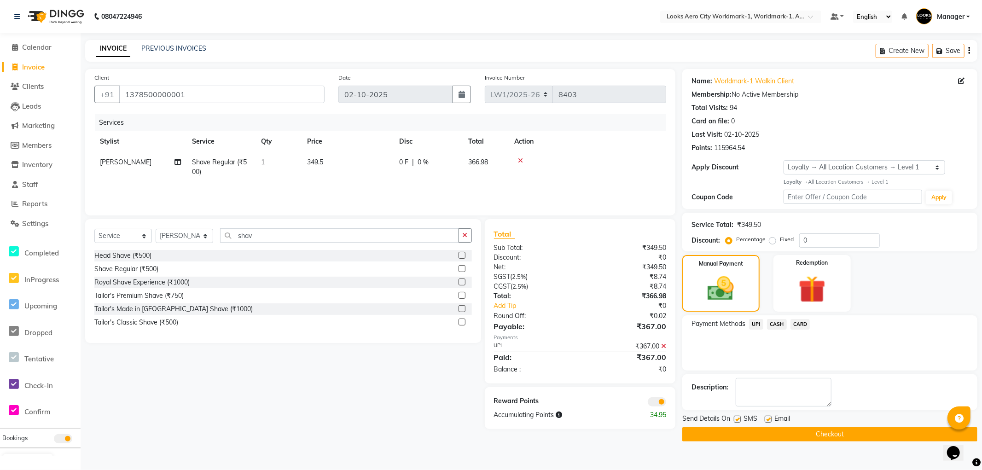
click at [655, 404] on span at bounding box center [657, 401] width 18 height 9
click at [666, 403] on input "checkbox" at bounding box center [666, 403] width 0 height 0
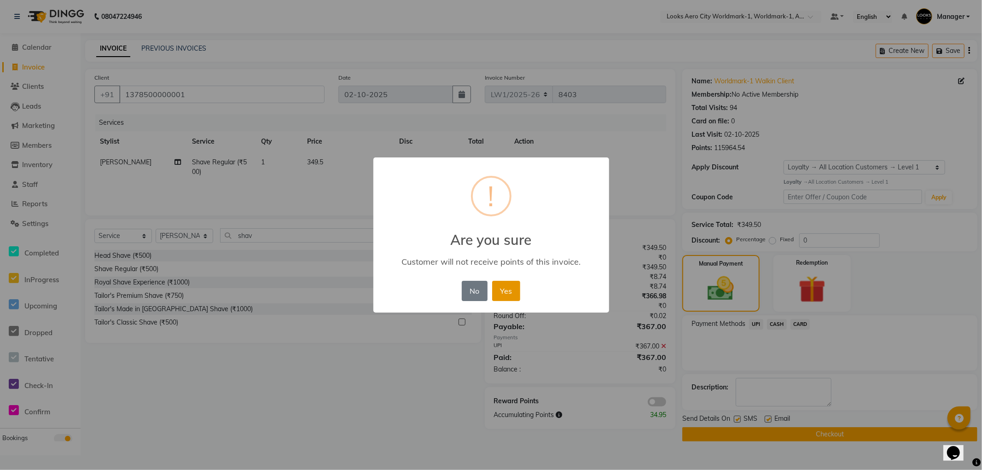
click at [508, 292] on button "Yes" at bounding box center [506, 291] width 28 height 20
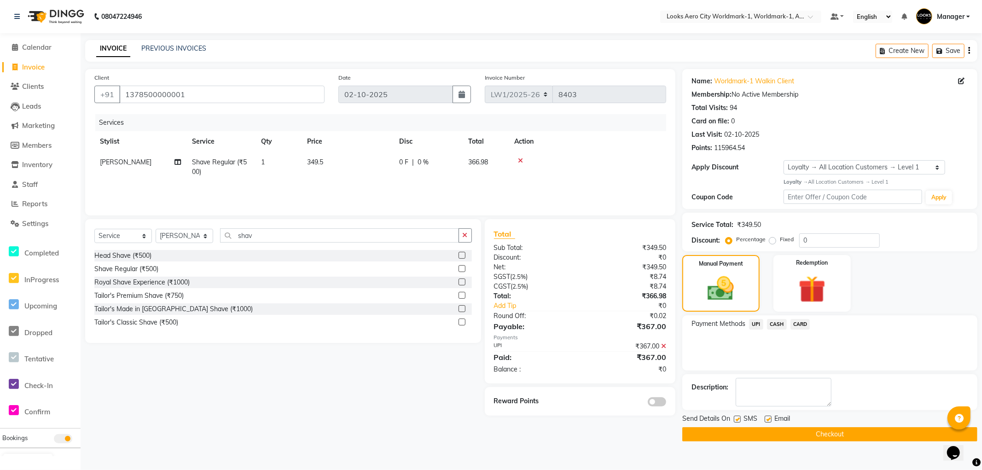
click at [695, 433] on button "Checkout" at bounding box center [829, 434] width 295 height 14
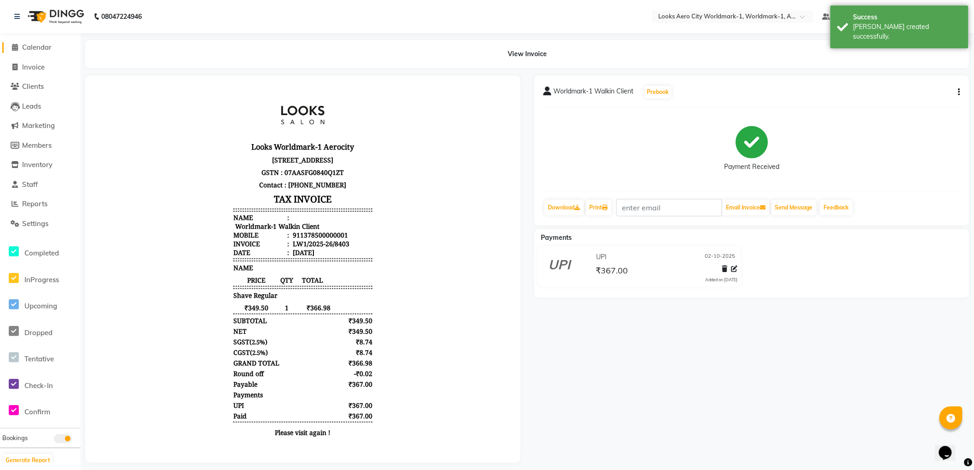
click at [30, 48] on span "Calendar" at bounding box center [36, 47] width 29 height 9
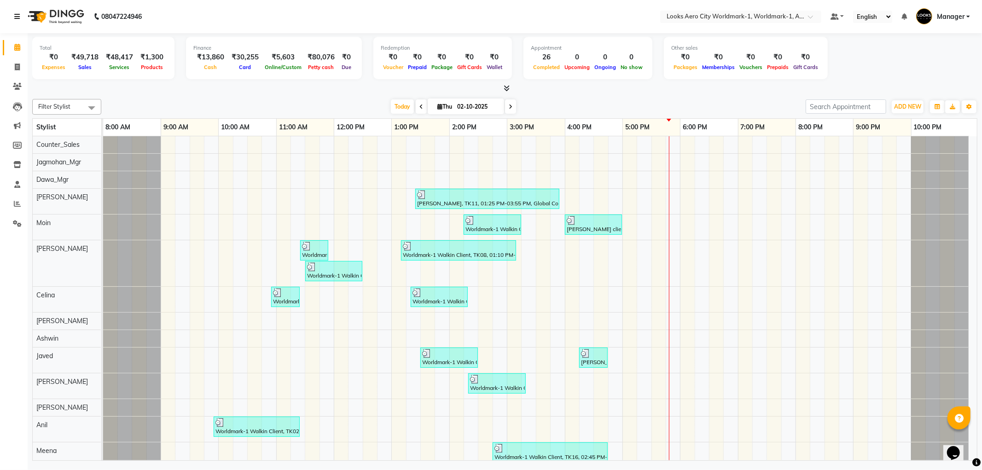
click at [14, 17] on icon at bounding box center [17, 16] width 6 height 6
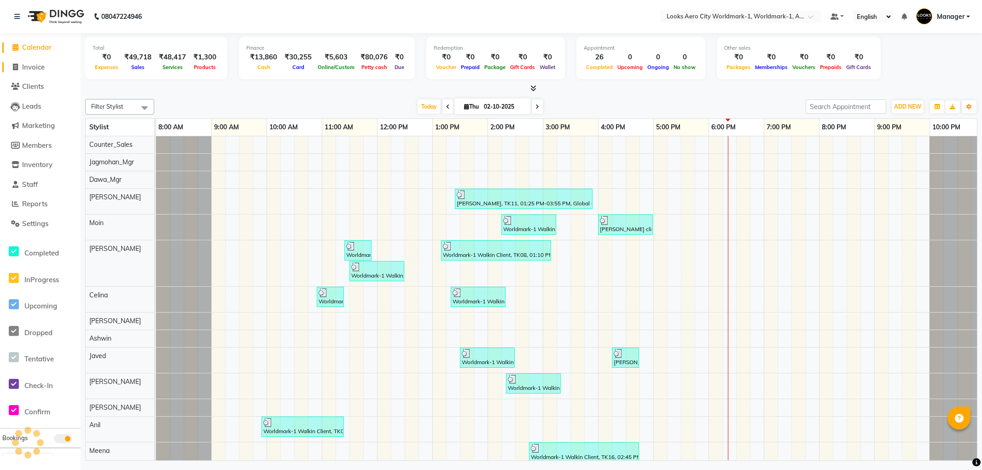
click at [41, 67] on span "Invoice" at bounding box center [33, 67] width 23 height 9
select select "service"
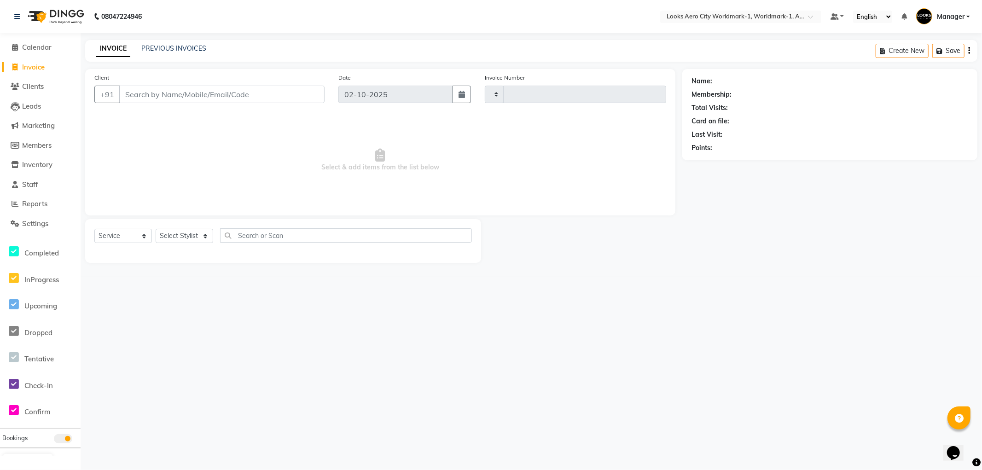
type input "8397"
select select "8573"
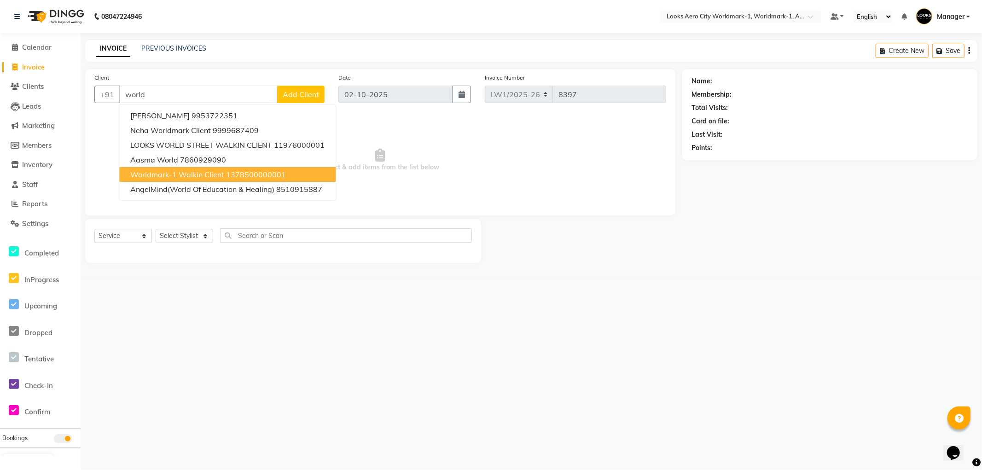
click at [229, 178] on ngb-highlight "1378500000001" at bounding box center [256, 174] width 60 height 9
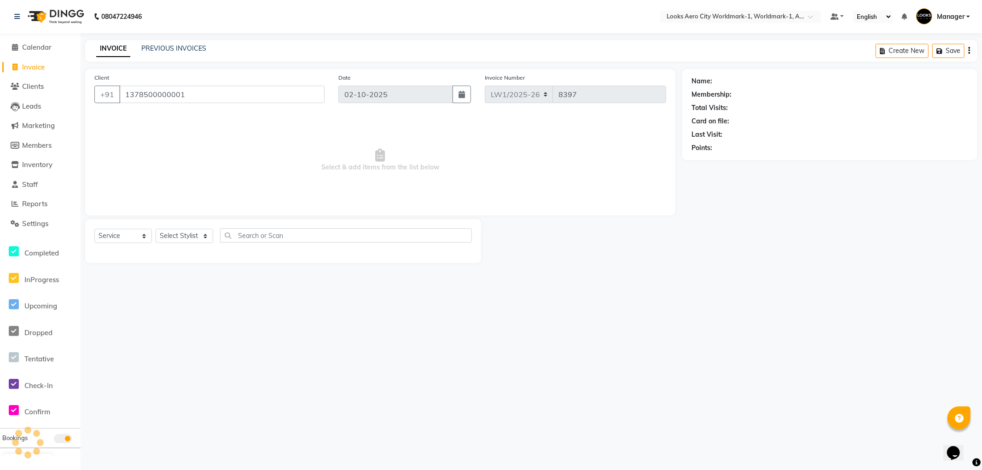
type input "1378500000001"
select select "1: Object"
click at [186, 235] on select "Select Stylist [PERSON_NAME] [PERSON_NAME] [PERSON_NAME] [PERSON_NAME] Counter_…" at bounding box center [185, 236] width 58 height 14
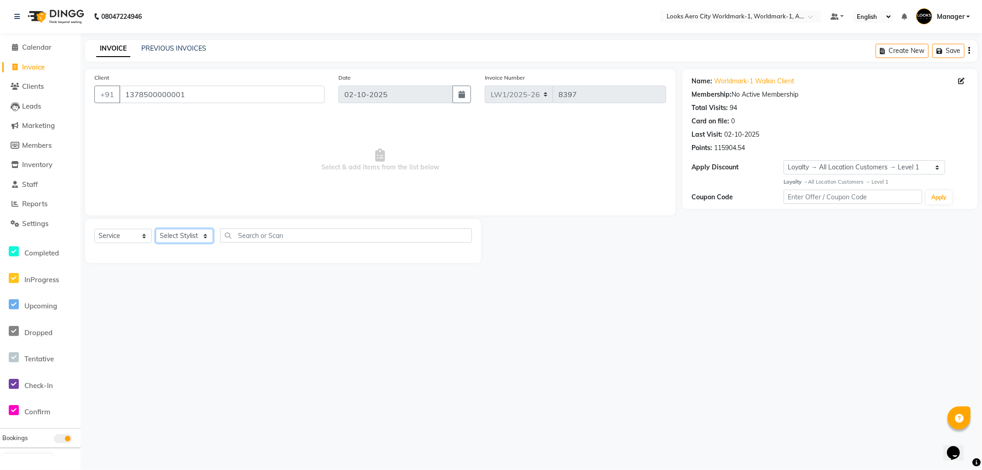
select select "84552"
click at [156, 229] on select "Select Stylist [PERSON_NAME] [PERSON_NAME] [PERSON_NAME] [PERSON_NAME] Counter_…" at bounding box center [185, 236] width 58 height 14
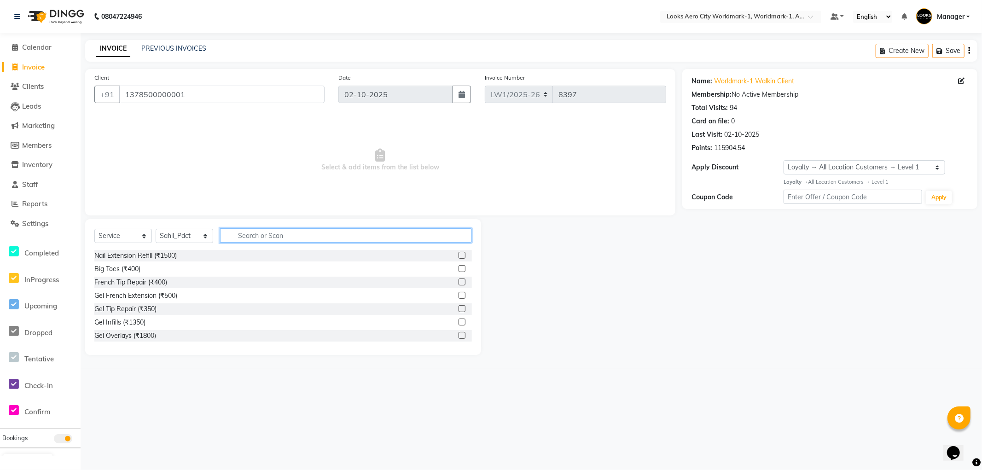
click at [279, 233] on input "text" at bounding box center [346, 235] width 252 height 14
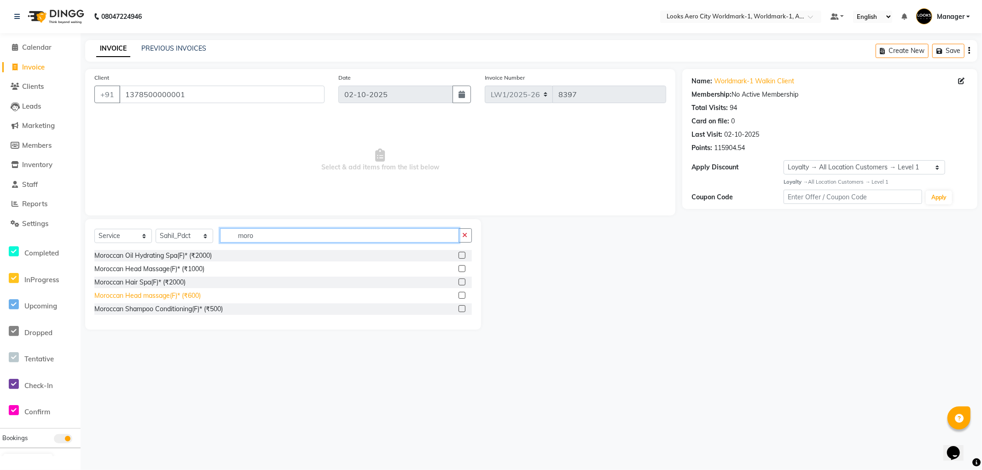
type input "moro"
click at [164, 296] on div "Moroccan Head massage(F)* (₹600)" at bounding box center [147, 296] width 106 height 10
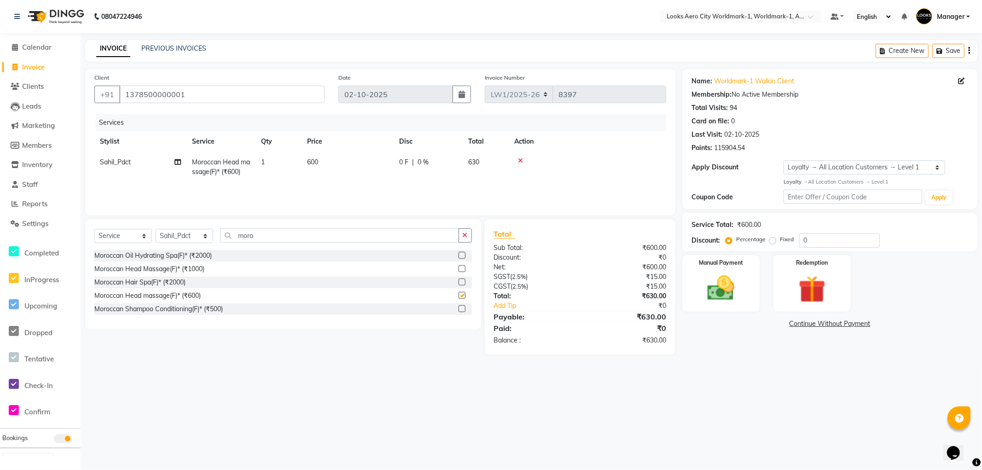
checkbox input "false"
drag, startPoint x: 203, startPoint y: 88, endPoint x: 37, endPoint y: 83, distance: 165.8
click at [37, 83] on app-home "08047224946 Select Location × Looks Aero City Worldmark-1, Worldmark-1, Aerocit…" at bounding box center [491, 184] width 982 height 368
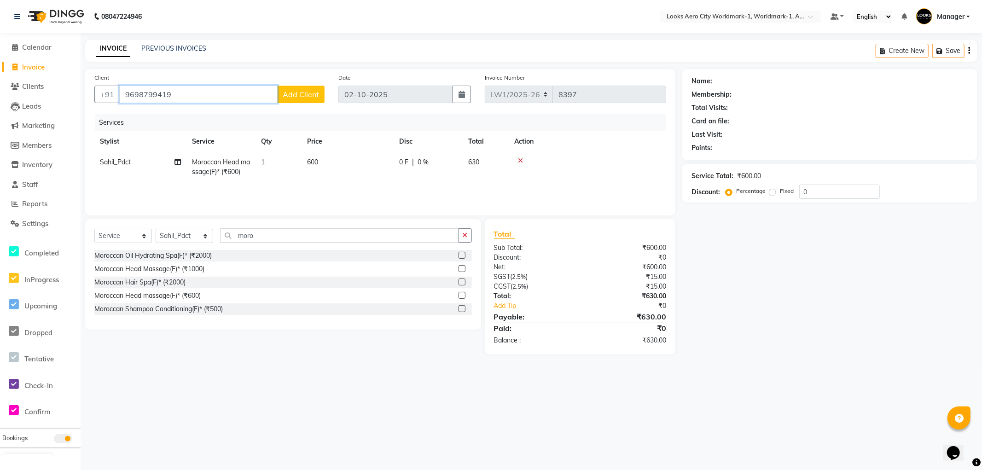
type input "9698799419"
click at [301, 93] on span "Add Client" at bounding box center [301, 94] width 36 height 9
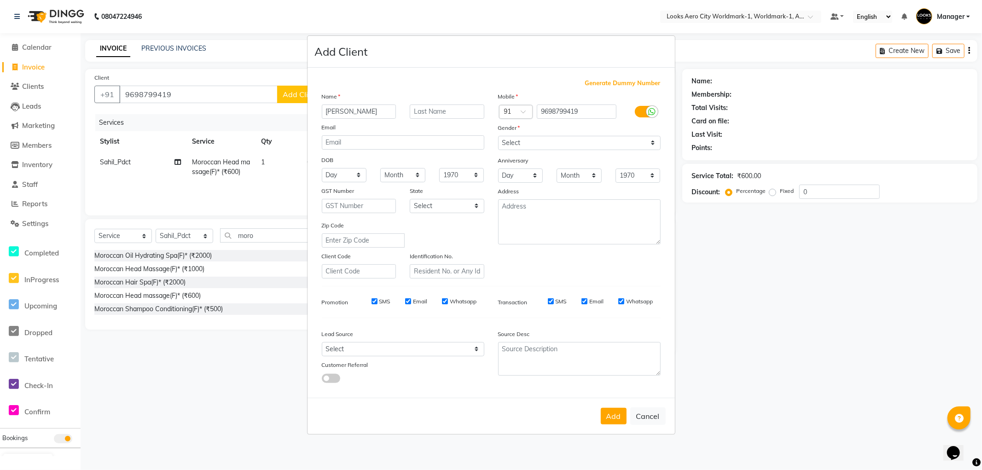
type input "[PERSON_NAME]"
type input "Client"
click at [555, 143] on select "Select [DEMOGRAPHIC_DATA] [DEMOGRAPHIC_DATA] Other Prefer Not To Say" at bounding box center [579, 143] width 163 height 14
click at [498, 136] on select "Select [DEMOGRAPHIC_DATA] [DEMOGRAPHIC_DATA] Other Prefer Not To Say" at bounding box center [579, 143] width 163 height 14
click at [533, 141] on select "Select [DEMOGRAPHIC_DATA] [DEMOGRAPHIC_DATA] Other Prefer Not To Say" at bounding box center [579, 143] width 163 height 14
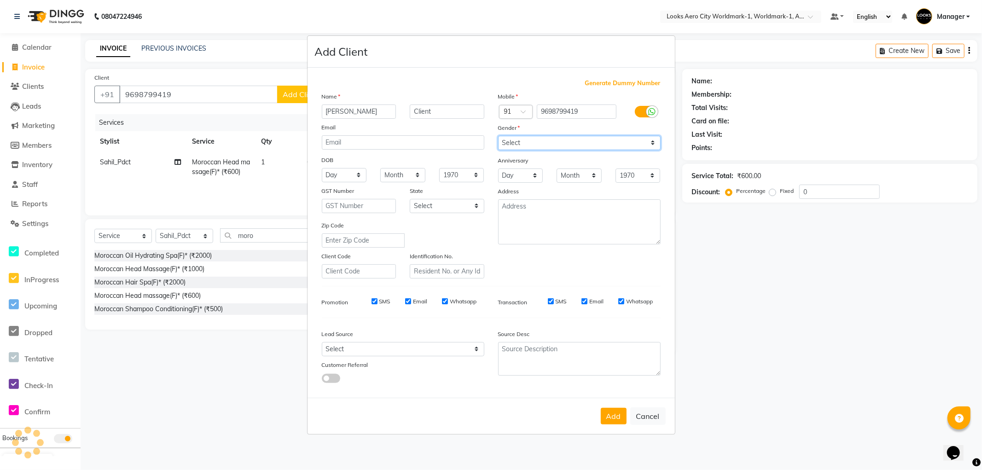
select select "[DEMOGRAPHIC_DATA]"
click at [498, 136] on select "Select [DEMOGRAPHIC_DATA] [DEMOGRAPHIC_DATA] Other Prefer Not To Say" at bounding box center [579, 143] width 163 height 14
click at [436, 208] on select "Select [GEOGRAPHIC_DATA] [GEOGRAPHIC_DATA] [GEOGRAPHIC_DATA] [GEOGRAPHIC_DATA] …" at bounding box center [447, 206] width 75 height 14
select select "10"
click at [410, 199] on select "Select [GEOGRAPHIC_DATA] [GEOGRAPHIC_DATA] [GEOGRAPHIC_DATA] [GEOGRAPHIC_DATA] …" at bounding box center [447, 206] width 75 height 14
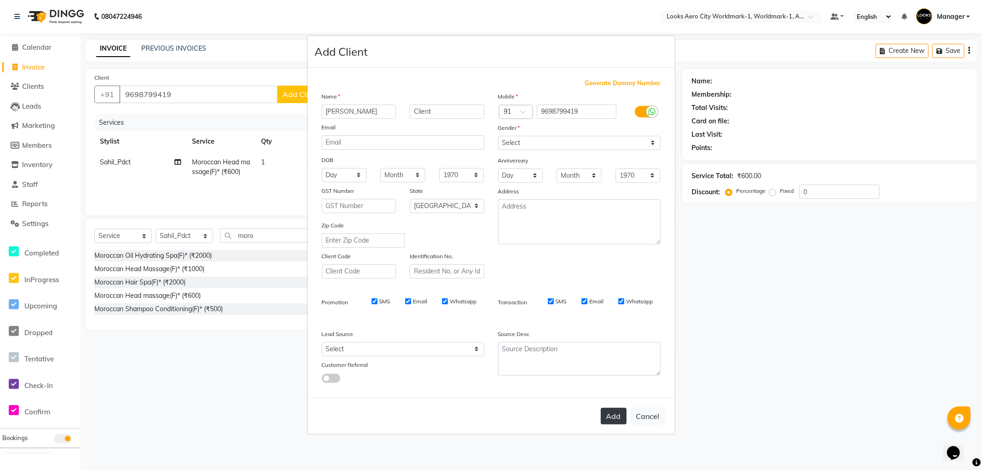
click at [609, 418] on button "Add" at bounding box center [614, 416] width 26 height 17
select select
select select "null"
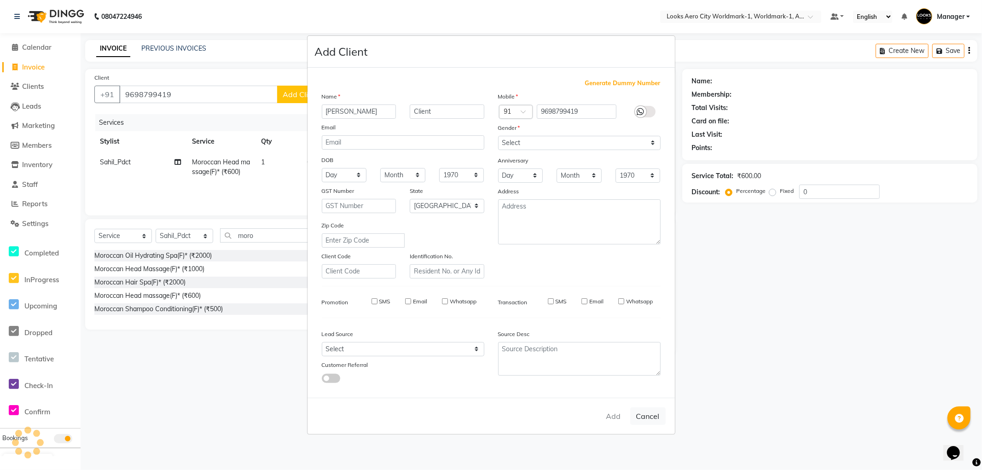
select select
checkbox input "false"
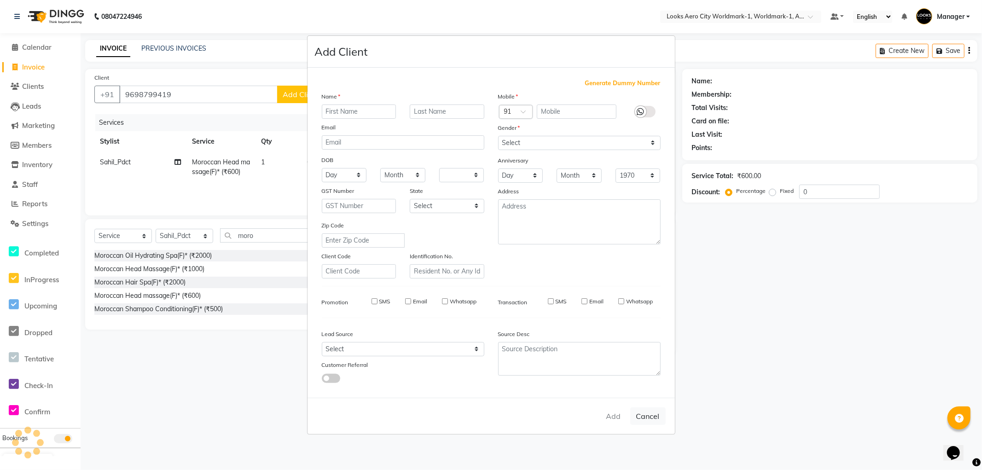
checkbox input "false"
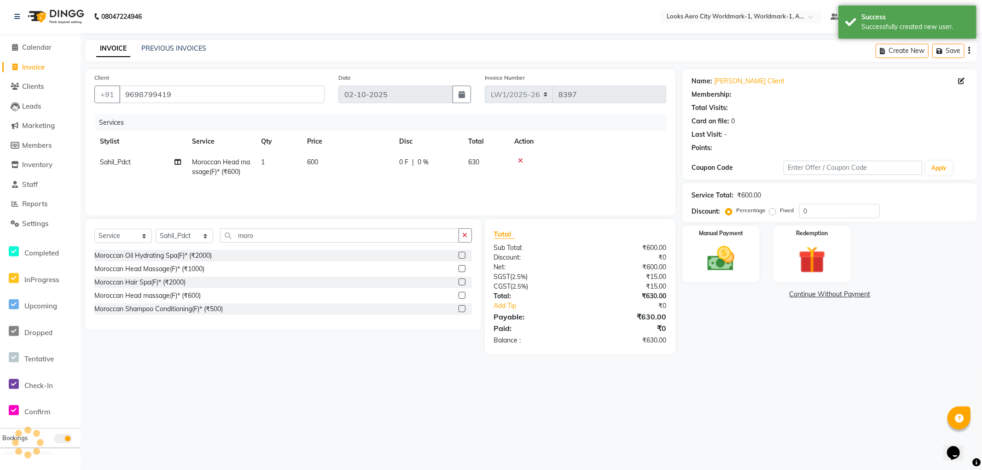
select select "1: Object"
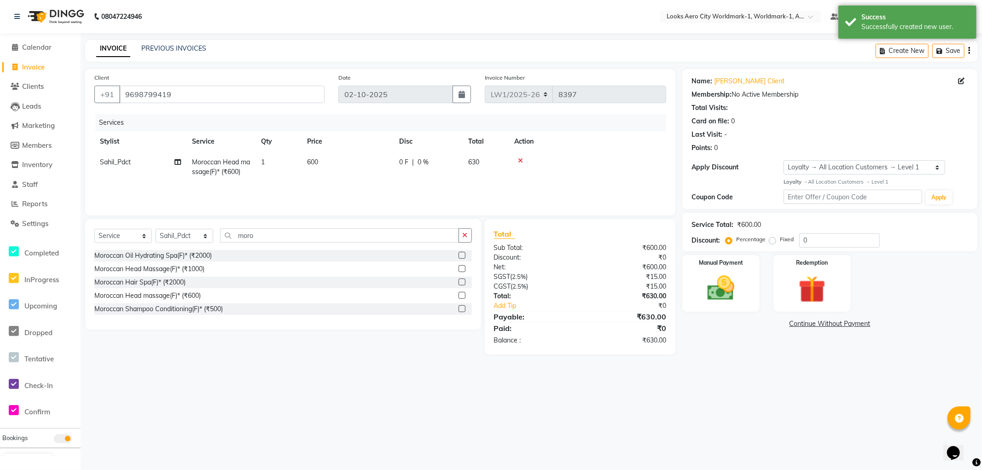
click at [351, 168] on td "600" at bounding box center [348, 167] width 92 height 30
select select "84552"
drag, startPoint x: 370, startPoint y: 163, endPoint x: 307, endPoint y: 154, distance: 63.8
click at [307, 154] on tr "Abhishek_Nails [PERSON_NAME] [PERSON_NAME] [PERSON_NAME] [PERSON_NAME] Counter_…" at bounding box center [380, 171] width 572 height 39
type input "1800"
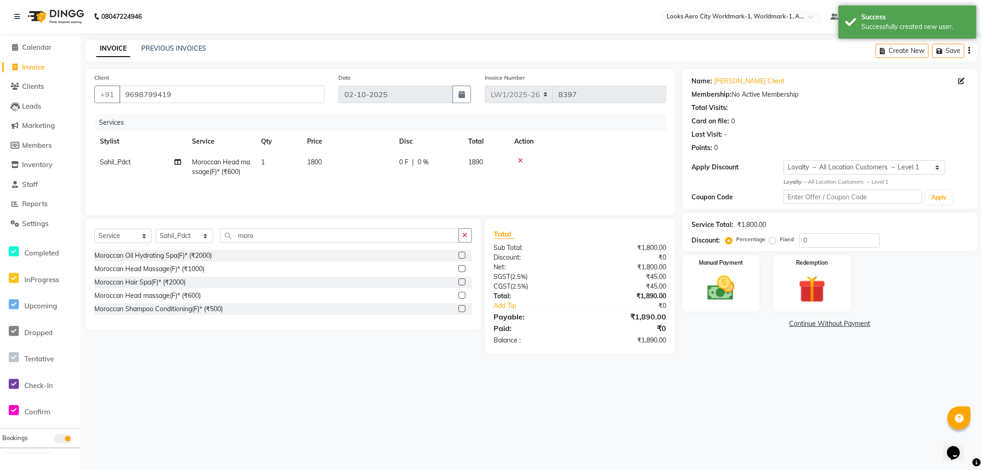
click at [768, 398] on div "08047224946 Select Location × Looks Aero City Worldmark-1, Worldmark-1, Aerocit…" at bounding box center [491, 235] width 982 height 470
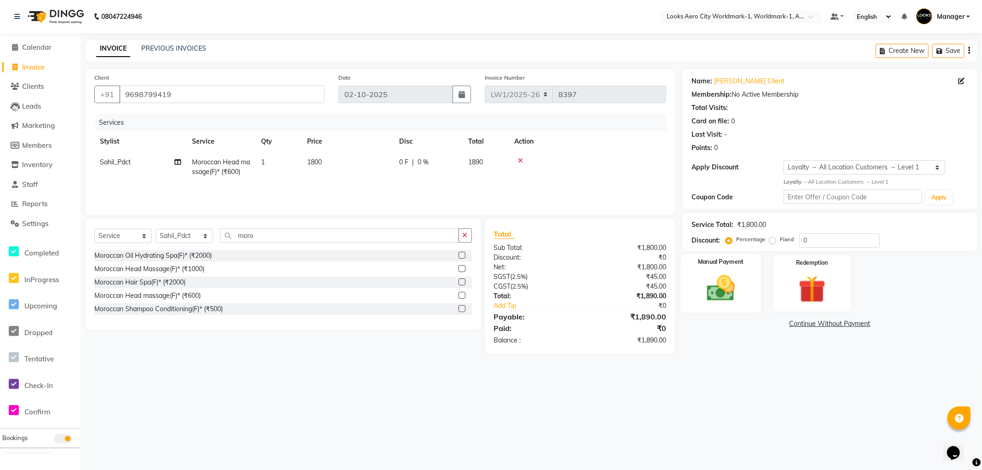
click at [744, 305] on div "Manual Payment" at bounding box center [721, 283] width 80 height 59
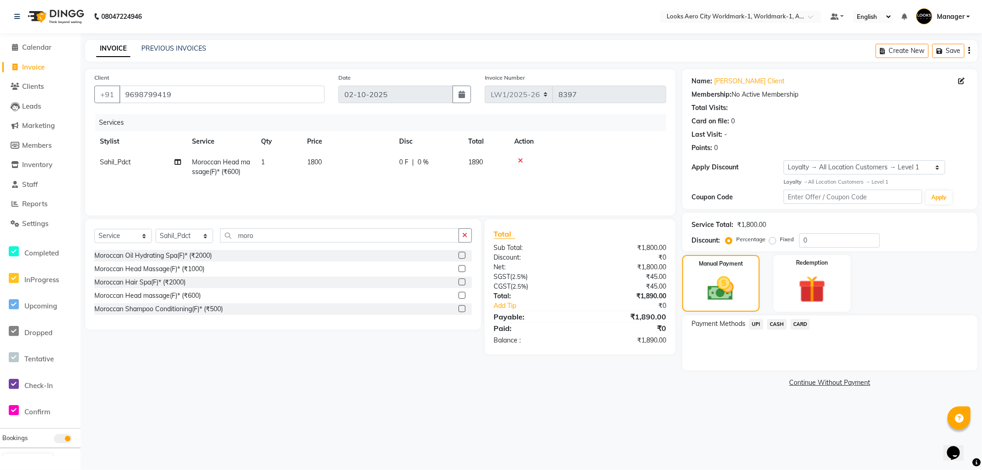
click at [799, 322] on span "CARD" at bounding box center [801, 324] width 20 height 11
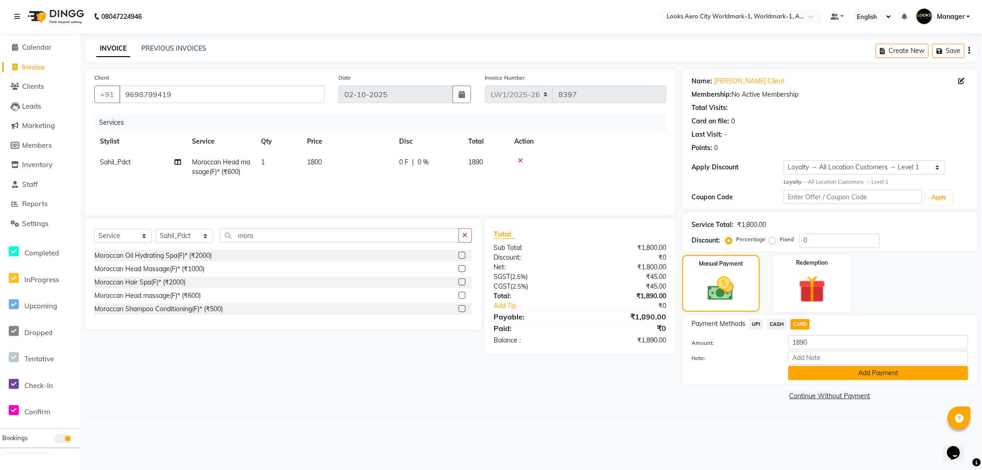
click at [800, 372] on button "Add Payment" at bounding box center [878, 373] width 180 height 14
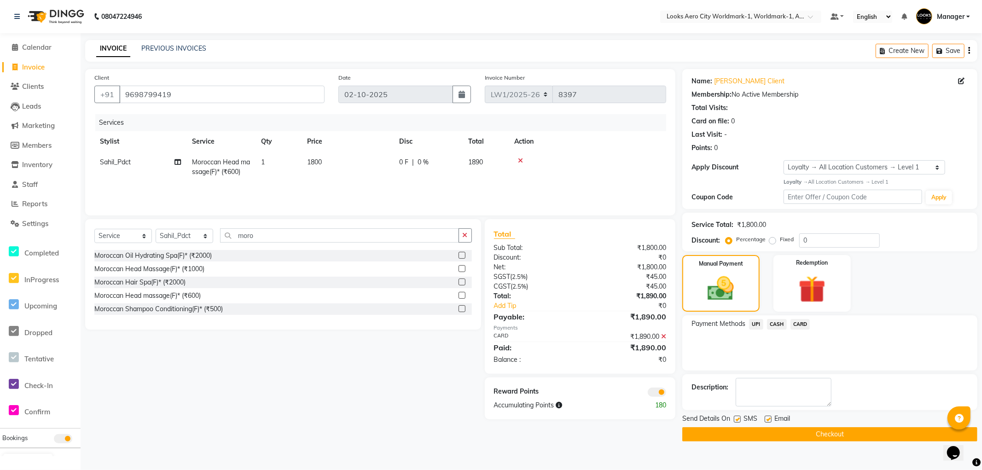
click at [693, 434] on button "Checkout" at bounding box center [829, 434] width 295 height 14
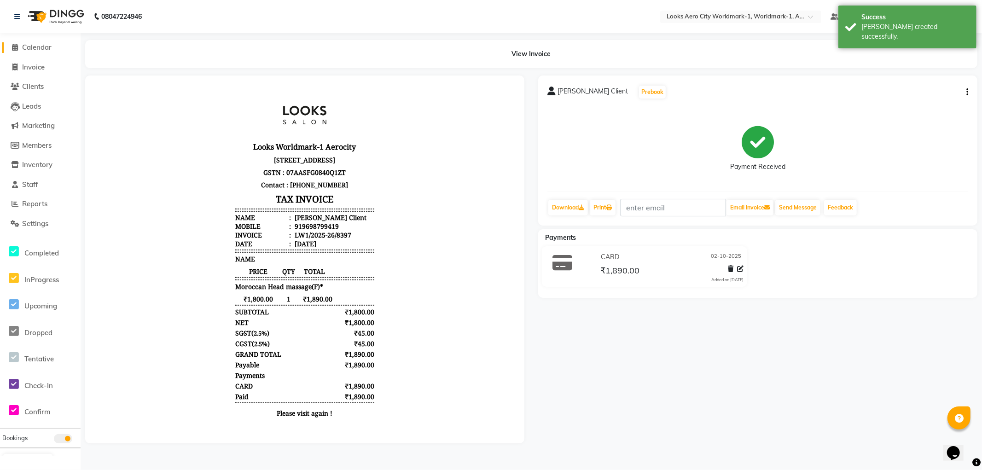
click at [35, 48] on span "Calendar" at bounding box center [36, 47] width 29 height 9
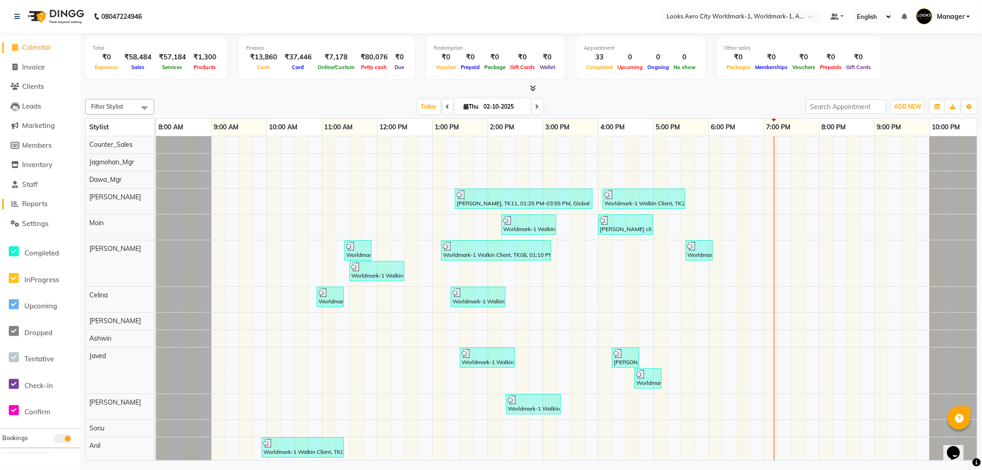
drag, startPoint x: 31, startPoint y: 205, endPoint x: 80, endPoint y: 148, distance: 74.8
click at [32, 205] on span "Reports" at bounding box center [34, 203] width 25 height 9
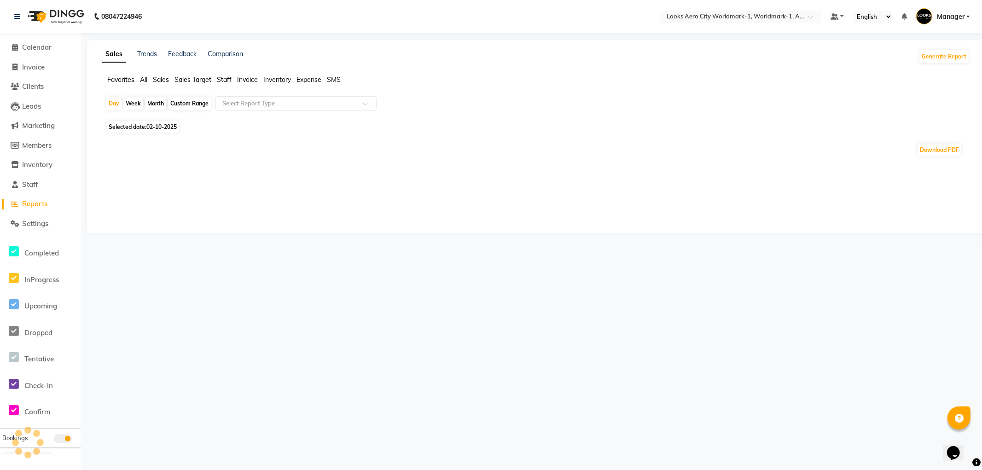
click at [222, 79] on span "Staff" at bounding box center [224, 80] width 15 height 8
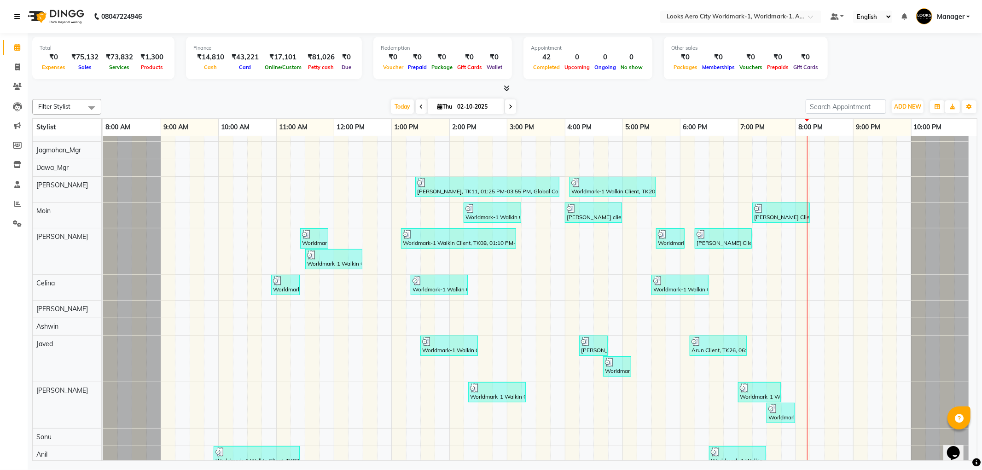
click at [18, 16] on icon at bounding box center [17, 16] width 6 height 6
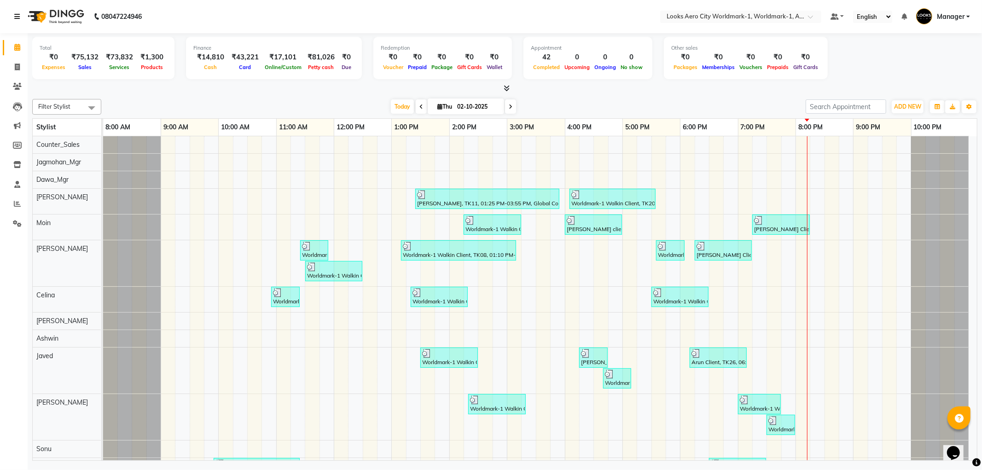
click at [15, 16] on icon at bounding box center [17, 16] width 6 height 6
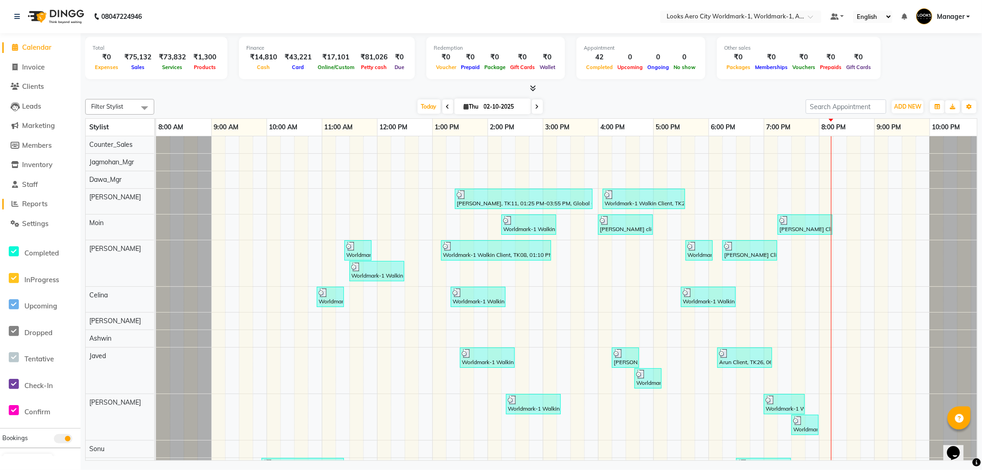
click at [34, 201] on span "Reports" at bounding box center [34, 203] width 25 height 9
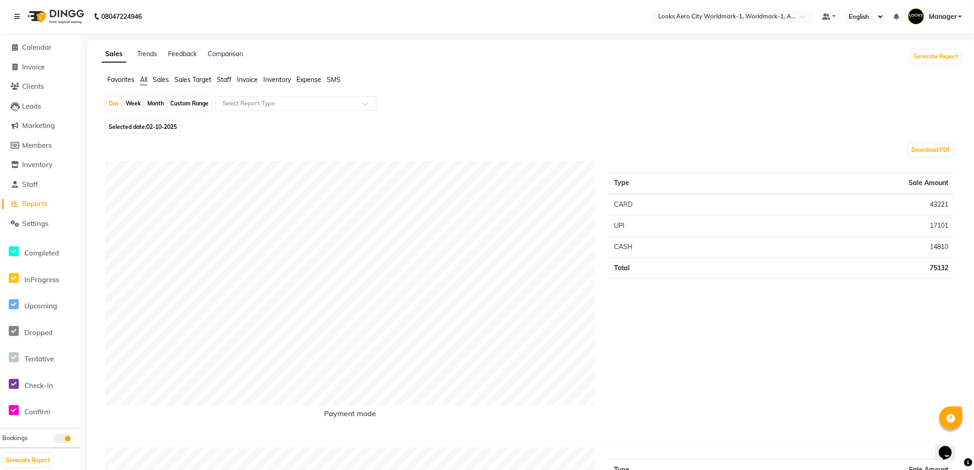
click at [227, 80] on span "Staff" at bounding box center [224, 80] width 15 height 8
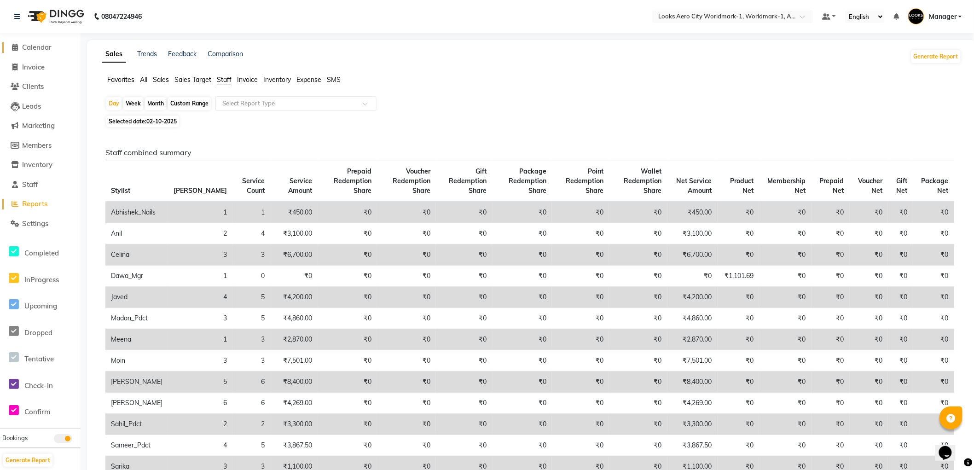
click at [33, 47] on span "Calendar" at bounding box center [36, 47] width 29 height 9
click at [29, 44] on span "Calendar" at bounding box center [36, 47] width 29 height 9
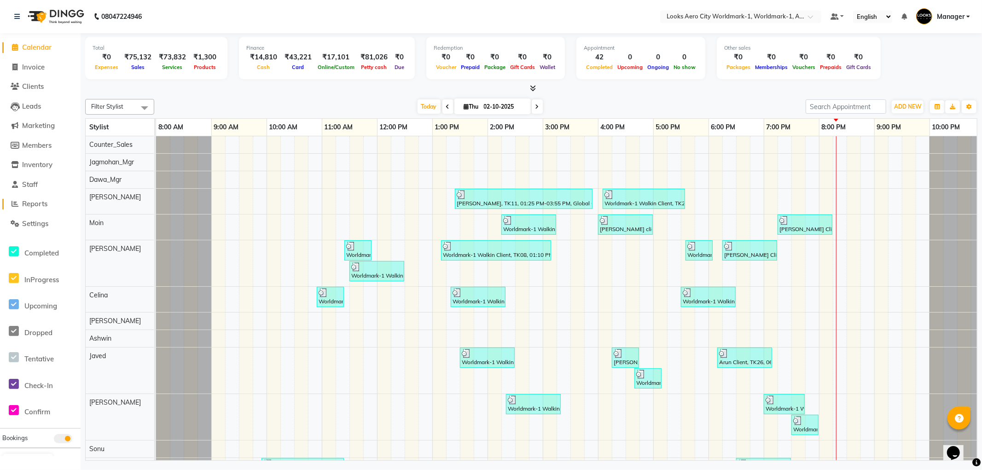
click at [37, 204] on span "Reports" at bounding box center [34, 203] width 25 height 9
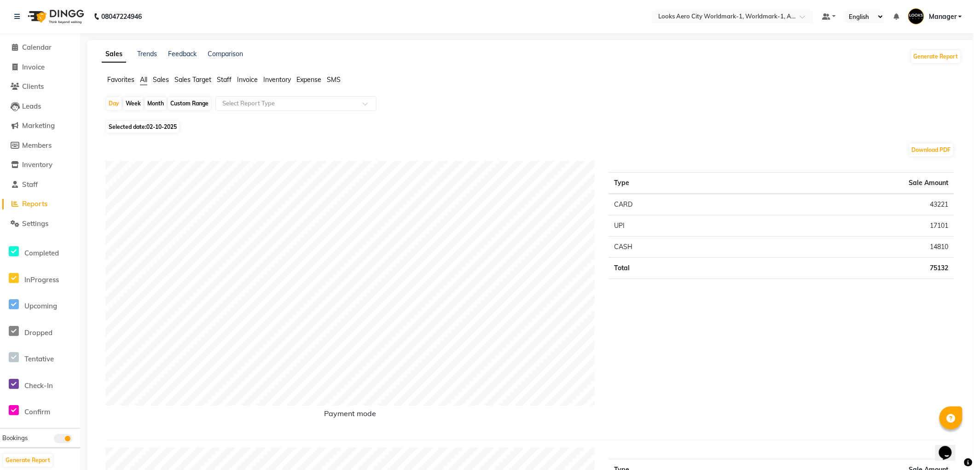
click at [227, 79] on span "Staff" at bounding box center [224, 80] width 15 height 8
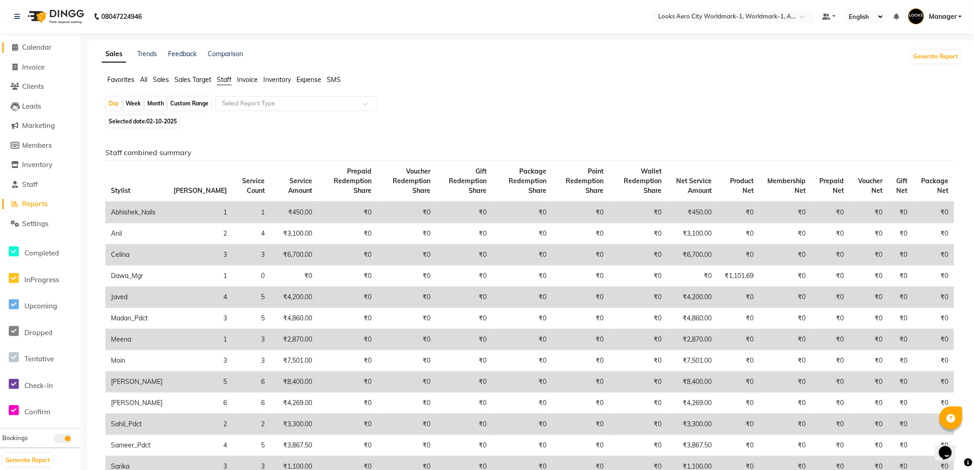
click at [33, 44] on span "Calendar" at bounding box center [36, 47] width 29 height 9
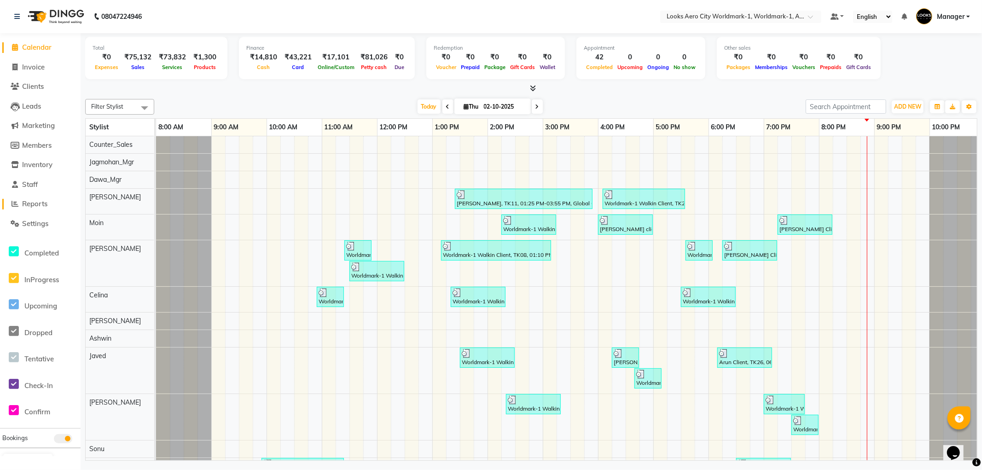
click at [40, 204] on span "Reports" at bounding box center [34, 203] width 25 height 9
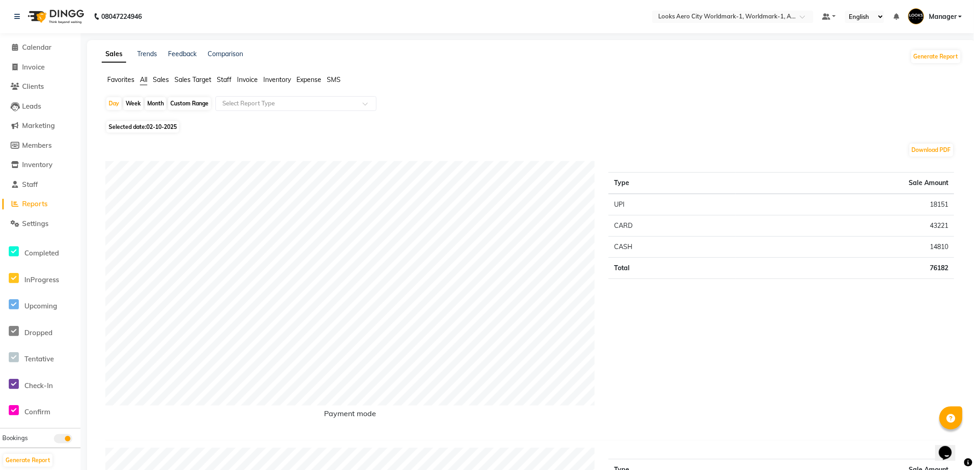
click at [223, 76] on span "Staff" at bounding box center [224, 80] width 15 height 8
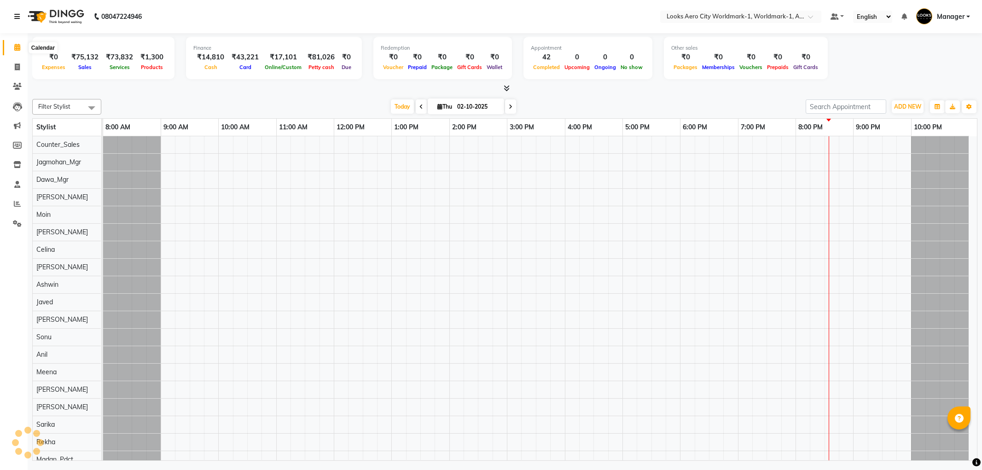
drag, startPoint x: 16, startPoint y: 16, endPoint x: 47, endPoint y: 51, distance: 46.6
click at [15, 16] on icon at bounding box center [17, 16] width 6 height 6
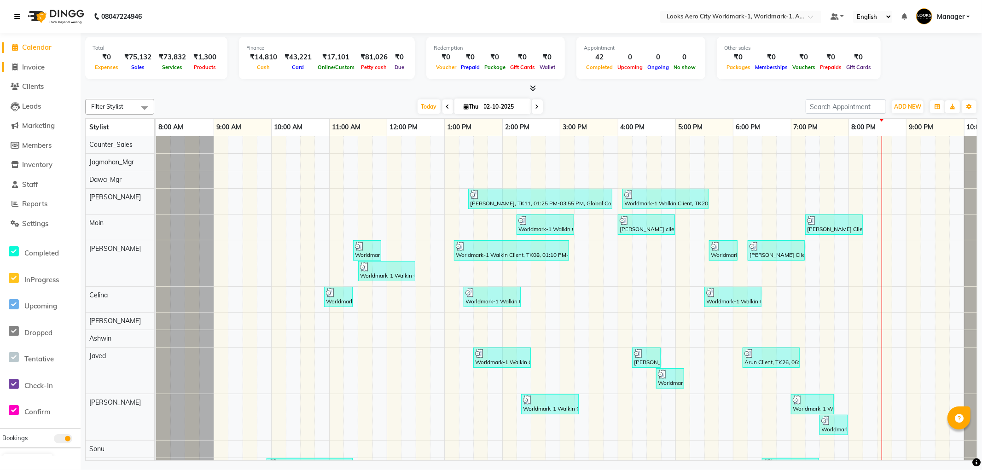
scroll to position [12, 0]
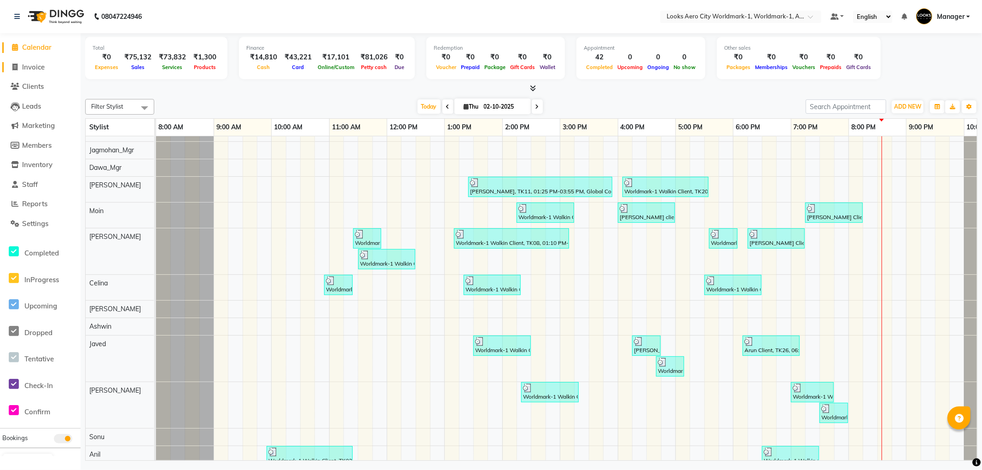
click at [40, 68] on span "Invoice" at bounding box center [33, 67] width 23 height 9
select select "service"
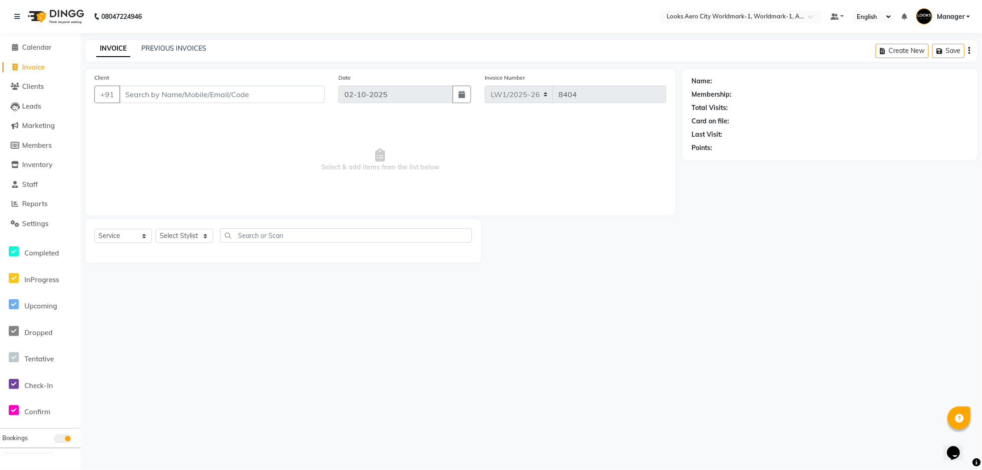
click at [175, 92] on input "Client" at bounding box center [221, 94] width 205 height 17
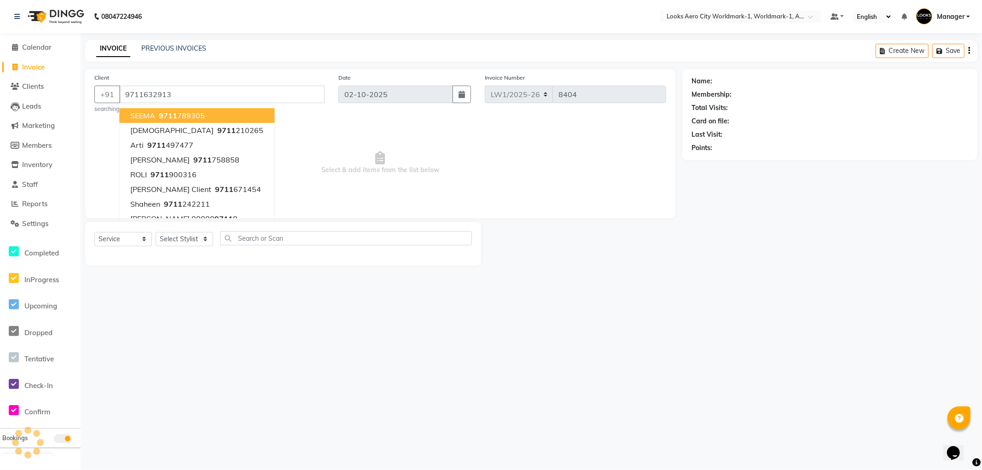
type input "9711632913"
select select "1: Object"
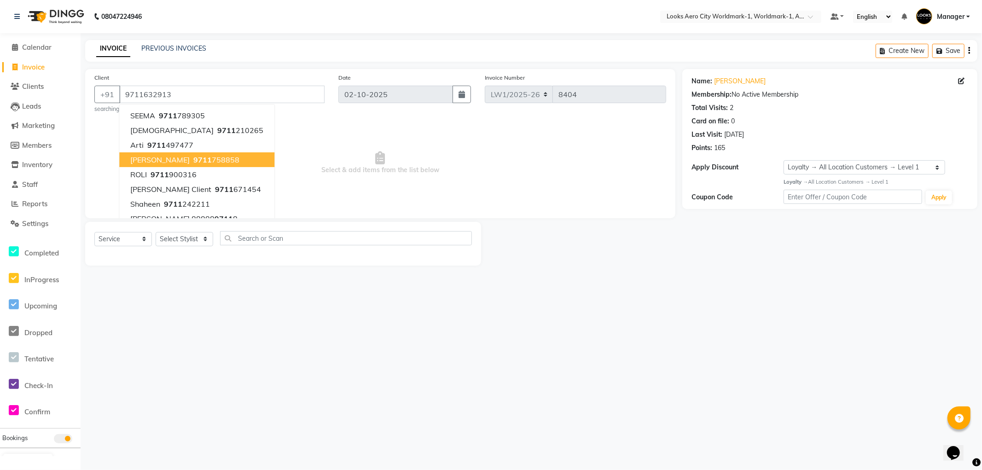
click at [649, 310] on div "08047224946 Select Location × Looks Aero City Worldmark-1, Worldmark-1, Aerocit…" at bounding box center [491, 235] width 982 height 470
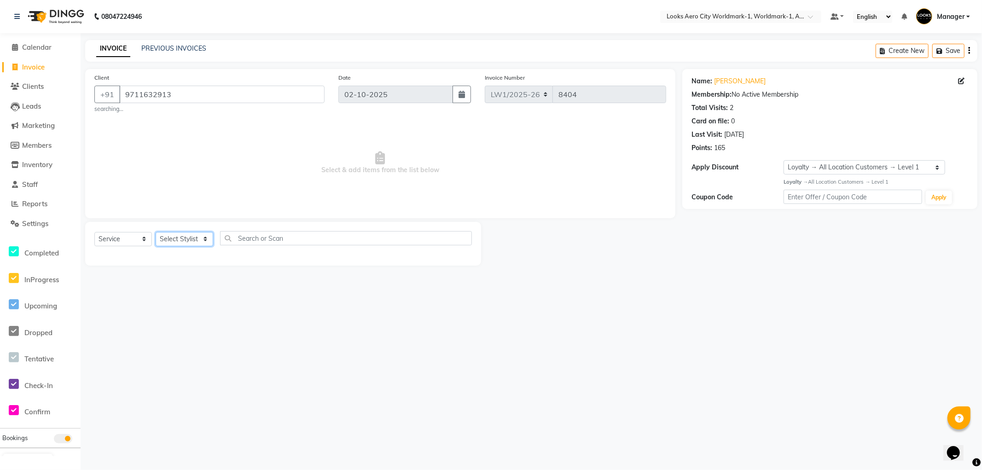
drag, startPoint x: 200, startPoint y: 239, endPoint x: 160, endPoint y: 169, distance: 80.2
click at [199, 239] on select "Select Stylist [PERSON_NAME] [PERSON_NAME] [PERSON_NAME] [PERSON_NAME] Counter_…" at bounding box center [185, 239] width 58 height 14
drag, startPoint x: 177, startPoint y: 239, endPoint x: 168, endPoint y: 150, distance: 90.3
click at [177, 239] on select "Select Stylist [PERSON_NAME] [PERSON_NAME] [PERSON_NAME] [PERSON_NAME] Counter_…" at bounding box center [185, 239] width 58 height 14
click at [176, 235] on select "Select Stylist [PERSON_NAME] [PERSON_NAME] [PERSON_NAME] [PERSON_NAME] Counter_…" at bounding box center [185, 239] width 58 height 14
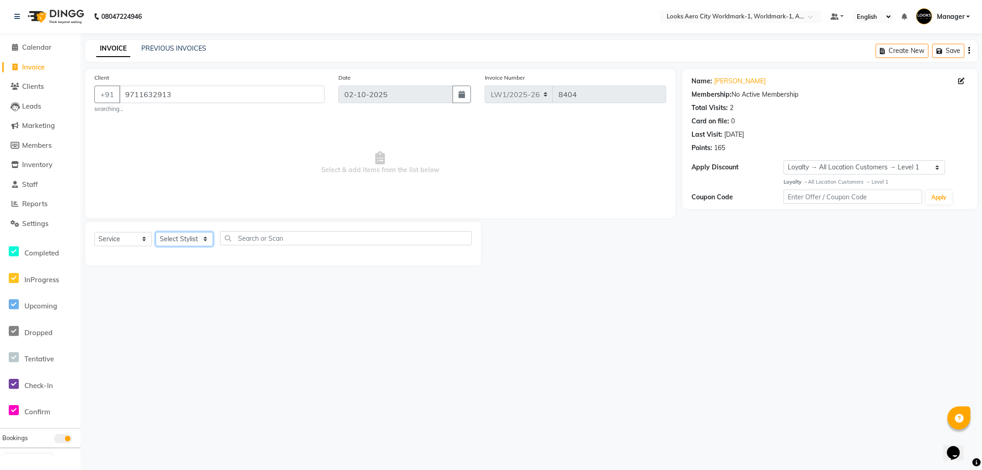
select select "84541"
click at [156, 232] on select "Select Stylist [PERSON_NAME] [PERSON_NAME] [PERSON_NAME] [PERSON_NAME] Counter_…" at bounding box center [185, 239] width 58 height 14
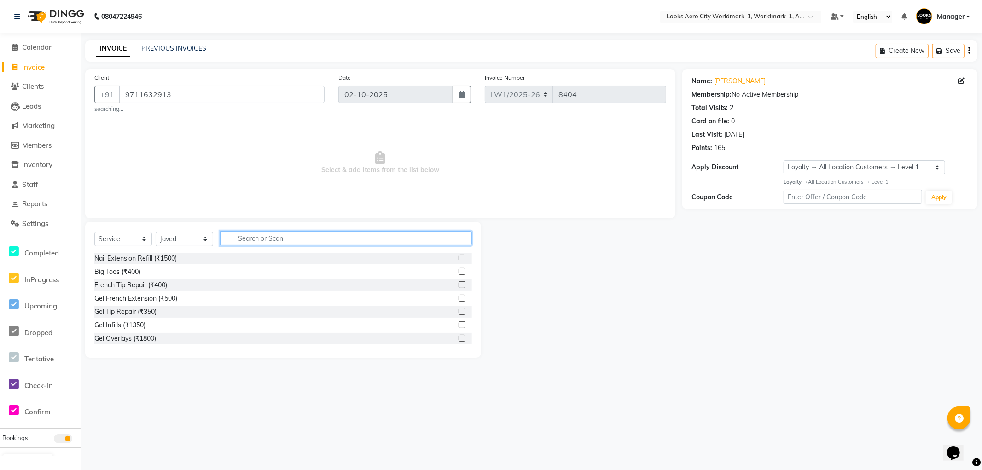
click at [291, 240] on input "text" at bounding box center [346, 238] width 252 height 14
type input "cut"
click at [137, 273] on div "Stylist Cut(M) (₹700)" at bounding box center [124, 272] width 60 height 10
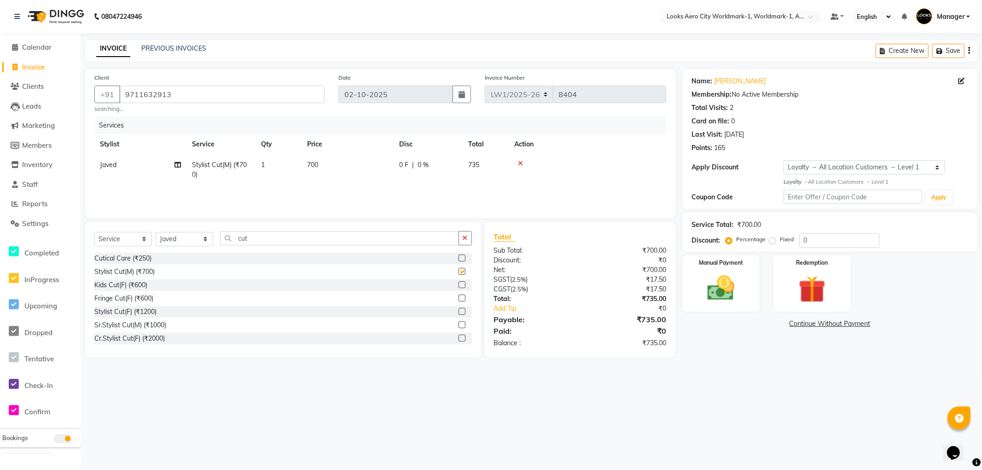
checkbox input "false"
drag, startPoint x: 266, startPoint y: 240, endPoint x: 0, endPoint y: 143, distance: 283.1
click at [0, 143] on app-home "08047224946 Select Location × Looks Aero City Worldmark-1, Worldmark-1, Aerocit…" at bounding box center [491, 186] width 982 height 372
type input "bea"
click at [139, 260] on div "Beard Trimming (₹500)" at bounding box center [127, 259] width 67 height 10
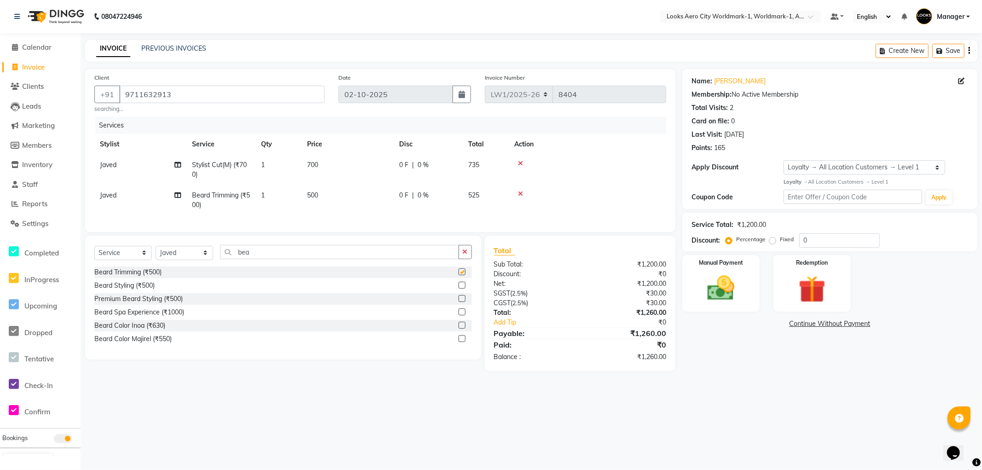
checkbox input "false"
drag, startPoint x: 334, startPoint y: 178, endPoint x: 347, endPoint y: 171, distance: 15.0
click at [334, 177] on td "700" at bounding box center [348, 170] width 92 height 30
select select "84541"
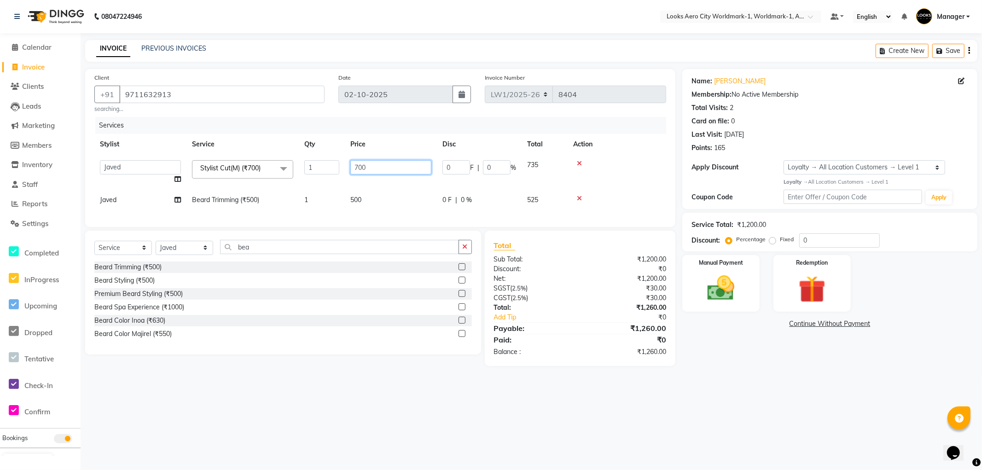
drag, startPoint x: 373, startPoint y: 165, endPoint x: 249, endPoint y: 155, distance: 124.7
click at [249, 155] on tr "Abhishek_Nails Amita Chauhan Anil Ashwin Celina Counter_Sales Dawa_Mgr Gaurav_P…" at bounding box center [380, 172] width 572 height 35
type input "600"
click at [366, 197] on td "500" at bounding box center [391, 200] width 92 height 21
select select "84541"
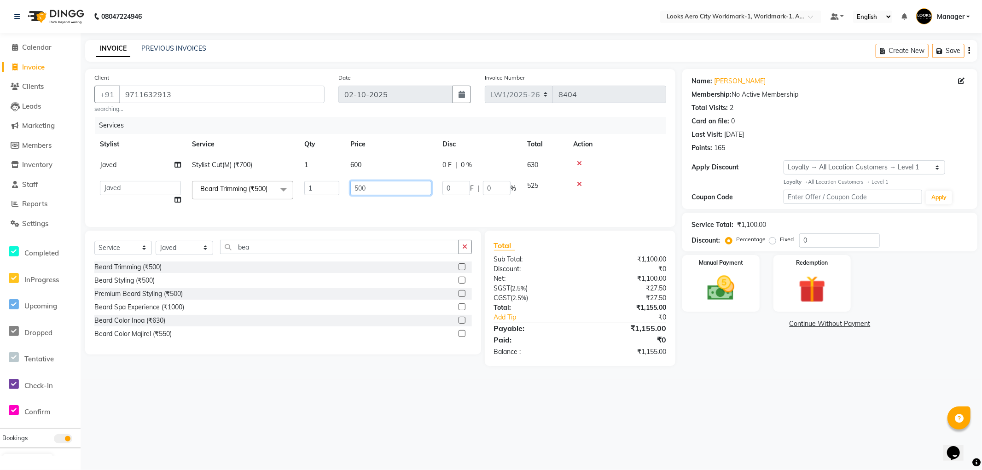
drag, startPoint x: 408, startPoint y: 192, endPoint x: 0, endPoint y: 76, distance: 424.0
click at [0, 76] on app-home "08047224946 Select Location × Looks Aero City Worldmark-1, Worldmark-1, Aerocit…" at bounding box center [491, 190] width 982 height 380
type input "400"
drag, startPoint x: 748, startPoint y: 356, endPoint x: 739, endPoint y: 361, distance: 10.5
click at [746, 358] on div "Name: Vineet K Membership: No Active Membership Total Visits: 2 Card on file: 0…" at bounding box center [833, 217] width 302 height 297
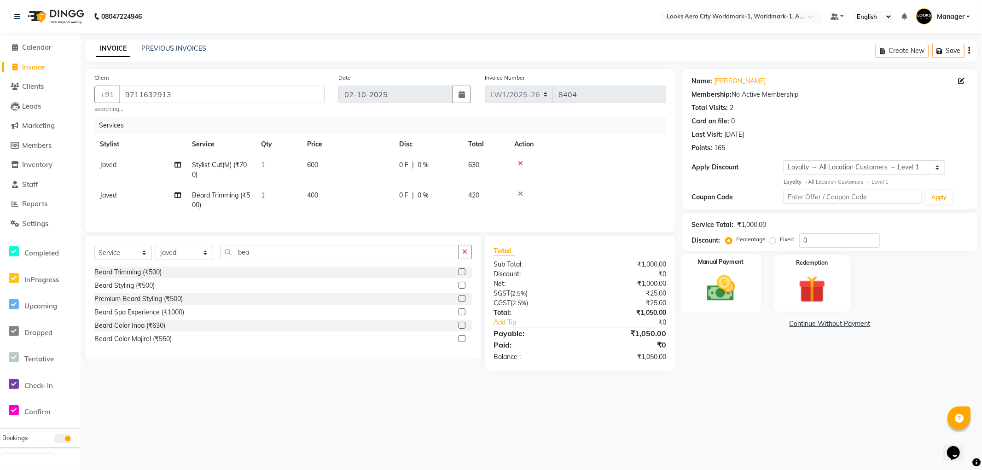
click at [748, 306] on div "Manual Payment" at bounding box center [721, 283] width 80 height 59
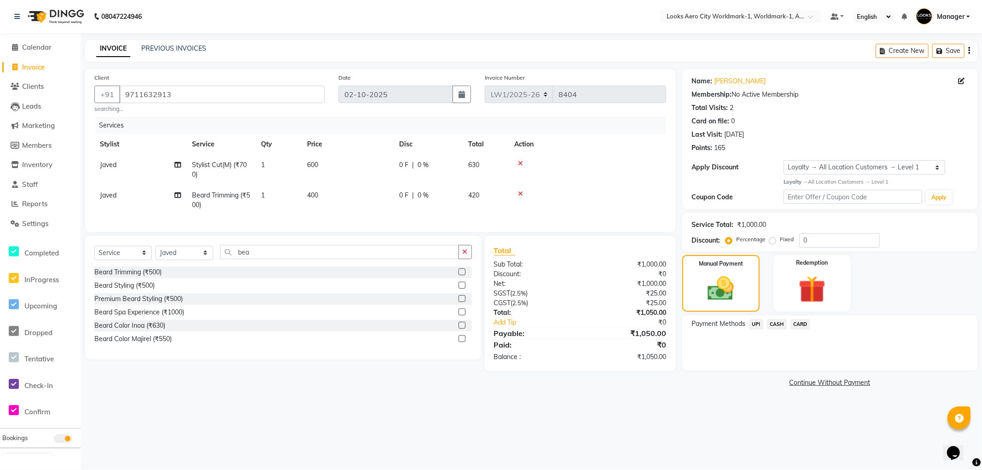
drag, startPoint x: 761, startPoint y: 326, endPoint x: 761, endPoint y: 332, distance: 6.4
click at [761, 327] on span "UPI" at bounding box center [756, 324] width 14 height 11
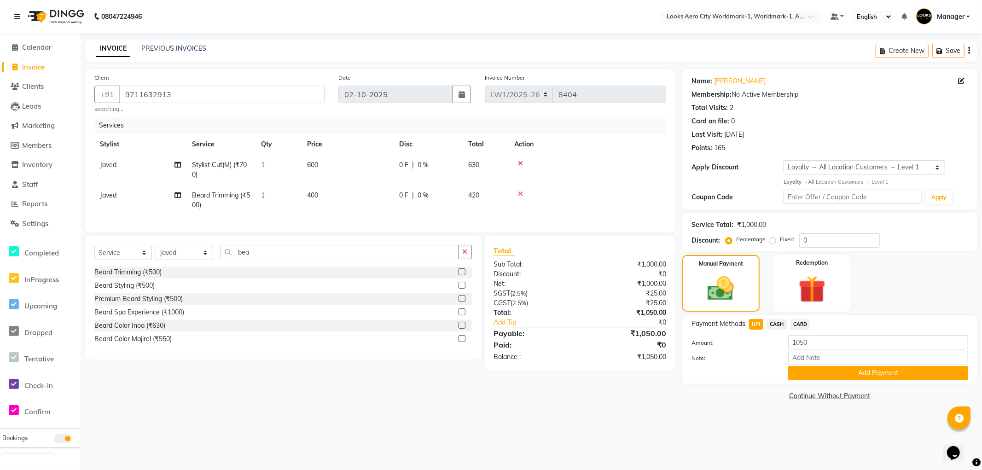
click at [802, 371] on button "Add Payment" at bounding box center [878, 373] width 180 height 14
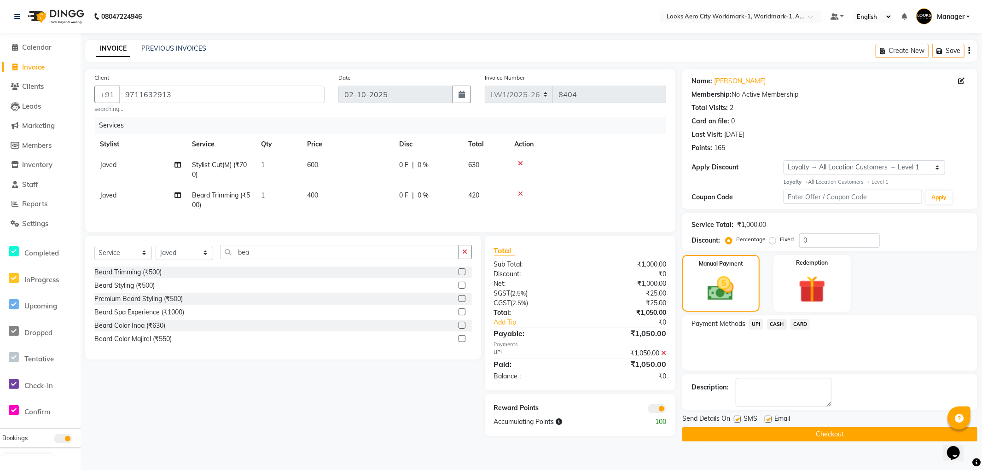
click at [689, 430] on button "Checkout" at bounding box center [829, 434] width 295 height 14
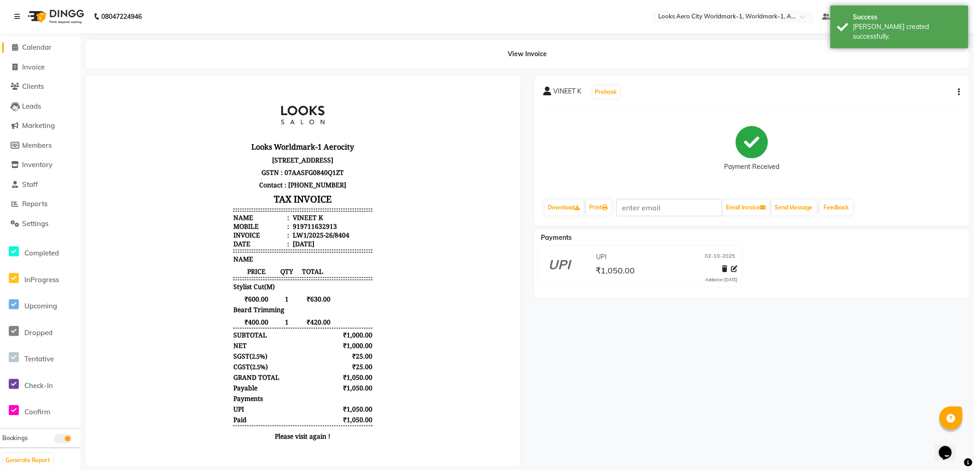
click at [42, 48] on span "Calendar" at bounding box center [36, 47] width 29 height 9
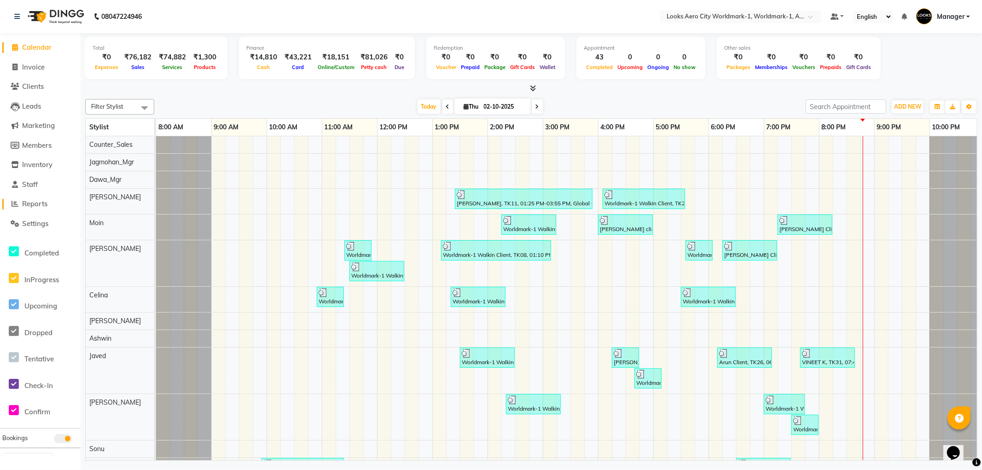
click at [45, 204] on span "Reports" at bounding box center [34, 203] width 25 height 9
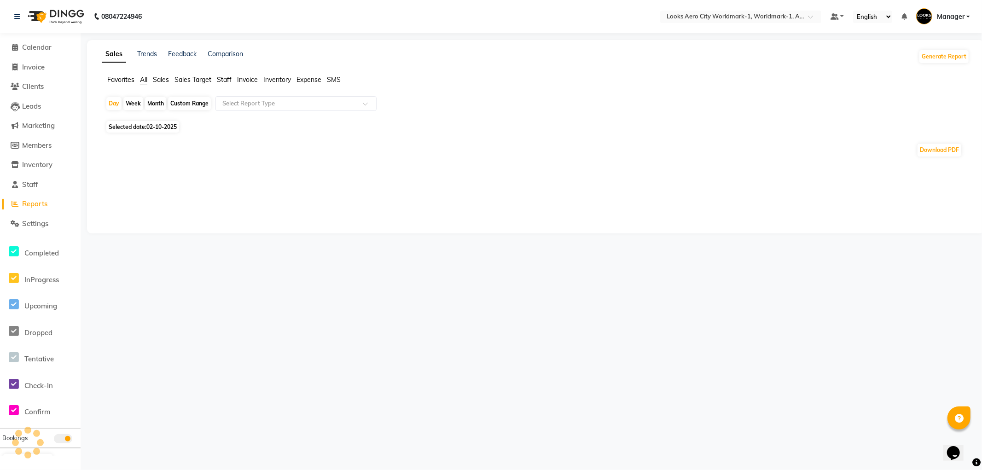
click at [228, 82] on span "Staff" at bounding box center [224, 80] width 15 height 8
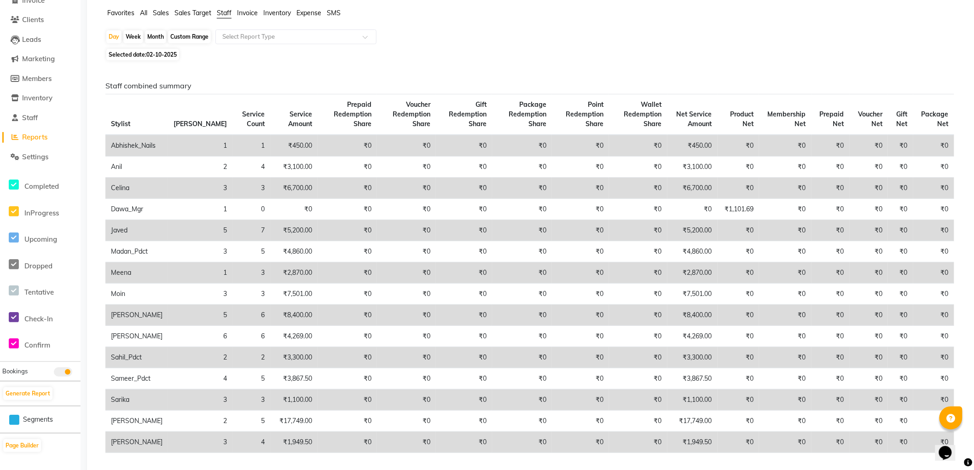
scroll to position [102, 0]
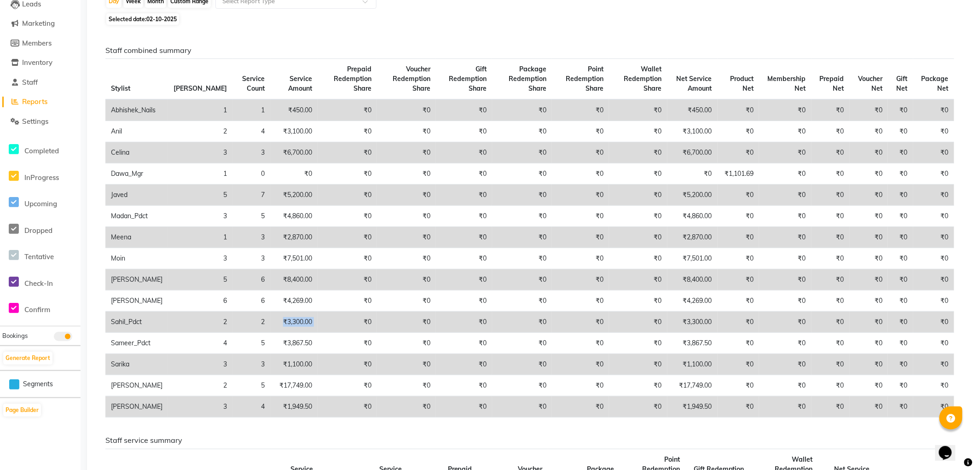
drag, startPoint x: 322, startPoint y: 324, endPoint x: 229, endPoint y: 324, distance: 93.0
click at [229, 324] on tr "Sahil_Pdct 2 2 ₹3,300.00 ₹0 ₹0 ₹0 ₹0 ₹0 ₹0 ₹3,300.00 ₹0 ₹0 ₹0 ₹0 ₹0 ₹0" at bounding box center [529, 322] width 849 height 21
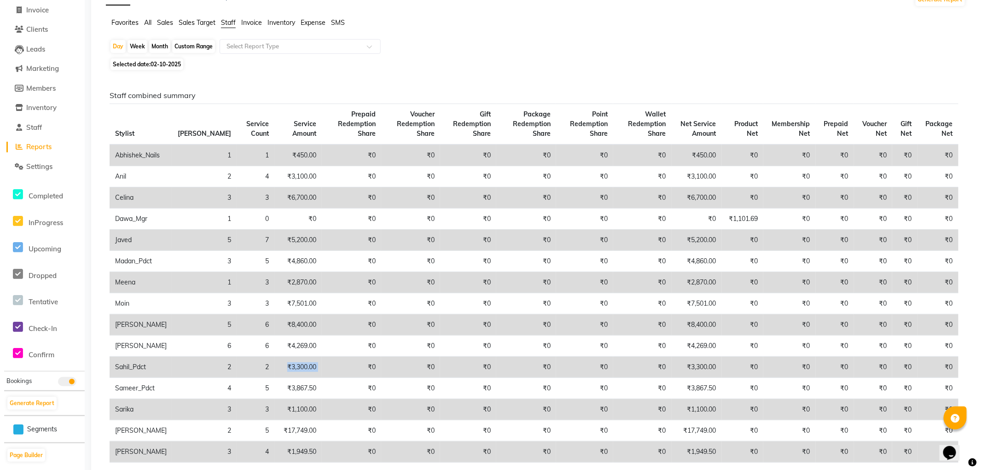
scroll to position [0, 0]
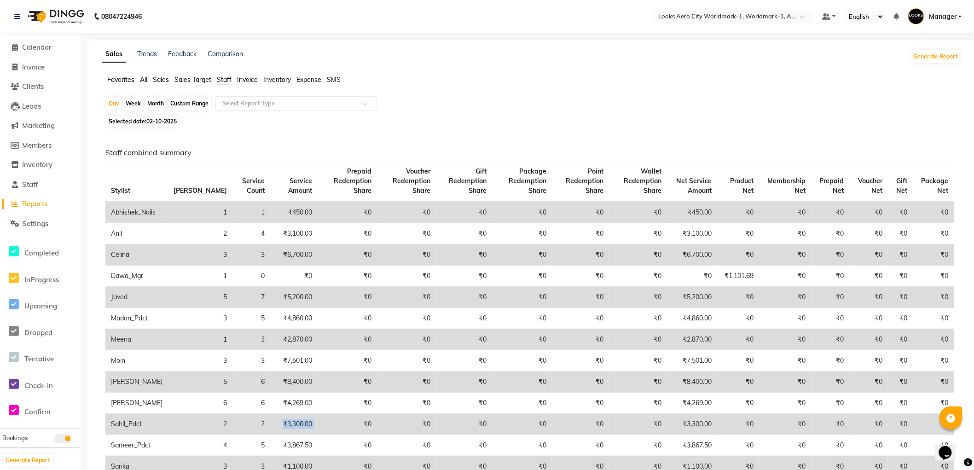
click at [273, 104] on input "text" at bounding box center [287, 103] width 133 height 9
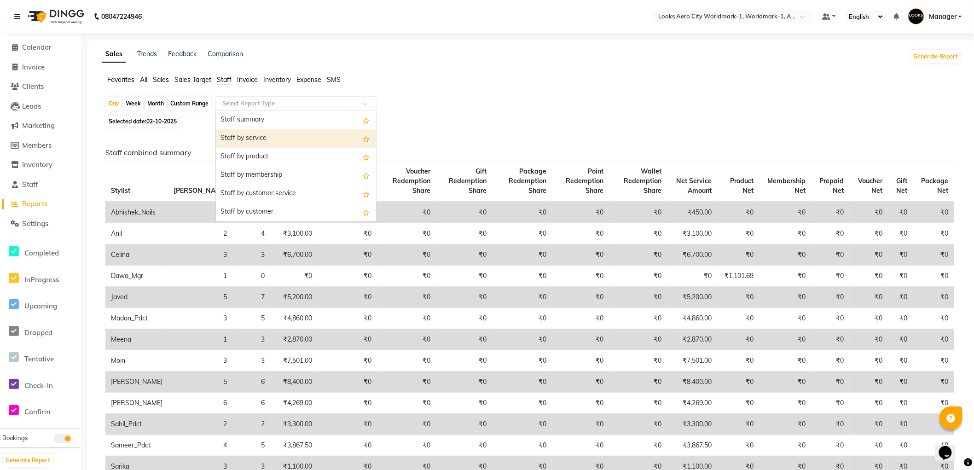
click at [261, 137] on div "Staff by service" at bounding box center [296, 138] width 160 height 18
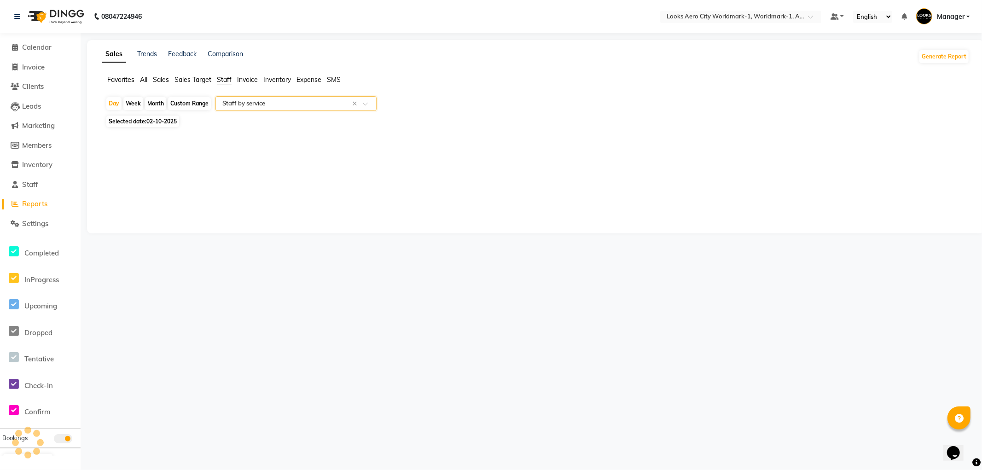
select select "full_report"
select select "csv"
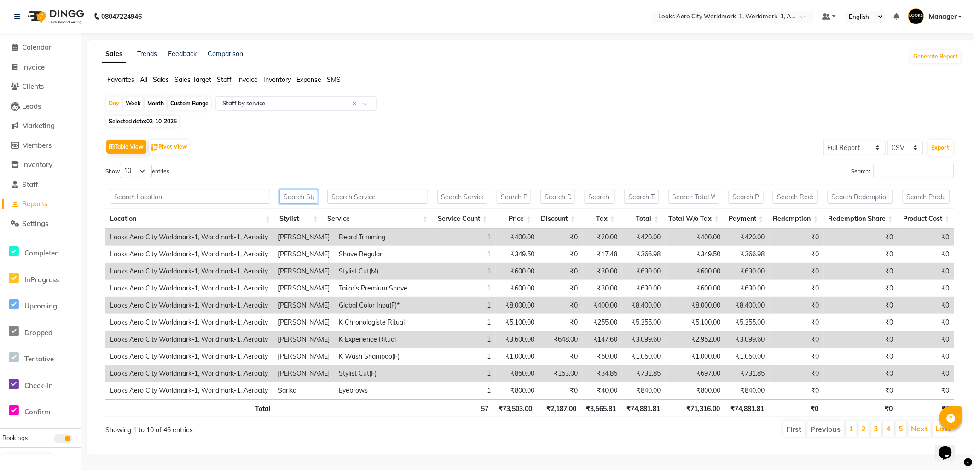
click at [289, 197] on input "text" at bounding box center [299, 197] width 39 height 14
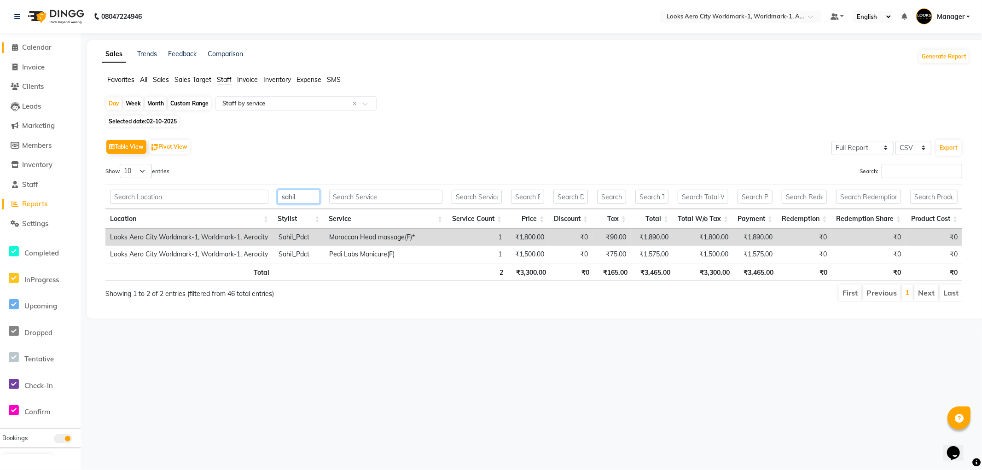
type input "sahil"
click at [38, 47] on span "Calendar" at bounding box center [36, 47] width 29 height 9
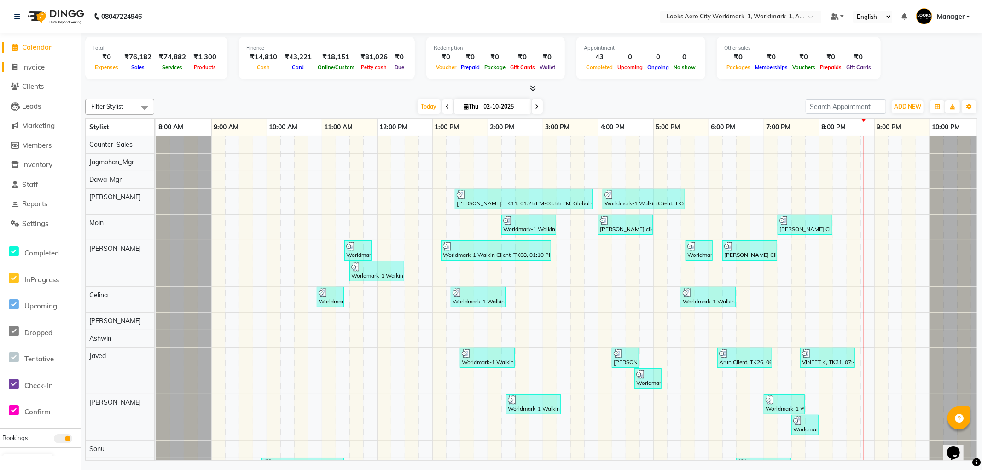
click at [35, 68] on span "Invoice" at bounding box center [33, 67] width 23 height 9
select select "service"
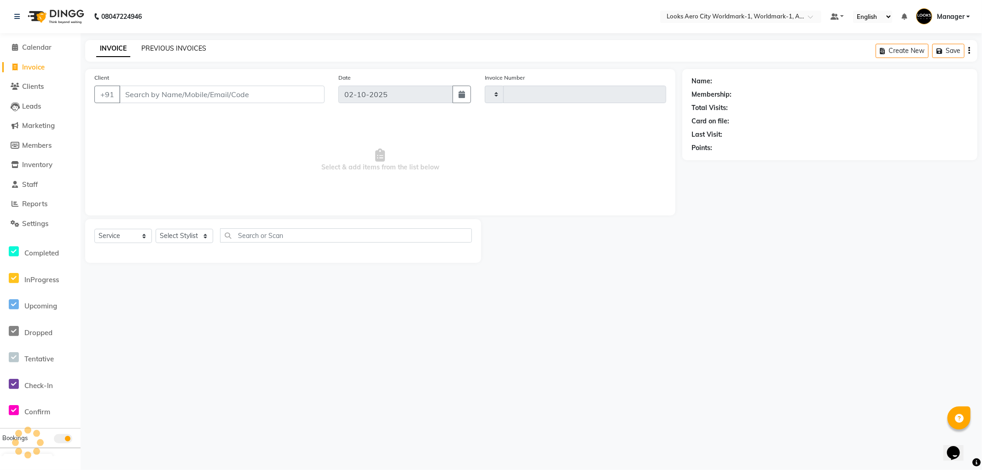
type input "8405"
select select "8573"
click at [175, 47] on link "PREVIOUS INVOICES" at bounding box center [173, 48] width 65 height 8
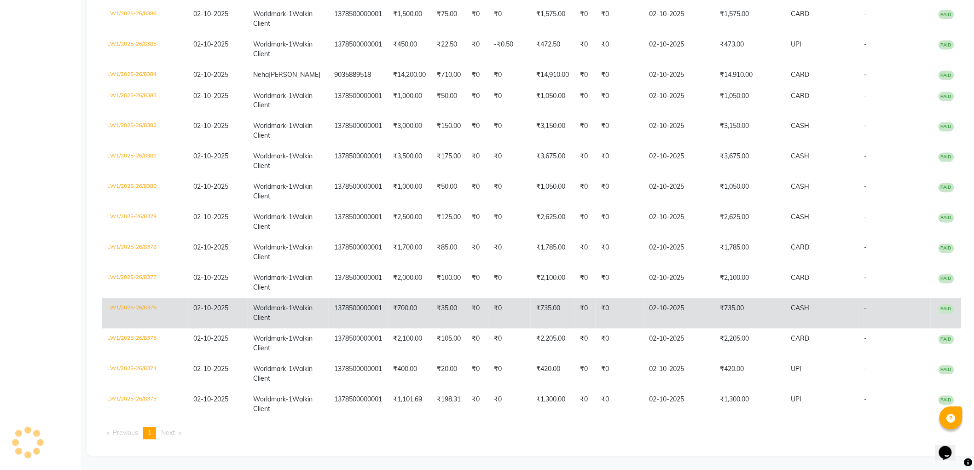
scroll to position [874, 0]
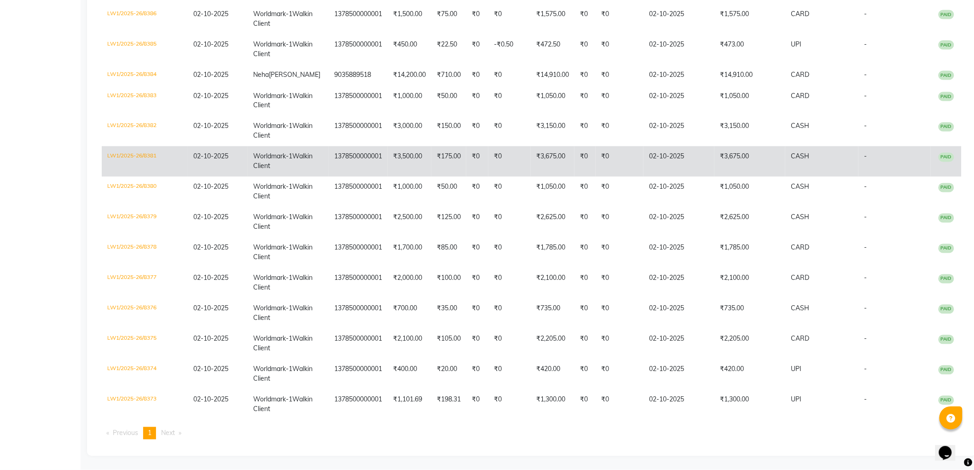
click at [617, 146] on td "₹0" at bounding box center [620, 161] width 48 height 30
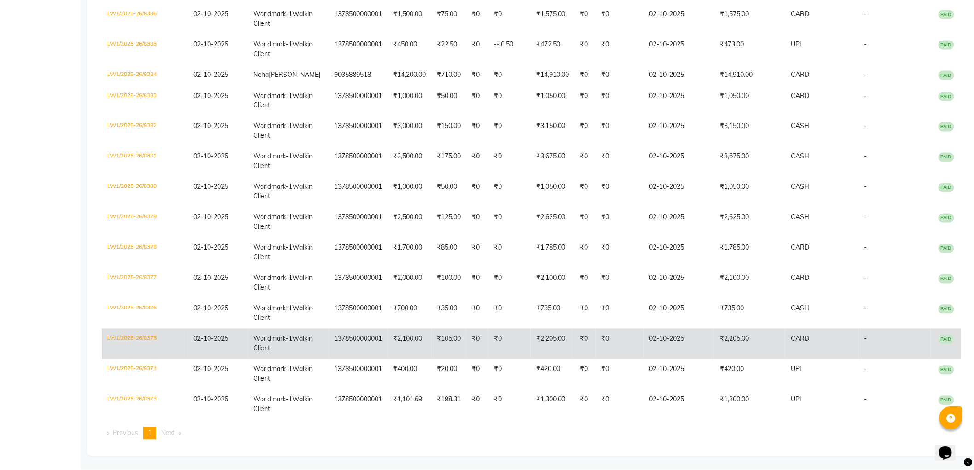
click at [715, 329] on td "₹2,205.00" at bounding box center [750, 344] width 71 height 30
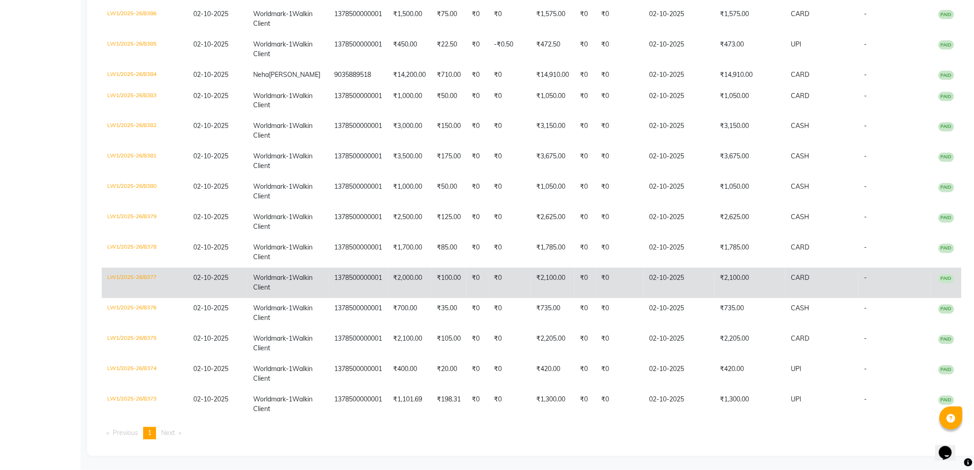
click at [694, 268] on td "02-10-2025" at bounding box center [679, 283] width 71 height 30
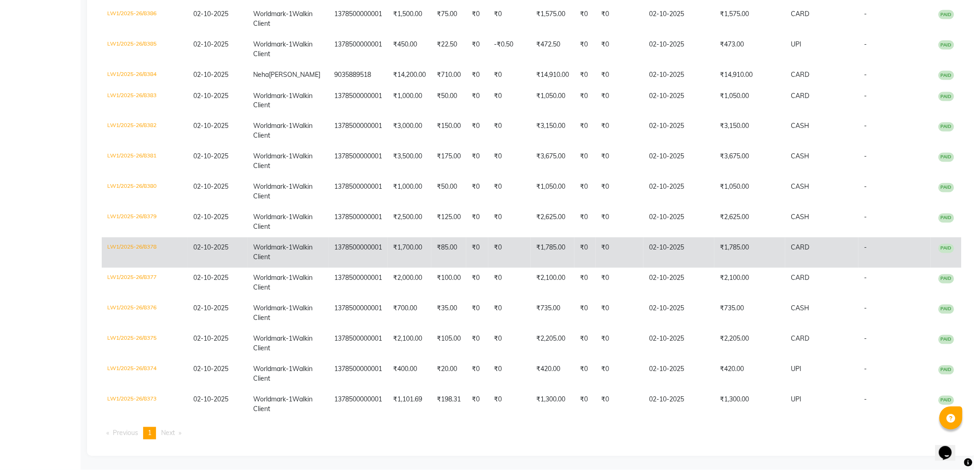
click at [715, 238] on td "₹1,785.00" at bounding box center [750, 253] width 71 height 30
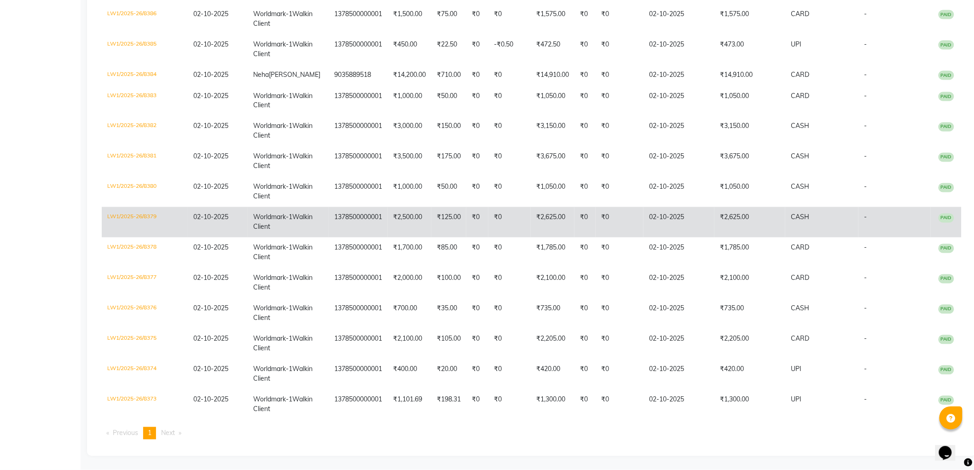
click at [733, 207] on td "₹2,625.00" at bounding box center [750, 222] width 71 height 30
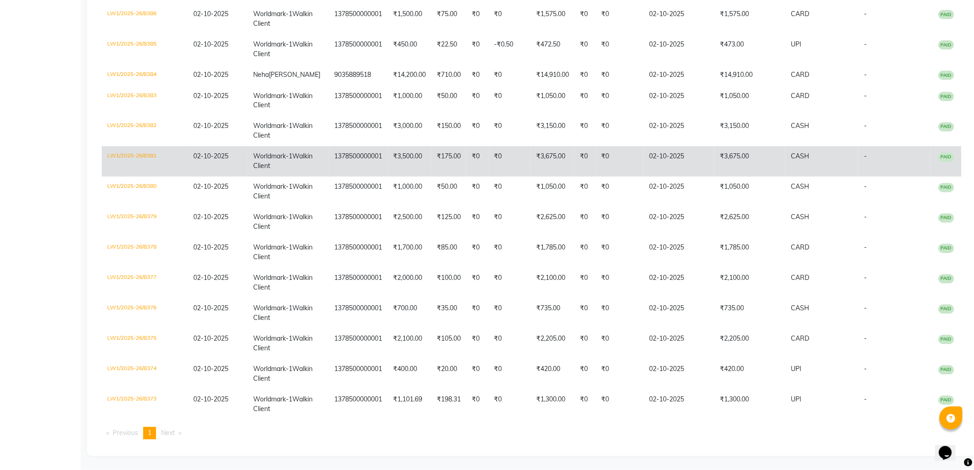
click at [717, 146] on td "₹3,675.00" at bounding box center [750, 161] width 71 height 30
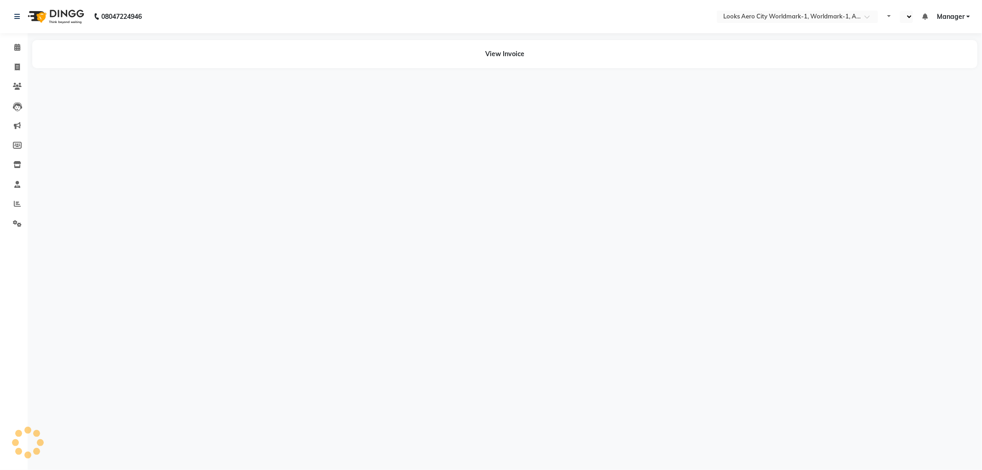
select select "en"
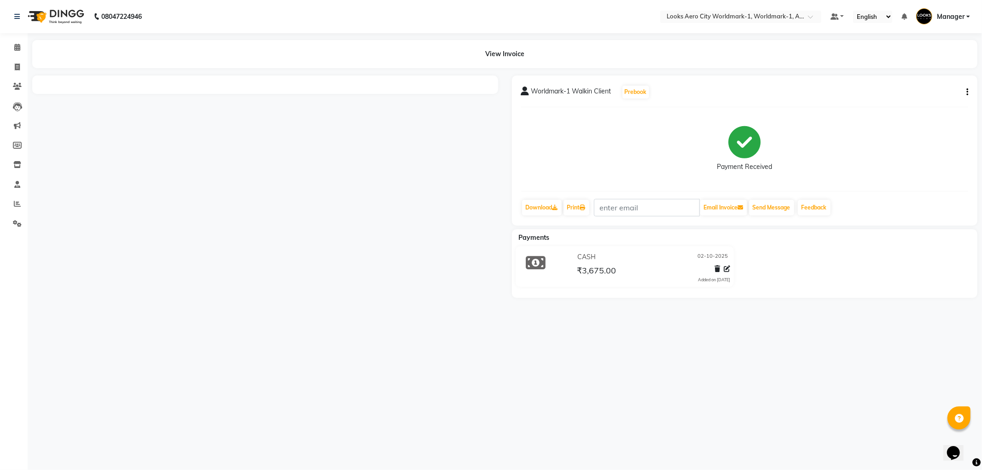
click at [968, 89] on div "Worldmark-1 Walkin Client Prebook Payment Received Download Print Email Invoice…" at bounding box center [745, 151] width 466 height 150
click at [968, 92] on icon "button" at bounding box center [968, 92] width 2 height 0
click at [908, 95] on div "Edit Item Staff" at bounding box center [921, 98] width 63 height 12
select select
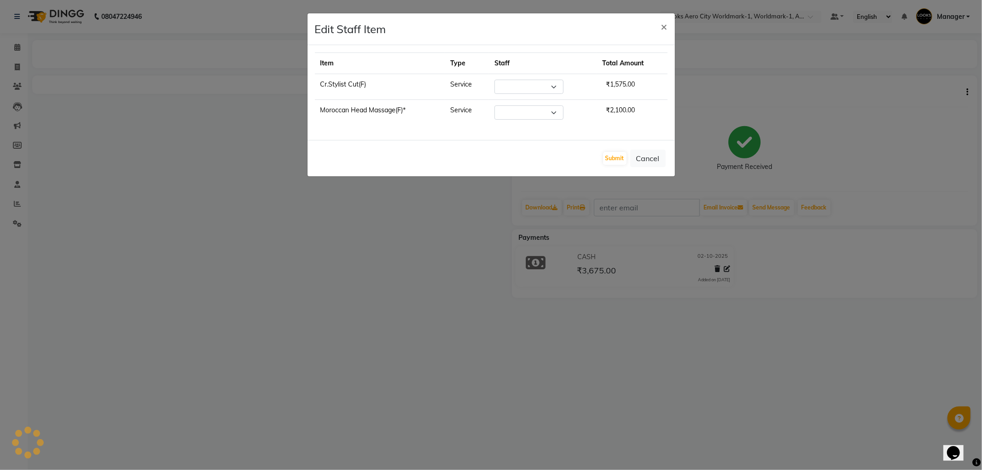
select select "84537"
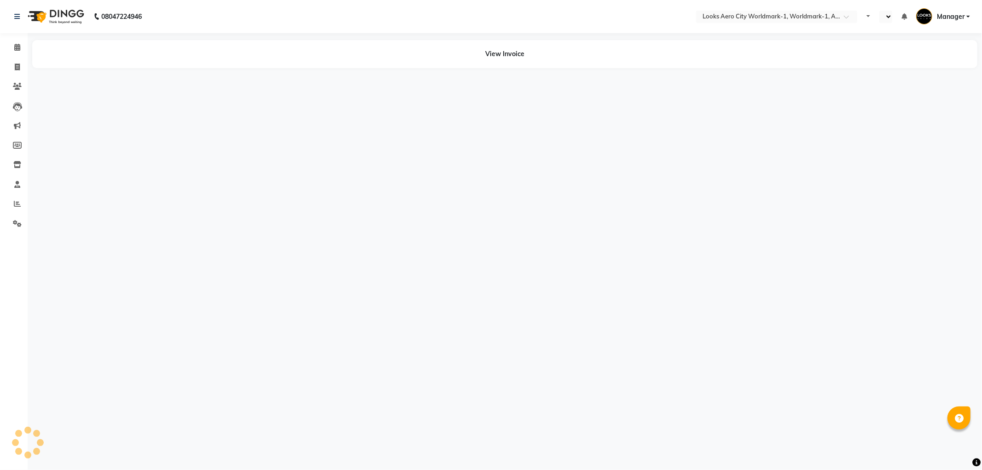
select select "en"
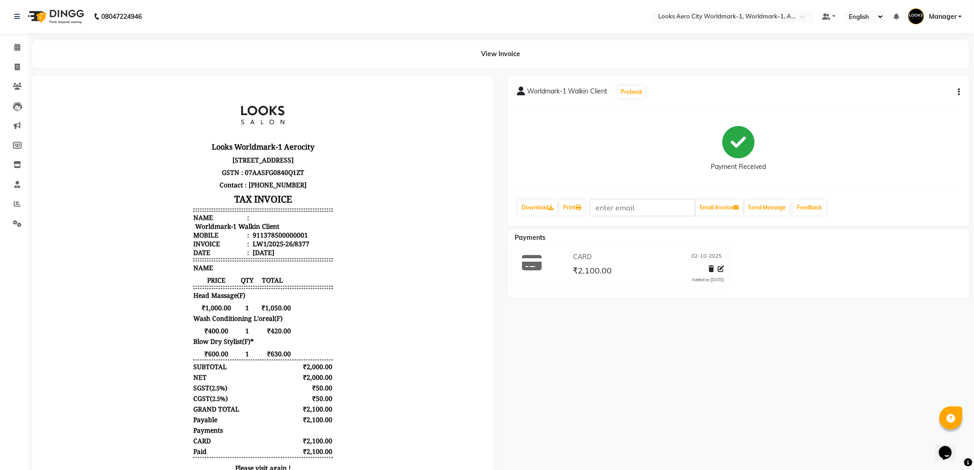
click at [959, 92] on icon "button" at bounding box center [960, 92] width 2 height 0
click at [910, 95] on div "Edit Item Staff" at bounding box center [913, 98] width 63 height 12
select select
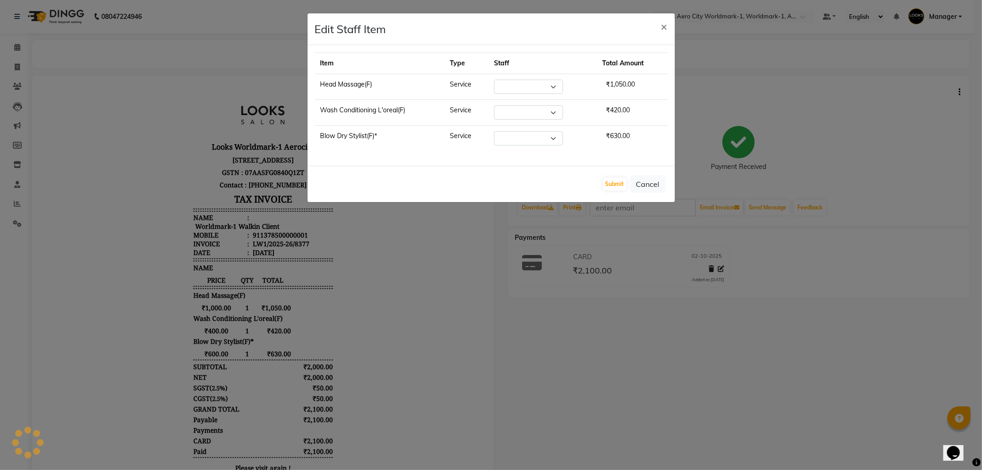
select select "84550"
select select "84537"
click at [645, 183] on button "Cancel" at bounding box center [647, 183] width 35 height 17
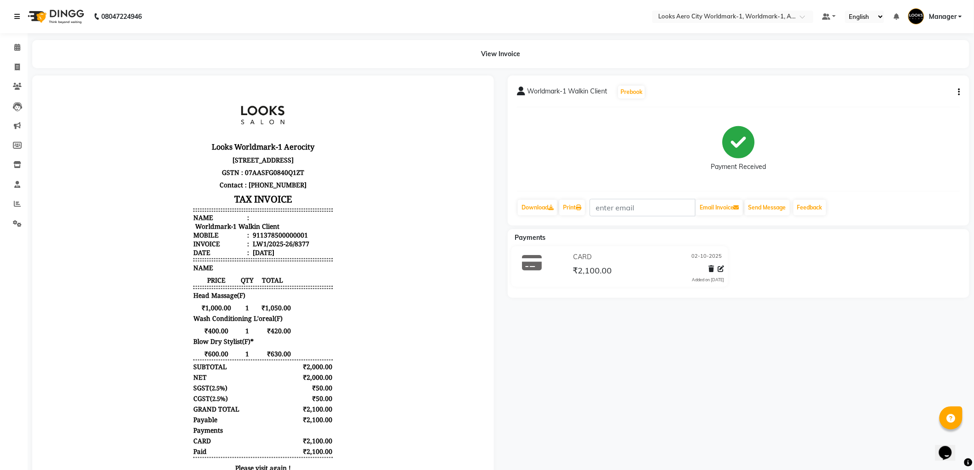
click at [16, 15] on icon at bounding box center [17, 16] width 6 height 6
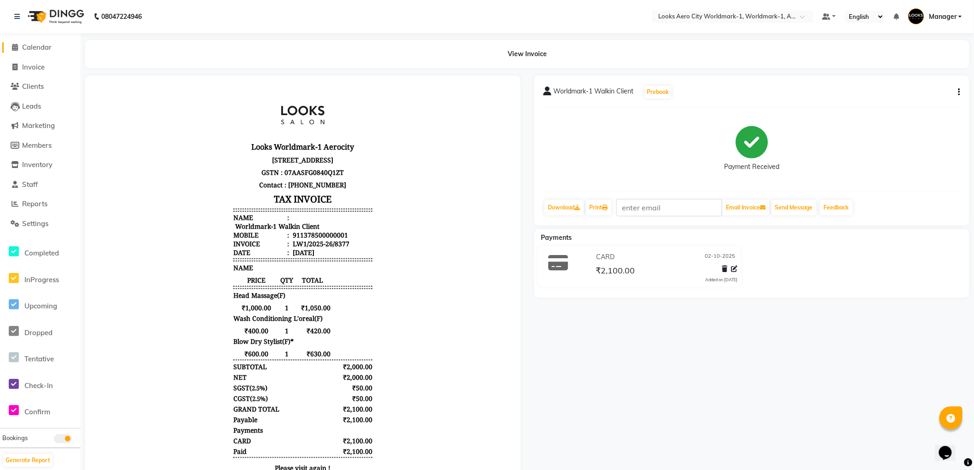
click at [29, 48] on span "Calendar" at bounding box center [36, 47] width 29 height 9
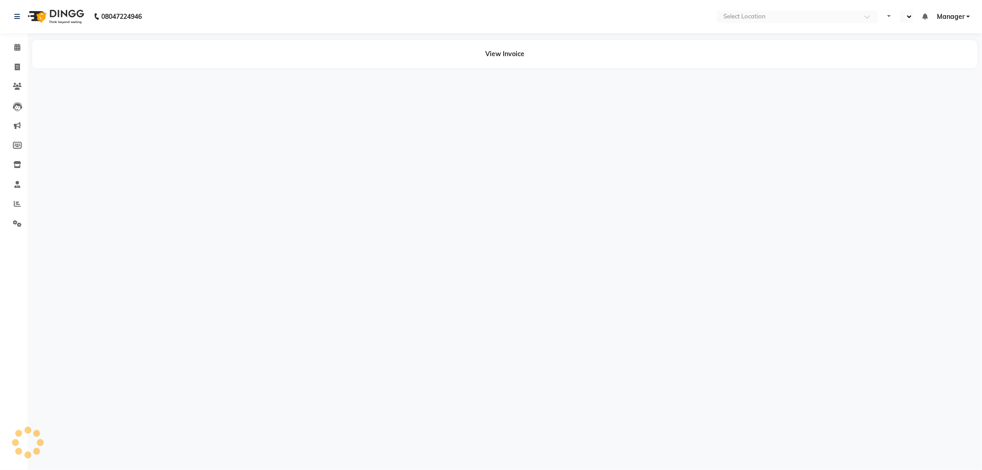
select select "en"
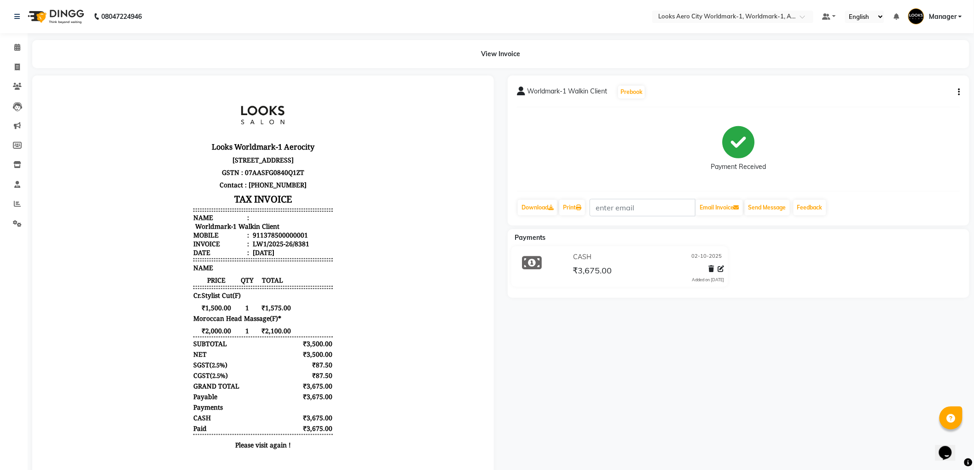
click at [960, 92] on icon "button" at bounding box center [960, 92] width 2 height 0
click at [894, 81] on div "Split Service Amount" at bounding box center [913, 87] width 63 height 12
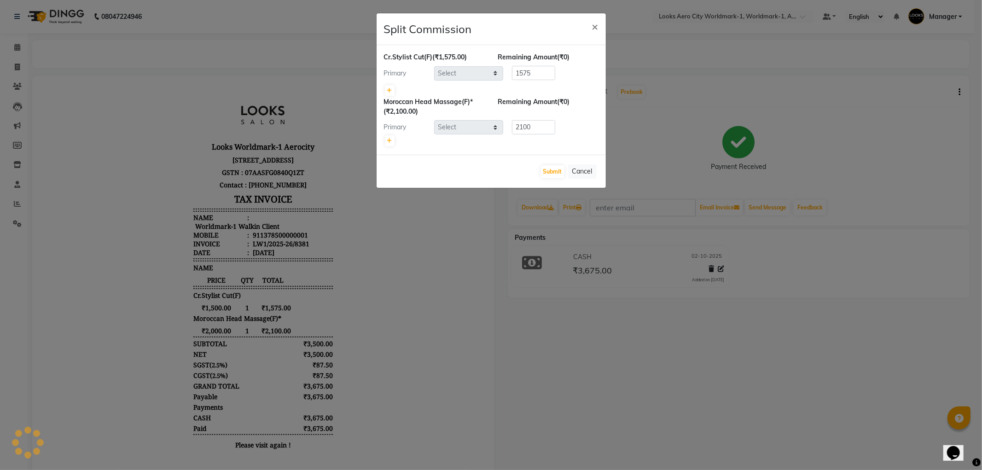
select select "84537"
select select "84552"
click at [387, 141] on icon at bounding box center [389, 141] width 5 height 6
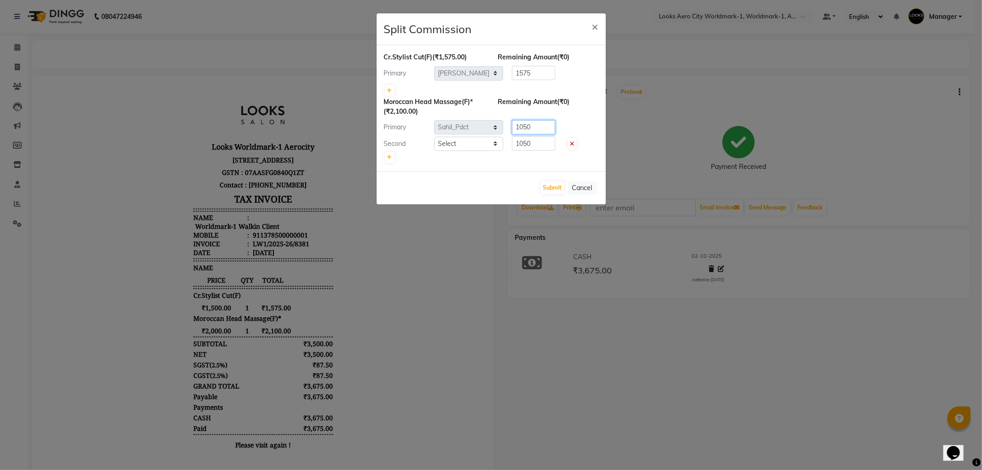
click at [500, 127] on div "Primary Select [PERSON_NAME] [PERSON_NAME] [PERSON_NAME] [PERSON_NAME] Counter_…" at bounding box center [491, 127] width 228 height 15
type input "1950"
click at [466, 145] on select "Select Abhishek_Nails [PERSON_NAME] [PERSON_NAME] [PERSON_NAME] [PERSON_NAME] C…" at bounding box center [468, 144] width 69 height 14
select select "84550"
click at [434, 137] on select "Select Abhishek_Nails [PERSON_NAME] [PERSON_NAME] [PERSON_NAME] [PERSON_NAME] C…" at bounding box center [468, 144] width 69 height 14
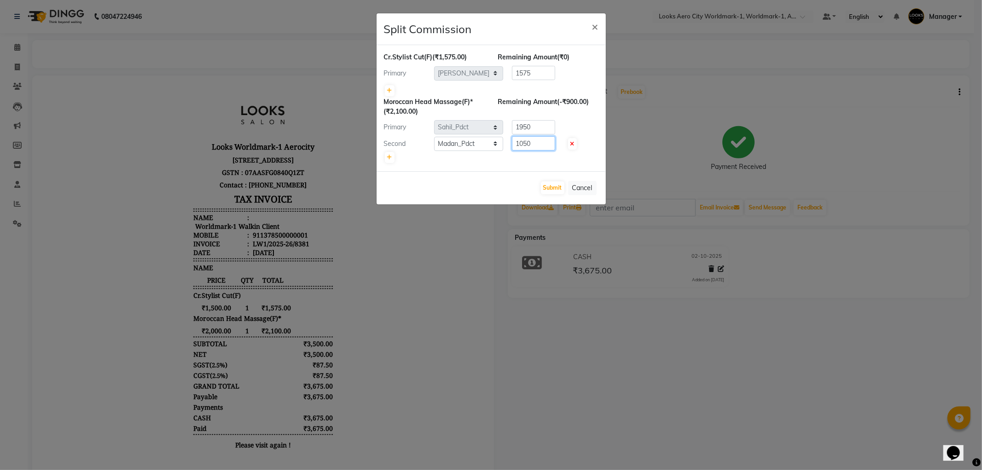
drag, startPoint x: 547, startPoint y: 144, endPoint x: 419, endPoint y: 141, distance: 127.6
click at [419, 141] on div "Second Select Abhishek_Nails Amita Chauhan Anil Ashwin Celina Counter_Sales Daw…" at bounding box center [491, 143] width 228 height 15
type input "150"
click at [550, 186] on button "Submit" at bounding box center [552, 187] width 23 height 13
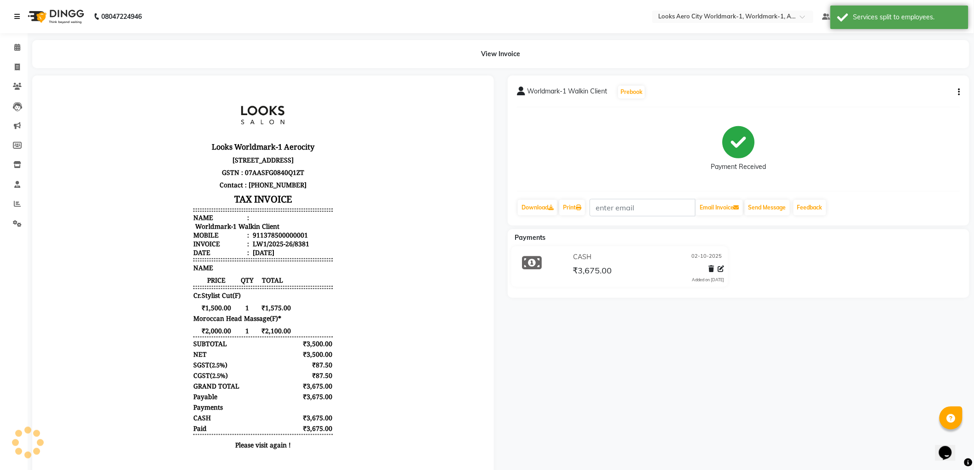
click at [15, 14] on icon at bounding box center [17, 16] width 6 height 6
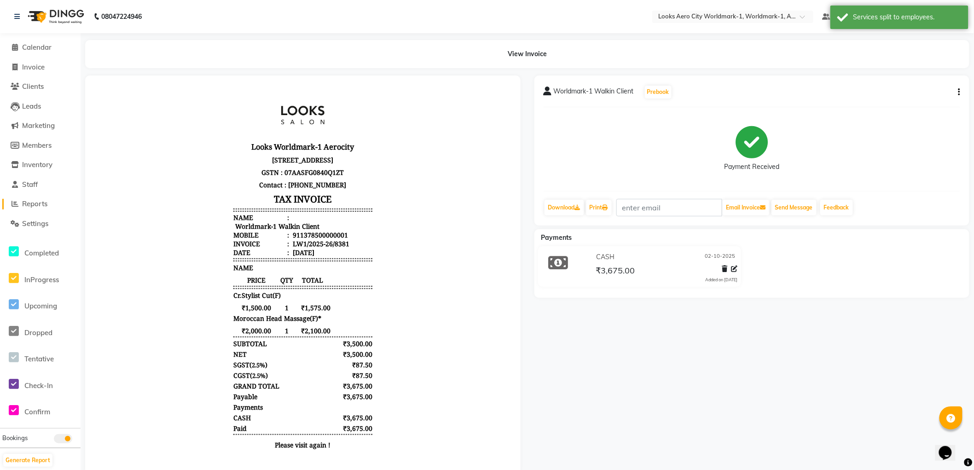
click at [35, 203] on span "Reports" at bounding box center [34, 203] width 25 height 9
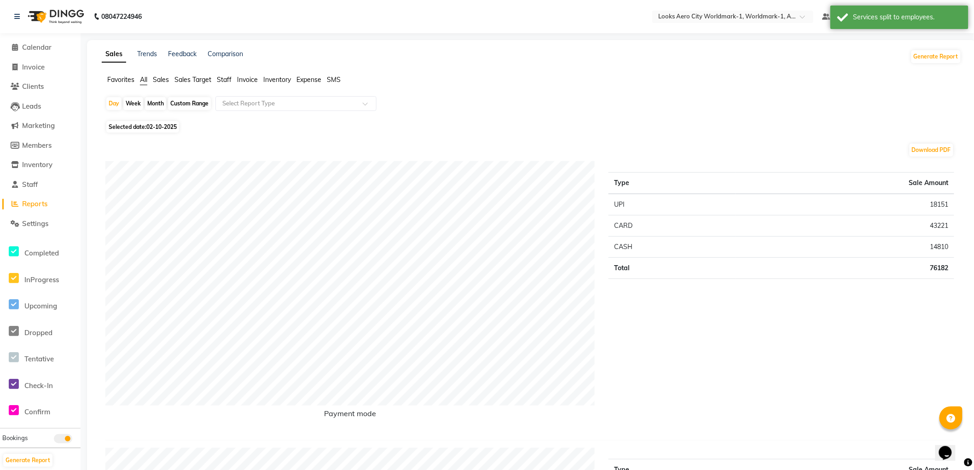
click at [224, 77] on span "Staff" at bounding box center [224, 80] width 15 height 8
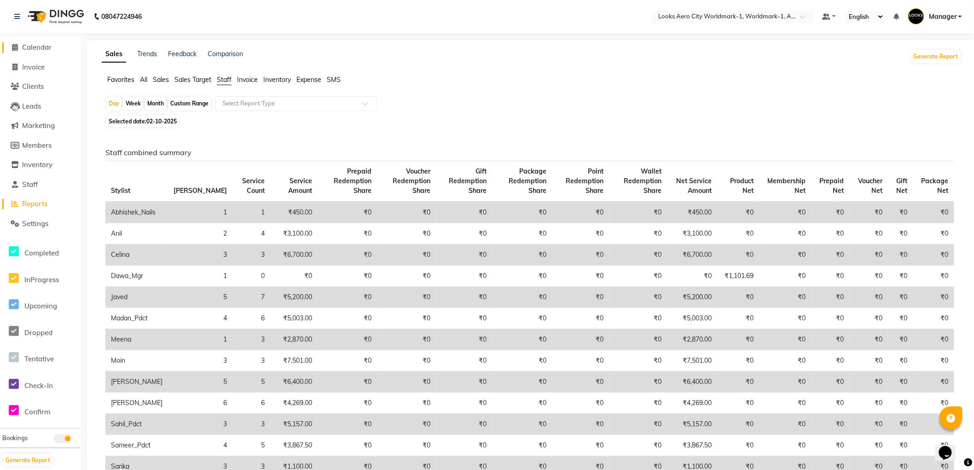
click at [32, 45] on span "Calendar" at bounding box center [36, 47] width 29 height 9
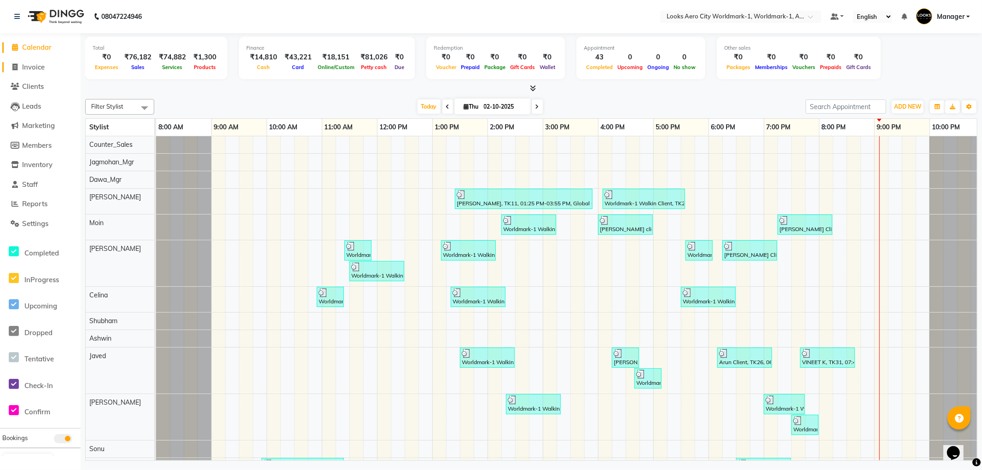
click at [35, 66] on span "Invoice" at bounding box center [33, 67] width 23 height 9
select select "service"
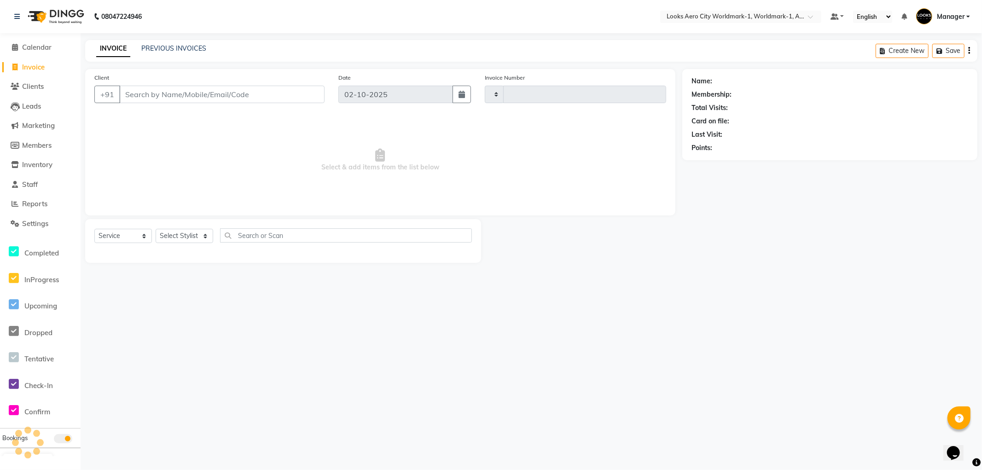
type input "8405"
select select "8573"
click at [160, 95] on input "Client" at bounding box center [221, 94] width 205 height 17
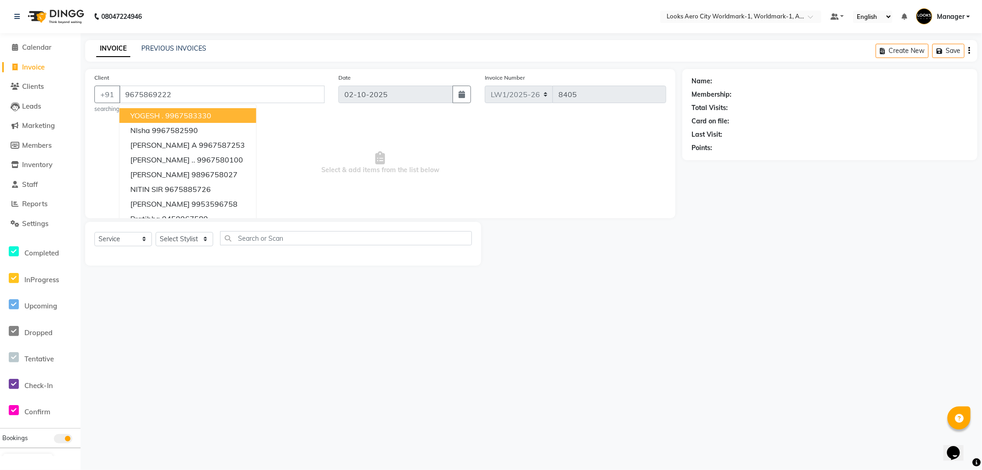
type input "9675869222"
select select "1: Object"
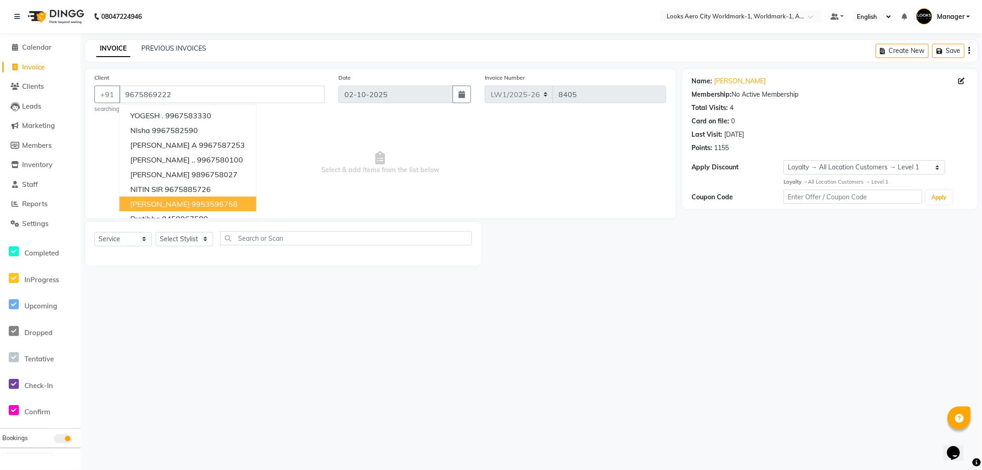
drag, startPoint x: 533, startPoint y: 324, endPoint x: 273, endPoint y: 248, distance: 270.6
click at [525, 324] on div "08047224946 Select Location × Looks Aero City Worldmark-1, Worldmark-1, Aerocit…" at bounding box center [491, 235] width 982 height 470
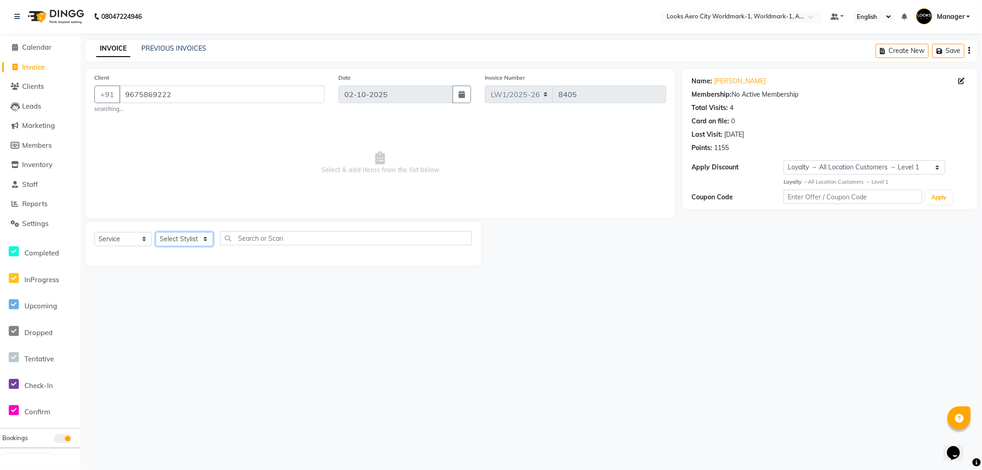
click at [178, 237] on select "Select Stylist [PERSON_NAME] [PERSON_NAME] [PERSON_NAME] [PERSON_NAME] Counter_…" at bounding box center [185, 239] width 58 height 14
select select "84542"
click at [156, 232] on select "Select Stylist [PERSON_NAME] [PERSON_NAME] [PERSON_NAME] [PERSON_NAME] Counter_…" at bounding box center [185, 239] width 58 height 14
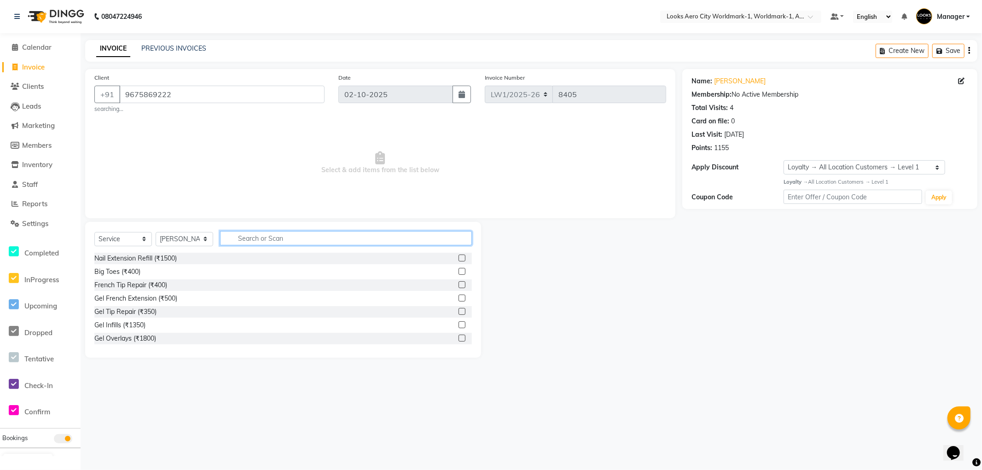
click at [283, 236] on input "text" at bounding box center [346, 238] width 252 height 14
type input "cut"
click at [125, 274] on div "Stylist Cut(M) (₹700)" at bounding box center [124, 272] width 60 height 10
checkbox input "false"
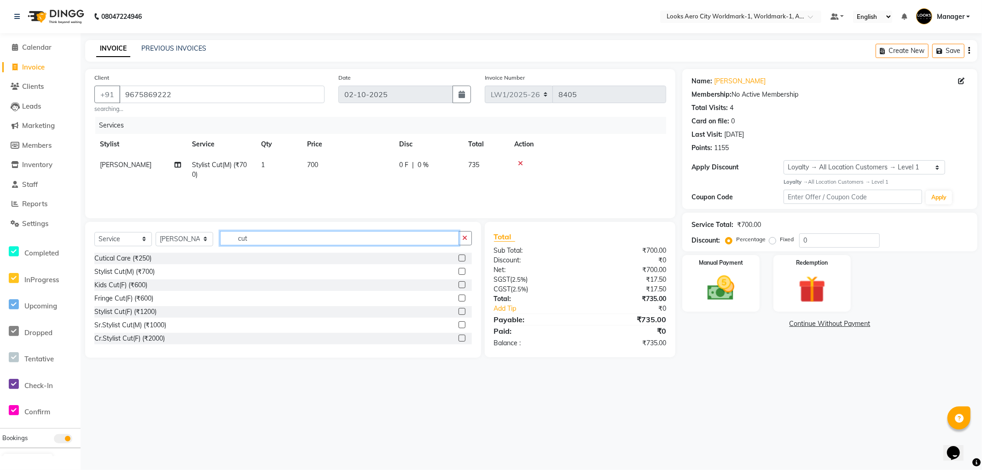
drag, startPoint x: 261, startPoint y: 235, endPoint x: 0, endPoint y: 137, distance: 278.6
click at [0, 137] on app-home "08047224946 Select Location × Looks Aero City Worldmark-1, Worldmark-1, Aerocit…" at bounding box center [491, 186] width 982 height 372
type input "bea"
drag, startPoint x: 151, startPoint y: 263, endPoint x: 150, endPoint y: 253, distance: 9.7
click at [150, 261] on div "Beard Trimming (₹500)" at bounding box center [127, 259] width 67 height 10
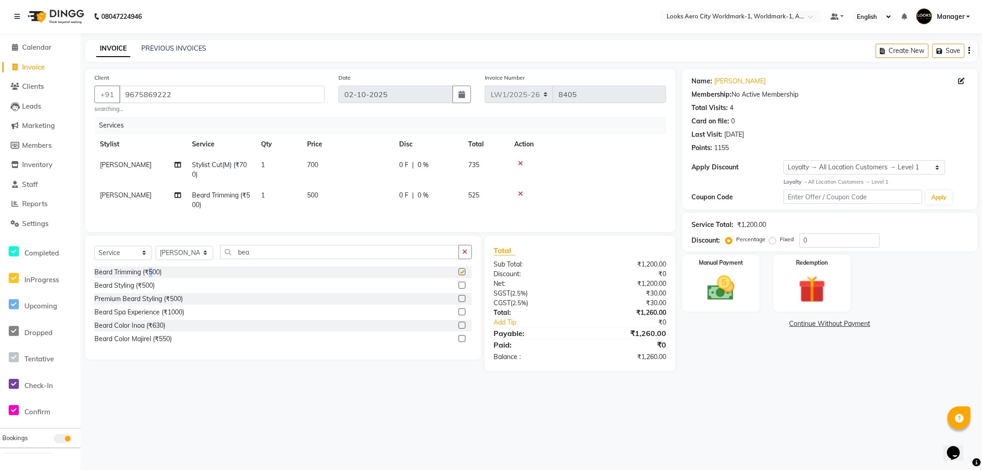
checkbox input "false"
drag, startPoint x: 277, startPoint y: 258, endPoint x: 6, endPoint y: 185, distance: 280.9
click at [6, 185] on app-home "08047224946 Select Location × Looks Aero City Worldmark-1, Worldmark-1, Aerocit…" at bounding box center [491, 192] width 982 height 385
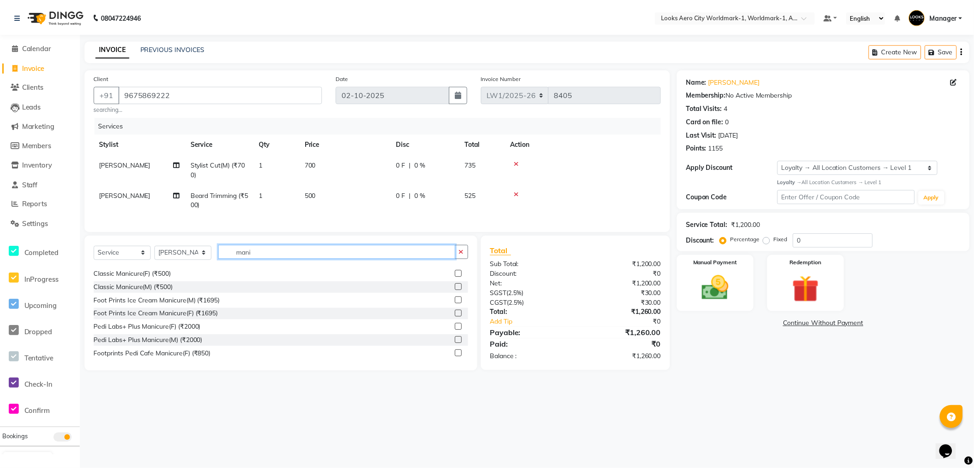
scroll to position [68, 0]
type input "mani"
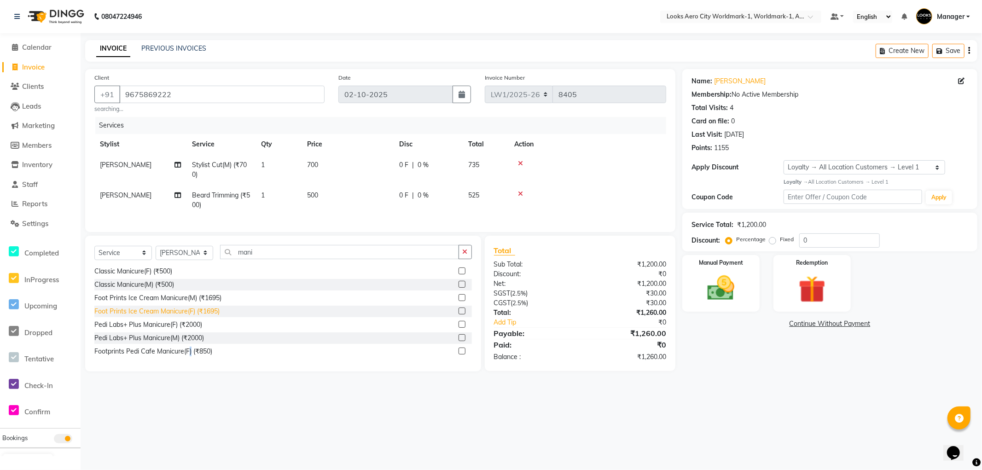
click at [191, 356] on div "Footprints Pedi Cafe Manicure(F) (₹850)" at bounding box center [153, 352] width 118 height 10
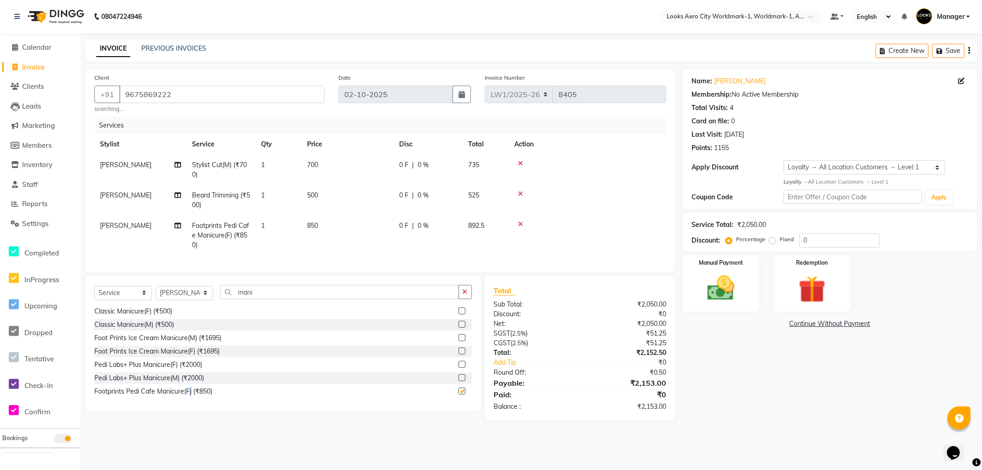
checkbox input "false"
click at [338, 166] on td "700" at bounding box center [348, 170] width 92 height 30
select select "84542"
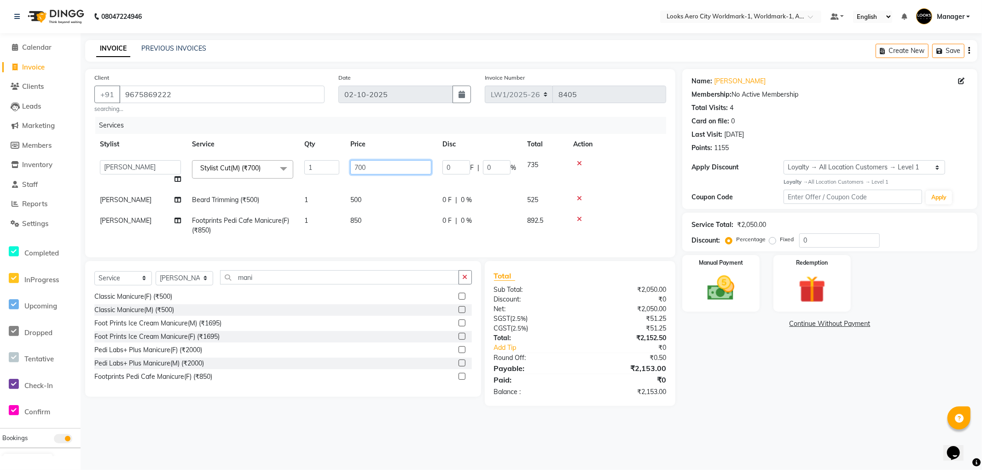
drag, startPoint x: 385, startPoint y: 168, endPoint x: 196, endPoint y: 156, distance: 189.2
click at [196, 156] on tr "Abhishek_Nails Amita Chauhan Anil Ashwin Celina Counter_Sales Dawa_Mgr Gaurav_P…" at bounding box center [380, 172] width 572 height 35
type input "600"
drag, startPoint x: 368, startPoint y: 192, endPoint x: 370, endPoint y: 199, distance: 8.0
click at [369, 195] on td "500" at bounding box center [391, 200] width 92 height 21
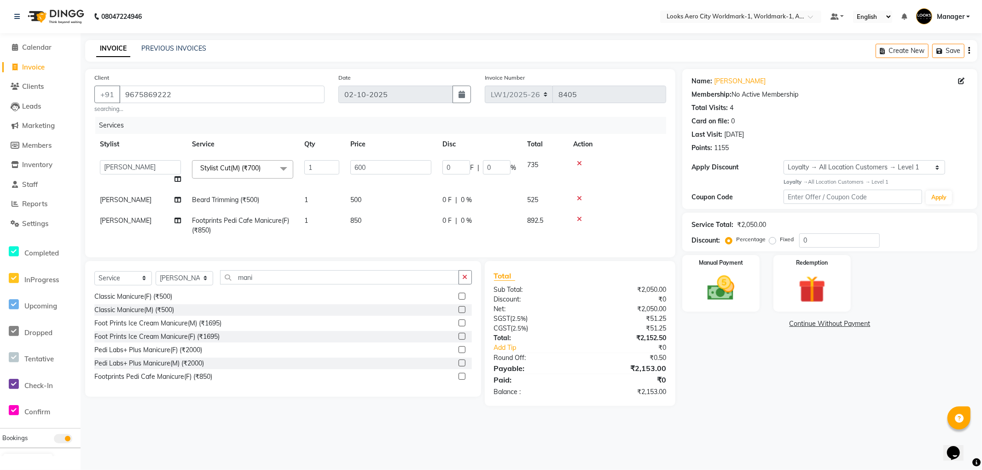
select select "84542"
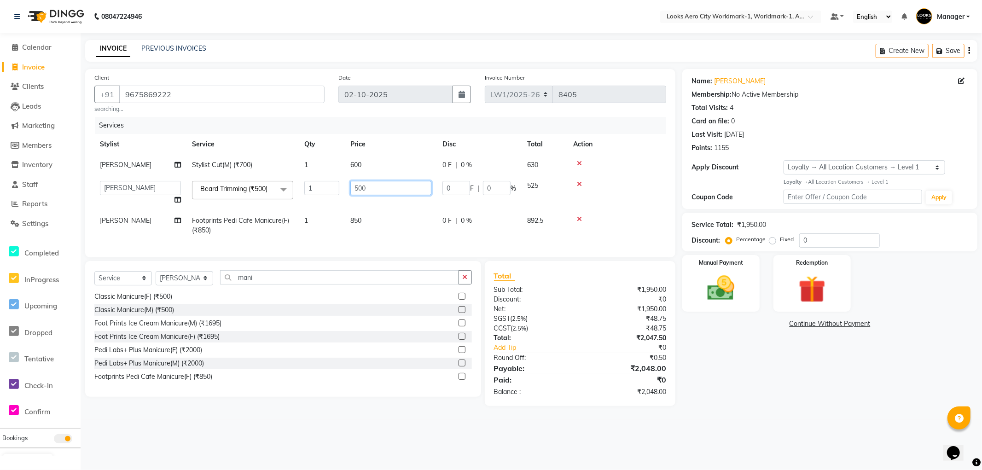
drag, startPoint x: 374, startPoint y: 186, endPoint x: 65, endPoint y: 116, distance: 317.0
click at [64, 128] on app-home "08047224946 Select Location × Looks Aero City Worldmark-1, Worldmark-1, Aerocit…" at bounding box center [491, 210] width 982 height 420
type input "400"
click at [722, 396] on div "Name: Mohan Verma Membership: No Active Membership Total Visits: 4 Card on file…" at bounding box center [833, 237] width 302 height 337
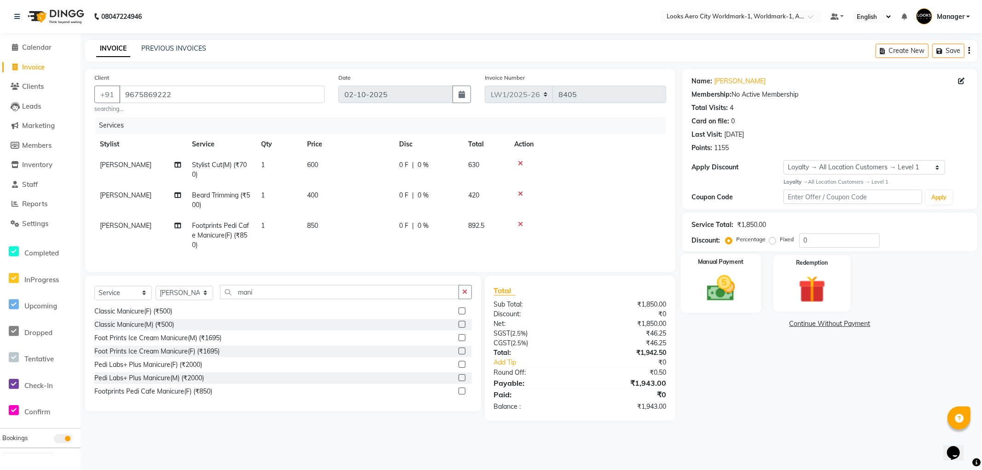
click at [746, 306] on div "Manual Payment" at bounding box center [721, 283] width 80 height 59
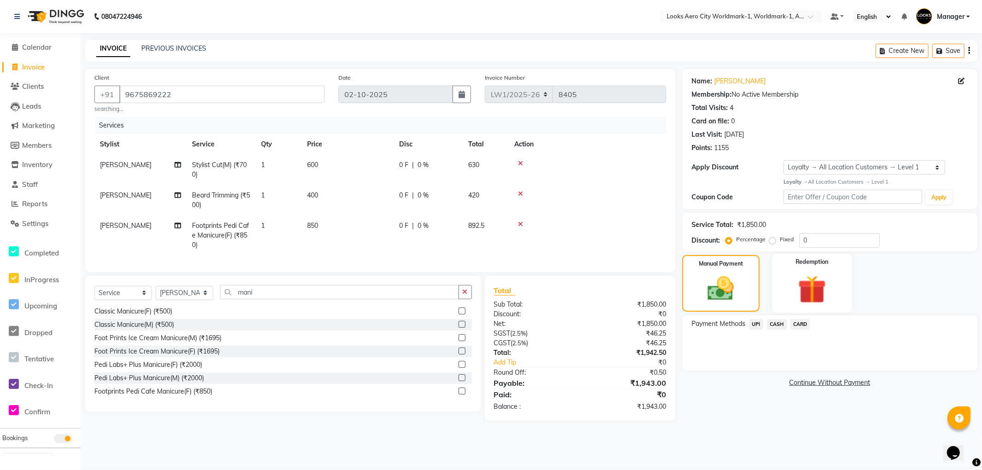
click at [813, 305] on img at bounding box center [812, 289] width 46 height 35
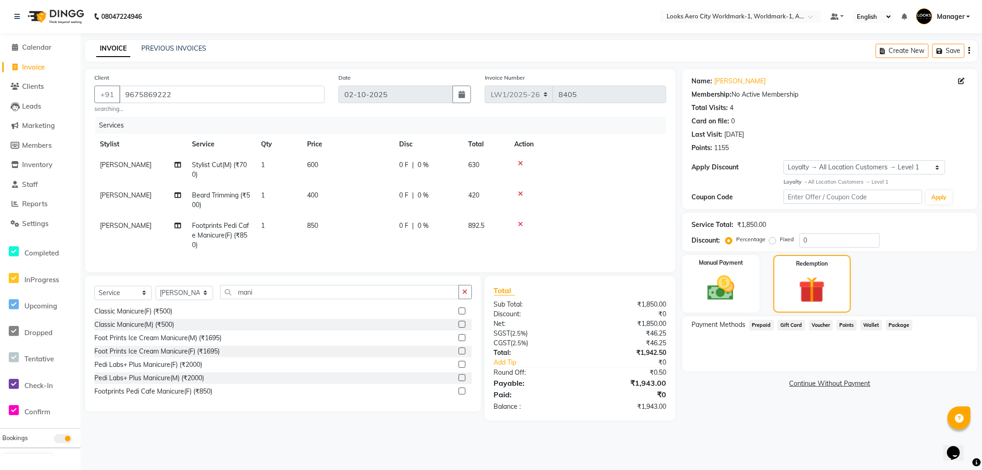
click at [845, 325] on span "Points" at bounding box center [847, 325] width 20 height 11
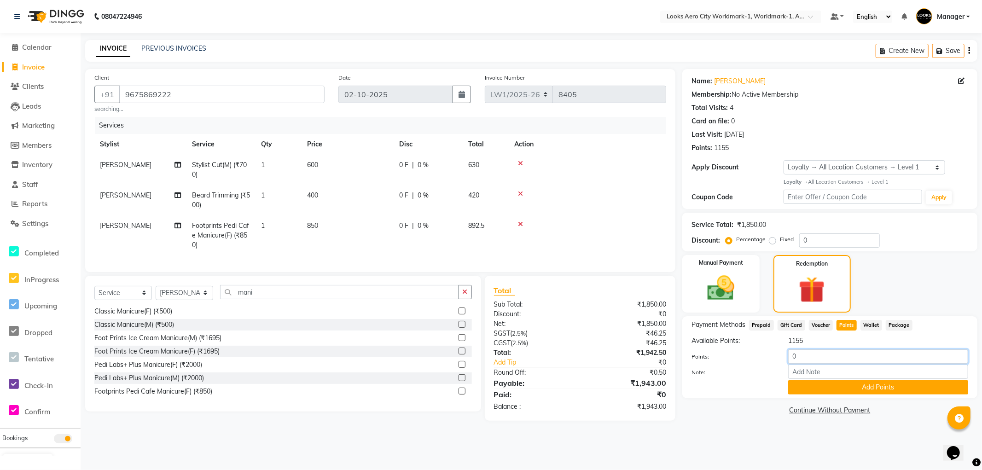
drag, startPoint x: 805, startPoint y: 355, endPoint x: 623, endPoint y: 339, distance: 182.1
click at [623, 339] on div "Client +91 9675869222 searching... Date 02-10-2025 Invoice Number LW1/2025-26 V…" at bounding box center [531, 245] width 906 height 352
type input "1000"
click at [822, 385] on button "Add Points" at bounding box center [878, 387] width 180 height 14
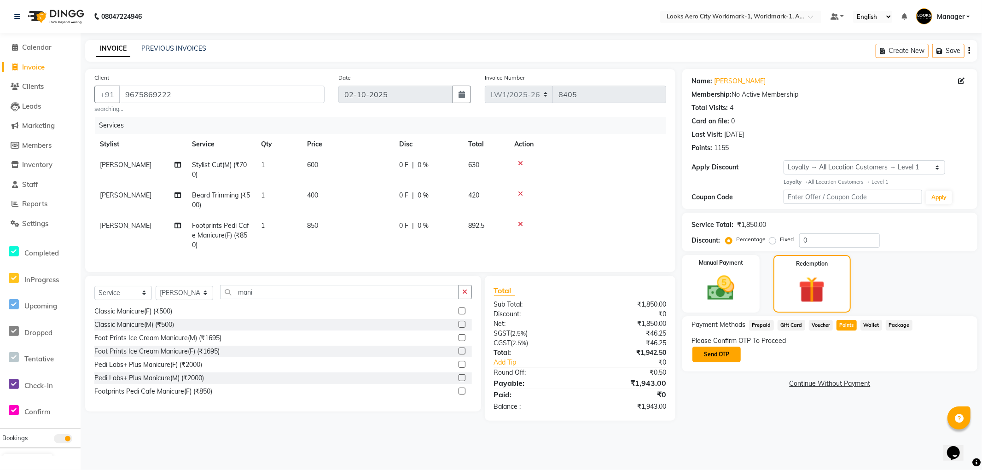
click at [721, 352] on button "Send OTP" at bounding box center [717, 355] width 48 height 16
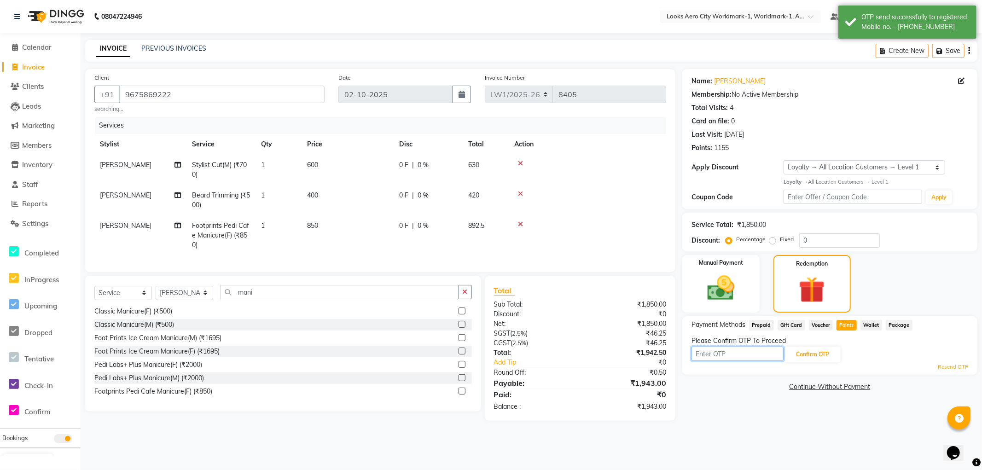
click at [706, 353] on input "text" at bounding box center [738, 354] width 92 height 14
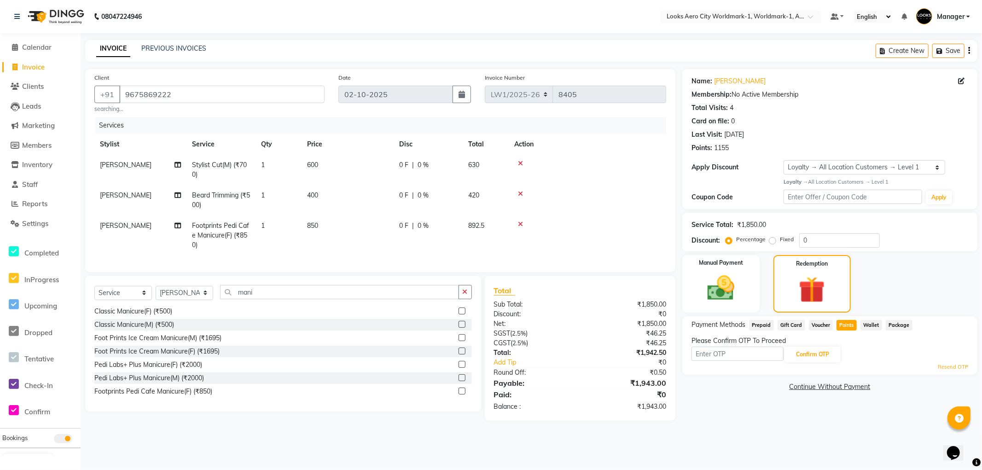
click at [940, 365] on link "Resend OTP" at bounding box center [953, 367] width 30 height 8
click at [127, 228] on td "[PERSON_NAME]" at bounding box center [140, 235] width 92 height 40
select select "84542"
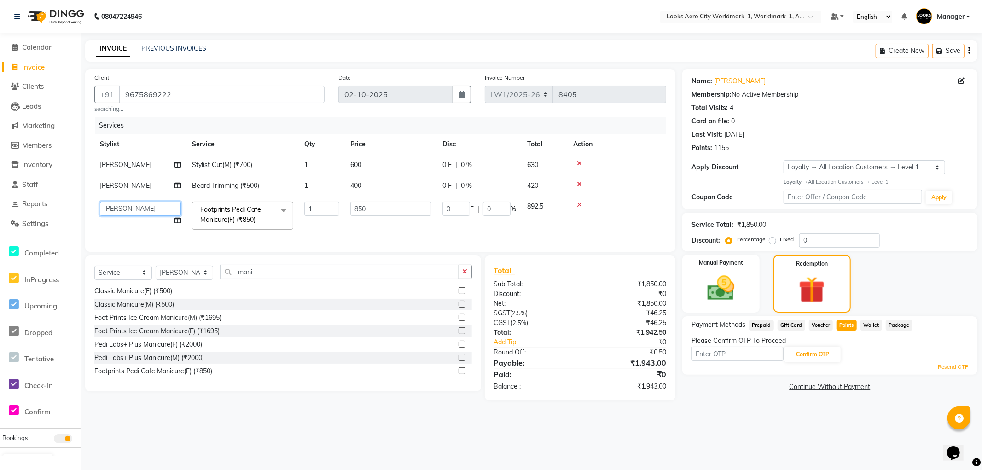
click at [140, 210] on select "Abhishek_Nails Amita Chauhan Anil Ashwin Celina Counter_Sales Dawa_Mgr Gaurav_P…" at bounding box center [140, 209] width 81 height 14
select select "84553"
click at [724, 414] on main "INVOICE PREVIOUS INVOICES Create New Save Client +91 9675869222 searching... Da…" at bounding box center [532, 227] width 902 height 374
drag, startPoint x: 741, startPoint y: 301, endPoint x: 752, endPoint y: 312, distance: 15.3
click at [740, 302] on img at bounding box center [721, 288] width 46 height 33
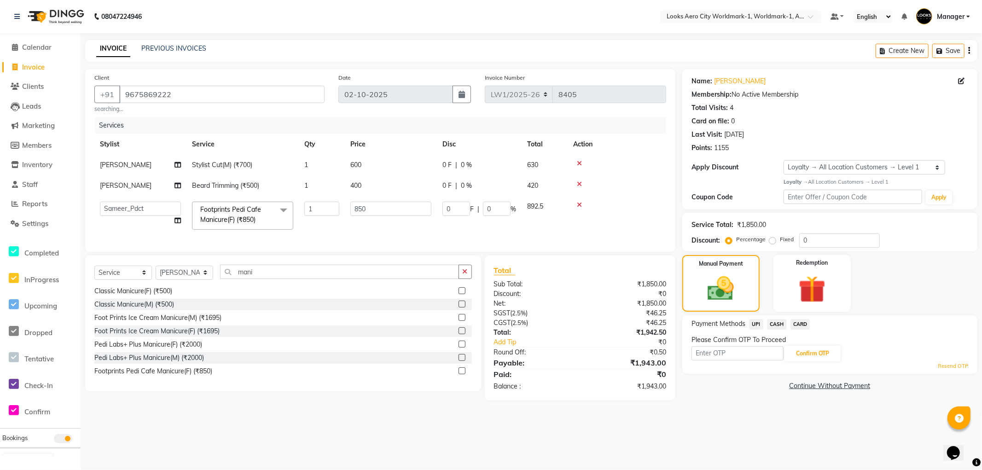
click at [754, 324] on span "UPI" at bounding box center [756, 324] width 14 height 11
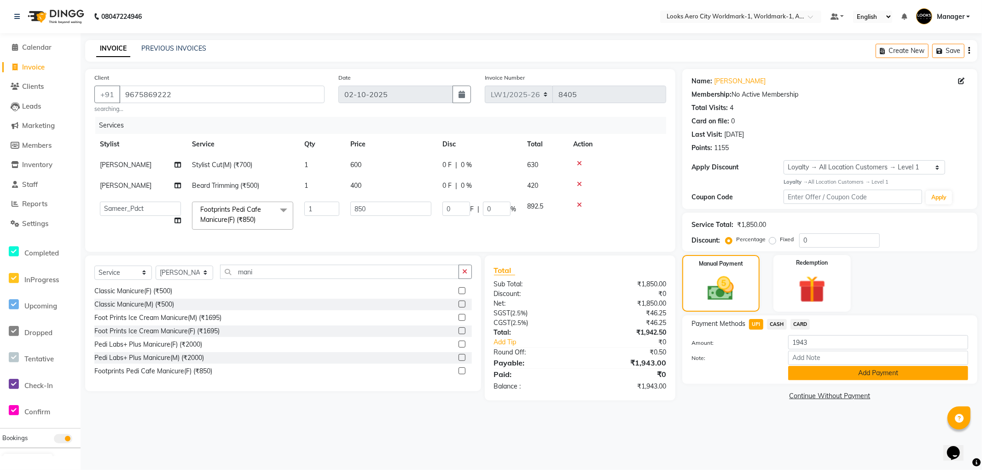
click at [800, 369] on button "Add Payment" at bounding box center [878, 373] width 180 height 14
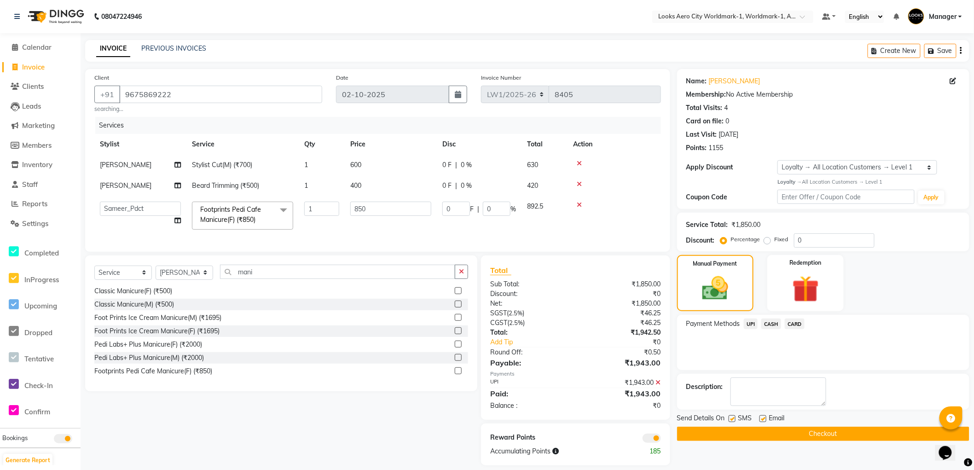
click at [702, 432] on button "Checkout" at bounding box center [823, 434] width 292 height 14
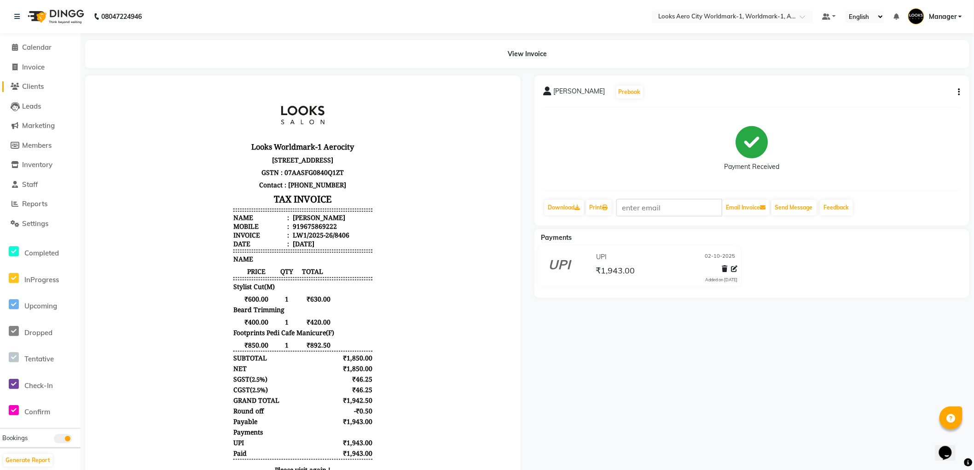
click at [35, 88] on span "Clients" at bounding box center [33, 86] width 22 height 9
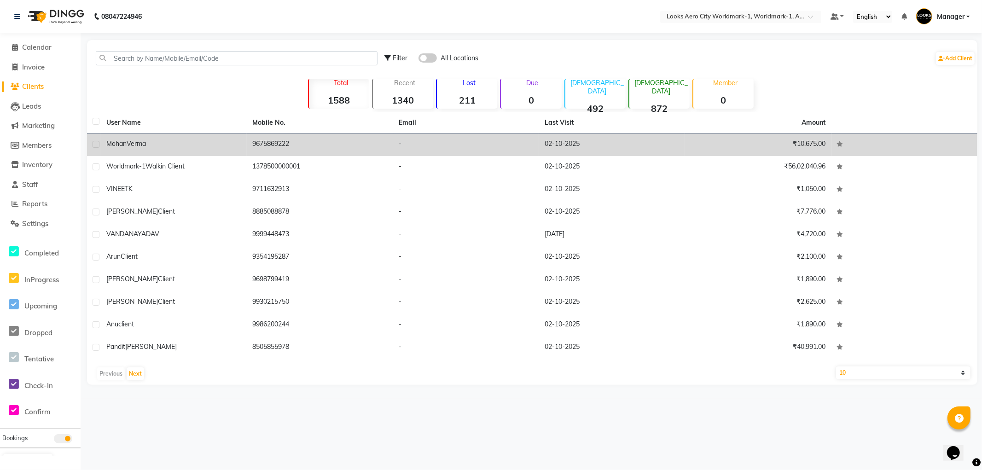
click at [143, 143] on span "Verma" at bounding box center [136, 144] width 19 height 8
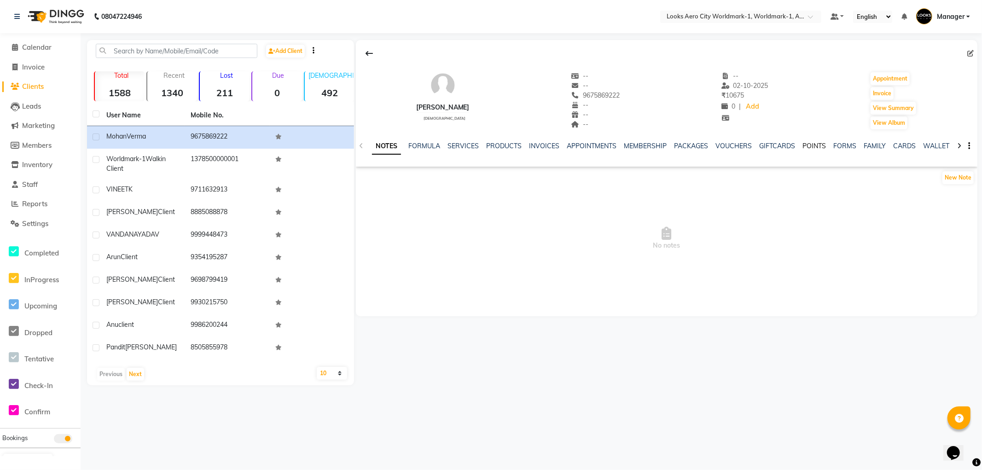
click at [811, 145] on link "POINTS" at bounding box center [814, 146] width 23 height 8
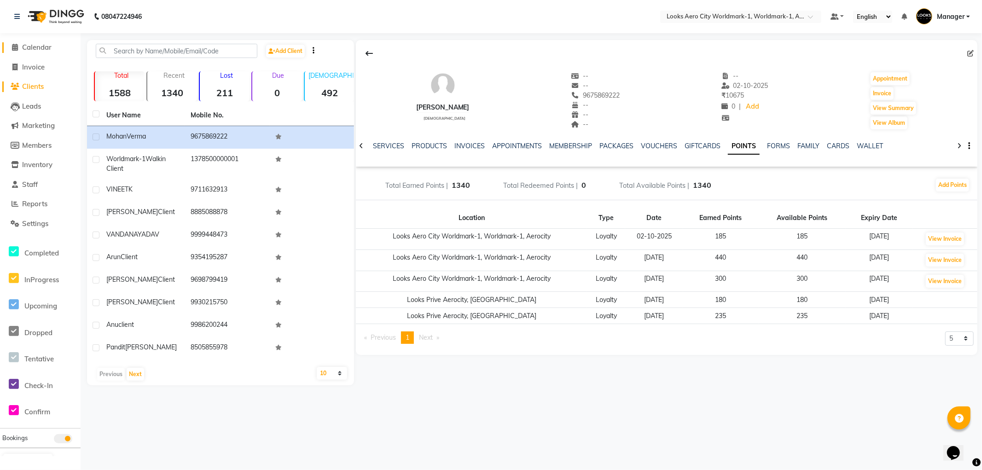
click at [41, 51] on span "Calendar" at bounding box center [36, 47] width 29 height 9
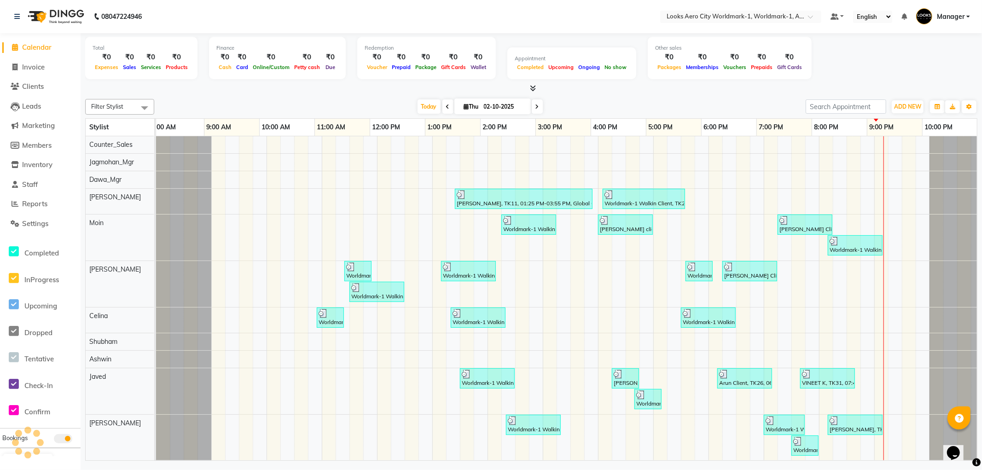
scroll to position [0, 7]
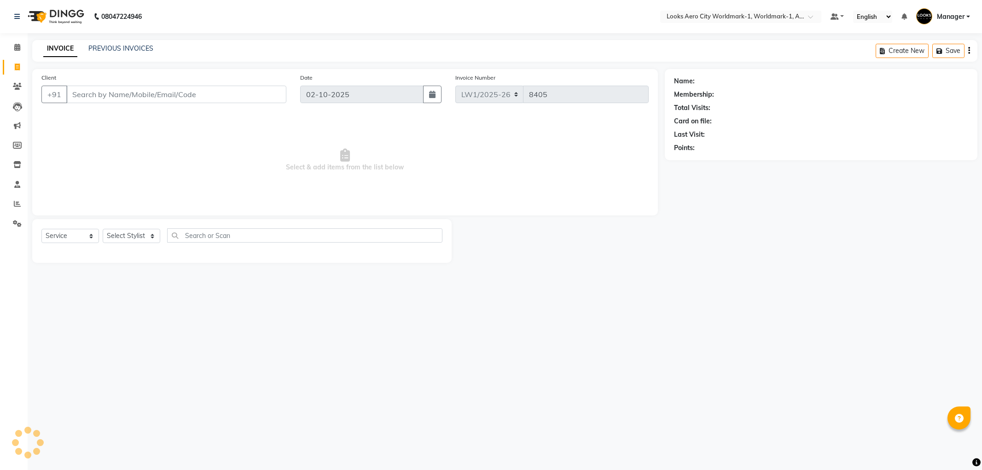
select select "service"
click at [18, 15] on icon at bounding box center [17, 16] width 6 height 6
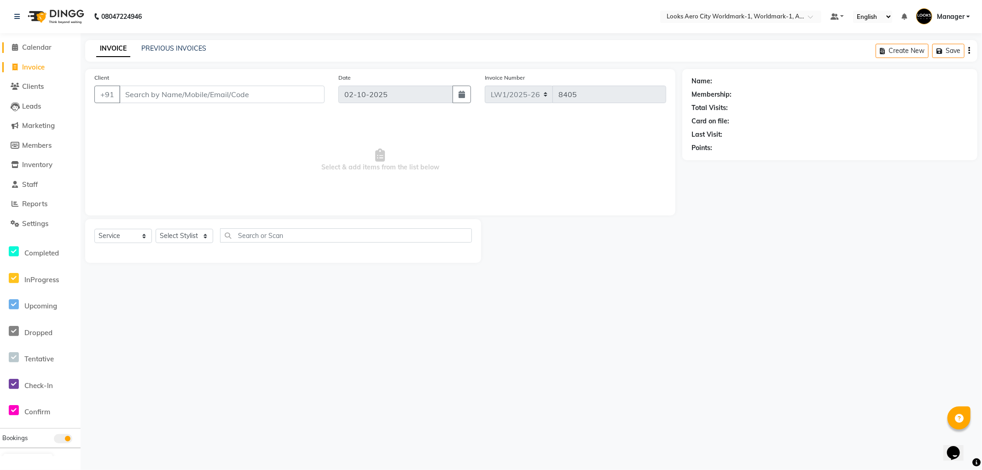
click at [41, 49] on span "Calendar" at bounding box center [36, 47] width 29 height 9
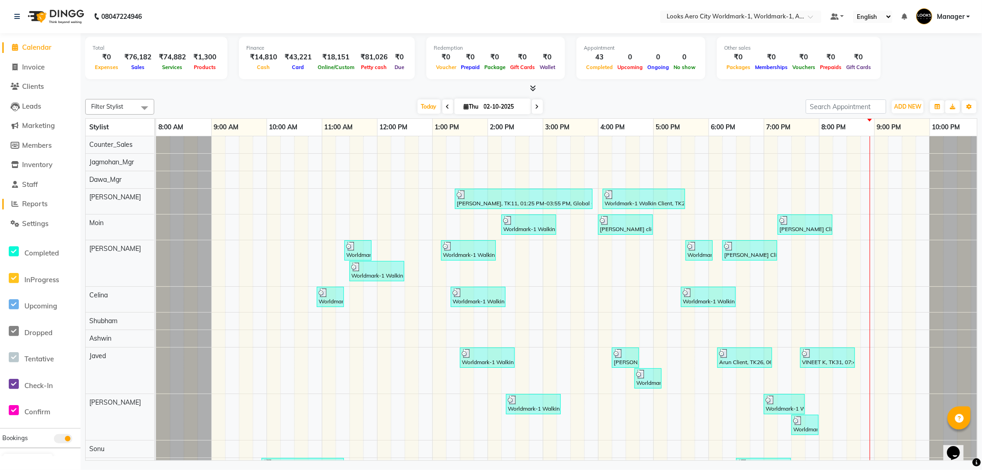
click at [35, 202] on span "Reports" at bounding box center [34, 203] width 25 height 9
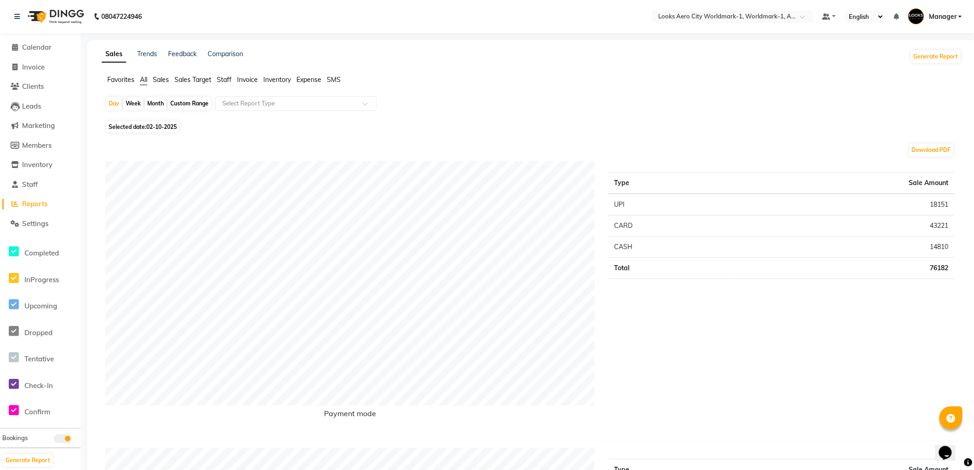
click at [223, 79] on span "Staff" at bounding box center [224, 80] width 15 height 8
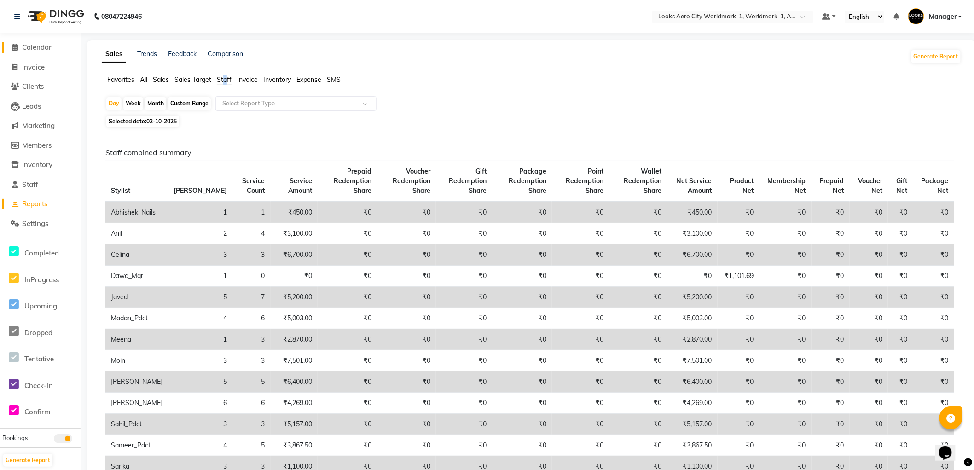
click at [35, 47] on span "Calendar" at bounding box center [36, 47] width 29 height 9
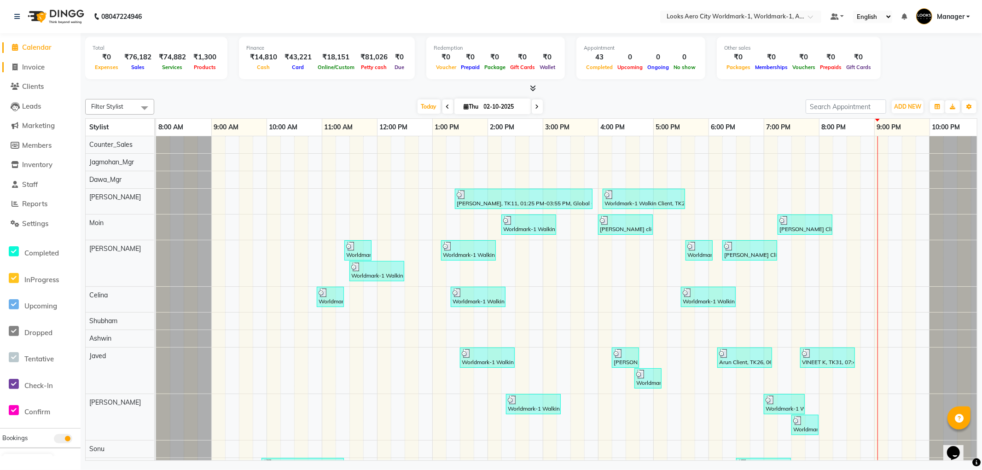
drag, startPoint x: 29, startPoint y: 67, endPoint x: 73, endPoint y: 50, distance: 46.9
click at [28, 67] on span "Invoice" at bounding box center [33, 67] width 23 height 9
select select "service"
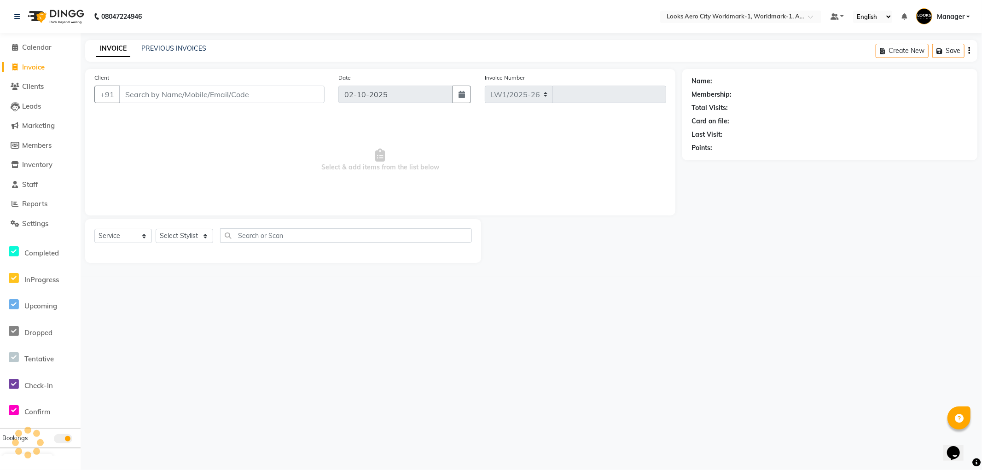
select select "8573"
type input "8405"
click at [180, 90] on input "Client" at bounding box center [221, 94] width 205 height 17
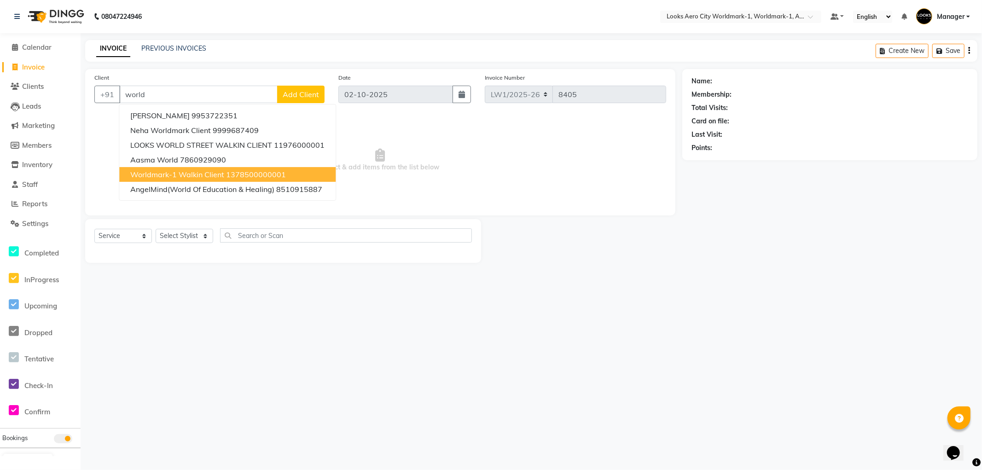
click at [208, 171] on span "Worldmark-1 Walkin Client" at bounding box center [177, 174] width 94 height 9
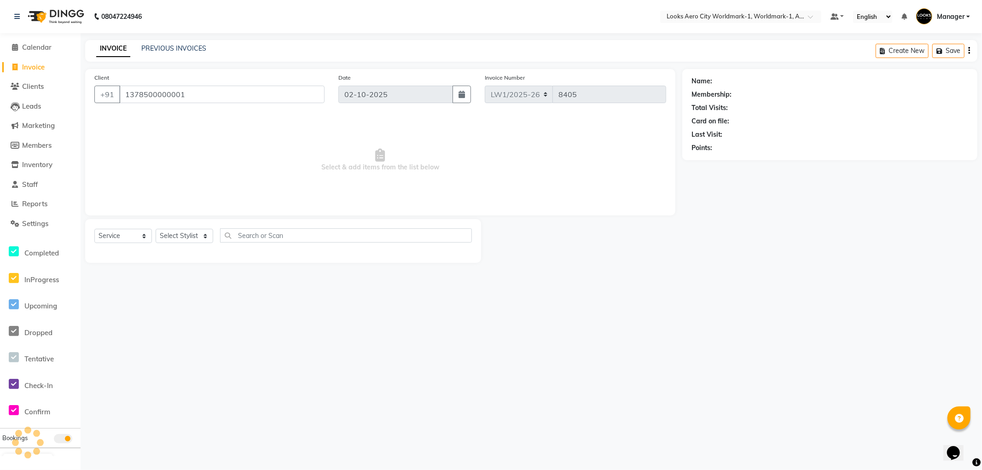
type input "1378500000001"
click at [191, 238] on select "Select Stylist [PERSON_NAME] [PERSON_NAME] [PERSON_NAME] [PERSON_NAME] Counter_…" at bounding box center [185, 236] width 58 height 14
select select "1: Object"
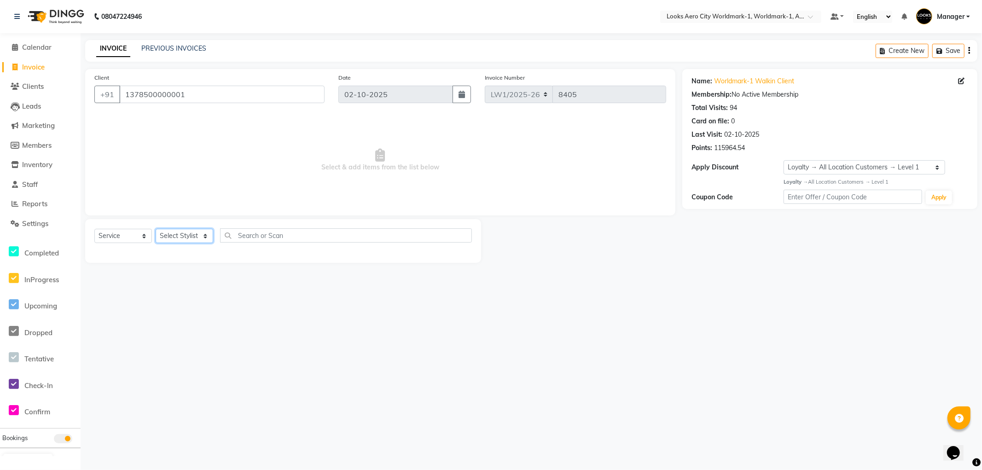
select select "84536"
click at [156, 229] on select "Select Stylist [PERSON_NAME] [PERSON_NAME] [PERSON_NAME] [PERSON_NAME] Counter_…" at bounding box center [185, 236] width 58 height 14
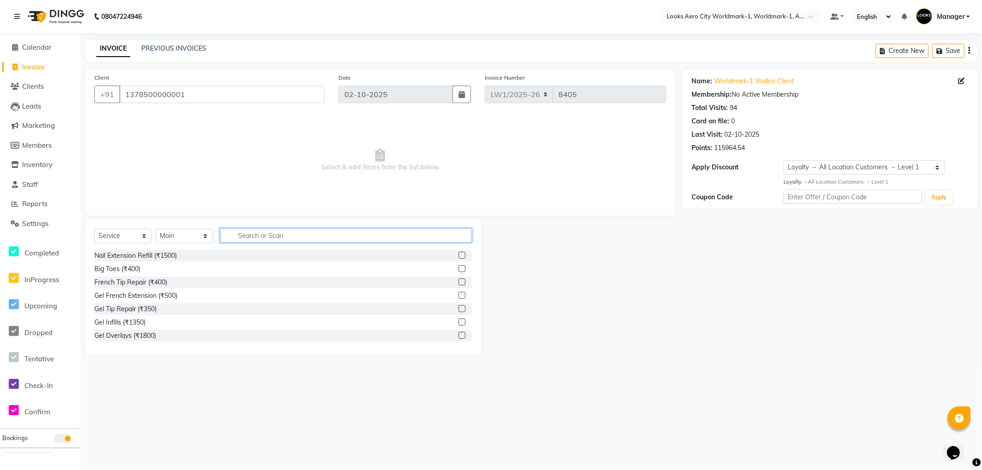
click at [275, 235] on input "text" at bounding box center [346, 235] width 252 height 14
type input "ritu"
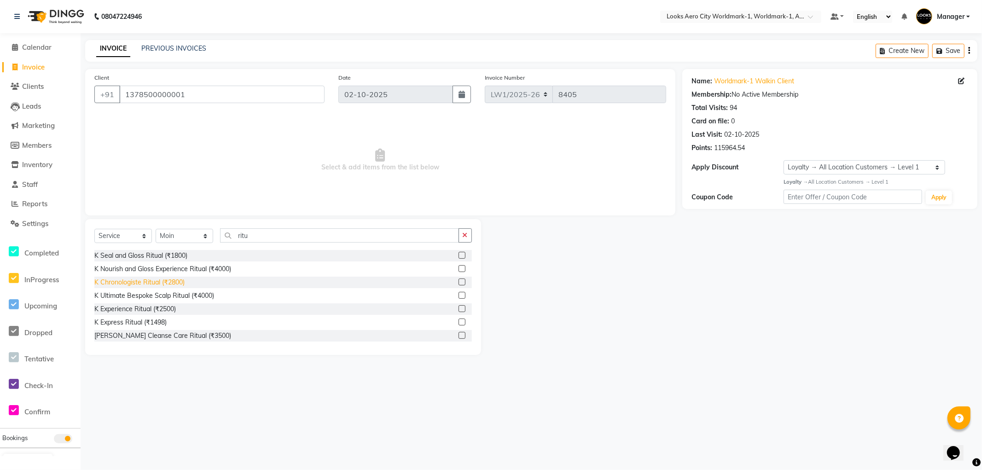
drag, startPoint x: 174, startPoint y: 285, endPoint x: 180, endPoint y: 256, distance: 29.6
click at [175, 285] on div "K Chronologiste Ritual (₹2800)" at bounding box center [139, 283] width 90 height 10
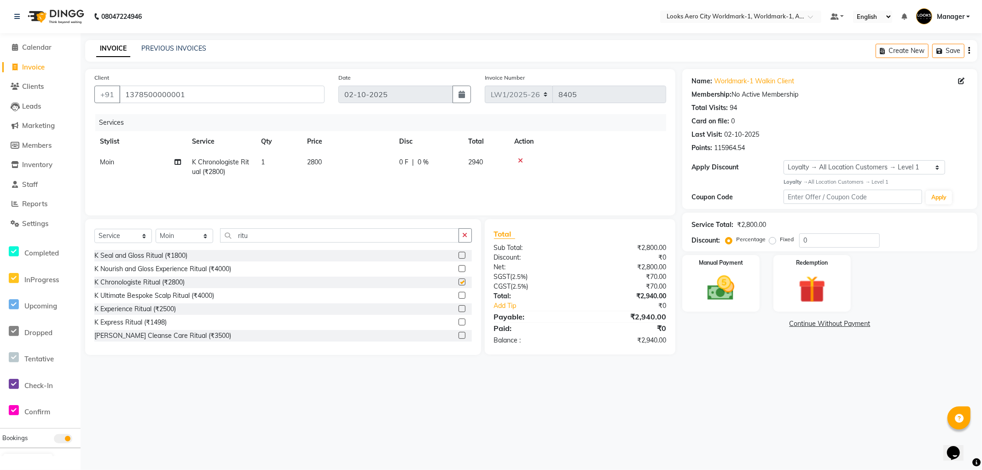
checkbox input "false"
click at [341, 163] on td "2800" at bounding box center [348, 167] width 92 height 30
select select "84536"
drag, startPoint x: 387, startPoint y: 162, endPoint x: 297, endPoint y: 158, distance: 90.8
click at [297, 158] on tr "Abhishek_Nails Amita Chauhan Anil Ashwin Celina Counter_Sales Dawa_Mgr Gaurav_P…" at bounding box center [380, 171] width 572 height 39
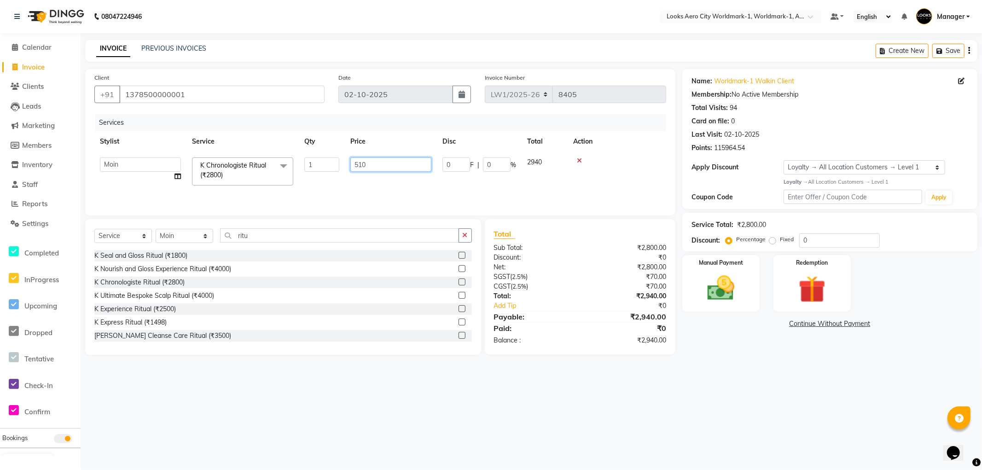
type input "5100"
drag, startPoint x: 568, startPoint y: 381, endPoint x: 322, endPoint y: 331, distance: 251.0
click at [562, 384] on div "08047224946 Select Location × Looks Aero City Worldmark-1, Worldmark-1, Aerocit…" at bounding box center [491, 235] width 982 height 470
click at [180, 234] on select "Select Stylist [PERSON_NAME] [PERSON_NAME] [PERSON_NAME] [PERSON_NAME] Counter_…" at bounding box center [185, 236] width 58 height 14
select select "84552"
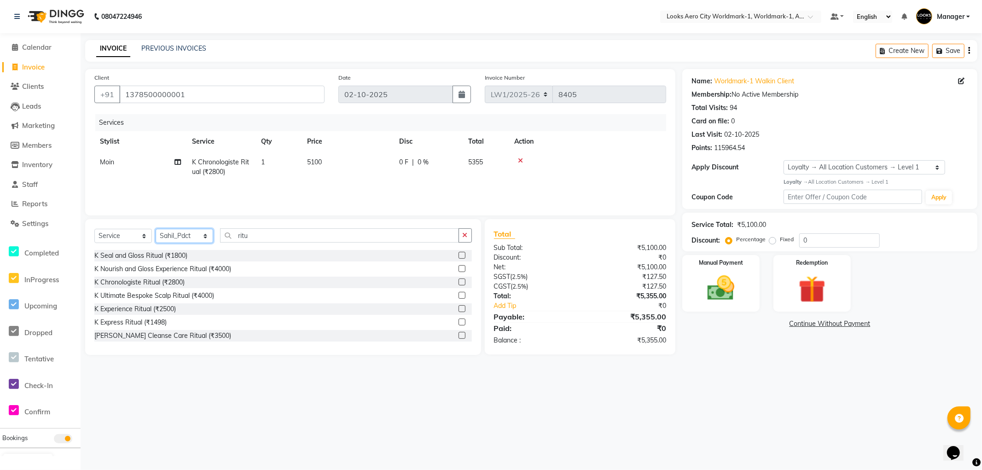
click at [156, 229] on select "Select Stylist [PERSON_NAME] [PERSON_NAME] [PERSON_NAME] [PERSON_NAME] Counter_…" at bounding box center [185, 236] width 58 height 14
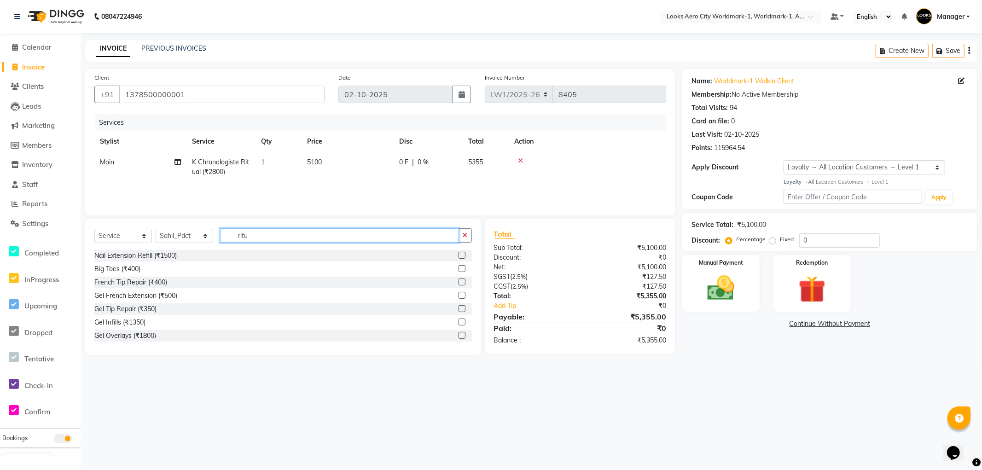
drag, startPoint x: 270, startPoint y: 232, endPoint x: 0, endPoint y: 142, distance: 284.8
click at [0, 145] on app-home "08047224946 Select Location × Looks Aero City Worldmark-1, Worldmark-1, Aerocit…" at bounding box center [491, 184] width 982 height 369
type input "pedi"
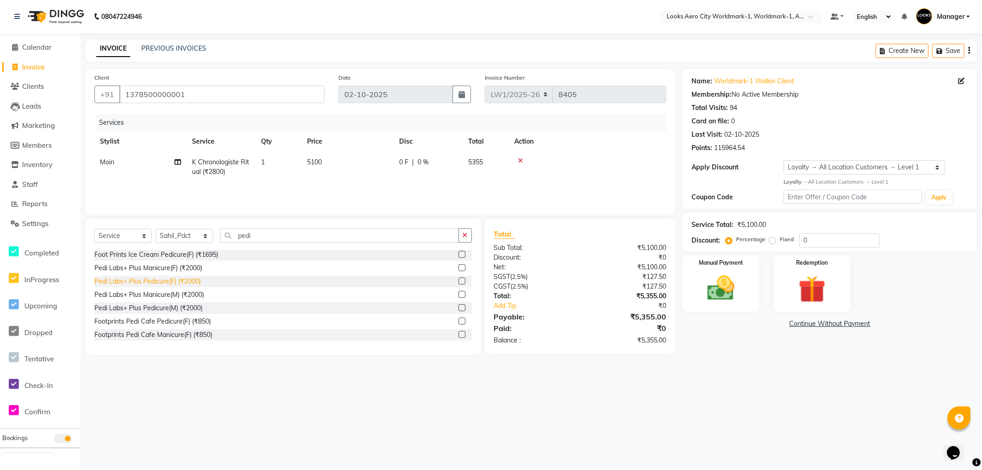
click at [159, 280] on div "Pedi Labs+ Plus Pedicure(F) (₹2000)" at bounding box center [147, 282] width 106 height 10
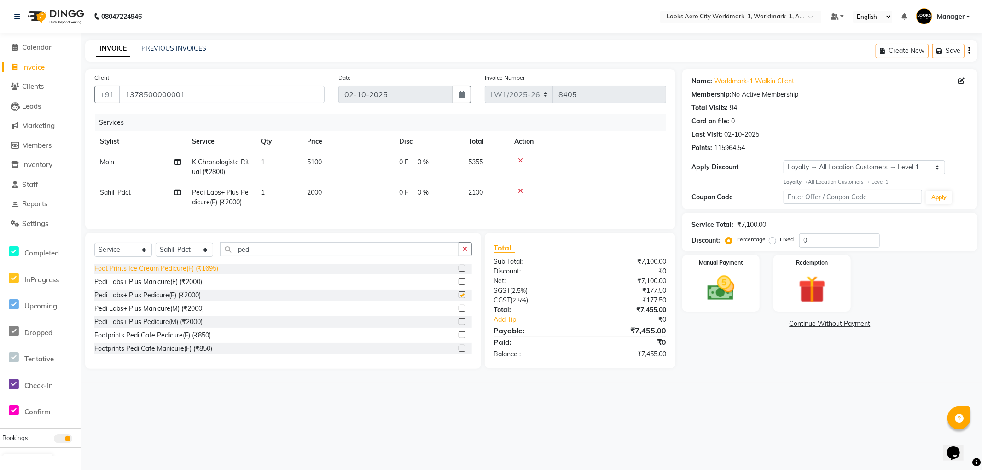
checkbox input "false"
click at [188, 256] on select "Select Stylist [PERSON_NAME] [PERSON_NAME] [PERSON_NAME] [PERSON_NAME] Counter_…" at bounding box center [185, 250] width 58 height 14
select select "84553"
click at [156, 250] on select "Select Stylist [PERSON_NAME] [PERSON_NAME] [PERSON_NAME] [PERSON_NAME] Counter_…" at bounding box center [185, 250] width 58 height 14
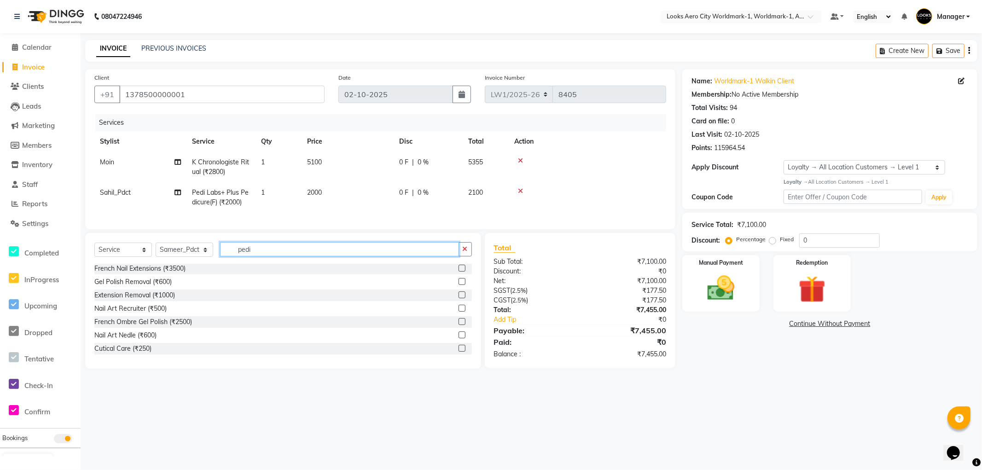
drag, startPoint x: 266, startPoint y: 256, endPoint x: 0, endPoint y: 178, distance: 277.2
click at [0, 178] on app-home "08047224946 Select Location × Looks Aero City Worldmark-1, Worldmark-1, Aerocit…" at bounding box center [491, 191] width 982 height 383
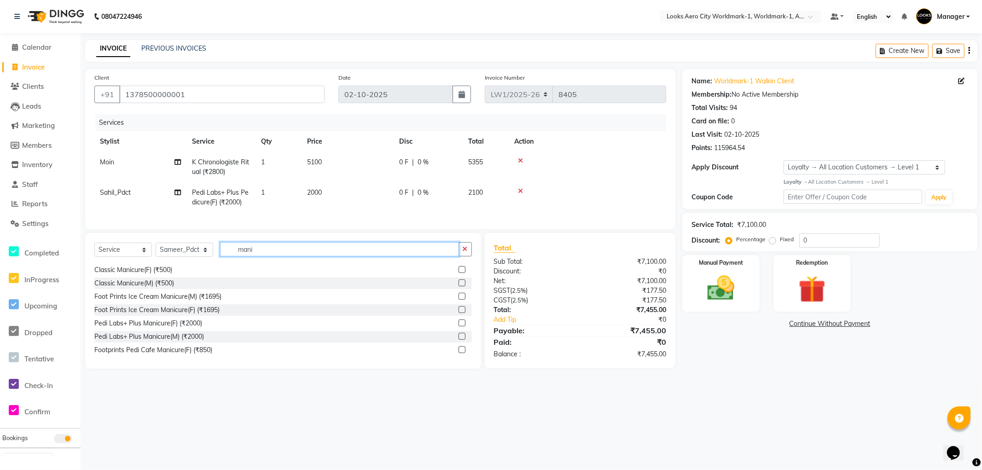
scroll to position [68, 0]
type input "mani"
click at [172, 327] on div "Pedi Labs+ Plus Manicure(F) (₹2000)" at bounding box center [148, 322] width 108 height 10
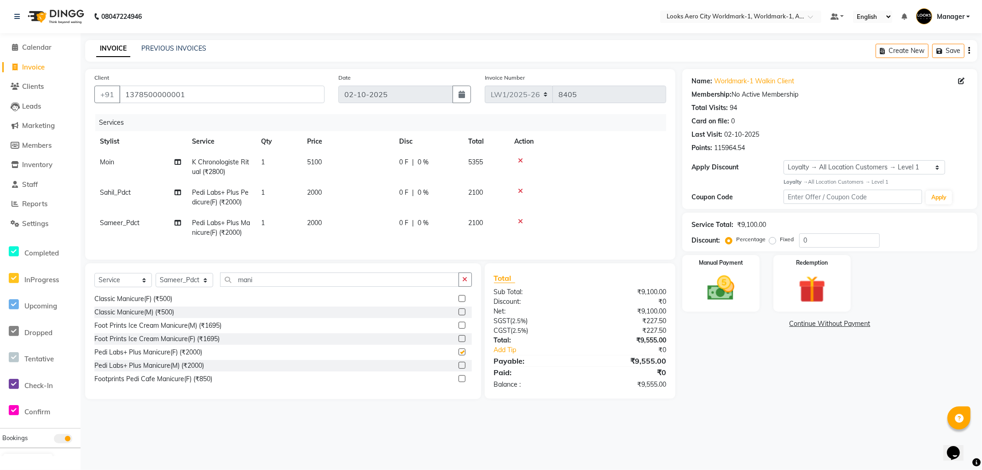
checkbox input "false"
click at [189, 287] on select "Select Stylist [PERSON_NAME] [PERSON_NAME] [PERSON_NAME] [PERSON_NAME] Counter_…" at bounding box center [185, 280] width 58 height 14
select select "84548"
click at [156, 281] on select "Select Stylist [PERSON_NAME] [PERSON_NAME] [PERSON_NAME] [PERSON_NAME] Counter_…" at bounding box center [185, 280] width 58 height 14
drag, startPoint x: 281, startPoint y: 284, endPoint x: 128, endPoint y: 288, distance: 153.4
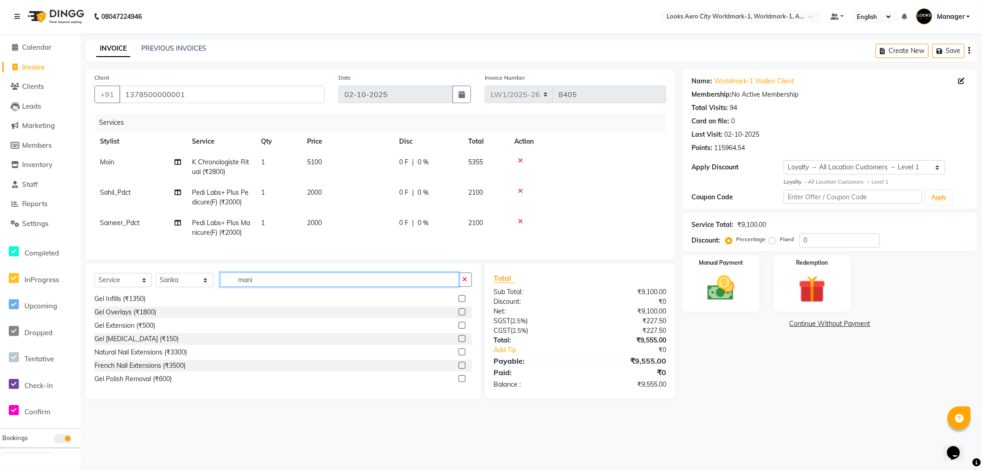
click at [128, 288] on div "Select Service Product Membership Package Voucher Prepaid Gift Card Select Styl…" at bounding box center [283, 284] width 378 height 22
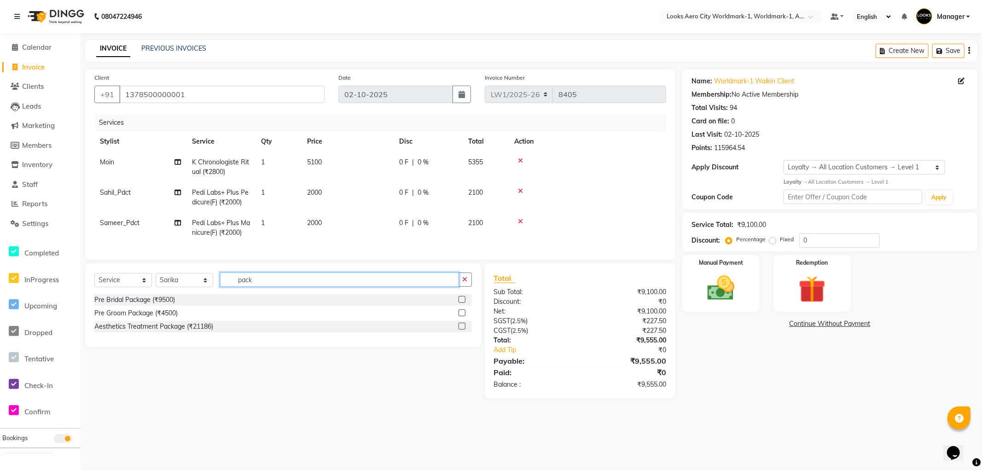
drag, startPoint x: 263, startPoint y: 284, endPoint x: 171, endPoint y: 291, distance: 92.4
click at [171, 291] on div "Select Service Product Membership Package Voucher Prepaid Gift Card Select Styl…" at bounding box center [283, 284] width 378 height 22
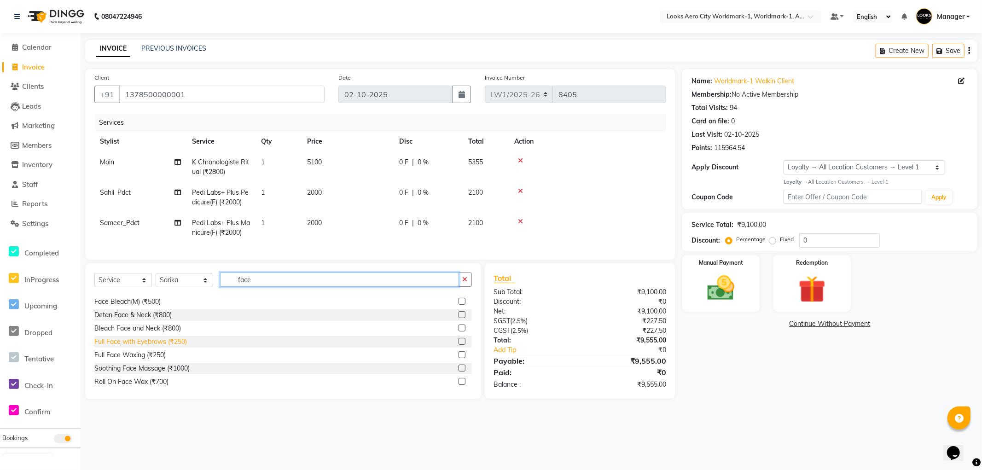
scroll to position [15, 0]
drag, startPoint x: 262, startPoint y: 287, endPoint x: 209, endPoint y: 284, distance: 54.0
click at [209, 284] on div "Select Service Product Membership Package Voucher Prepaid Gift Card Select Styl…" at bounding box center [283, 284] width 378 height 22
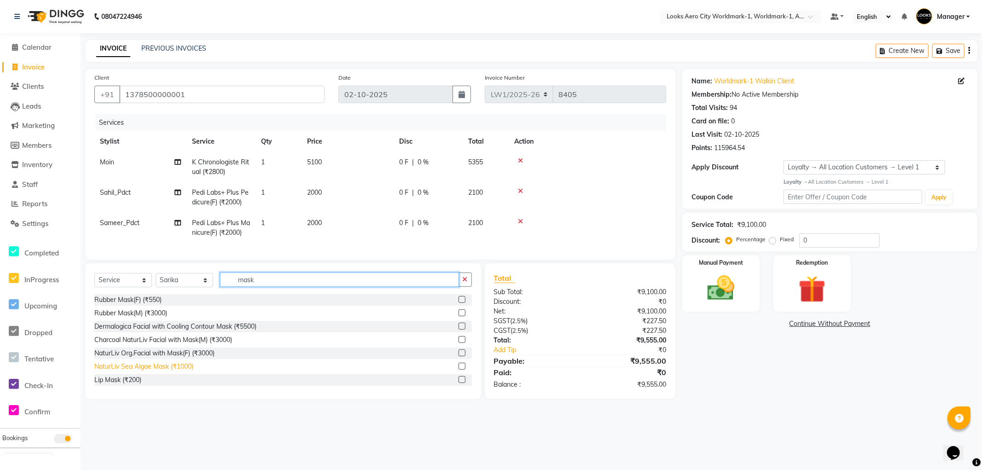
type input "mask"
click at [146, 372] on div "NaturLiv Sea Algae Mask (₹1000)" at bounding box center [143, 367] width 99 height 10
checkbox input "false"
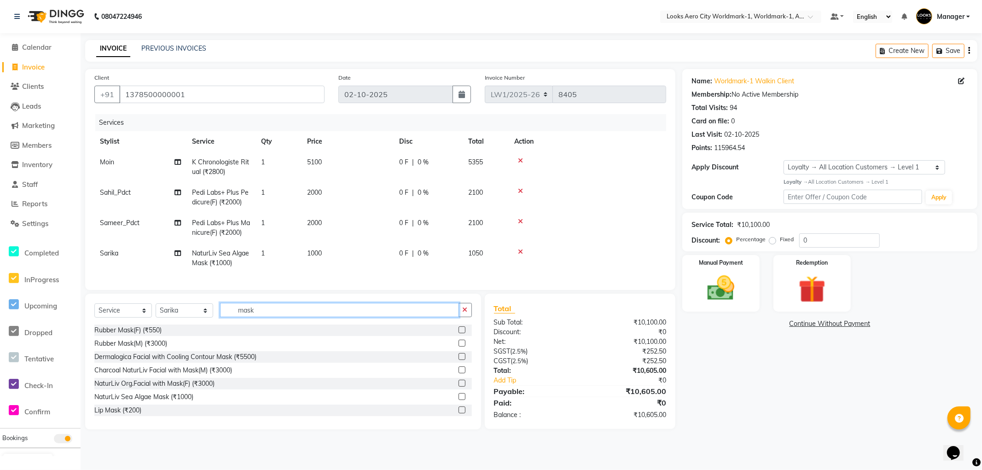
drag, startPoint x: 269, startPoint y: 313, endPoint x: 75, endPoint y: 294, distance: 195.3
click at [75, 294] on app-home "08047224946 Select Location × Looks Aero City Worldmark-1, Worldmark-1, Aerocit…" at bounding box center [491, 221] width 982 height 443
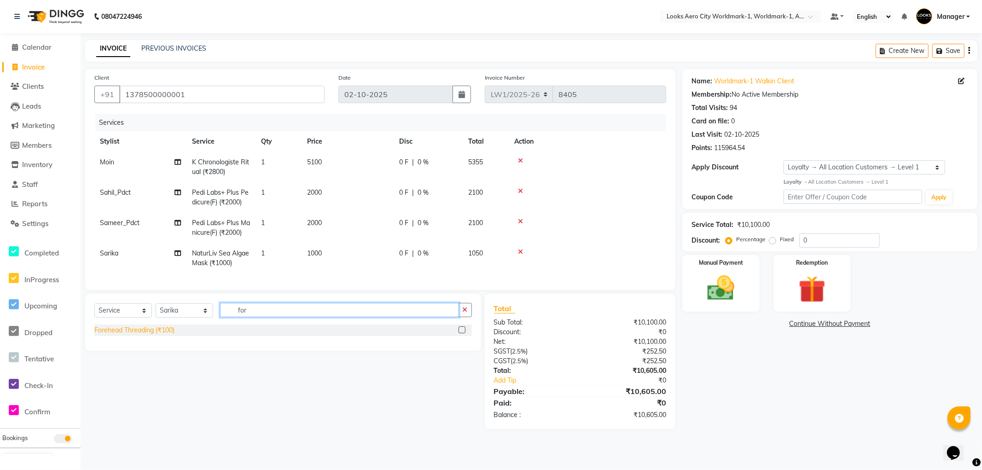
type input "for"
click at [150, 335] on div "Forehead Threading (₹100)" at bounding box center [134, 331] width 80 height 10
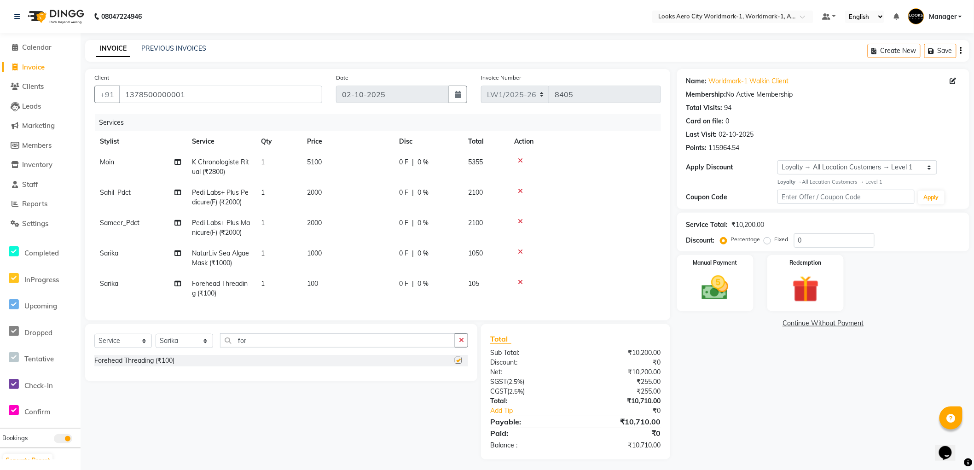
checkbox input "false"
click at [121, 346] on select "Select Service Product Membership Package Voucher Prepaid Gift Card" at bounding box center [123, 341] width 58 height 14
select select "product"
click at [94, 342] on select "Select Service Product Membership Package Voucher Prepaid Gift Card" at bounding box center [123, 341] width 58 height 14
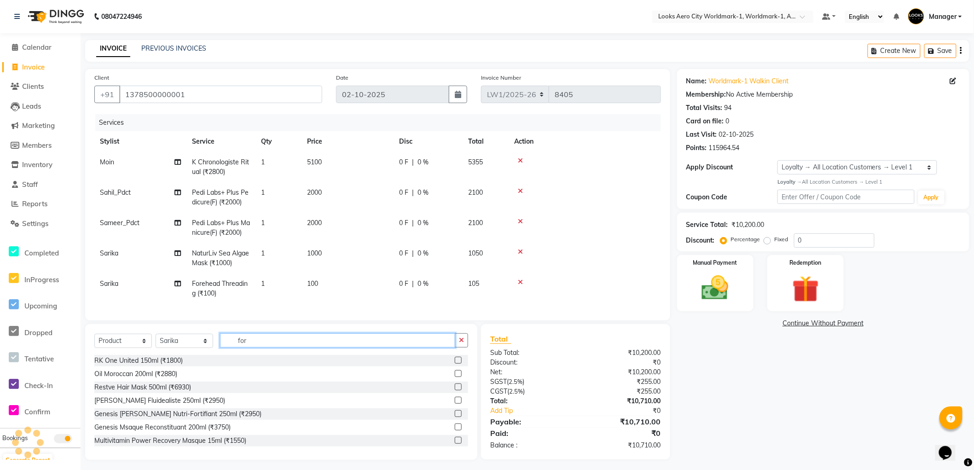
drag, startPoint x: 279, startPoint y: 348, endPoint x: 137, endPoint y: 328, distance: 143.6
click at [126, 332] on div "Select Service Product Membership Package Voucher Prepaid Gift Card Select Styl…" at bounding box center [281, 392] width 392 height 136
drag, startPoint x: 169, startPoint y: 348, endPoint x: 166, endPoint y: 342, distance: 6.8
click at [169, 348] on select "Select Stylist [PERSON_NAME] [PERSON_NAME] [PERSON_NAME] [PERSON_NAME] Counter_…" at bounding box center [185, 341] width 58 height 14
select select "84536"
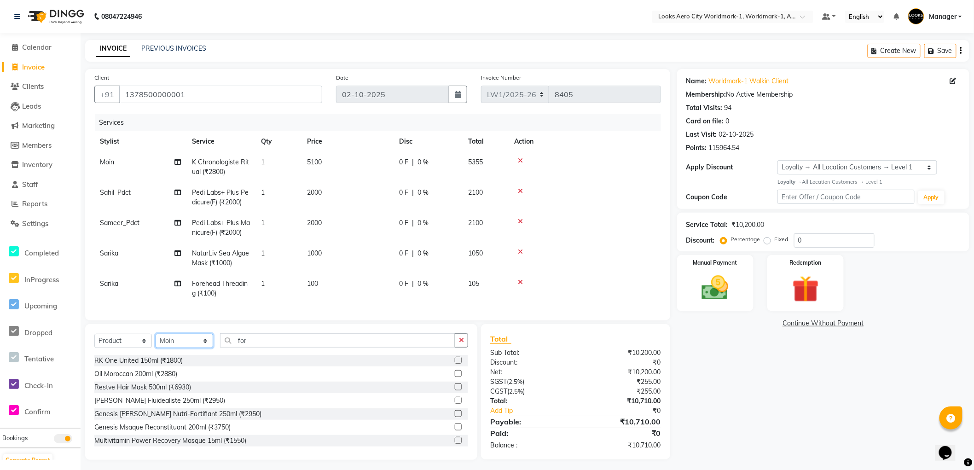
click at [156, 342] on select "Select Stylist [PERSON_NAME] [PERSON_NAME] [PERSON_NAME] [PERSON_NAME] Counter_…" at bounding box center [185, 341] width 58 height 14
type input "3474636858002"
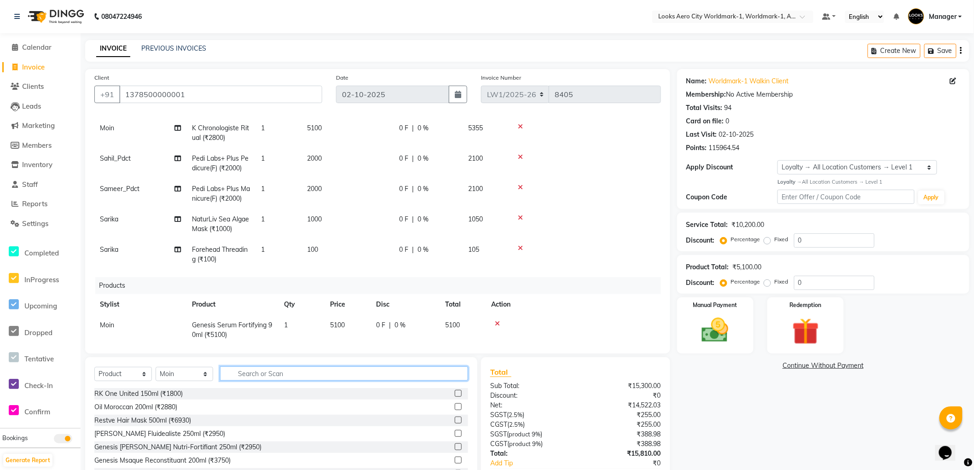
scroll to position [50, 0]
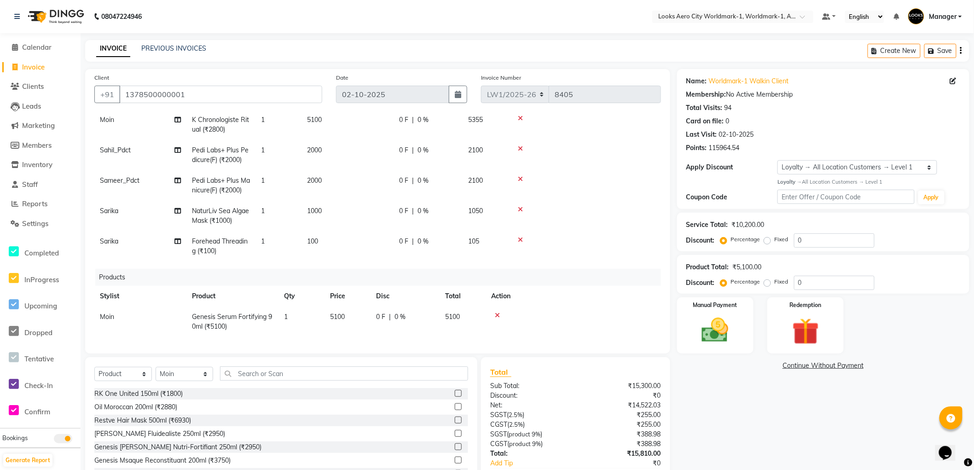
click at [747, 413] on div "Name: Worldmark-1 Walkin Client Membership: No Active Membership Total Visits: …" at bounding box center [826, 290] width 299 height 443
click at [688, 388] on div "Name: Worldmark-1 Walkin Client Membership: No Active Membership Total Visits: …" at bounding box center [826, 290] width 299 height 443
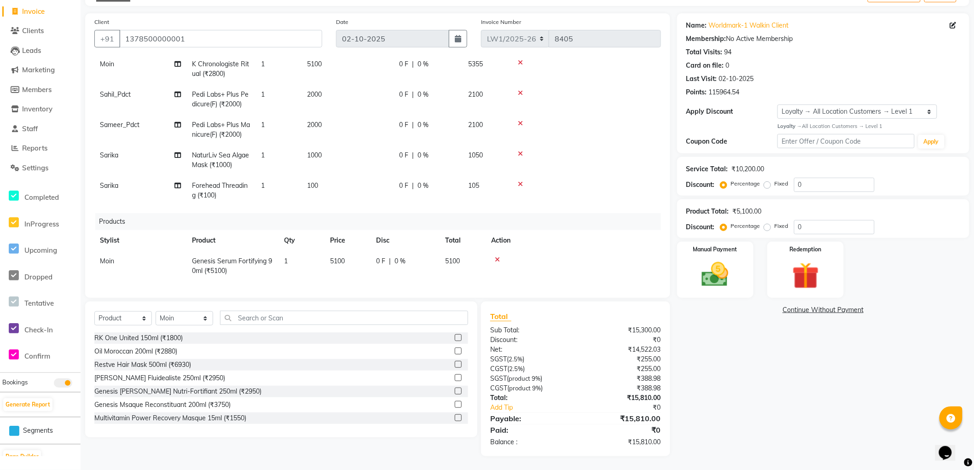
click at [746, 387] on div "Name: Worldmark-1 Walkin Client Membership: No Active Membership Total Visits: …" at bounding box center [826, 234] width 299 height 443
click at [728, 293] on div "Manual Payment" at bounding box center [715, 269] width 80 height 58
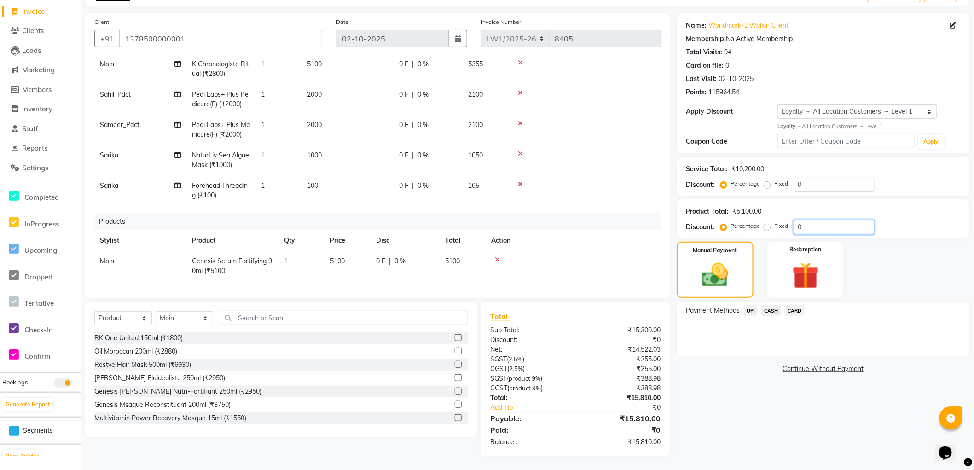
drag, startPoint x: 815, startPoint y: 225, endPoint x: 750, endPoint y: 229, distance: 65.5
click at [750, 229] on div "Percentage Fixed 0" at bounding box center [798, 227] width 152 height 14
type input "10"
click at [751, 396] on div "Name: Worldmark-1 Walkin Client Membership: No Active Membership Total Visits: …" at bounding box center [826, 234] width 299 height 443
click at [750, 310] on span "UPI" at bounding box center [751, 310] width 14 height 11
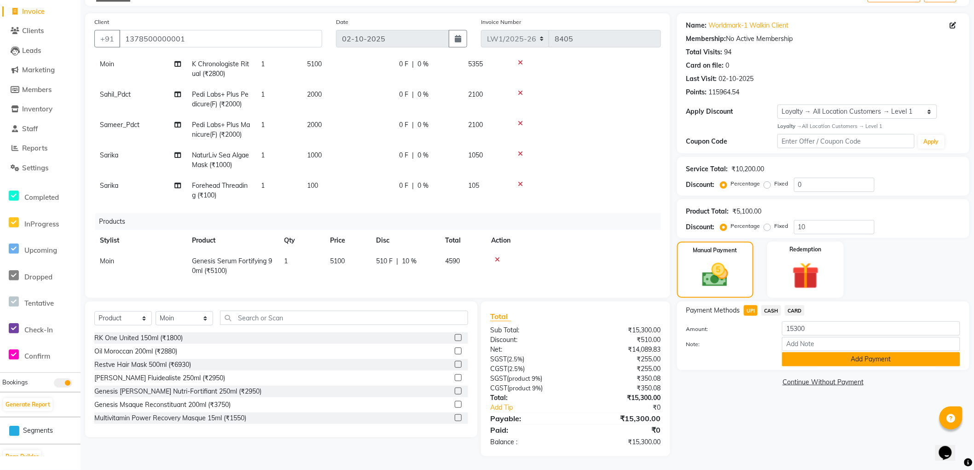
click at [797, 360] on button "Add Payment" at bounding box center [871, 359] width 178 height 14
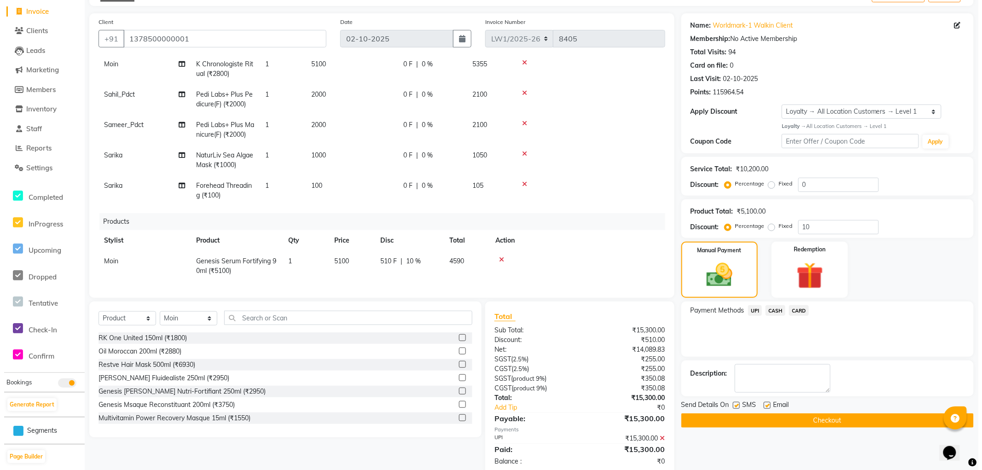
scroll to position [121, 0]
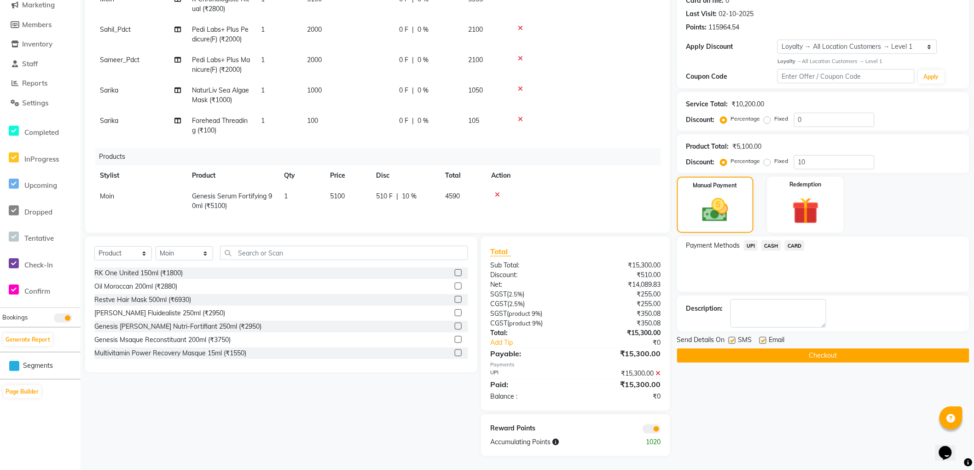
click at [651, 433] on span at bounding box center [652, 429] width 18 height 9
click at [661, 431] on input "checkbox" at bounding box center [661, 431] width 0 height 0
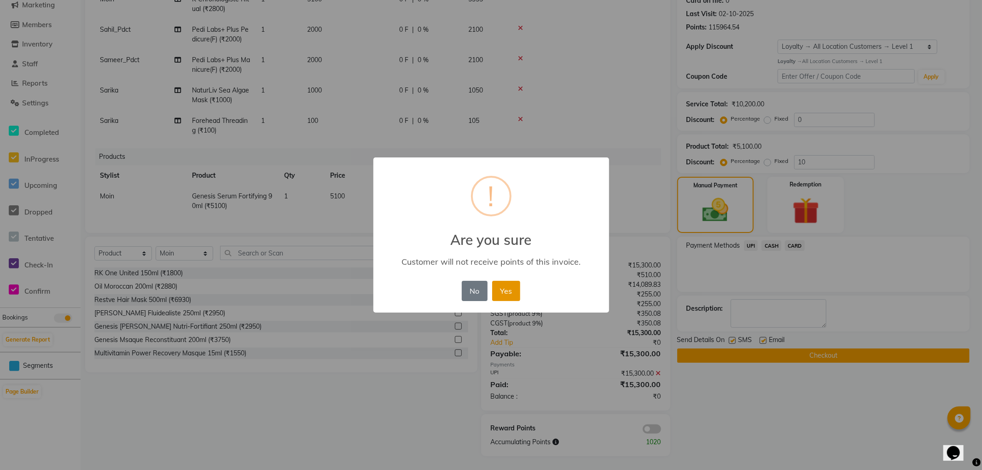
click at [508, 291] on button "Yes" at bounding box center [506, 291] width 28 height 20
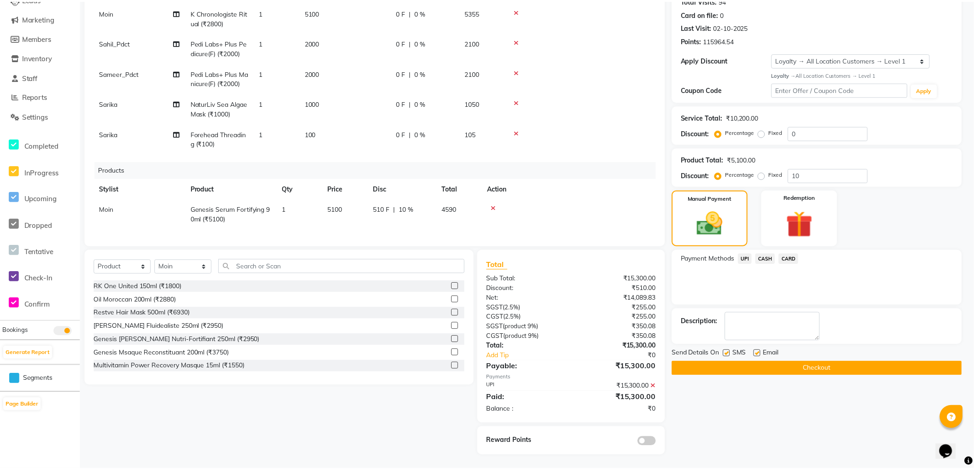
scroll to position [107, 0]
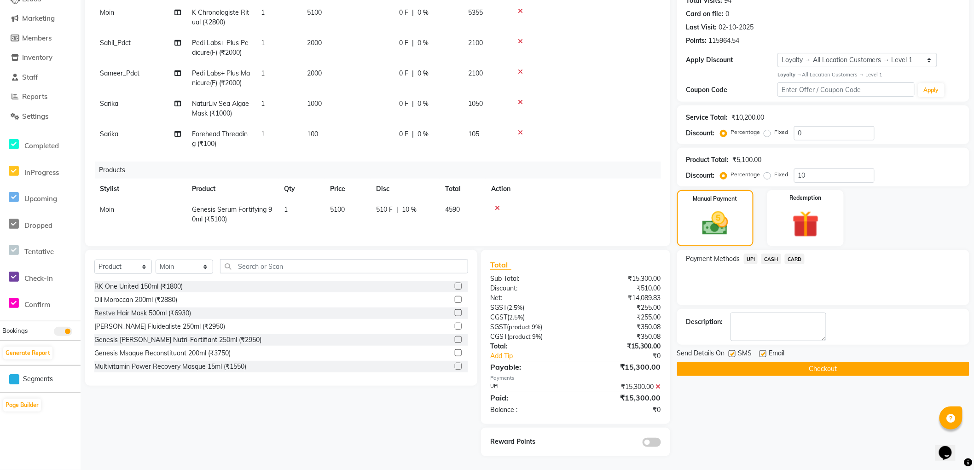
click at [703, 371] on button "Checkout" at bounding box center [823, 369] width 292 height 14
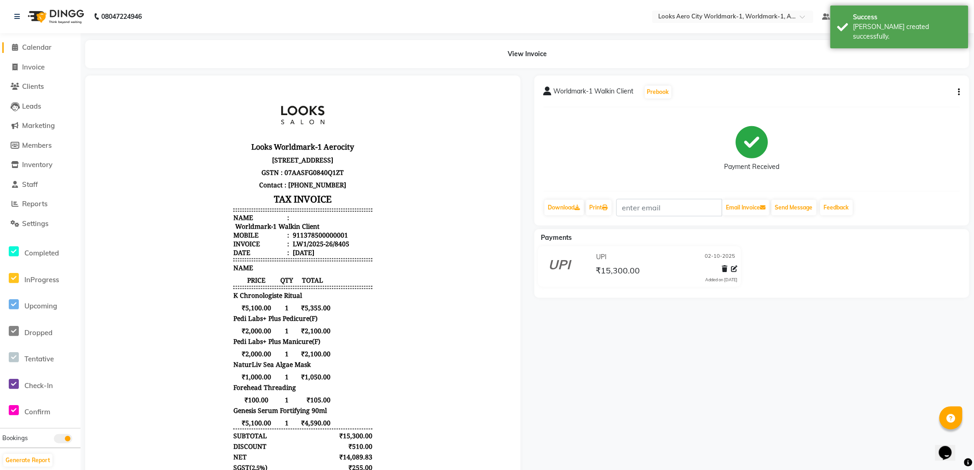
click at [39, 47] on span "Calendar" at bounding box center [36, 47] width 29 height 9
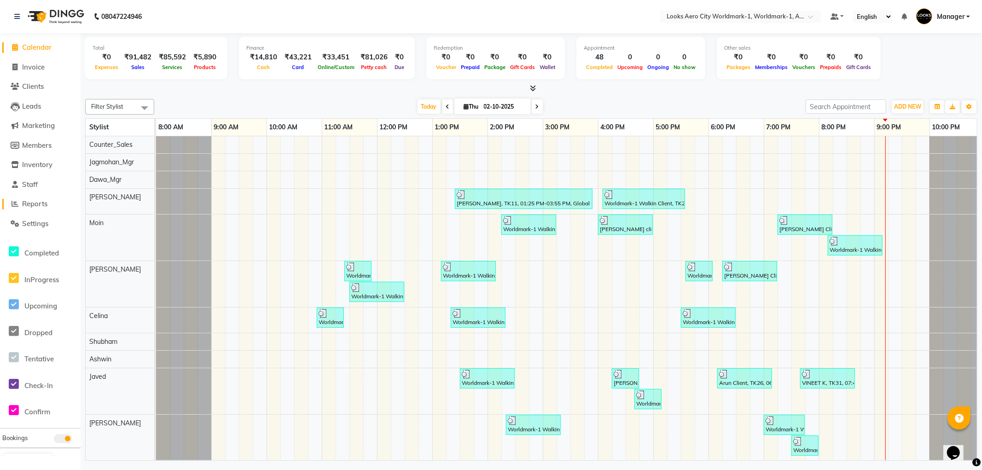
drag, startPoint x: 47, startPoint y: 206, endPoint x: 66, endPoint y: 157, distance: 52.7
click at [46, 206] on span "Reports" at bounding box center [34, 203] width 25 height 9
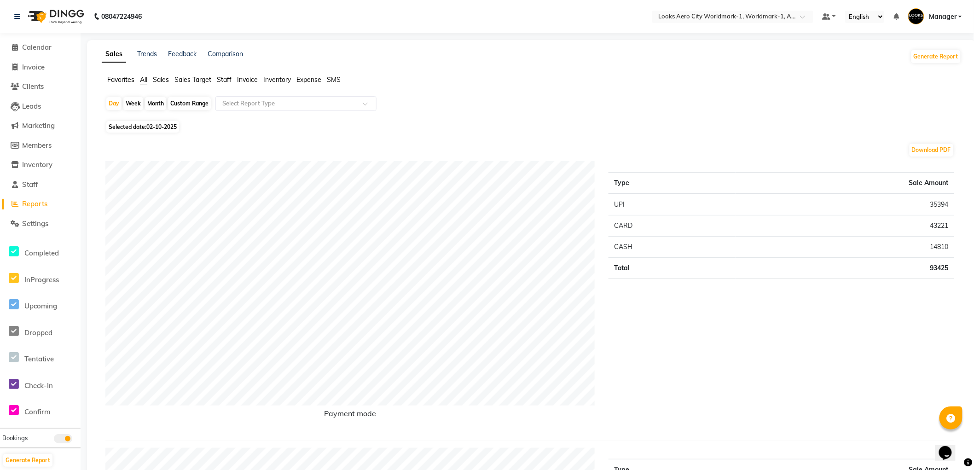
click at [220, 77] on span "Staff" at bounding box center [224, 80] width 15 height 8
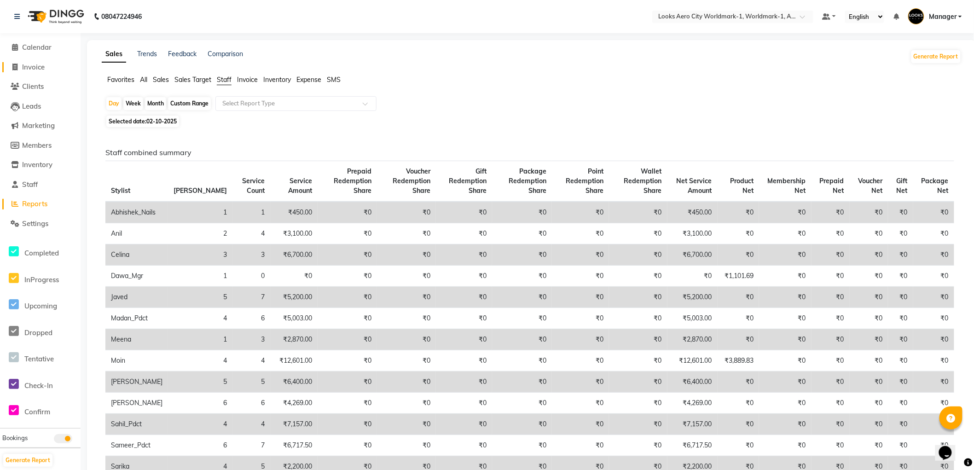
click at [33, 67] on span "Invoice" at bounding box center [33, 67] width 23 height 9
select select "service"
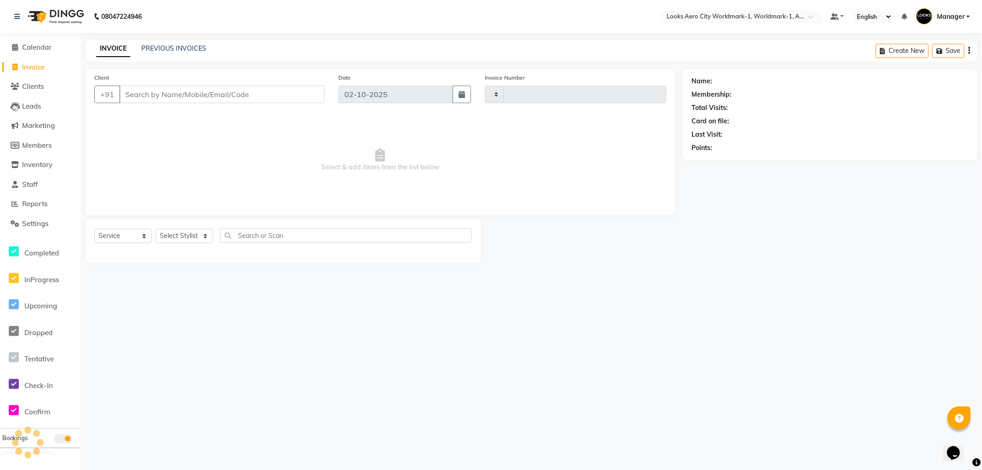
type input "8407"
select select "8573"
click at [168, 48] on link "PREVIOUS INVOICES" at bounding box center [173, 48] width 65 height 8
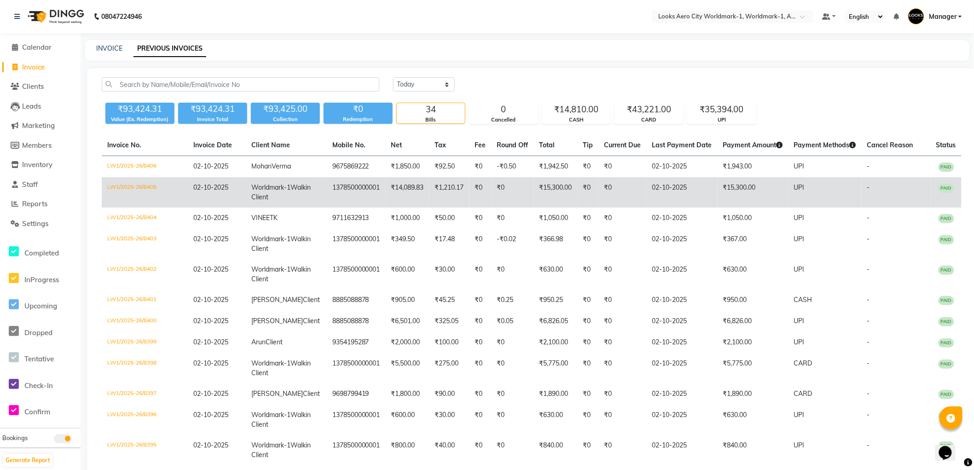
click at [718, 208] on td "₹15,300.00" at bounding box center [753, 192] width 71 height 30
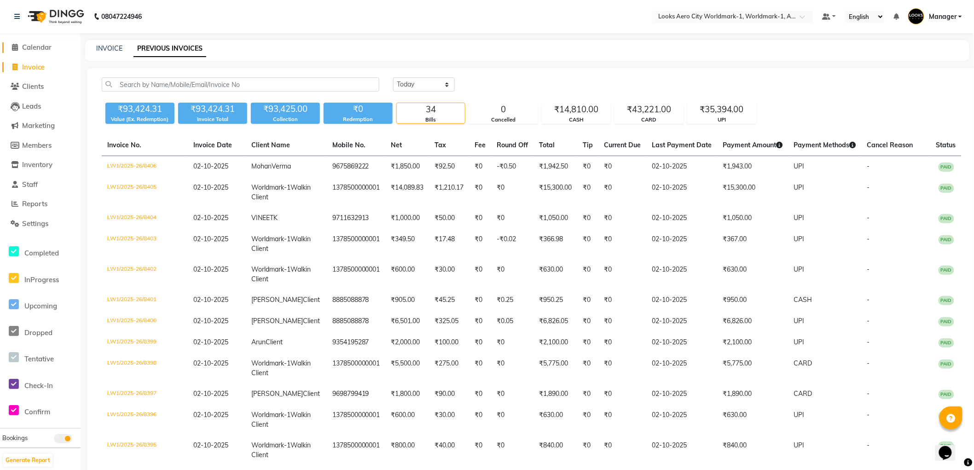
click at [37, 45] on span "Calendar" at bounding box center [36, 47] width 29 height 9
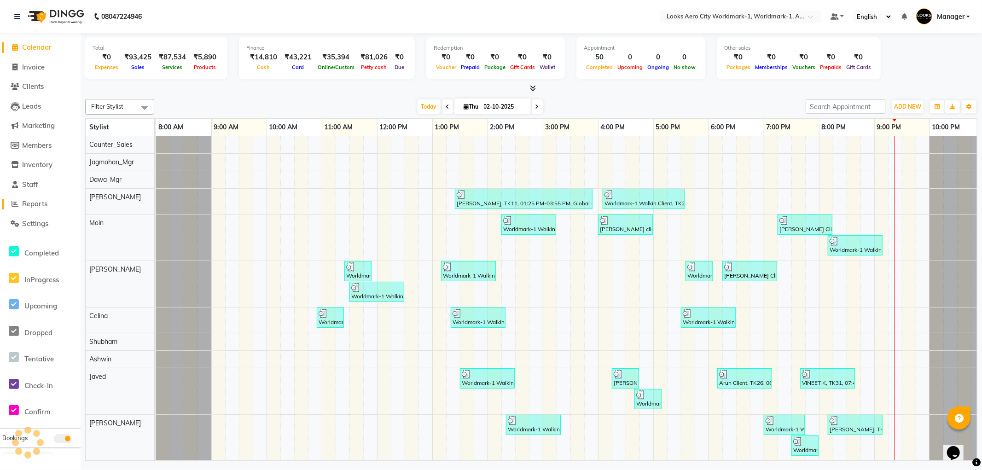
click at [38, 205] on span "Reports" at bounding box center [34, 203] width 25 height 9
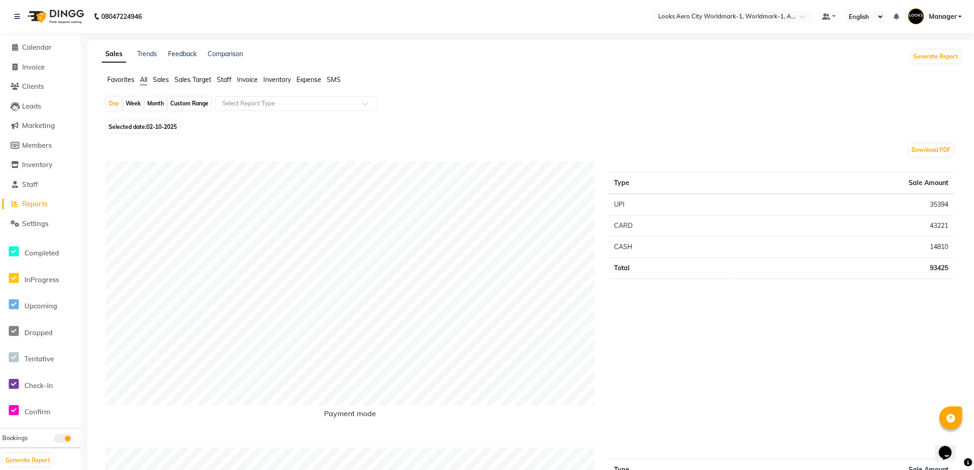
click at [224, 80] on span "Staff" at bounding box center [224, 80] width 15 height 8
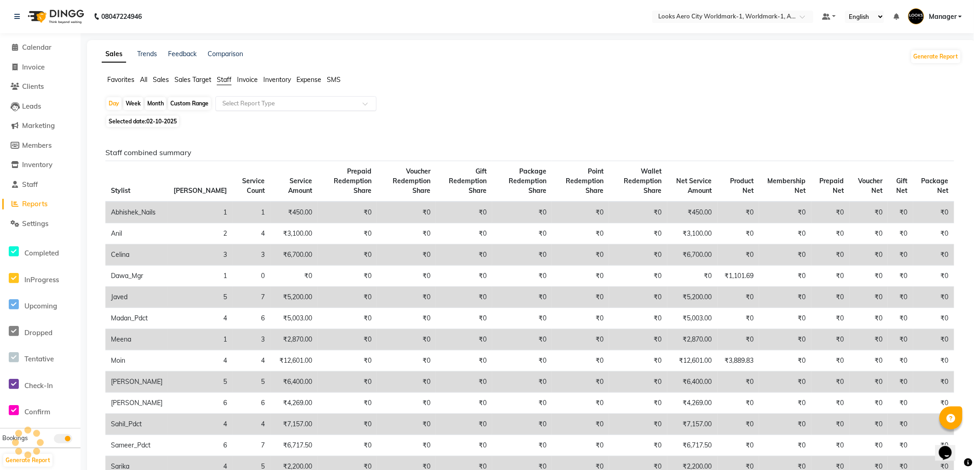
click at [250, 103] on input "text" at bounding box center [287, 103] width 133 height 9
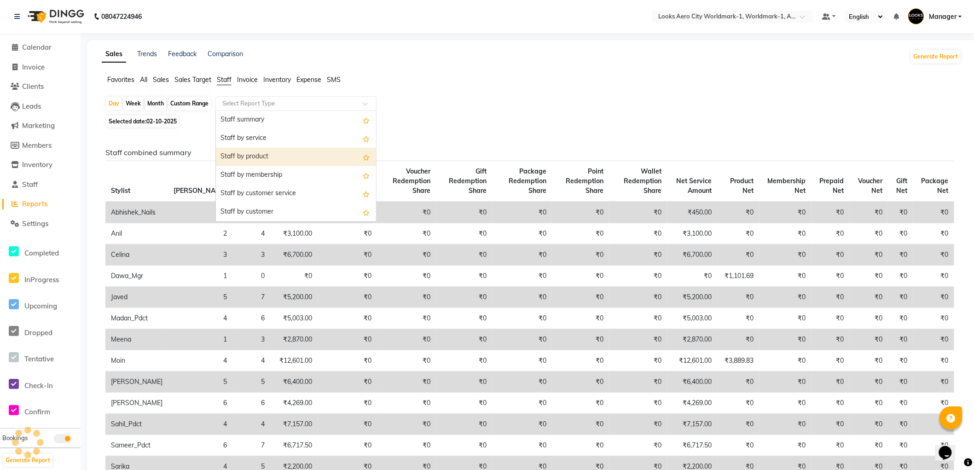
click at [256, 154] on div "Staff by product" at bounding box center [296, 157] width 160 height 18
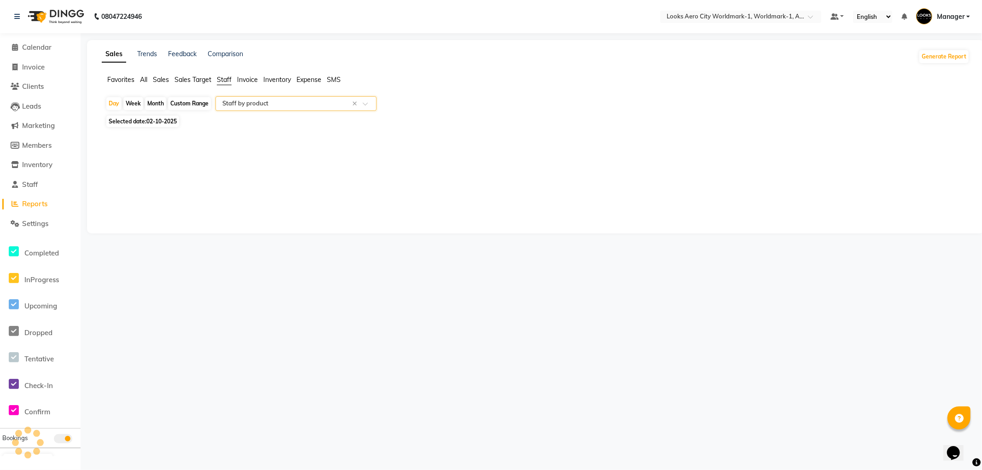
select select "full_report"
select select "csv"
click at [35, 49] on span "Calendar" at bounding box center [36, 47] width 29 height 9
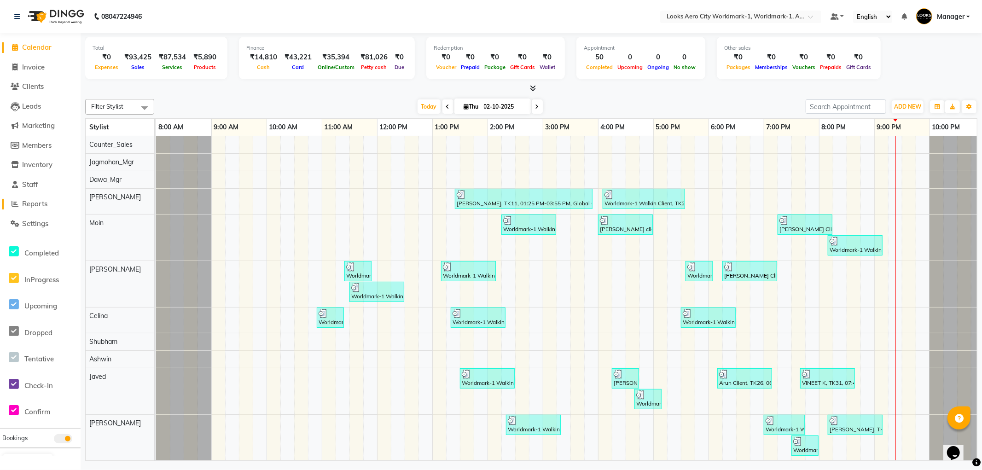
click at [30, 206] on span "Reports" at bounding box center [34, 203] width 25 height 9
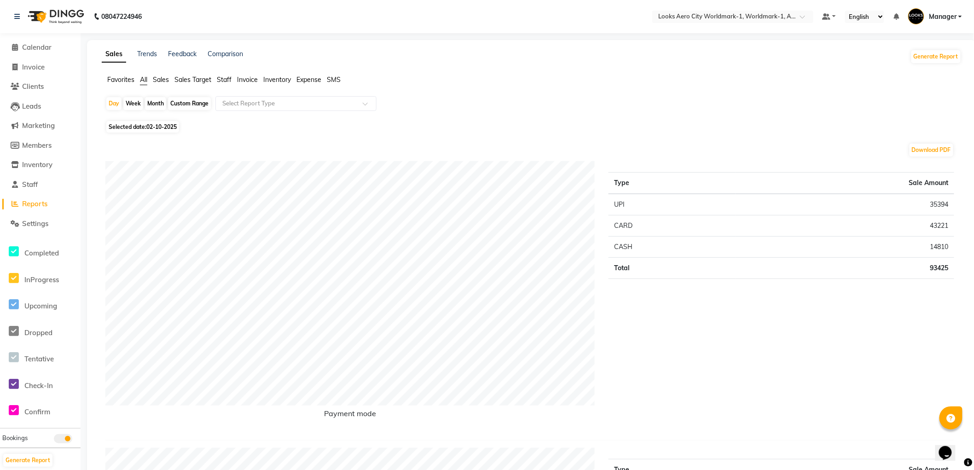
click at [225, 81] on span "Staff" at bounding box center [224, 80] width 15 height 8
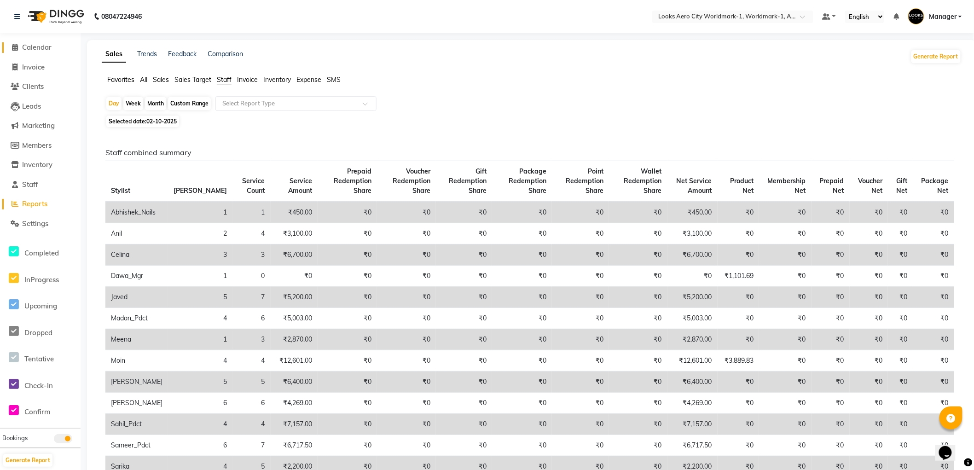
click at [42, 50] on span "Calendar" at bounding box center [36, 47] width 29 height 9
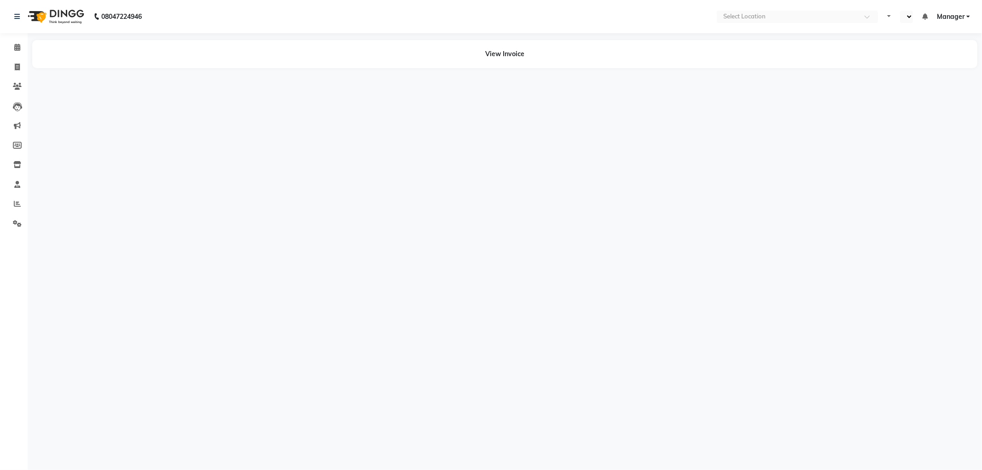
select select "en"
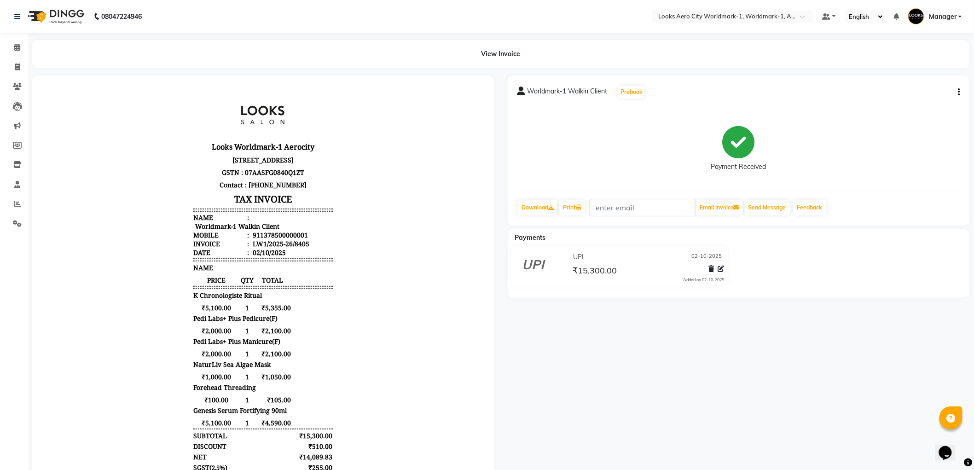
click at [960, 92] on icon "button" at bounding box center [960, 92] width 2 height 0
click at [903, 97] on div "Edit Item Staff" at bounding box center [913, 98] width 63 height 12
select select
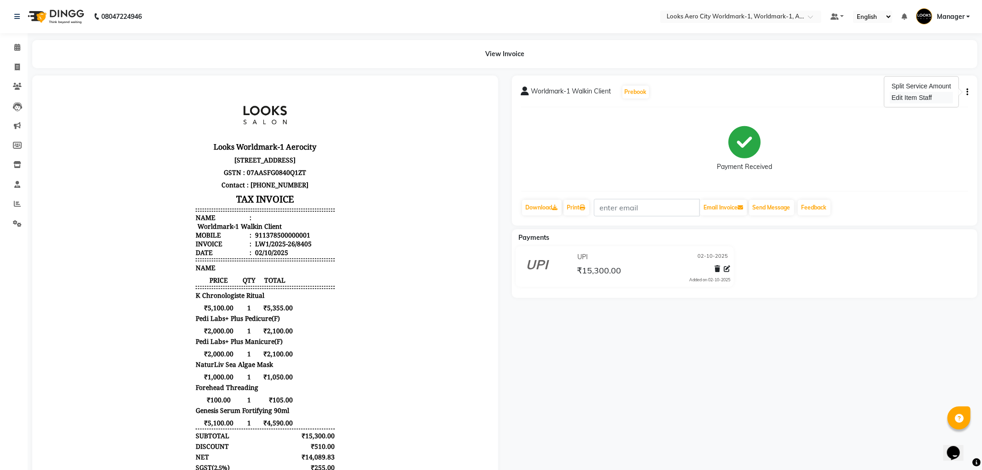
select select
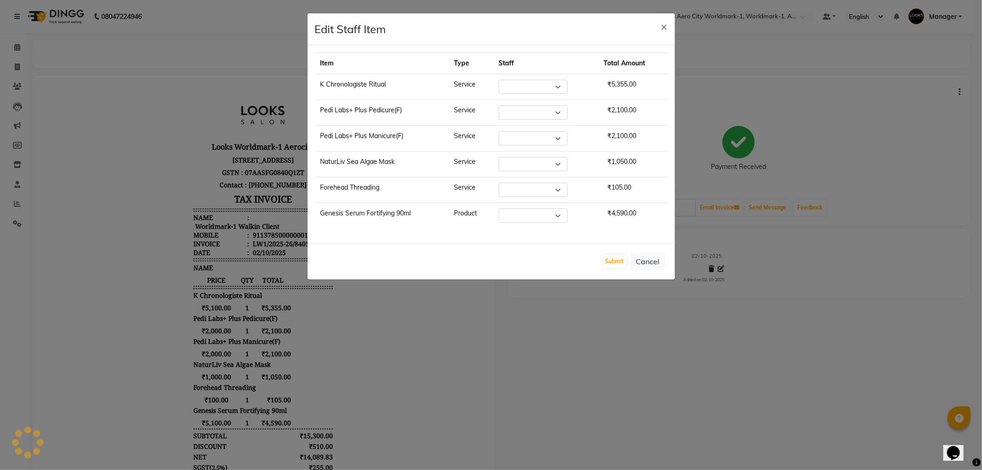
select select "84536"
select select "84552"
select select "84553"
select select "84548"
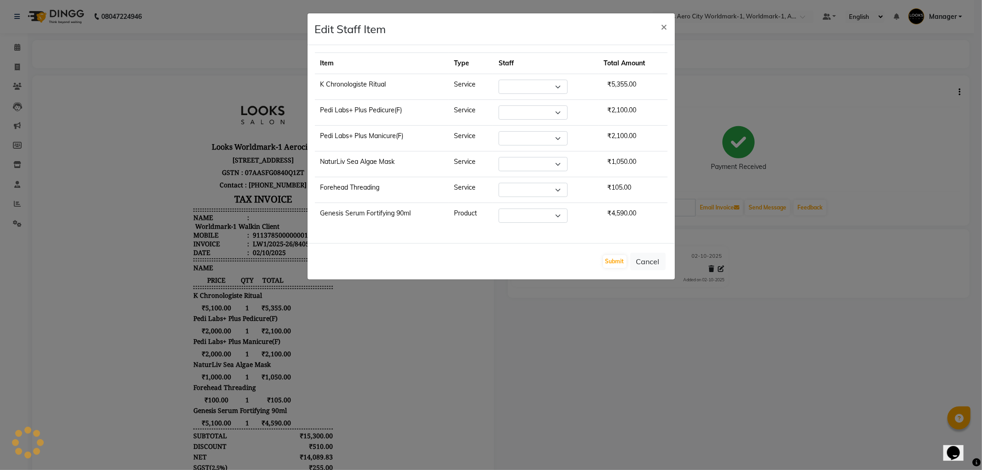
select select "84536"
click at [648, 262] on button "Cancel" at bounding box center [647, 261] width 35 height 17
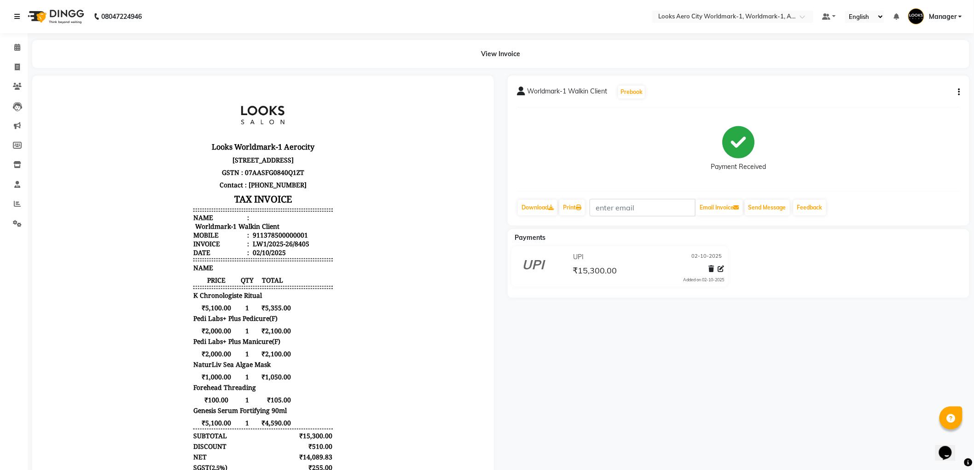
click at [19, 16] on icon at bounding box center [17, 16] width 6 height 6
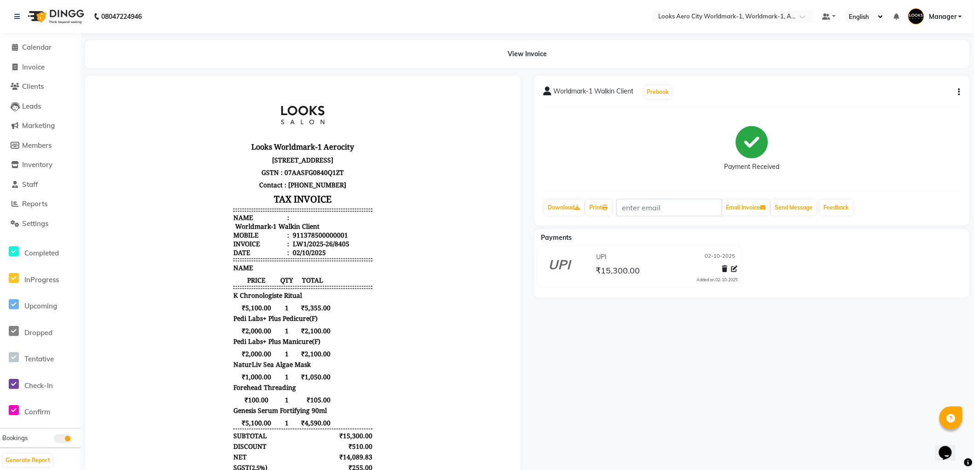
click at [959, 92] on icon "button" at bounding box center [960, 92] width 2 height 0
click at [906, 87] on div "Split Service Amount" at bounding box center [913, 87] width 63 height 12
select select "84536"
select select "84552"
select select "84553"
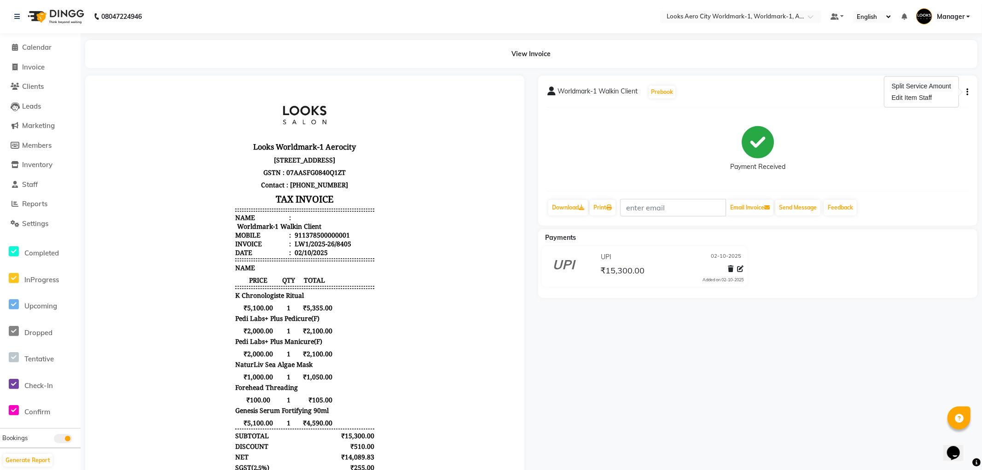
select select "84548"
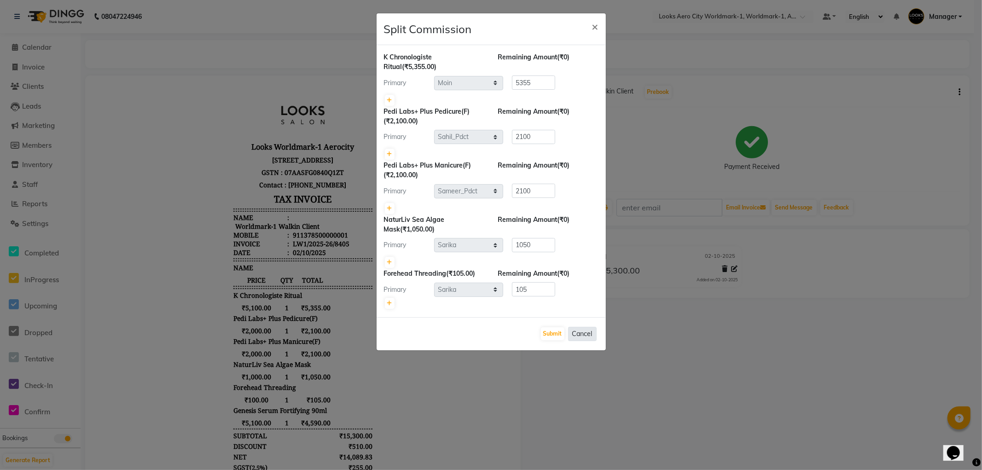
click at [585, 335] on button "Cancel" at bounding box center [582, 334] width 29 height 14
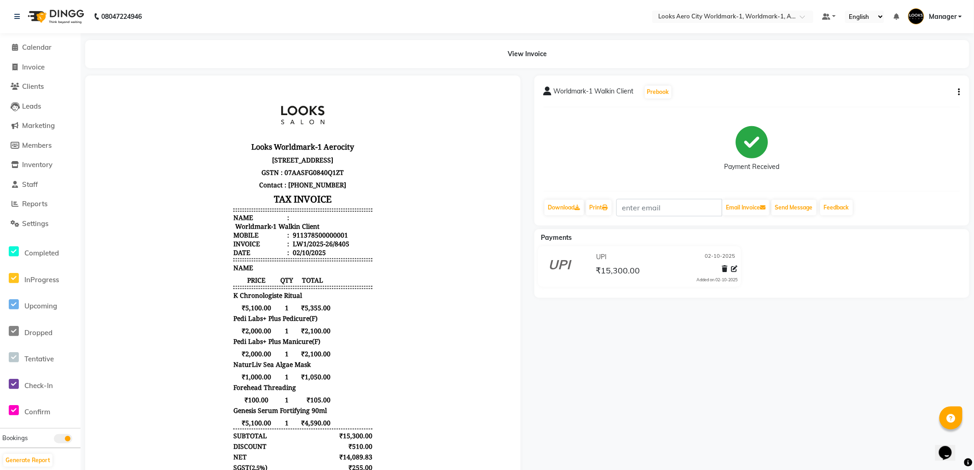
click at [960, 92] on icon "button" at bounding box center [960, 92] width 2 height 0
click at [906, 82] on div "Split Service Amount" at bounding box center [913, 87] width 63 height 12
select select "84536"
select select "84552"
select select "84553"
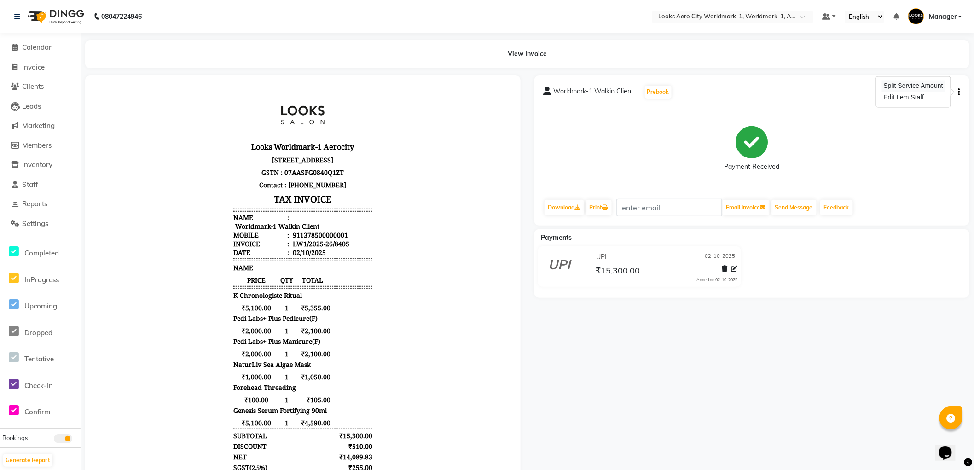
select select "84548"
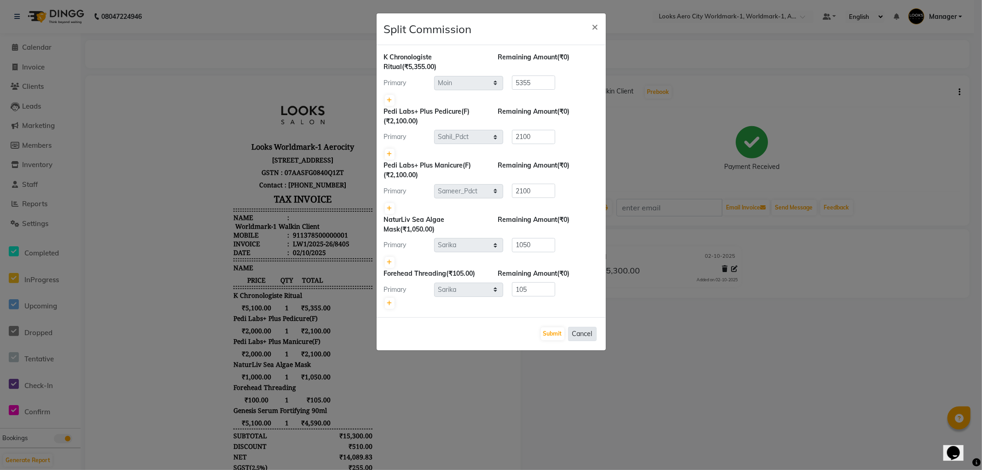
click at [581, 334] on button "Cancel" at bounding box center [582, 334] width 29 height 14
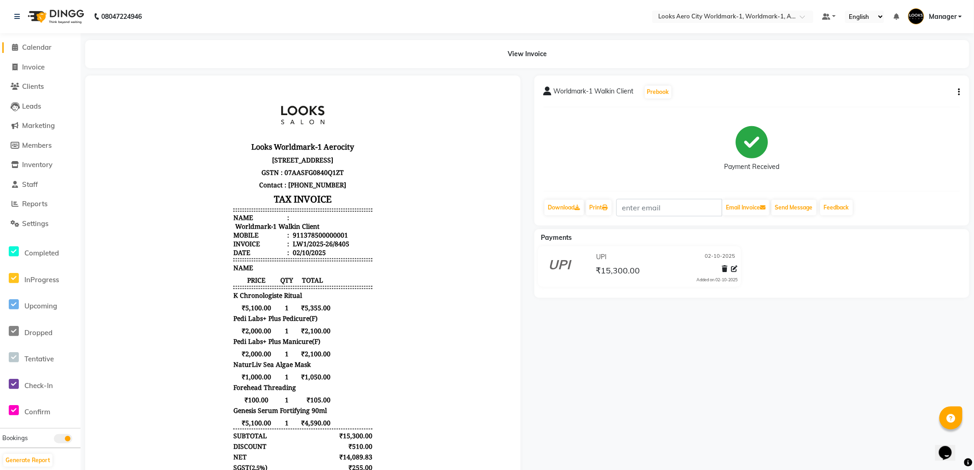
click at [34, 45] on span "Calendar" at bounding box center [36, 47] width 29 height 9
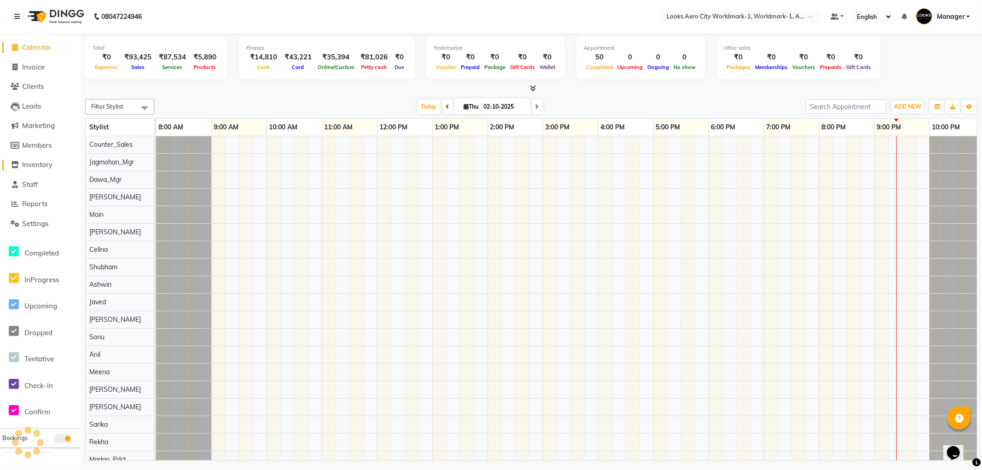
scroll to position [0, 7]
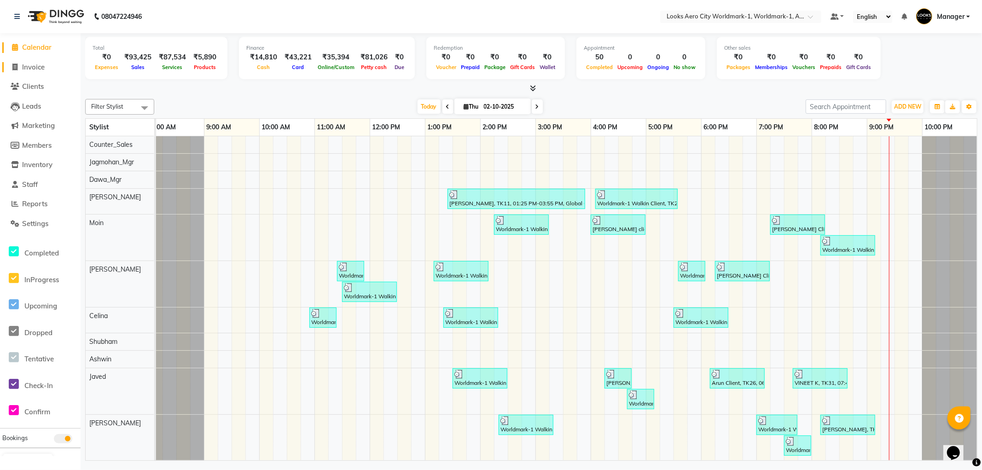
drag, startPoint x: 31, startPoint y: 66, endPoint x: 67, endPoint y: 41, distance: 43.9
click at [30, 66] on span "Invoice" at bounding box center [33, 67] width 23 height 9
select select "service"
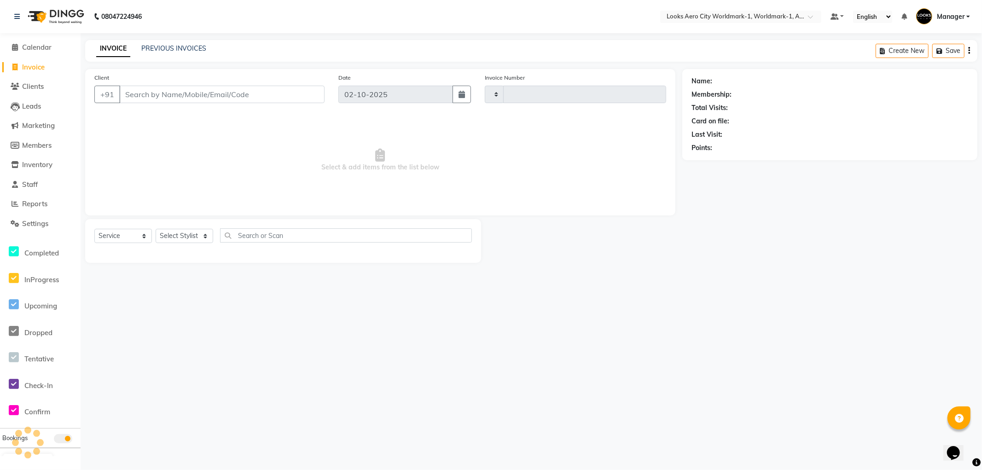
type input "8407"
select select "8573"
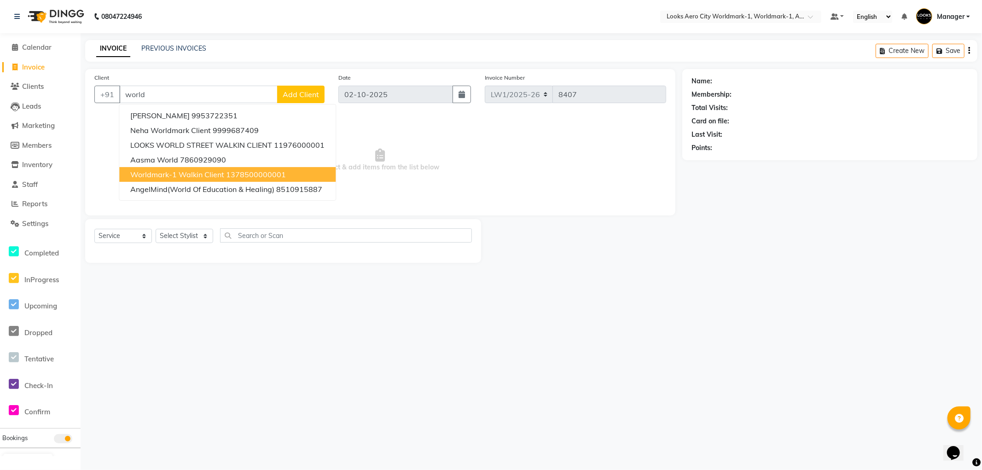
click at [180, 175] on span "Worldmark-1 Walkin Client" at bounding box center [177, 174] width 94 height 9
type input "1378500000001"
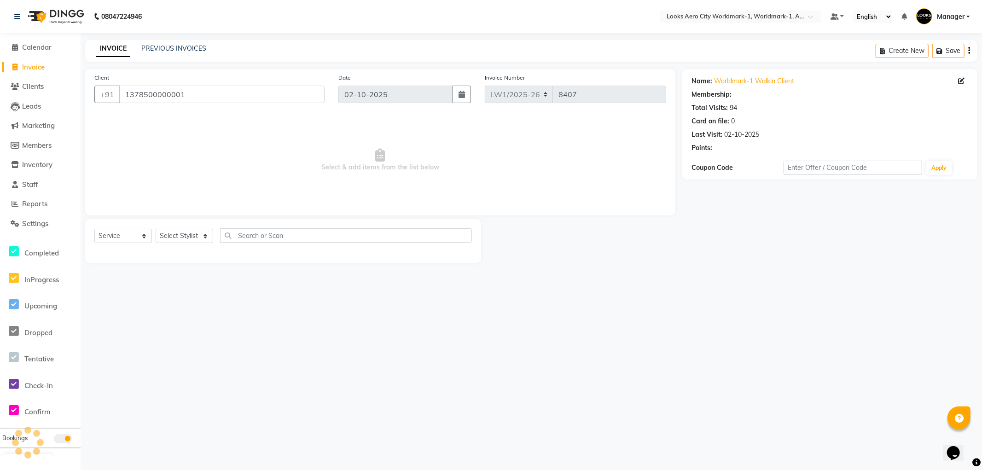
select select "1: Object"
click at [187, 233] on select "Select Stylist [PERSON_NAME] [PERSON_NAME] [PERSON_NAME] [PERSON_NAME] Counter_…" at bounding box center [185, 236] width 58 height 14
select select "84452"
click at [156, 229] on select "Select Stylist [PERSON_NAME] [PERSON_NAME] [PERSON_NAME] [PERSON_NAME] Counter_…" at bounding box center [185, 236] width 58 height 14
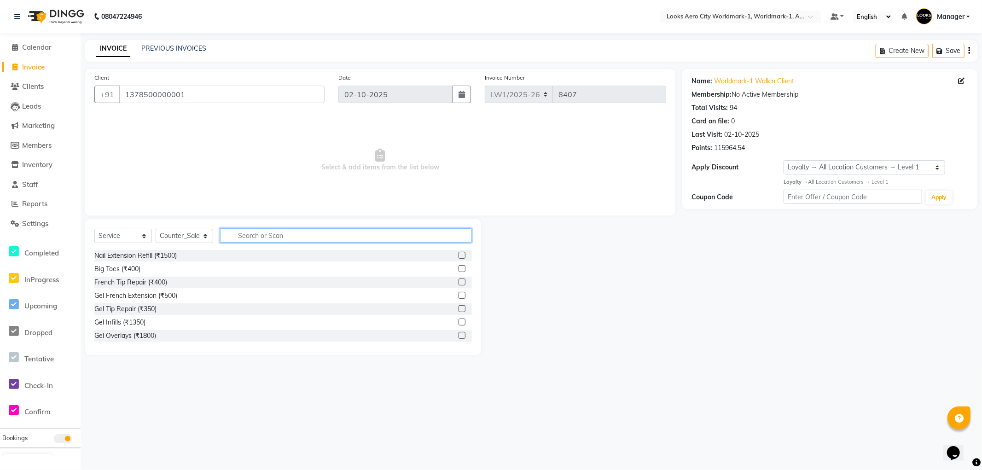
click at [245, 235] on input "text" at bounding box center [346, 235] width 252 height 14
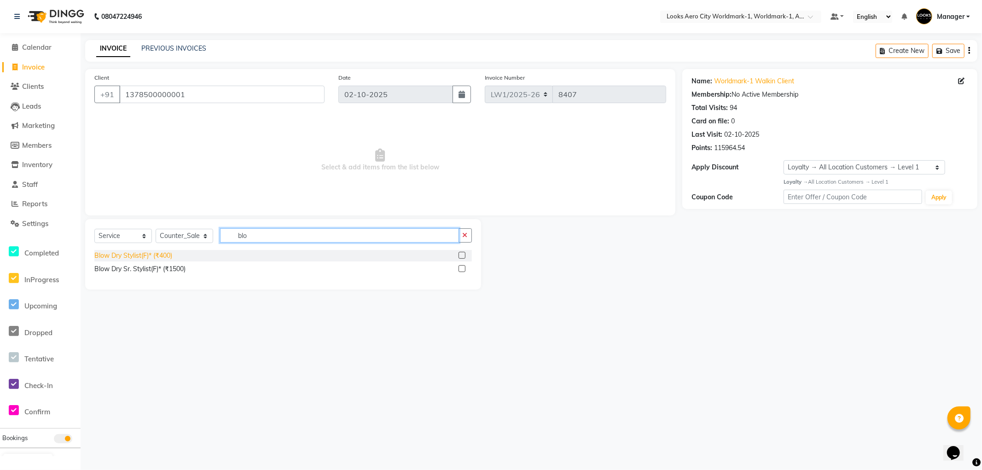
type input "blo"
click at [153, 258] on div "Blow Dry Stylist(F)* (₹400)" at bounding box center [133, 256] width 78 height 10
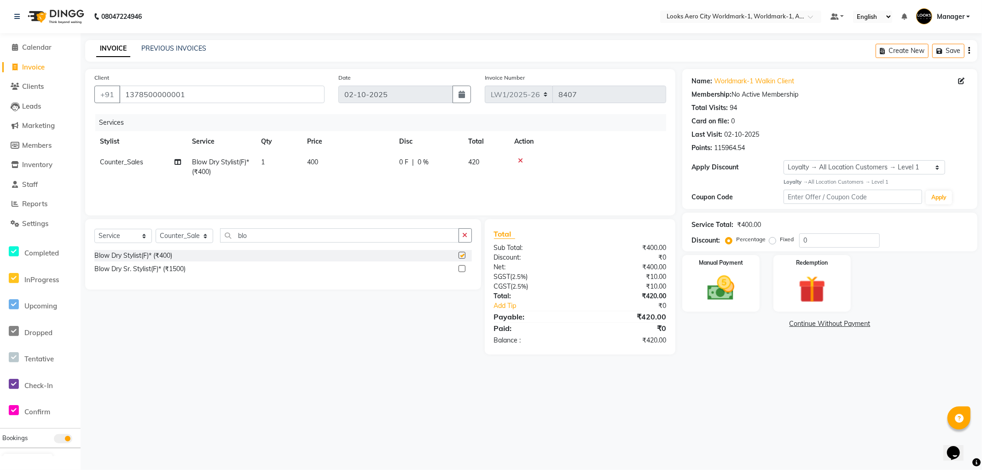
checkbox input "false"
click at [666, 383] on div "08047224946 Select Location × Looks Aero City Worldmark-1, Worldmark-1, Aerocit…" at bounding box center [491, 235] width 982 height 470
click at [780, 240] on label "Fixed" at bounding box center [787, 239] width 14 height 8
click at [771, 240] on input "Fixed" at bounding box center [774, 239] width 6 height 6
radio input "true"
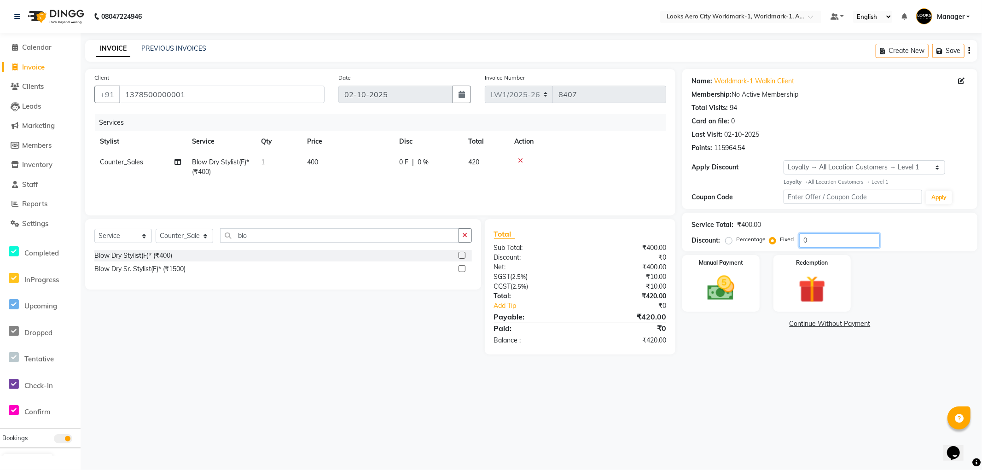
drag, startPoint x: 827, startPoint y: 241, endPoint x: 822, endPoint y: 239, distance: 5.4
click at [827, 241] on input "0" at bounding box center [839, 240] width 81 height 14
type input "10"
click at [716, 342] on div "Name: Worldmark-1 Walkin Client Membership: No Active Membership Total Visits: …" at bounding box center [833, 211] width 302 height 285
click at [736, 241] on label "Percentage" at bounding box center [750, 239] width 29 height 8
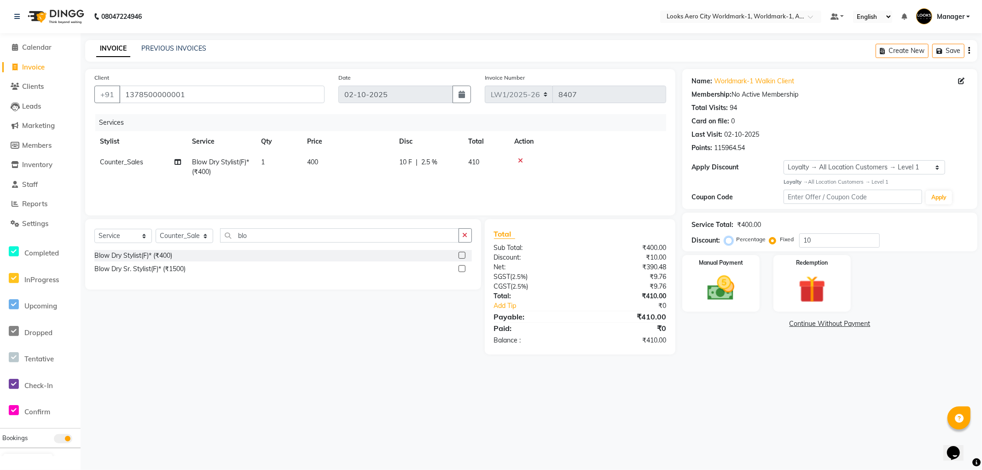
click at [728, 241] on input "Percentage" at bounding box center [731, 239] width 6 height 6
radio input "true"
drag, startPoint x: 826, startPoint y: 241, endPoint x: 743, endPoint y: 241, distance: 82.9
click at [743, 241] on div "Percentage Fixed 10" at bounding box center [804, 240] width 152 height 14
click at [597, 406] on div "08047224946 Select Location × Looks Aero City Worldmark-1, Worldmark-1, Aerocit…" at bounding box center [491, 235] width 982 height 470
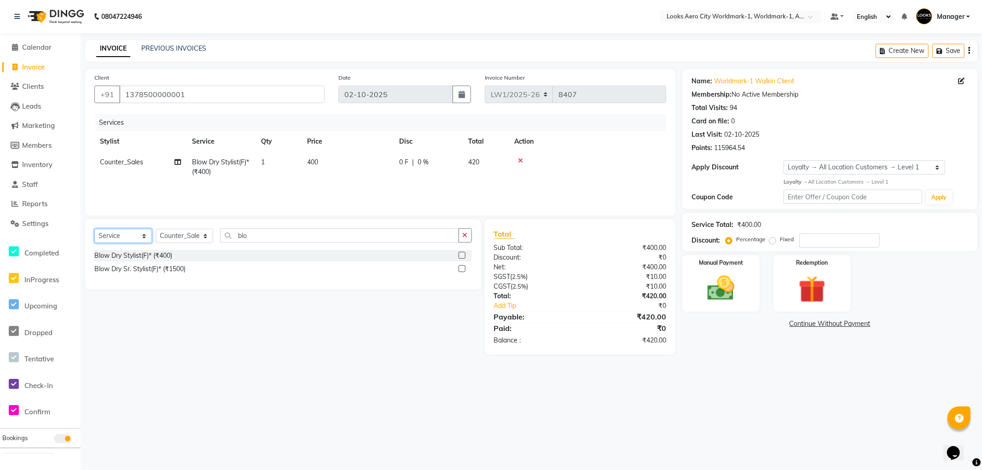
click at [120, 236] on select "Select Service Product Membership Package Voucher Prepaid Gift Card" at bounding box center [123, 236] width 58 height 14
select select "product"
click at [94, 229] on select "Select Service Product Membership Package Voucher Prepaid Gift Card" at bounding box center [123, 236] width 58 height 14
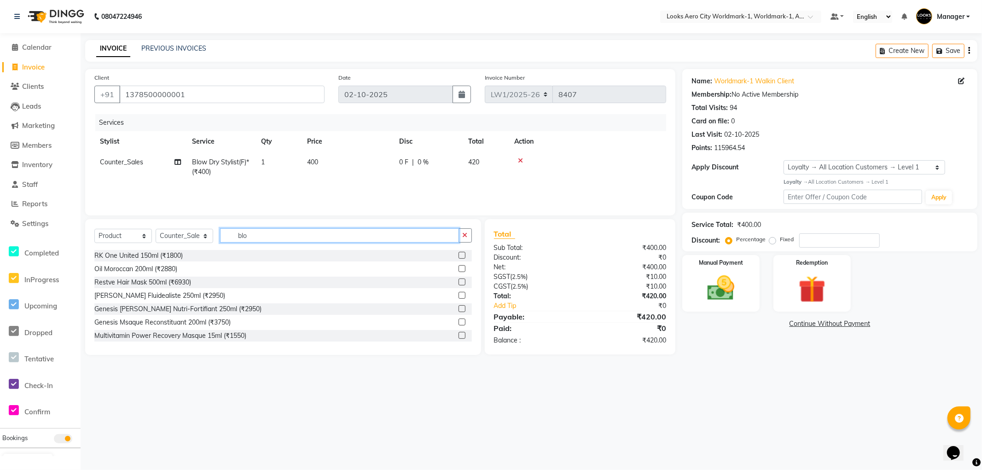
drag, startPoint x: 266, startPoint y: 234, endPoint x: 215, endPoint y: 231, distance: 50.3
click at [215, 231] on div "Select Service Product Membership Package Voucher Prepaid Gift Card Select Styl…" at bounding box center [283, 239] width 378 height 22
type input "3474637136321"
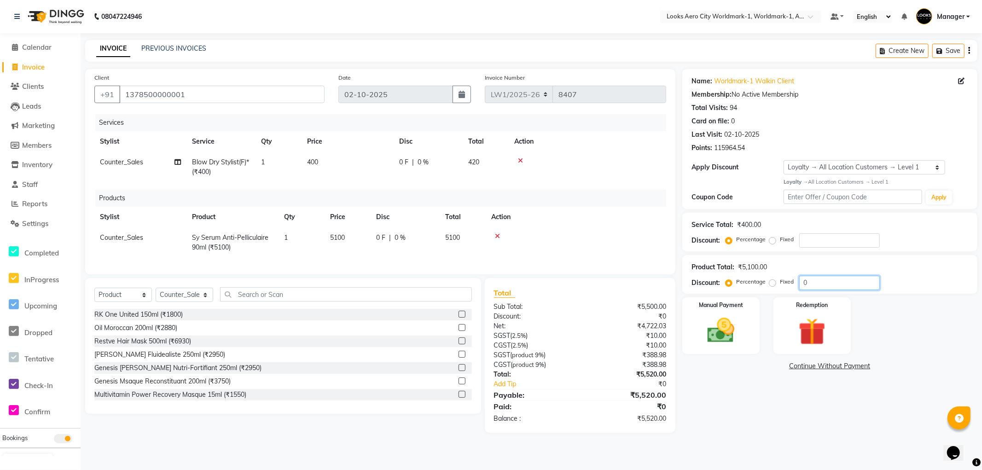
drag, startPoint x: 820, startPoint y: 279, endPoint x: 790, endPoint y: 281, distance: 30.1
click at [790, 281] on div "Percentage Fixed 0" at bounding box center [804, 283] width 152 height 14
type input "1"
click at [817, 238] on input "number" at bounding box center [839, 240] width 81 height 14
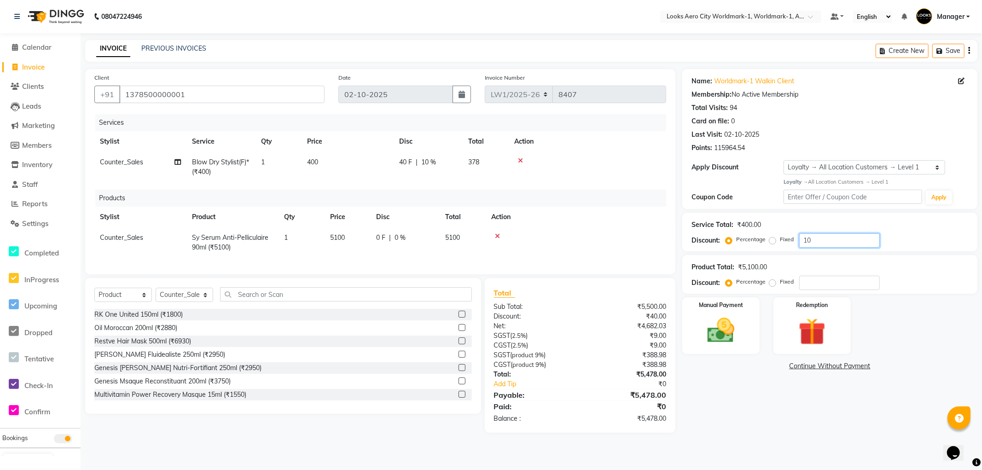
type input "1"
click at [31, 45] on span "Calendar" at bounding box center [36, 47] width 29 height 9
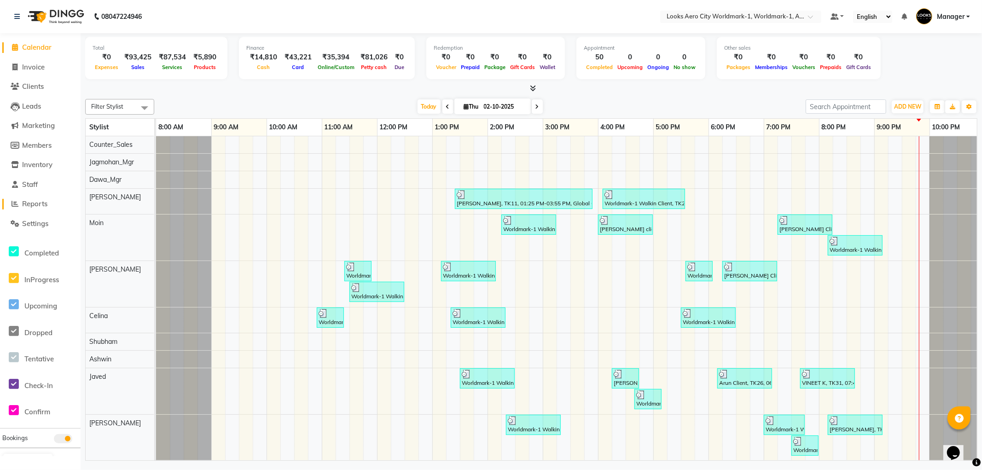
click at [41, 204] on span "Reports" at bounding box center [34, 203] width 25 height 9
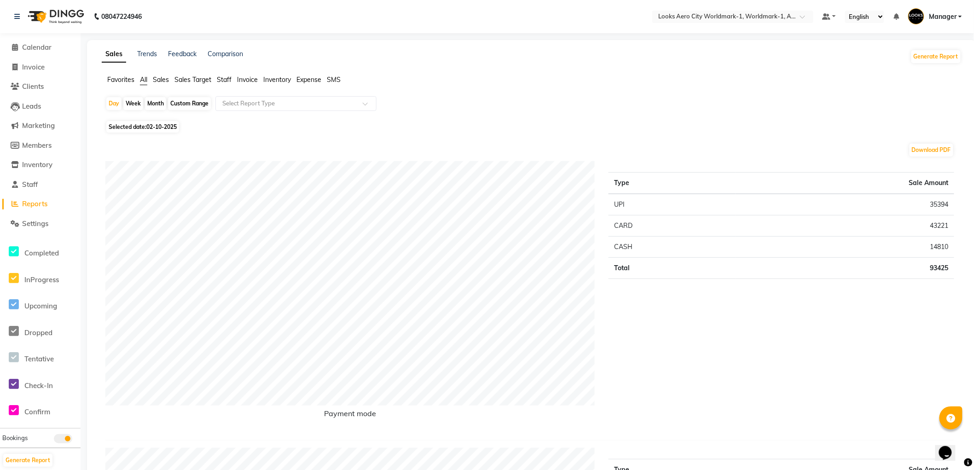
click at [227, 79] on span "Staff" at bounding box center [224, 80] width 15 height 8
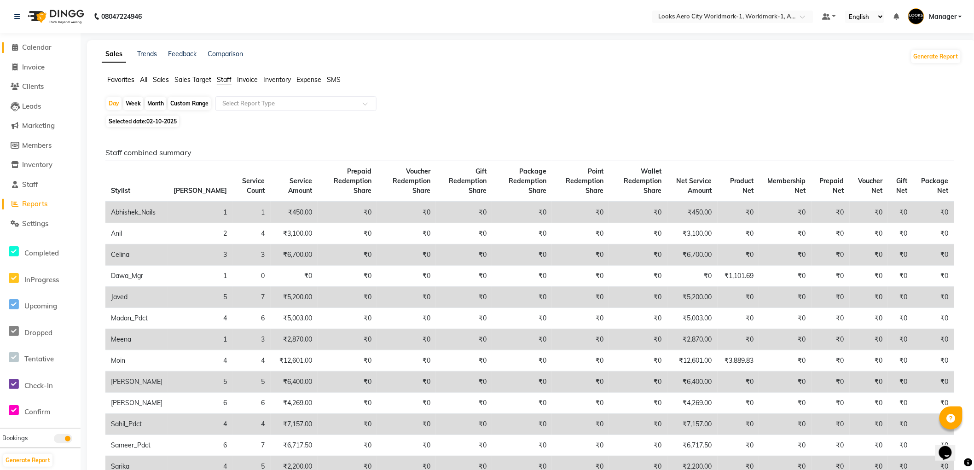
click at [37, 45] on span "Calendar" at bounding box center [36, 47] width 29 height 9
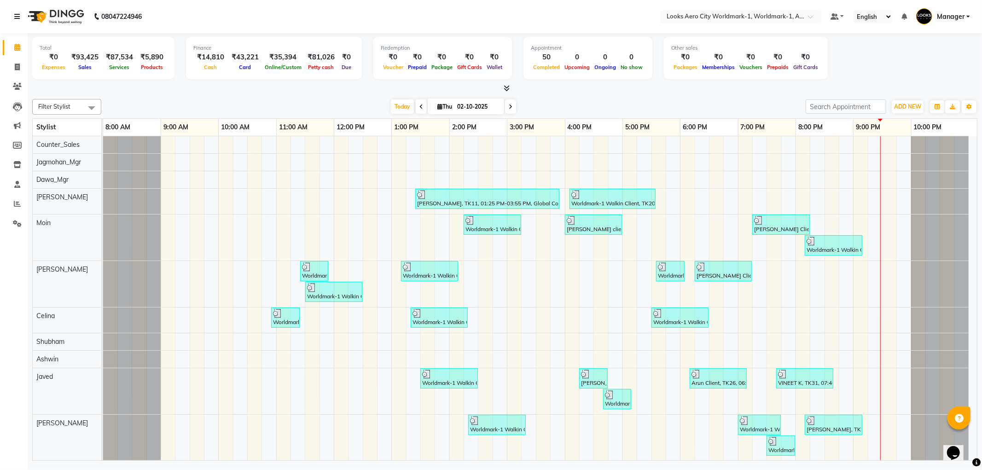
click at [17, 17] on icon at bounding box center [17, 16] width 6 height 6
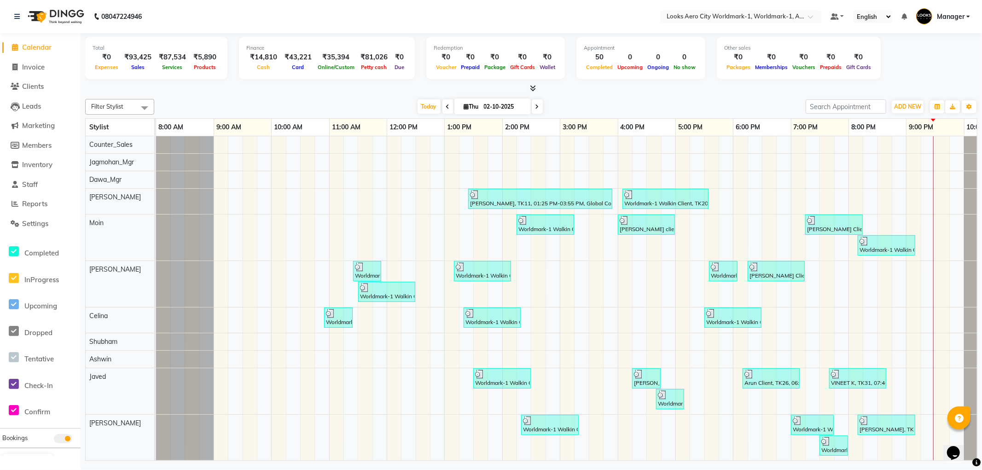
click at [43, 49] on span "Calendar" at bounding box center [36, 47] width 29 height 9
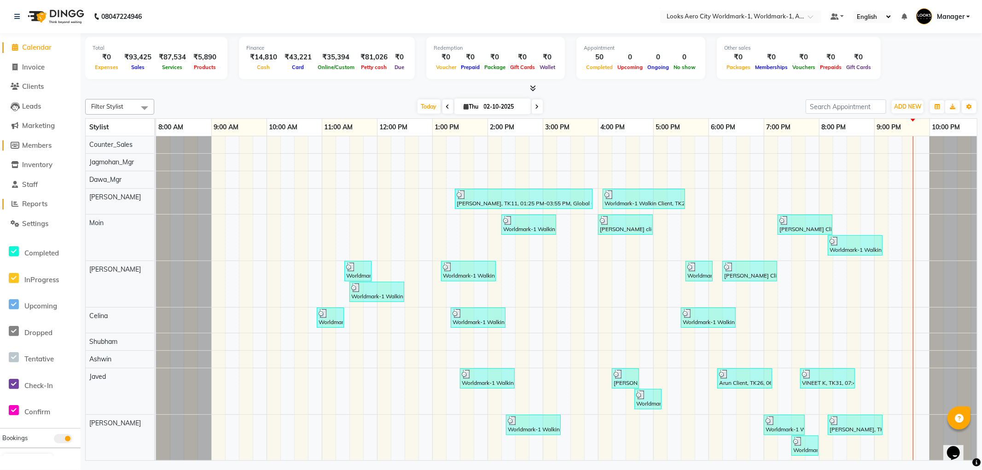
drag, startPoint x: 41, startPoint y: 203, endPoint x: 57, endPoint y: 145, distance: 60.2
click at [41, 203] on span "Reports" at bounding box center [34, 203] width 25 height 9
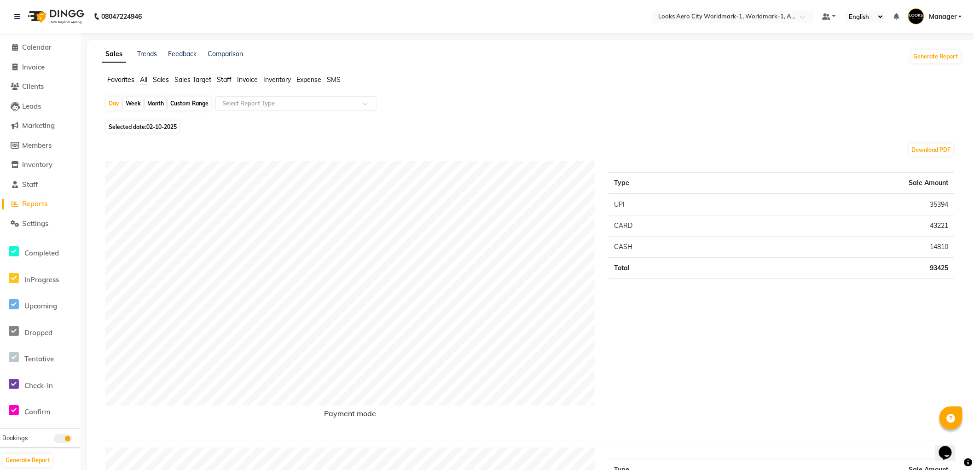
click at [227, 77] on span "Staff" at bounding box center [224, 80] width 15 height 8
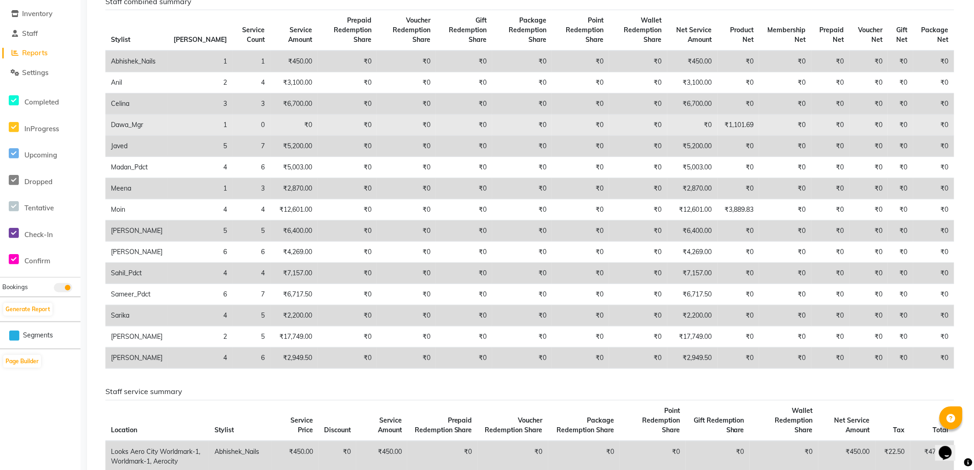
scroll to position [153, 0]
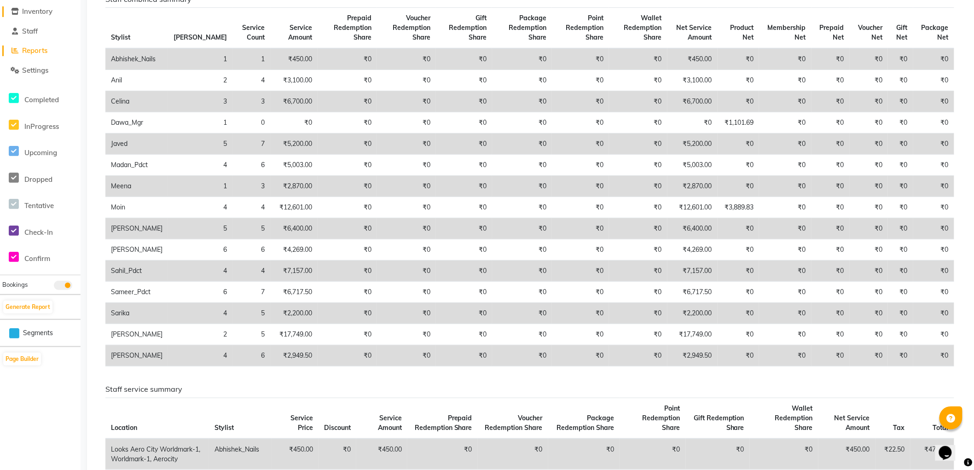
click at [29, 9] on span "Inventory" at bounding box center [37, 11] width 30 height 9
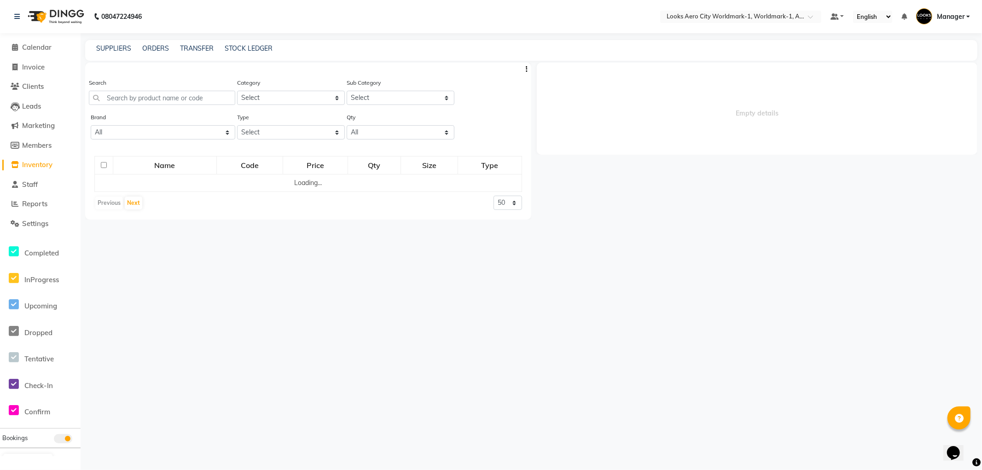
select select
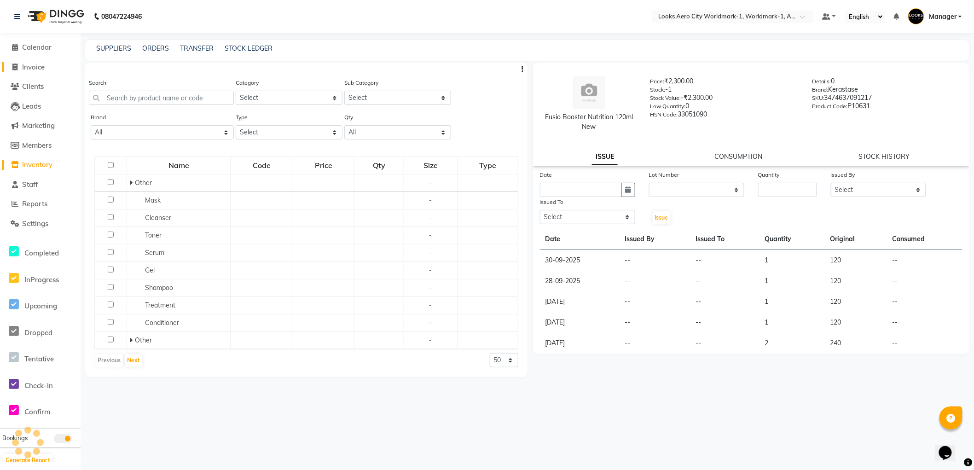
click at [42, 66] on span "Invoice" at bounding box center [33, 67] width 23 height 9
select select "service"
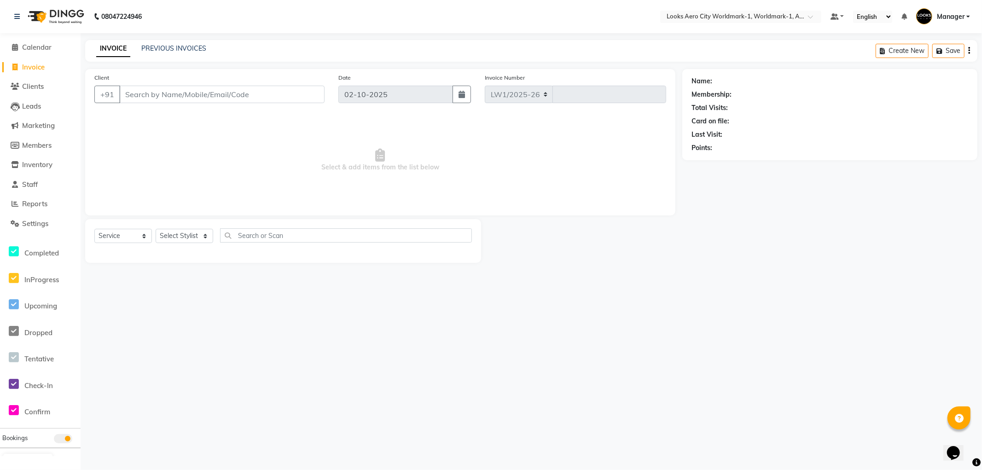
select select "8573"
type input "8407"
click at [158, 94] on input "Client" at bounding box center [221, 94] width 205 height 17
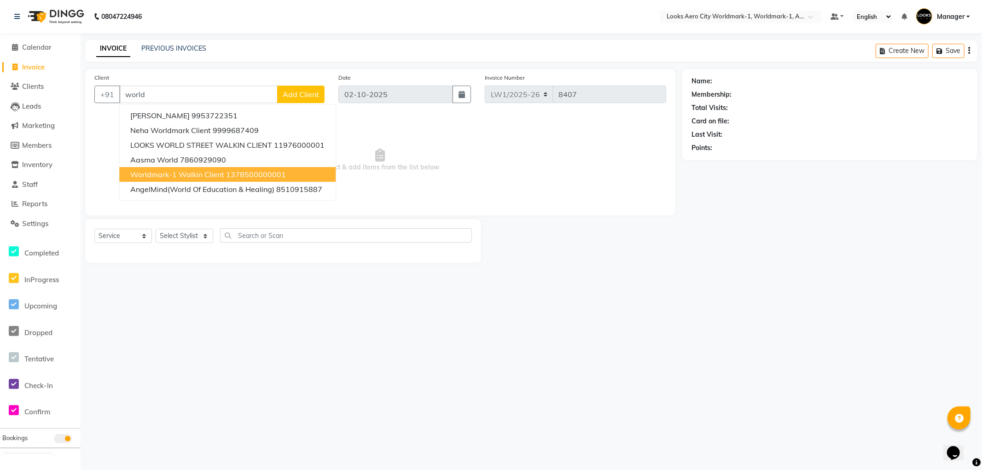
click at [234, 172] on ngb-highlight "1378500000001" at bounding box center [256, 174] width 60 height 9
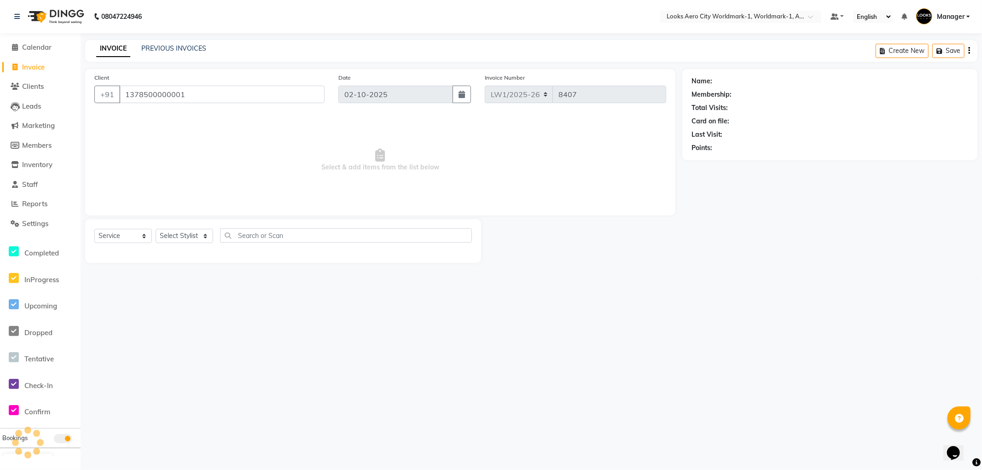
type input "1378500000001"
select select "1: Object"
drag, startPoint x: 184, startPoint y: 238, endPoint x: 181, endPoint y: 233, distance: 6.0
click at [184, 238] on select "Select Stylist [PERSON_NAME] [PERSON_NAME] [PERSON_NAME] [PERSON_NAME] Counter_…" at bounding box center [185, 236] width 58 height 14
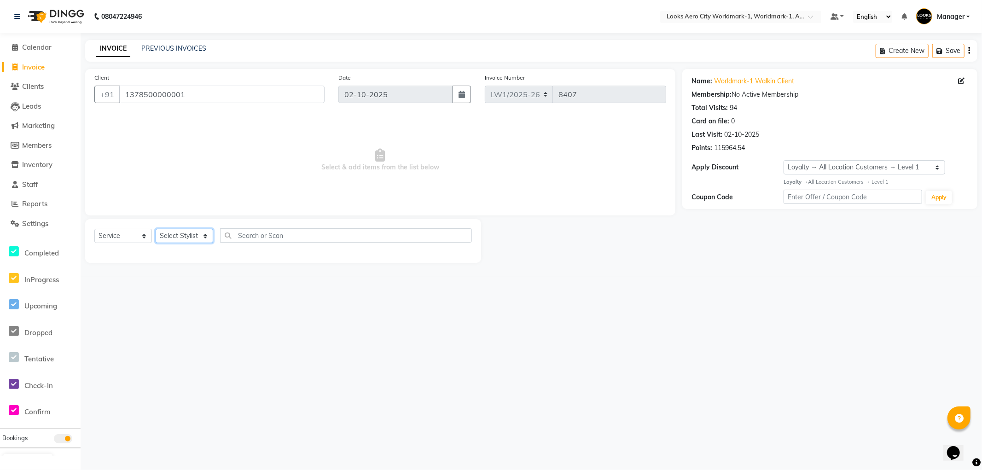
select select "84541"
click at [156, 229] on select "Select Stylist [PERSON_NAME] [PERSON_NAME] [PERSON_NAME] [PERSON_NAME] Counter_…" at bounding box center [185, 236] width 58 height 14
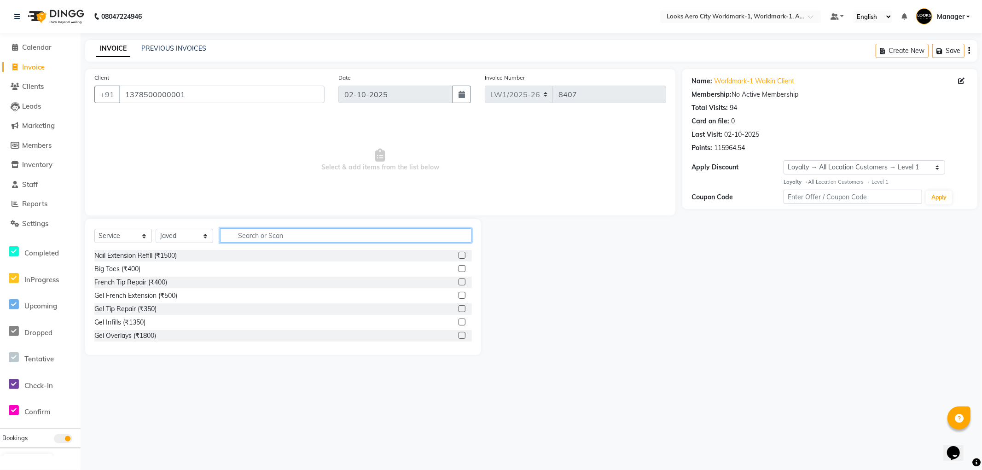
click at [274, 235] on input "text" at bounding box center [346, 235] width 252 height 14
type input "cut"
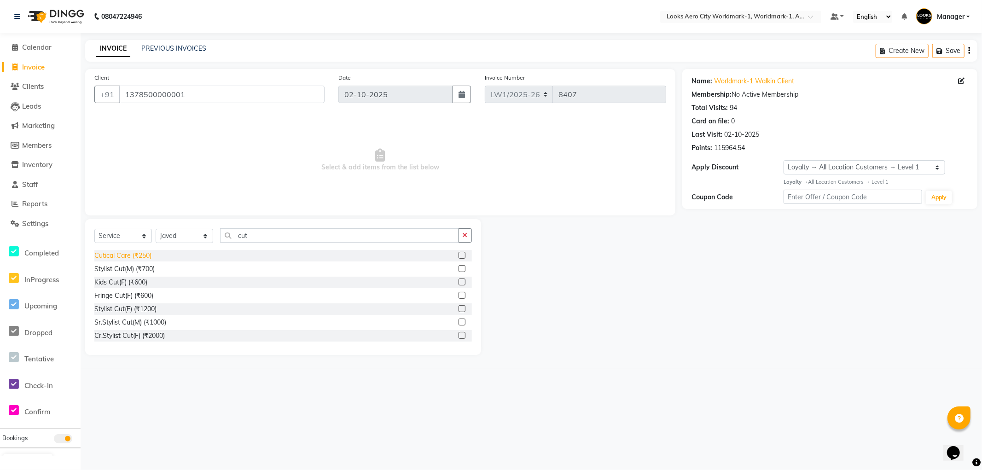
drag, startPoint x: 125, startPoint y: 269, endPoint x: 128, endPoint y: 257, distance: 12.7
click at [125, 269] on div "Stylist Cut(M) (₹700)" at bounding box center [124, 269] width 60 height 10
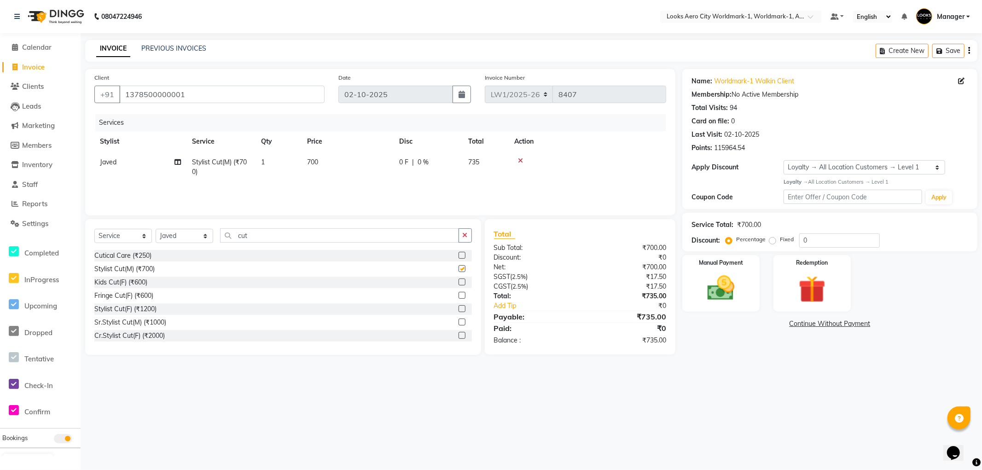
checkbox input "false"
drag, startPoint x: 292, startPoint y: 232, endPoint x: 0, endPoint y: 85, distance: 326.8
click at [0, 85] on app-home "08047224946 Select Location × Looks Aero City Worldmark-1, Worldmark-1, Aerocit…" at bounding box center [491, 184] width 982 height 369
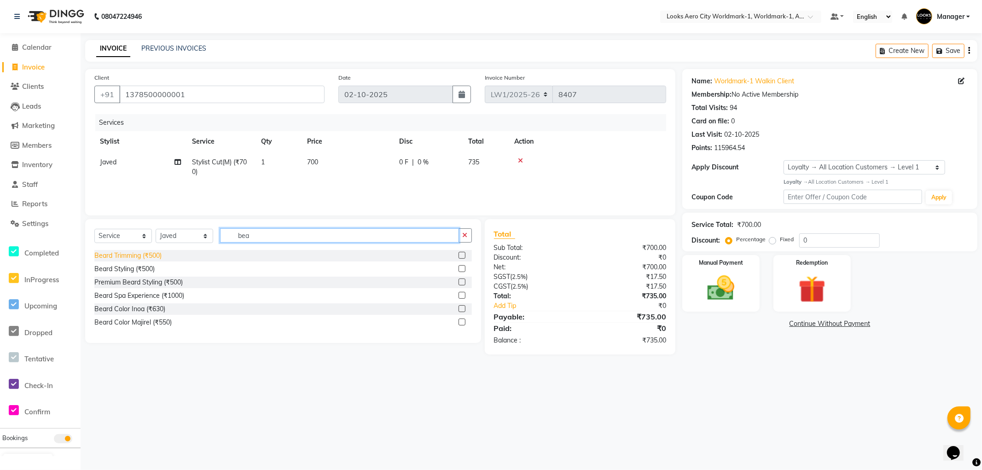
type input "bea"
drag, startPoint x: 150, startPoint y: 254, endPoint x: 160, endPoint y: 224, distance: 31.7
click at [150, 254] on div "Beard Trimming (₹500)" at bounding box center [127, 256] width 67 height 10
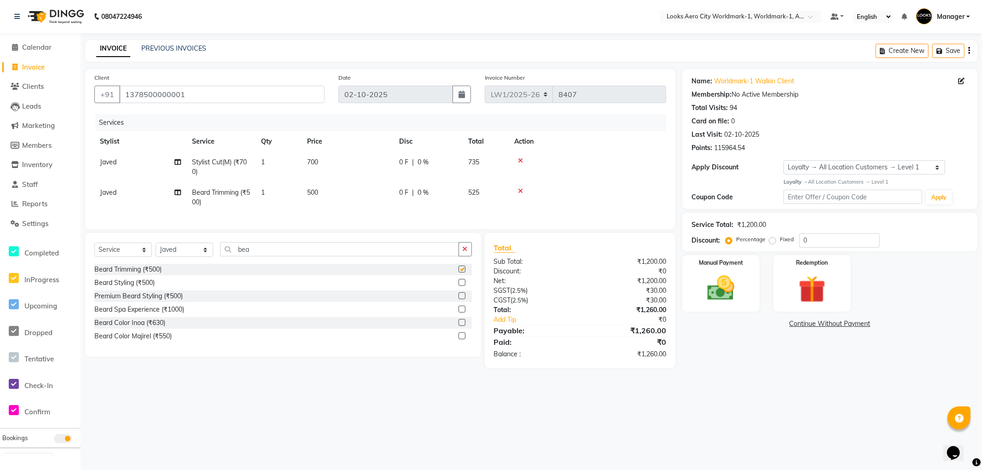
checkbox input "false"
drag, startPoint x: 285, startPoint y: 255, endPoint x: 1, endPoint y: 166, distance: 298.3
click at [0, 170] on app-home "08047224946 Select Location × Looks Aero City Worldmark-1, Worldmark-1, Aerocit…" at bounding box center [491, 191] width 982 height 382
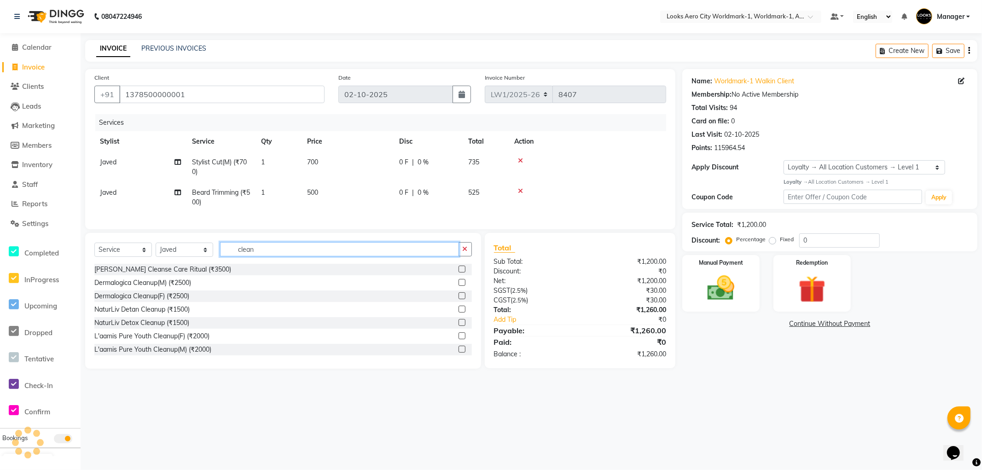
scroll to position [51, 0]
type input "clean"
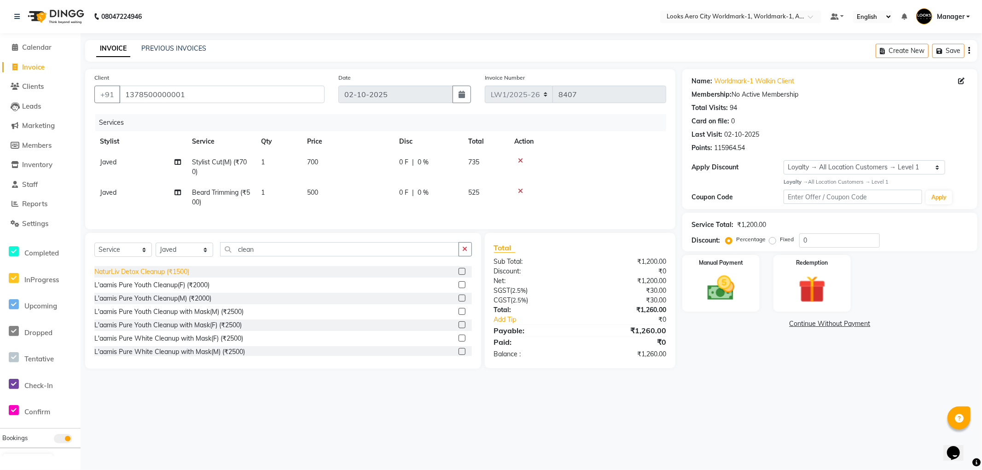
click at [186, 317] on div "L'aamis Pure Youth Cleanup with Mask(M) (₹2500)" at bounding box center [168, 312] width 149 height 10
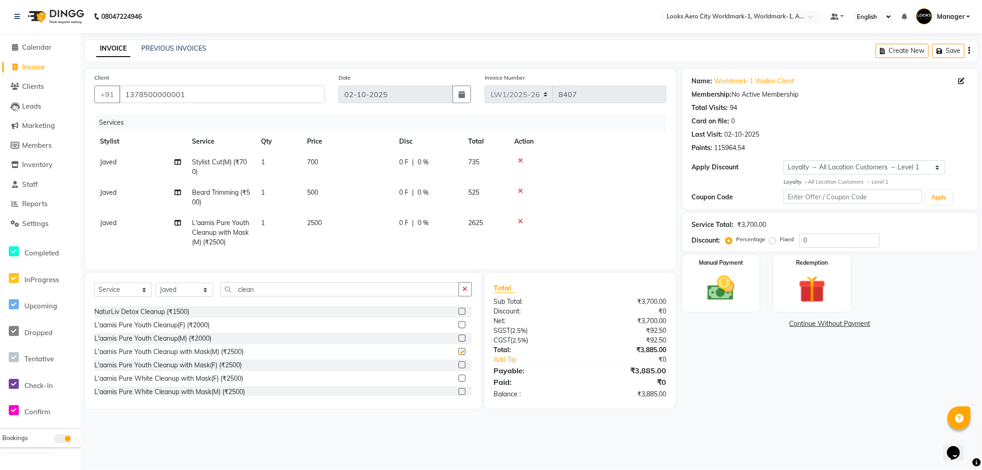
checkbox input "false"
click at [348, 162] on td "700" at bounding box center [348, 167] width 92 height 30
select select "84541"
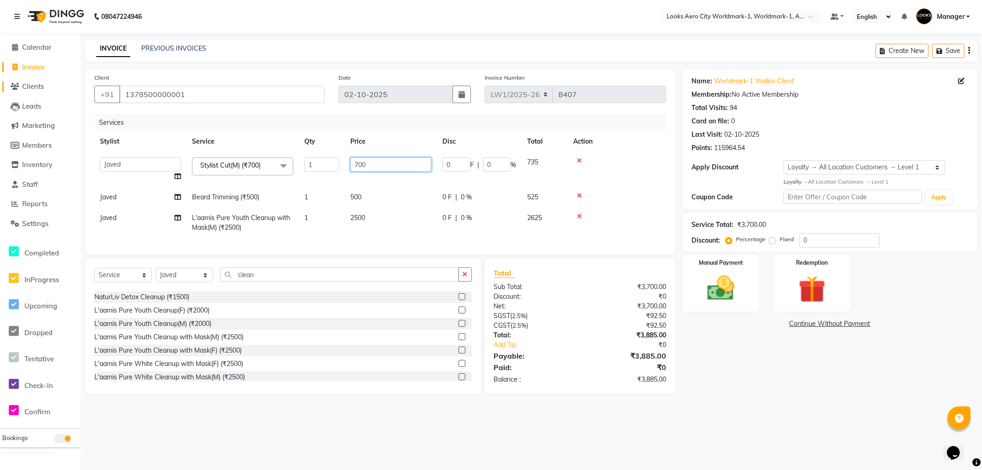
drag, startPoint x: 394, startPoint y: 162, endPoint x: 35, endPoint y: 85, distance: 366.8
click at [18, 100] on app-home "08047224946 Select Location × Looks Aero City Worldmark-1, Worldmark-1, Aerocit…" at bounding box center [491, 204] width 982 height 408
type input "600"
drag, startPoint x: 389, startPoint y: 206, endPoint x: 378, endPoint y: 196, distance: 15.0
click at [389, 205] on td "500" at bounding box center [391, 197] width 92 height 21
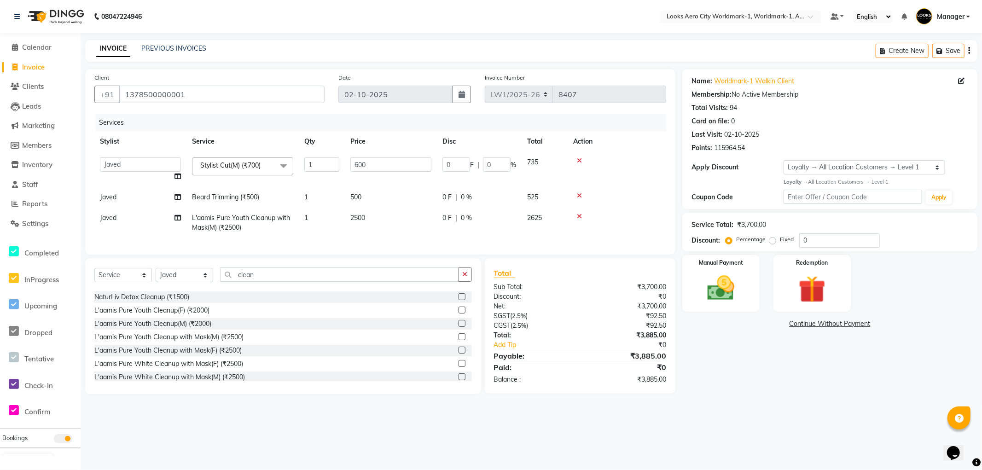
select select "84541"
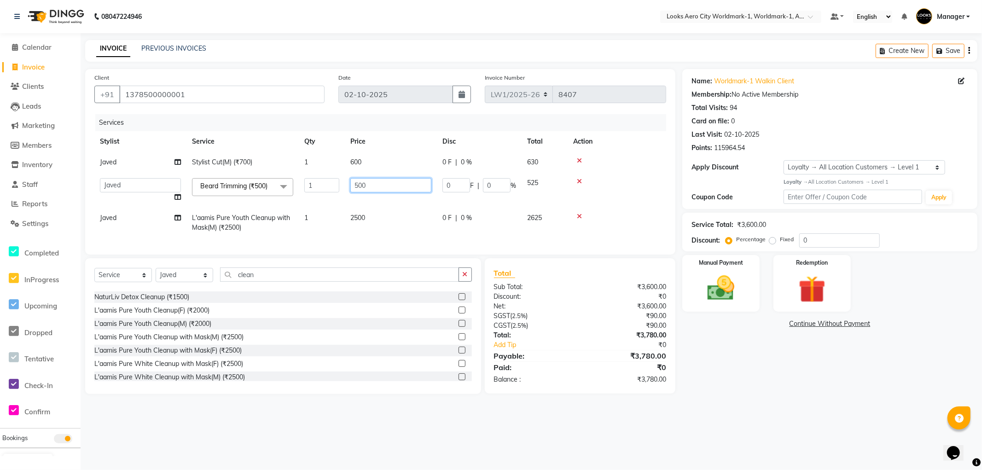
drag, startPoint x: 381, startPoint y: 183, endPoint x: 8, endPoint y: 53, distance: 395.5
click at [1, 61] on app-home "08047224946 Select Location × Looks Aero City Worldmark-1, Worldmark-1, Aerocit…" at bounding box center [491, 204] width 982 height 408
type input "400"
drag, startPoint x: 719, startPoint y: 384, endPoint x: 729, endPoint y: 390, distance: 11.5
click at [728, 388] on div "Name: Worldmark-1 Walkin Client Membership: No Active Membership Total Visits: …" at bounding box center [833, 231] width 302 height 325
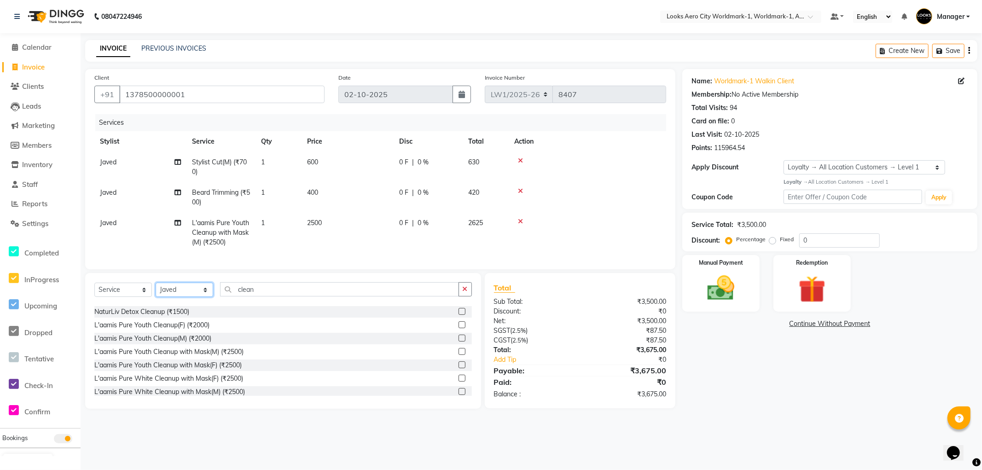
click at [180, 297] on select "Select Stylist [PERSON_NAME] [PERSON_NAME] [PERSON_NAME] [PERSON_NAME] Counter_…" at bounding box center [185, 290] width 58 height 14
select select "84553"
click at [156, 291] on select "Select Stylist [PERSON_NAME] [PERSON_NAME] [PERSON_NAME] [PERSON_NAME] Counter_…" at bounding box center [185, 290] width 58 height 14
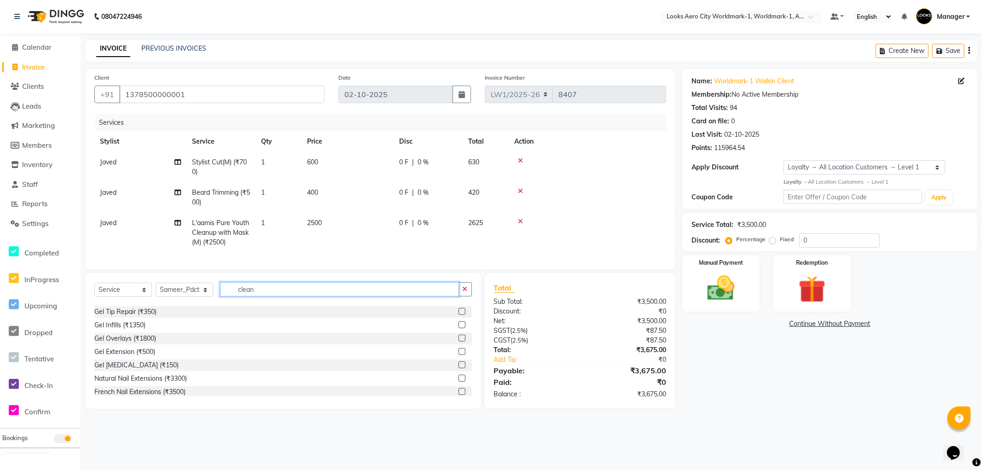
drag, startPoint x: 274, startPoint y: 298, endPoint x: 15, endPoint y: 258, distance: 262.4
click at [1, 263] on app-home "08047224946 Select Location × Looks Aero City Worldmark-1, Worldmark-1, Aerocit…" at bounding box center [491, 211] width 982 height 423
type input "wash"
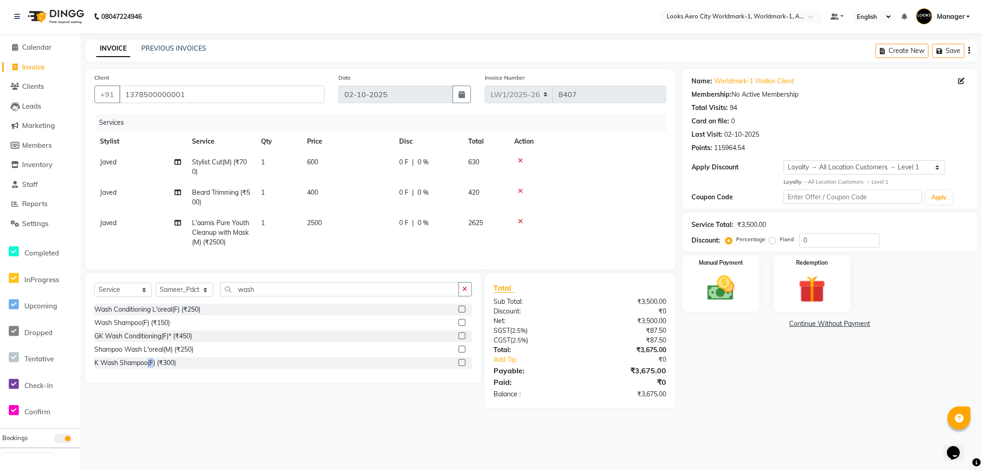
drag, startPoint x: 154, startPoint y: 371, endPoint x: 147, endPoint y: 402, distance: 31.1
click at [147, 402] on div "Select Service Product Membership Package Voucher Prepaid Gift Card Select Styl…" at bounding box center [279, 340] width 403 height 135
click at [134, 328] on div "Wash Shampoo(F) (₹150)" at bounding box center [132, 323] width 76 height 10
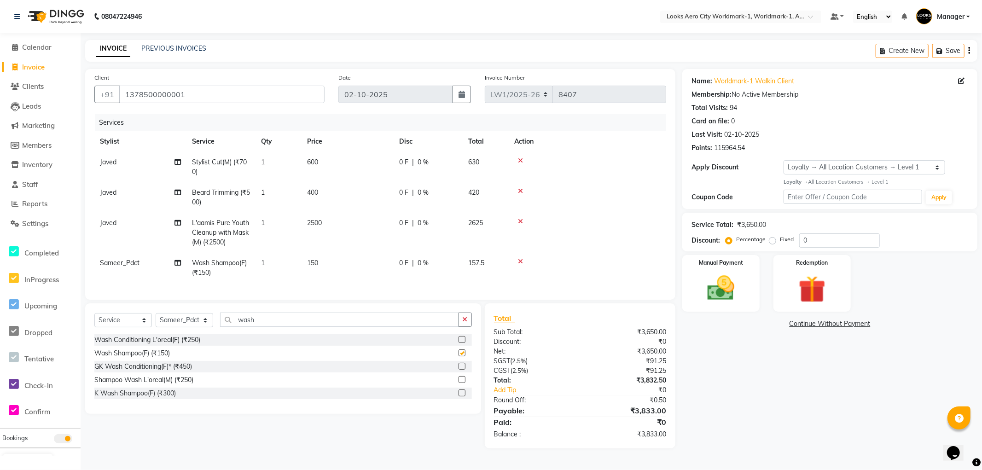
checkbox input "false"
click at [336, 260] on td "150" at bounding box center [348, 268] width 92 height 30
select select "84553"
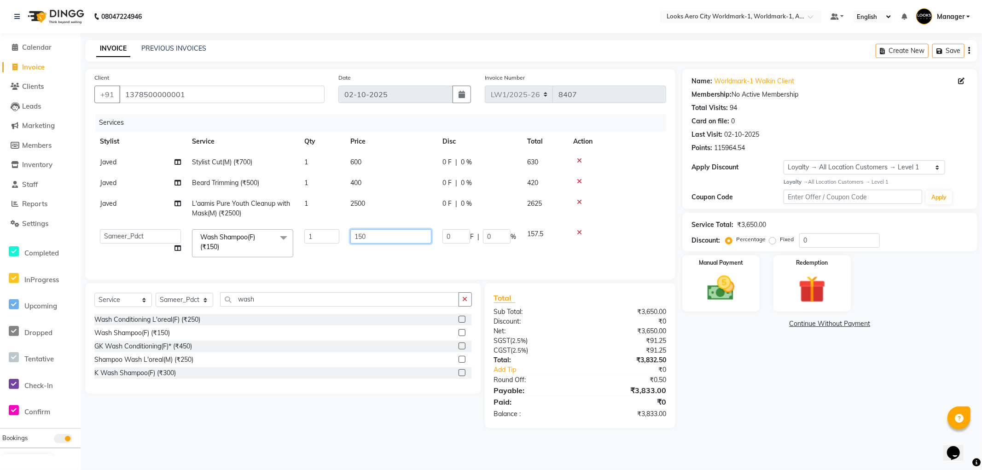
drag, startPoint x: 384, startPoint y: 233, endPoint x: 273, endPoint y: 233, distance: 111.0
click at [273, 233] on tr "Abhishek_Nails [PERSON_NAME] [PERSON_NAME] [PERSON_NAME] [PERSON_NAME] Counter_…" at bounding box center [380, 243] width 572 height 39
type input "600"
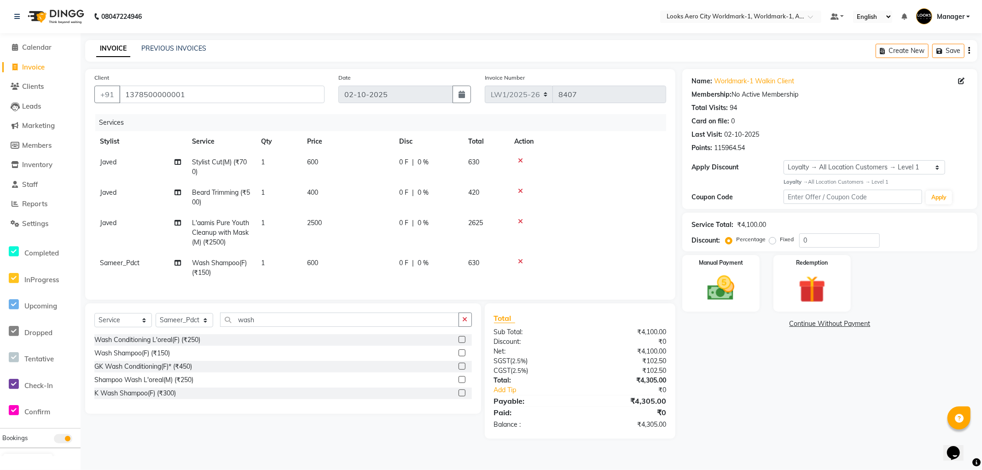
click at [742, 401] on div "Name: Worldmark-1 Walkin Client Membership: No Active Membership Total Visits: …" at bounding box center [833, 254] width 302 height 370
click at [178, 327] on select "Select Stylist [PERSON_NAME] [PERSON_NAME] [PERSON_NAME] [PERSON_NAME] Counter_…" at bounding box center [185, 320] width 58 height 14
select select "84548"
click at [156, 321] on select "Select Stylist [PERSON_NAME] [PERSON_NAME] [PERSON_NAME] [PERSON_NAME] Counter_…" at bounding box center [185, 320] width 58 height 14
drag, startPoint x: 278, startPoint y: 329, endPoint x: 201, endPoint y: 320, distance: 77.4
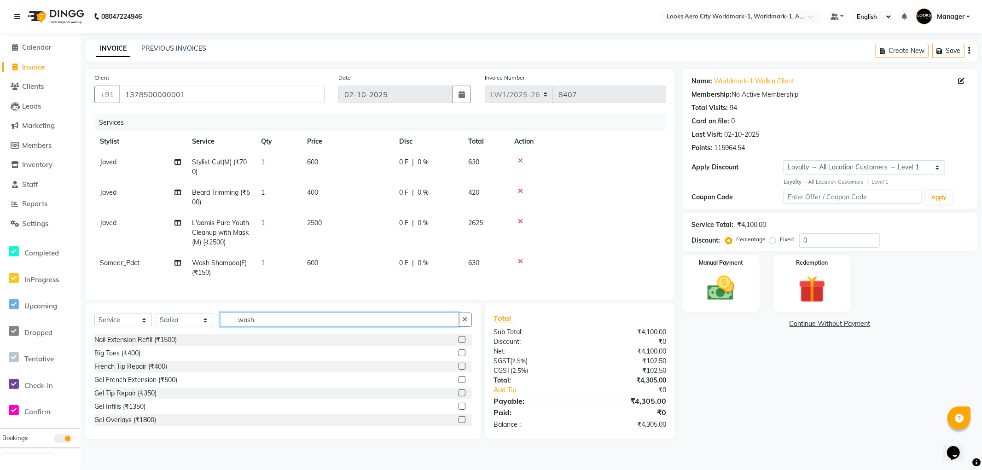
click at [201, 320] on div "Select Service Product Membership Package Voucher Prepaid Gift Card Select Styl…" at bounding box center [283, 324] width 378 height 22
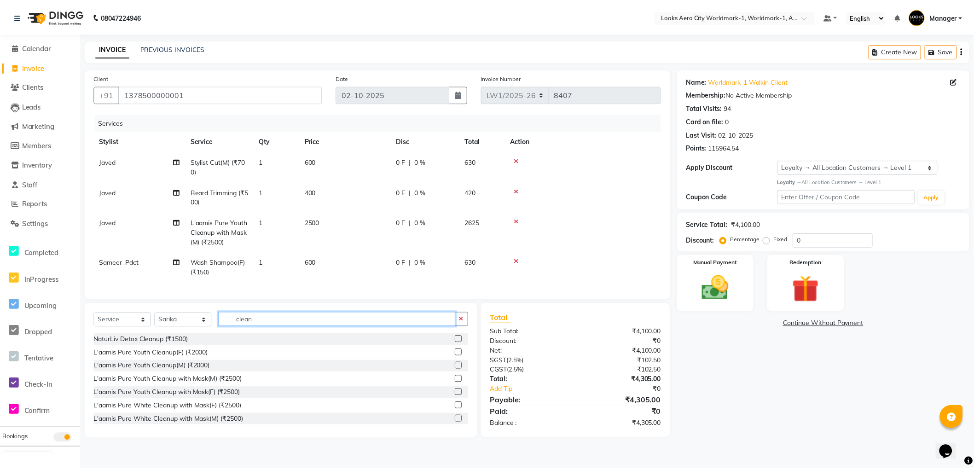
scroll to position [54, 0]
type input "clean"
click at [221, 398] on div "L'aamis Pure Youth Cleanup with Mask(F) (₹2500)" at bounding box center [167, 393] width 147 height 10
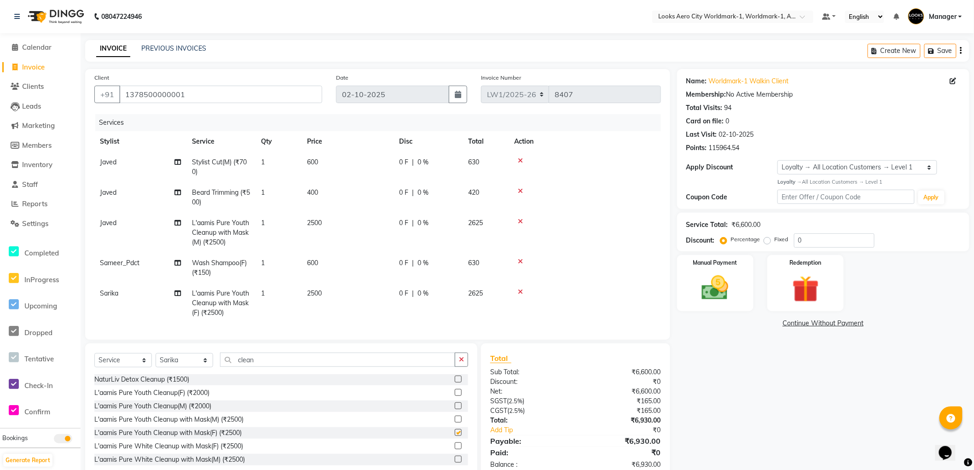
checkbox input "false"
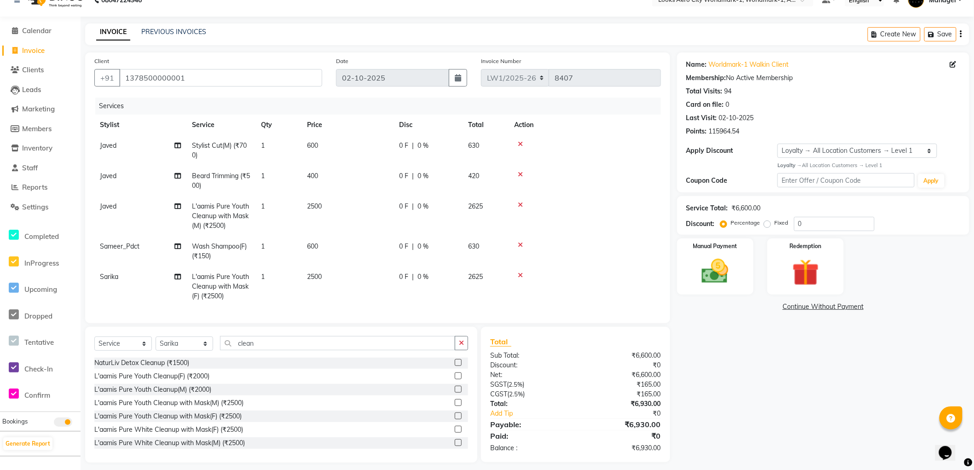
scroll to position [30, 0]
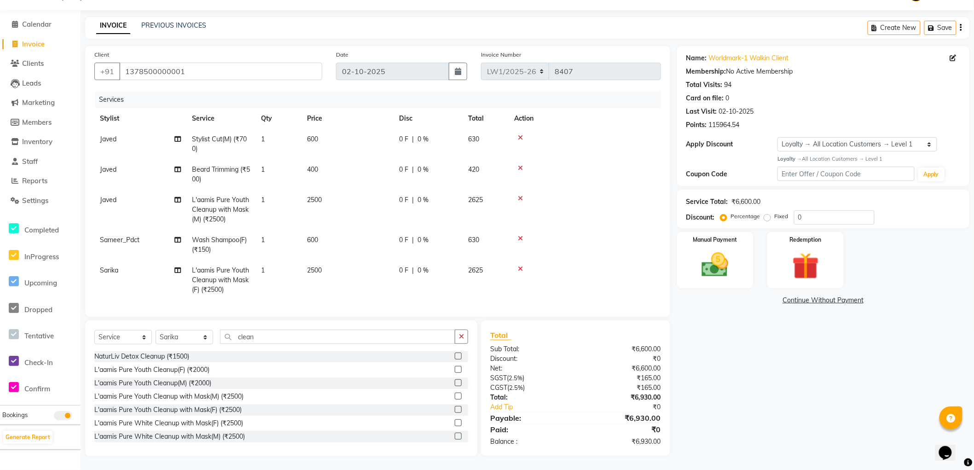
click at [520, 235] on icon at bounding box center [520, 238] width 5 height 6
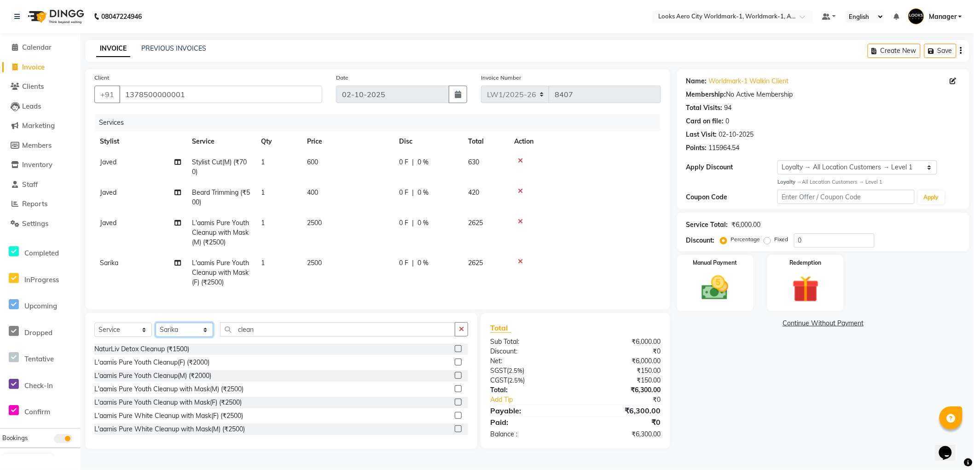
click at [196, 337] on select "Select Stylist [PERSON_NAME] [PERSON_NAME] [PERSON_NAME] [PERSON_NAME] Counter_…" at bounding box center [185, 330] width 58 height 14
select select "84553"
click at [156, 330] on select "Select Stylist [PERSON_NAME] [PERSON_NAME] [PERSON_NAME] [PERSON_NAME] Counter_…" at bounding box center [185, 330] width 58 height 14
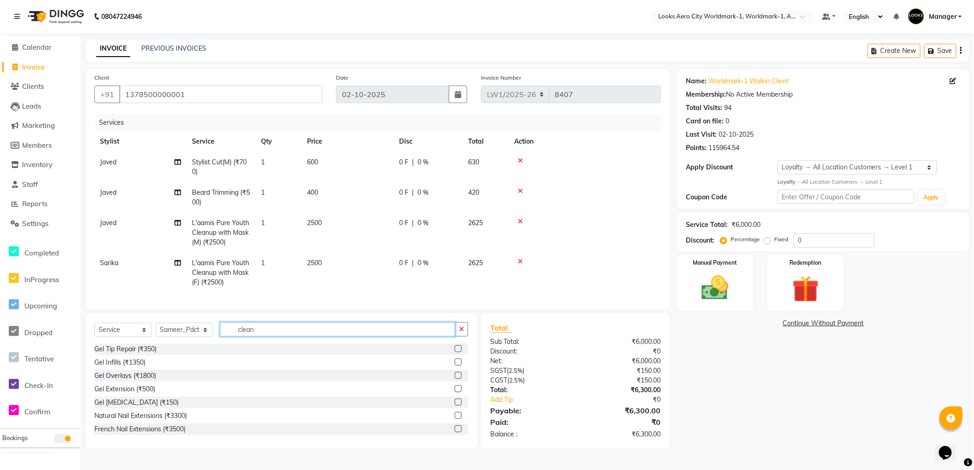
drag, startPoint x: 291, startPoint y: 339, endPoint x: 210, endPoint y: 332, distance: 81.4
click at [210, 332] on div "Select Service Product Membership Package Voucher Prepaid Gift Card Select Styl…" at bounding box center [281, 333] width 374 height 22
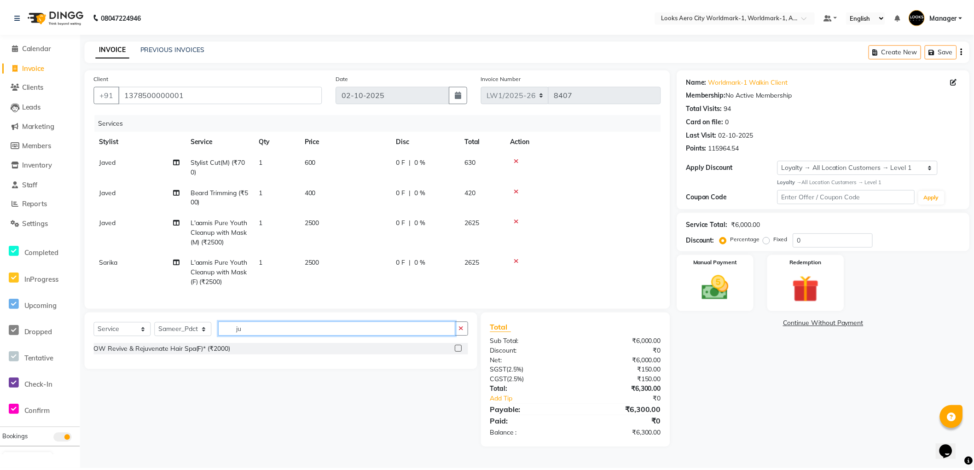
scroll to position [0, 0]
type input "j"
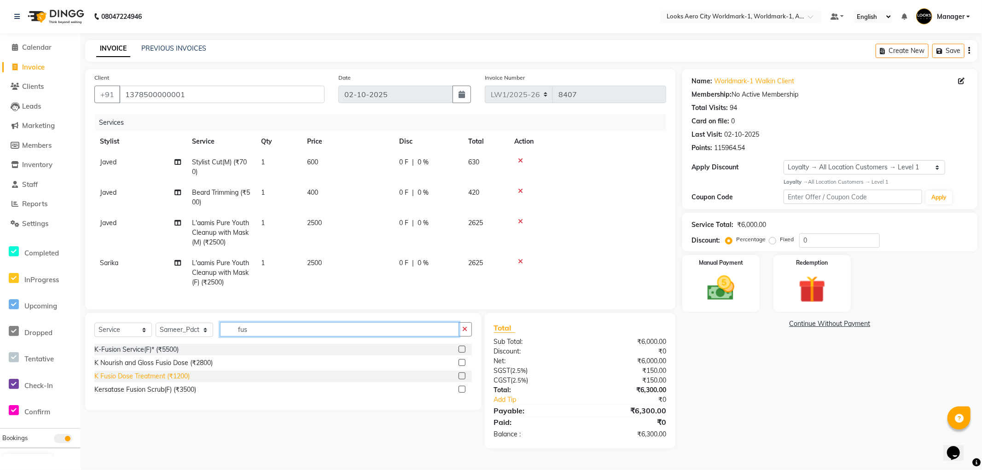
type input "fus"
drag, startPoint x: 169, startPoint y: 384, endPoint x: 166, endPoint y: 375, distance: 9.9
click at [169, 381] on div "K Fusio Dose Treatment (₹1200)" at bounding box center [141, 377] width 95 height 10
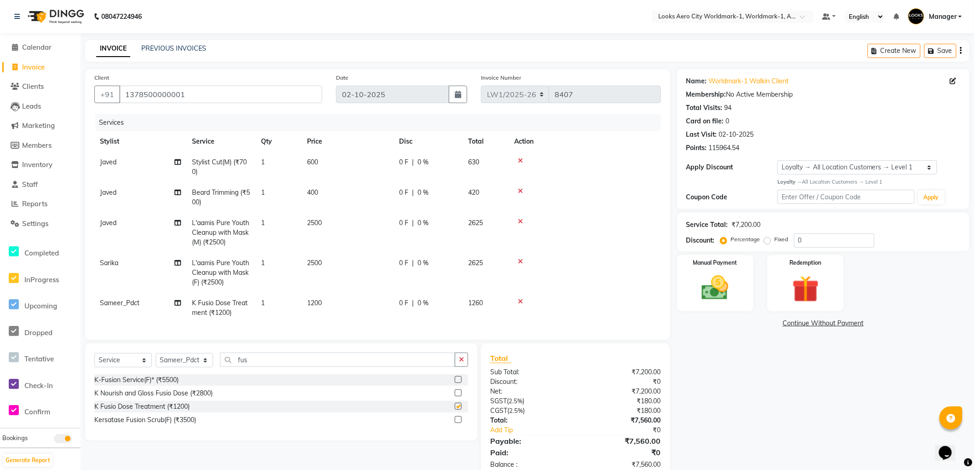
checkbox input "false"
drag, startPoint x: 337, startPoint y: 310, endPoint x: 381, endPoint y: 300, distance: 45.0
click at [338, 309] on td "1200" at bounding box center [348, 308] width 92 height 30
select select "84553"
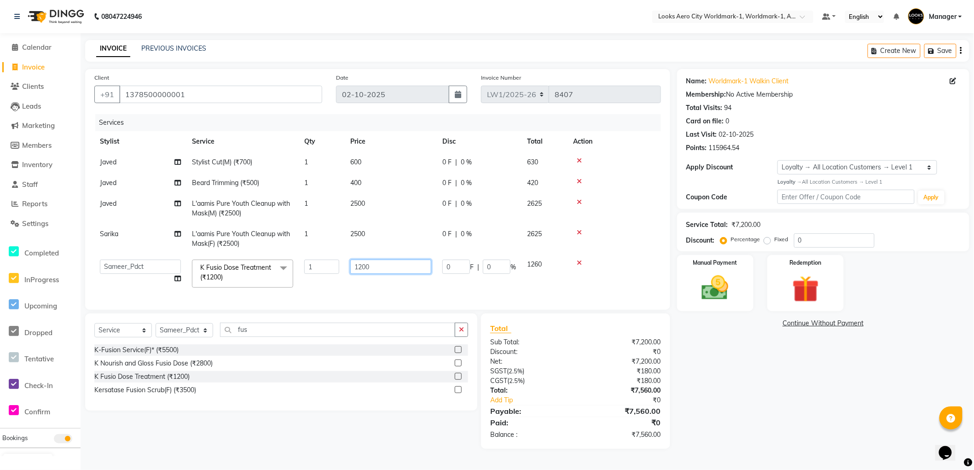
drag, startPoint x: 394, startPoint y: 269, endPoint x: 323, endPoint y: 268, distance: 70.9
click at [323, 268] on tr "Abhishek_Nails [PERSON_NAME] [PERSON_NAME] [PERSON_NAME] [PERSON_NAME] Counter_…" at bounding box center [377, 273] width 567 height 39
type input "2000"
click at [752, 392] on div "Name: Worldmark-1 Walkin Client Membership: No Active Membership Total Visits: …" at bounding box center [826, 259] width 299 height 380
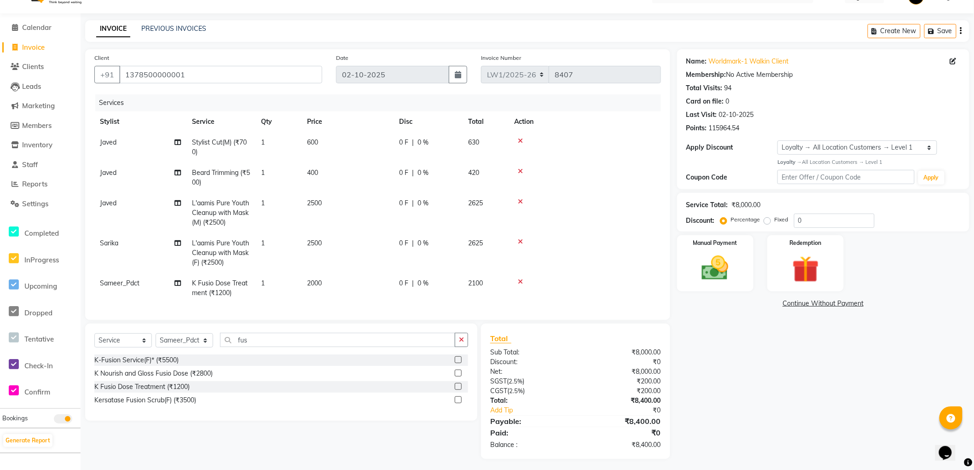
scroll to position [30, 0]
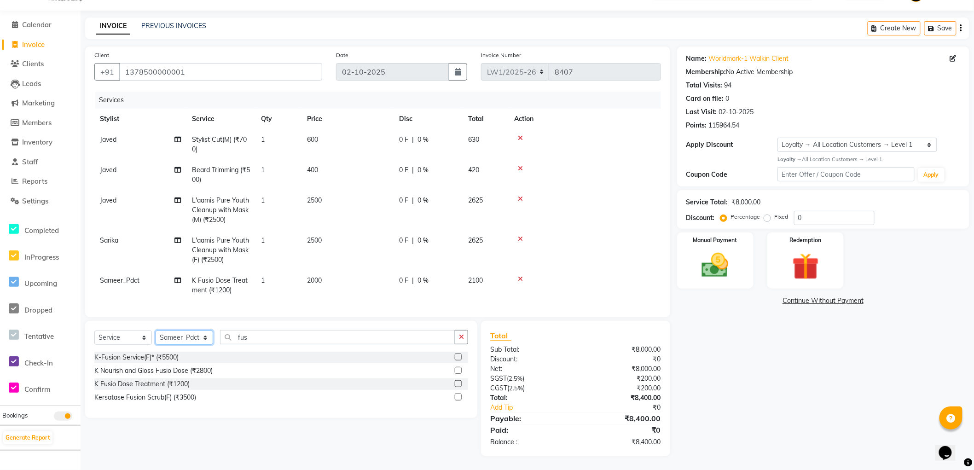
click at [187, 337] on select "Select Stylist [PERSON_NAME] [PERSON_NAME] [PERSON_NAME] [PERSON_NAME] Counter_…" at bounding box center [185, 338] width 58 height 14
select select "84548"
click at [156, 331] on select "Select Stylist [PERSON_NAME] [PERSON_NAME] [PERSON_NAME] [PERSON_NAME] Counter_…" at bounding box center [185, 338] width 58 height 14
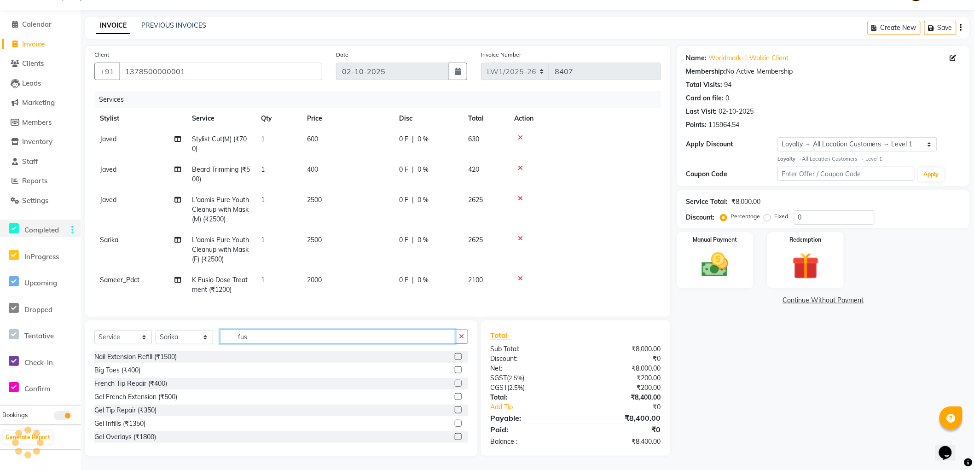
drag, startPoint x: 261, startPoint y: 336, endPoint x: 21, endPoint y: 226, distance: 264.4
click at [0, 246] on app-home "08047224946 Select Location × Looks Aero City Worldmark-1, Worldmark-1, Aerocit…" at bounding box center [487, 223] width 974 height 493
type input "eye"
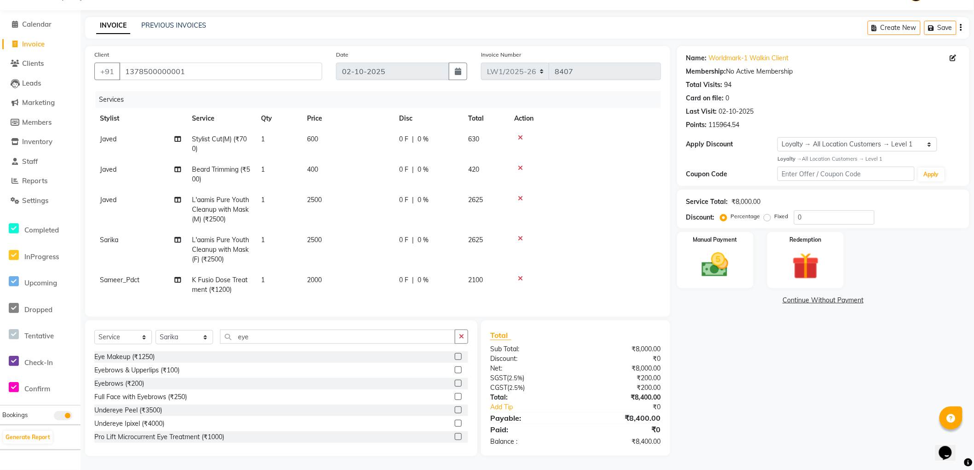
drag, startPoint x: 129, startPoint y: 384, endPoint x: 237, endPoint y: 319, distance: 125.6
click at [129, 383] on div "Eyebrows (₹200)" at bounding box center [119, 384] width 50 height 10
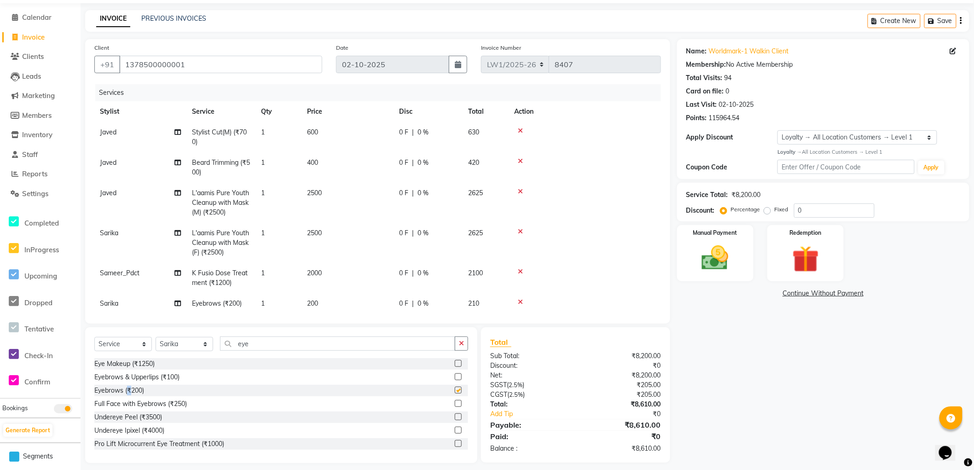
checkbox input "false"
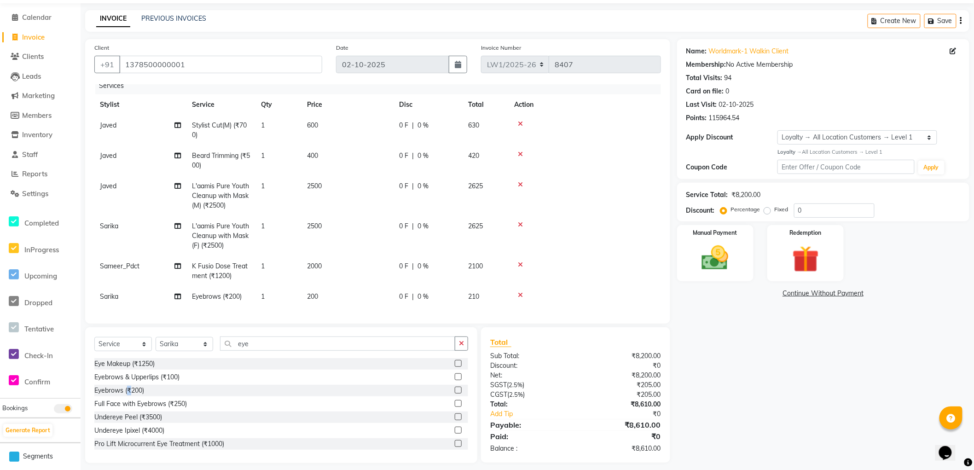
scroll to position [14, 0]
click at [320, 287] on td "200" at bounding box center [348, 296] width 92 height 21
select select "84548"
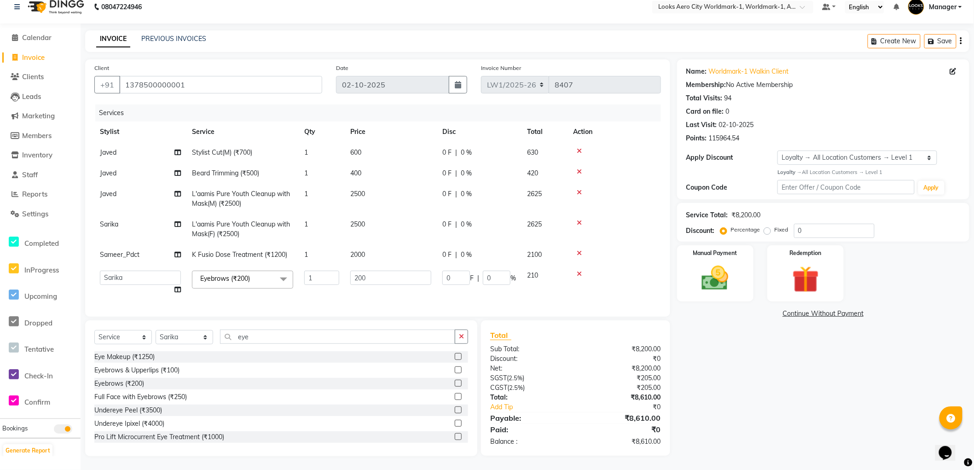
scroll to position [17, 0]
drag, startPoint x: 390, startPoint y: 266, endPoint x: 281, endPoint y: 269, distance: 108.7
click at [281, 269] on tr "Abhishek_Nails [PERSON_NAME] [PERSON_NAME] [PERSON_NAME] [PERSON_NAME] Counter_…" at bounding box center [377, 282] width 567 height 35
type input "100"
click at [777, 394] on div "Name: Worldmark-1 Walkin Client Membership: No Active Membership Total Visits: …" at bounding box center [826, 257] width 299 height 397
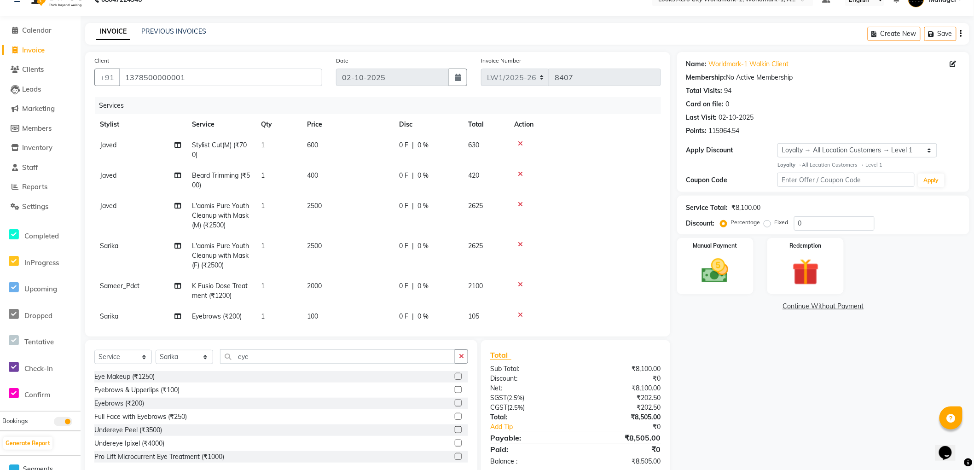
click at [759, 380] on div "Name: Worldmark-1 Walkin Client Membership: No Active Membership Total Visits: …" at bounding box center [826, 264] width 299 height 424
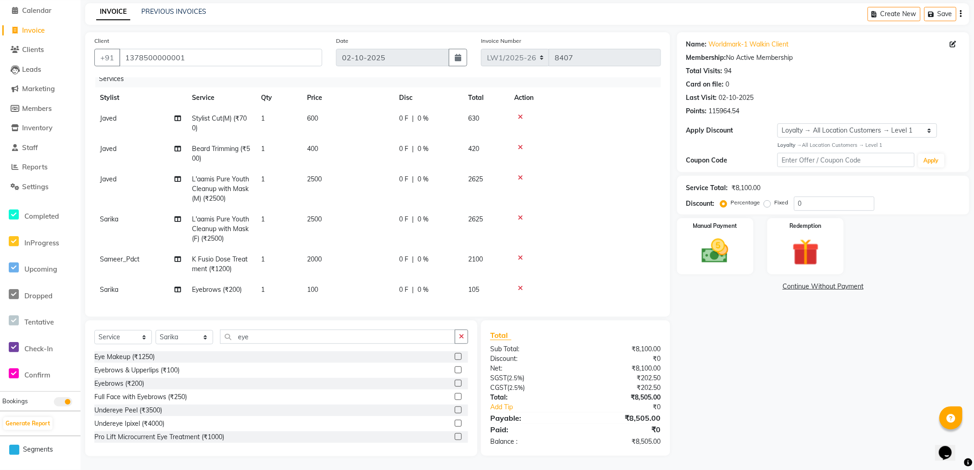
scroll to position [14, 0]
drag, startPoint x: 740, startPoint y: 269, endPoint x: 751, endPoint y: 274, distance: 12.0
click at [740, 269] on div "Manual Payment" at bounding box center [715, 246] width 80 height 58
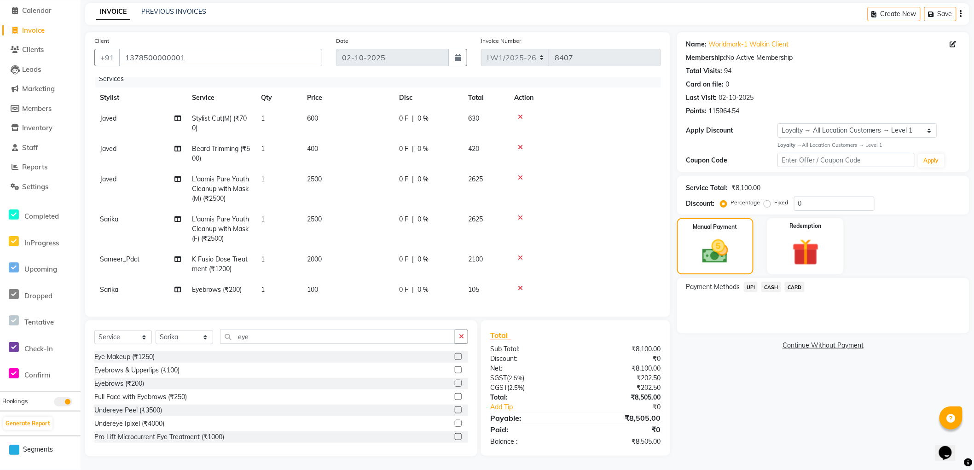
click at [797, 290] on span "CARD" at bounding box center [795, 287] width 20 height 11
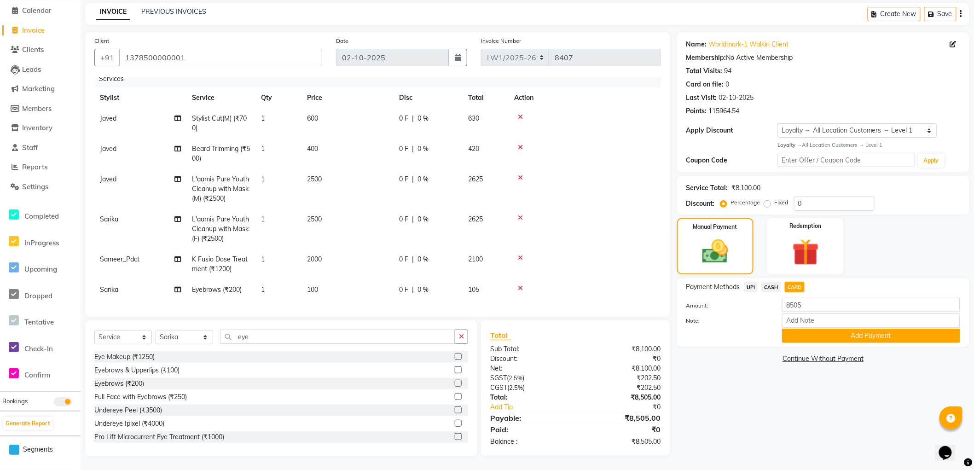
drag, startPoint x: 798, startPoint y: 338, endPoint x: 789, endPoint y: 328, distance: 14.0
click at [798, 338] on button "Add Payment" at bounding box center [871, 336] width 178 height 14
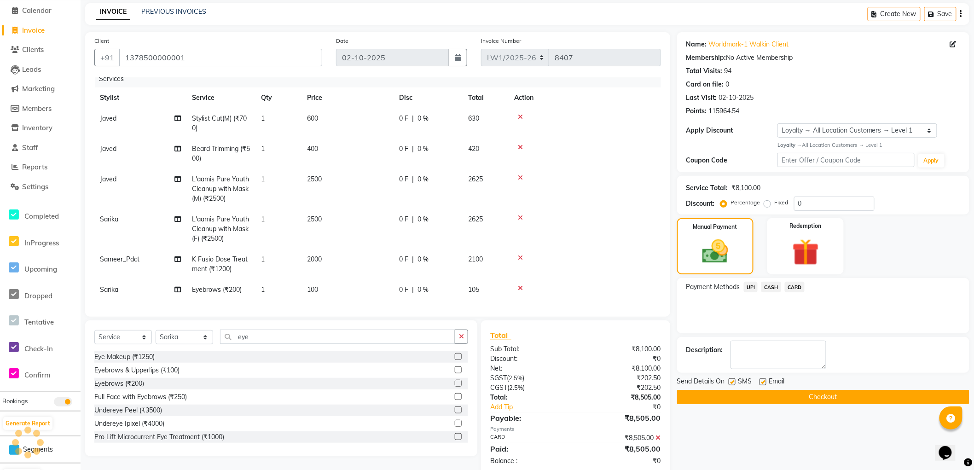
drag, startPoint x: 699, startPoint y: 392, endPoint x: 638, endPoint y: 368, distance: 65.6
click at [698, 392] on button "Checkout" at bounding box center [823, 397] width 292 height 14
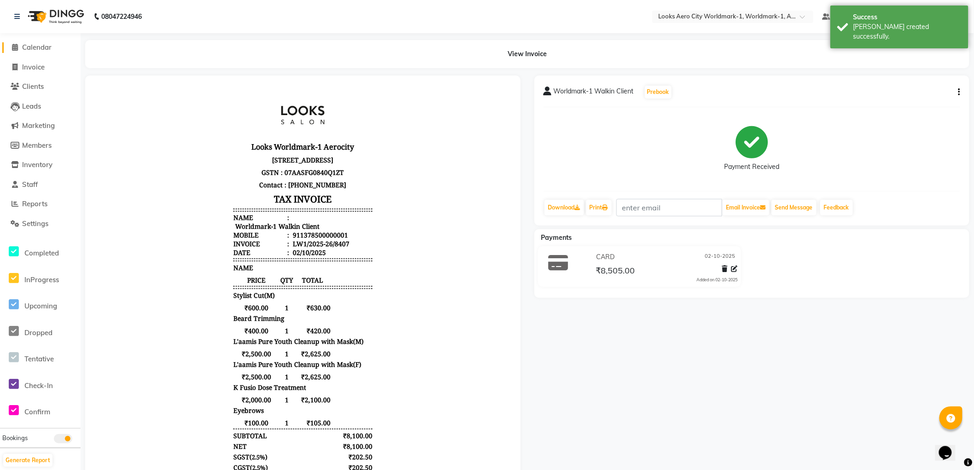
click at [45, 45] on span "Calendar" at bounding box center [36, 47] width 29 height 9
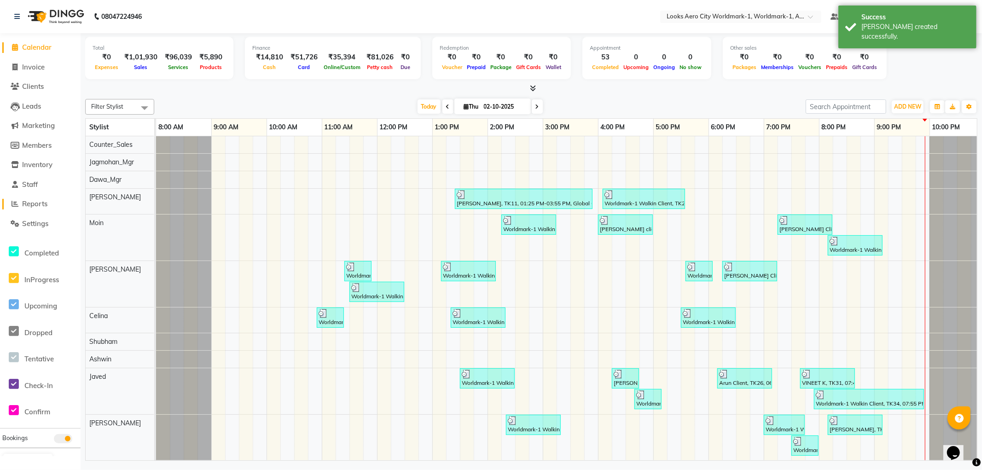
click at [45, 201] on span "Reports" at bounding box center [34, 203] width 25 height 9
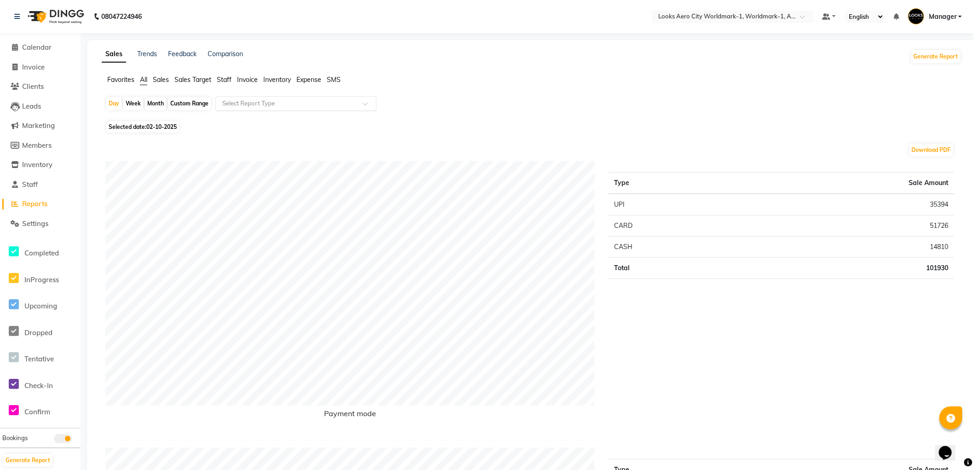
click at [274, 105] on input "text" at bounding box center [287, 103] width 133 height 9
click at [250, 122] on div "Daily Sales" at bounding box center [296, 120] width 160 height 18
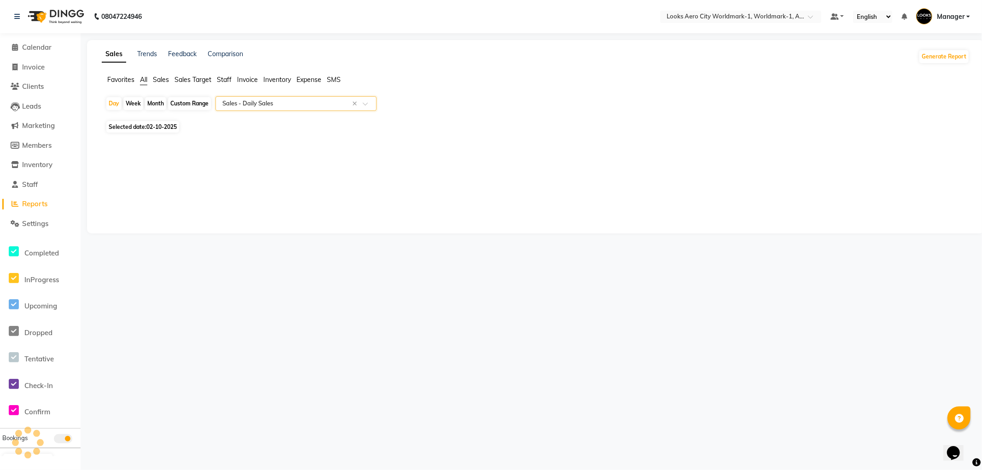
select select "full_report"
select select "csv"
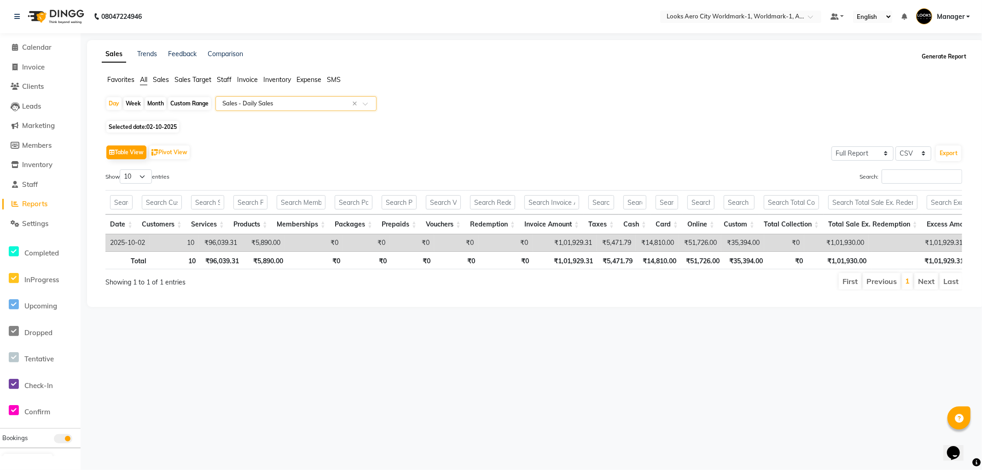
click at [936, 58] on button "Generate Report" at bounding box center [944, 56] width 49 height 13
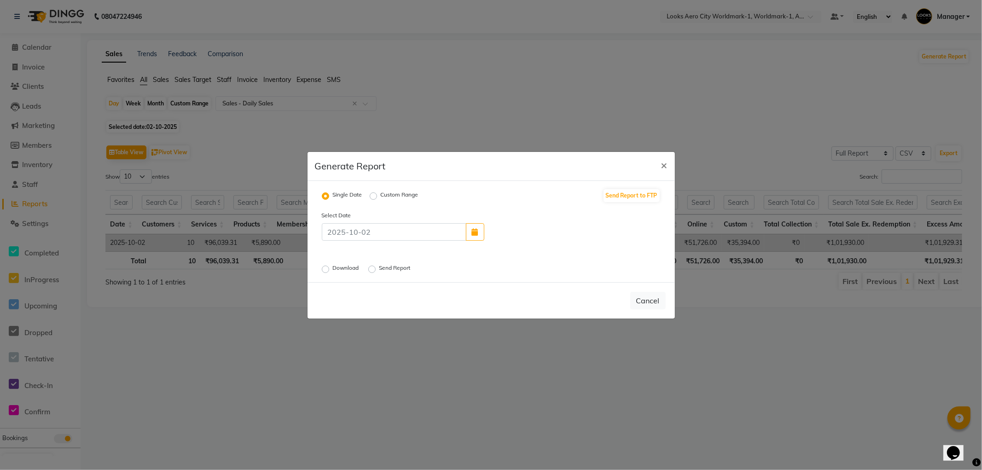
click at [333, 268] on label "Download" at bounding box center [347, 269] width 28 height 11
click at [325, 268] on input "Download" at bounding box center [327, 269] width 6 height 6
radio input "true"
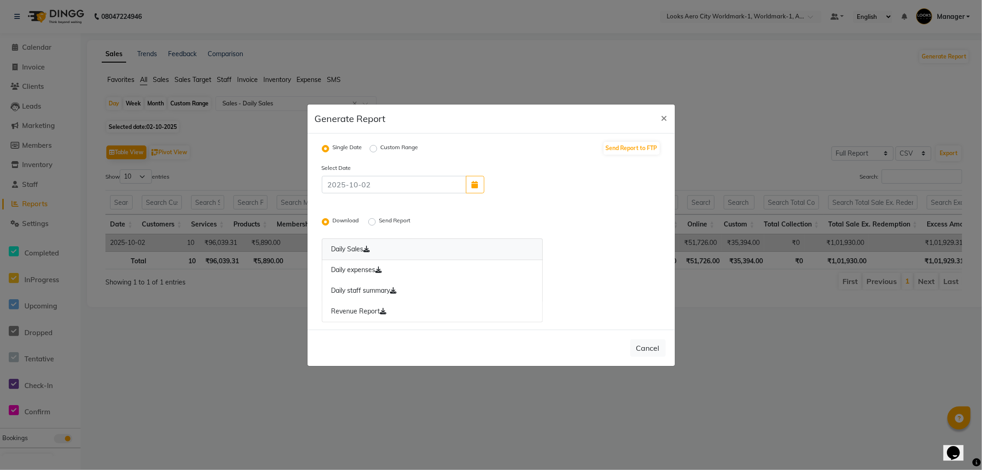
click at [370, 250] on icon at bounding box center [367, 249] width 6 height 6
click at [382, 272] on icon at bounding box center [379, 270] width 6 height 6
click at [396, 289] on icon at bounding box center [393, 290] width 6 height 6
click at [381, 311] on icon at bounding box center [383, 311] width 6 height 6
click at [379, 221] on label "Send Report" at bounding box center [395, 221] width 33 height 11
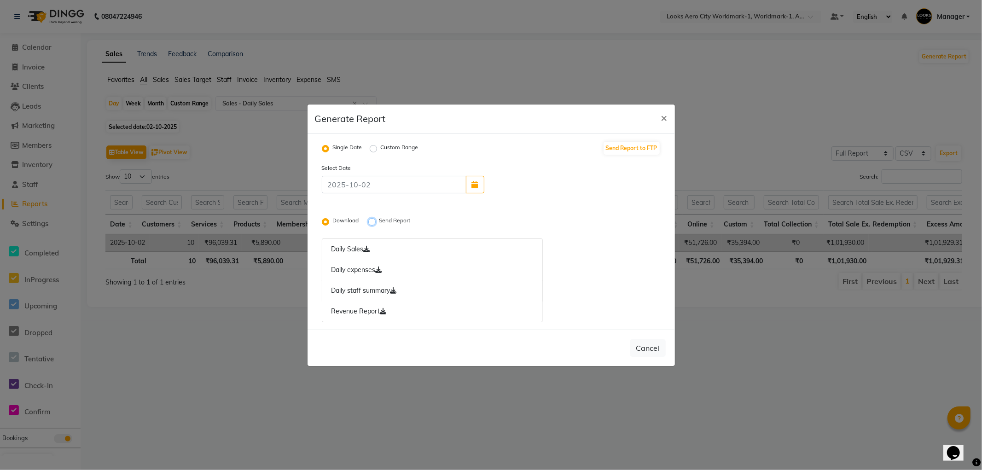
click at [373, 221] on input "Send Report" at bounding box center [373, 221] width 6 height 6
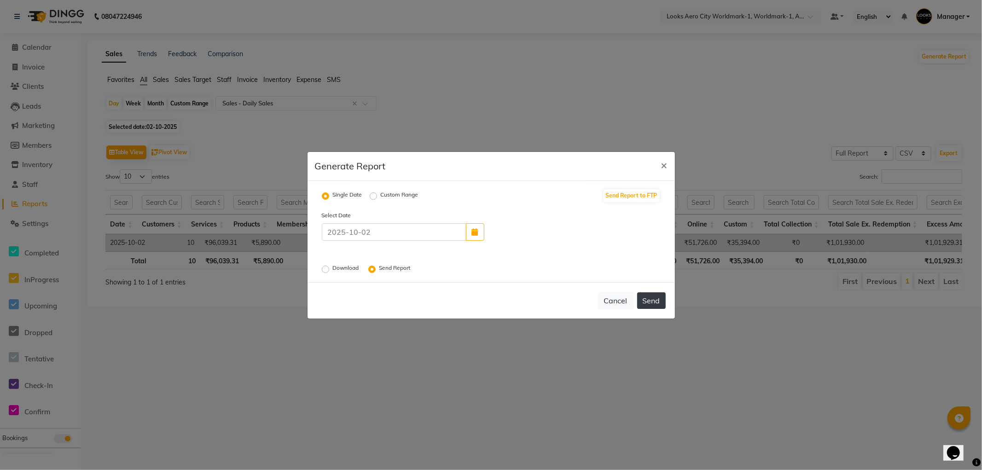
click at [647, 301] on button "Send" at bounding box center [651, 300] width 29 height 17
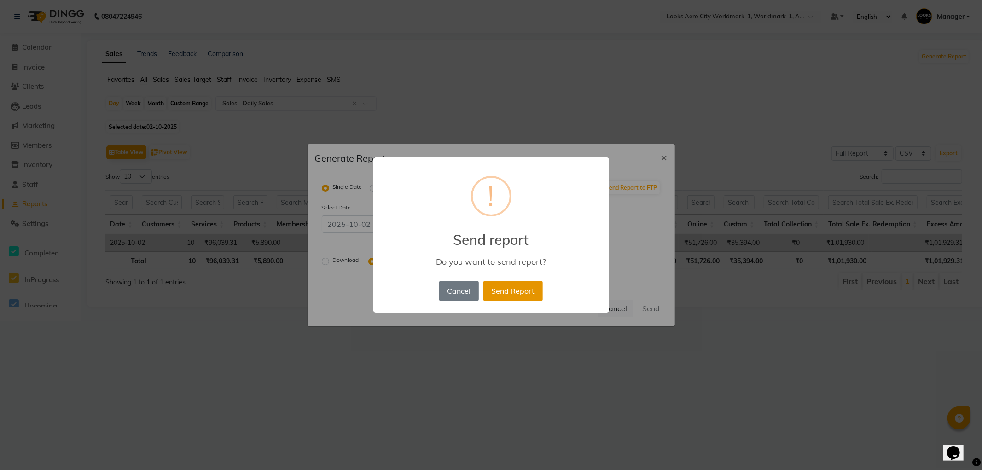
drag, startPoint x: 501, startPoint y: 286, endPoint x: 507, endPoint y: 291, distance: 7.6
click at [501, 287] on button "Send Report" at bounding box center [512, 291] width 59 height 20
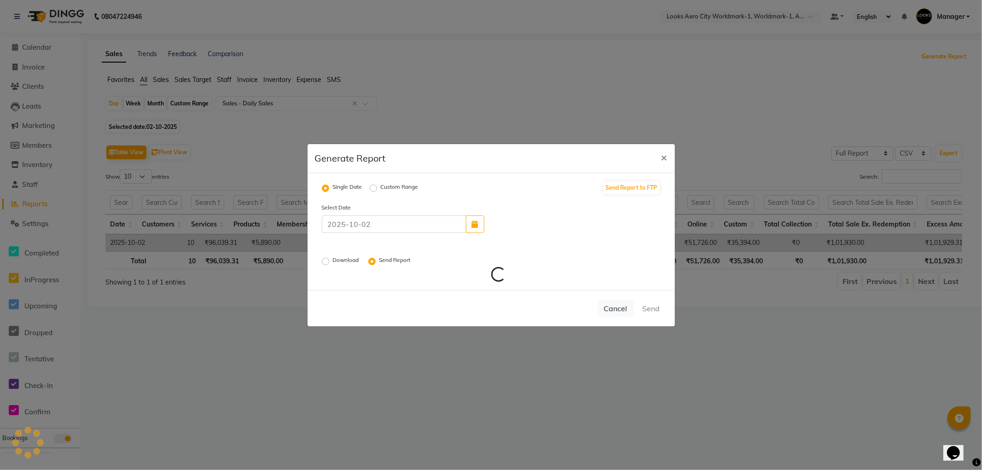
radio input "false"
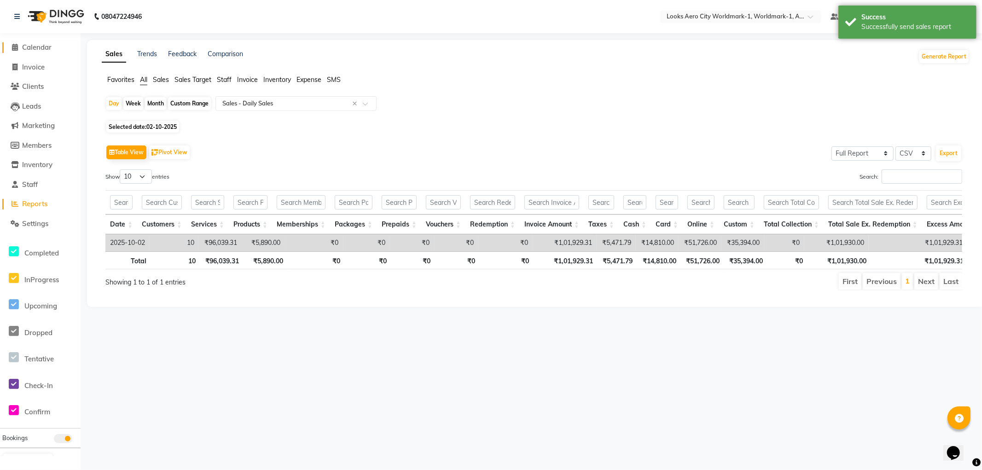
click at [40, 48] on span "Calendar" at bounding box center [36, 47] width 29 height 9
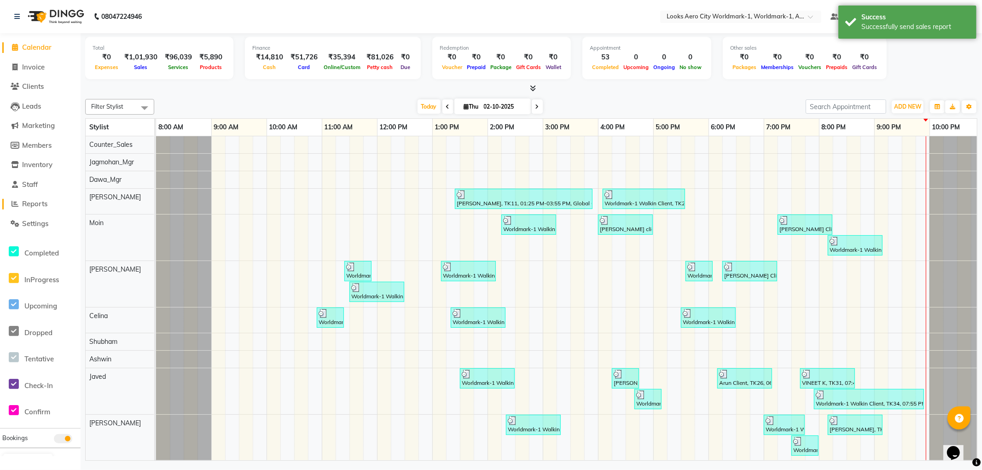
click at [34, 201] on span "Reports" at bounding box center [34, 203] width 25 height 9
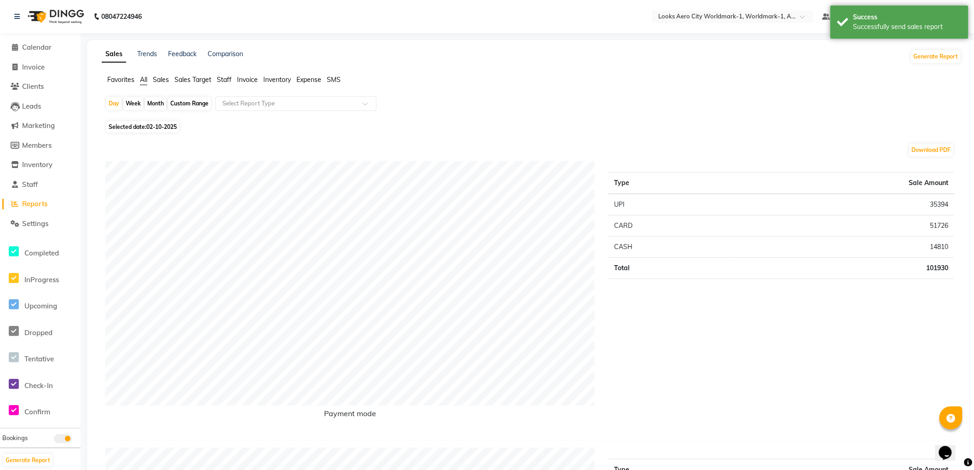
click at [222, 77] on span "Staff" at bounding box center [224, 80] width 15 height 8
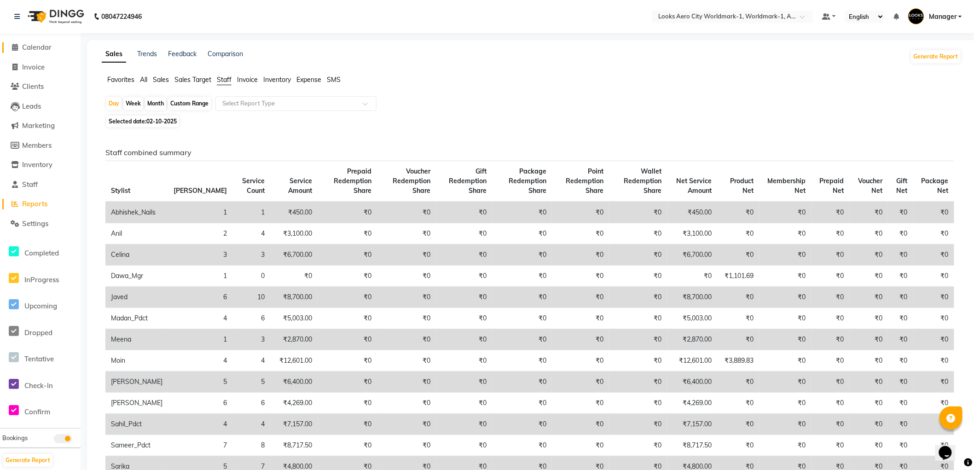
click at [36, 48] on span "Calendar" at bounding box center [36, 47] width 29 height 9
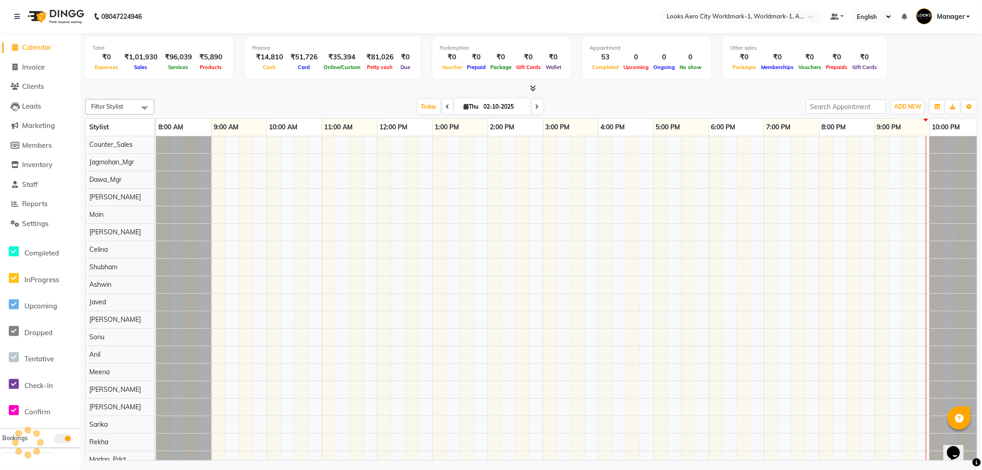
scroll to position [0, 7]
